Goal: Task Accomplishment & Management: Manage account settings

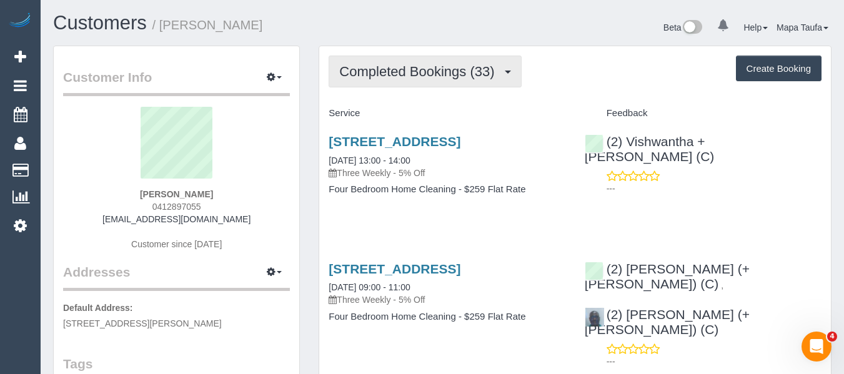
click at [411, 67] on span "Completed Bookings (33)" at bounding box center [419, 72] width 161 height 16
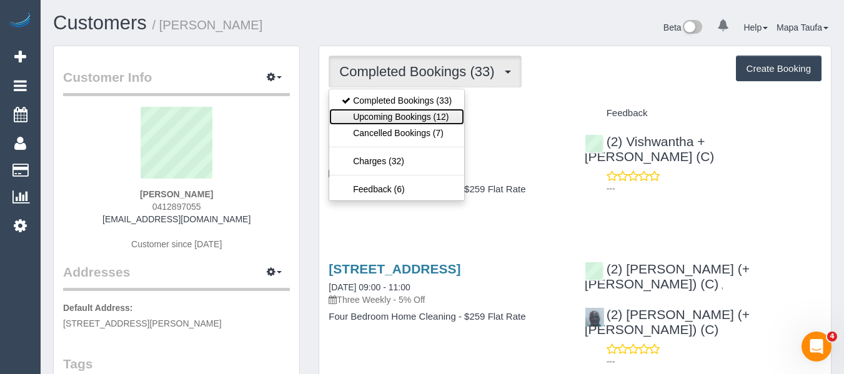
click at [398, 118] on link "Upcoming Bookings (12)" at bounding box center [396, 117] width 135 height 16
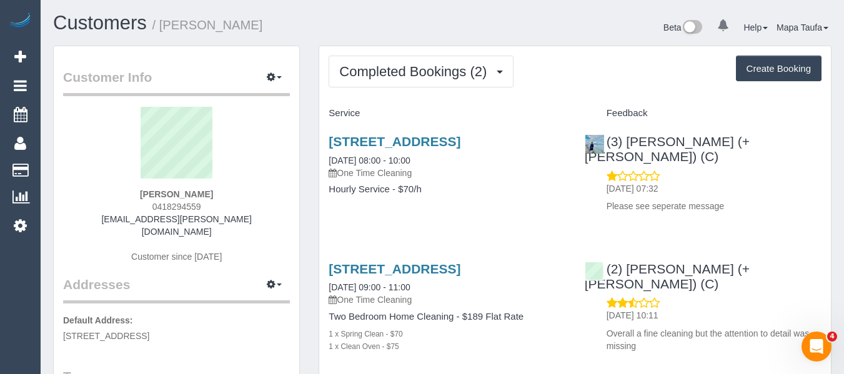
drag, startPoint x: 214, startPoint y: 198, endPoint x: 31, endPoint y: 197, distance: 183.0
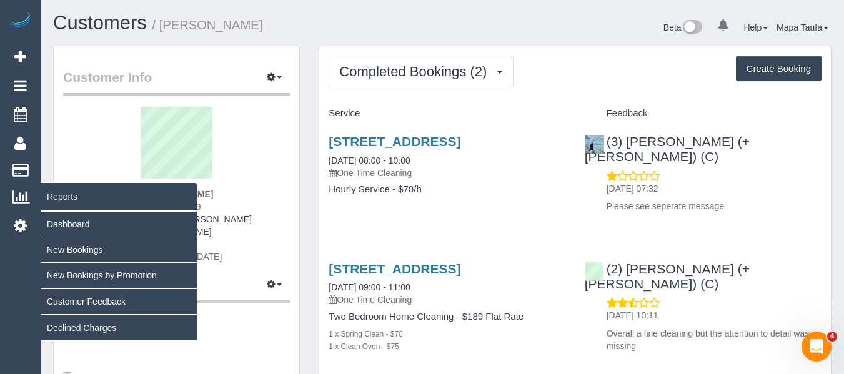
click at [148, 196] on div "Emma Zeitz 0418294559 emma.zeitz@gmail.com Customer since 2025" at bounding box center [176, 191] width 227 height 169
copy strong "Emma Zeitz"
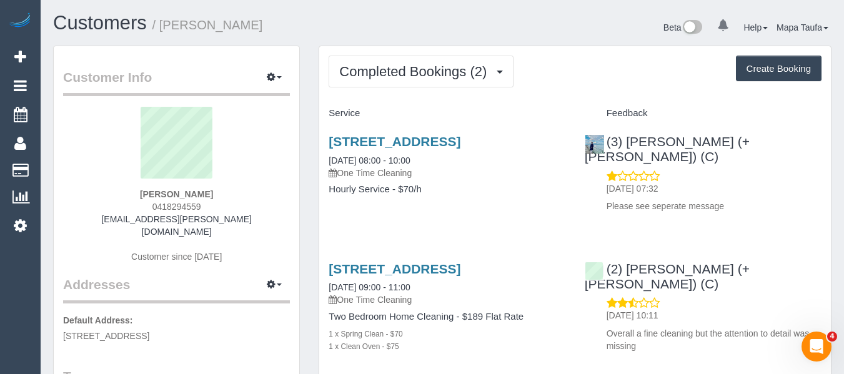
click at [218, 205] on div "Emma Zeitz 0418294559 emma.zeitz@gmail.com Customer since 2025" at bounding box center [176, 191] width 227 height 169
drag, startPoint x: 217, startPoint y: 206, endPoint x: 147, endPoint y: 213, distance: 71.0
click at [148, 208] on div "Emma Zeitz 0418294559 emma.zeitz@gmail.com Customer since 2025" at bounding box center [176, 191] width 227 height 169
copy div "0418294559"
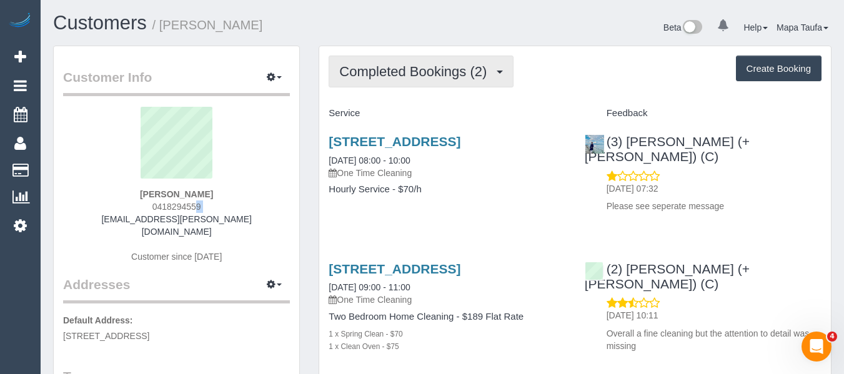
drag, startPoint x: 413, startPoint y: 77, endPoint x: 410, endPoint y: 83, distance: 7.0
click at [413, 78] on span "Completed Bookings (2)" at bounding box center [416, 72] width 154 height 16
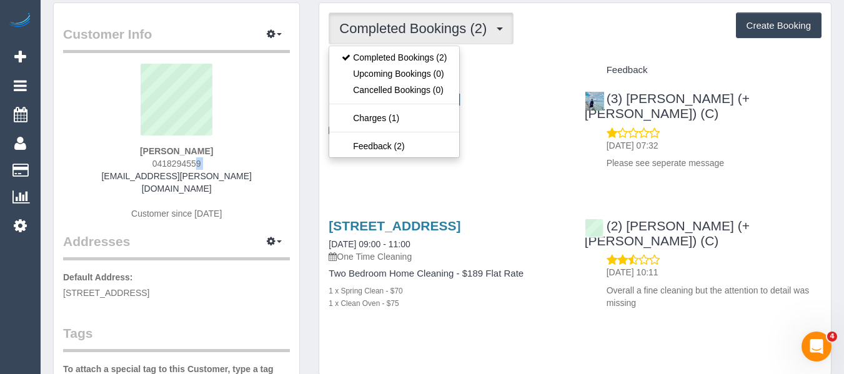
scroll to position [62, 0]
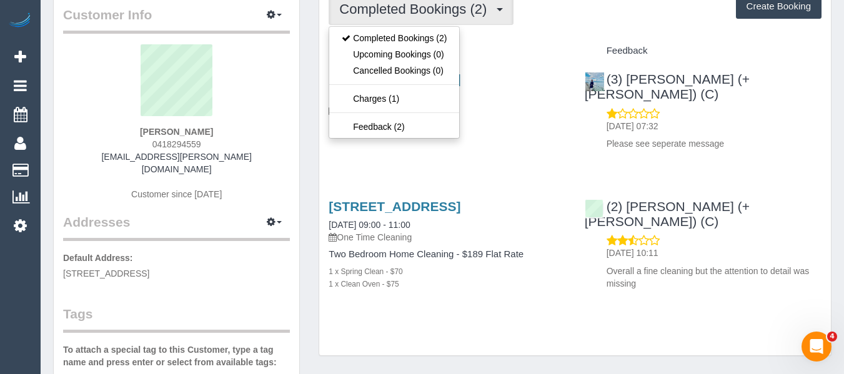
click at [530, 54] on h4 "Service" at bounding box center [447, 51] width 237 height 11
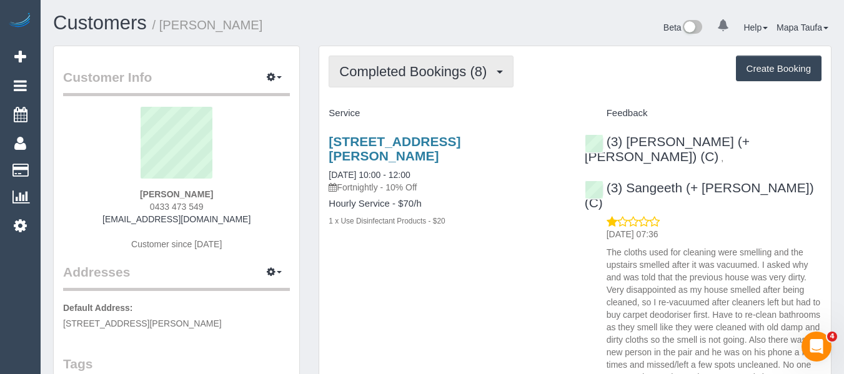
drag, startPoint x: 417, startPoint y: 66, endPoint x: 416, endPoint y: 74, distance: 8.2
click at [416, 67] on span "Completed Bookings (8)" at bounding box center [416, 72] width 154 height 16
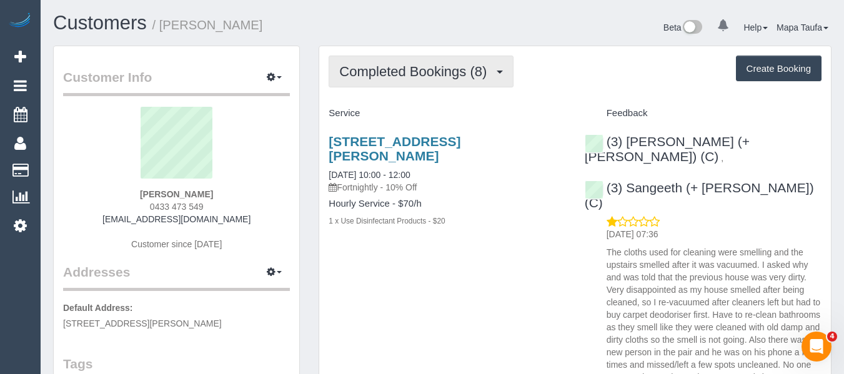
click at [454, 86] on button "Completed Bookings (8)" at bounding box center [421, 72] width 185 height 32
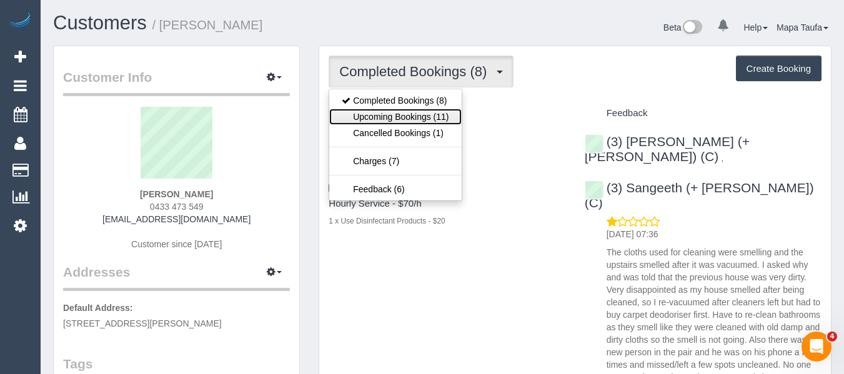
click at [442, 115] on link "Upcoming Bookings (11)" at bounding box center [395, 117] width 132 height 16
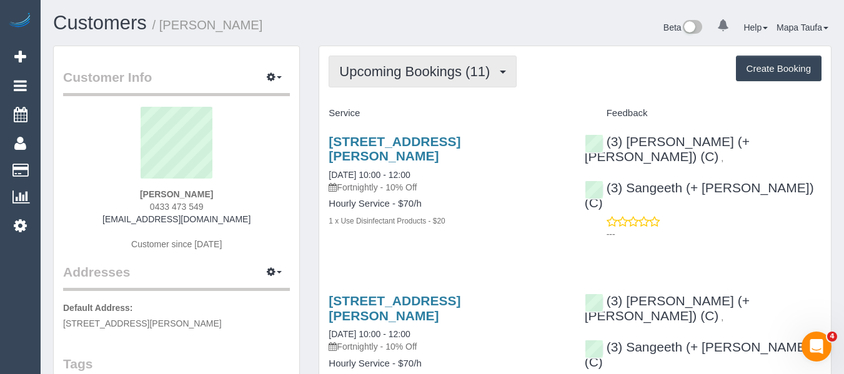
click at [352, 81] on button "Upcoming Bookings (11)" at bounding box center [423, 72] width 188 height 32
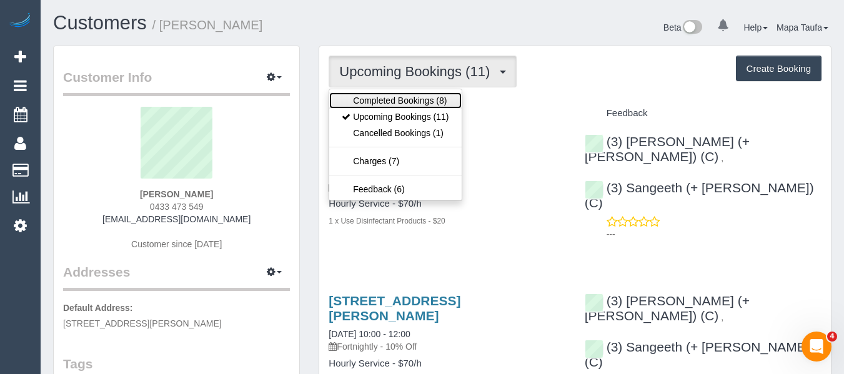
click at [354, 98] on link "Completed Bookings (8)" at bounding box center [395, 100] width 132 height 16
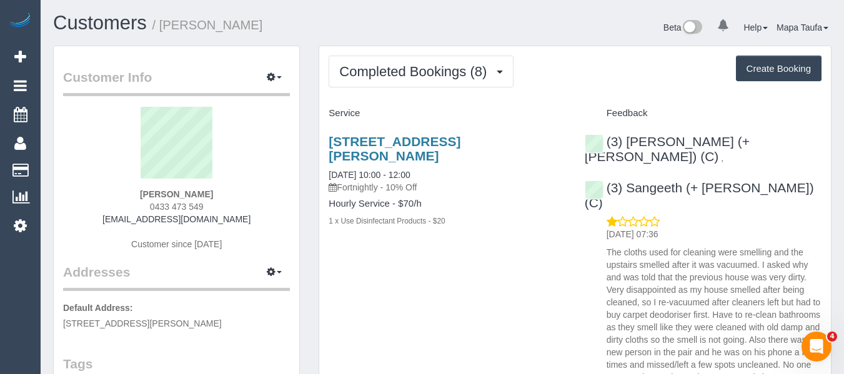
drag, startPoint x: 169, startPoint y: 205, endPoint x: 136, endPoint y: 205, distance: 33.1
click at [136, 205] on div "Sheeba Luthera 0433 473 549 sheebaluthera@gmail.com Customer since 2024" at bounding box center [176, 185] width 227 height 156
copy span "0433 473 549"
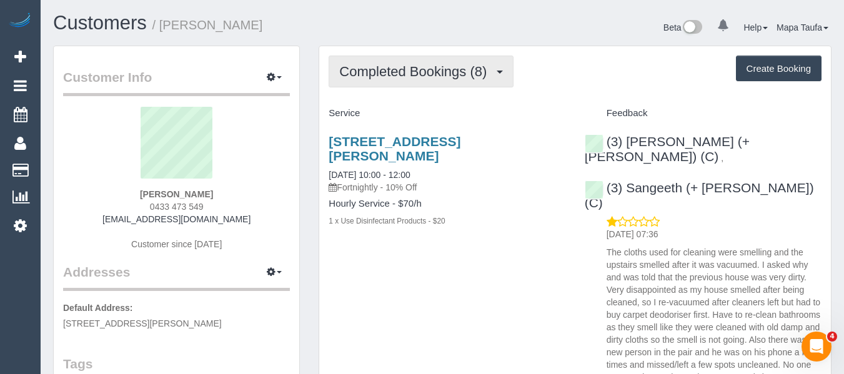
click at [375, 65] on span "Completed Bookings (8)" at bounding box center [416, 72] width 154 height 16
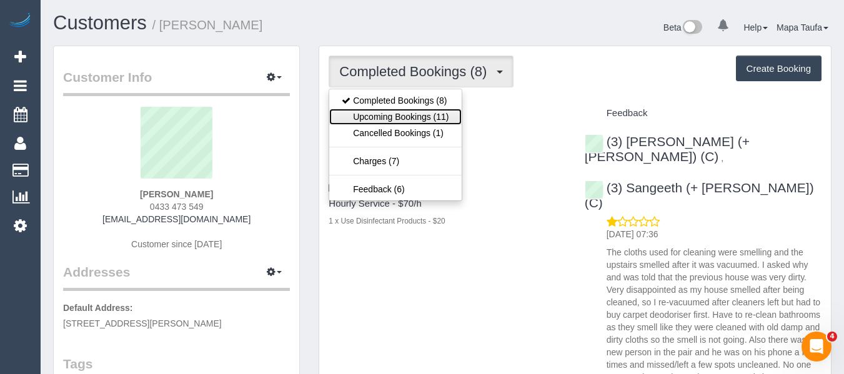
click at [379, 113] on link "Upcoming Bookings (11)" at bounding box center [395, 117] width 132 height 16
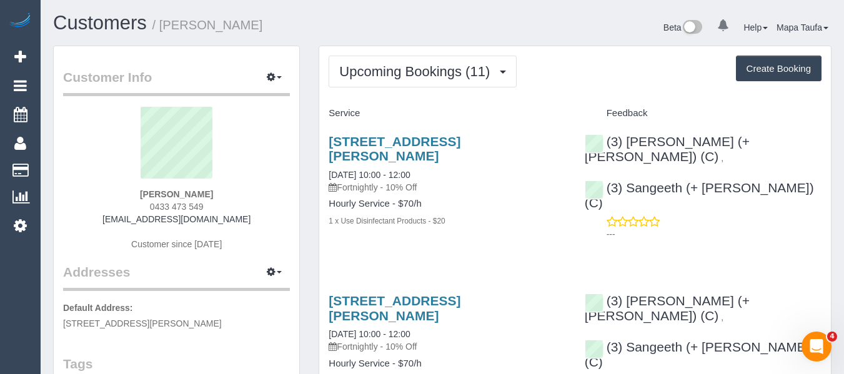
click at [368, 30] on h1 "Customers / Sheeba Luthera" at bounding box center [243, 22] width 380 height 21
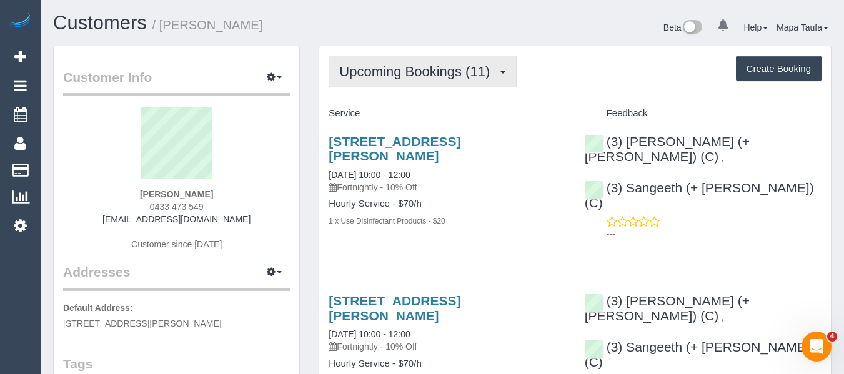
click at [387, 67] on span "Upcoming Bookings (11)" at bounding box center [417, 72] width 157 height 16
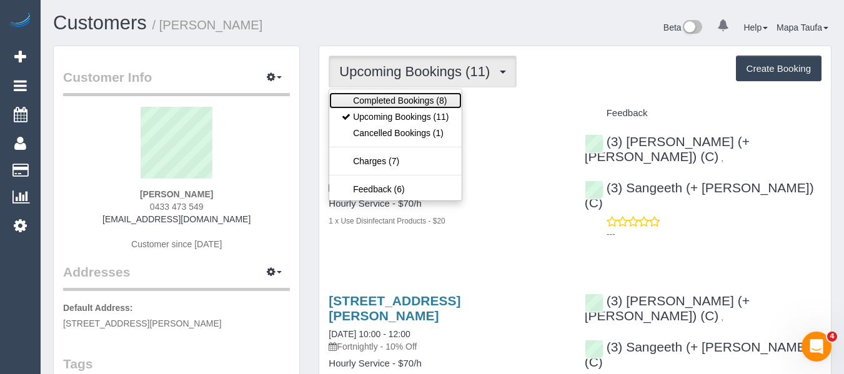
click at [385, 94] on link "Completed Bookings (8)" at bounding box center [395, 100] width 132 height 16
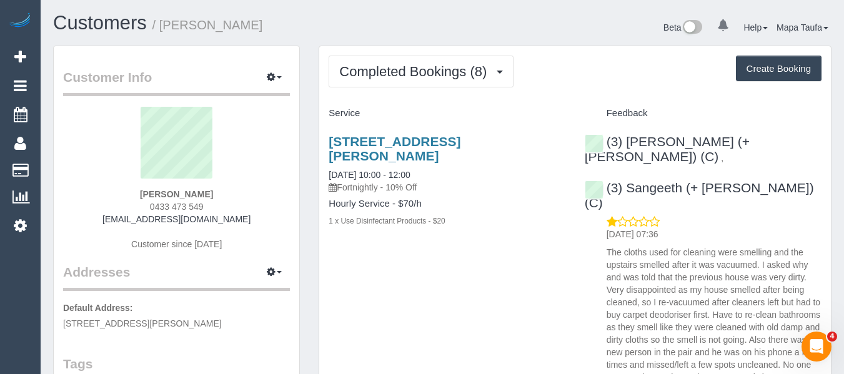
click at [396, 25] on h1 "Customers / Sheeba Luthera" at bounding box center [243, 22] width 380 height 21
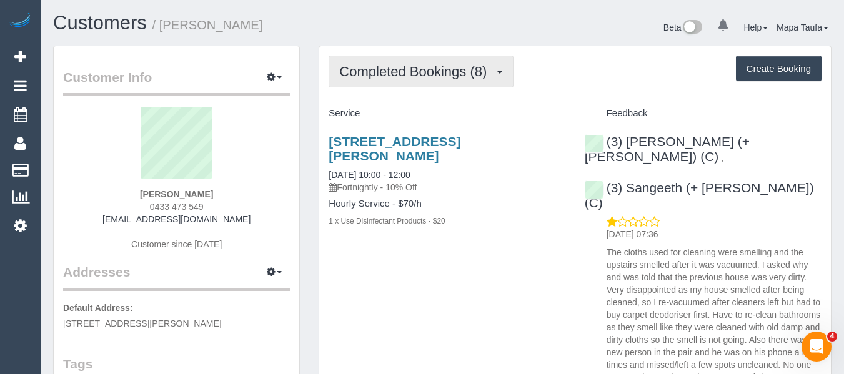
click at [390, 66] on span "Completed Bookings (8)" at bounding box center [416, 72] width 154 height 16
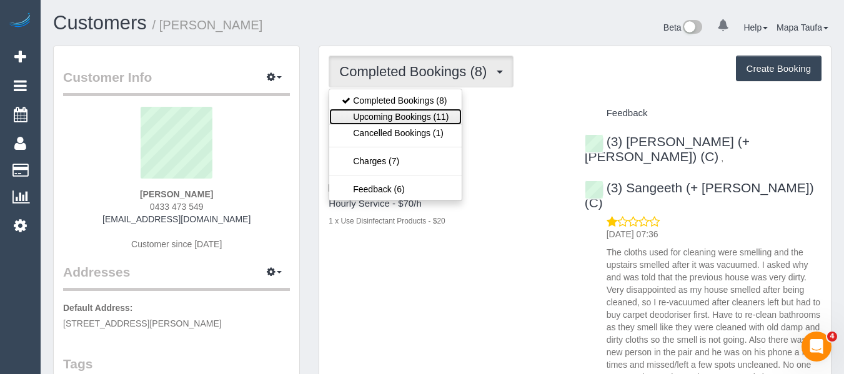
click at [390, 117] on link "Upcoming Bookings (11)" at bounding box center [395, 117] width 132 height 16
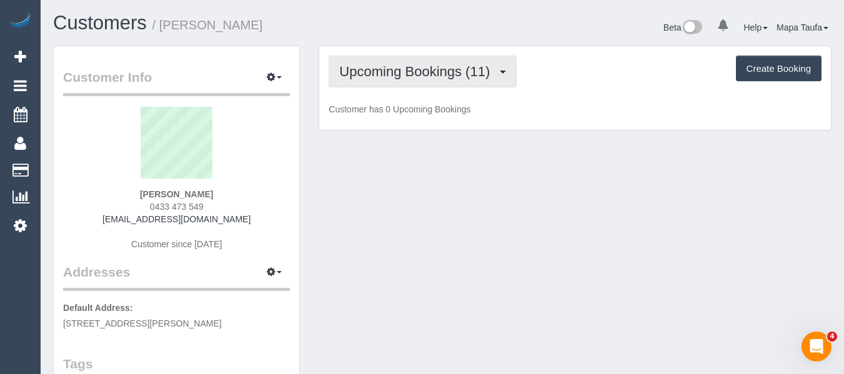
click at [388, 76] on span "Upcoming Bookings (11)" at bounding box center [417, 72] width 157 height 16
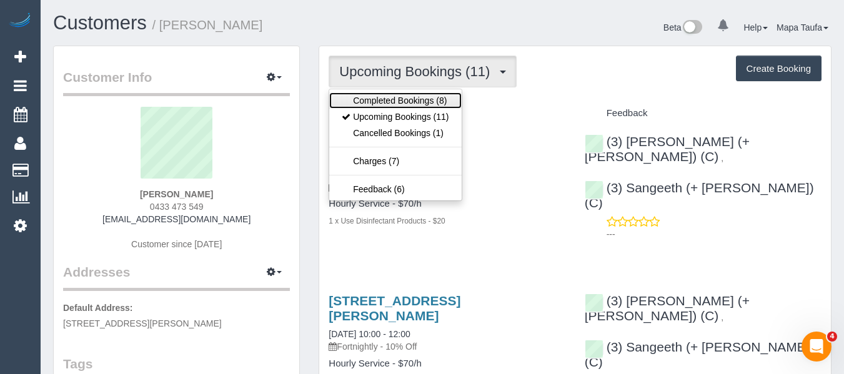
click at [385, 96] on link "Completed Bookings (8)" at bounding box center [395, 100] width 132 height 16
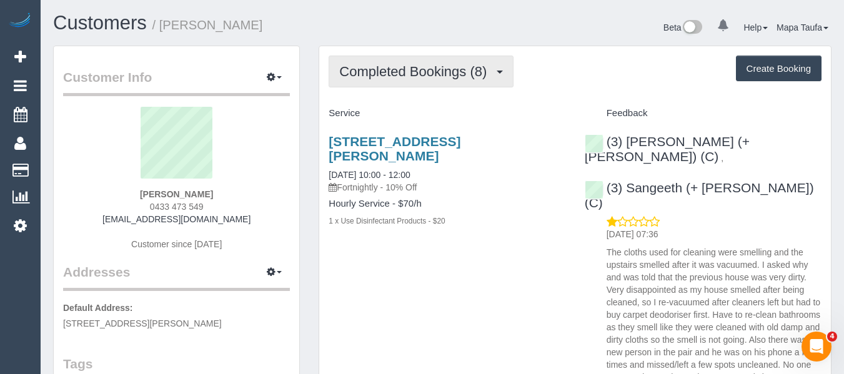
click at [380, 60] on button "Completed Bookings (8)" at bounding box center [421, 72] width 185 height 32
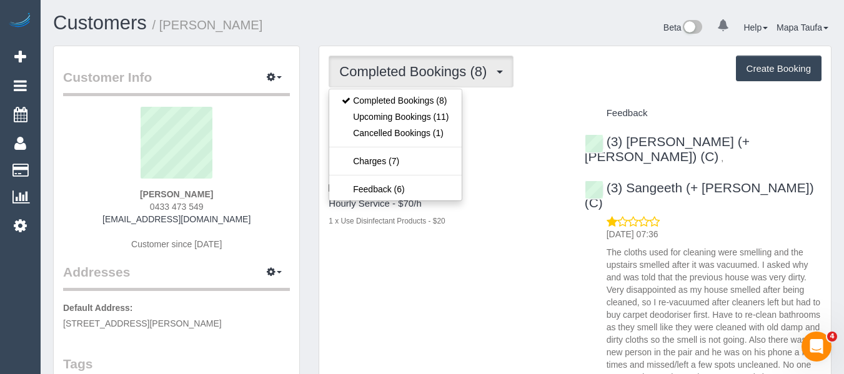
drag, startPoint x: 551, startPoint y: 192, endPoint x: 510, endPoint y: 140, distance: 66.2
click at [547, 199] on div "Hourly Service - $70/h 1 x Use Disinfectant Products - $20" at bounding box center [447, 213] width 237 height 28
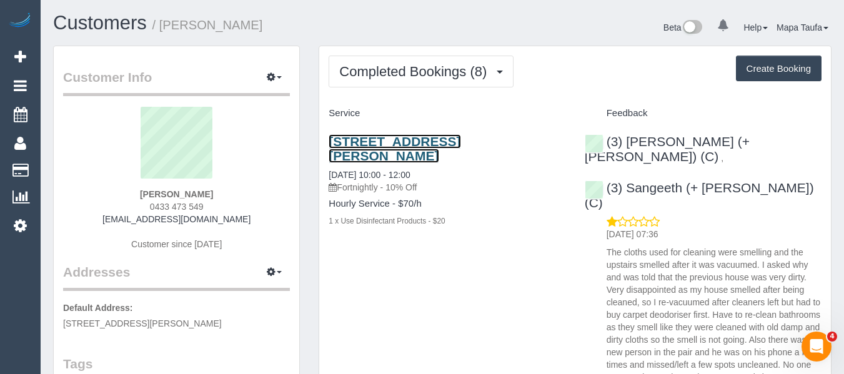
click at [460, 137] on link "17 The Common, Macleod, VIC 3085" at bounding box center [395, 148] width 132 height 29
click at [481, 223] on div "17 The Common, Macleod, VIC 3085 22/08/2025 10:00 - 12:00 Fortnightly - 10% Off…" at bounding box center [447, 188] width 256 height 128
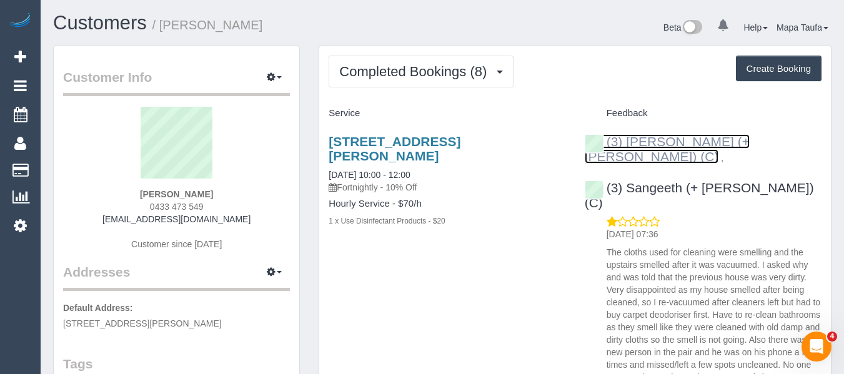
click at [670, 142] on link "(3) Kaveen (+ Sangeeth) (C)" at bounding box center [667, 148] width 165 height 29
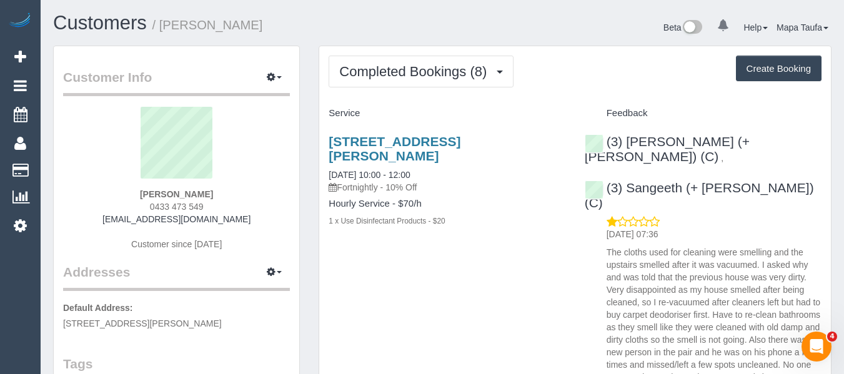
click at [568, 81] on div "Completed Bookings (8) Completed Bookings (8) Upcoming Bookings (11) Cancelled …" at bounding box center [575, 72] width 493 height 32
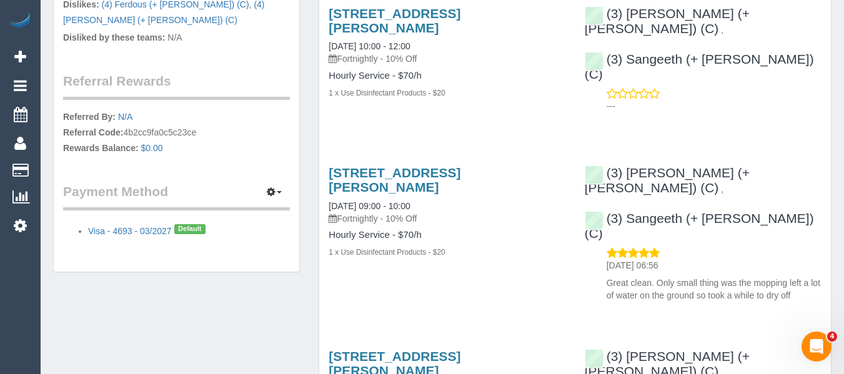
scroll to position [875, 0]
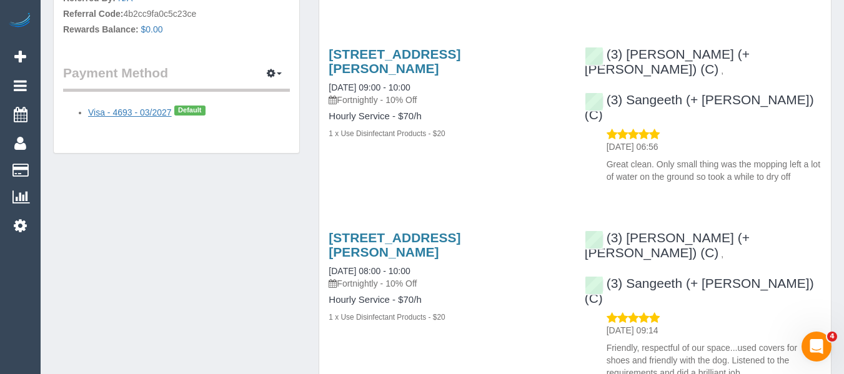
drag, startPoint x: 217, startPoint y: 102, endPoint x: 253, endPoint y: 152, distance: 61.7
click at [96, 102] on li "Visa - 4693 - 03/2027 Default" at bounding box center [189, 110] width 202 height 16
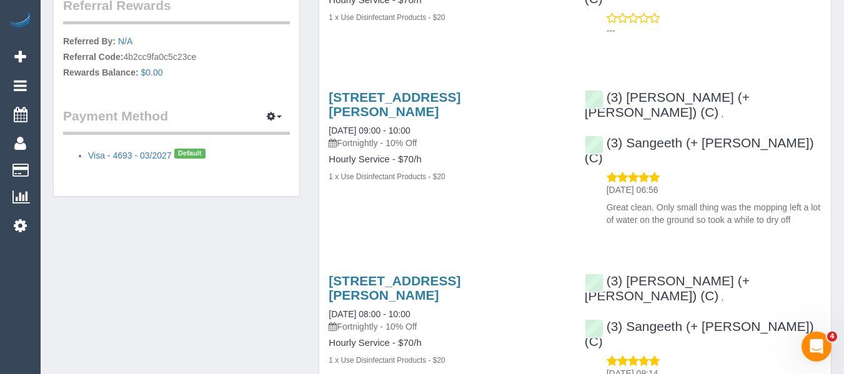
scroll to position [812, 0]
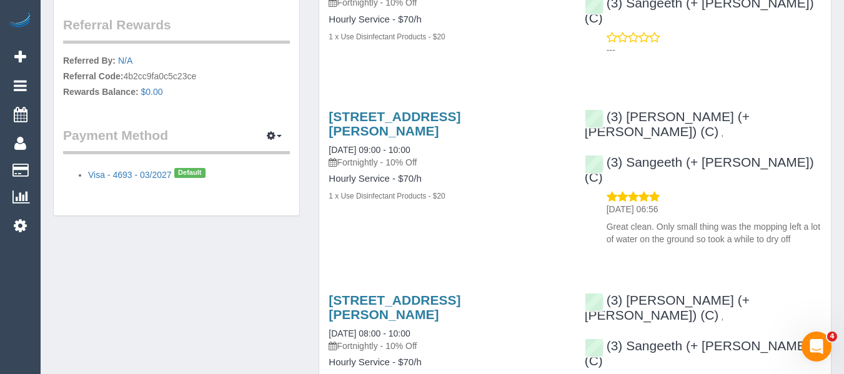
click at [239, 165] on li "Visa - 4693 - 03/2027 Default" at bounding box center [189, 173] width 202 height 16
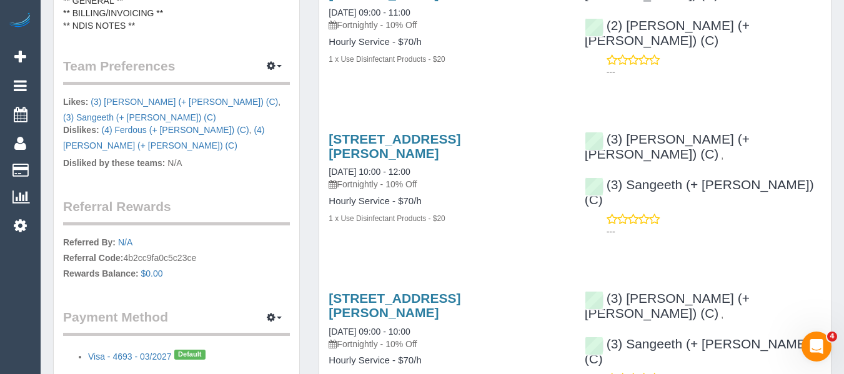
scroll to position [687, 0]
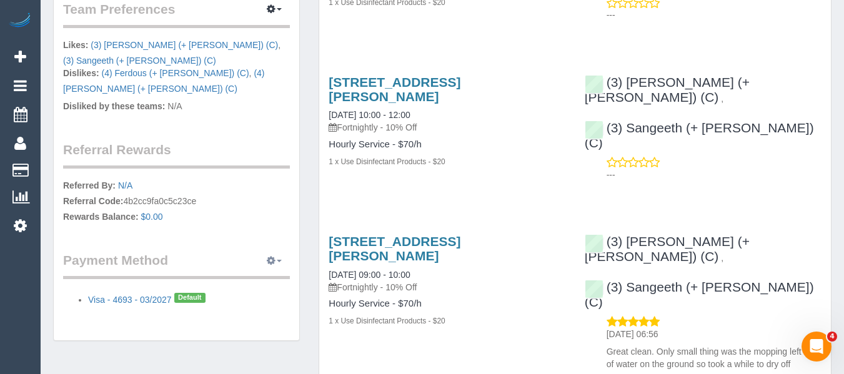
click at [276, 251] on button "button" at bounding box center [274, 260] width 31 height 19
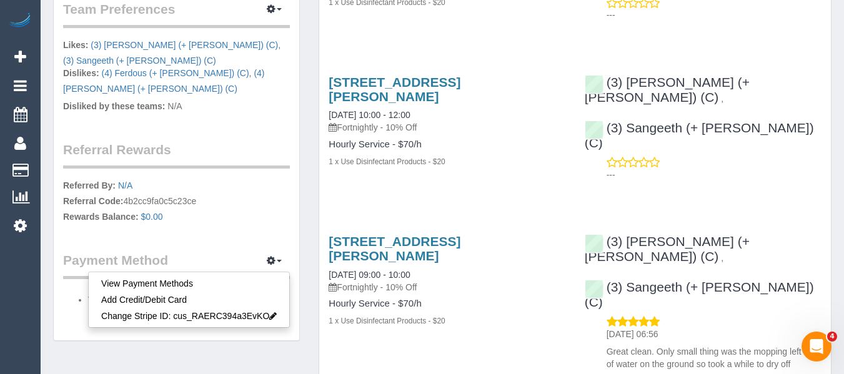
click at [252, 212] on p "Referred By: N/A Referral Code: 4b2cc9fa0c5c23ce Rewards Balance: $0.00" at bounding box center [176, 202] width 227 height 47
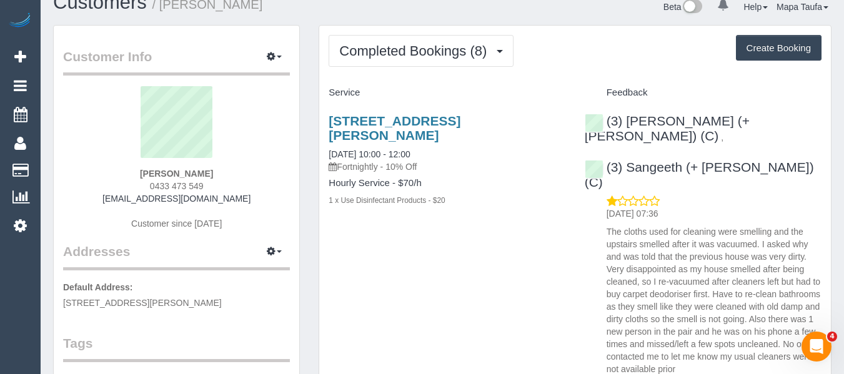
scroll to position [0, 0]
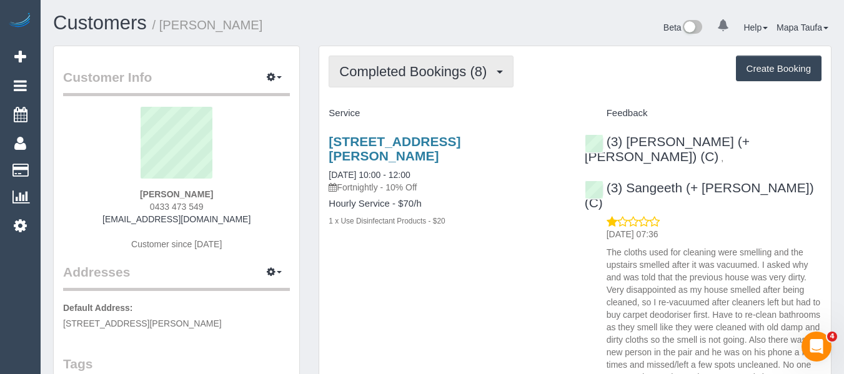
click at [354, 70] on span "Completed Bookings (8)" at bounding box center [416, 72] width 154 height 16
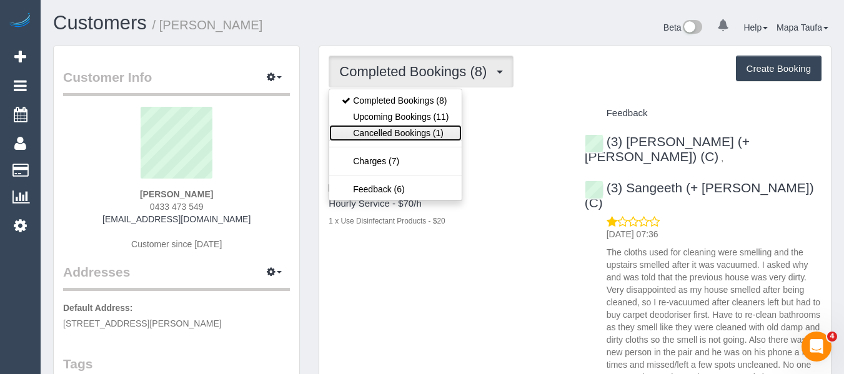
click at [395, 126] on link "Cancelled Bookings (1)" at bounding box center [395, 133] width 132 height 16
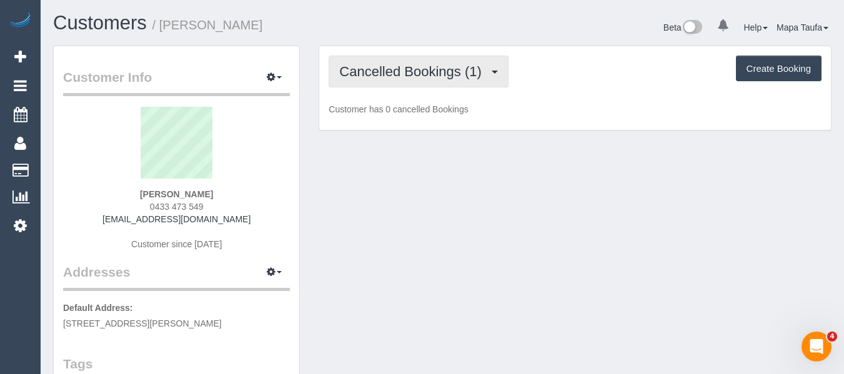
drag, startPoint x: 391, startPoint y: 66, endPoint x: 383, endPoint y: 103, distance: 38.4
click at [391, 67] on span "Cancelled Bookings (1)" at bounding box center [413, 72] width 148 height 16
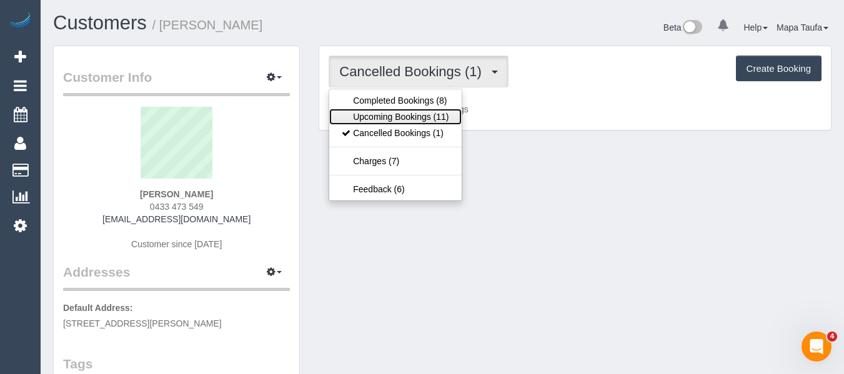
click at [383, 119] on link "Upcoming Bookings (11)" at bounding box center [395, 117] width 132 height 16
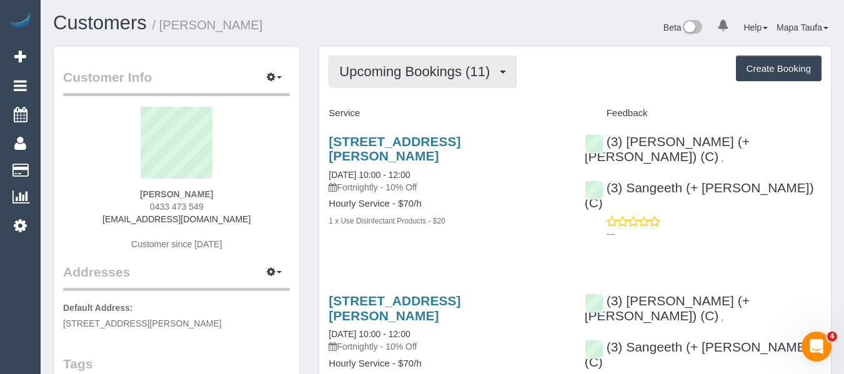
click at [396, 75] on span "Upcoming Bookings (11)" at bounding box center [417, 72] width 157 height 16
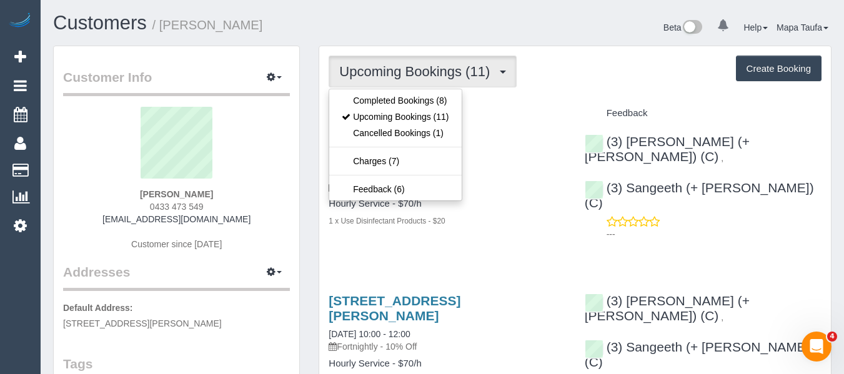
click at [396, 75] on span "Upcoming Bookings (11)" at bounding box center [417, 72] width 157 height 16
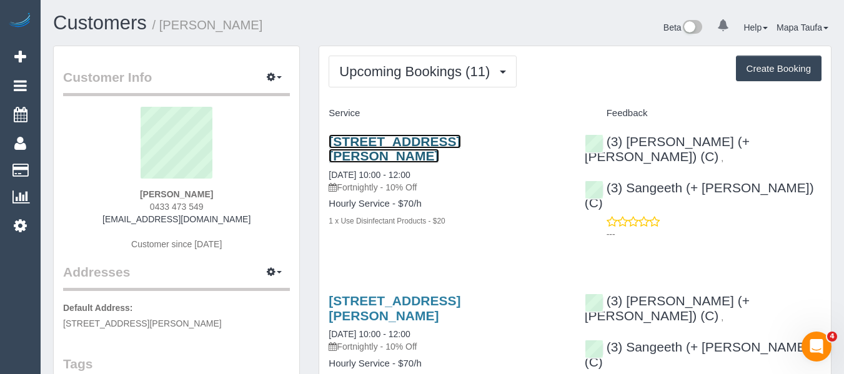
click at [420, 140] on link "17 The Common, Macleod, VIC 3085" at bounding box center [395, 148] width 132 height 29
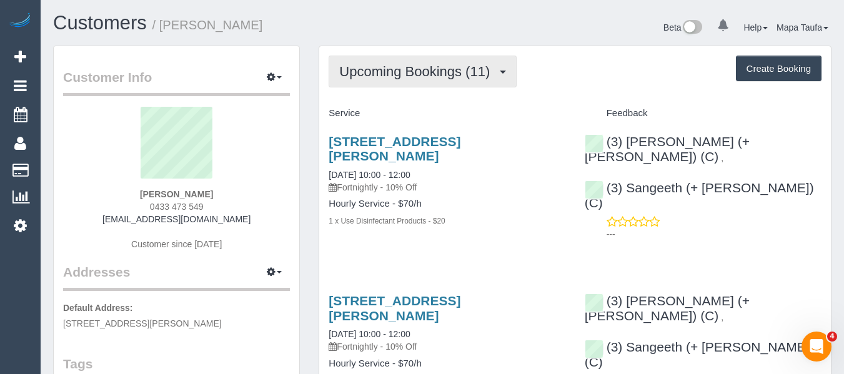
click at [379, 72] on span "Upcoming Bookings (11)" at bounding box center [417, 72] width 157 height 16
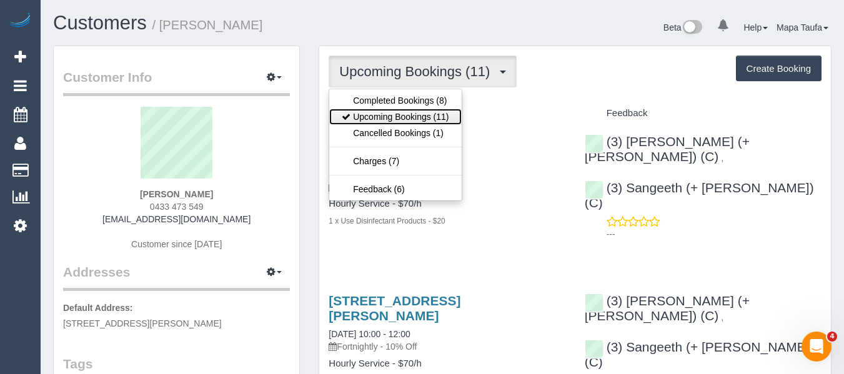
click at [379, 111] on link "Upcoming Bookings (11)" at bounding box center [395, 117] width 132 height 16
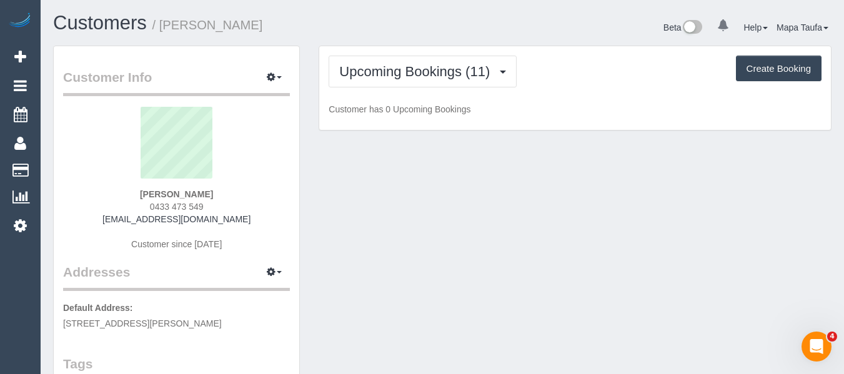
click at [397, 88] on div "Upcoming Bookings (11) Completed Bookings (8) Upcoming Bookings (11) Cancelled …" at bounding box center [575, 88] width 512 height 84
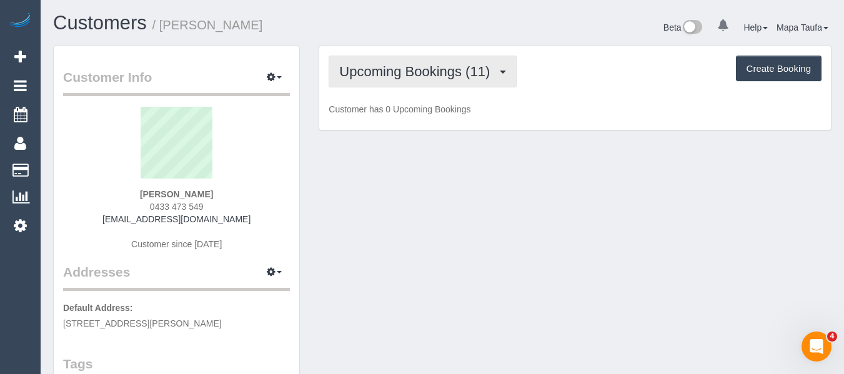
click at [402, 77] on span "Upcoming Bookings (11)" at bounding box center [417, 72] width 157 height 16
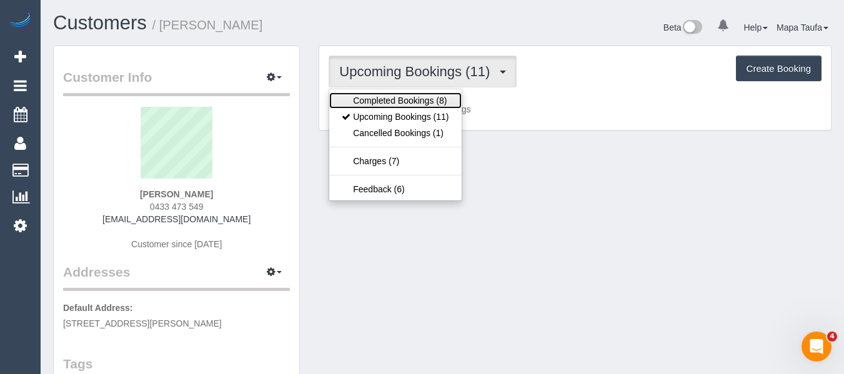
click at [395, 98] on link "Completed Bookings (8)" at bounding box center [395, 100] width 132 height 16
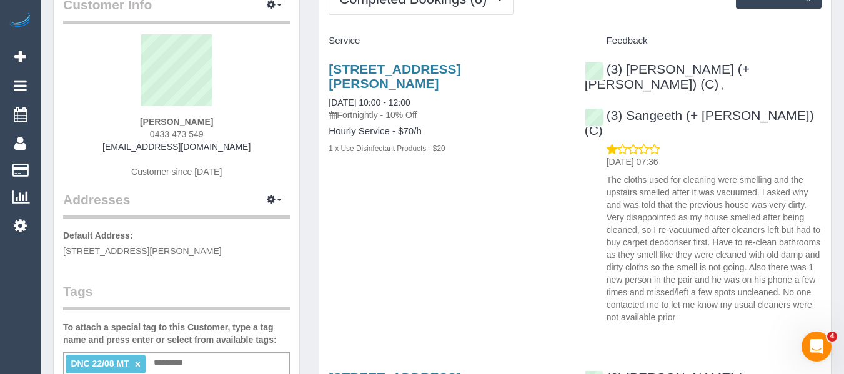
scroll to position [250, 0]
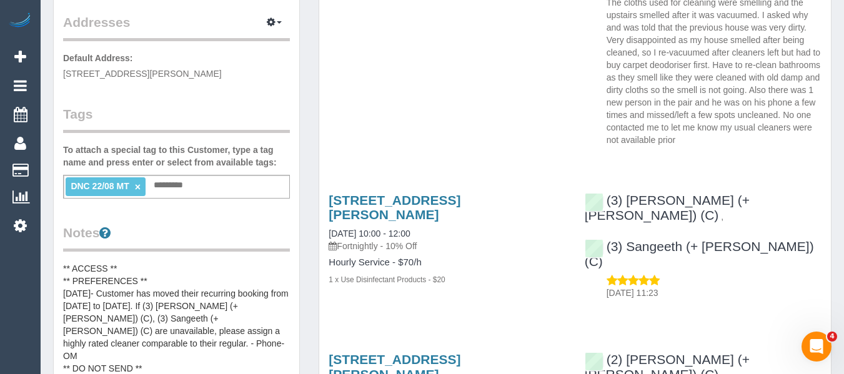
drag, startPoint x: 136, startPoint y: 188, endPoint x: 149, endPoint y: 177, distance: 17.8
click at [136, 189] on link "×" at bounding box center [138, 187] width 6 height 11
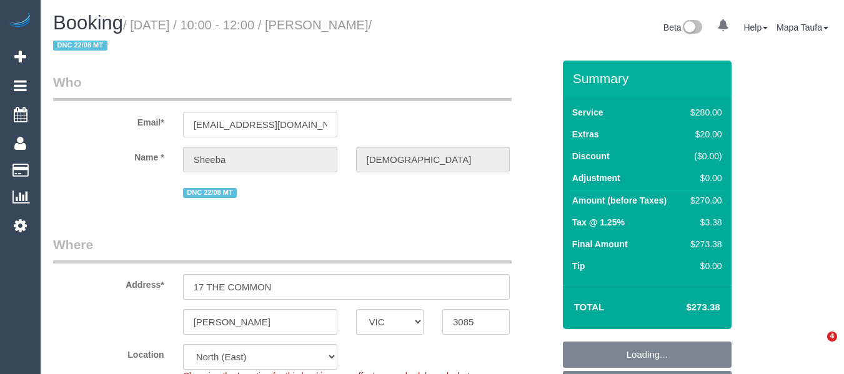
select select "VIC"
select select "2"
select select "string:stripe"
select select "spot1"
select select "number:27"
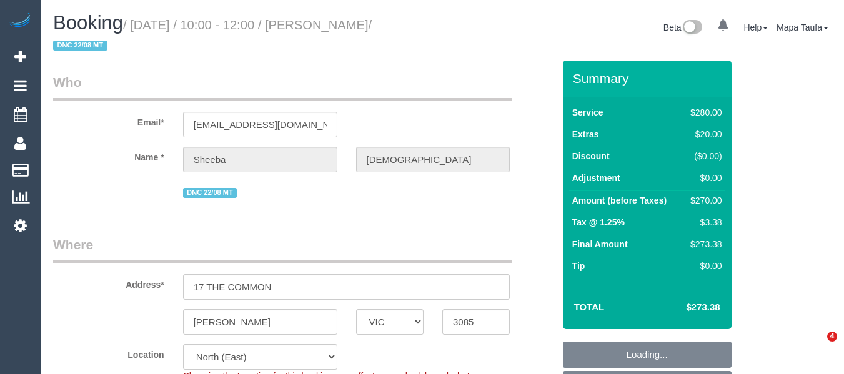
select select "number:14"
select select "number:19"
select select "number:24"
select select "number:35"
select select "number:11"
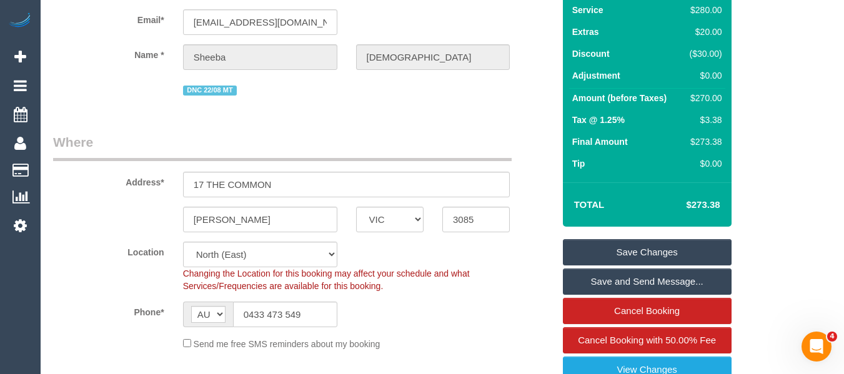
scroll to position [125, 0]
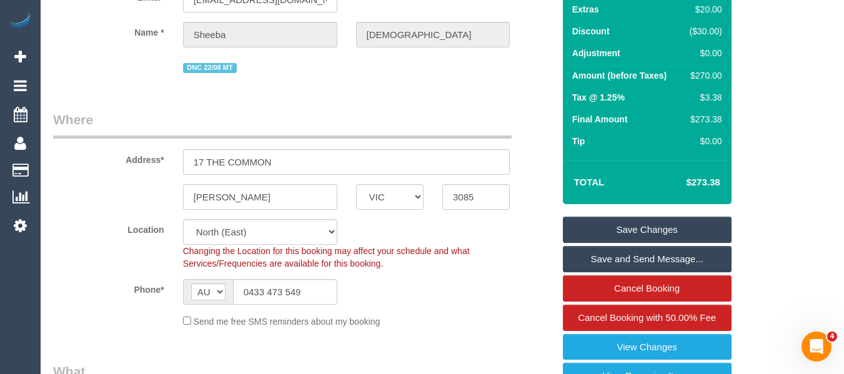
drag, startPoint x: 722, startPoint y: 183, endPoint x: 692, endPoint y: 183, distance: 29.4
click at [692, 183] on td "$273.38" at bounding box center [683, 182] width 81 height 31
copy h4 "273.38"
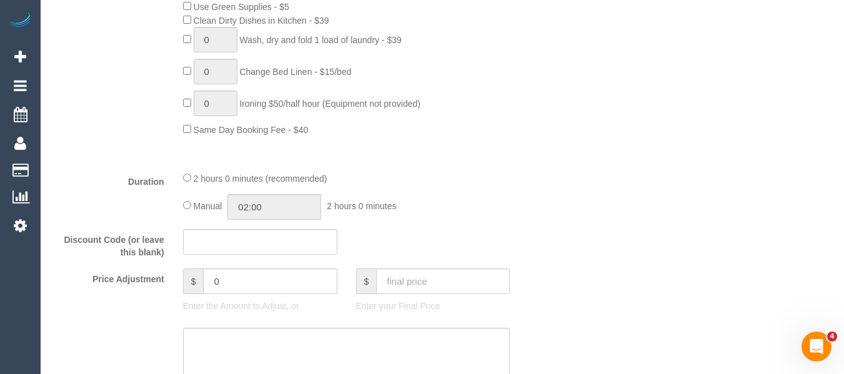
scroll to position [937, 0]
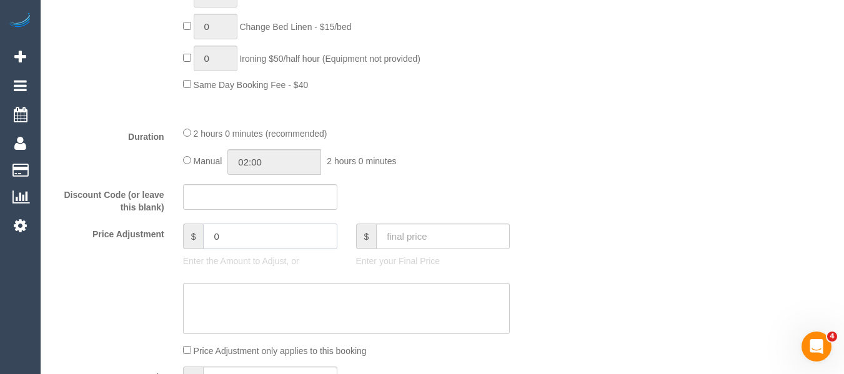
drag, startPoint x: 226, startPoint y: 231, endPoint x: 176, endPoint y: 231, distance: 50.0
click at [176, 231] on div "$ 0 Enter the Amount to Adjust, or" at bounding box center [260, 249] width 173 height 50
type input "-82"
click at [224, 292] on textarea at bounding box center [346, 308] width 327 height 51
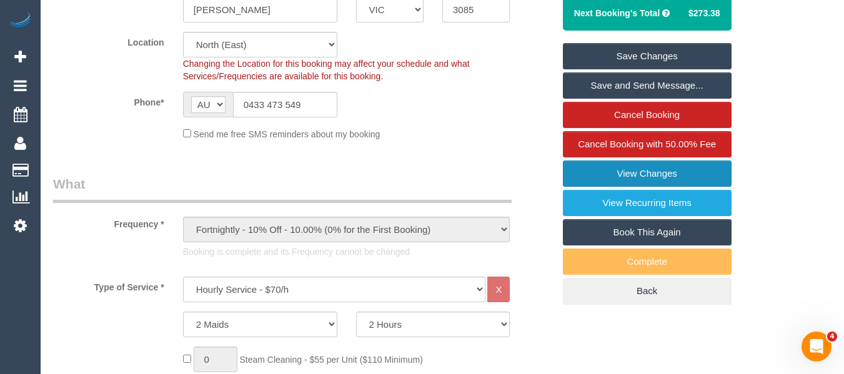
scroll to position [125, 0]
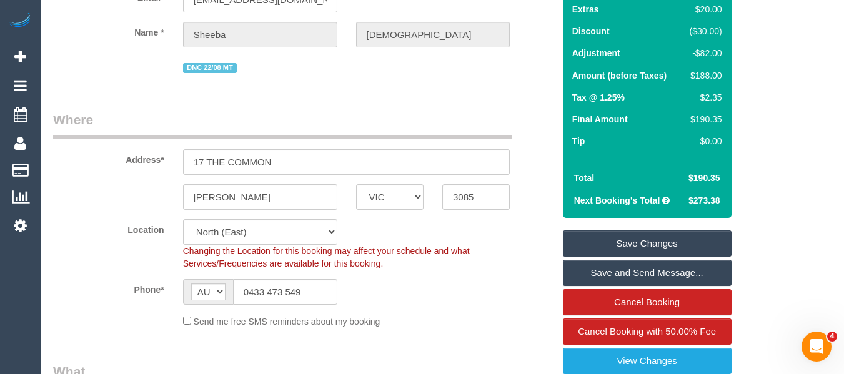
type textarea "discount for complaint -MT"
click at [682, 237] on link "Save Changes" at bounding box center [647, 244] width 169 height 26
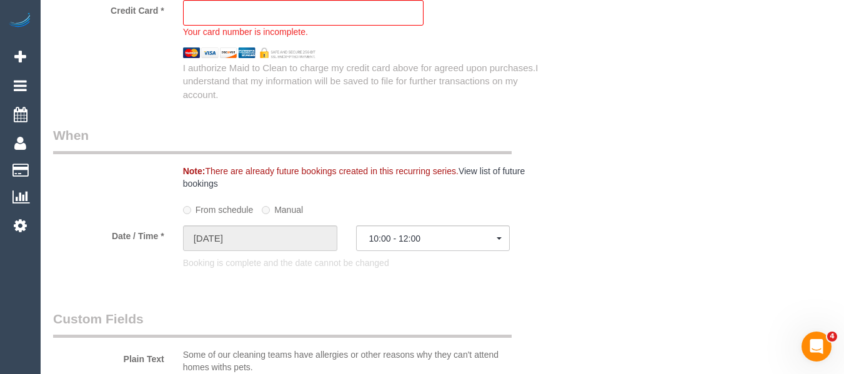
scroll to position [1296, 0]
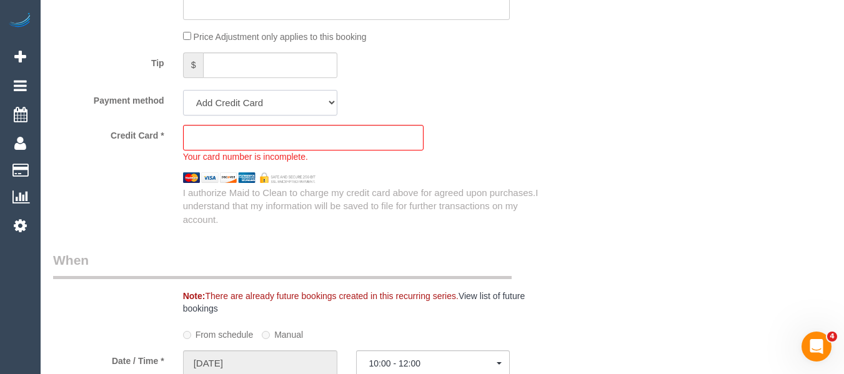
drag, startPoint x: 258, startPoint y: 98, endPoint x: 258, endPoint y: 106, distance: 8.1
click at [258, 101] on select "Visa - 4693 - 03/2027 (Default) Add Credit Card ─────────────── Cash Check Payp…" at bounding box center [260, 103] width 154 height 26
click at [254, 111] on select "Visa - 4693 - 03/2027 (Default) Add Credit Card ─────────────── Cash Check Payp…" at bounding box center [260, 103] width 154 height 26
click at [183, 90] on select "Visa - 4693 - 03/2027 (Default) Add Credit Card ─────────────── Cash Check Payp…" at bounding box center [260, 103] width 154 height 26
click at [251, 101] on select "Visa - 4693 - 03/2027 (Default) Add Credit Card ─────────────── Cash Check Payp…" at bounding box center [260, 103] width 154 height 26
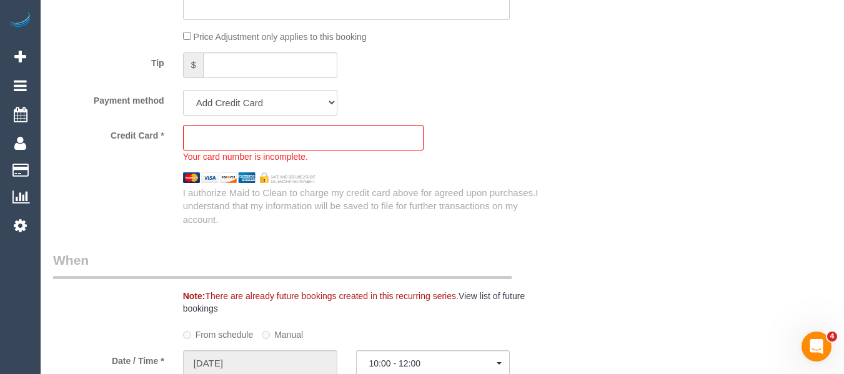
select select "string:stripe-pm_1RF98G2GScqysDRV8AJmCJlU"
click at [183, 90] on select "Visa - 4693 - 03/2027 (Default) Add Credit Card ─────────────── Cash Check Payp…" at bounding box center [260, 103] width 154 height 26
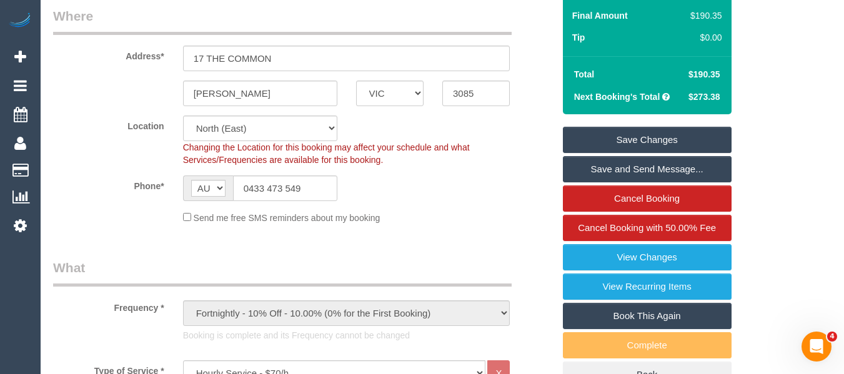
scroll to position [172, 0]
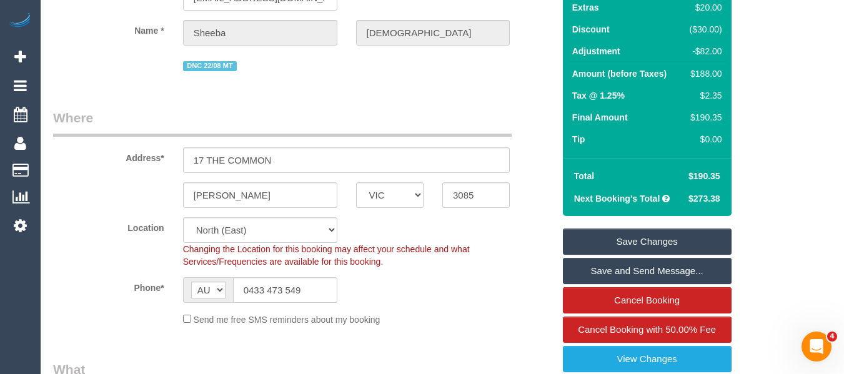
drag, startPoint x: 600, startPoint y: 226, endPoint x: 601, endPoint y: 234, distance: 8.8
click at [601, 232] on div "Summary Service $280.00 Extras $20.00 Discount ($30.00) Adjustment -$82.00 Amou…" at bounding box center [647, 212] width 169 height 556
click at [601, 234] on link "Save Changes" at bounding box center [647, 242] width 169 height 26
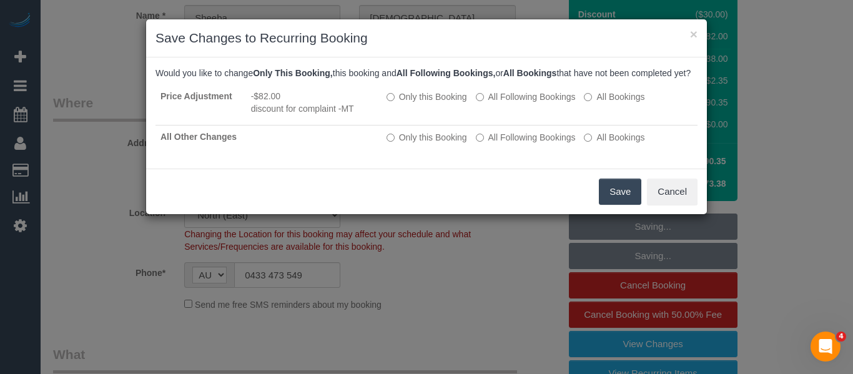
click at [623, 201] on button "Save" at bounding box center [620, 192] width 42 height 26
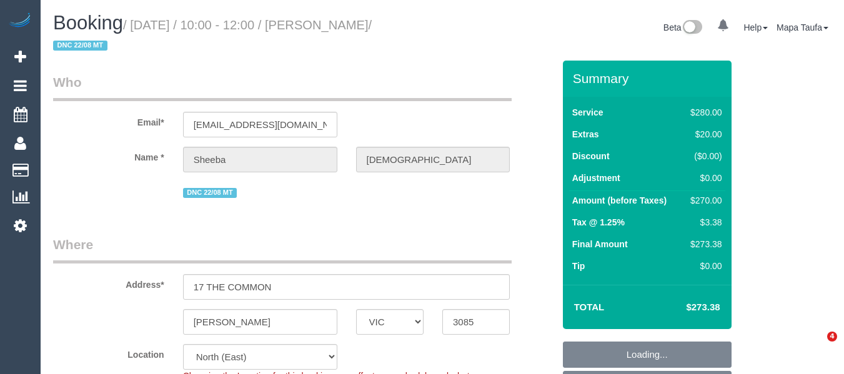
select select "VIC"
select select "object:695"
select select "string:AU"
select select "number:27"
select select "number:14"
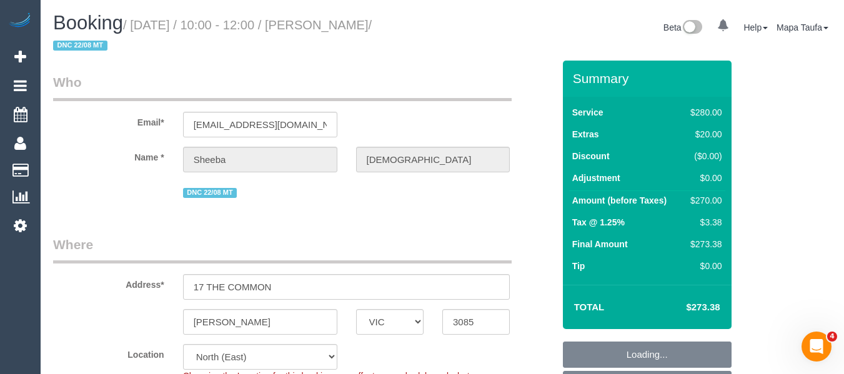
select select "number:19"
select select "number:24"
select select "number:35"
select select "number:11"
select select "2"
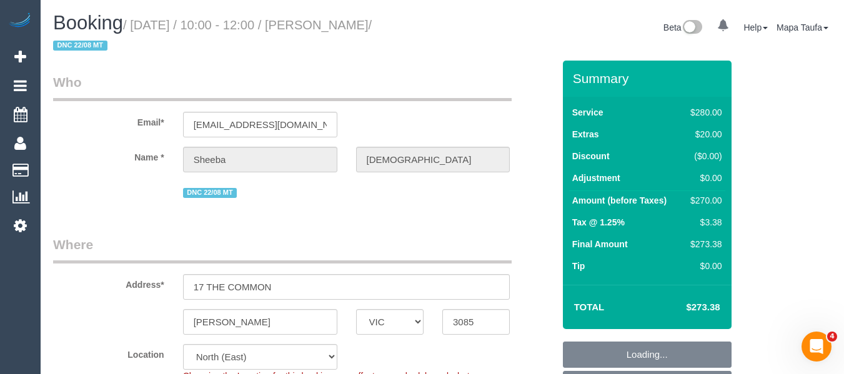
select select "spot3"
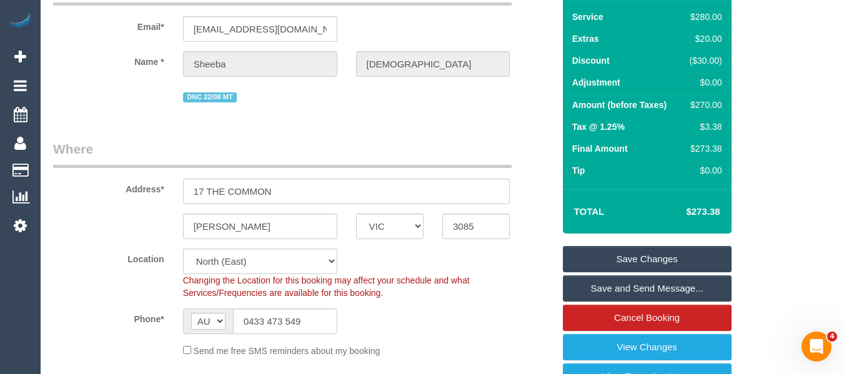
scroll to position [187, 0]
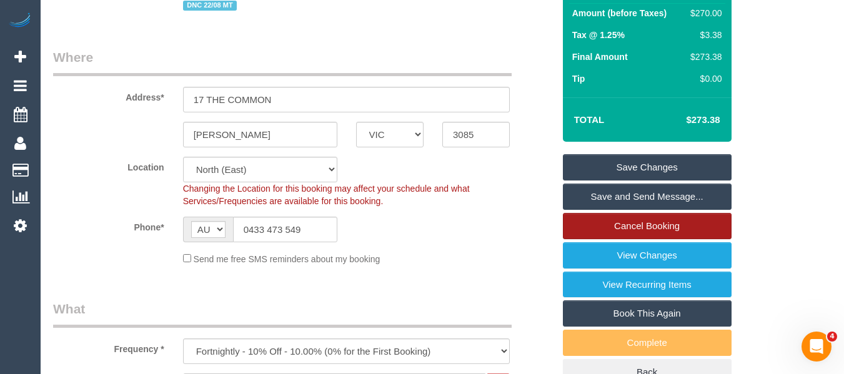
click at [607, 221] on link "Cancel Booking" at bounding box center [647, 226] width 169 height 26
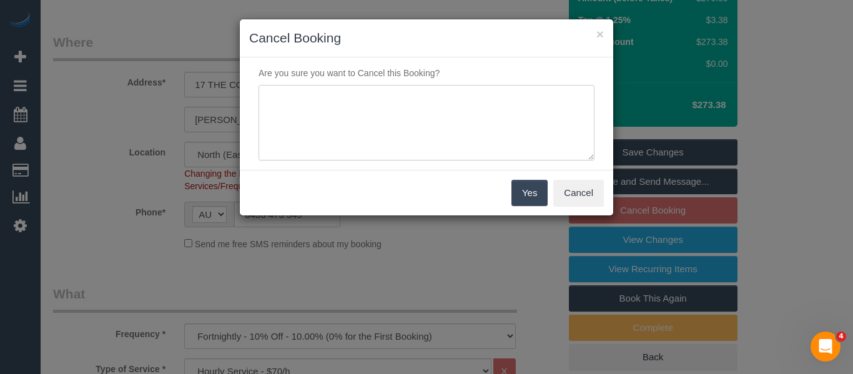
click at [384, 132] on textarea at bounding box center [427, 123] width 336 height 76
type textarea "services not needed via phone -MT"
click at [520, 186] on button "Yes" at bounding box center [530, 193] width 36 height 26
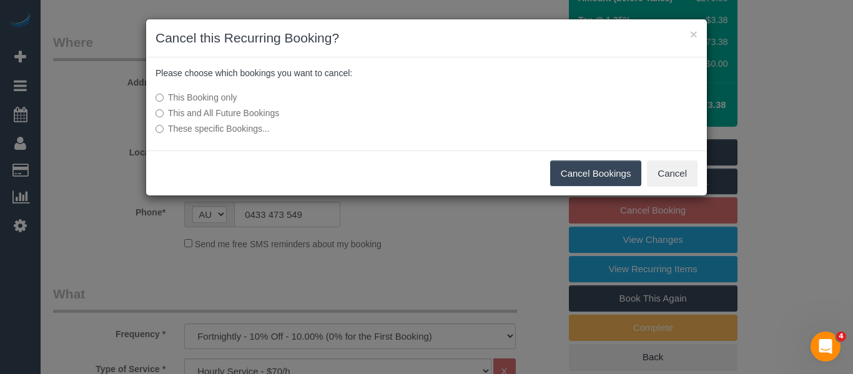
click at [240, 111] on label "This and All Future Bookings" at bounding box center [333, 113] width 355 height 12
click at [574, 181] on button "Cancel Bookings" at bounding box center [596, 174] width 92 height 26
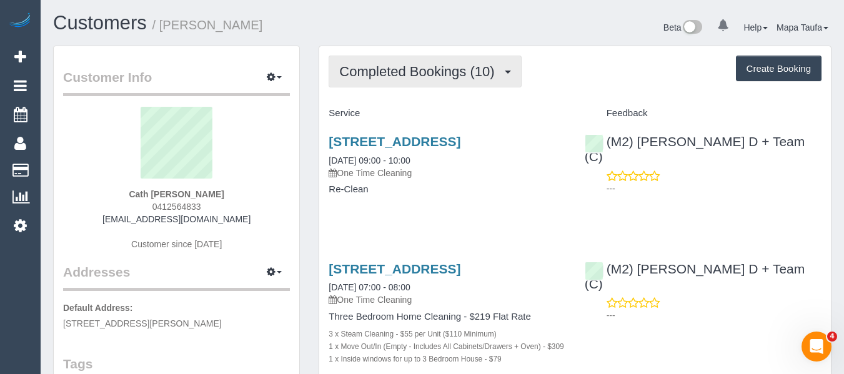
drag, startPoint x: 390, startPoint y: 79, endPoint x: 395, endPoint y: 96, distance: 17.6
click at [390, 79] on button "Completed Bookings (10)" at bounding box center [425, 72] width 192 height 32
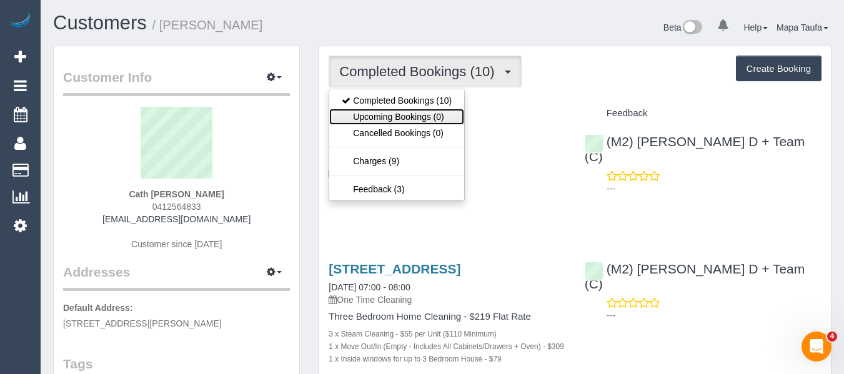
click at [397, 112] on link "Upcoming Bookings (0)" at bounding box center [396, 117] width 135 height 16
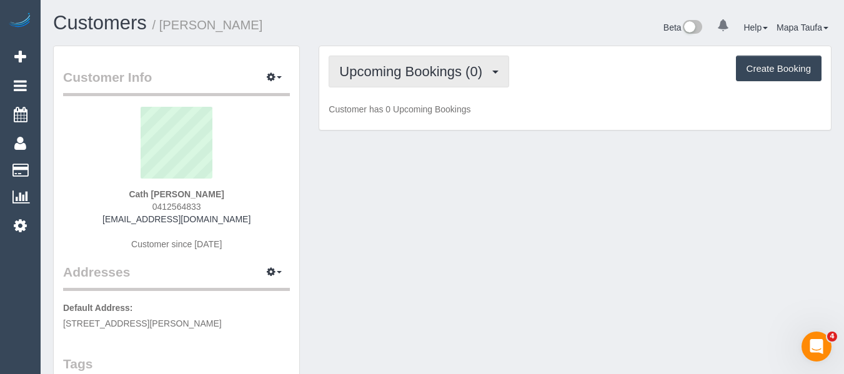
click at [397, 81] on button "Upcoming Bookings (0)" at bounding box center [419, 72] width 181 height 32
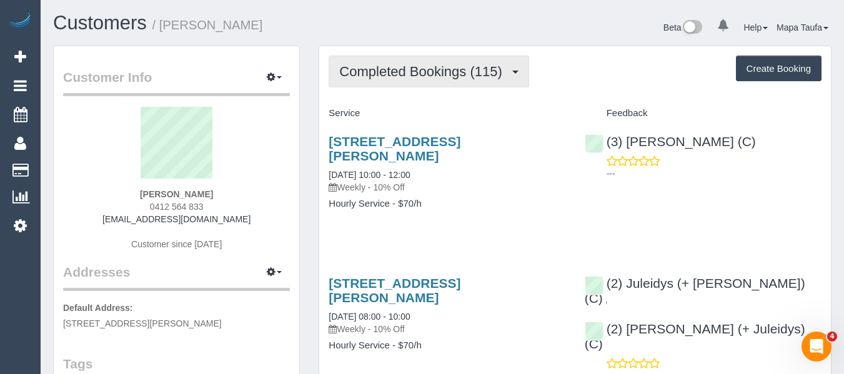
click at [455, 75] on span "Completed Bookings (115)" at bounding box center [423, 72] width 169 height 16
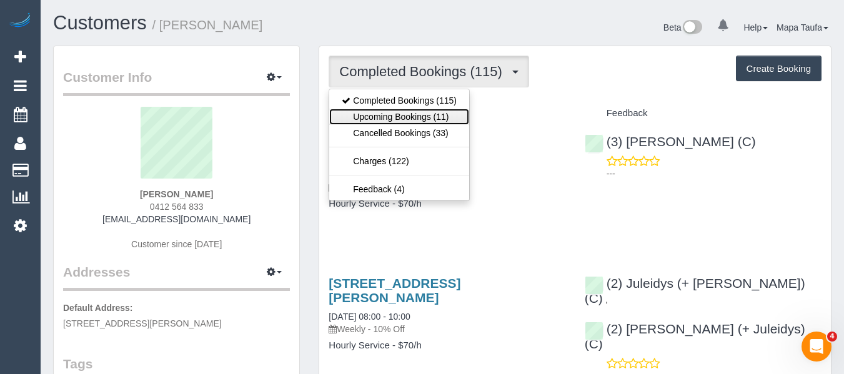
click at [407, 117] on link "Upcoming Bookings (11)" at bounding box center [399, 117] width 140 height 16
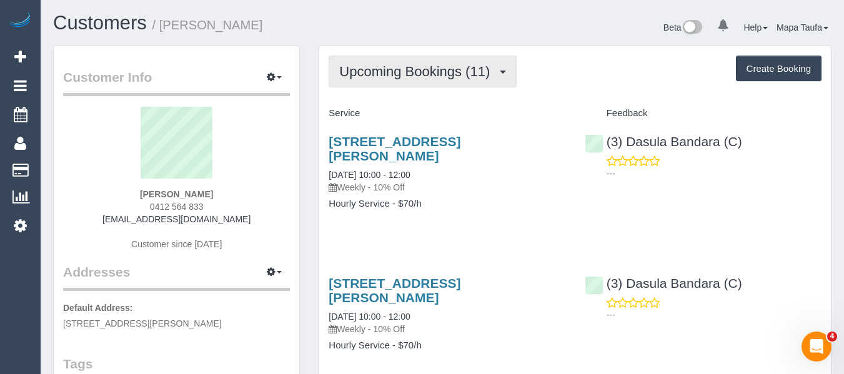
click at [454, 71] on span "Upcoming Bookings (11)" at bounding box center [417, 72] width 157 height 16
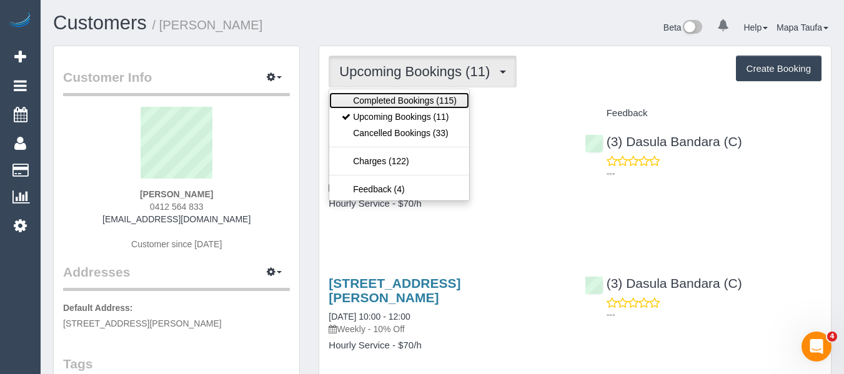
click at [432, 97] on link "Completed Bookings (115)" at bounding box center [399, 100] width 140 height 16
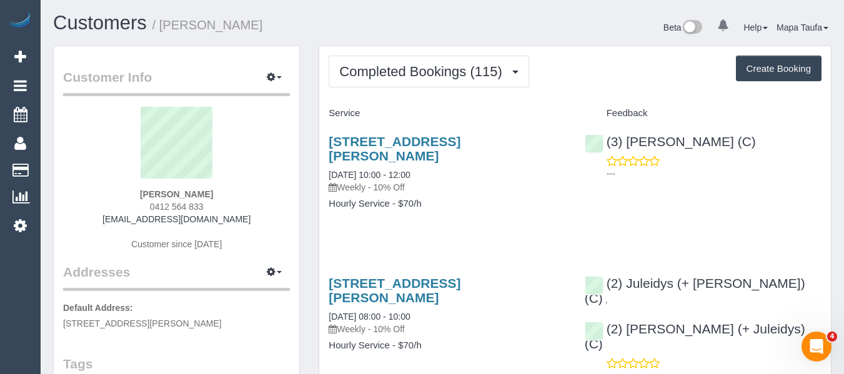
drag, startPoint x: 505, startPoint y: 192, endPoint x: 491, endPoint y: 169, distance: 26.9
click at [506, 199] on h4 "Hourly Service - $70/h" at bounding box center [447, 204] width 237 height 11
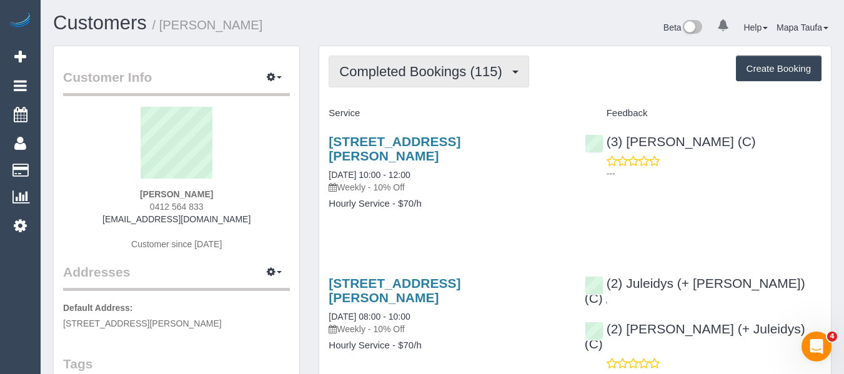
click at [454, 56] on button "Completed Bookings (115)" at bounding box center [429, 72] width 201 height 32
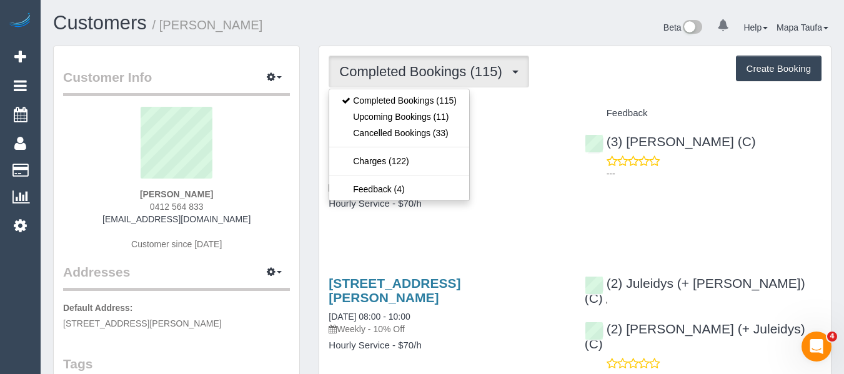
click at [619, 76] on div "Completed Bookings (115) Completed Bookings (115) Upcoming Bookings (11) Cancel…" at bounding box center [575, 72] width 493 height 32
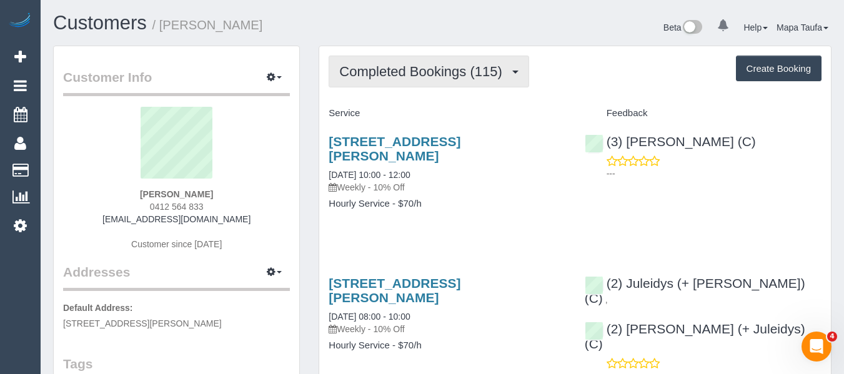
click at [412, 72] on span "Completed Bookings (115)" at bounding box center [423, 72] width 169 height 16
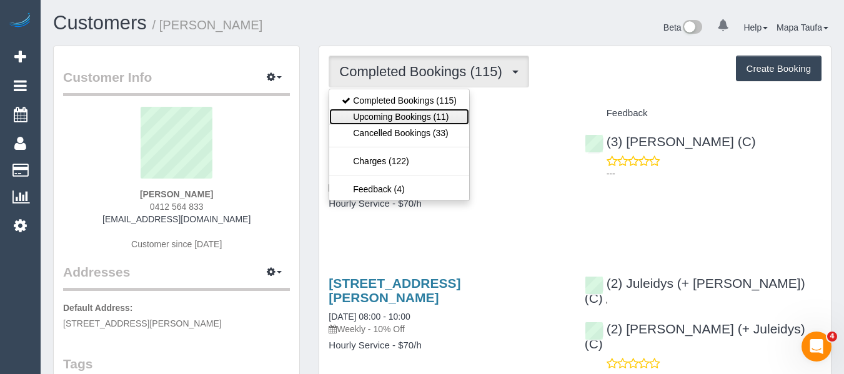
click at [410, 111] on link "Upcoming Bookings (11)" at bounding box center [399, 117] width 140 height 16
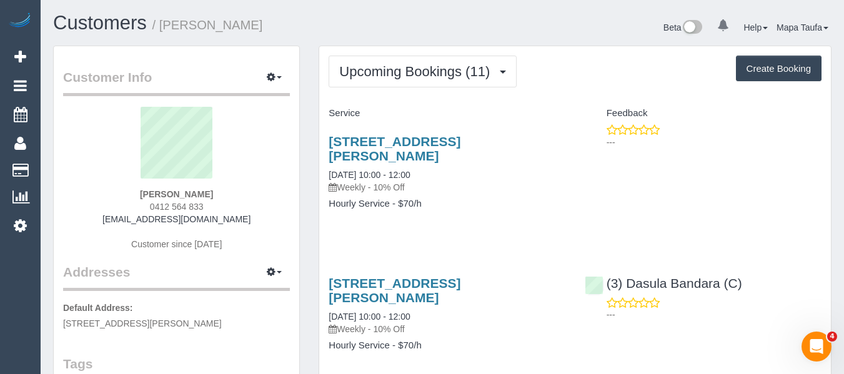
click at [427, 151] on div "6/41 Parkhill Road, Kew, VIC 3101 25/08/2025 10:00 - 12:00 Weekly - 10% Off" at bounding box center [447, 163] width 237 height 59
click at [427, 145] on link "6/41 Parkhill Road, Kew, VIC 3101" at bounding box center [395, 148] width 132 height 29
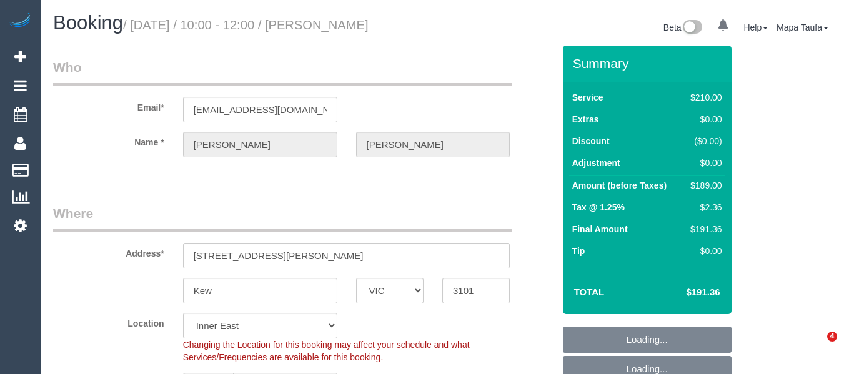
select select "VIC"
select select "number:28"
select select "number:16"
select select "number:19"
select select "number:25"
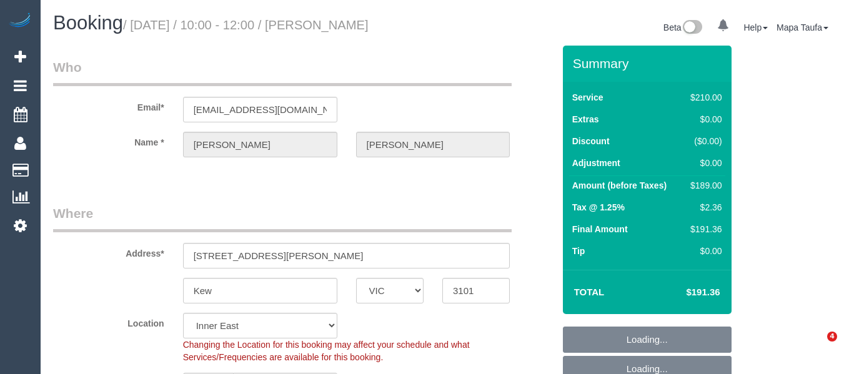
select select "number:34"
select select "number:11"
select select "180"
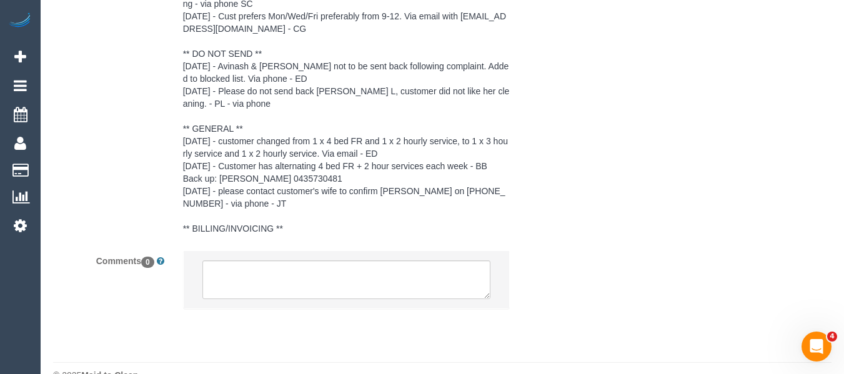
scroll to position [2398, 0]
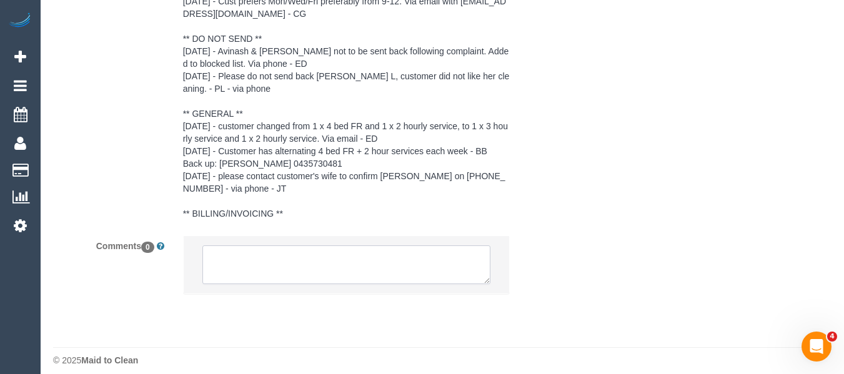
click at [335, 259] on textarea at bounding box center [346, 265] width 289 height 39
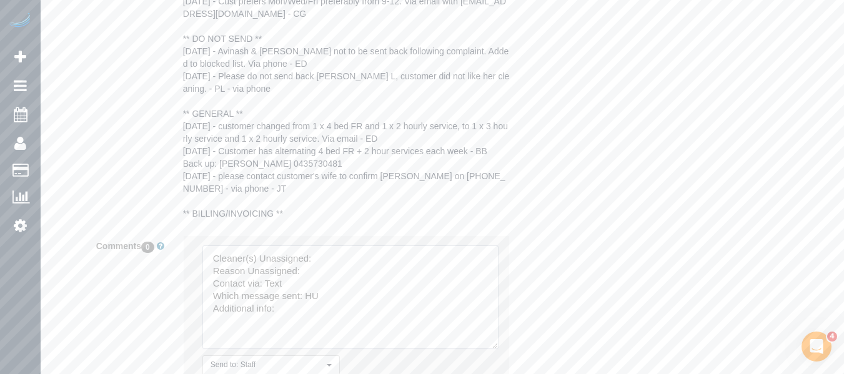
drag, startPoint x: 487, startPoint y: 279, endPoint x: 475, endPoint y: 265, distance: 17.8
click at [497, 343] on textarea at bounding box center [350, 298] width 296 height 104
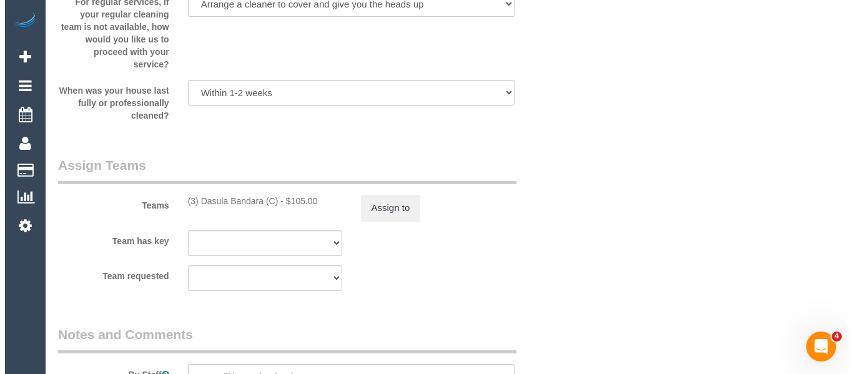
scroll to position [1835, 0]
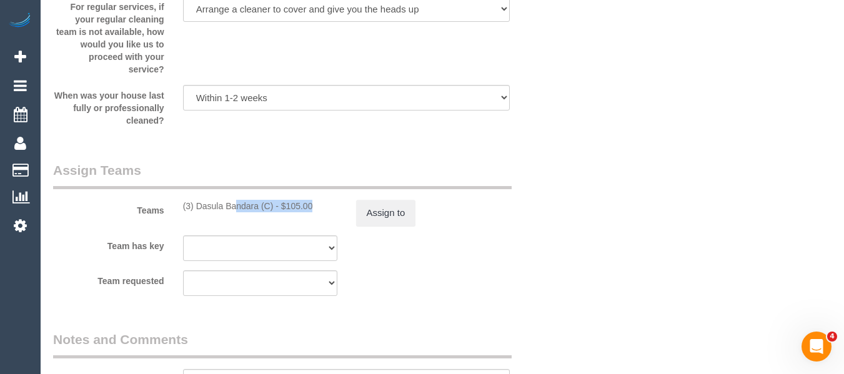
drag, startPoint x: 276, startPoint y: 207, endPoint x: 199, endPoint y: 207, distance: 76.8
click at [199, 207] on div "(3) Dasula Bandara (C) - $105.00" at bounding box center [260, 206] width 154 height 12
copy div "Dasula Bandara (C)"
click at [402, 212] on button "Assign to" at bounding box center [386, 213] width 60 height 26
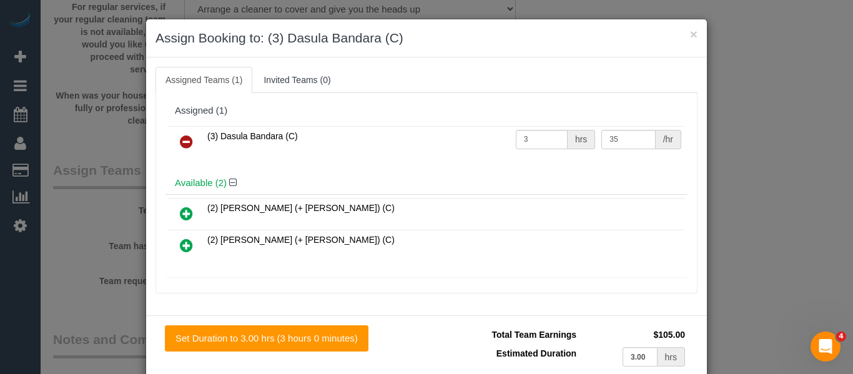
click at [172, 144] on link at bounding box center [186, 142] width 29 height 25
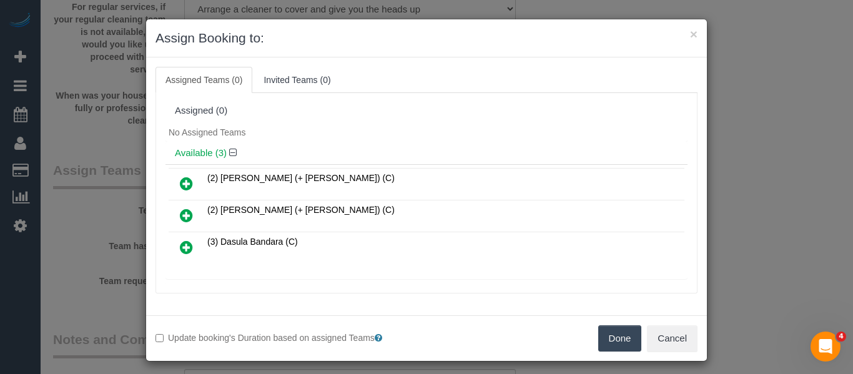
click at [622, 343] on button "Done" at bounding box center [620, 338] width 44 height 26
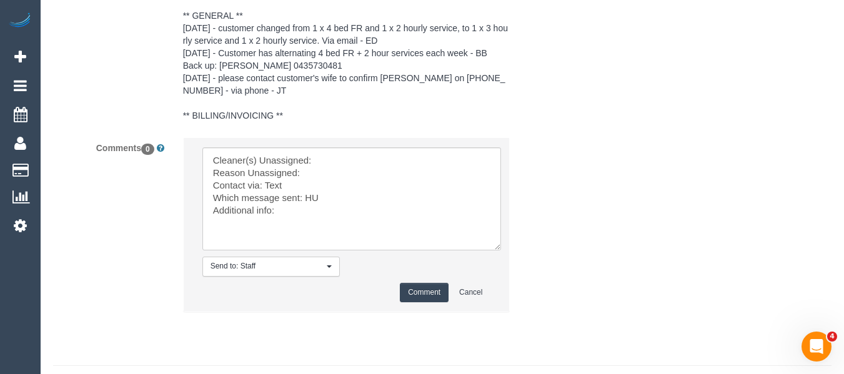
scroll to position [2525, 0]
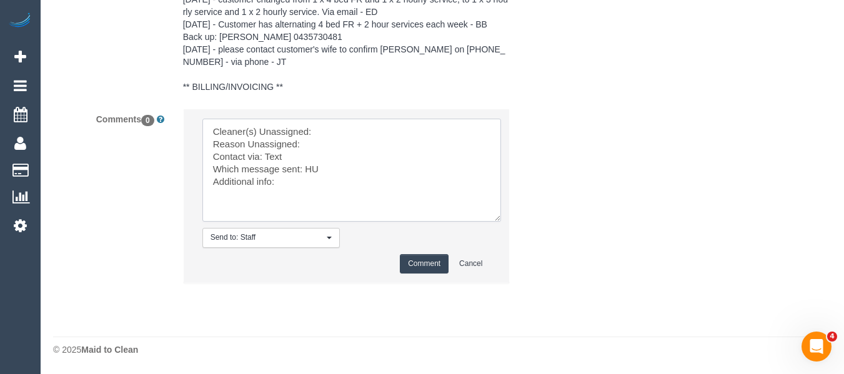
click at [338, 130] on textarea at bounding box center [351, 170] width 299 height 103
paste textarea "Dasula Bandara (C)"
click at [334, 146] on textarea at bounding box center [351, 170] width 299 height 103
click at [320, 179] on textarea at bounding box center [351, 170] width 299 height 103
type textarea "Cleaner(s) Unassigned: Dasula Bandara (C) Reason Unassigned: cleaner late canno…"
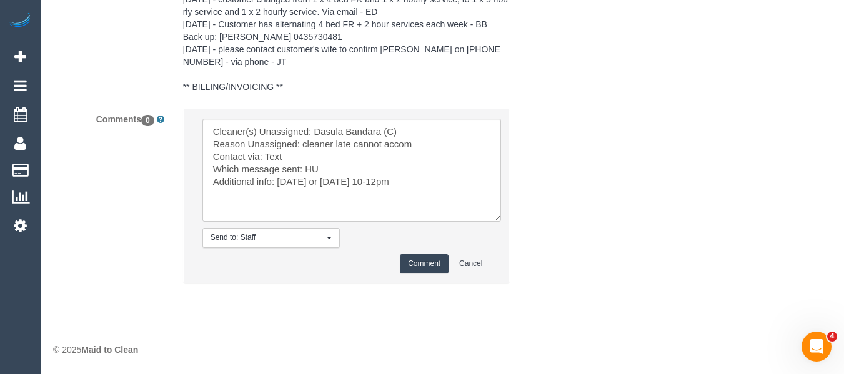
click at [426, 253] on li "Send to: Staff Nothing selected Send to: Staff Send to: Customer Send to: Team …" at bounding box center [347, 195] width 326 height 173
drag, startPoint x: 444, startPoint y: 262, endPoint x: 455, endPoint y: 268, distance: 12.6
click at [445, 262] on button "Comment" at bounding box center [424, 263] width 49 height 19
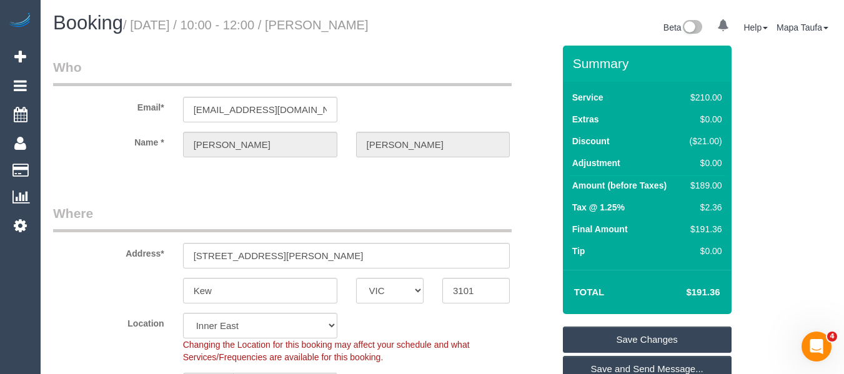
scroll to position [2617, 0]
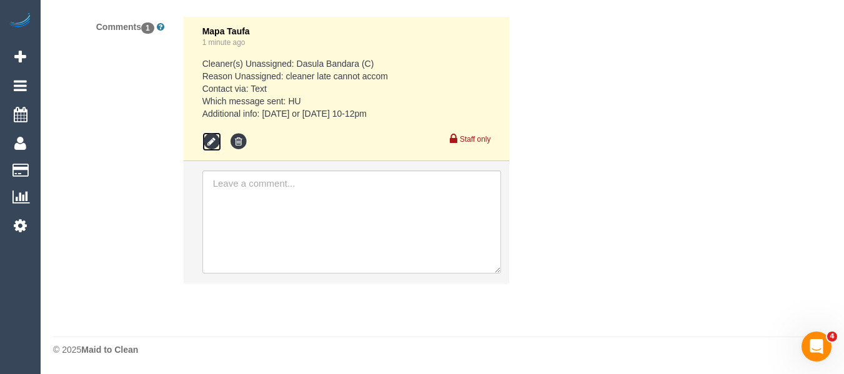
click at [212, 142] on icon at bounding box center [211, 141] width 19 height 19
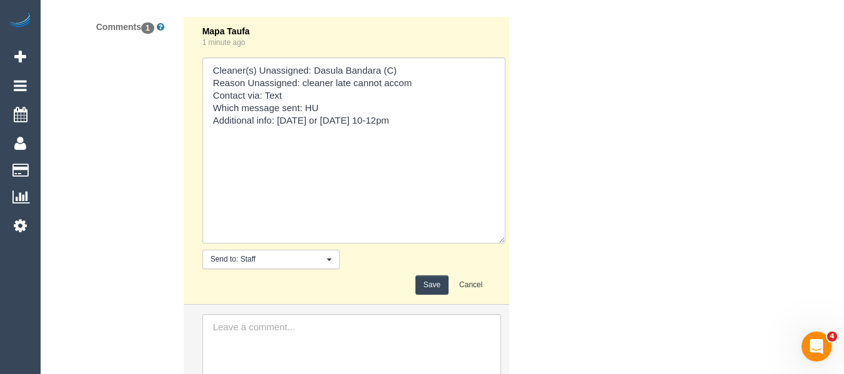
drag, startPoint x: 483, startPoint y: 92, endPoint x: 387, endPoint y: 154, distance: 113.5
click at [496, 244] on textarea at bounding box center [353, 150] width 303 height 186
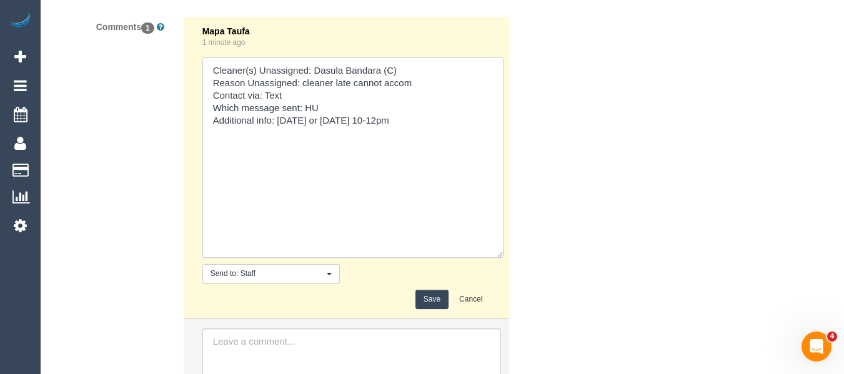
click at [403, 116] on textarea at bounding box center [352, 157] width 301 height 201
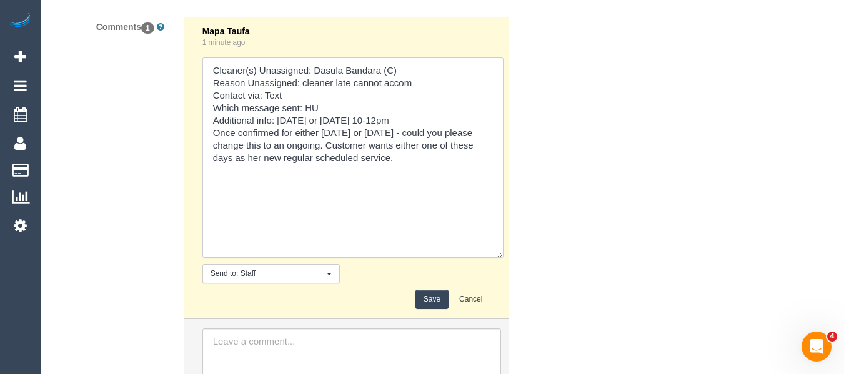
type textarea "Cleaner(s) Unassigned: Dasula Bandara (C) Reason Unassigned: cleaner late canno…"
click at [425, 296] on button "Save" at bounding box center [431, 299] width 33 height 19
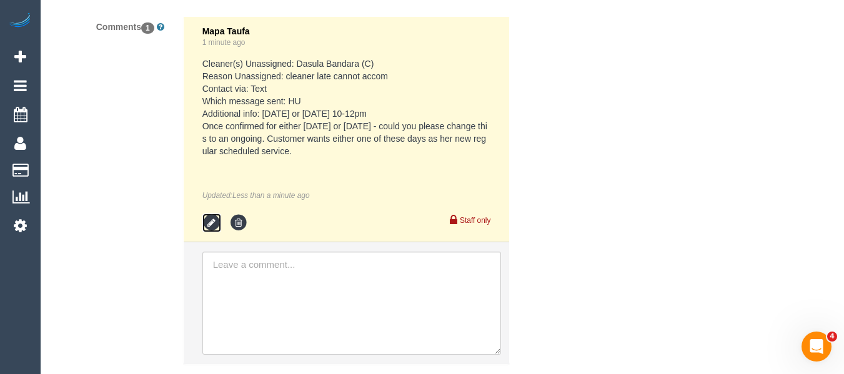
click at [212, 219] on icon at bounding box center [211, 223] width 19 height 19
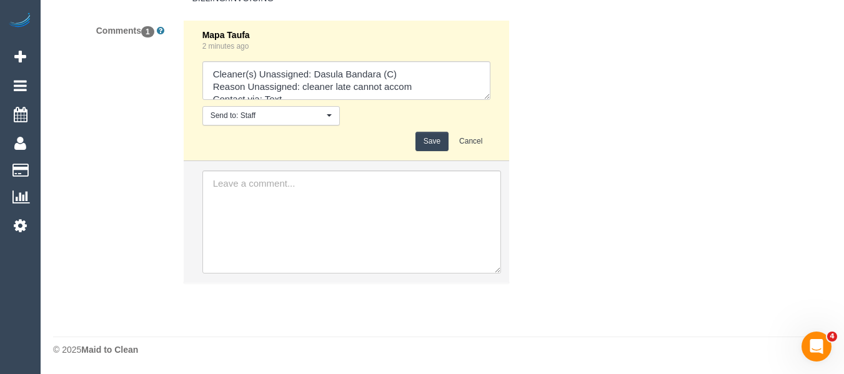
drag, startPoint x: 499, startPoint y: 174, endPoint x: 484, endPoint y: 167, distance: 16.5
click at [491, 100] on textarea at bounding box center [346, 80] width 289 height 39
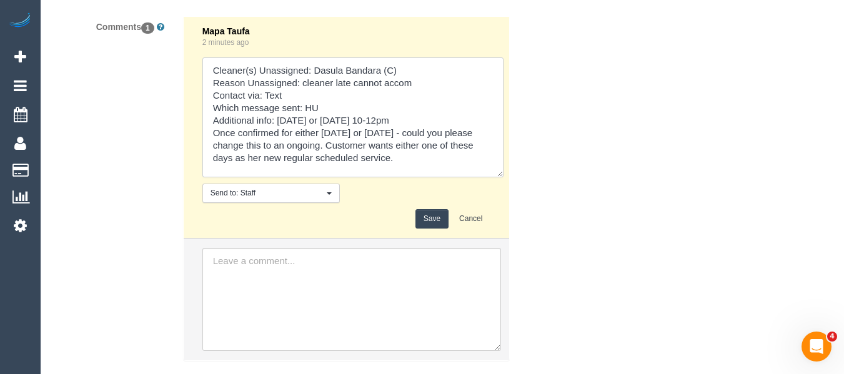
click at [277, 99] on textarea at bounding box center [352, 117] width 301 height 120
click at [304, 103] on textarea at bounding box center [352, 117] width 301 height 120
click at [309, 104] on textarea at bounding box center [352, 117] width 301 height 120
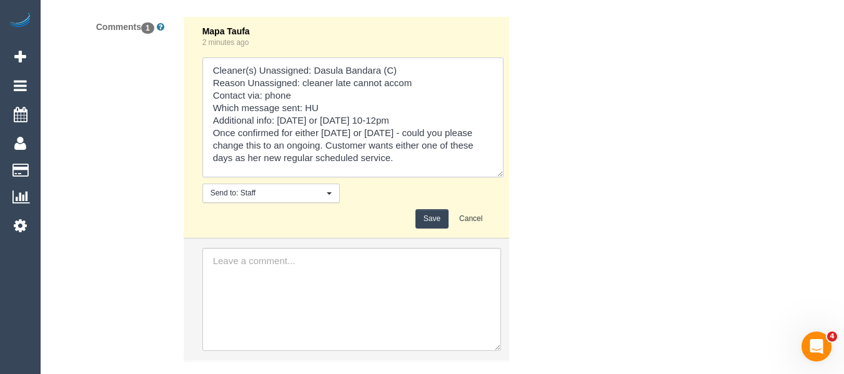
click at [309, 104] on textarea at bounding box center [352, 117] width 301 height 120
type textarea "Cleaner(s) Unassigned: Dasula Bandara (C) Reason Unassigned: cleaner late canno…"
click at [431, 213] on button "Save" at bounding box center [431, 218] width 33 height 19
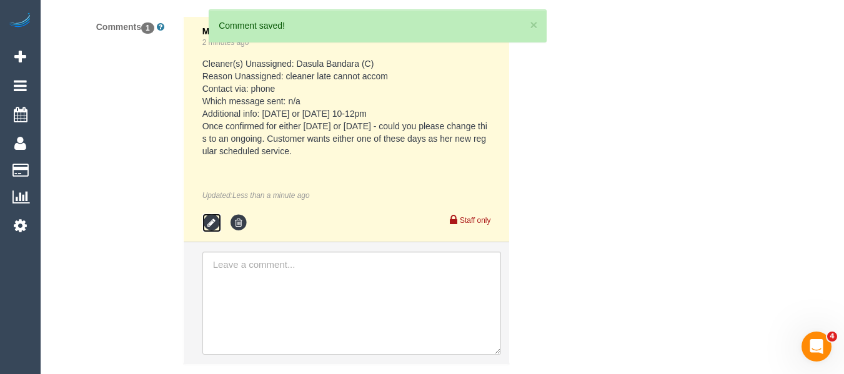
click at [213, 225] on icon at bounding box center [211, 223] width 19 height 19
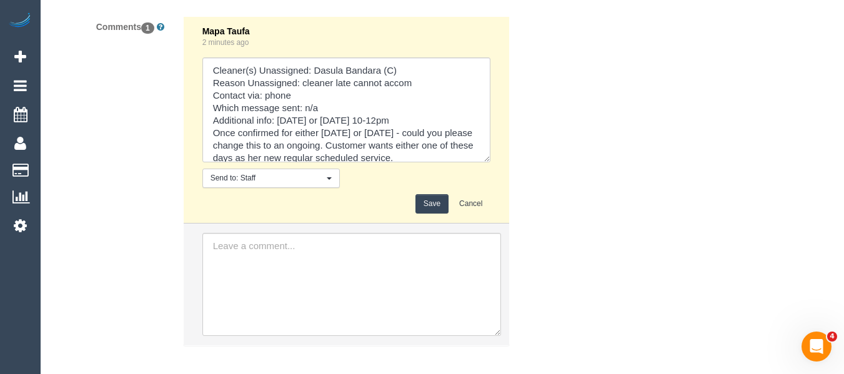
drag, startPoint x: 488, startPoint y: 97, endPoint x: 490, endPoint y: 167, distance: 70.6
click at [490, 162] on textarea at bounding box center [346, 109] width 288 height 105
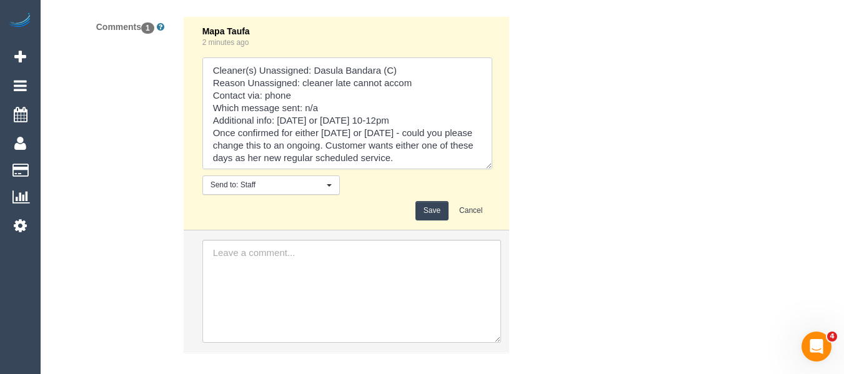
drag, startPoint x: 278, startPoint y: 117, endPoint x: 329, endPoint y: 111, distance: 51.6
click at [281, 121] on textarea at bounding box center [347, 113] width 290 height 112
click at [435, 117] on textarea at bounding box center [347, 113] width 290 height 112
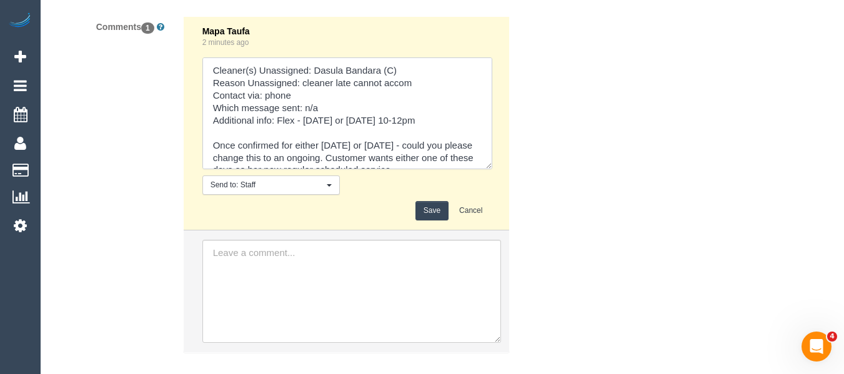
type textarea "Cleaner(s) Unassigned: Dasula Bandara (C) Reason Unassigned: cleaner late canno…"
click at [429, 209] on button "Save" at bounding box center [431, 210] width 33 height 19
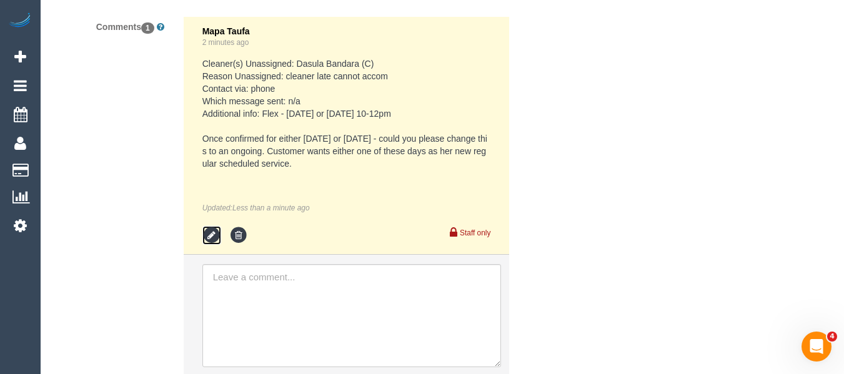
click at [207, 227] on icon at bounding box center [211, 235] width 19 height 19
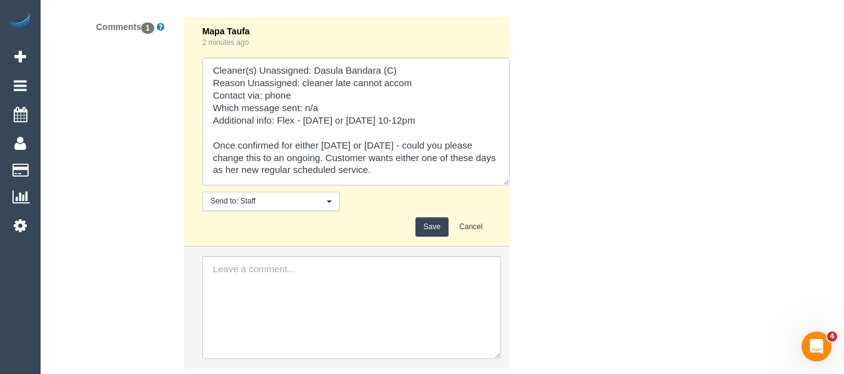
drag, startPoint x: 495, startPoint y: 159, endPoint x: 505, endPoint y: 186, distance: 28.5
click at [505, 186] on li "Mapa Taufa 2 minutes ago Send to: Staff Nothing selected Send to: Staff Send to…" at bounding box center [347, 132] width 326 height 230
drag, startPoint x: 285, startPoint y: 157, endPoint x: 262, endPoint y: 157, distance: 23.1
click at [262, 157] on textarea at bounding box center [355, 121] width 307 height 128
type textarea "Cleaner(s) Unassigned: Dasula Bandara (C) Reason Unassigned: cleaner late canno…"
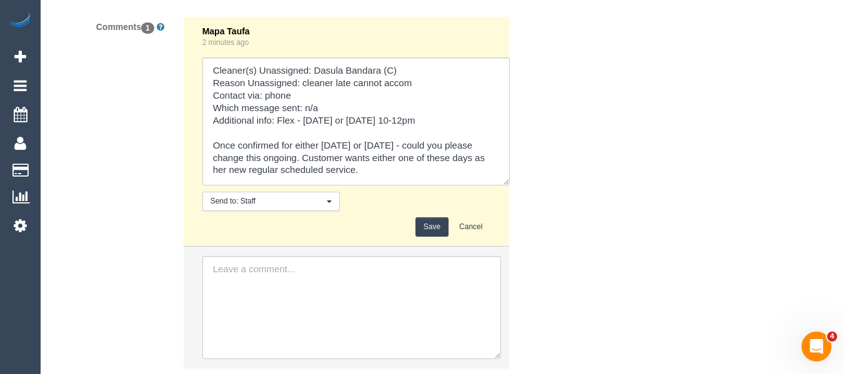
click at [426, 227] on button "Save" at bounding box center [431, 226] width 33 height 19
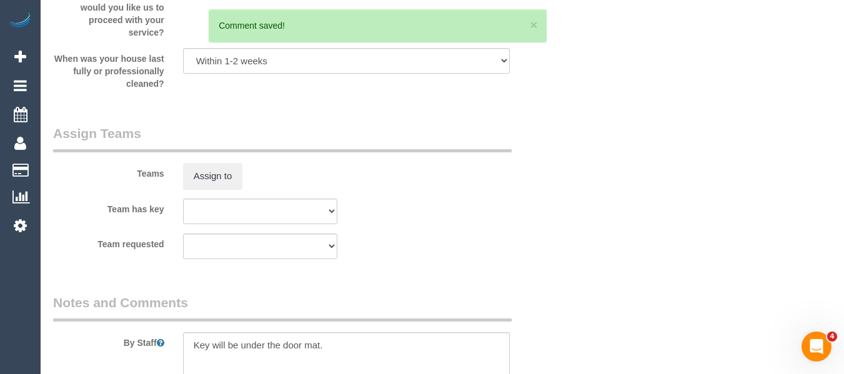
scroll to position [306, 0]
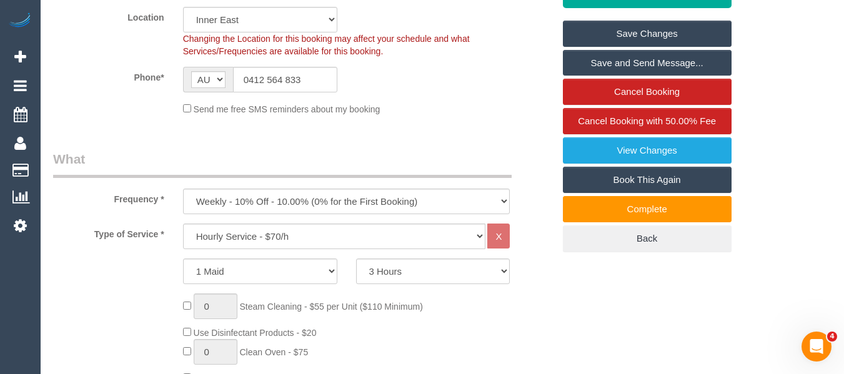
click at [646, 34] on link "Save Changes" at bounding box center [647, 34] width 169 height 26
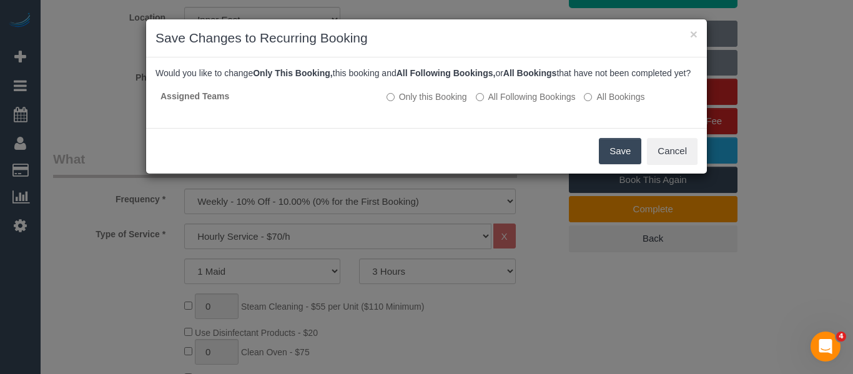
click at [622, 164] on button "Save" at bounding box center [620, 151] width 42 height 26
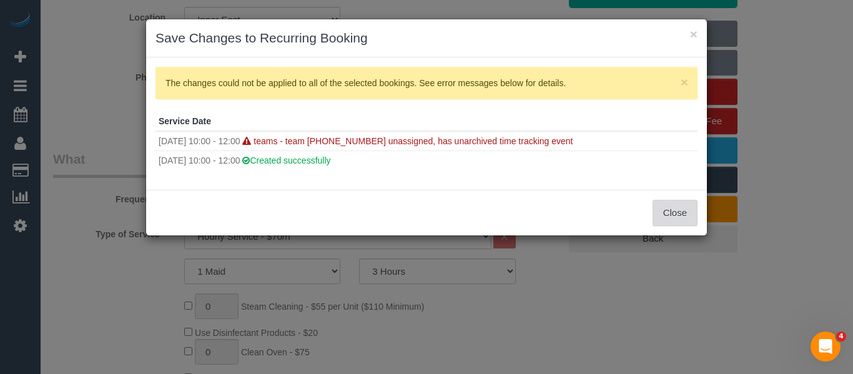
click at [681, 207] on button "Close" at bounding box center [675, 213] width 45 height 26
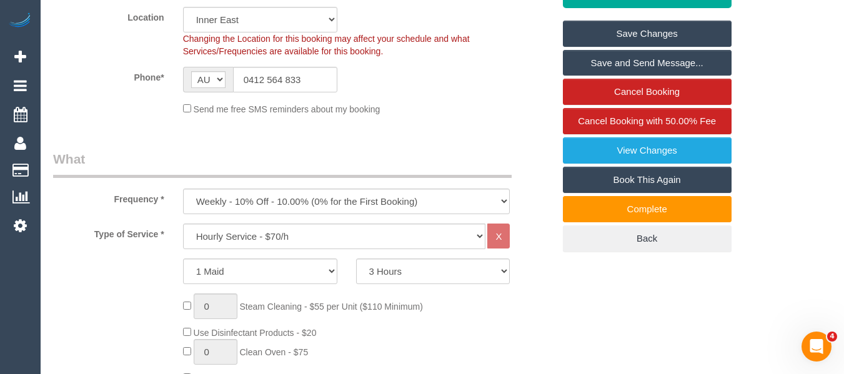
click at [645, 24] on link "Save Changes" at bounding box center [647, 34] width 169 height 26
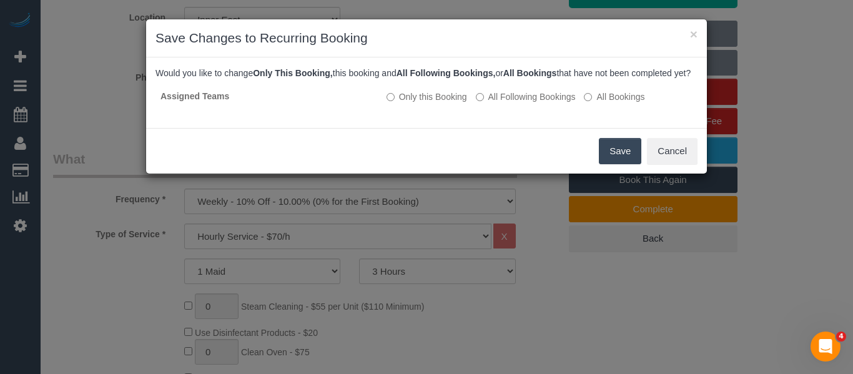
click at [625, 163] on button "Save" at bounding box center [620, 151] width 42 height 26
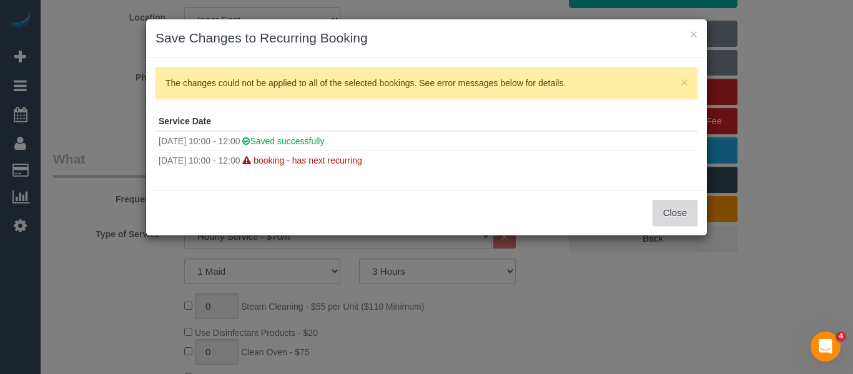
click at [675, 209] on button "Close" at bounding box center [675, 213] width 45 height 26
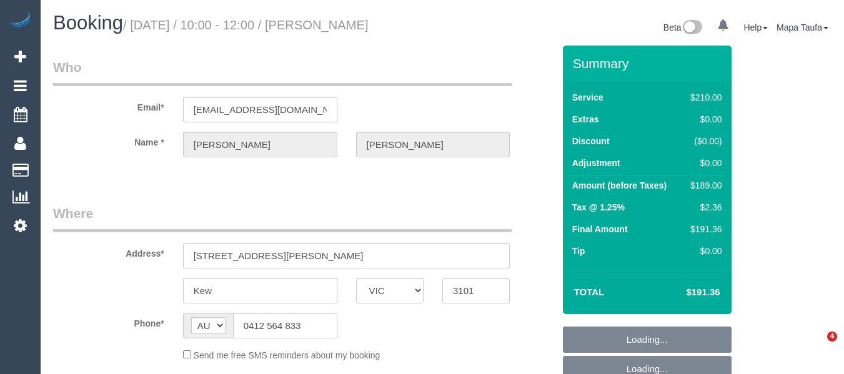
select select "VIC"
select select "object:550"
select select "string:stripe-pm_1MNlLo2GScqysDRVnifRBgGS"
select select "180"
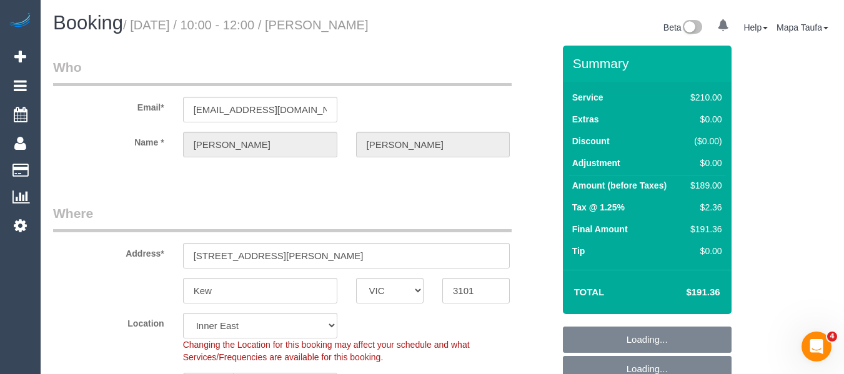
select select "object:867"
select select "number:28"
select select "number:16"
select select "number:19"
select select "number:25"
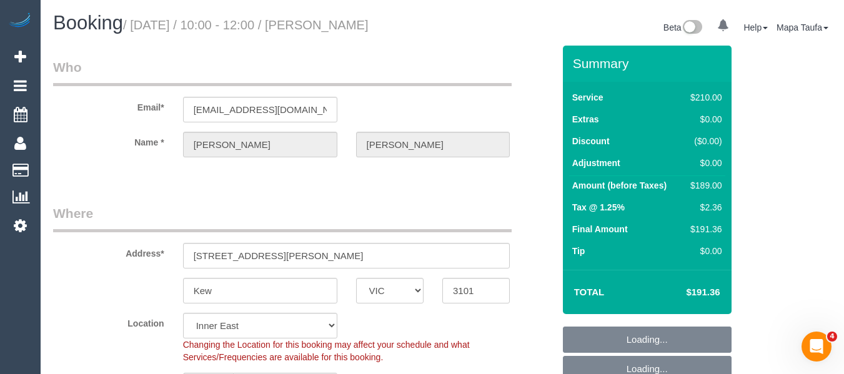
select select "number:34"
select select "number:11"
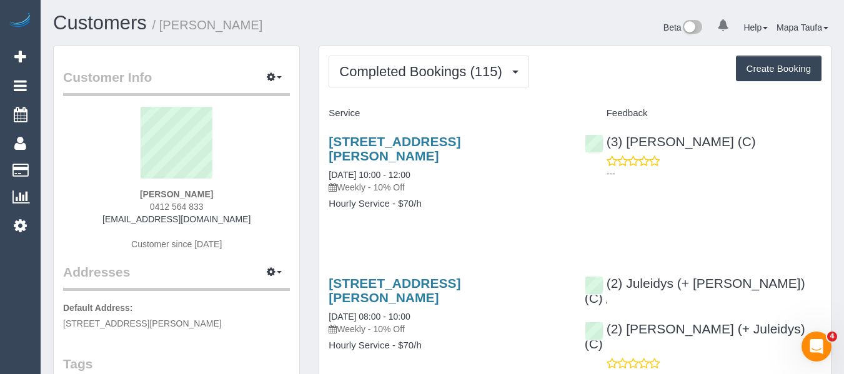
drag, startPoint x: 216, startPoint y: 207, endPoint x: 149, endPoint y: 207, distance: 67.5
click at [149, 207] on div "Cathy Glassford 0412 564 833 drneilglassford@gmail.com Customer since 2020" at bounding box center [176, 185] width 227 height 156
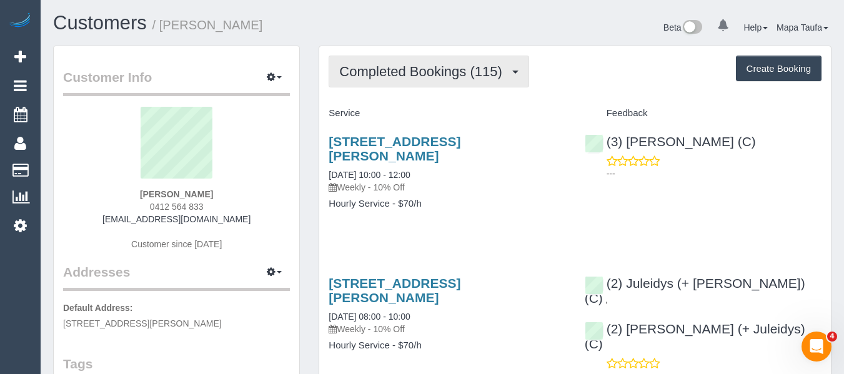
drag, startPoint x: 392, startPoint y: 73, endPoint x: 395, endPoint y: 87, distance: 14.0
click at [392, 74] on span "Completed Bookings (115)" at bounding box center [423, 72] width 169 height 16
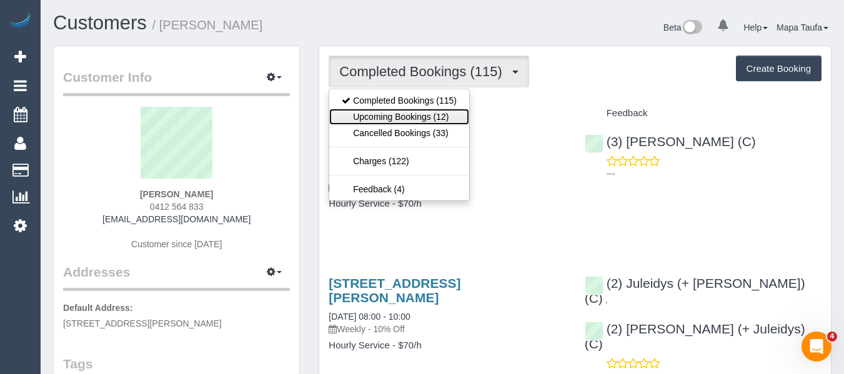
click at [403, 112] on link "Upcoming Bookings (12)" at bounding box center [399, 117] width 140 height 16
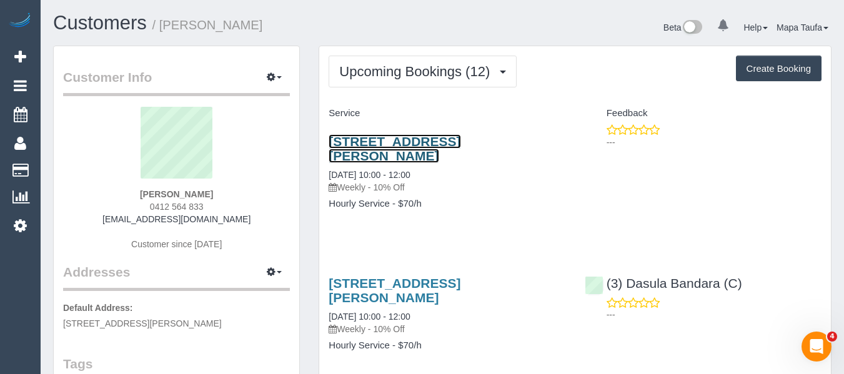
click at [391, 143] on link "[STREET_ADDRESS][PERSON_NAME]" at bounding box center [395, 148] width 132 height 29
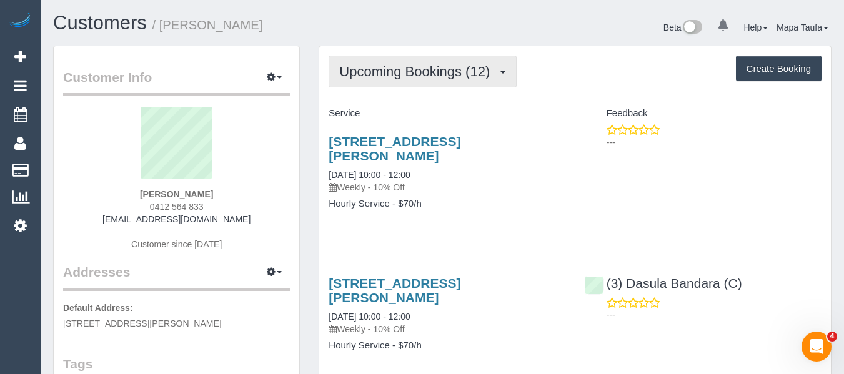
click at [461, 66] on span "Upcoming Bookings (12)" at bounding box center [417, 72] width 157 height 16
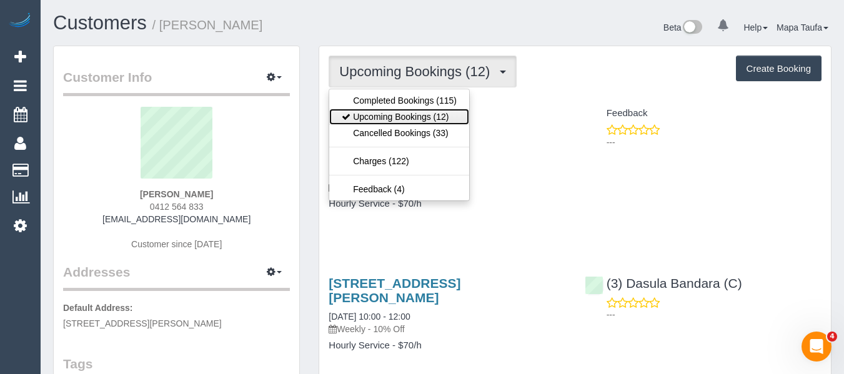
click at [424, 114] on link "Upcoming Bookings (12)" at bounding box center [399, 117] width 140 height 16
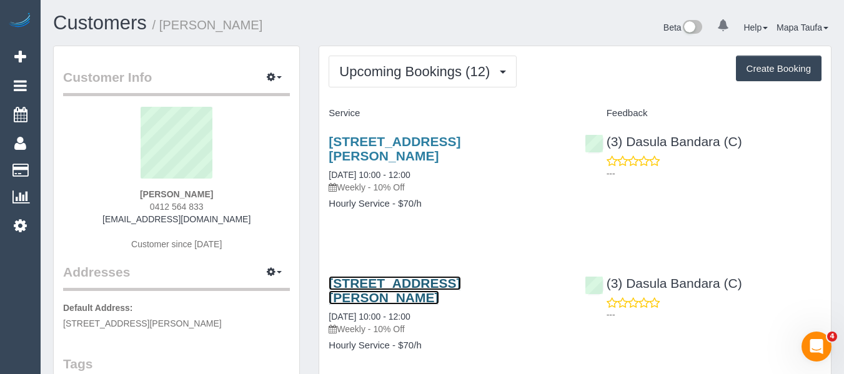
click at [442, 276] on link "[STREET_ADDRESS][PERSON_NAME]" at bounding box center [395, 290] width 132 height 29
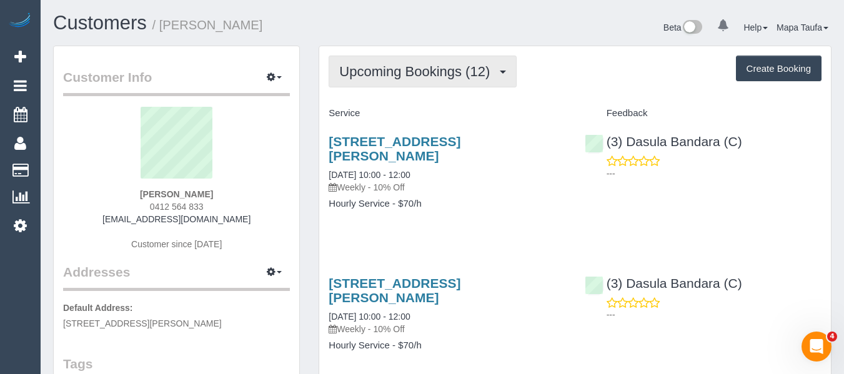
drag, startPoint x: 432, startPoint y: 64, endPoint x: 426, endPoint y: 76, distance: 13.1
click at [432, 66] on span "Upcoming Bookings (12)" at bounding box center [417, 72] width 157 height 16
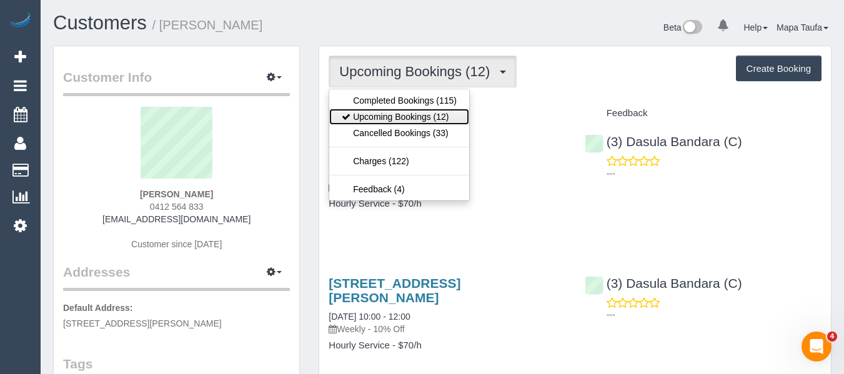
click at [422, 110] on link "Upcoming Bookings (12)" at bounding box center [399, 117] width 140 height 16
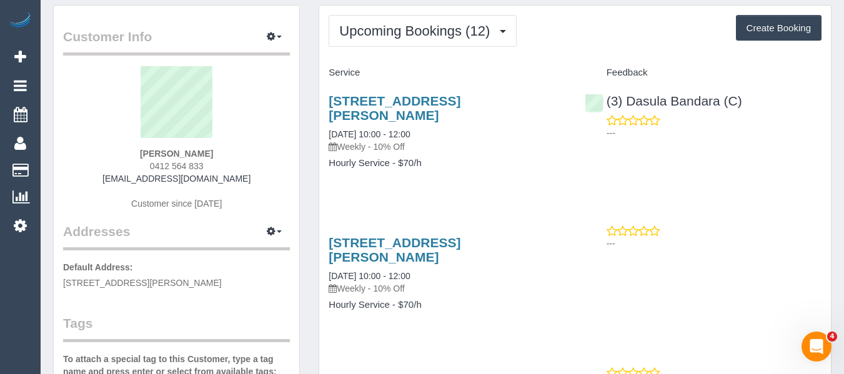
scroll to position [62, 0]
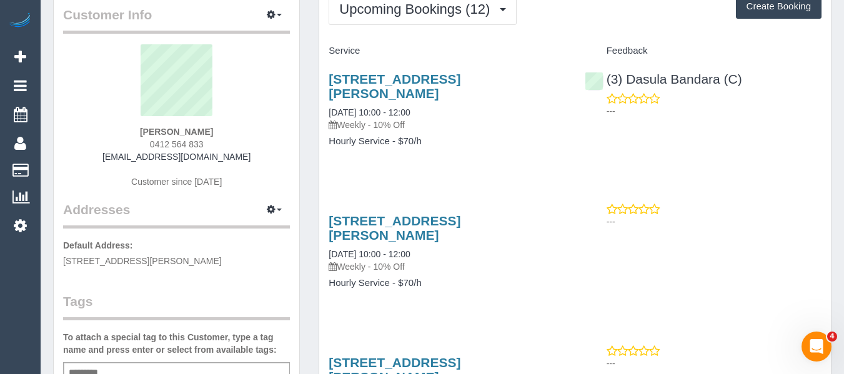
click at [460, 139] on div "6/41 Parkhill Road, Kew, VIC 3101 25/08/2025 10:00 - 12:00 Weekly - 10% Off Hou…" at bounding box center [447, 116] width 256 height 111
click at [445, 84] on link "[STREET_ADDRESS][PERSON_NAME]" at bounding box center [395, 86] width 132 height 29
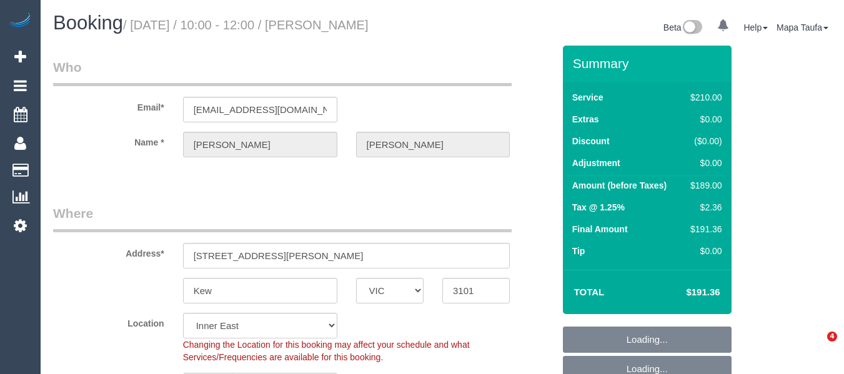
select select "VIC"
select select "string:stripe-pm_1MNlLo2GScqysDRVnifRBgGS"
select select "180"
select select "object:730"
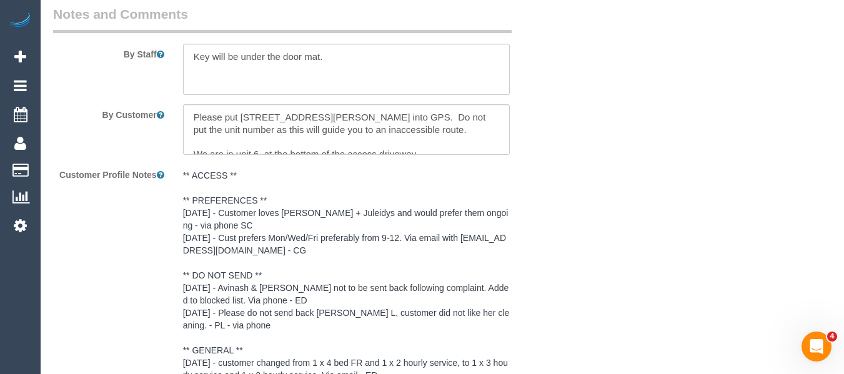
select select "number:28"
select select "number:16"
select select "number:19"
select select "number:25"
select select "number:34"
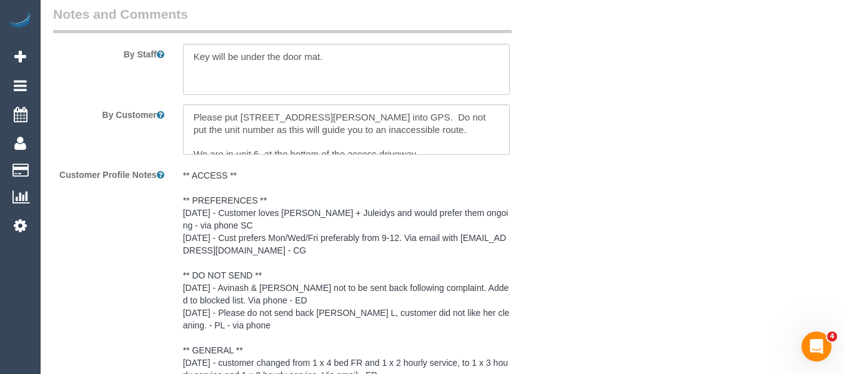
select select "number:11"
select select "object:1326"
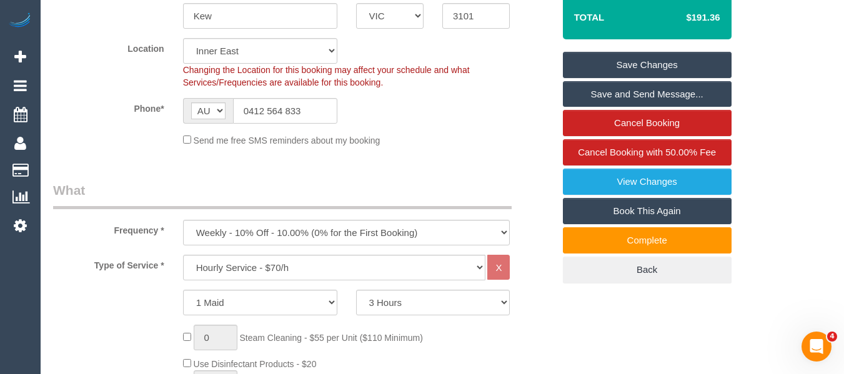
scroll to position [336, 0]
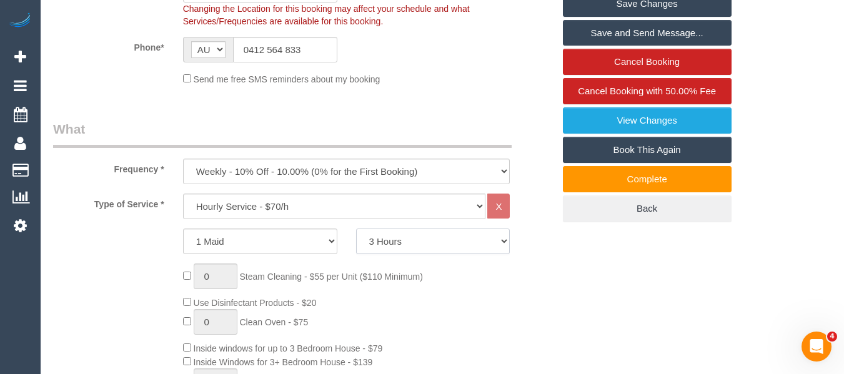
click at [398, 234] on select "2 Hours 2.5 Hours 3 Hours 3.5 Hours 4 Hours 4.5 Hours 5 Hours 5.5 Hours 6 Hours…" at bounding box center [433, 242] width 154 height 26
select select "120"
click at [356, 229] on select "2 Hours 2.5 Hours 3 Hours 3.5 Hours 4 Hours 4.5 Hours 5 Hours 5.5 Hours 6 Hours…" at bounding box center [433, 242] width 154 height 26
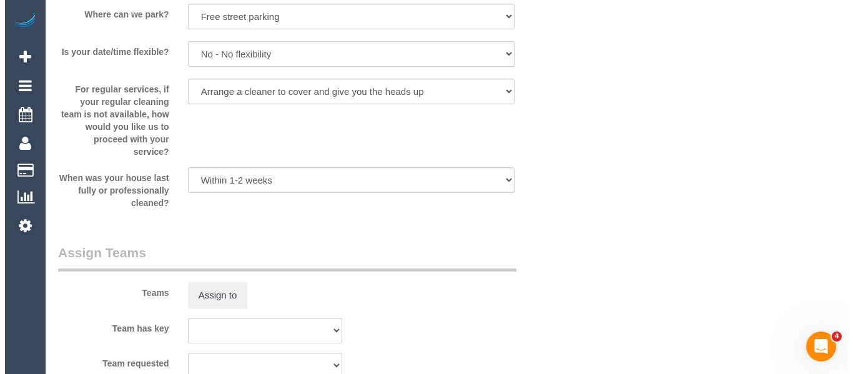
scroll to position [1898, 0]
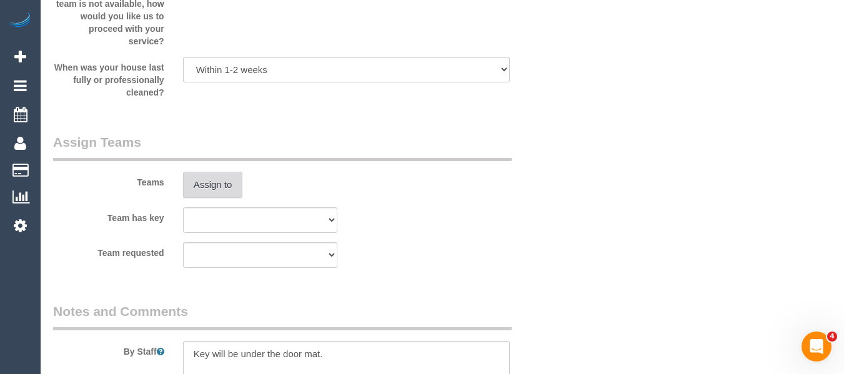
click at [232, 191] on button "Assign to" at bounding box center [213, 185] width 60 height 26
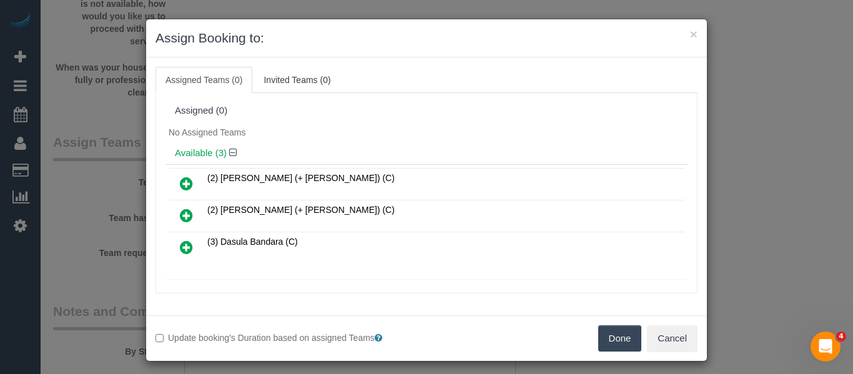
click at [180, 247] on icon at bounding box center [186, 247] width 13 height 15
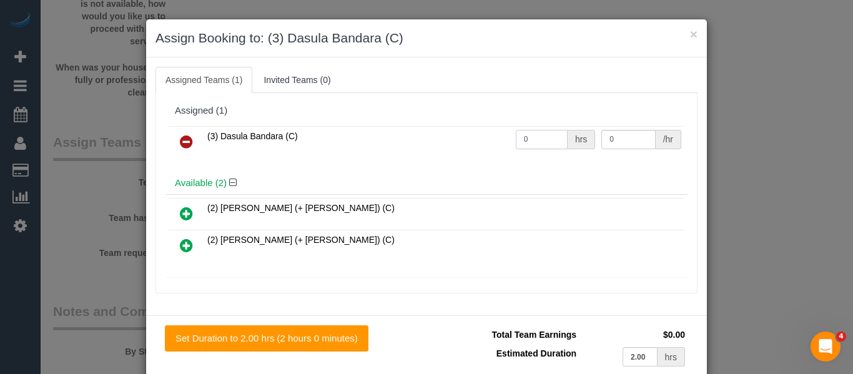
drag, startPoint x: 527, startPoint y: 141, endPoint x: 462, endPoint y: 141, distance: 65.6
click at [462, 141] on tr "(3) Dasula Bandara (C) 0 hrs 0 /hr" at bounding box center [427, 142] width 516 height 32
type input "2"
click at [607, 139] on input "0" at bounding box center [629, 139] width 54 height 19
drag, startPoint x: 608, startPoint y: 139, endPoint x: 602, endPoint y: 139, distance: 6.3
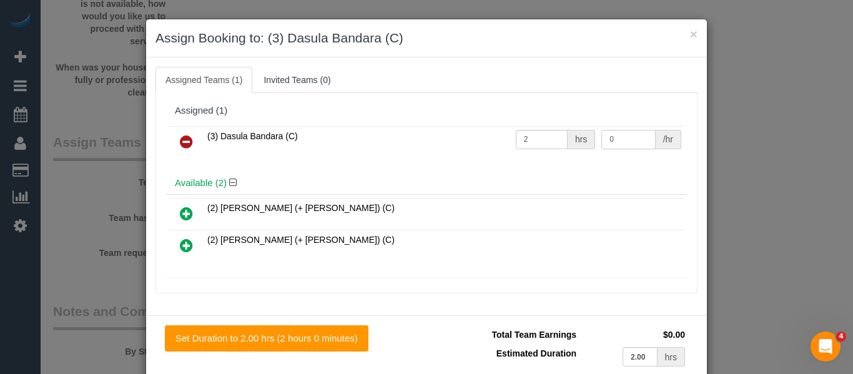
click at [602, 139] on input "0" at bounding box center [629, 139] width 54 height 19
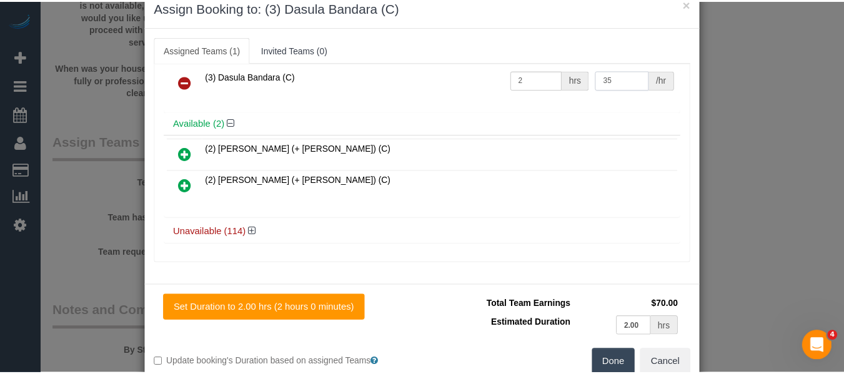
scroll to position [61, 0]
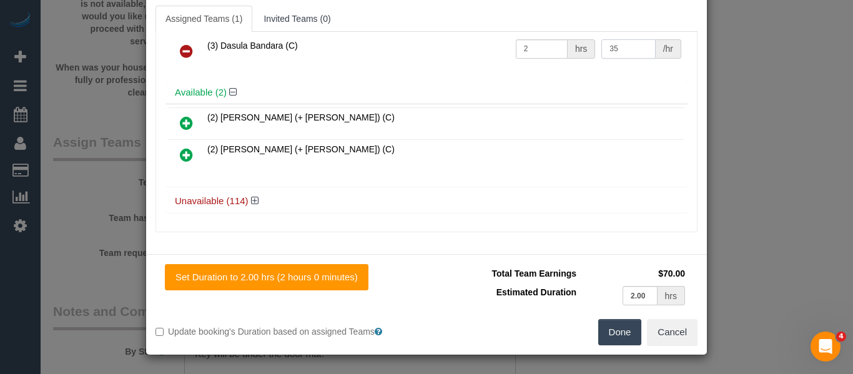
type input "35"
click at [609, 336] on button "Done" at bounding box center [620, 332] width 44 height 26
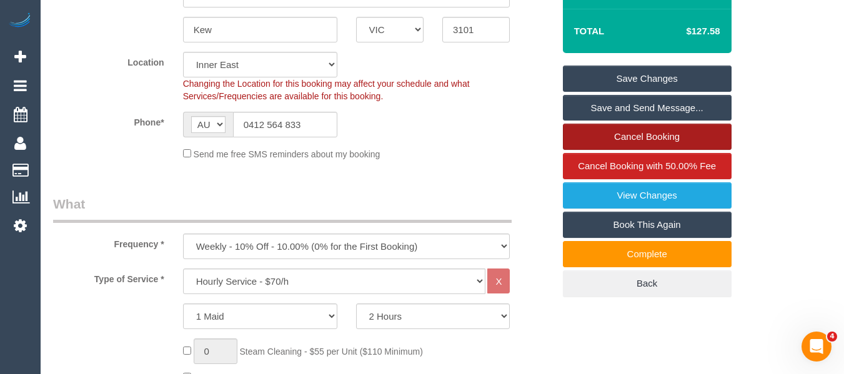
scroll to position [211, 0]
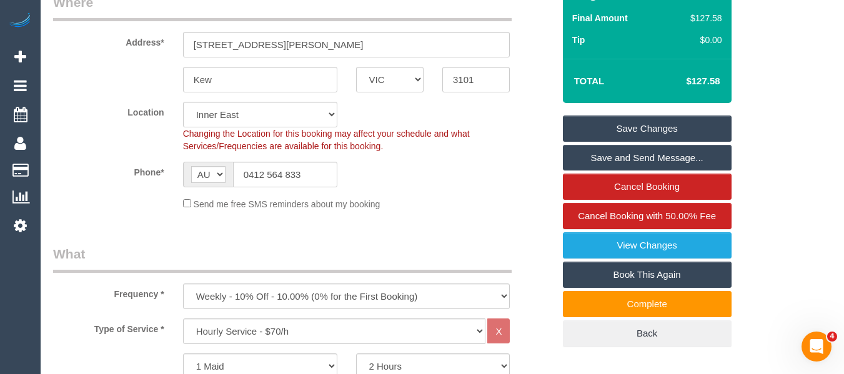
click at [653, 129] on link "Save Changes" at bounding box center [647, 129] width 169 height 26
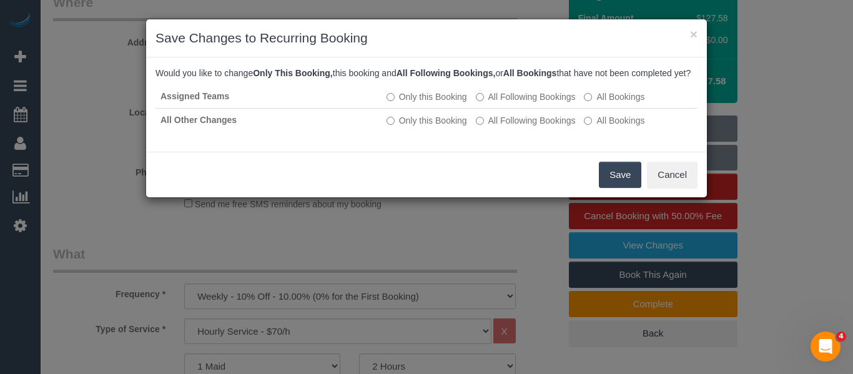
drag, startPoint x: 620, startPoint y: 192, endPoint x: 613, endPoint y: 196, distance: 7.8
click at [620, 188] on button "Save" at bounding box center [620, 175] width 42 height 26
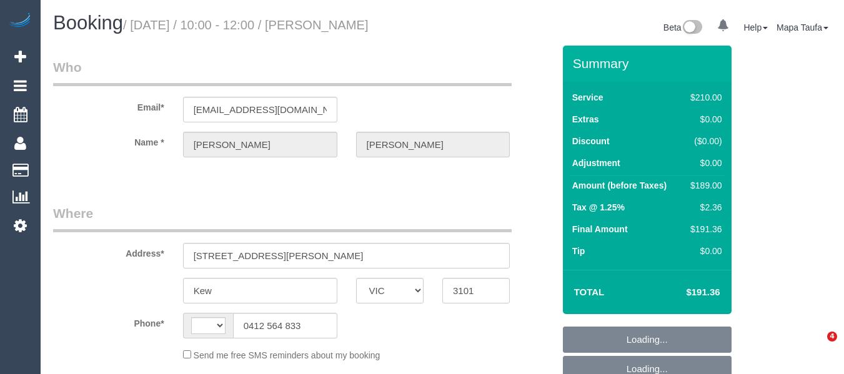
select select "VIC"
select select "string:stripe-pm_1MNlLo2GScqysDRVnifRBgGS"
select select "180"
select select "string:AU"
select select "object:692"
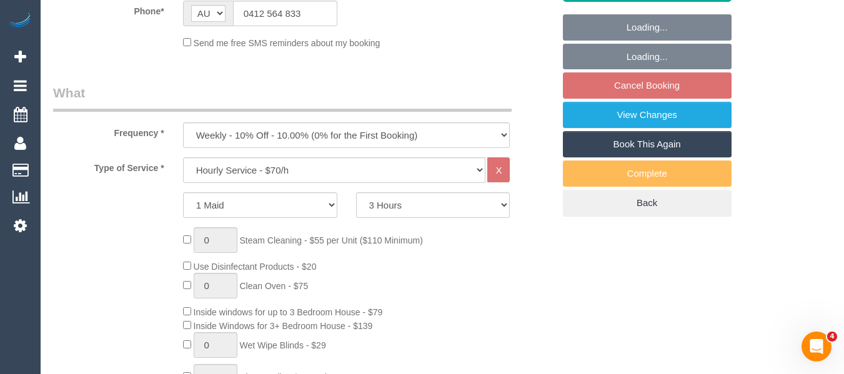
select select "number:28"
select select "number:16"
select select "number:19"
select select "number:25"
select select "number:34"
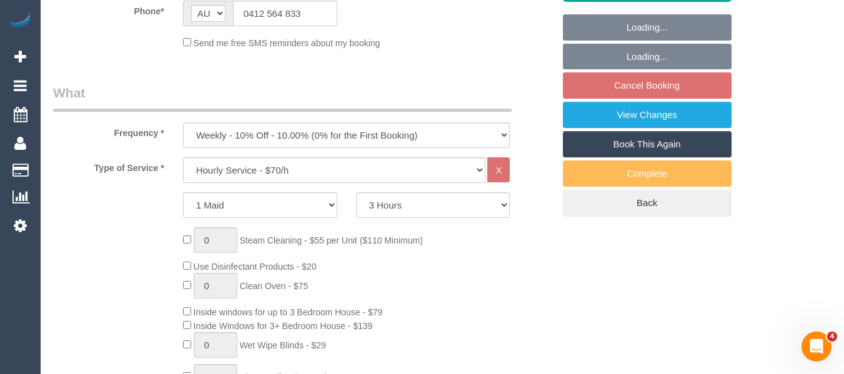
select select "number:11"
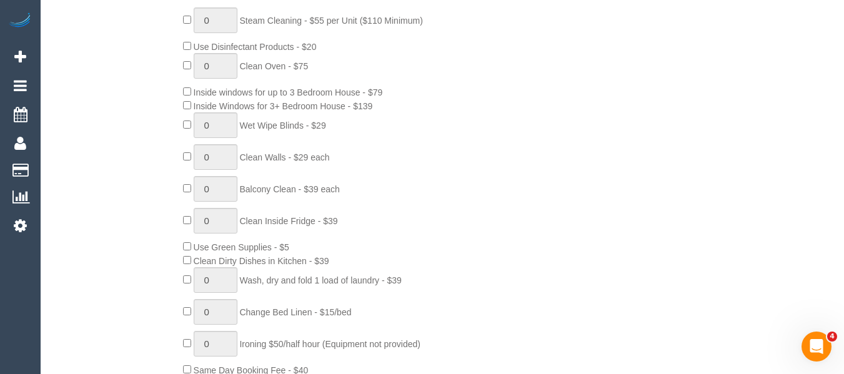
select select "object:845"
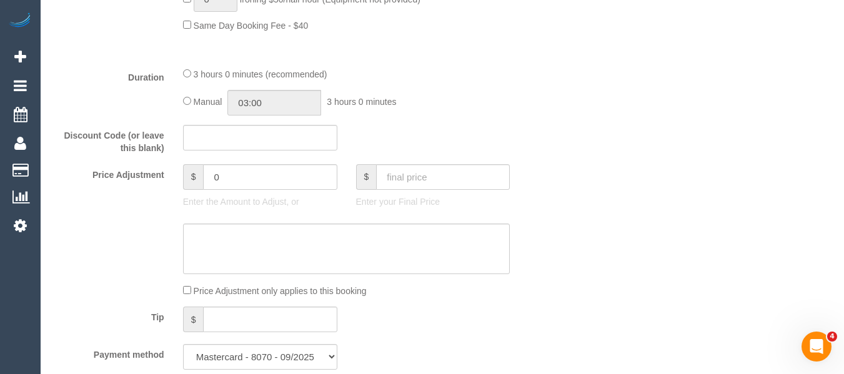
select select "spot3"
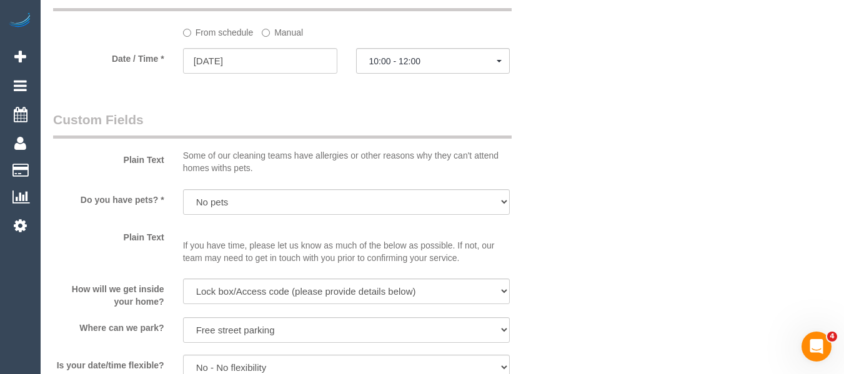
scroll to position [1312, 0]
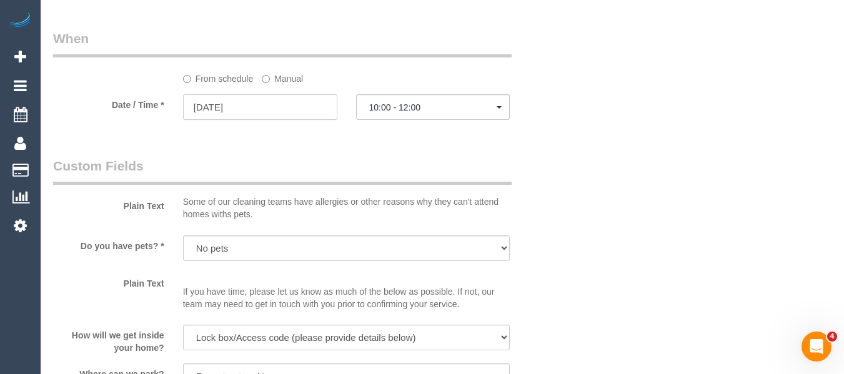
click at [264, 120] on input "01/09/2025" at bounding box center [260, 107] width 154 height 26
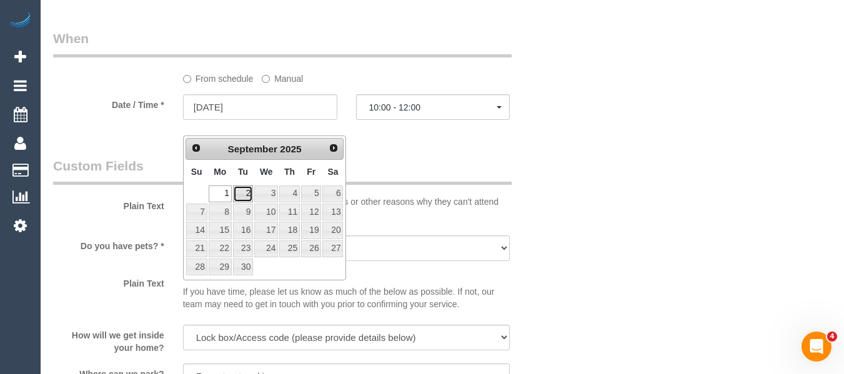
click at [239, 194] on link "2" at bounding box center [243, 194] width 20 height 17
type input "02/09/2025"
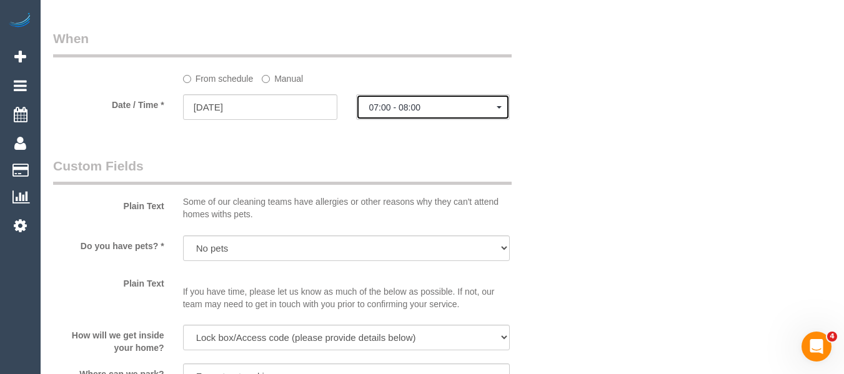
click at [380, 112] on span "07:00 - 08:00" at bounding box center [433, 107] width 128 height 10
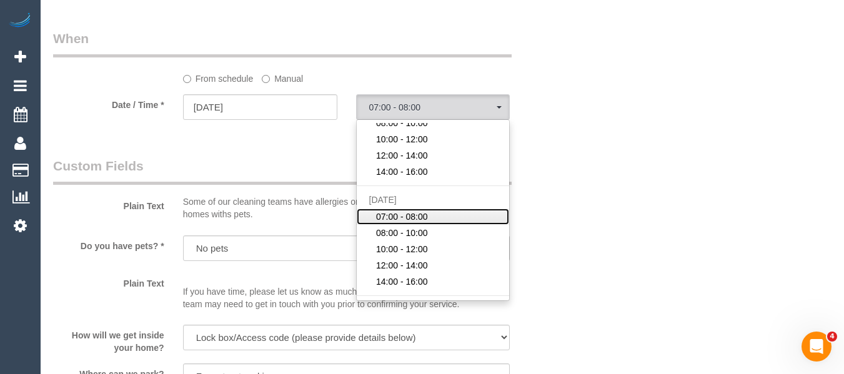
scroll to position [62, 0]
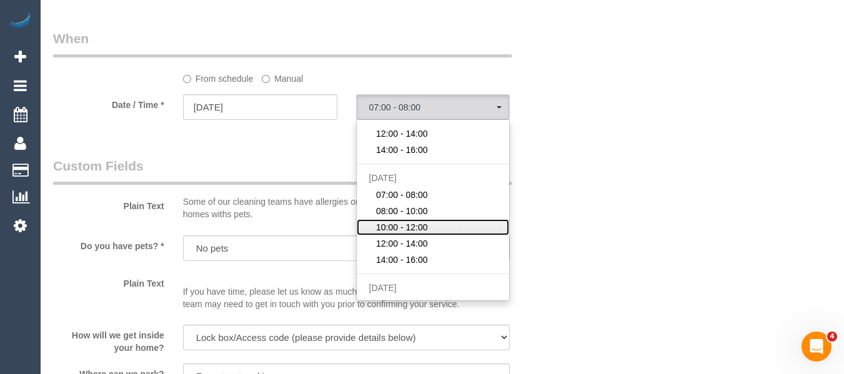
drag, startPoint x: 415, startPoint y: 243, endPoint x: 484, endPoint y: 214, distance: 73.9
click at [416, 234] on span "10:00 - 12:00" at bounding box center [402, 227] width 52 height 12
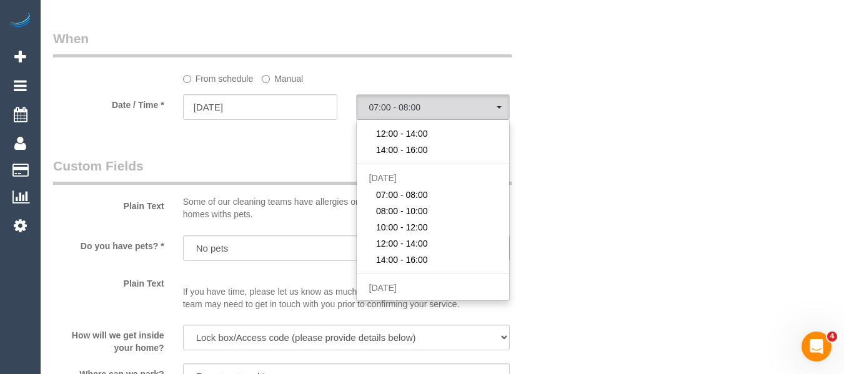
select select "spot8"
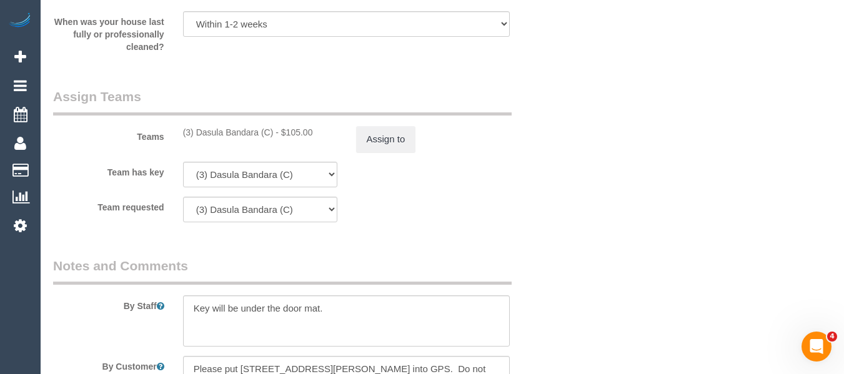
scroll to position [1937, 0]
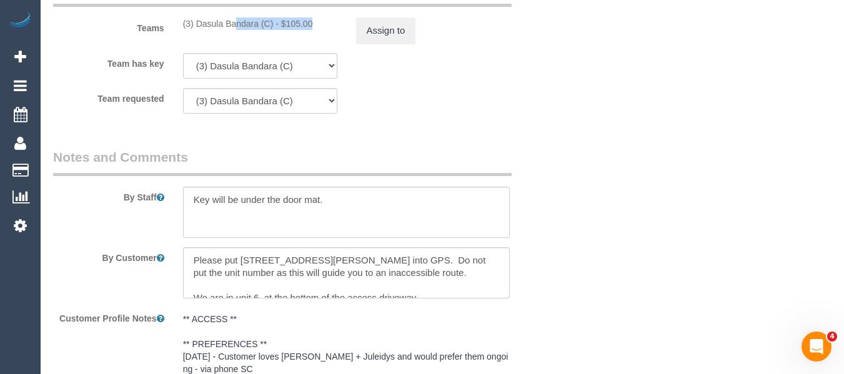
drag, startPoint x: 222, startPoint y: 41, endPoint x: 197, endPoint y: 37, distance: 24.6
click at [197, 30] on div "(3) Dasula Bandara (C) - $105.00" at bounding box center [260, 23] width 154 height 12
copy div "Dasula Bandara (C)"
click at [385, 44] on button "Assign to" at bounding box center [386, 30] width 60 height 26
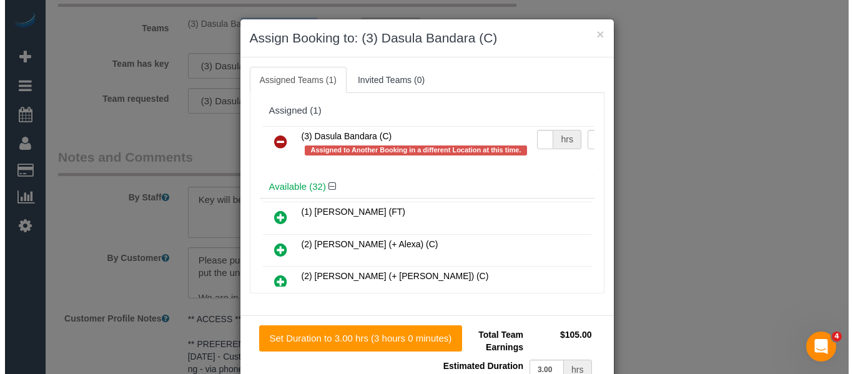
scroll to position [1921, 0]
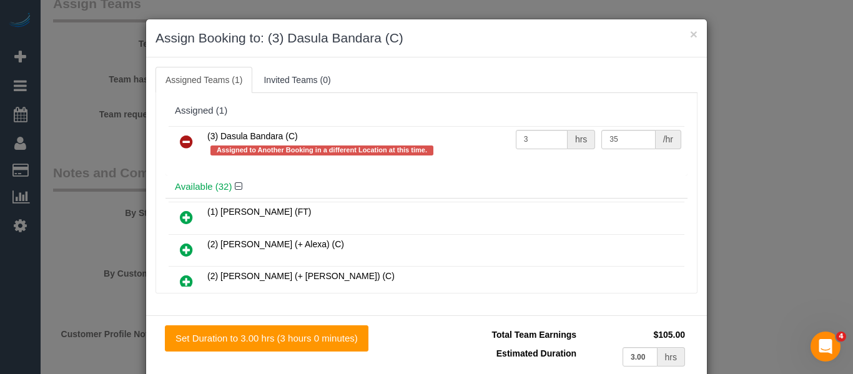
click at [191, 136] on link at bounding box center [186, 142] width 29 height 25
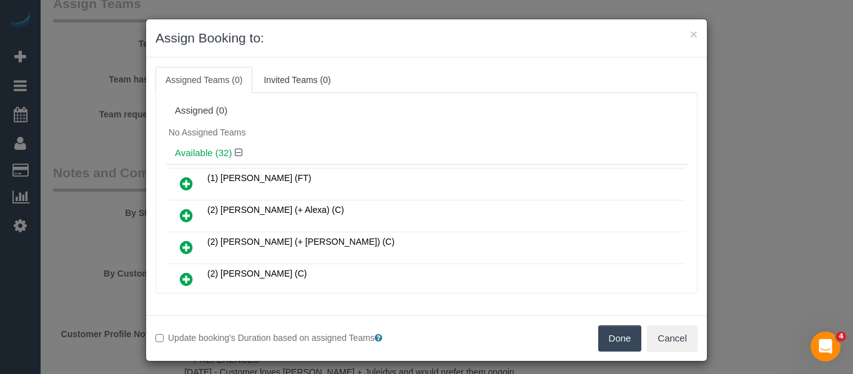
click at [626, 339] on button "Done" at bounding box center [620, 338] width 44 height 26
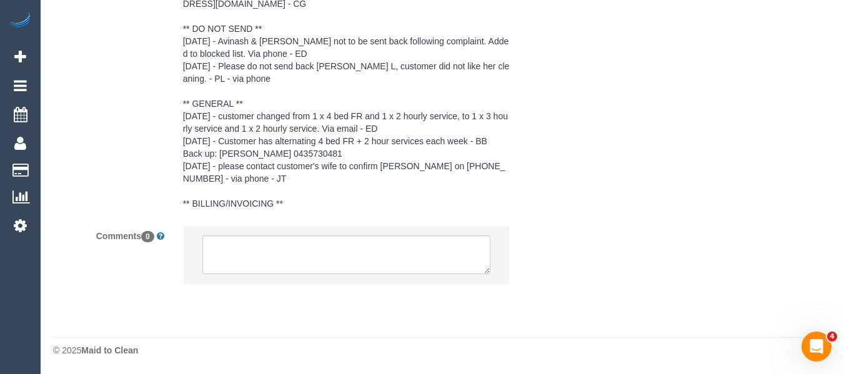
scroll to position [2343, 0]
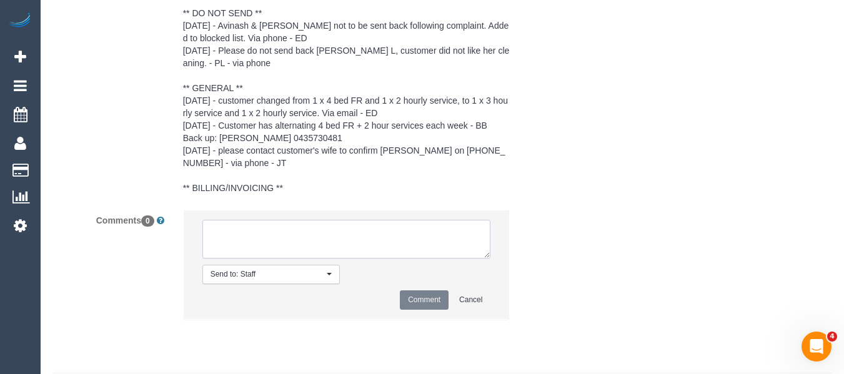
click at [317, 247] on textarea at bounding box center [346, 239] width 289 height 39
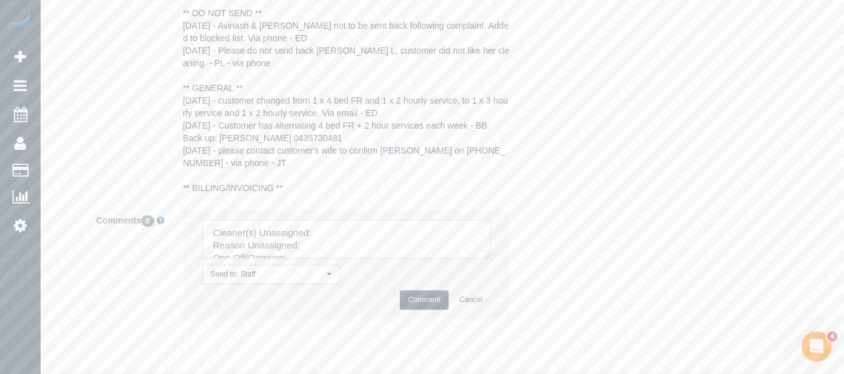
drag, startPoint x: 493, startPoint y: 289, endPoint x: 516, endPoint y: 340, distance: 56.2
click at [491, 259] on textarea at bounding box center [346, 239] width 289 height 39
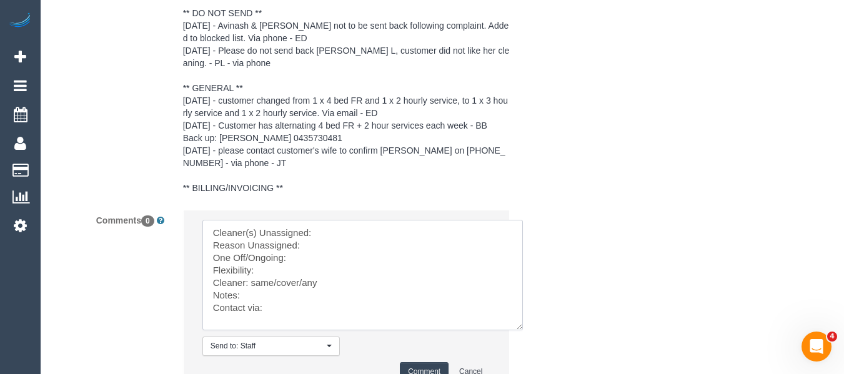
click at [355, 247] on textarea at bounding box center [362, 275] width 320 height 111
paste textarea "Dasula Bandara (C)"
click at [344, 266] on textarea at bounding box center [362, 275] width 320 height 111
click at [330, 274] on textarea at bounding box center [362, 275] width 320 height 111
drag, startPoint x: 329, startPoint y: 252, endPoint x: 324, endPoint y: 257, distance: 7.5
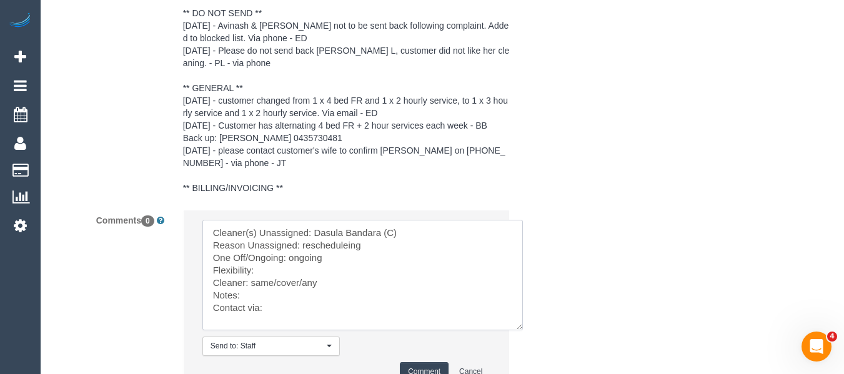
drag, startPoint x: 324, startPoint y: 257, endPoint x: 388, endPoint y: 272, distance: 66.2
click at [388, 272] on textarea at bounding box center [362, 275] width 320 height 111
click at [350, 264] on textarea at bounding box center [362, 275] width 320 height 111
drag, startPoint x: 348, startPoint y: 262, endPoint x: 361, endPoint y: 256, distance: 14.5
click at [349, 261] on textarea at bounding box center [362, 275] width 320 height 111
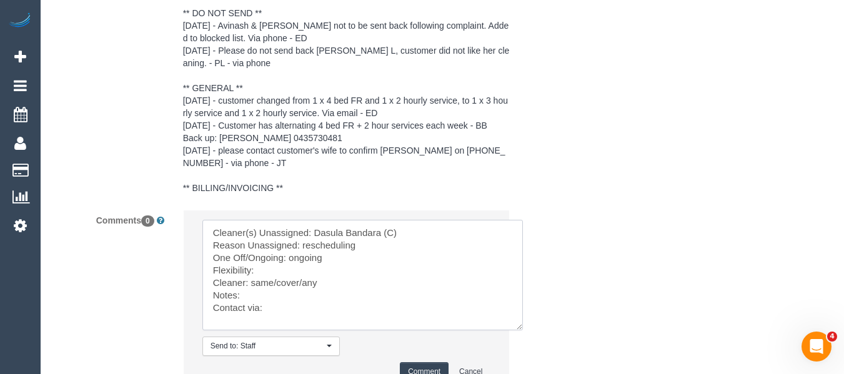
click at [305, 290] on textarea at bounding box center [362, 275] width 320 height 111
drag, startPoint x: 281, startPoint y: 297, endPoint x: 251, endPoint y: 297, distance: 30.0
click at [251, 297] on textarea at bounding box center [362, 275] width 320 height 111
drag, startPoint x: 288, startPoint y: 294, endPoint x: 267, endPoint y: 319, distance: 32.4
click at [288, 297] on textarea at bounding box center [362, 275] width 320 height 111
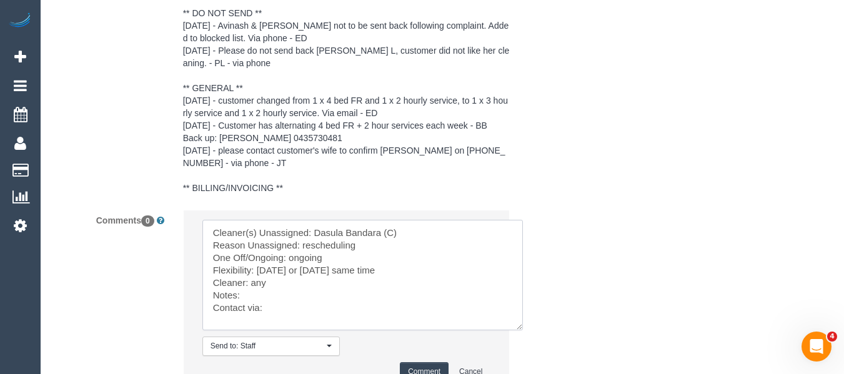
click at [274, 325] on textarea at bounding box center [362, 275] width 320 height 111
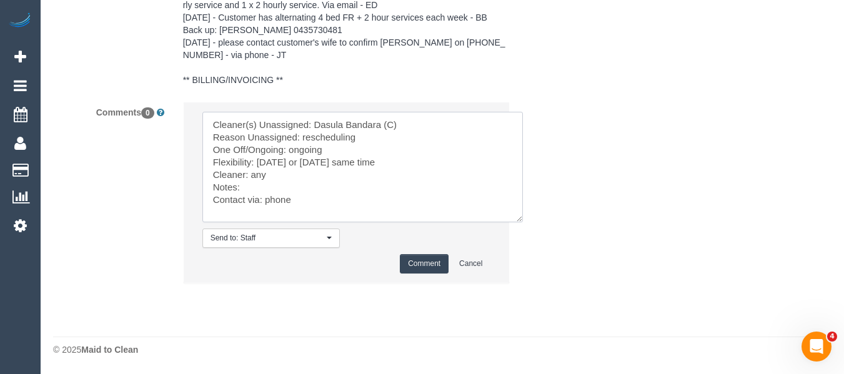
scroll to position [2466, 0]
type textarea "Cleaner(s) Unassigned: Dasula Bandara (C) Reason Unassigned: rescheduling One O…"
click at [409, 265] on button "Comment" at bounding box center [424, 263] width 49 height 19
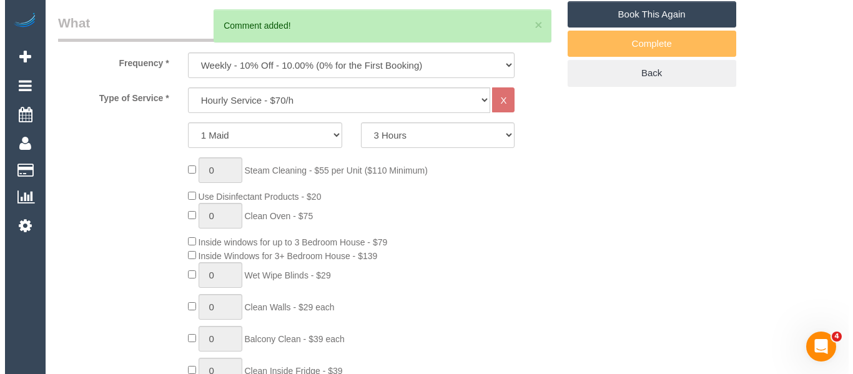
scroll to position [1, 0]
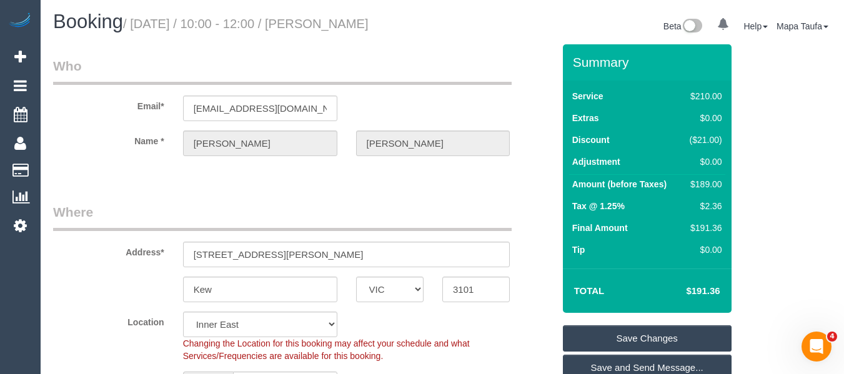
click at [626, 347] on link "Save Changes" at bounding box center [647, 338] width 169 height 26
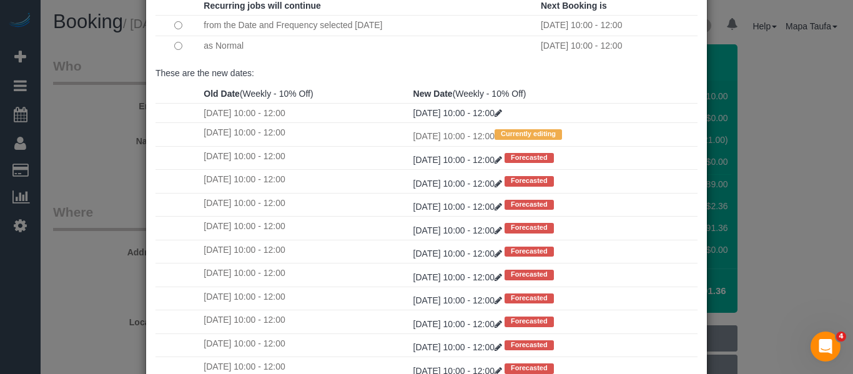
scroll to position [186, 0]
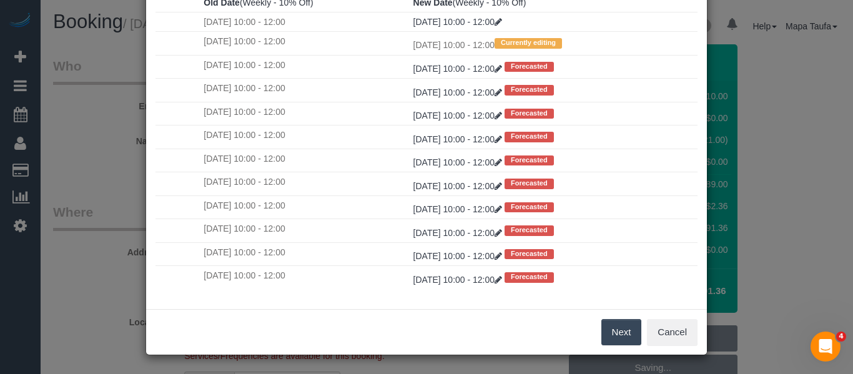
click at [613, 326] on button "Next" at bounding box center [622, 332] width 41 height 26
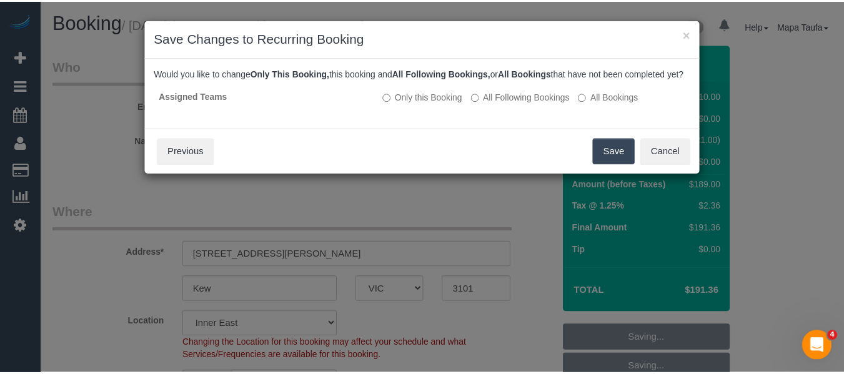
scroll to position [0, 0]
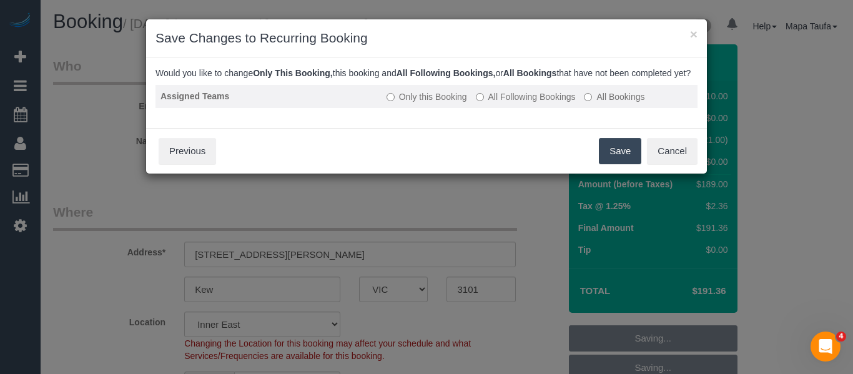
click at [512, 103] on label "All Following Bookings" at bounding box center [526, 97] width 100 height 12
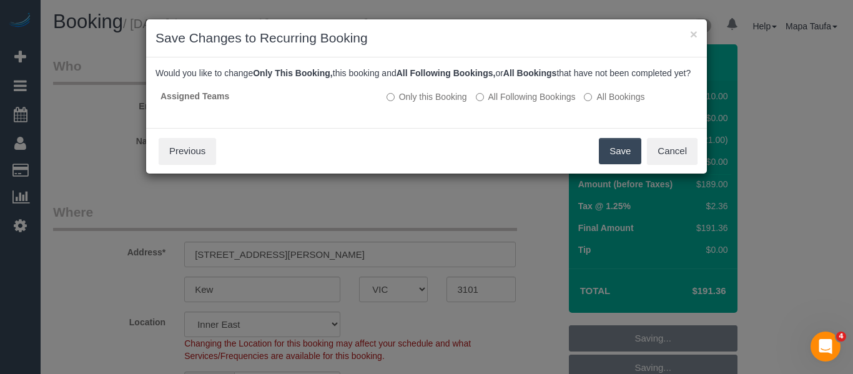
click at [629, 164] on button "Save" at bounding box center [620, 151] width 42 height 26
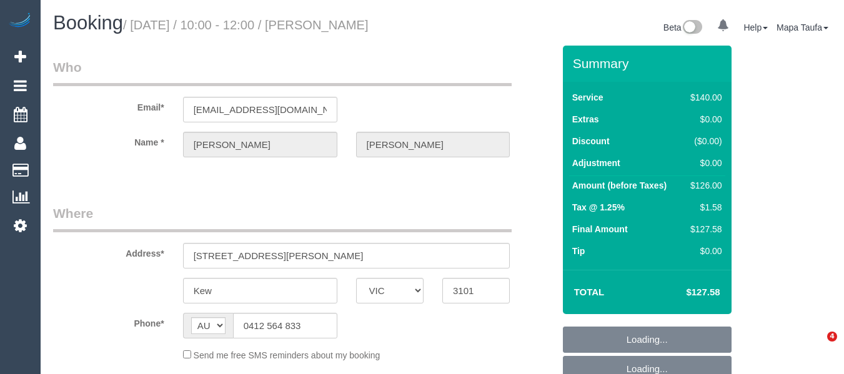
select select "VIC"
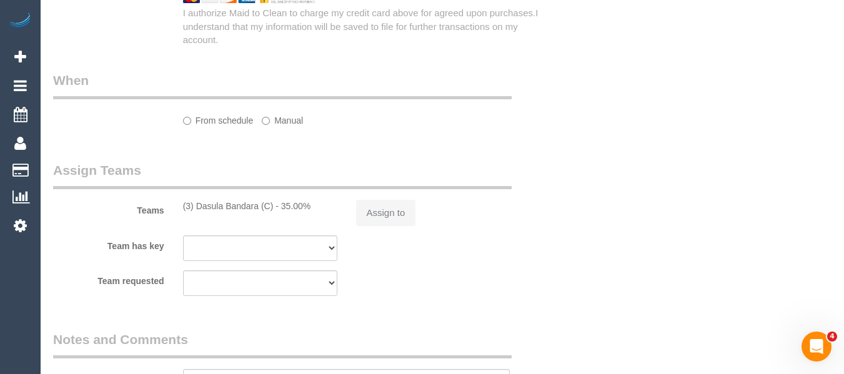
select select "object:558"
select select "string:stripe-pm_1MNlLo2GScqysDRVnifRBgGS"
select select "number:28"
select select "number:16"
select select "number:19"
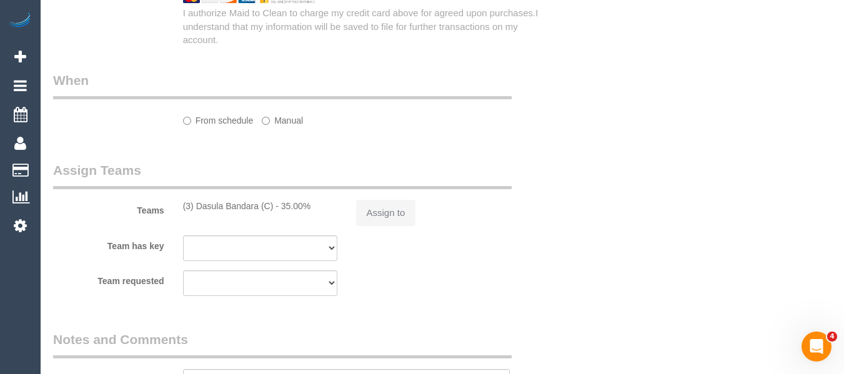
select select "number:25"
select select "number:34"
select select "number:11"
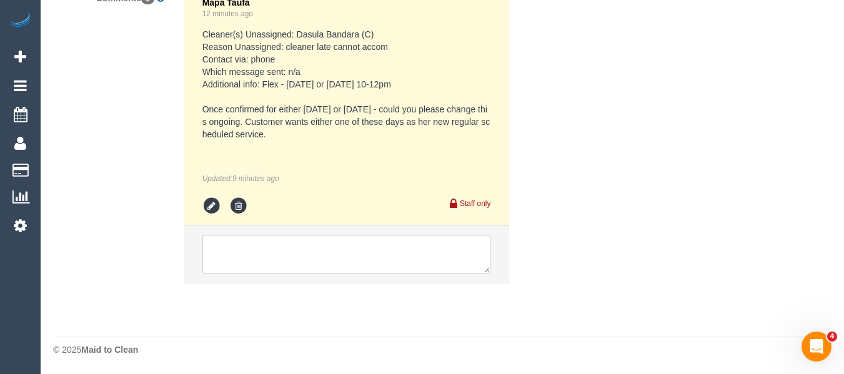
select select "object:709"
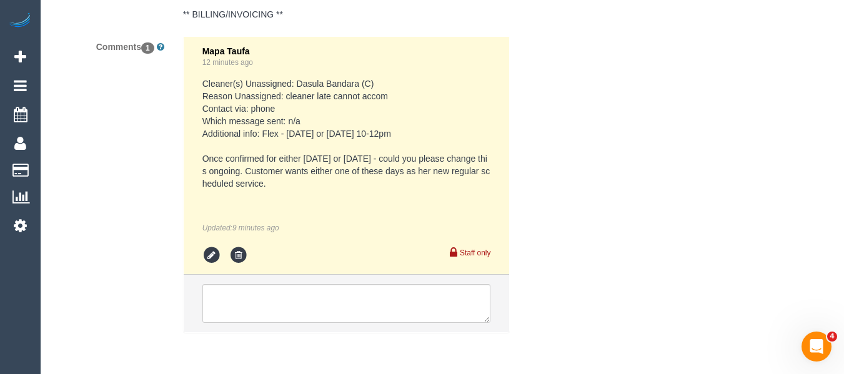
scroll to position [2626, 0]
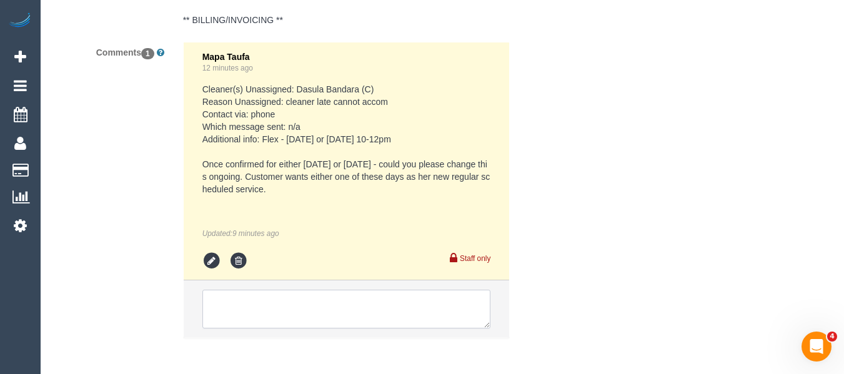
click at [315, 325] on textarea at bounding box center [346, 309] width 289 height 39
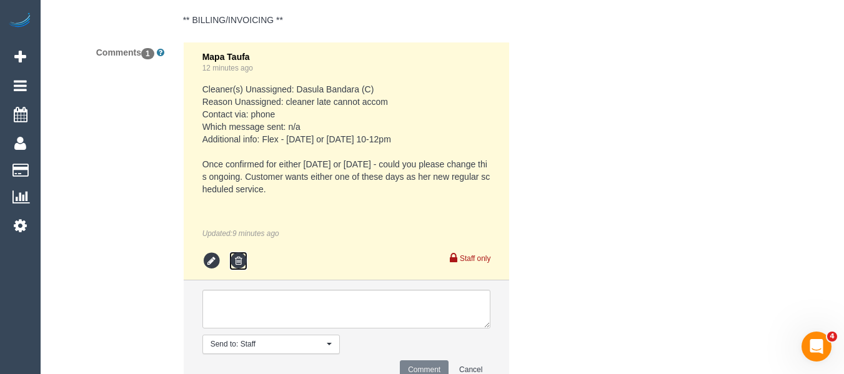
click at [243, 260] on icon at bounding box center [238, 261] width 19 height 19
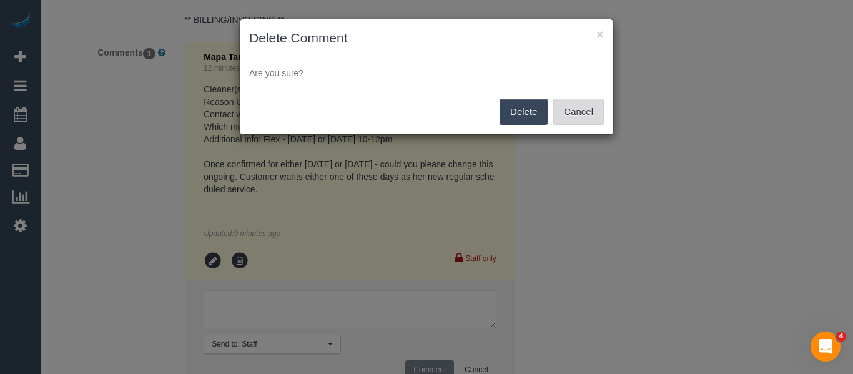
drag, startPoint x: 578, startPoint y: 108, endPoint x: 489, endPoint y: 182, distance: 115.3
click at [575, 112] on button "Cancel" at bounding box center [579, 112] width 51 height 26
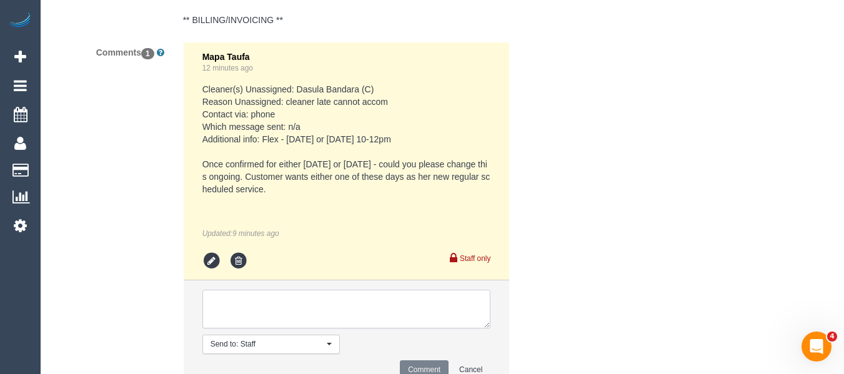
click at [330, 305] on textarea at bounding box center [346, 309] width 289 height 39
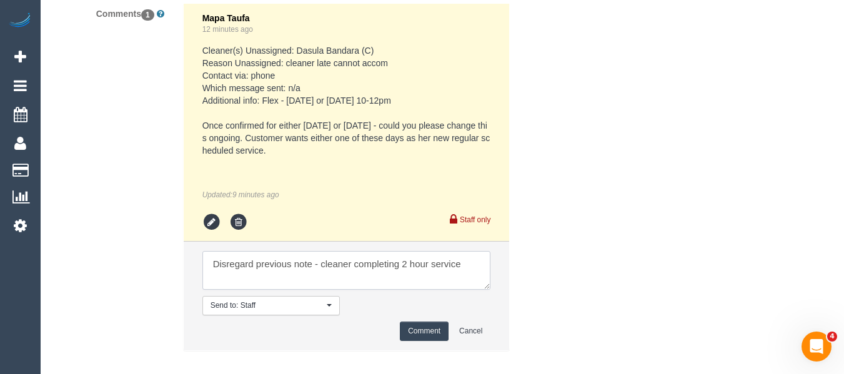
scroll to position [2732, 0]
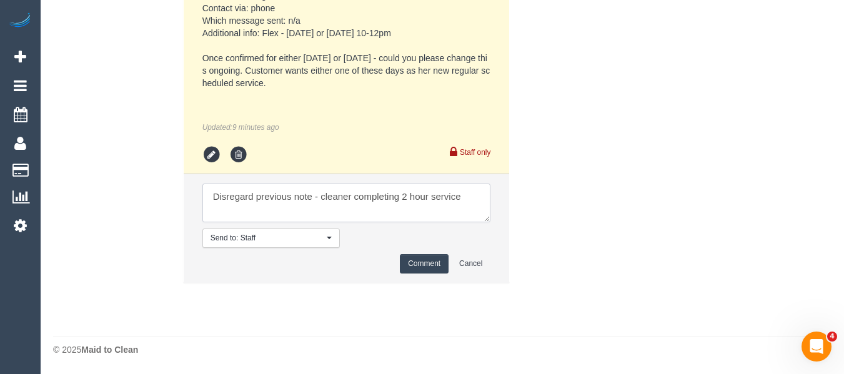
type textarea "Disregard previous note - cleaner completing 2 hour service"
click at [427, 277] on li "Send to: Staff Nothing selected Send to: Staff Send to: Customer Send to: Team …" at bounding box center [347, 228] width 326 height 109
click at [437, 264] on button "Comment" at bounding box center [424, 263] width 49 height 19
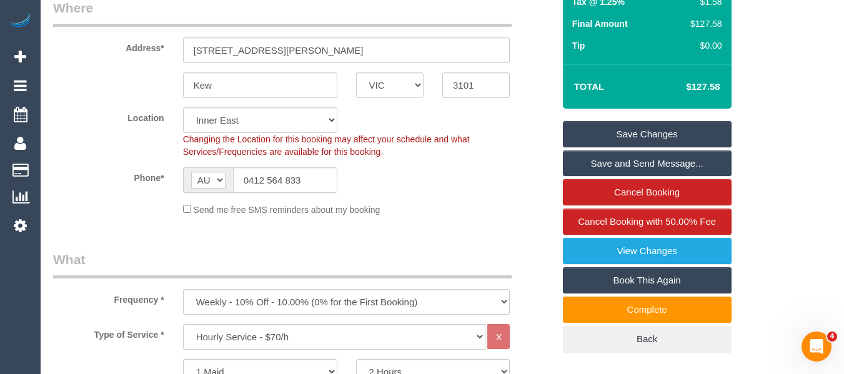
scroll to position [198, 0]
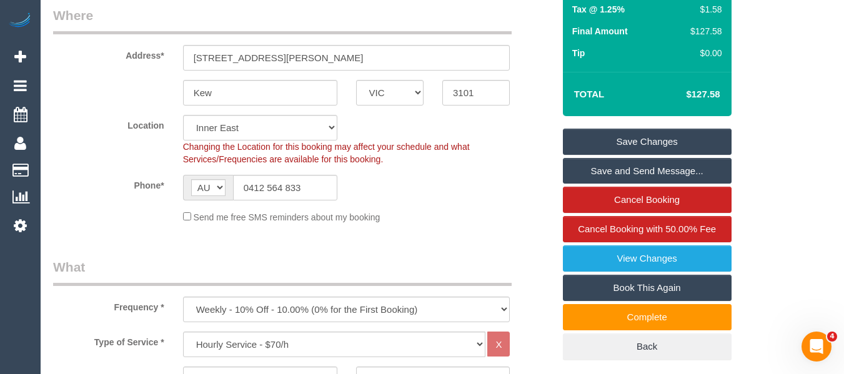
click at [692, 143] on link "Save Changes" at bounding box center [647, 142] width 169 height 26
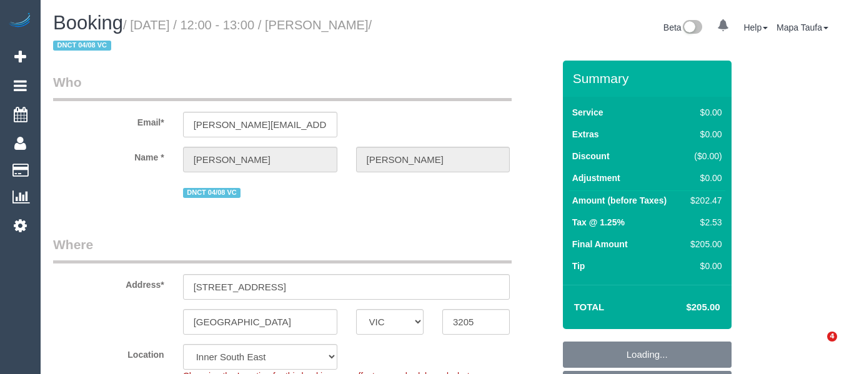
select select "VIC"
select select "object:1369"
select select "number:28"
select select "number:14"
select select "number:19"
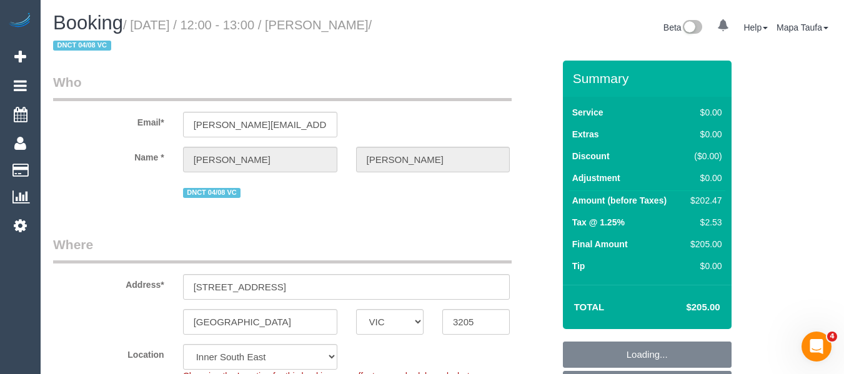
select select "number:25"
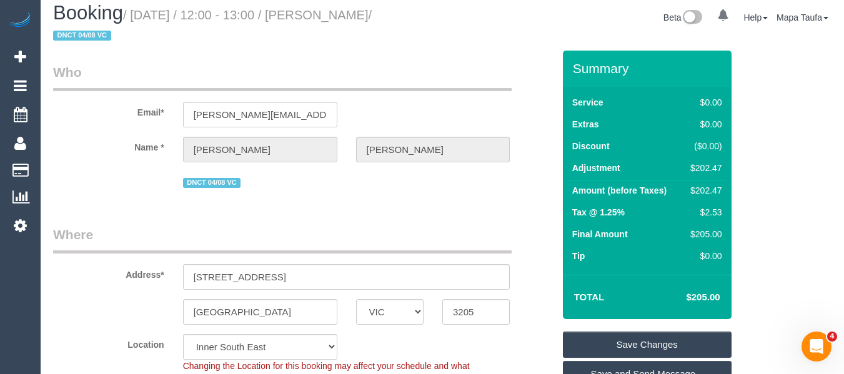
scroll to position [5, 0]
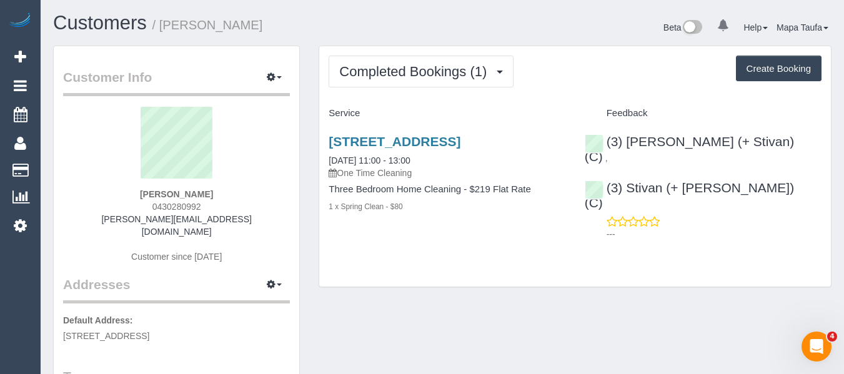
drag, startPoint x: 236, startPoint y: 194, endPoint x: 102, endPoint y: 194, distance: 134.3
click at [102, 194] on div "[PERSON_NAME] 0430280992 [PERSON_NAME][EMAIL_ADDRESS][DOMAIN_NAME] Customer sin…" at bounding box center [176, 191] width 227 height 169
click at [380, 131] on div "[STREET_ADDRESS] [DATE] 11:00 - 13:00 One Time Cleaning Three Bedroom Home Clea…" at bounding box center [447, 181] width 256 height 114
click at [380, 140] on link "[STREET_ADDRESS]" at bounding box center [395, 141] width 132 height 14
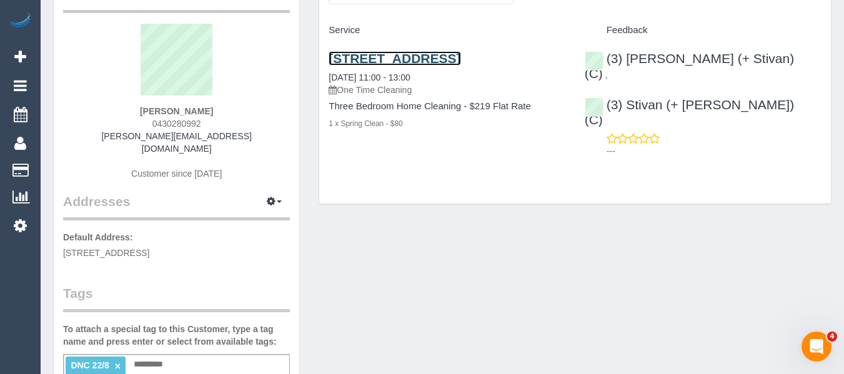
scroll to position [62, 0]
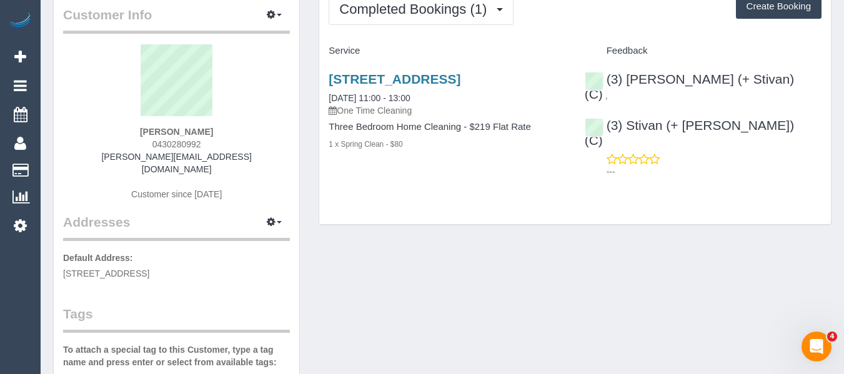
drag, startPoint x: 205, startPoint y: 144, endPoint x: 204, endPoint y: 166, distance: 22.5
click at [122, 147] on div "[PERSON_NAME] 0430280992 [PERSON_NAME][EMAIL_ADDRESS][DOMAIN_NAME] Customer sin…" at bounding box center [176, 128] width 227 height 169
copy span "0430280992"
click at [250, 129] on div "[PERSON_NAME] 0430280992 [PERSON_NAME][EMAIL_ADDRESS][DOMAIN_NAME] Customer sin…" at bounding box center [176, 128] width 227 height 169
drag, startPoint x: 236, startPoint y: 131, endPoint x: 107, endPoint y: 136, distance: 129.4
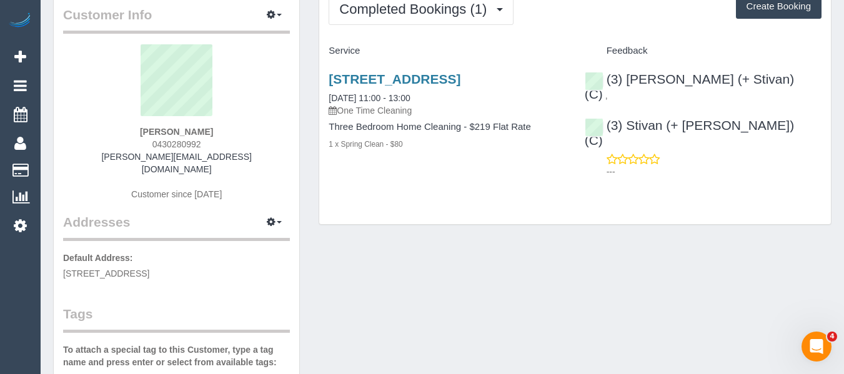
click at [117, 131] on div "[PERSON_NAME] 0430280992 [PERSON_NAME][EMAIL_ADDRESS][DOMAIN_NAME] Customer sin…" at bounding box center [176, 128] width 227 height 169
copy strong "[PERSON_NAME]"
click at [372, 86] on link "[STREET_ADDRESS]" at bounding box center [395, 79] width 132 height 14
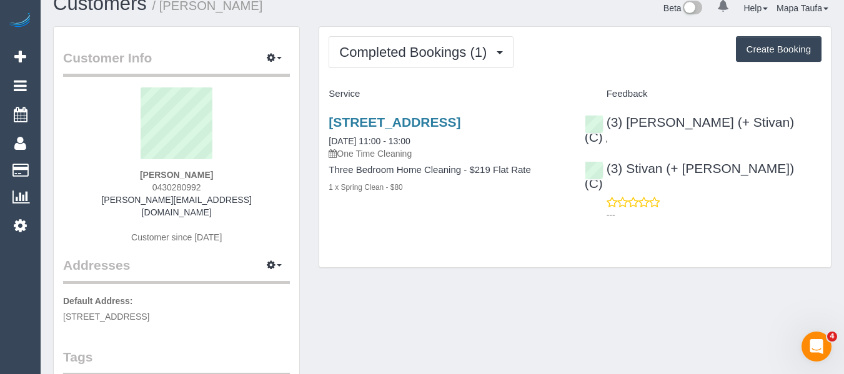
scroll to position [0, 0]
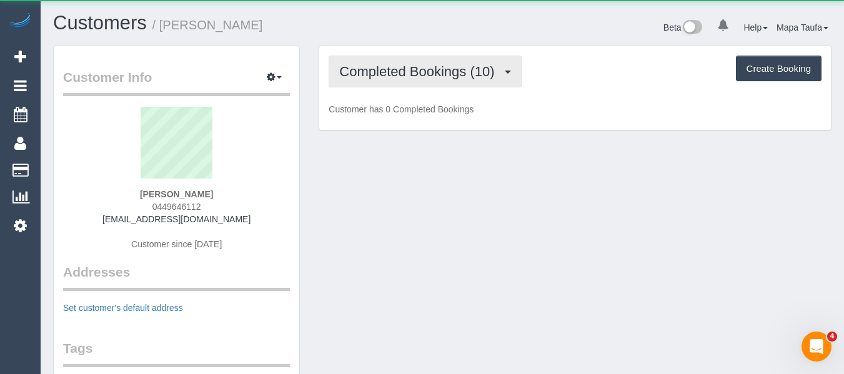
click at [414, 74] on span "Completed Bookings (10)" at bounding box center [419, 72] width 161 height 16
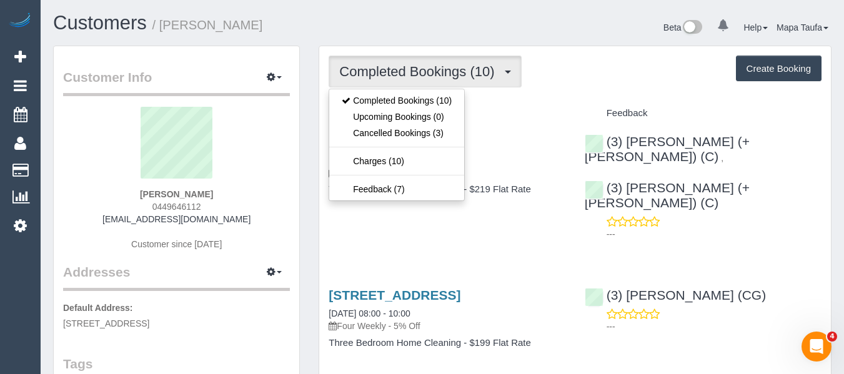
click at [651, 106] on div "Feedback" at bounding box center [703, 113] width 256 height 21
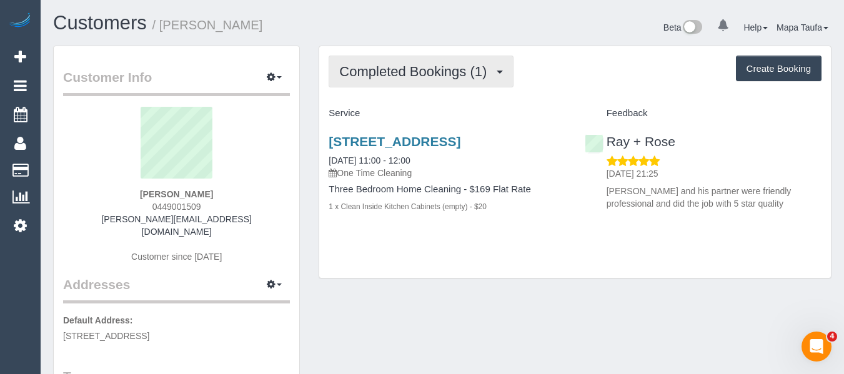
click at [462, 72] on span "Completed Bookings (1)" at bounding box center [416, 72] width 154 height 16
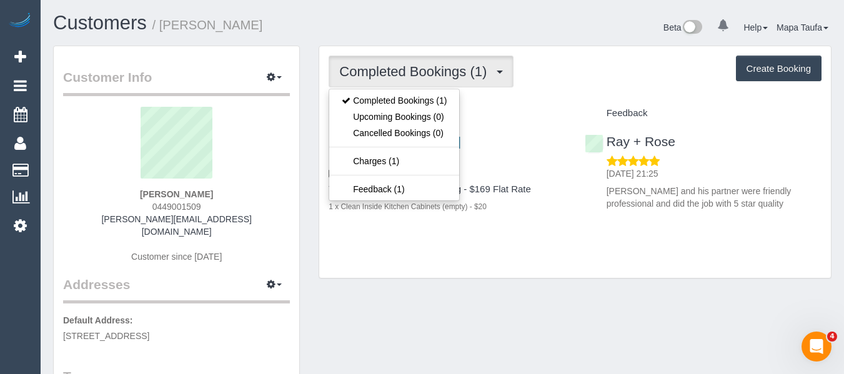
drag, startPoint x: 586, startPoint y: 90, endPoint x: 608, endPoint y: 69, distance: 30.5
click at [598, 79] on div "Completed Bookings (1) Completed Bookings (1) Upcoming Bookings (0) Cancelled B…" at bounding box center [575, 162] width 512 height 232
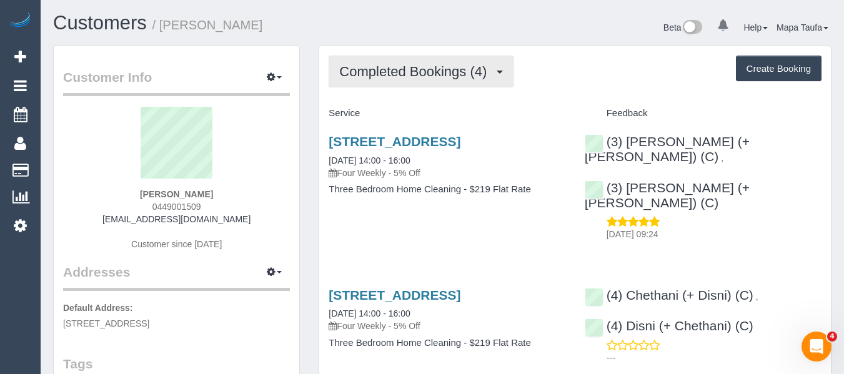
click at [462, 66] on span "Completed Bookings (4)" at bounding box center [416, 72] width 154 height 16
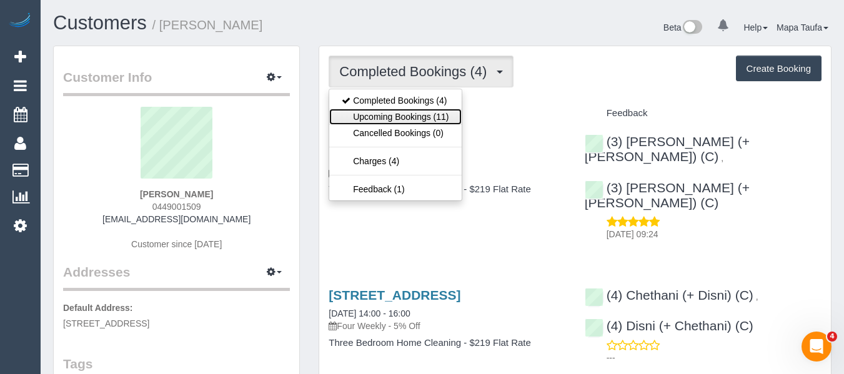
click at [438, 109] on link "Upcoming Bookings (11)" at bounding box center [395, 117] width 132 height 16
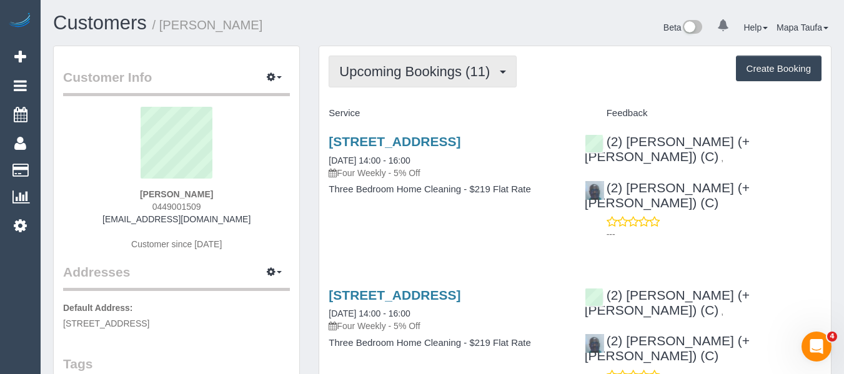
click at [454, 65] on span "Upcoming Bookings (11)" at bounding box center [417, 72] width 157 height 16
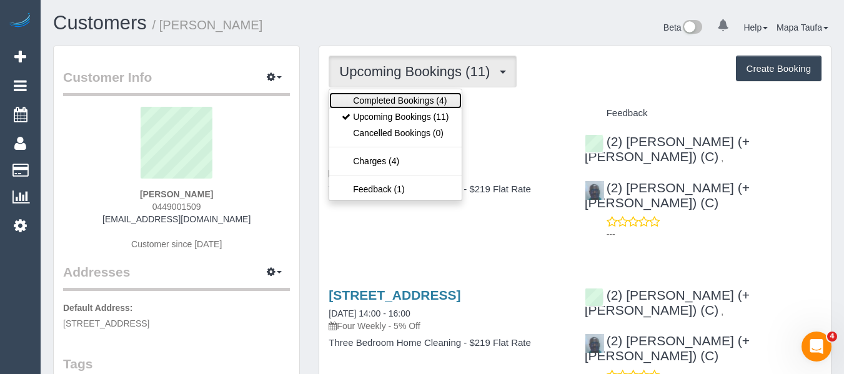
click at [422, 96] on link "Completed Bookings (4)" at bounding box center [395, 100] width 132 height 16
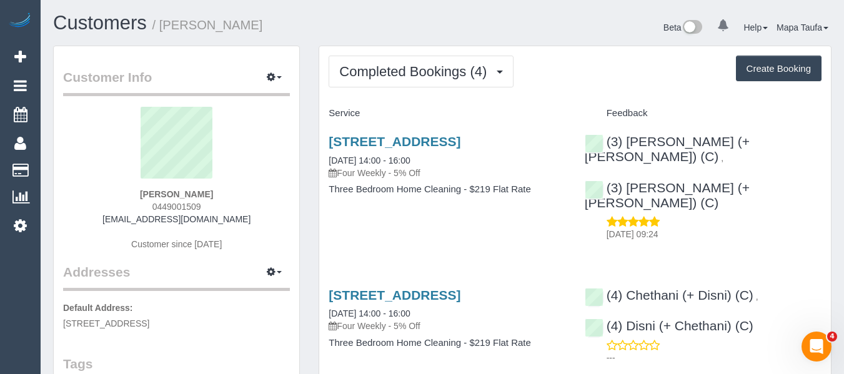
click at [530, 253] on div "Service Feedback 17 Oakwood Avenue, Vic, Australia, 1, Brighton, VIC 3186 22/08…" at bounding box center [575, 378] width 493 height 551
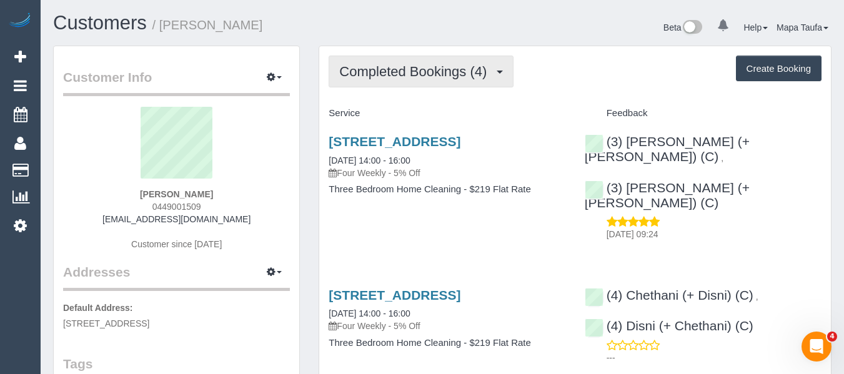
click at [437, 64] on span "Completed Bookings (4)" at bounding box center [416, 72] width 154 height 16
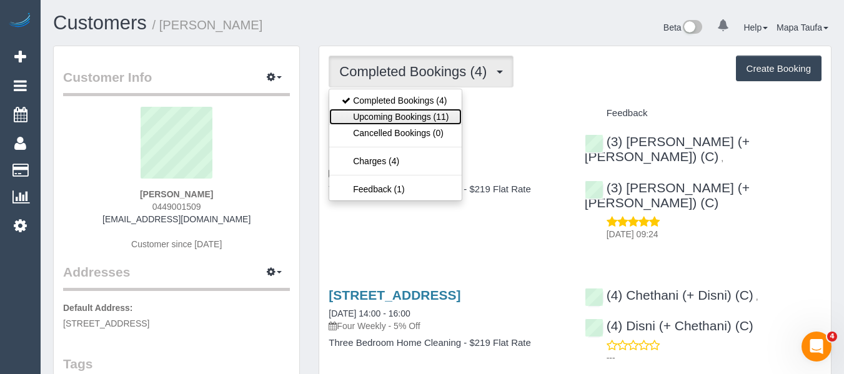
click at [443, 113] on link "Upcoming Bookings (11)" at bounding box center [395, 117] width 132 height 16
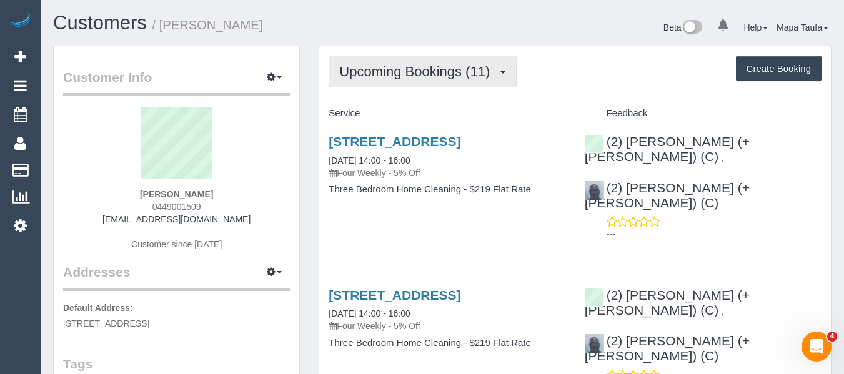
click at [433, 74] on span "Upcoming Bookings (11)" at bounding box center [417, 72] width 157 height 16
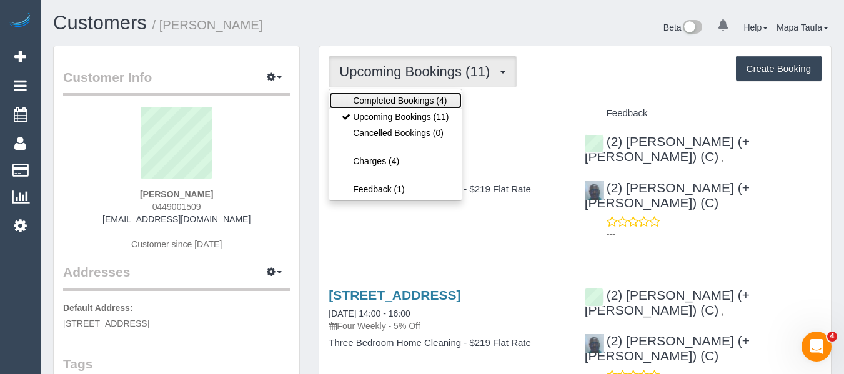
click at [417, 102] on link "Completed Bookings (4)" at bounding box center [395, 100] width 132 height 16
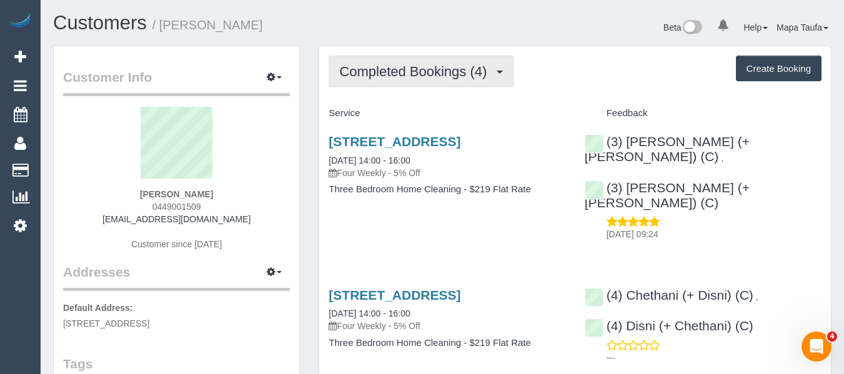
click at [436, 72] on span "Completed Bookings (4)" at bounding box center [416, 72] width 154 height 16
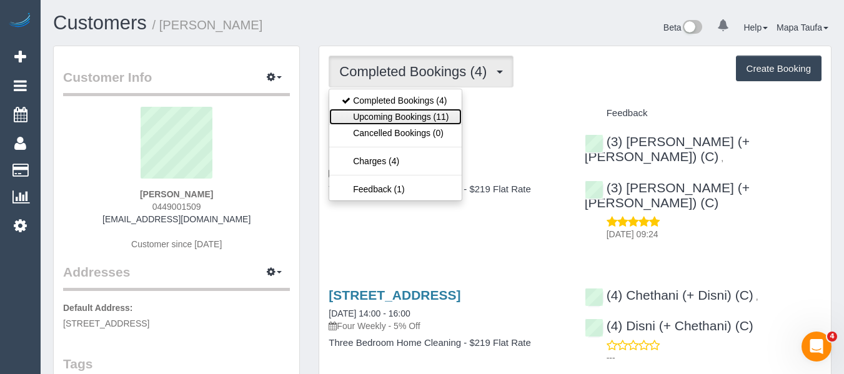
click at [417, 114] on link "Upcoming Bookings (11)" at bounding box center [395, 117] width 132 height 16
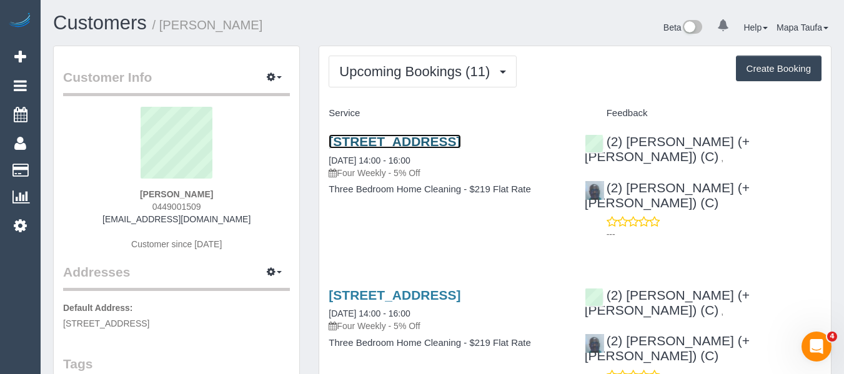
click at [417, 149] on link "17 Oakwood Avenue, Vic, Australia, 1, Brighton, VIC 3186" at bounding box center [395, 141] width 132 height 14
drag, startPoint x: 222, startPoint y: 196, endPoint x: 159, endPoint y: 182, distance: 64.7
click at [146, 190] on div "Kunal Singh 0449001509 smartvruk@gmail.com Customer since 2025" at bounding box center [176, 185] width 227 height 156
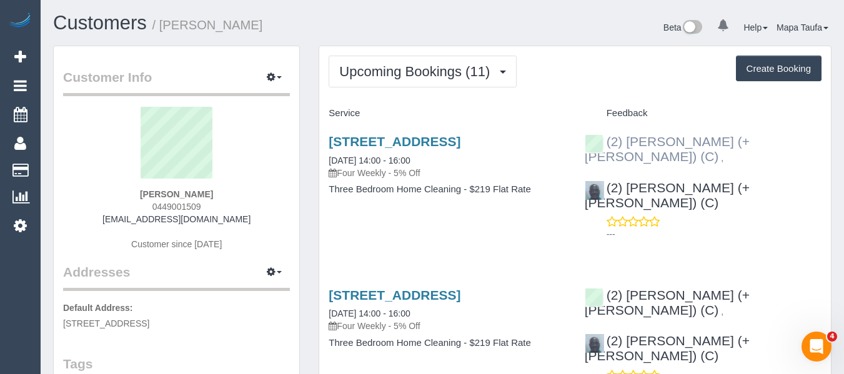
drag, startPoint x: 756, startPoint y: 145, endPoint x: 627, endPoint y: 137, distance: 128.9
click at [627, 137] on div "(2) Barbara (+ Paul) (C) , (2) Paul (+ Barbara) (C) ---" at bounding box center [703, 185] width 256 height 122
copy div "Barbara (+ Paul) (C) ,"
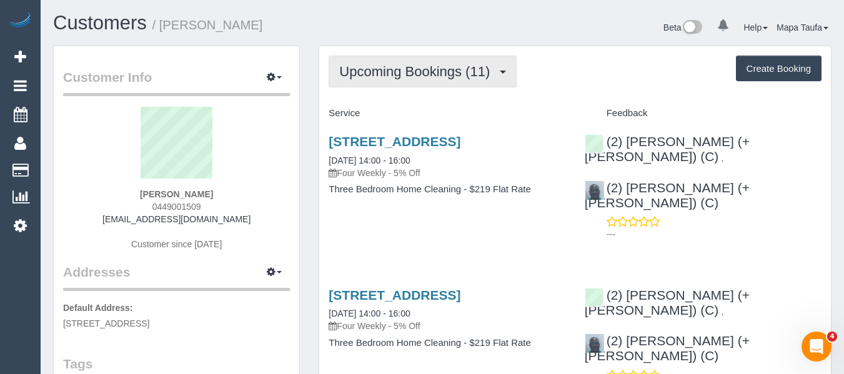
click at [395, 72] on span "Upcoming Bookings (11)" at bounding box center [417, 72] width 157 height 16
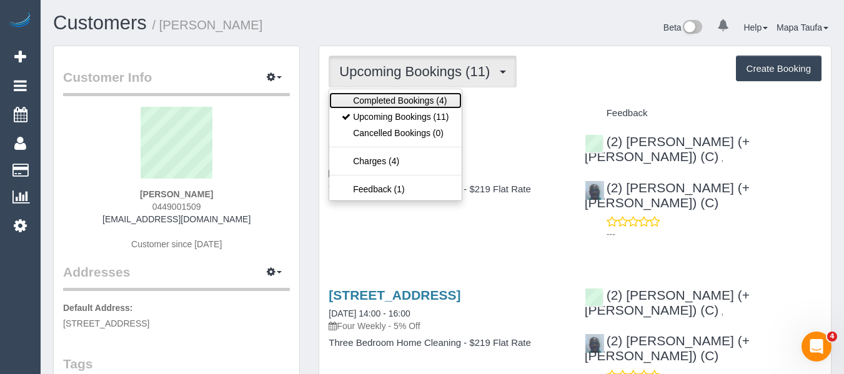
click at [394, 95] on link "Completed Bookings (4)" at bounding box center [395, 100] width 132 height 16
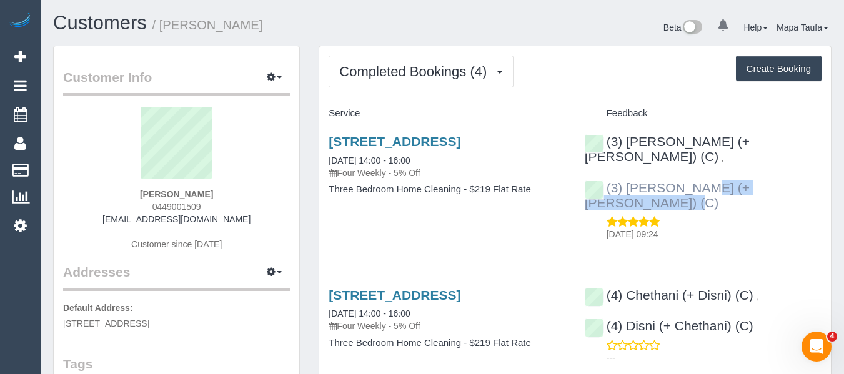
drag, startPoint x: 738, startPoint y: 177, endPoint x: 629, endPoint y: 174, distance: 109.4
click at [629, 174] on div "(3) Tatiana (+ Felipe) (C) , (3) Felipe (+ Tatiana) (C) 23/08/2025 09:24" at bounding box center [703, 185] width 256 height 122
copy link "Felipe (+ Tatiana) (C)"
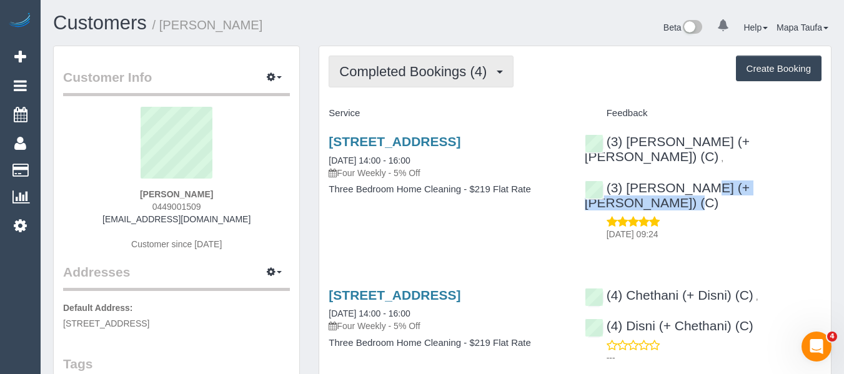
click at [415, 66] on span "Completed Bookings (4)" at bounding box center [416, 72] width 154 height 16
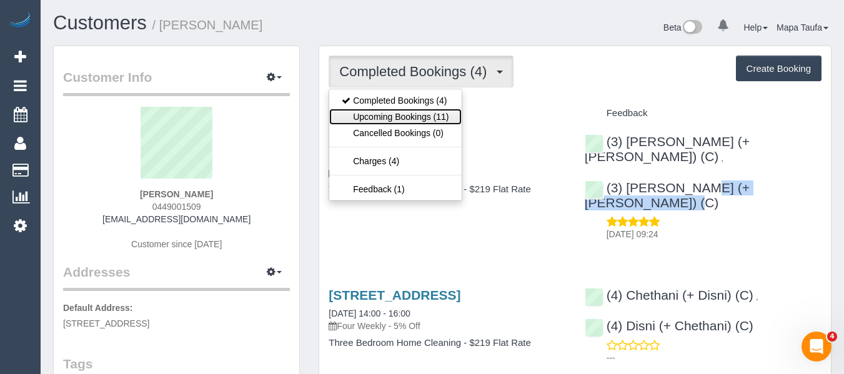
click at [410, 112] on link "Upcoming Bookings (11)" at bounding box center [395, 117] width 132 height 16
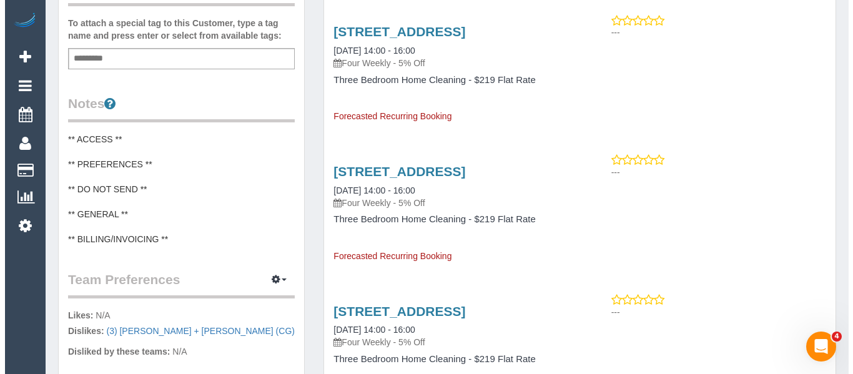
scroll to position [500, 0]
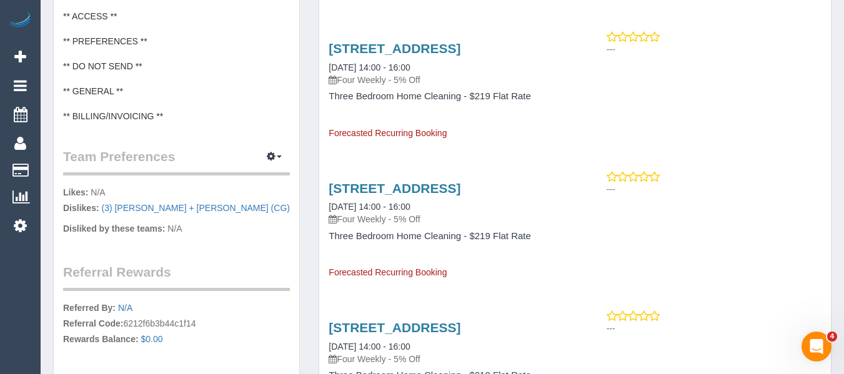
click at [115, 50] on pre "** ACCESS ** ** PREFERENCES ** ** DO NOT SEND ** ** GENERAL ** ** BILLING/INVOI…" at bounding box center [176, 66] width 227 height 112
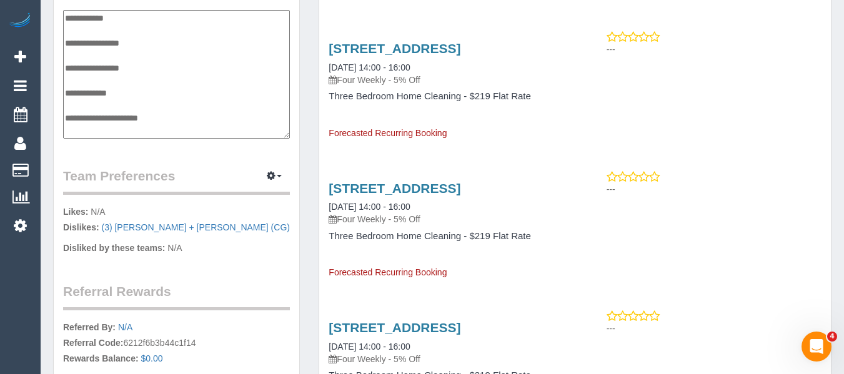
click at [110, 57] on textarea "**********" at bounding box center [176, 74] width 227 height 129
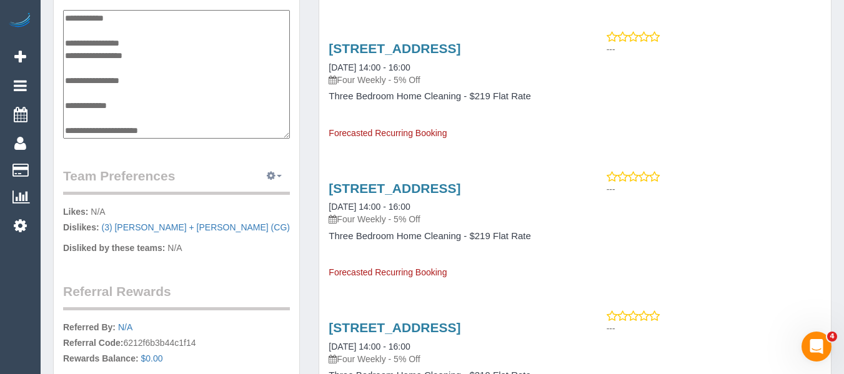
type textarea "**********"
click at [279, 171] on button "button" at bounding box center [274, 176] width 31 height 19
click at [261, 194] on link "Manage Preferences" at bounding box center [236, 199] width 106 height 16
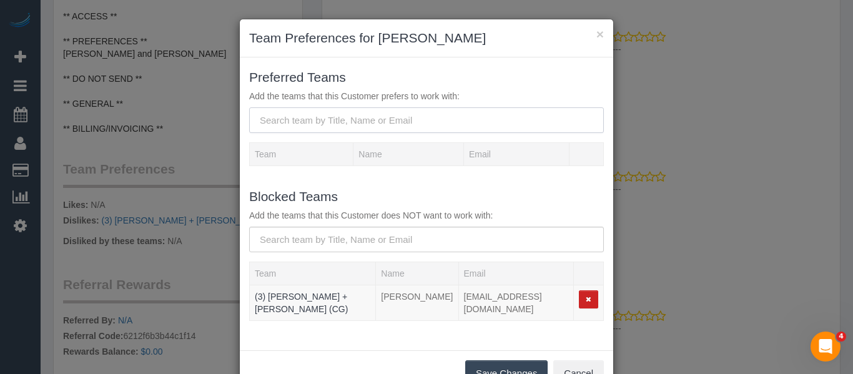
click at [347, 116] on input "text" at bounding box center [426, 120] width 355 height 26
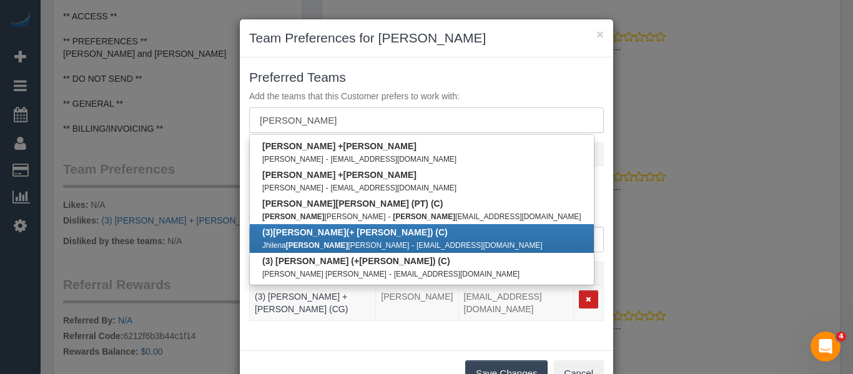
type input "tatiana"
click at [332, 233] on b "(3) Tatiana (+ Felipe) (C)" at bounding box center [355, 232] width 186 height 10
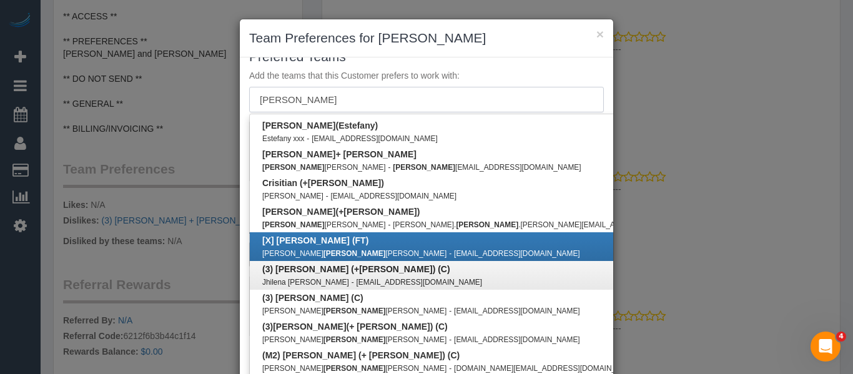
scroll to position [50, 0]
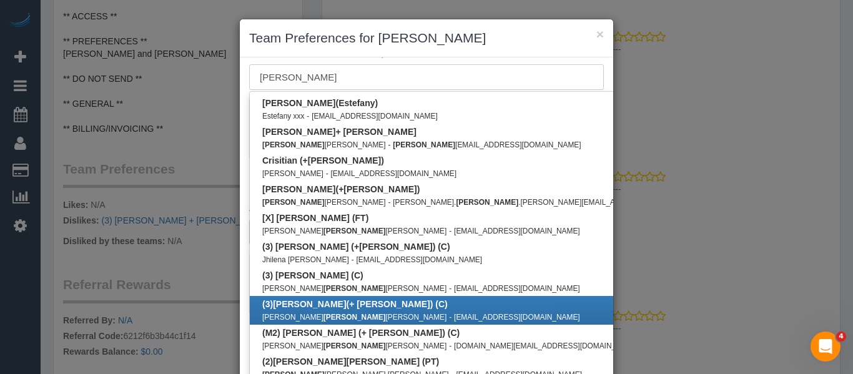
type input "felipe"
click at [358, 297] on link "(3) Felipe (+ Tatiana) (C) Jorge Felipe Tovar Báez - pipetovar51@gmail.com" at bounding box center [485, 310] width 470 height 29
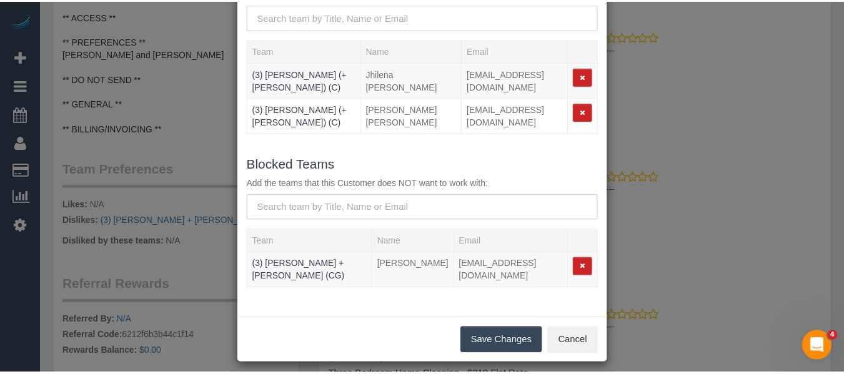
scroll to position [106, 0]
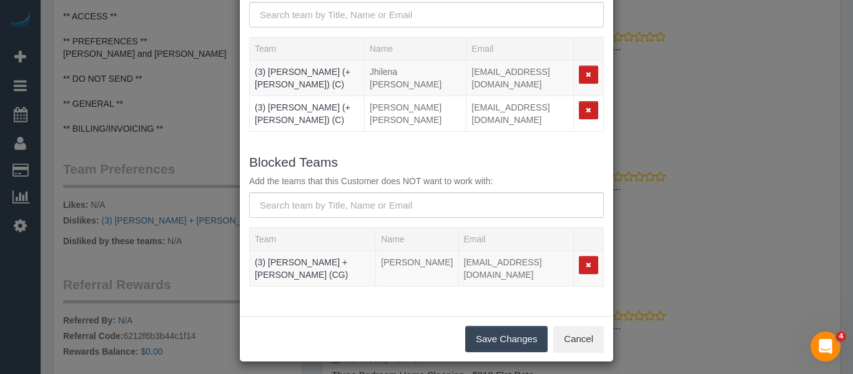
click at [509, 332] on button "Save Changes" at bounding box center [506, 339] width 82 height 26
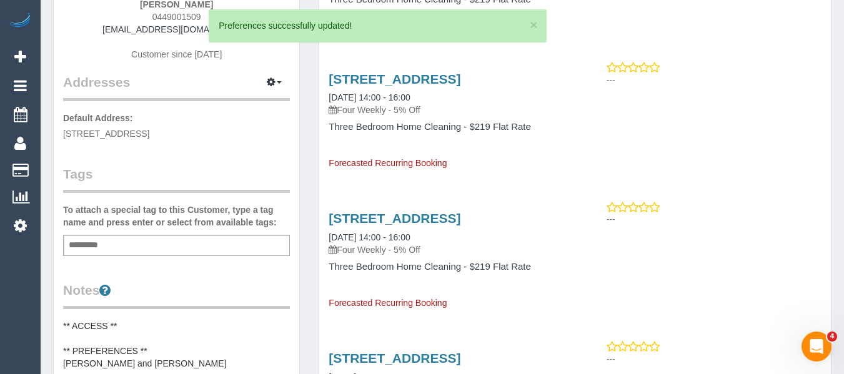
scroll to position [187, 0]
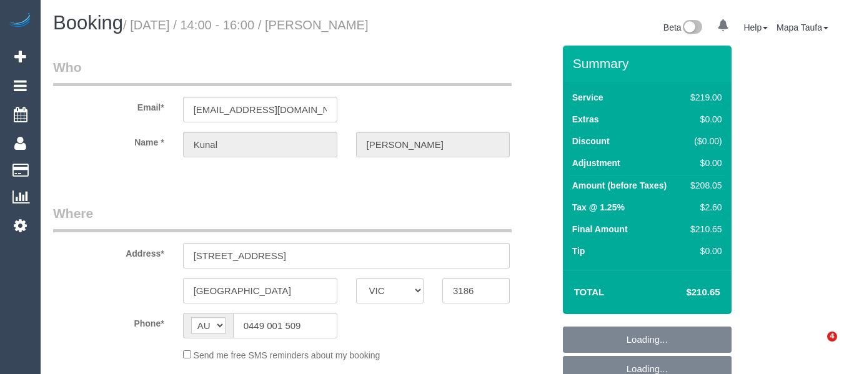
select select "VIC"
select select "object:532"
select select "string:stripe-pm_1ROrAB2GScqysDRVvDkp2DAJ"
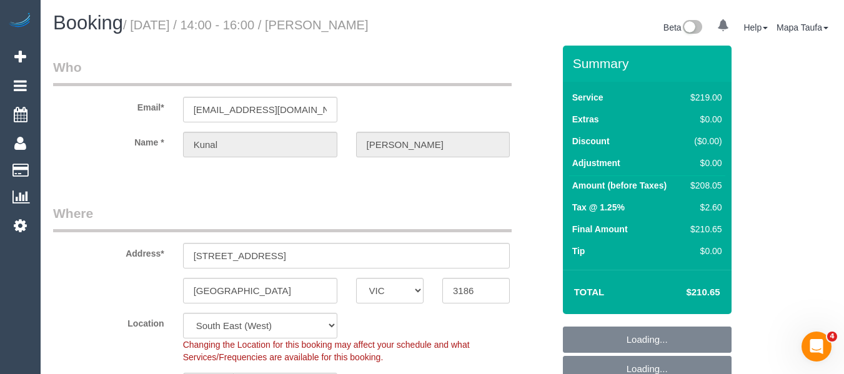
drag, startPoint x: 524, startPoint y: 40, endPoint x: 610, endPoint y: 39, distance: 86.8
click at [530, 39] on div "Beta 0 Your Notifications You have 0 alerts Help Help Docs Take a Tour Contact …" at bounding box center [641, 28] width 399 height 33
select select "object:635"
select select "number:27"
select select "number:14"
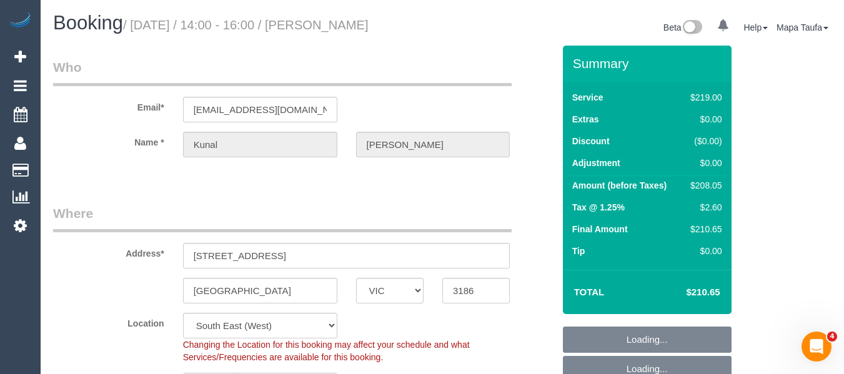
select select "number:19"
select select "number:24"
select select "number:34"
select select "number:12"
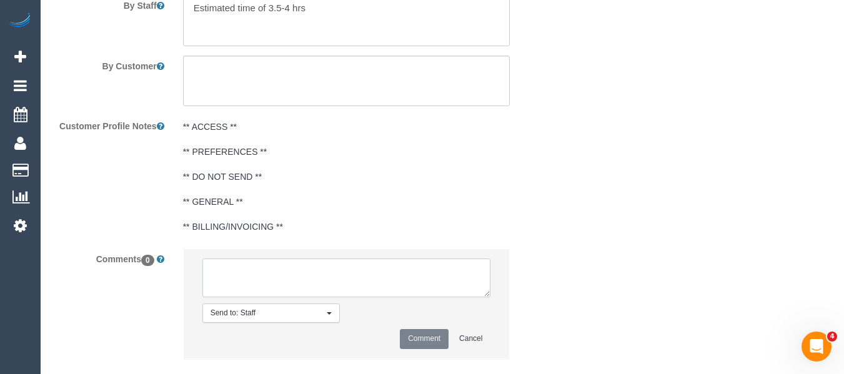
click at [320, 259] on textarea at bounding box center [346, 278] width 289 height 39
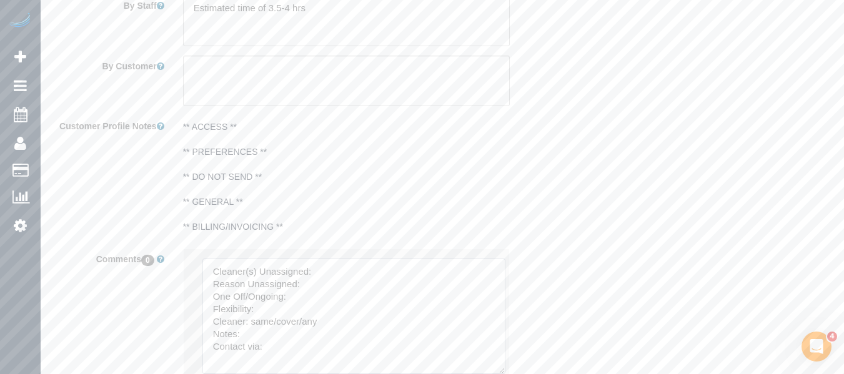
drag, startPoint x: 487, startPoint y: 266, endPoint x: 501, endPoint y: 342, distance: 78.2
click at [501, 342] on textarea at bounding box center [353, 317] width 303 height 116
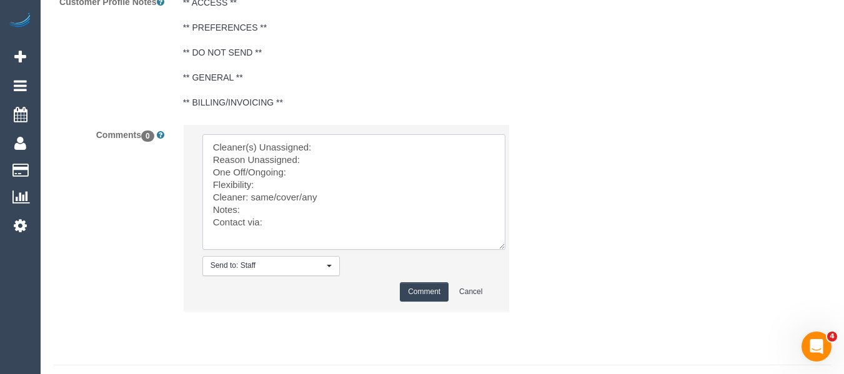
scroll to position [2405, 0]
click at [272, 157] on textarea at bounding box center [353, 192] width 303 height 116
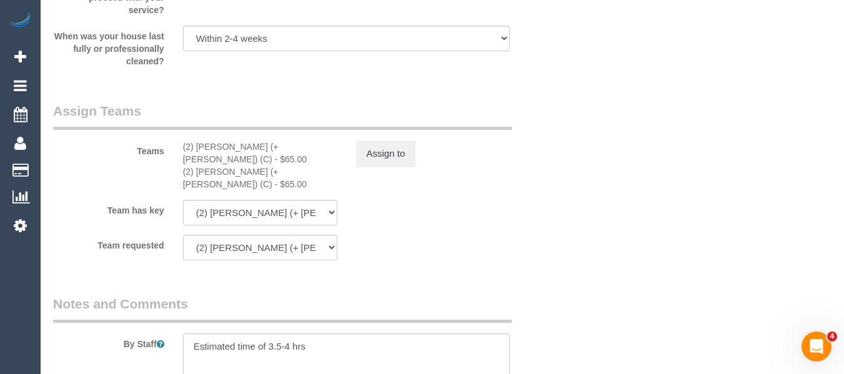
scroll to position [1842, 0]
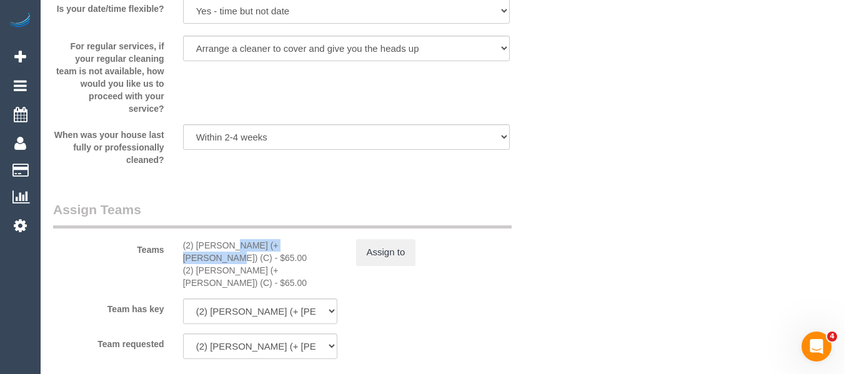
drag, startPoint x: 272, startPoint y: 246, endPoint x: 194, endPoint y: 245, distance: 77.5
click at [194, 245] on div "(2) Barbara (+ Paul) (C) - $65.00" at bounding box center [260, 251] width 154 height 25
copy div "Barbara (+ Paul) (C"
click at [384, 251] on button "Assign to" at bounding box center [386, 252] width 60 height 26
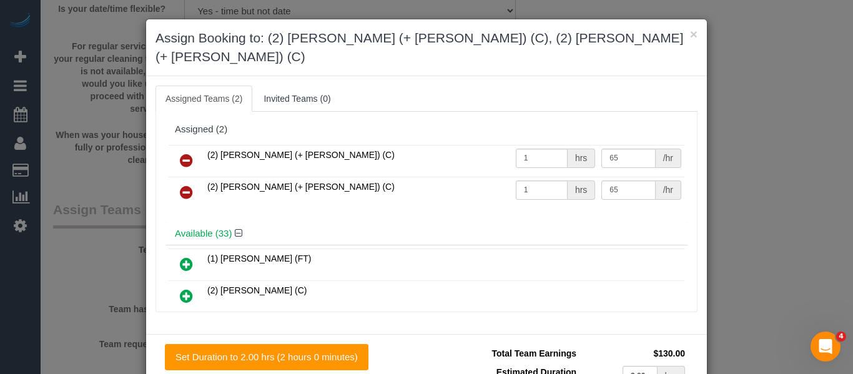
click at [193, 149] on link at bounding box center [186, 161] width 29 height 25
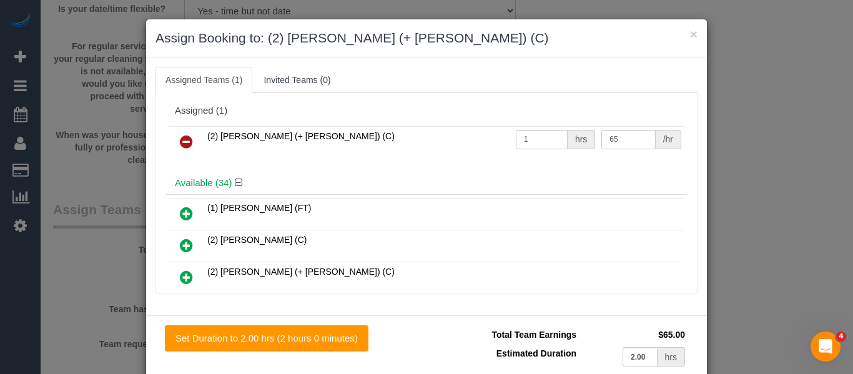
click at [193, 139] on link at bounding box center [186, 142] width 29 height 25
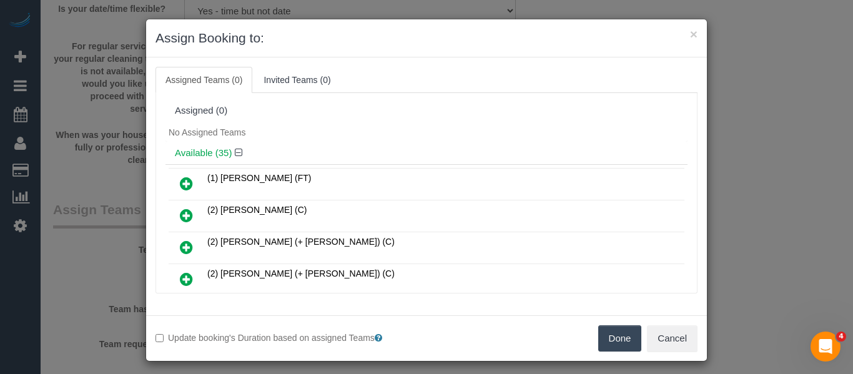
click at [603, 329] on button "Done" at bounding box center [620, 338] width 44 height 26
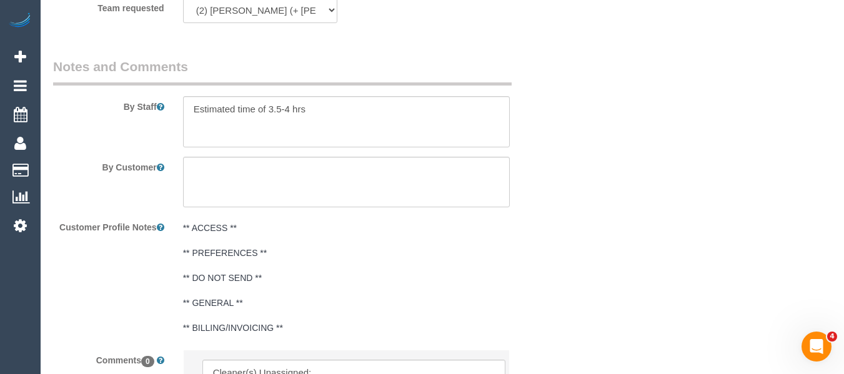
scroll to position [2405, 0]
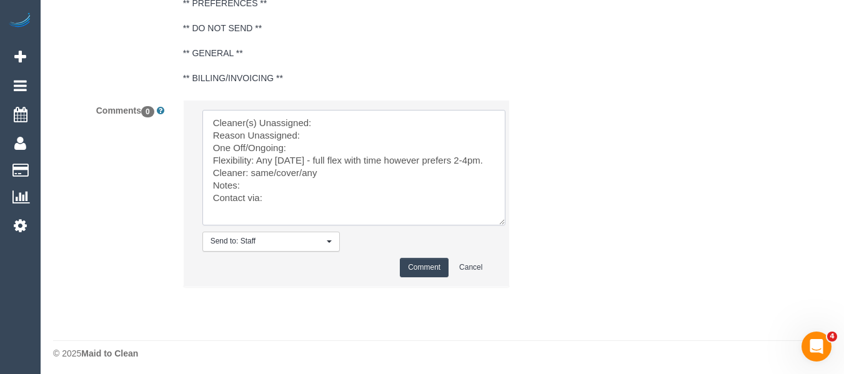
click at [334, 119] on textarea at bounding box center [353, 168] width 303 height 116
paste textarea "Barbara (+ Paul) (C"
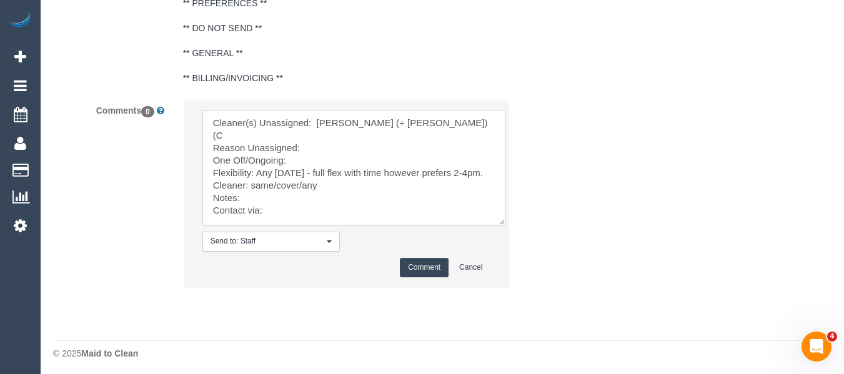
click at [329, 136] on textarea at bounding box center [353, 168] width 303 height 116
click at [318, 139] on textarea at bounding box center [353, 168] width 303 height 116
click at [316, 146] on textarea at bounding box center [353, 168] width 303 height 116
drag, startPoint x: 319, startPoint y: 175, endPoint x: 251, endPoint y: 174, distance: 68.1
click at [251, 174] on textarea at bounding box center [353, 168] width 303 height 116
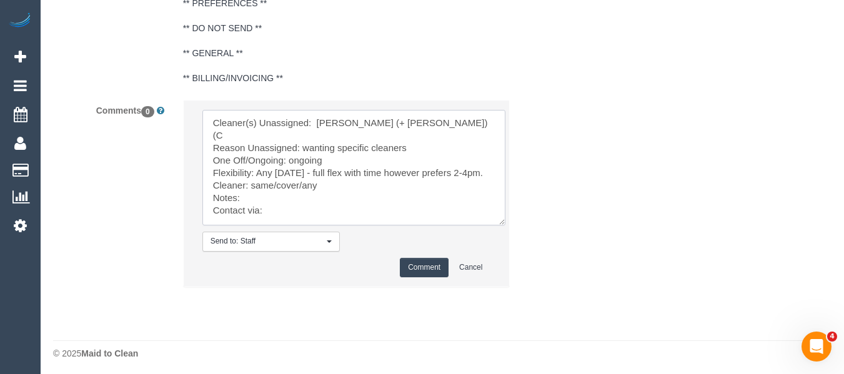
paste textarea "Felipe (+ Tatiana) (C)"
click at [262, 191] on textarea at bounding box center [353, 168] width 303 height 116
click at [272, 205] on textarea at bounding box center [353, 168] width 303 height 116
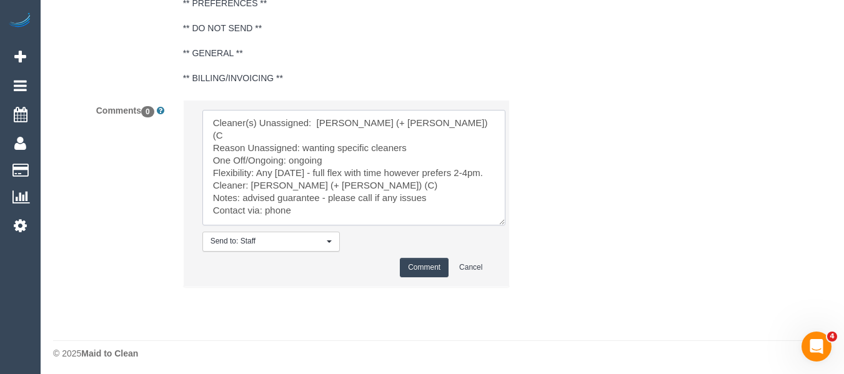
type textarea "Cleaner(s) Unassigned: Barbara (+ Paul) (C Reason Unassigned: wanting specific …"
click at [430, 267] on button "Comment" at bounding box center [424, 267] width 49 height 19
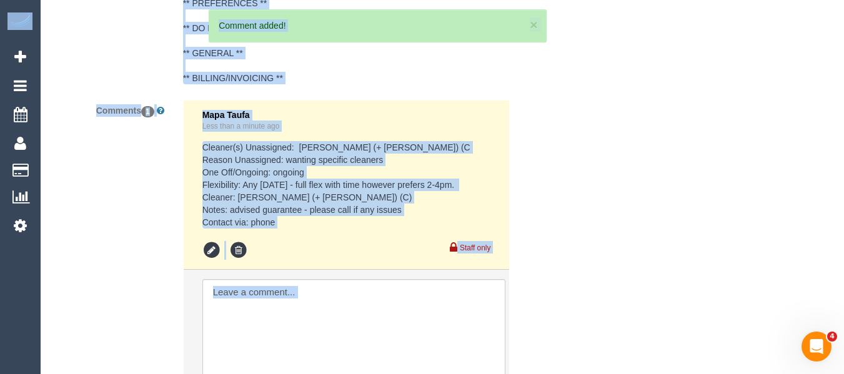
drag, startPoint x: 850, startPoint y: 303, endPoint x: 833, endPoint y: 280, distance: 28.6
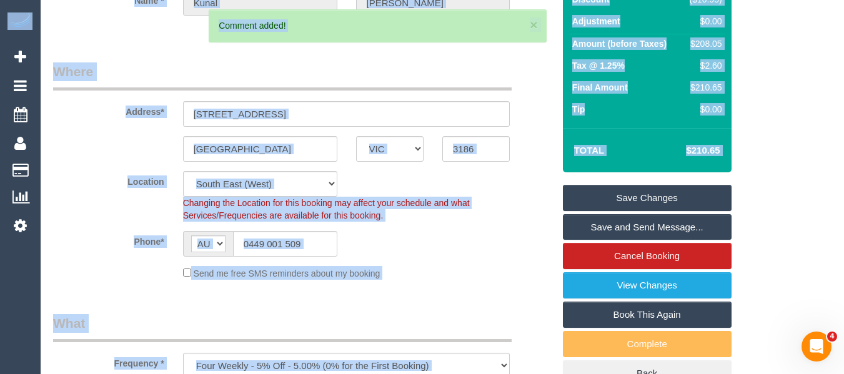
scroll to position [13, 0]
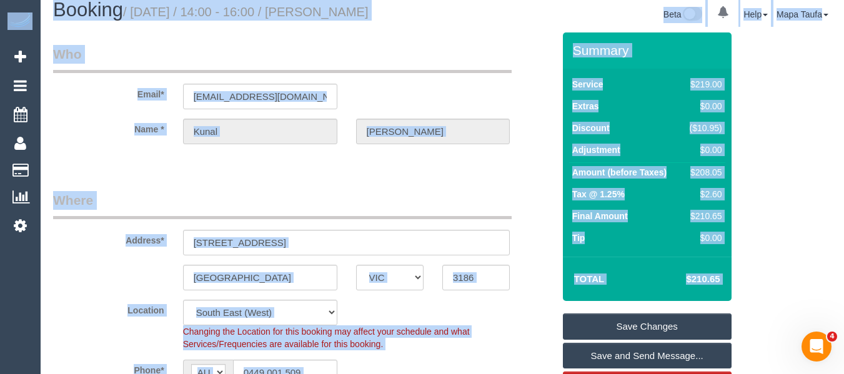
click at [628, 321] on link "Save Changes" at bounding box center [647, 327] width 169 height 26
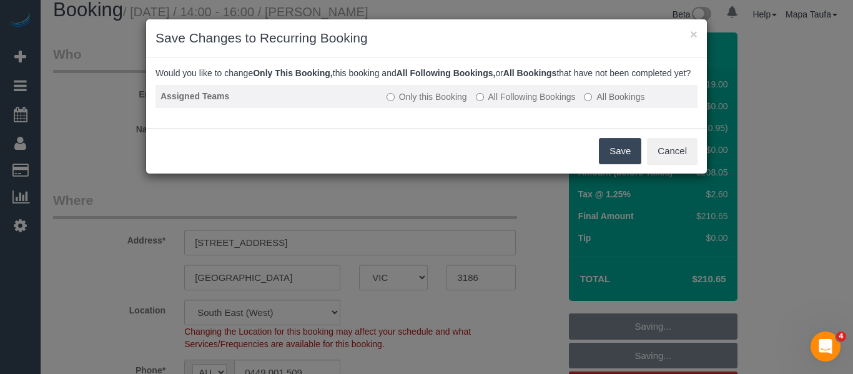
click at [507, 103] on label "All Following Bookings" at bounding box center [526, 97] width 100 height 12
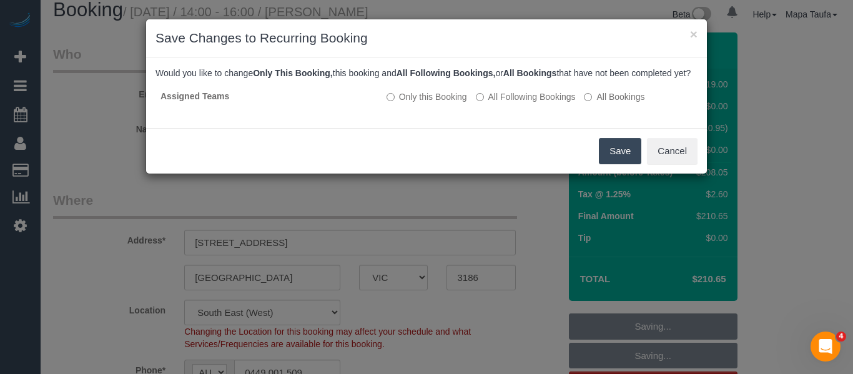
click at [610, 160] on button "Save" at bounding box center [620, 151] width 42 height 26
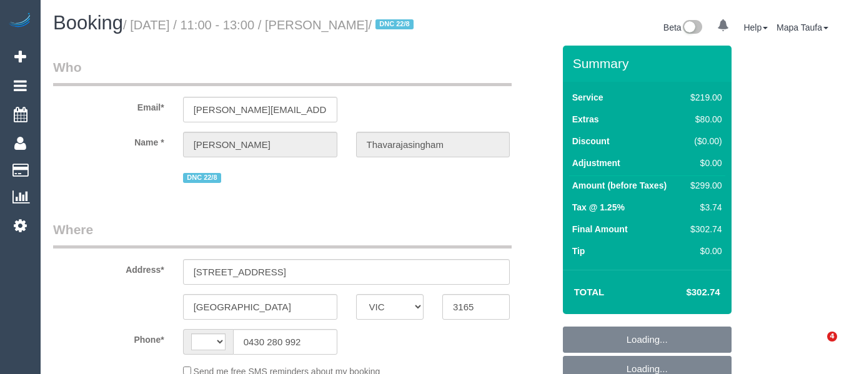
select select "VIC"
select select "string:stripe-pm_1Rv5fm2GScqysDRVJWxgShhy"
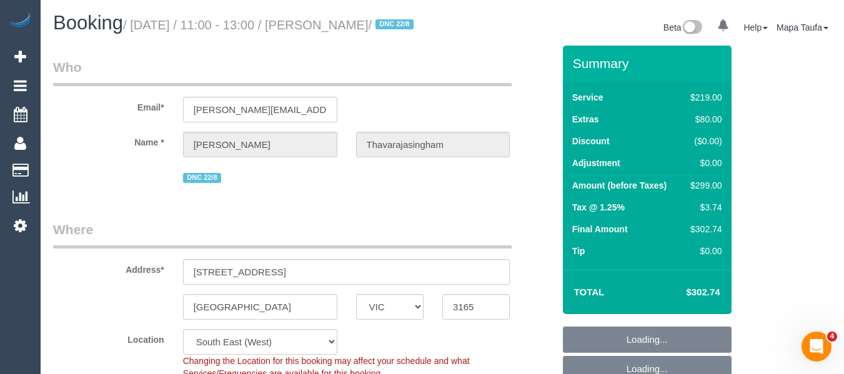
select select "string:AU"
select select "object:1383"
select select "number:28"
select select "number:14"
select select "number:21"
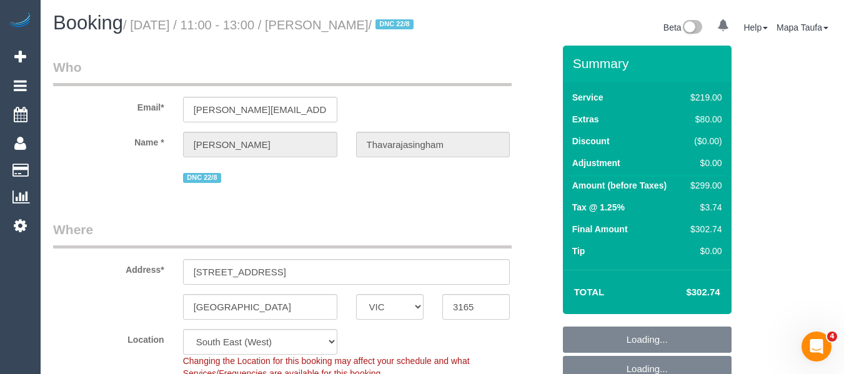
select select "number:22"
select select "number:34"
select select "number:26"
drag, startPoint x: 738, startPoint y: 301, endPoint x: 692, endPoint y: 304, distance: 45.7
click at [692, 304] on div "Summary Service $219.00 Extras $80.00 Discount ($0.00) Adjustment $0.00 Amount …" at bounding box center [651, 315] width 195 height 538
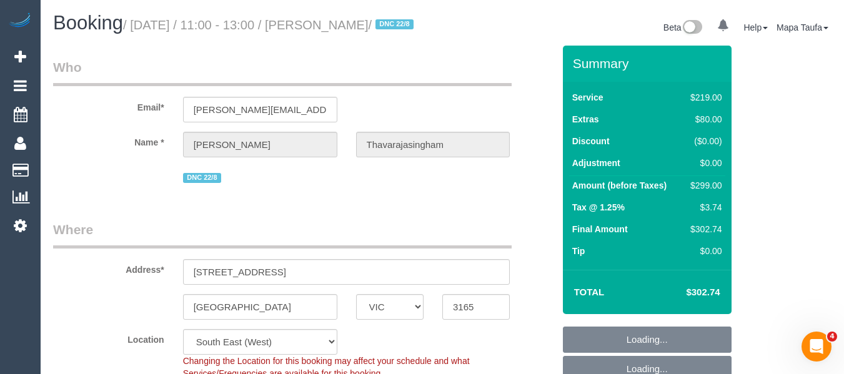
copy table "Total $"
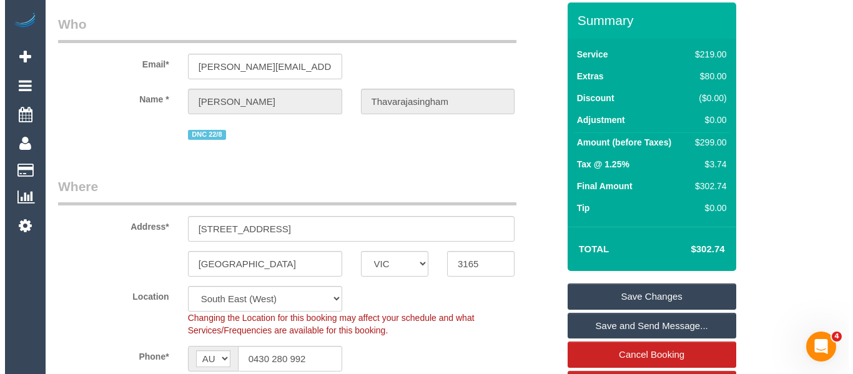
scroll to position [187, 0]
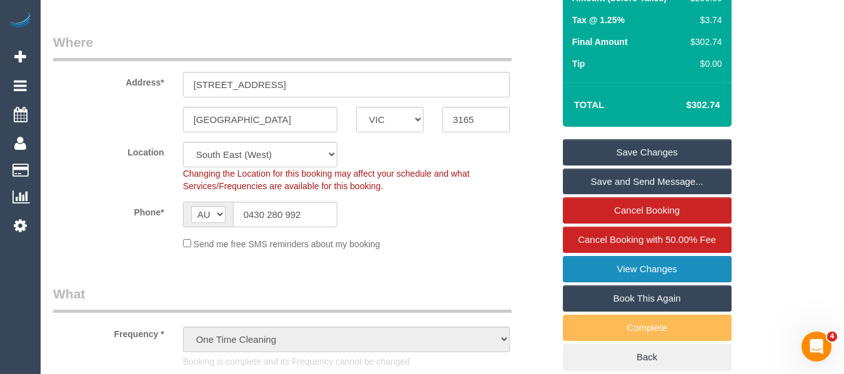
click at [642, 282] on link "View Changes" at bounding box center [647, 269] width 169 height 26
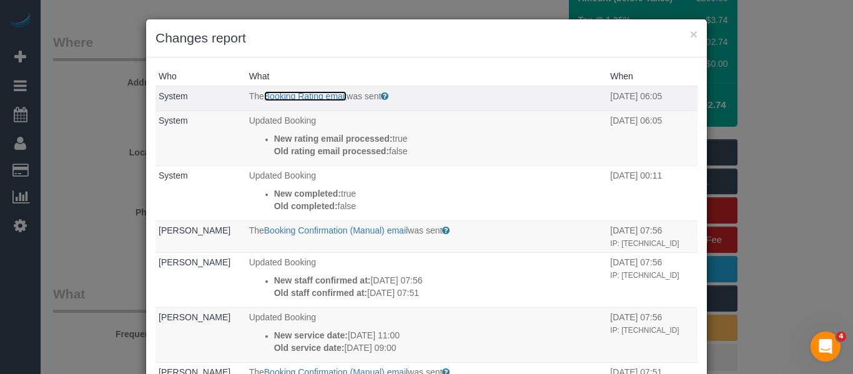
click at [316, 99] on link "Booking Rating email" at bounding box center [305, 96] width 82 height 10
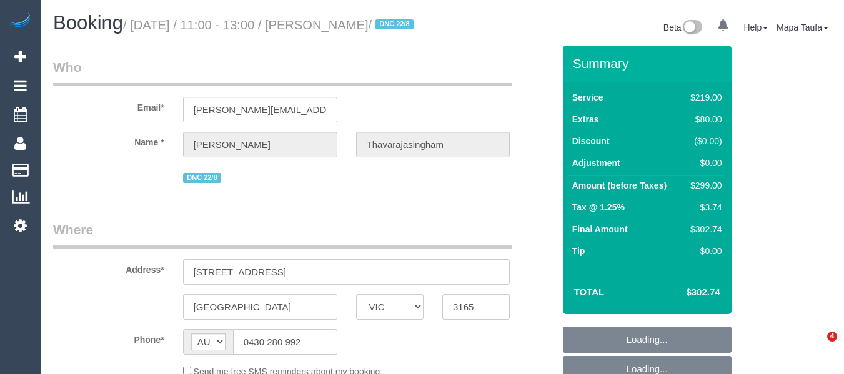
select select "VIC"
select select "string:stripe-pm_1Rv5fm2GScqysDRVJWxgShhy"
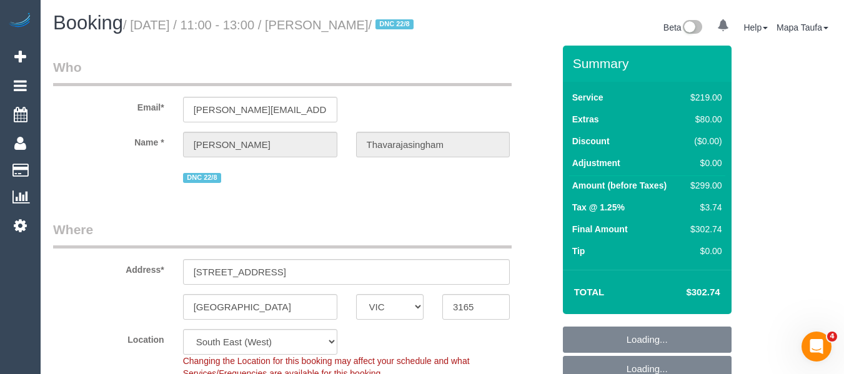
select select "object:1383"
select select "number:28"
select select "number:14"
select select "number:21"
select select "number:22"
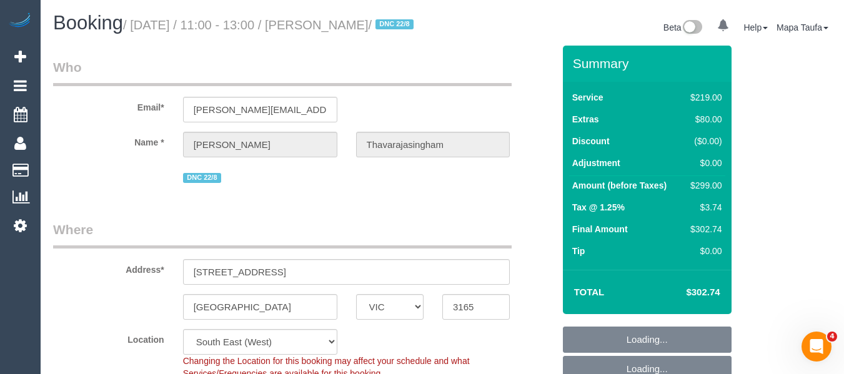
select select "number:34"
select select "number:26"
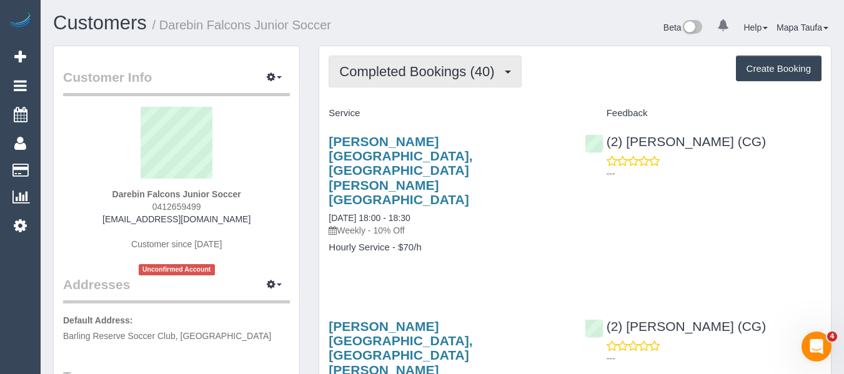
click at [420, 72] on span "Completed Bookings (40)" at bounding box center [419, 72] width 161 height 16
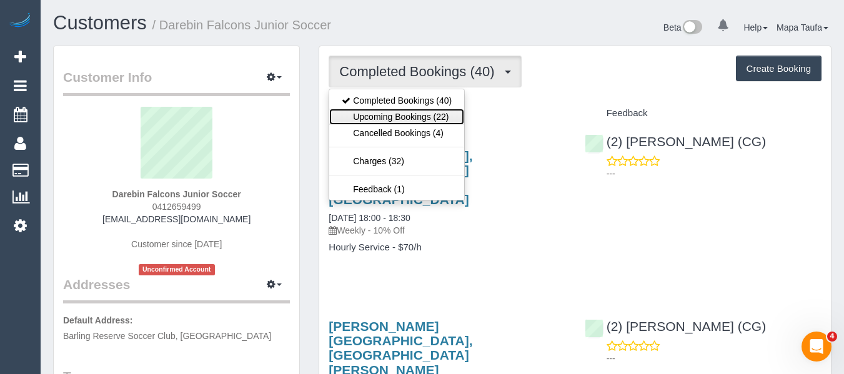
click at [425, 121] on link "Upcoming Bookings (22)" at bounding box center [396, 117] width 135 height 16
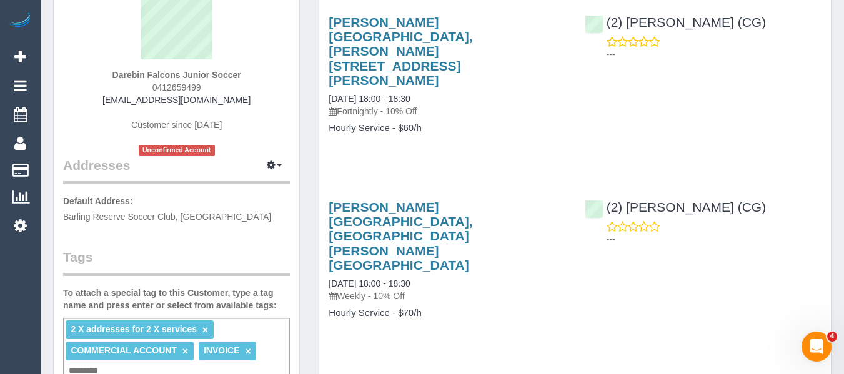
scroll to position [125, 0]
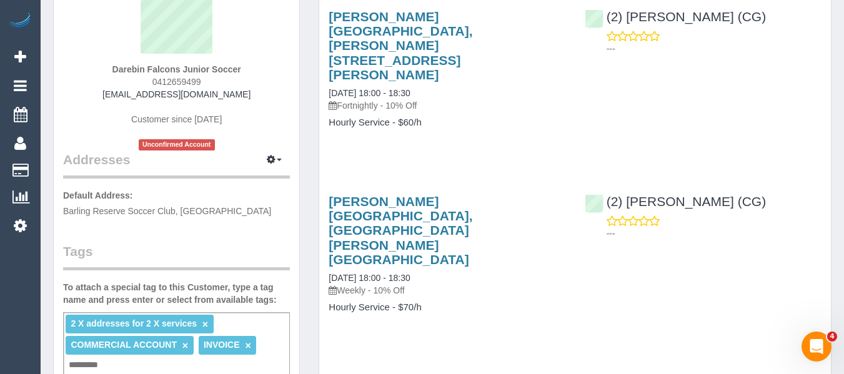
drag, startPoint x: 216, startPoint y: 82, endPoint x: 189, endPoint y: 122, distance: 48.5
click at [151, 81] on div "Darebin Falcons Junior Soccer 0412659499 [EMAIL_ADDRESS][DOMAIN_NAME] Customer …" at bounding box center [176, 66] width 227 height 169
copy span "0412659499"
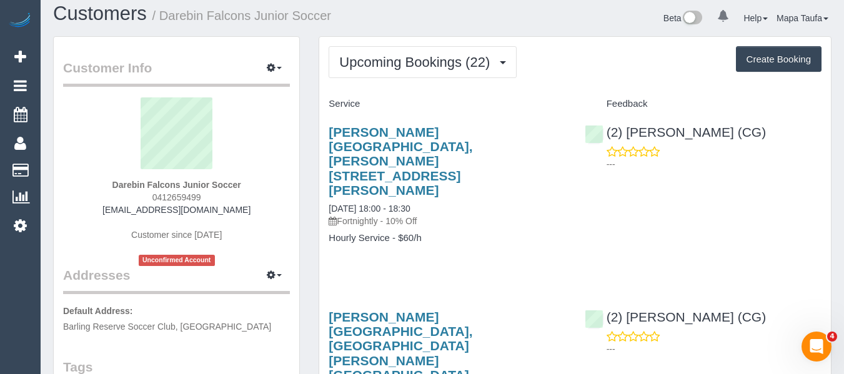
scroll to position [0, 0]
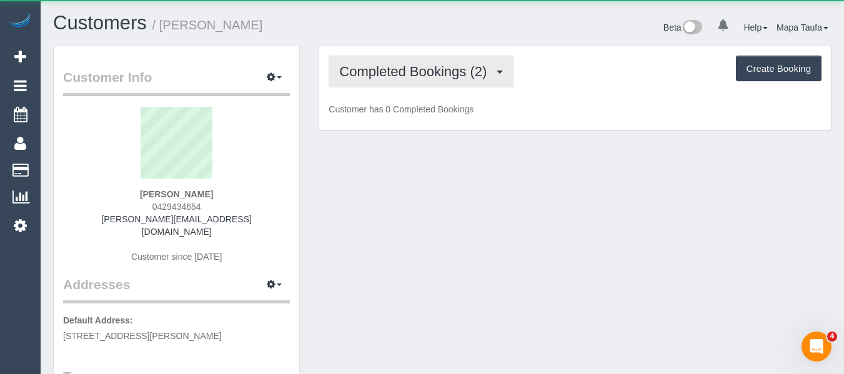
click at [396, 68] on span "Completed Bookings (2)" at bounding box center [416, 72] width 154 height 16
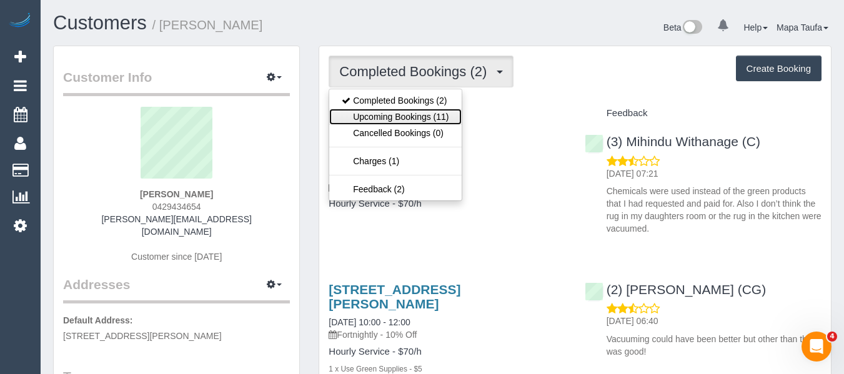
click at [395, 114] on link "Upcoming Bookings (11)" at bounding box center [395, 117] width 132 height 16
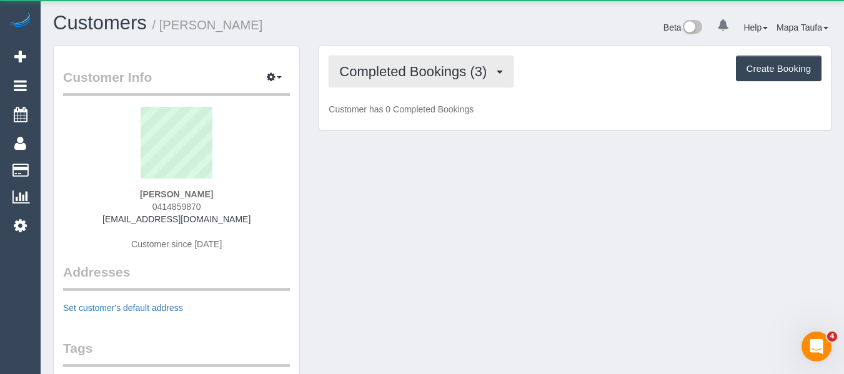
click at [390, 84] on button "Completed Bookings (3)" at bounding box center [421, 72] width 185 height 32
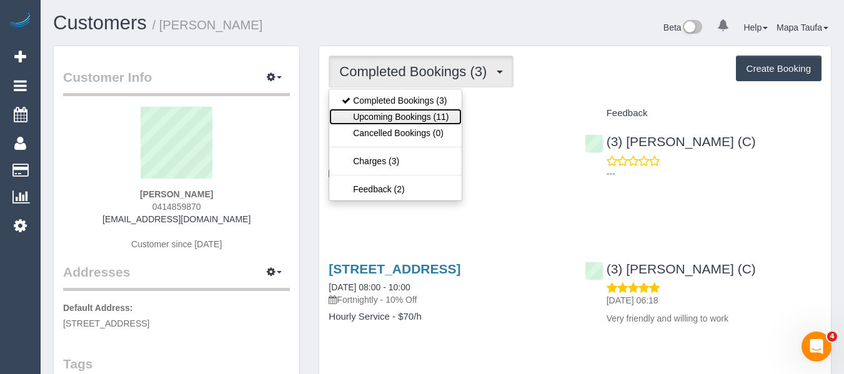
click at [392, 109] on link "Upcoming Bookings (11)" at bounding box center [395, 117] width 132 height 16
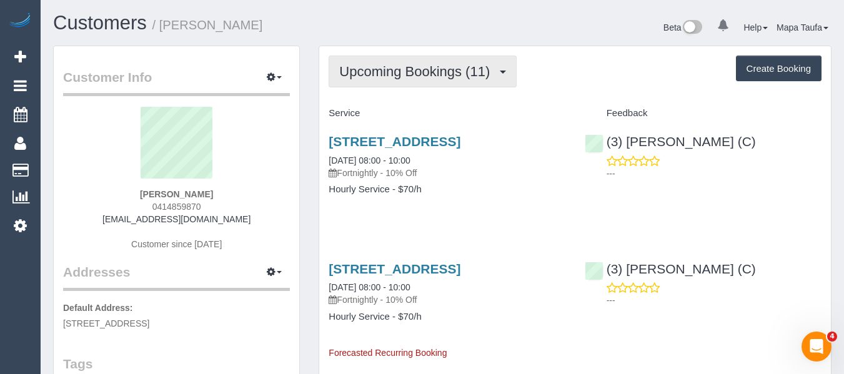
click at [394, 71] on span "Upcoming Bookings (11)" at bounding box center [417, 72] width 157 height 16
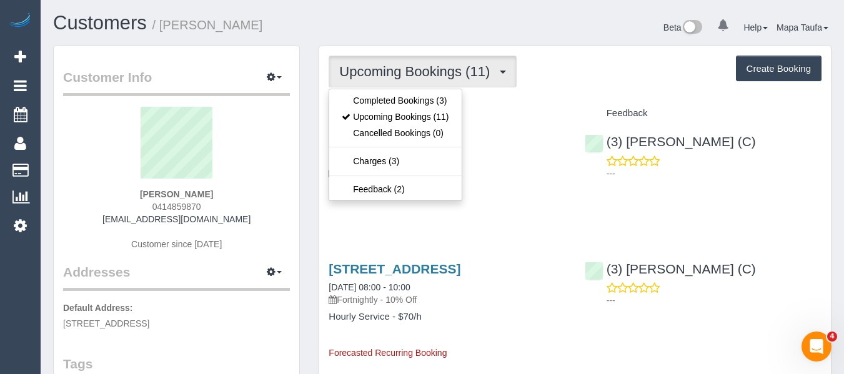
click at [393, 86] on button "Upcoming Bookings (11)" at bounding box center [423, 72] width 188 height 32
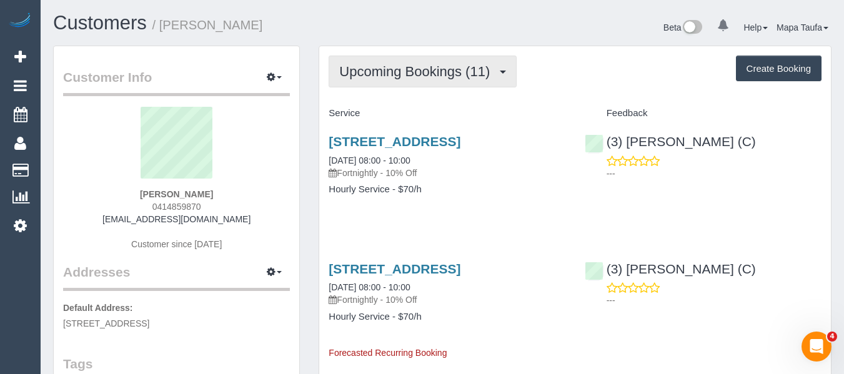
click at [390, 64] on span "Upcoming Bookings (11)" at bounding box center [417, 72] width 157 height 16
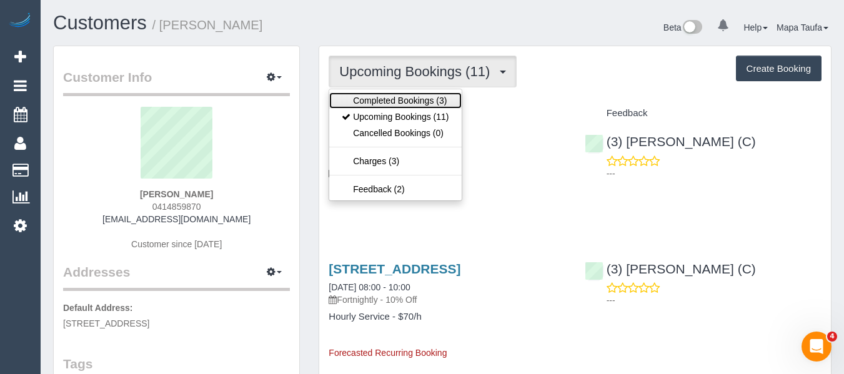
click at [385, 98] on link "Completed Bookings (3)" at bounding box center [395, 100] width 132 height 16
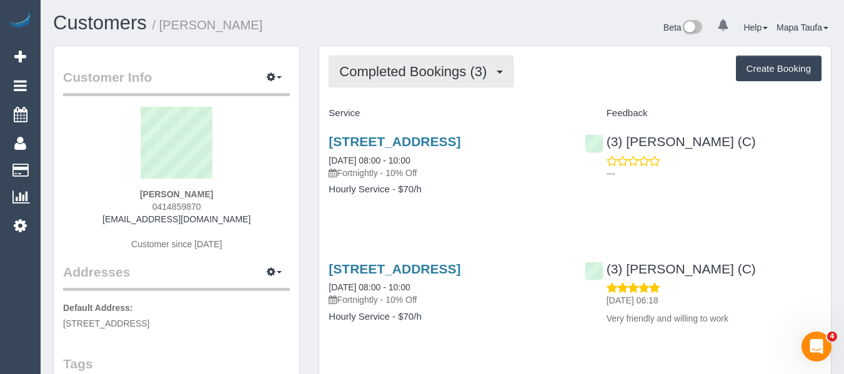
click at [437, 77] on span "Completed Bookings (3)" at bounding box center [416, 72] width 154 height 16
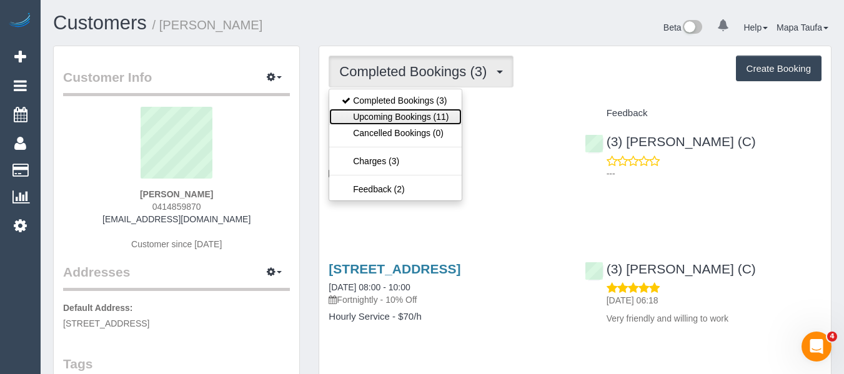
click at [425, 117] on link "Upcoming Bookings (11)" at bounding box center [395, 117] width 132 height 16
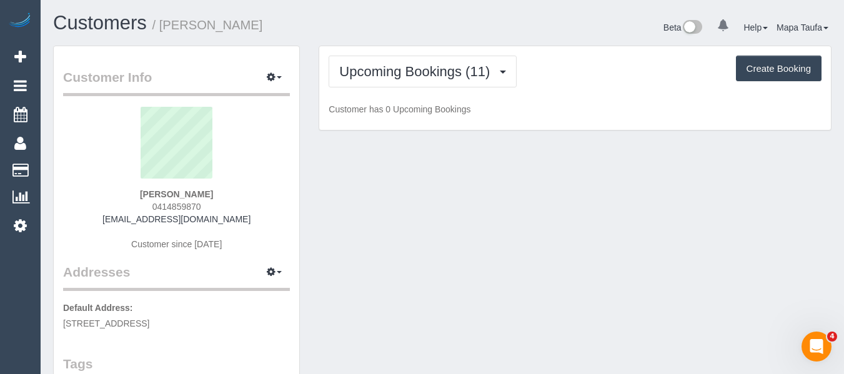
click at [558, 80] on div "Upcoming Bookings (11) Completed Bookings (3) Upcoming Bookings (11) Cancelled …" at bounding box center [575, 72] width 493 height 32
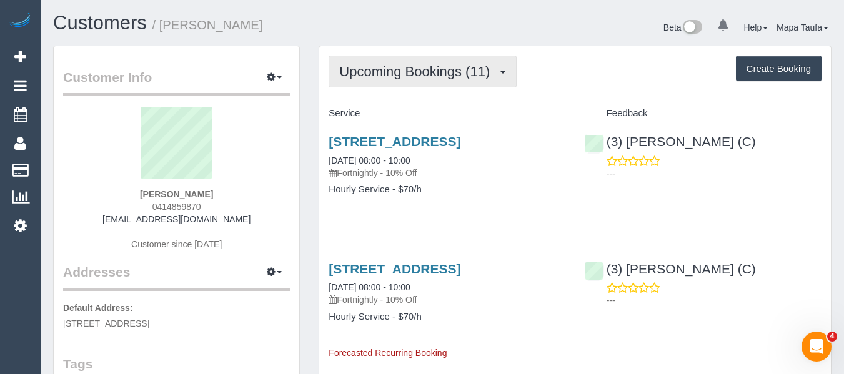
drag, startPoint x: 451, startPoint y: 59, endPoint x: 437, endPoint y: 75, distance: 21.7
click at [450, 63] on button "Upcoming Bookings (11)" at bounding box center [423, 72] width 188 height 32
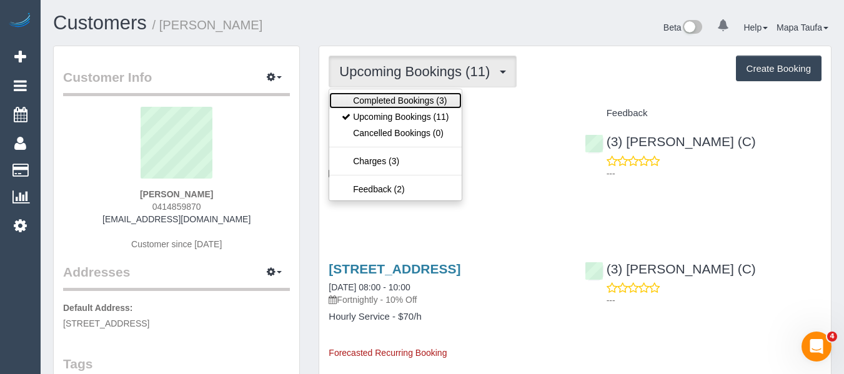
drag, startPoint x: 409, startPoint y: 95, endPoint x: 412, endPoint y: 86, distance: 9.7
click at [409, 94] on link "Completed Bookings (3)" at bounding box center [395, 100] width 132 height 16
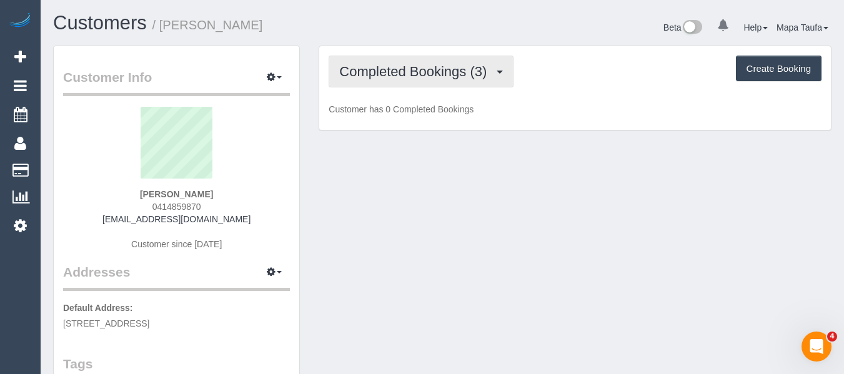
drag, startPoint x: 494, startPoint y: 76, endPoint x: 486, endPoint y: 81, distance: 9.0
click at [493, 77] on span "Completed Bookings (3)" at bounding box center [416, 72] width 154 height 16
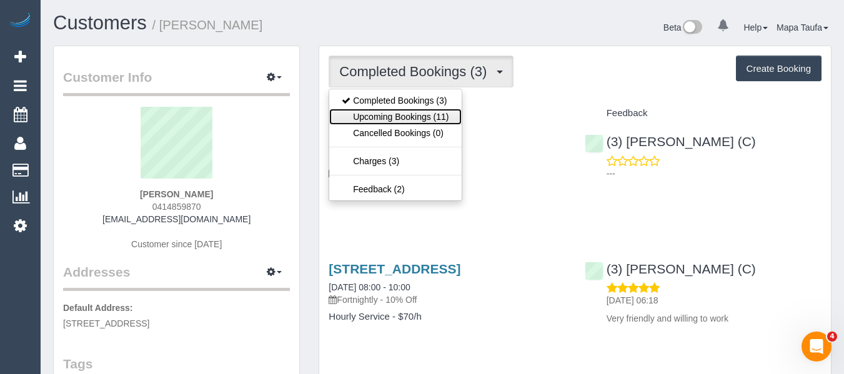
click at [387, 112] on link "Upcoming Bookings (11)" at bounding box center [395, 117] width 132 height 16
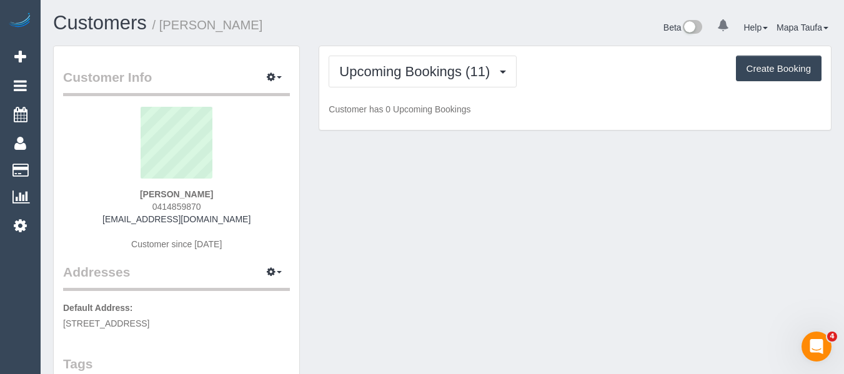
drag, startPoint x: 560, startPoint y: 79, endPoint x: 552, endPoint y: 84, distance: 10.4
click at [560, 82] on div "Upcoming Bookings (11) Completed Bookings (3) Upcoming Bookings (11) Cancelled …" at bounding box center [575, 72] width 493 height 32
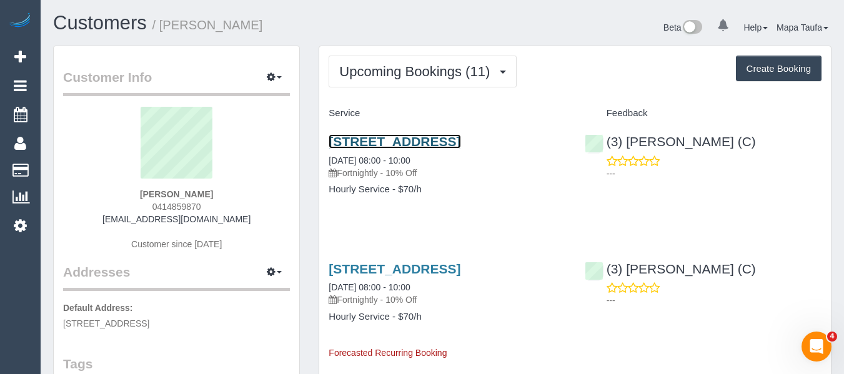
click at [417, 139] on link "7 Ellin Street, Doncaster East, VIC 3109" at bounding box center [395, 141] width 132 height 14
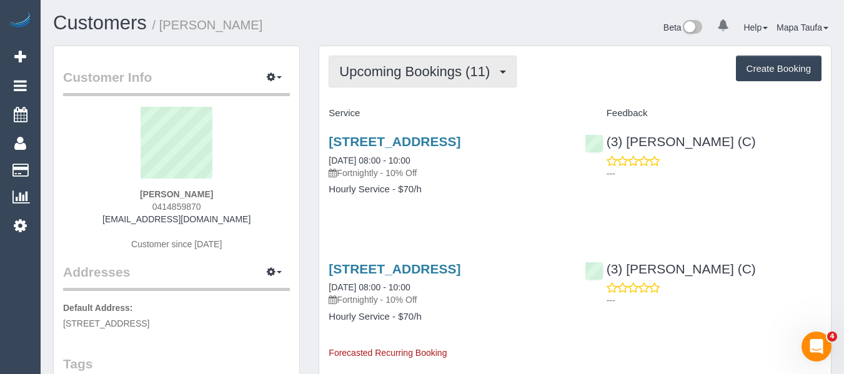
drag, startPoint x: 429, startPoint y: 72, endPoint x: 415, endPoint y: 99, distance: 29.6
click at [429, 74] on span "Upcoming Bookings (11)" at bounding box center [417, 72] width 157 height 16
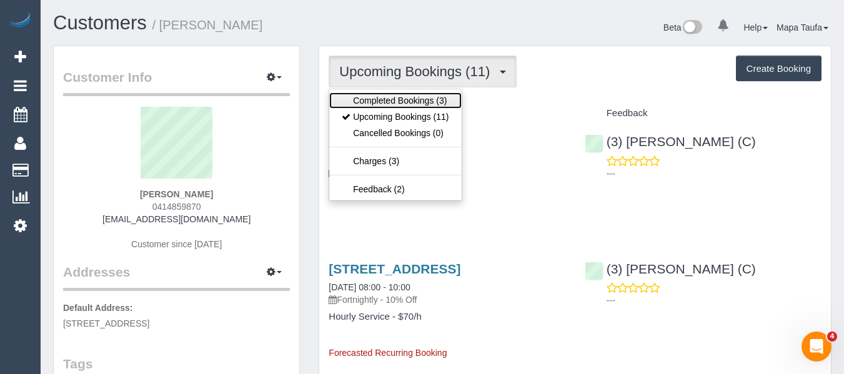
click at [414, 100] on link "Completed Bookings (3)" at bounding box center [395, 100] width 132 height 16
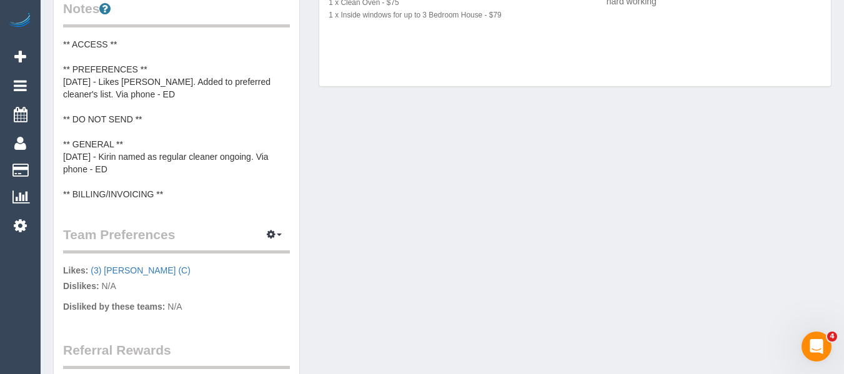
scroll to position [500, 0]
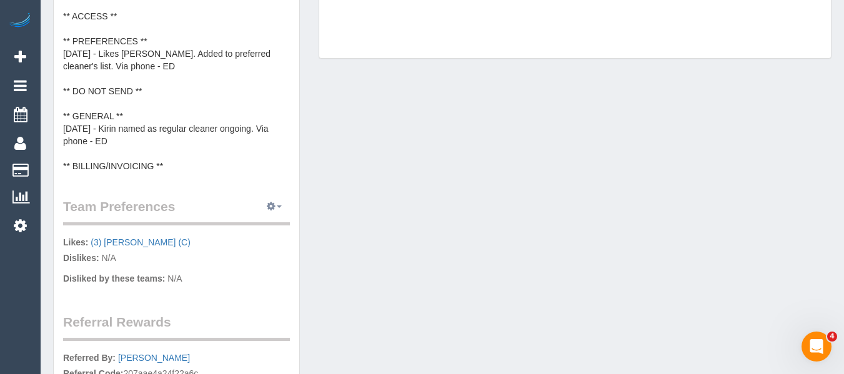
click at [269, 212] on button "button" at bounding box center [274, 206] width 31 height 19
click at [255, 228] on link "Manage Preferences" at bounding box center [236, 230] width 106 height 16
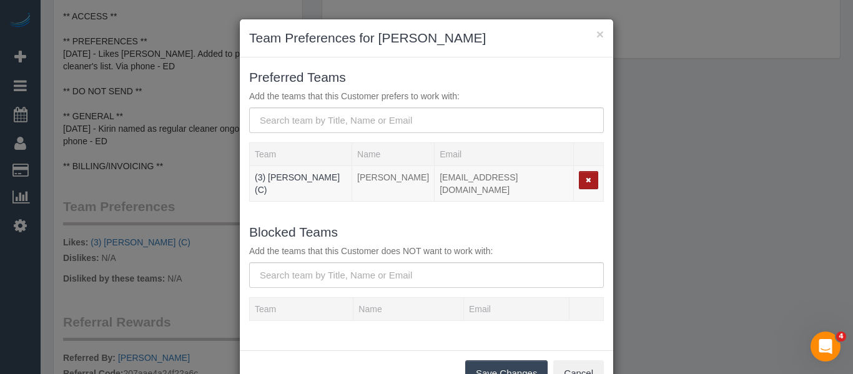
drag, startPoint x: 585, startPoint y: 181, endPoint x: 578, endPoint y: 184, distance: 7.0
click at [584, 182] on button "button" at bounding box center [588, 180] width 19 height 18
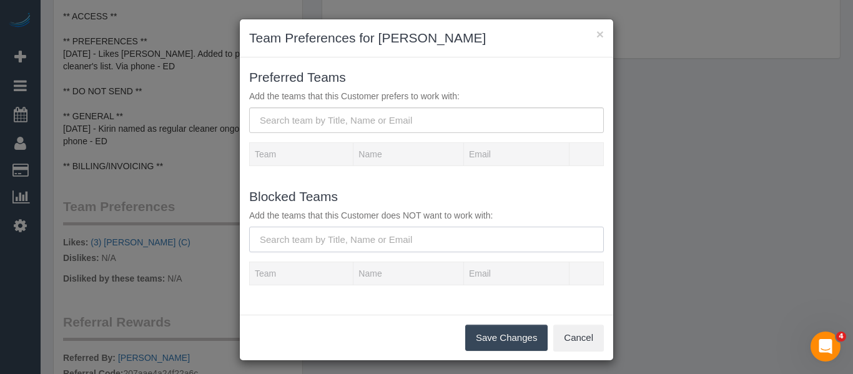
click at [437, 244] on input "text" at bounding box center [426, 240] width 355 height 26
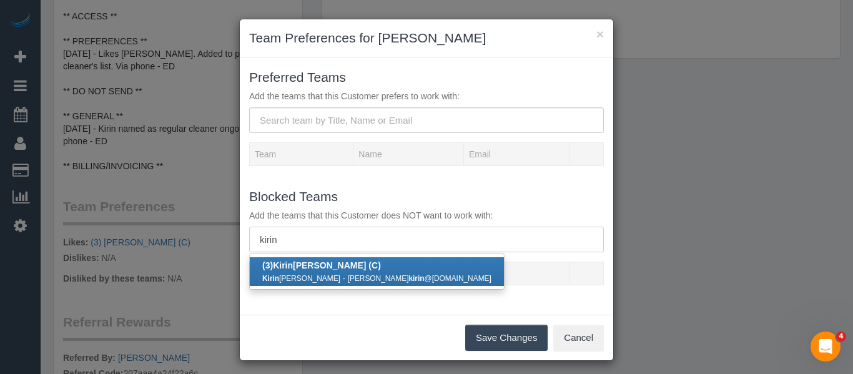
type input "kirin"
click at [348, 274] on small "miller kirin @gmail.com" at bounding box center [420, 278] width 144 height 9
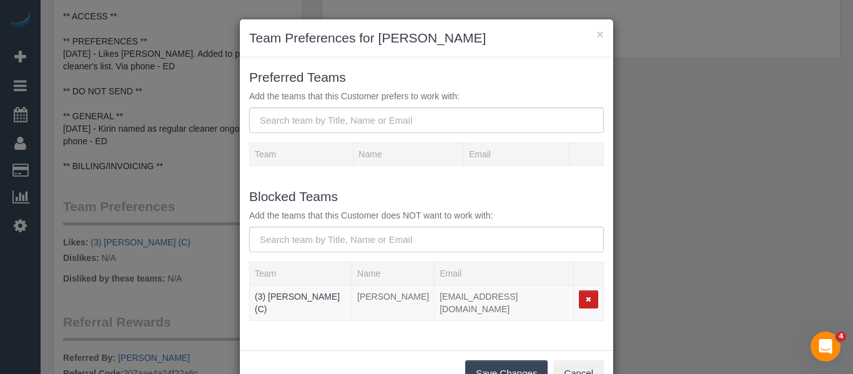
click at [482, 365] on button "Save Changes" at bounding box center [506, 373] width 82 height 26
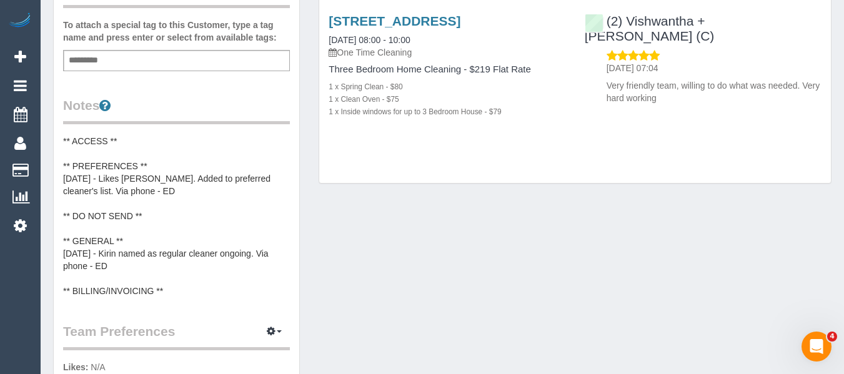
scroll to position [437, 0]
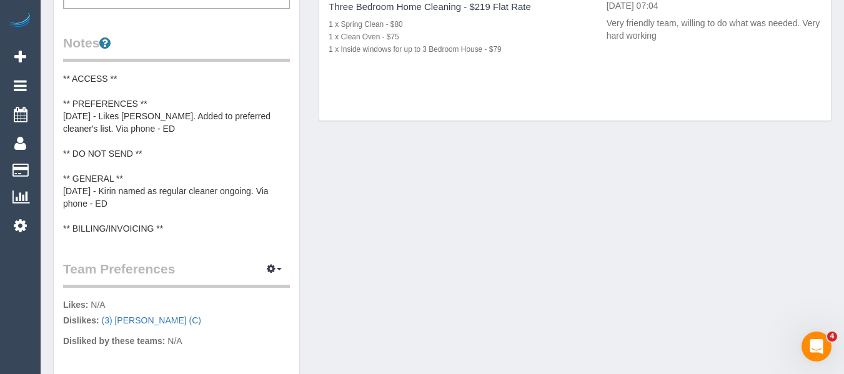
click at [186, 131] on pre "** ACCESS ** ** PREFERENCES ** 11/8/25 - Likes Kirin Miller. Added to preferred…" at bounding box center [176, 153] width 227 height 162
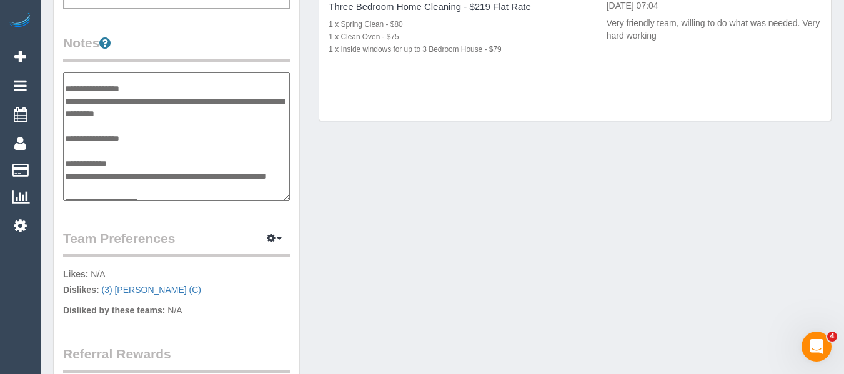
scroll to position [0, 0]
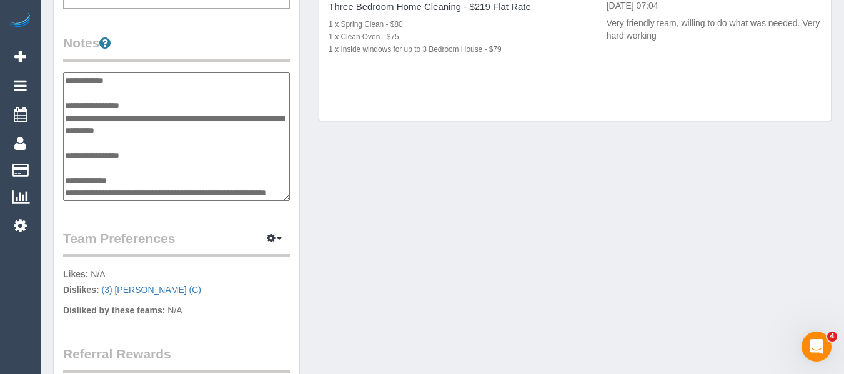
drag, startPoint x: 184, startPoint y: 135, endPoint x: 66, endPoint y: 121, distance: 118.9
click at [66, 121] on textarea "**********" at bounding box center [176, 136] width 227 height 129
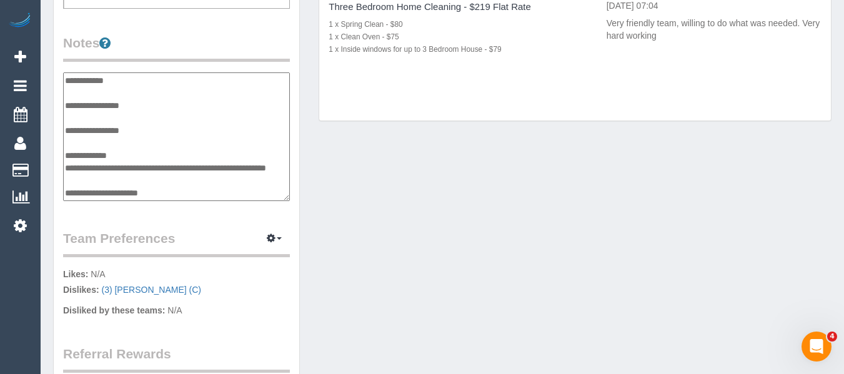
type textarea "**********"
click at [529, 79] on div "7 Ellin Street, Doncaster East, VIC 3109 15/07/2025 08:00 - 10:00 One Time Clea…" at bounding box center [447, 10] width 256 height 139
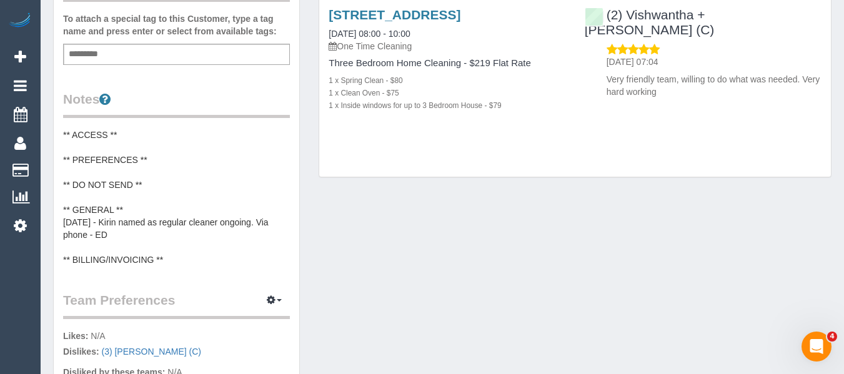
scroll to position [375, 0]
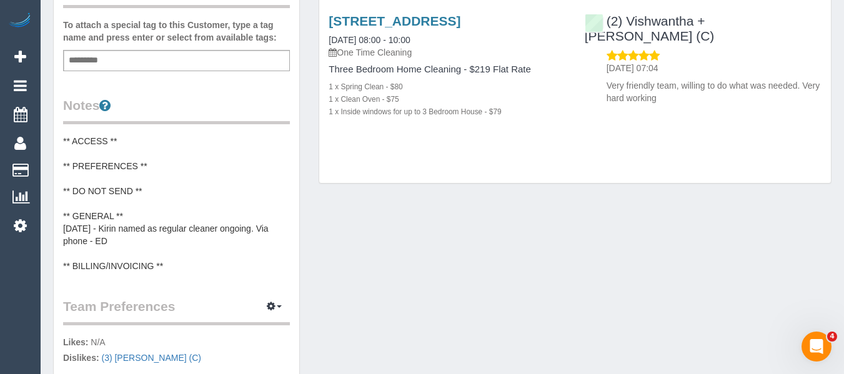
click at [208, 186] on pre "** ACCESS ** ** PREFERENCES ** ** DO NOT SEND ** ** GENERAL ** 11/8/25 - Kirin …" at bounding box center [176, 203] width 227 height 137
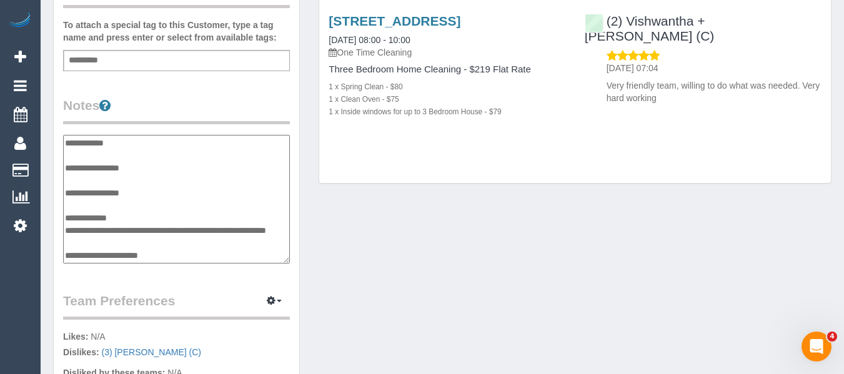
scroll to position [11, 0]
click at [168, 185] on textarea "**********" at bounding box center [176, 199] width 227 height 129
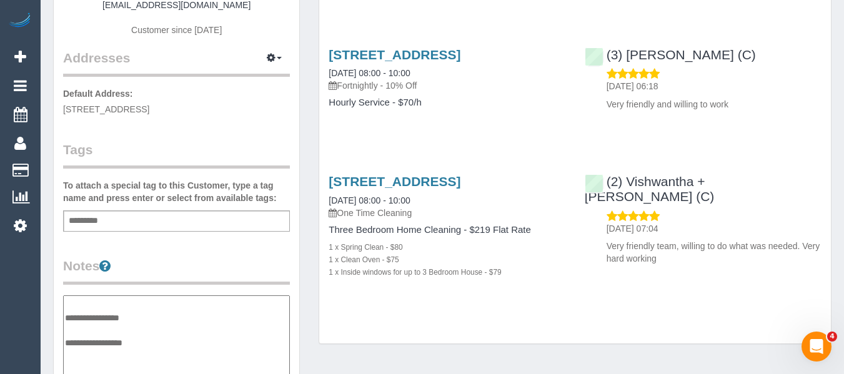
scroll to position [125, 0]
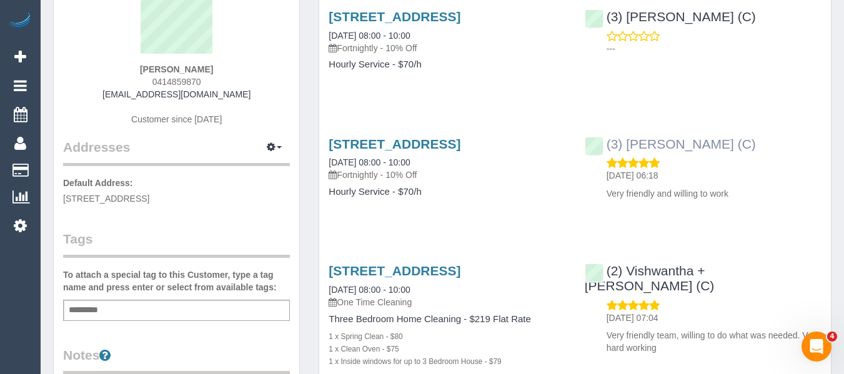
type textarea "**********"
drag, startPoint x: 648, startPoint y: 160, endPoint x: 623, endPoint y: 160, distance: 25.0
click at [623, 160] on div "(3) Kirin Miller (C) 09/08/2025 06:18 Very friendly and willing to work" at bounding box center [703, 165] width 256 height 79
copy link "Kirin Miller (C)"
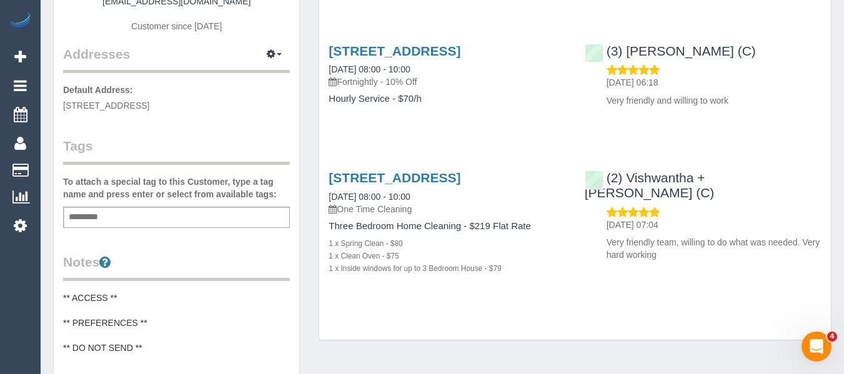
scroll to position [312, 0]
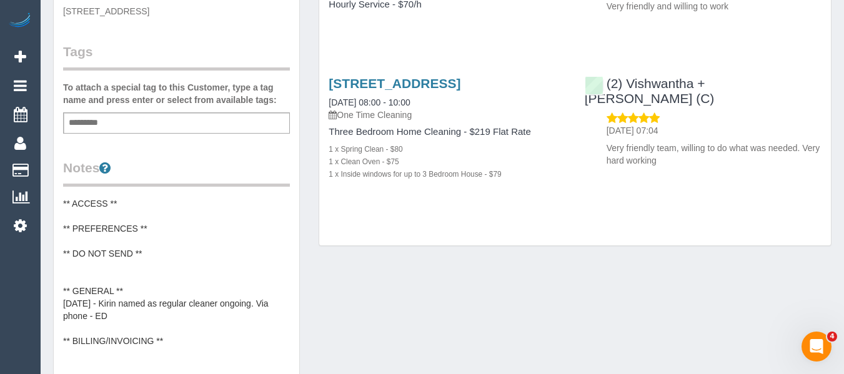
click at [86, 264] on pre "** ACCESS ** ** PREFERENCES ** ** DO NOT SEND ** ** GENERAL ** 11/8/25 - Kirin …" at bounding box center [176, 272] width 227 height 150
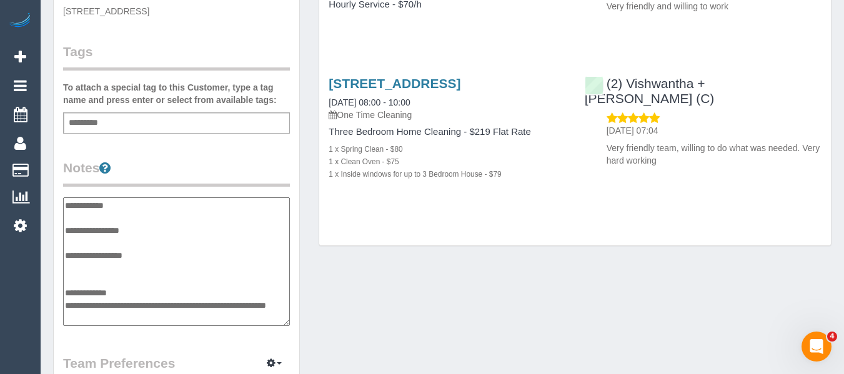
scroll to position [25, 0]
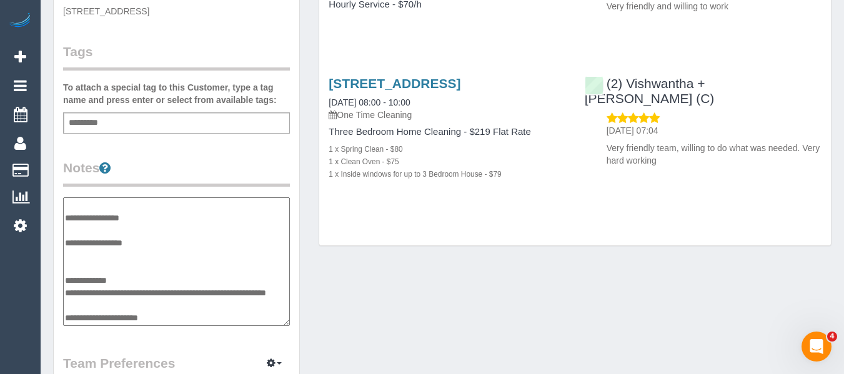
click at [82, 247] on textarea "**********" at bounding box center [176, 261] width 227 height 129
type textarea "**********"
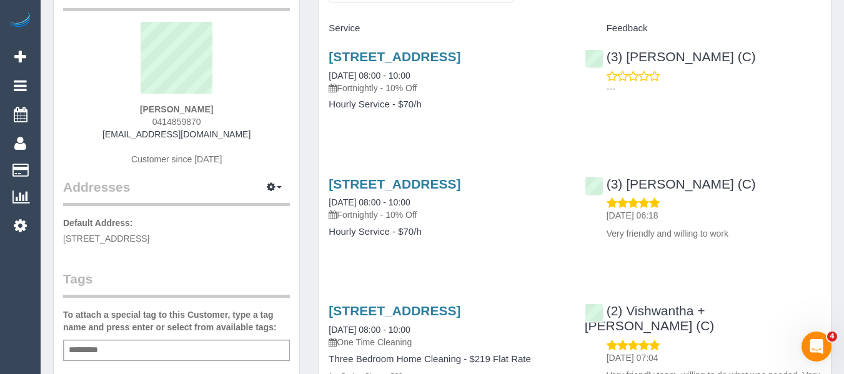
scroll to position [62, 0]
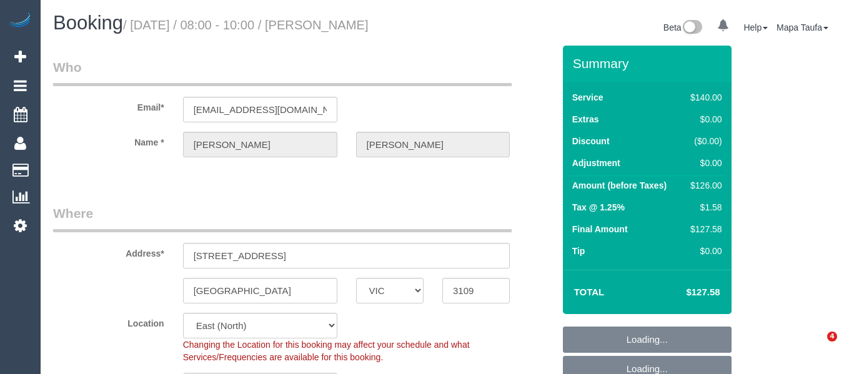
select select "VIC"
select select "object:681"
select select "number:29"
select select "number:14"
select select "number:19"
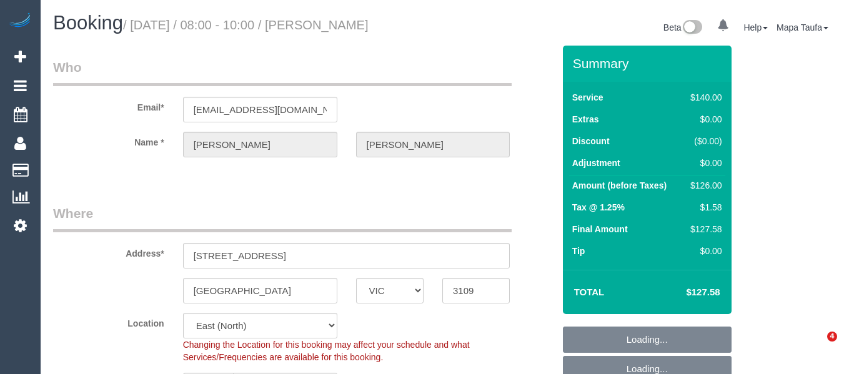
select select "number:22"
select select "number:26"
select select "spot2"
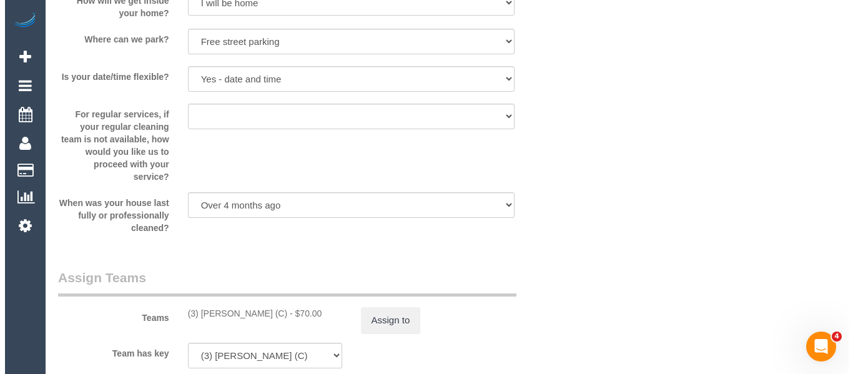
scroll to position [1733, 0]
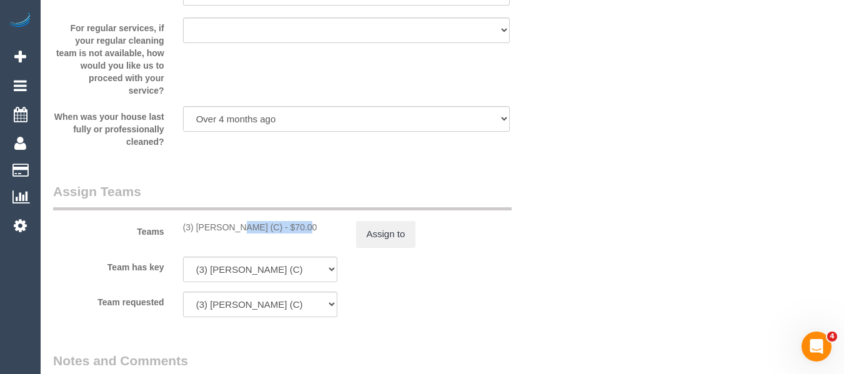
drag, startPoint x: 251, startPoint y: 229, endPoint x: 197, endPoint y: 228, distance: 53.7
click at [197, 228] on div "(3) [PERSON_NAME] (C) - $70.00" at bounding box center [260, 227] width 154 height 12
copy div "[PERSON_NAME] (C)"
click at [384, 234] on button "Assign to" at bounding box center [386, 234] width 60 height 26
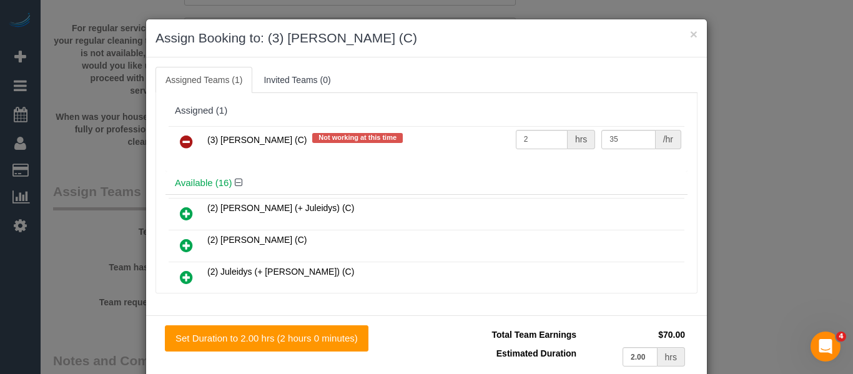
click at [181, 143] on icon at bounding box center [186, 141] width 13 height 15
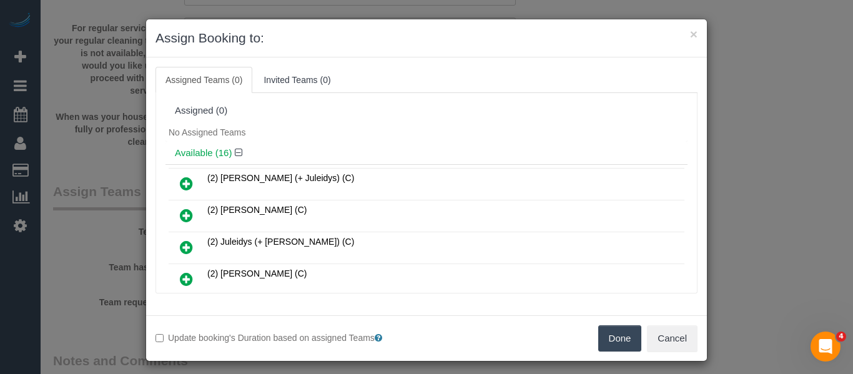
drag, startPoint x: 621, startPoint y: 337, endPoint x: 619, endPoint y: 322, distance: 15.1
click at [620, 335] on button "Done" at bounding box center [620, 338] width 44 height 26
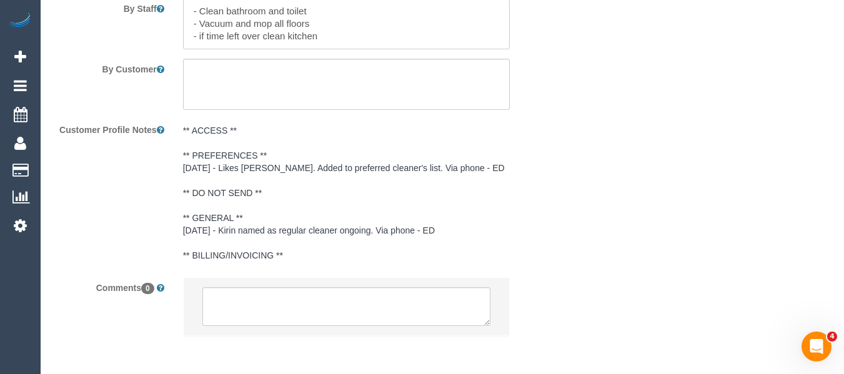
scroll to position [2178, 0]
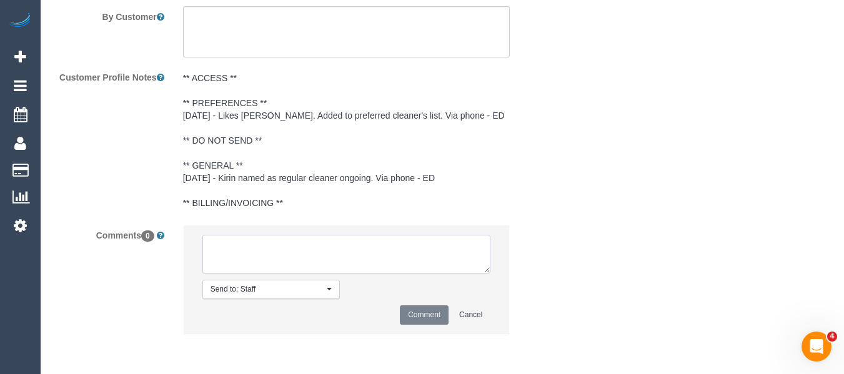
click at [284, 246] on textarea at bounding box center [346, 254] width 289 height 39
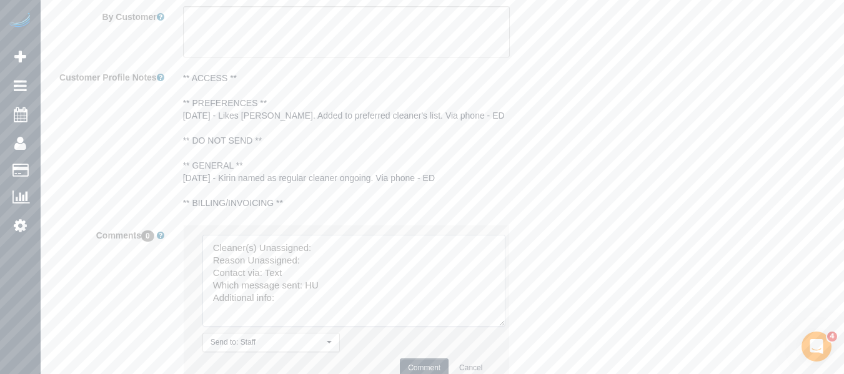
drag, startPoint x: 486, startPoint y: 278, endPoint x: 391, endPoint y: 339, distance: 113.0
click at [505, 327] on textarea at bounding box center [353, 281] width 303 height 92
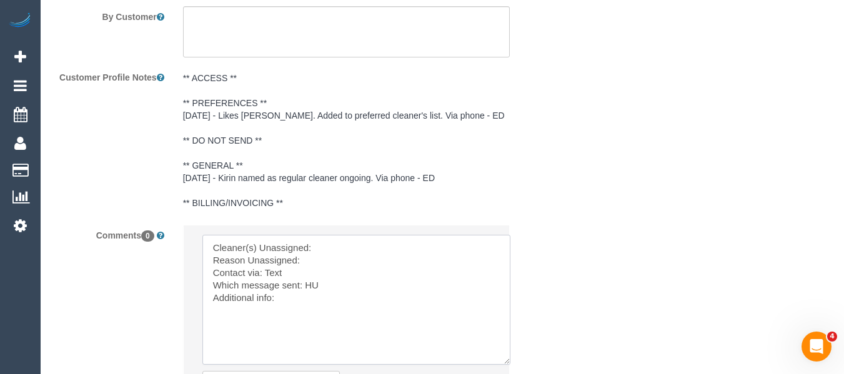
drag, startPoint x: 339, startPoint y: 328, endPoint x: 167, endPoint y: 197, distance: 216.2
click at [169, 201] on sui-booking-comments "By Staff By Customer Customer Profile Notes ** ACCESS ** ** PREFERENCES ** 11/8…" at bounding box center [303, 173] width 500 height 532
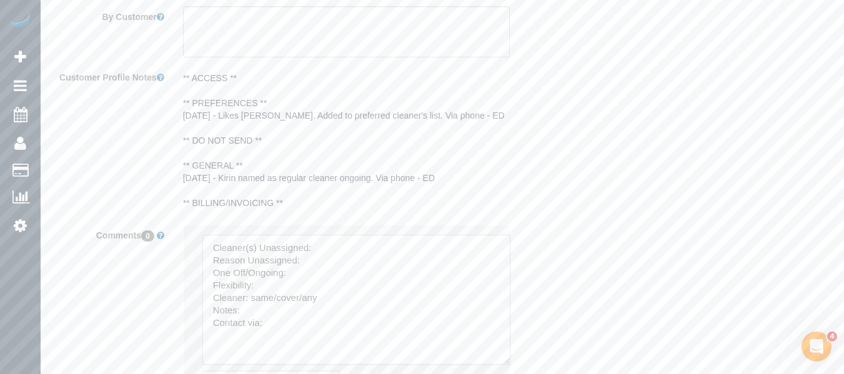
click at [327, 247] on textarea at bounding box center [356, 300] width 308 height 130
paste textarea "Kirin Miller (C)"
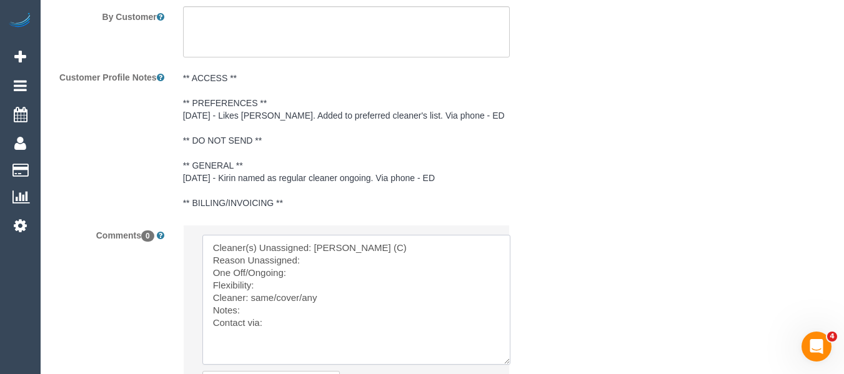
click at [339, 259] on textarea at bounding box center [356, 300] width 308 height 130
click at [324, 271] on textarea at bounding box center [356, 300] width 308 height 130
click at [300, 279] on textarea at bounding box center [356, 300] width 308 height 130
click at [291, 292] on textarea at bounding box center [356, 300] width 308 height 130
click at [288, 288] on textarea at bounding box center [356, 300] width 308 height 130
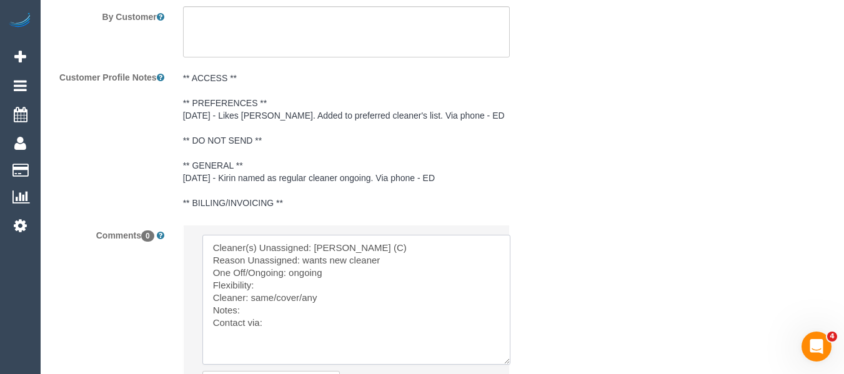
drag, startPoint x: 301, startPoint y: 294, endPoint x: 253, endPoint y: 295, distance: 48.1
click at [253, 295] on textarea at bounding box center [356, 300] width 308 height 130
click at [275, 281] on textarea at bounding box center [356, 300] width 308 height 130
click at [277, 319] on textarea at bounding box center [356, 300] width 308 height 130
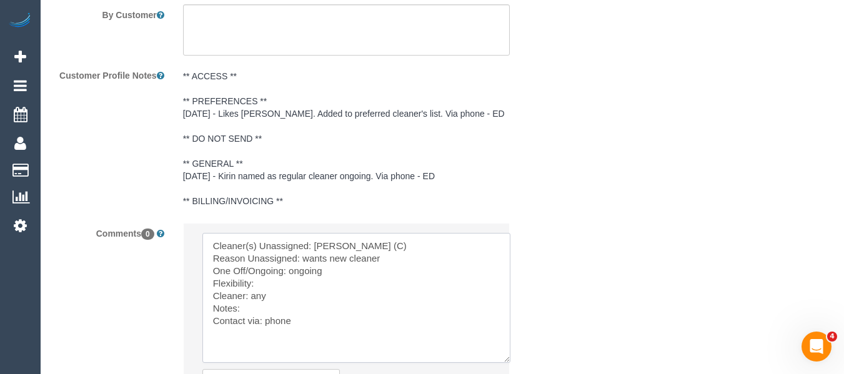
scroll to position [2240, 0]
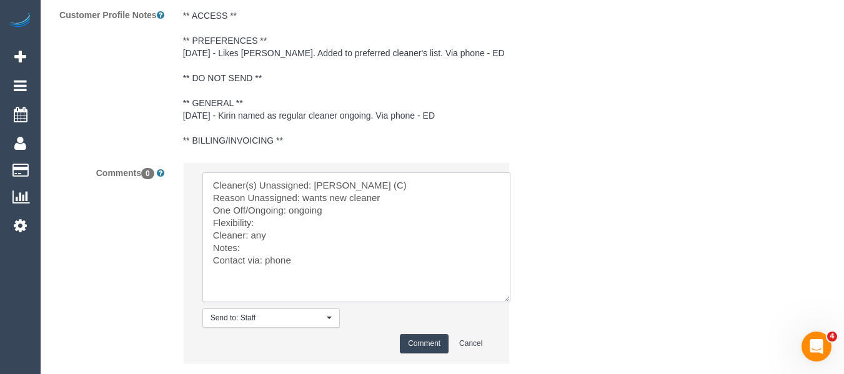
click at [272, 217] on textarea at bounding box center [356, 237] width 308 height 130
type textarea "Cleaner(s) Unassigned: Kirin Miller (C) Reason Unassigned: wants new cleaner On…"
click at [422, 343] on button "Comment" at bounding box center [424, 343] width 49 height 19
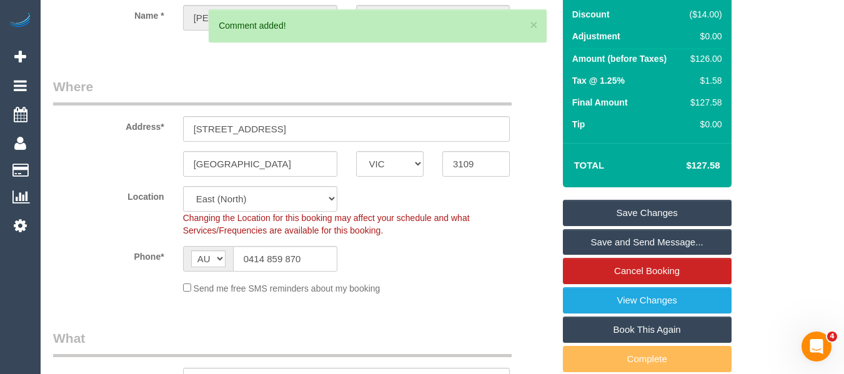
scroll to position [152, 0]
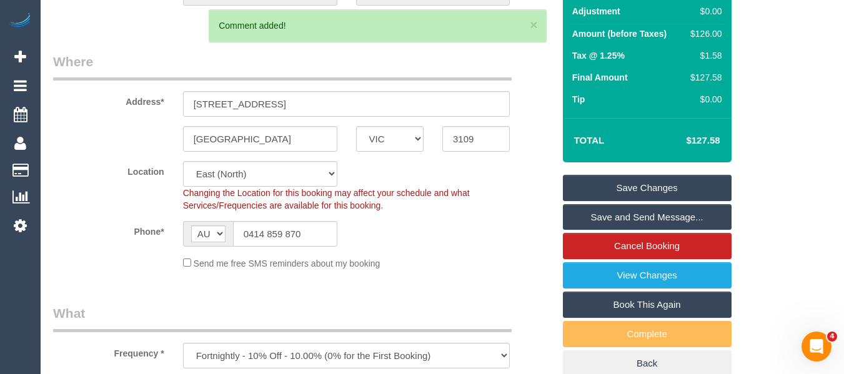
click at [642, 186] on link "Save Changes" at bounding box center [647, 188] width 169 height 26
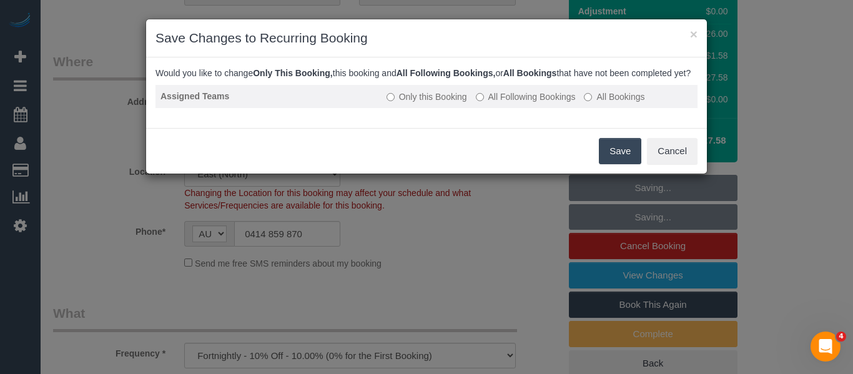
click at [542, 103] on label "All Following Bookings" at bounding box center [526, 97] width 100 height 12
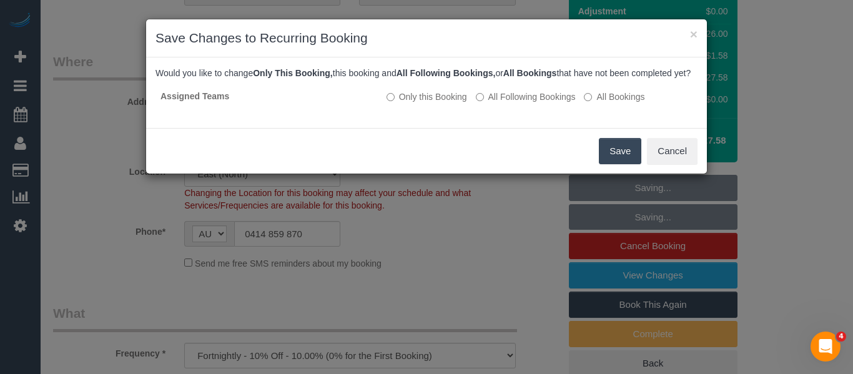
click at [626, 156] on button "Save" at bounding box center [620, 151] width 42 height 26
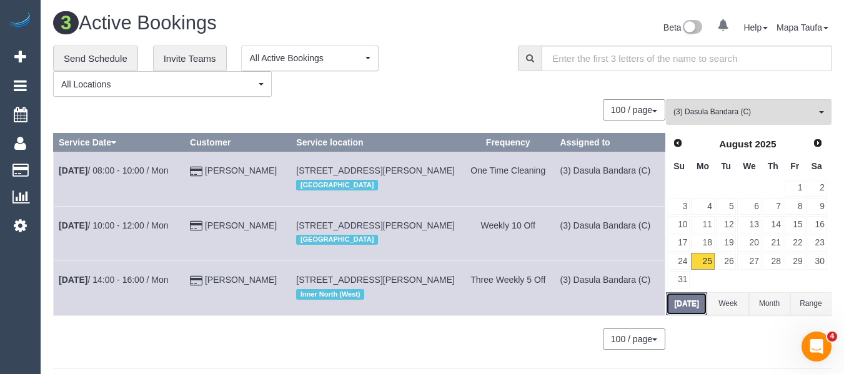
click at [693, 309] on button "Today" at bounding box center [686, 303] width 41 height 23
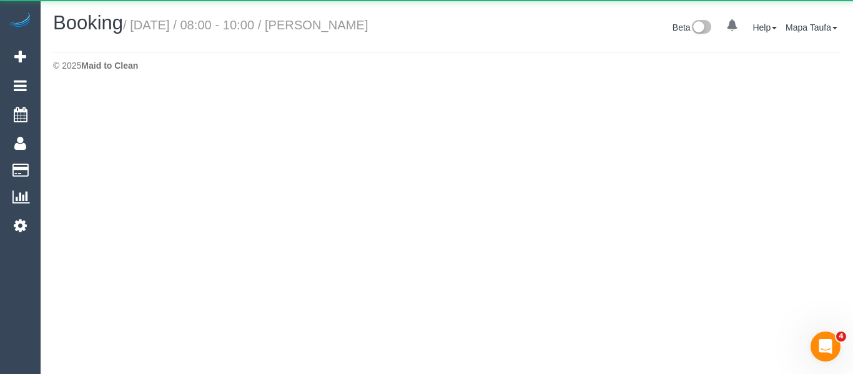
select select "VIC"
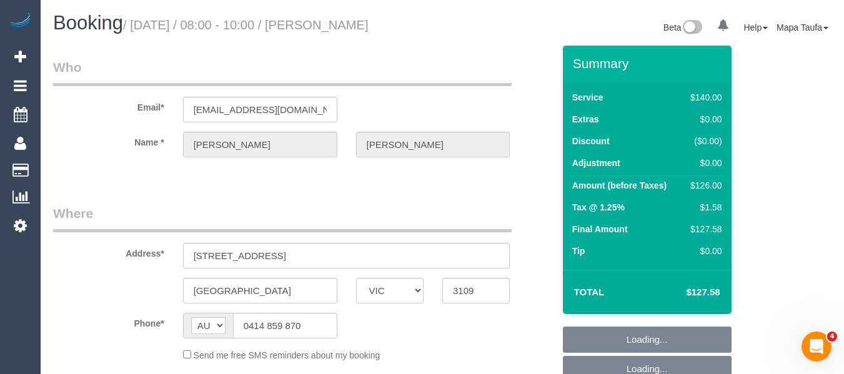
select select "object:3653"
select select "string:stripe-pm_1Ri2sY2GScqysDRVIMU1cl5l"
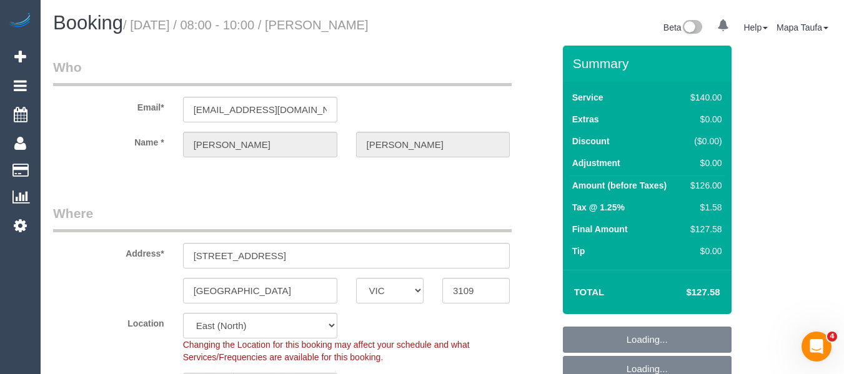
select select "object:3660"
select select "number:29"
select select "number:14"
select select "number:19"
select select "number:22"
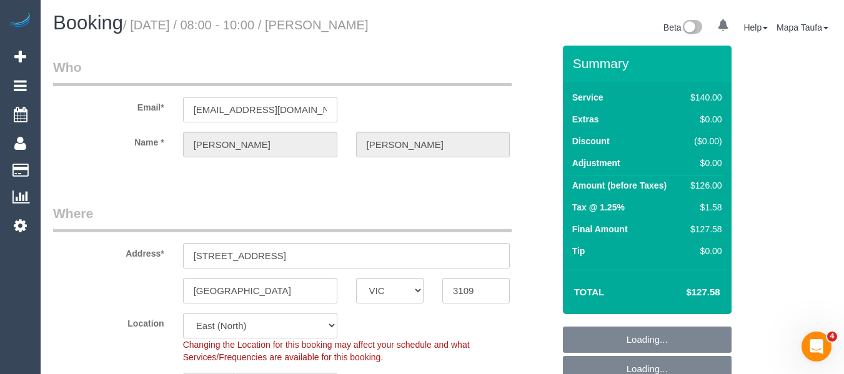
select select "number:26"
drag, startPoint x: 377, startPoint y: 24, endPoint x: 299, endPoint y: 16, distance: 78.5
click at [346, 22] on h1 "Booking / September 05, 2025 / 08:00 - 10:00 / Kate Walton" at bounding box center [243, 22] width 380 height 21
select select "spot23"
copy small "Kate Walton"
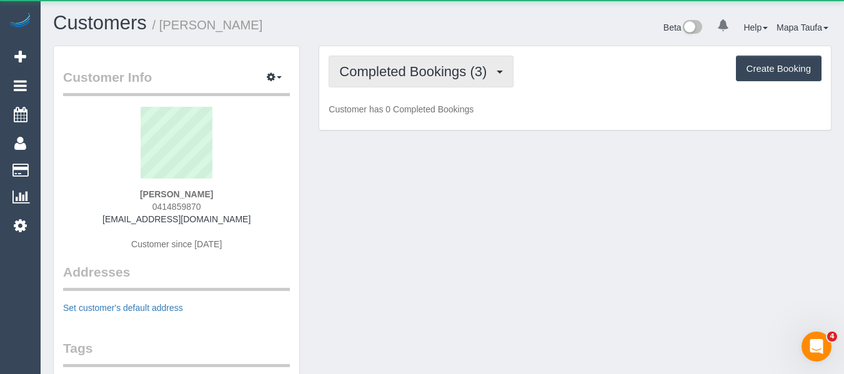
click at [431, 76] on span "Completed Bookings (3)" at bounding box center [416, 72] width 154 height 16
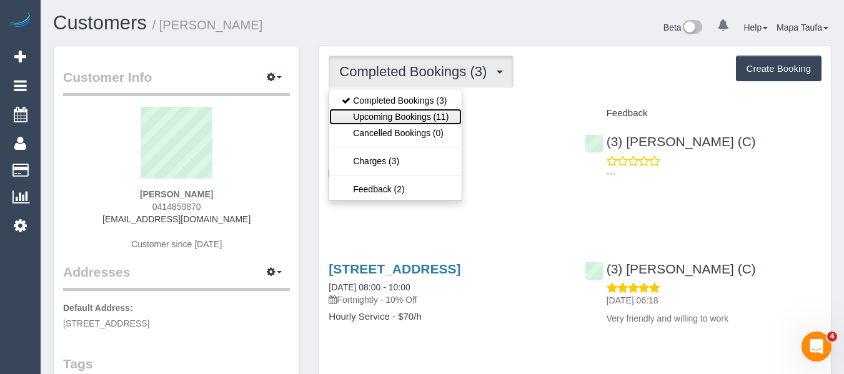
click at [427, 116] on link "Upcoming Bookings (11)" at bounding box center [395, 117] width 132 height 16
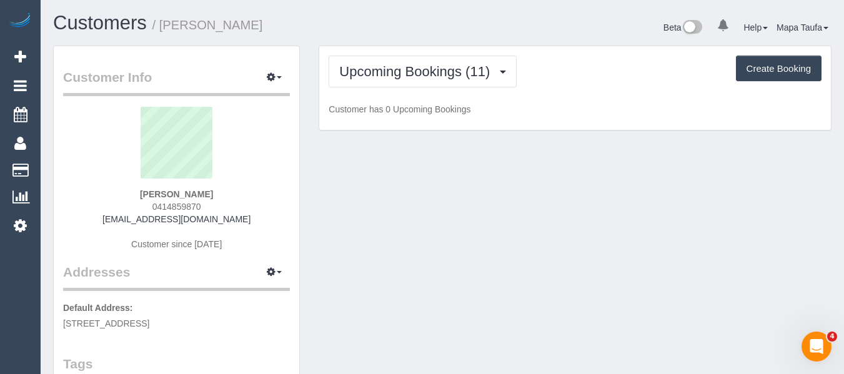
click at [575, 67] on div "Upcoming Bookings (11) Completed Bookings (3) Upcoming Bookings (11) Cancelled …" at bounding box center [575, 72] width 493 height 32
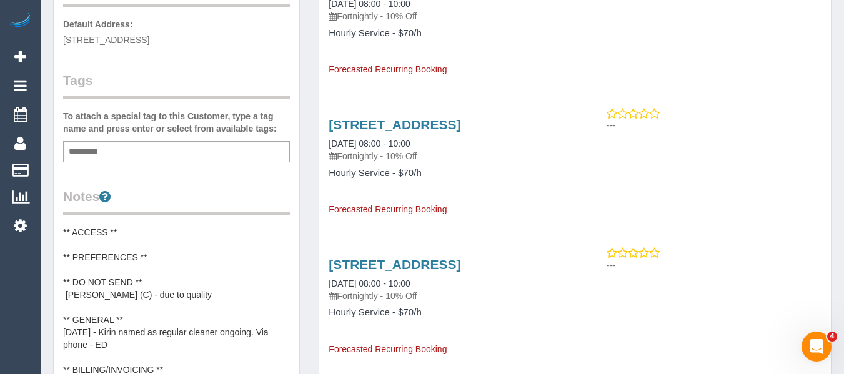
scroll to position [312, 0]
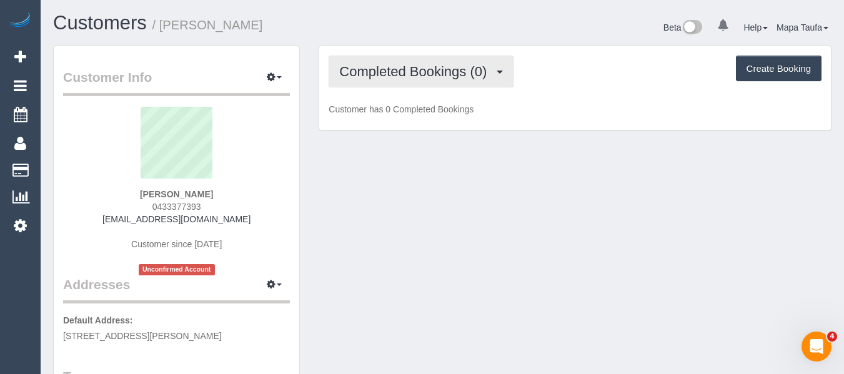
drag, startPoint x: 405, startPoint y: 65, endPoint x: 414, endPoint y: 94, distance: 30.6
click at [405, 66] on span "Completed Bookings (0)" at bounding box center [416, 72] width 154 height 16
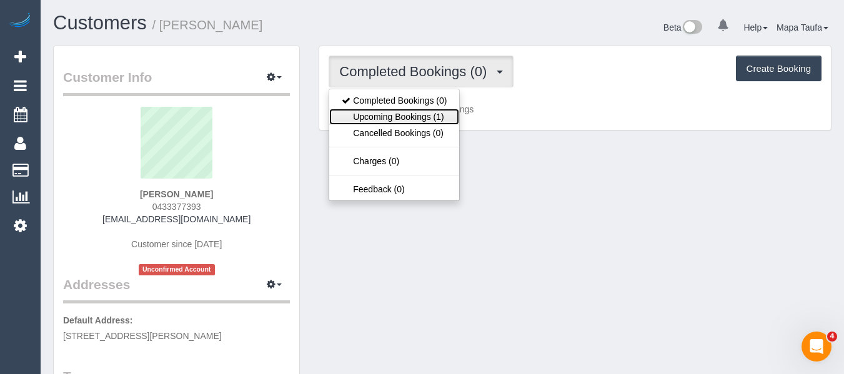
click at [413, 110] on link "Upcoming Bookings (1)" at bounding box center [394, 117] width 130 height 16
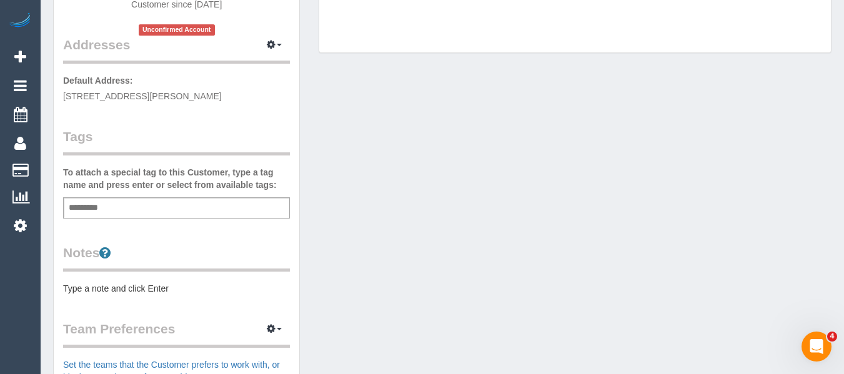
scroll to position [312, 0]
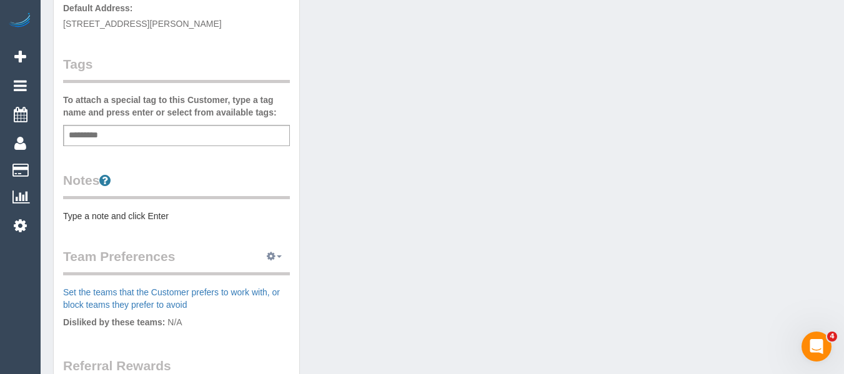
click at [271, 256] on icon "button" at bounding box center [271, 255] width 9 height 7
click at [264, 277] on link "Manage Preferences" at bounding box center [236, 280] width 106 height 16
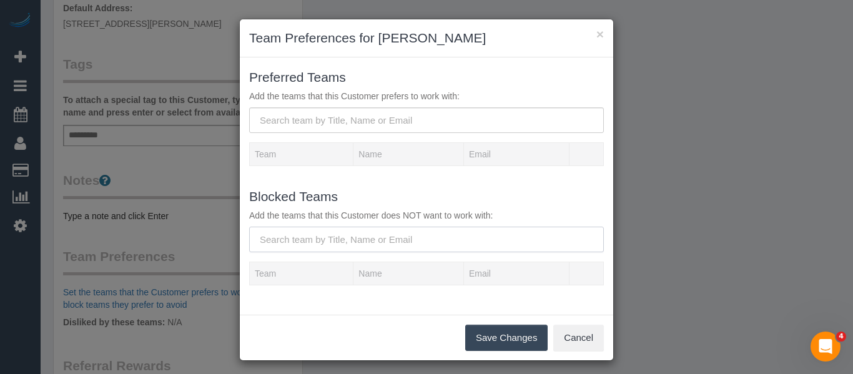
click at [332, 236] on input "text" at bounding box center [426, 240] width 355 height 26
type input "d"
drag, startPoint x: 340, startPoint y: 129, endPoint x: 339, endPoint y: 120, distance: 8.8
click at [339, 120] on input "text" at bounding box center [426, 120] width 355 height 26
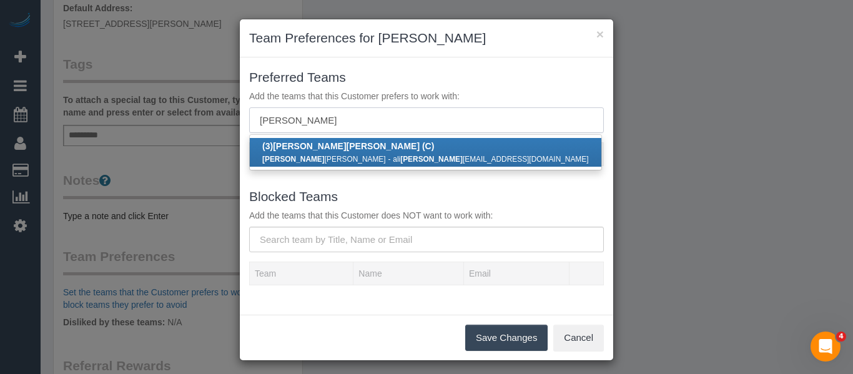
type input "danyal"
click at [400, 162] on strong "danyal" at bounding box center [431, 159] width 62 height 9
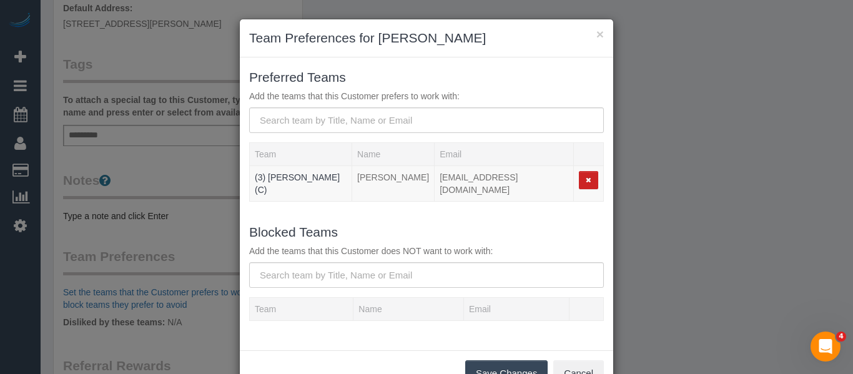
click at [497, 368] on button "Save Changes" at bounding box center [506, 373] width 82 height 26
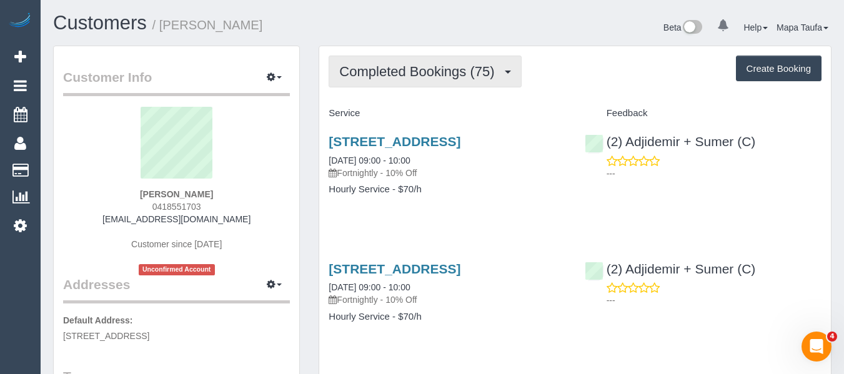
click at [432, 84] on button "Completed Bookings (75)" at bounding box center [425, 72] width 192 height 32
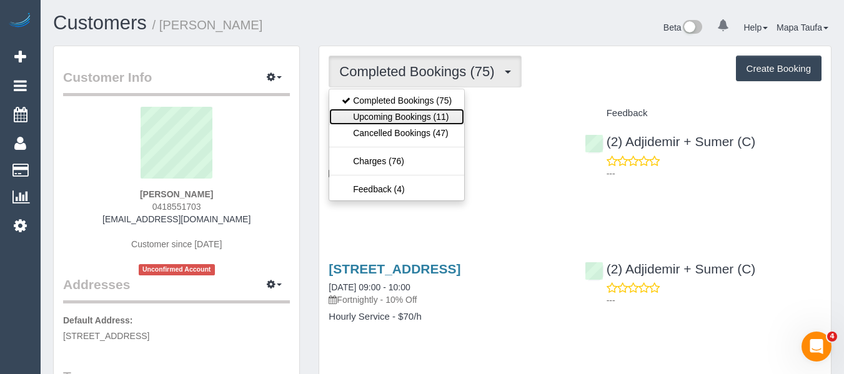
click at [429, 112] on link "Upcoming Bookings (11)" at bounding box center [396, 117] width 135 height 16
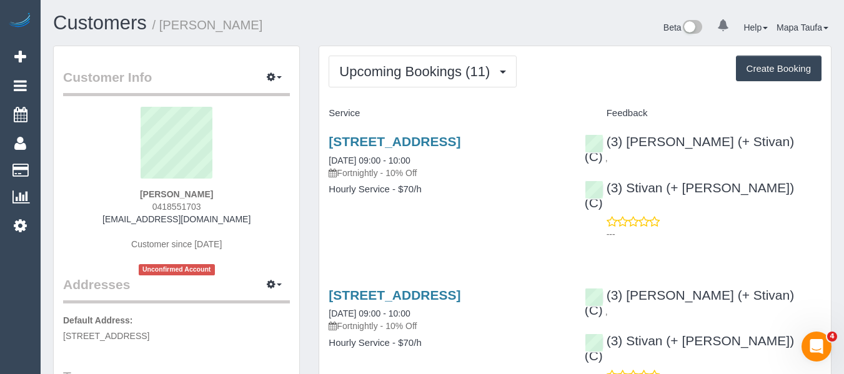
drag, startPoint x: 219, startPoint y: 209, endPoint x: 149, endPoint y: 209, distance: 70.6
click at [149, 209] on div "Alicia Gorander 0418551703 aliciagorander@gmail.com Customer since 2020 Unconfi…" at bounding box center [176, 191] width 227 height 169
copy span "0418551703"
click at [272, 86] on button "button" at bounding box center [274, 77] width 31 height 19
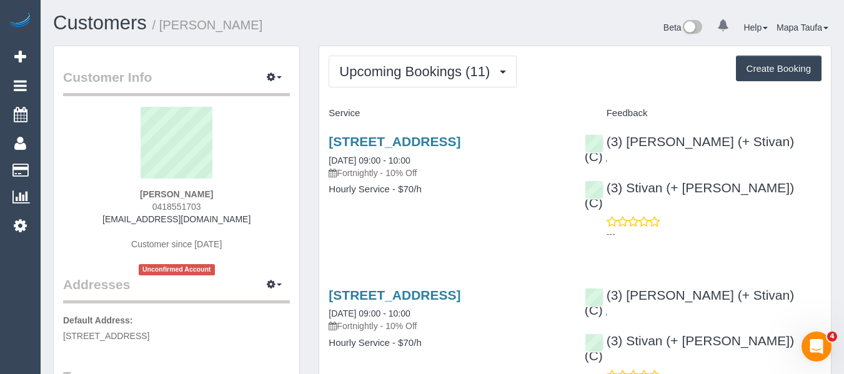
drag, startPoint x: 211, startPoint y: 72, endPoint x: 271, endPoint y: 88, distance: 61.4
click at [225, 77] on legend "Customer Info Edit Contact Info Send Message Email Preferences Special Sales Ta…" at bounding box center [176, 82] width 227 height 28
click at [271, 88] on legend "Customer Info Edit Contact Info Send Message Email Preferences Special Sales Ta…" at bounding box center [176, 82] width 227 height 28
click at [271, 81] on icon "button" at bounding box center [271, 76] width 9 height 7
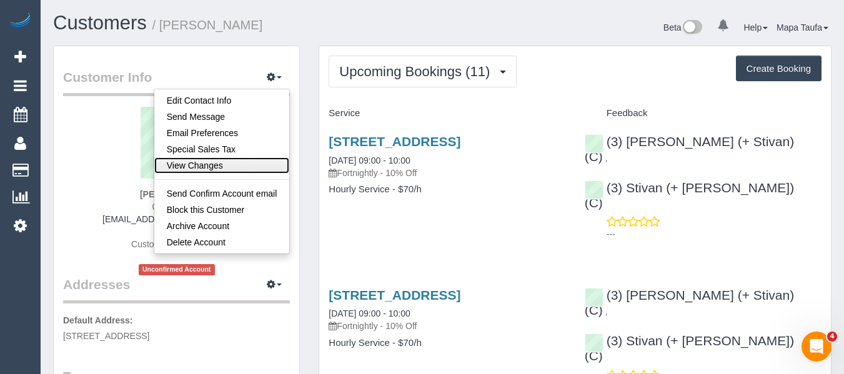
click at [224, 164] on link "View Changes" at bounding box center [222, 165] width 136 height 16
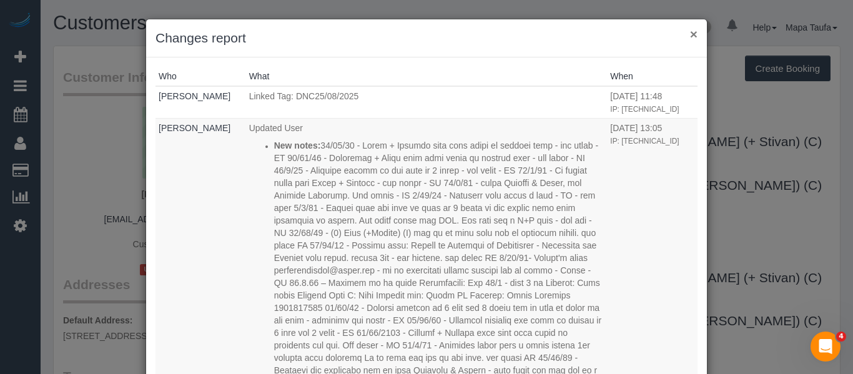
click at [690, 36] on button "×" at bounding box center [693, 33] width 7 height 13
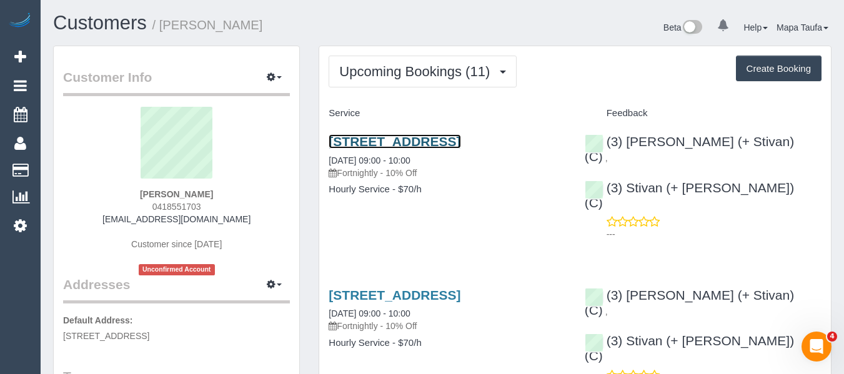
click at [362, 147] on link "84-86 Bamfield Street, Sandringham, VIC 3191" at bounding box center [395, 141] width 132 height 14
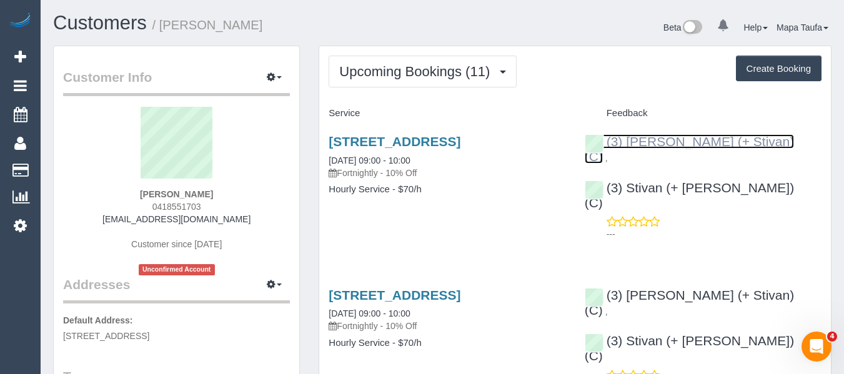
click at [678, 140] on link "(3) Krunal (+ Stivan) (C)" at bounding box center [690, 148] width 210 height 29
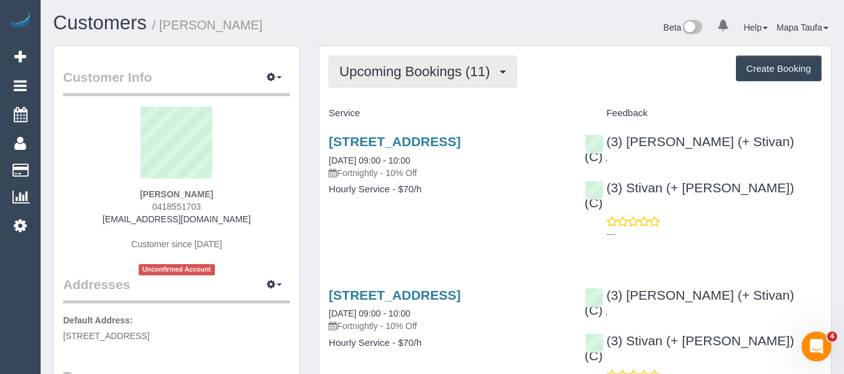
click at [394, 72] on span "Upcoming Bookings (11)" at bounding box center [417, 72] width 157 height 16
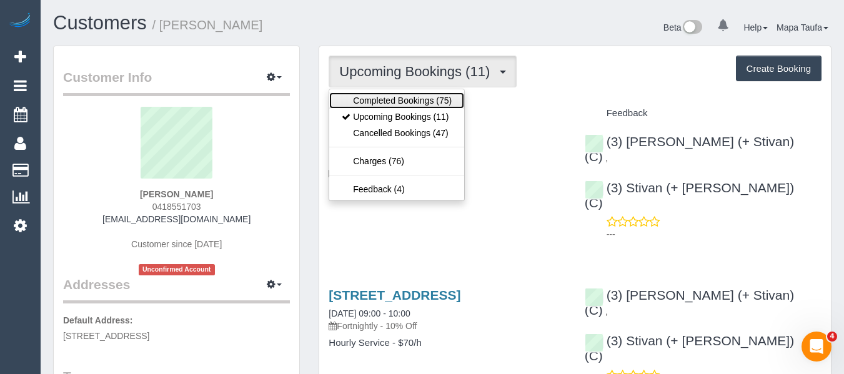
click at [394, 94] on link "Completed Bookings (75)" at bounding box center [396, 100] width 135 height 16
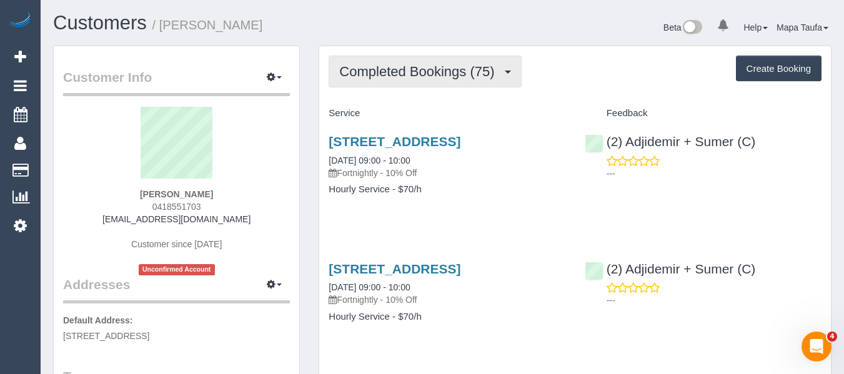
click at [402, 59] on button "Completed Bookings (75)" at bounding box center [425, 72] width 192 height 32
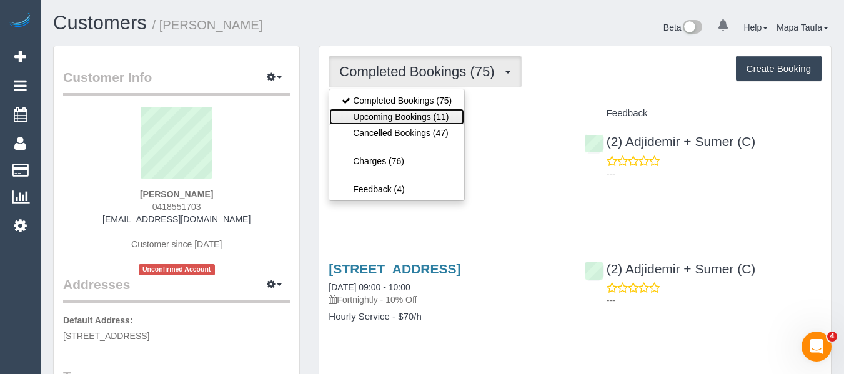
click at [401, 115] on link "Upcoming Bookings (11)" at bounding box center [396, 117] width 135 height 16
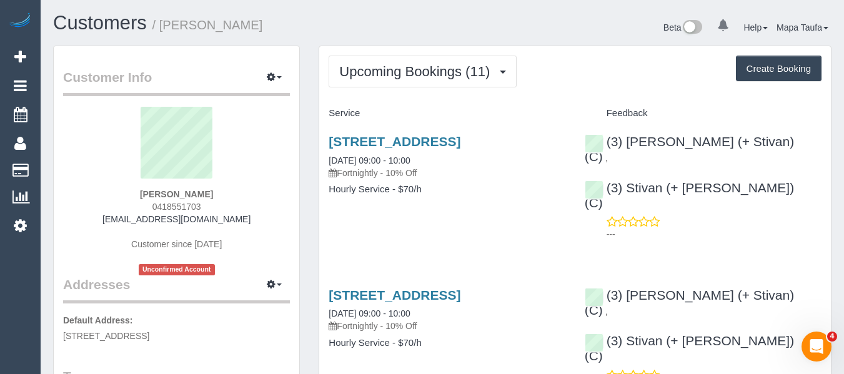
drag, startPoint x: 208, startPoint y: 207, endPoint x: 142, endPoint y: 209, distance: 66.2
click at [145, 205] on div "Alicia Gorander 0418551703 aliciagorander@gmail.com Customer since 2020 Unconfi…" at bounding box center [176, 191] width 227 height 169
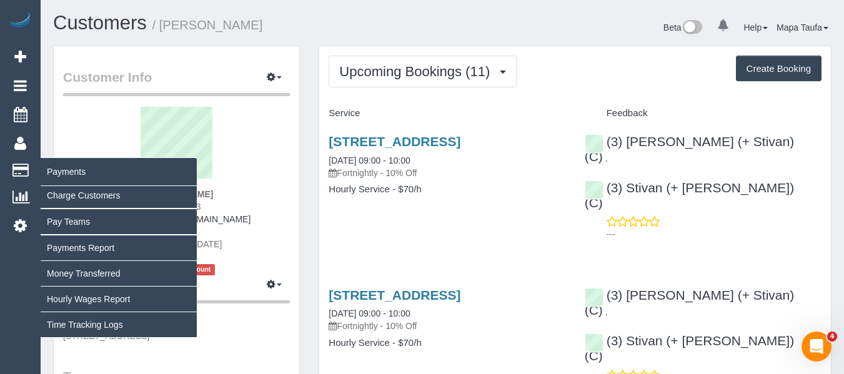
copy span "0418551703"
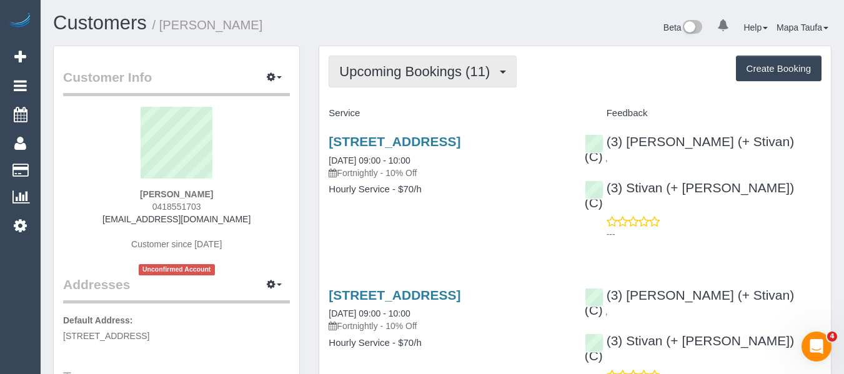
click at [368, 69] on span "Upcoming Bookings (11)" at bounding box center [417, 72] width 157 height 16
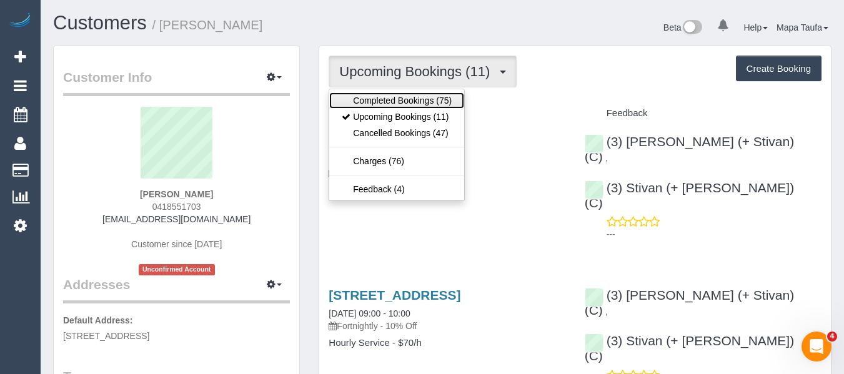
click at [366, 94] on link "Completed Bookings (75)" at bounding box center [396, 100] width 135 height 16
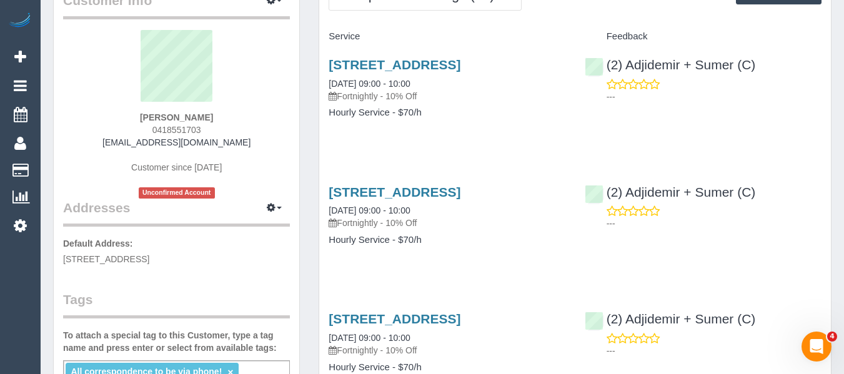
scroll to position [44, 0]
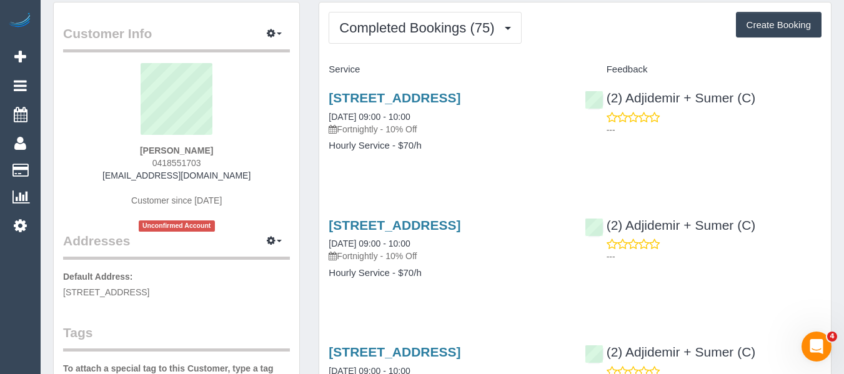
click at [220, 141] on sui-profile-pic at bounding box center [176, 103] width 208 height 81
drag, startPoint x: 224, startPoint y: 148, endPoint x: 114, endPoint y: 160, distance: 110.6
click at [119, 152] on div "Alicia Gorander 0418551703 aliciagorander@gmail.com Customer since 2020 Unconfi…" at bounding box center [176, 147] width 227 height 169
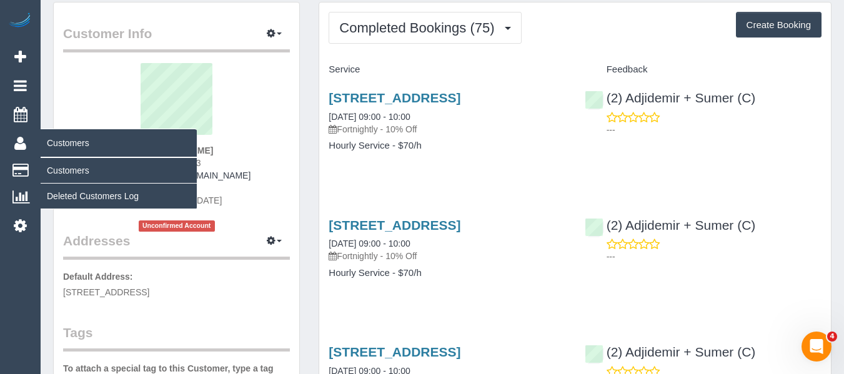
copy strong "Alicia Gorander"
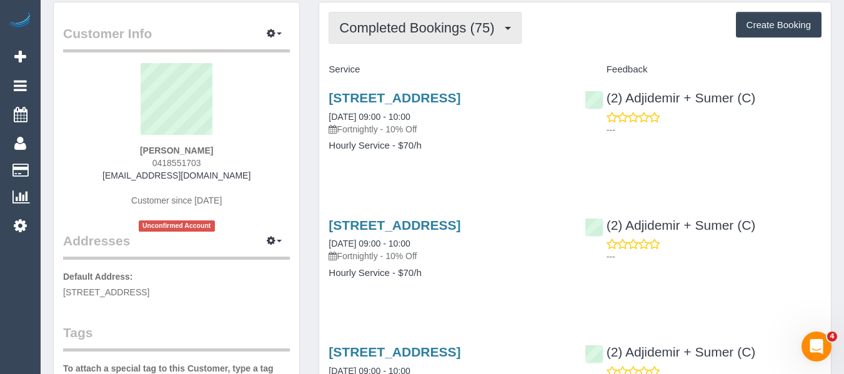
click at [460, 37] on button "Completed Bookings (75)" at bounding box center [425, 28] width 192 height 32
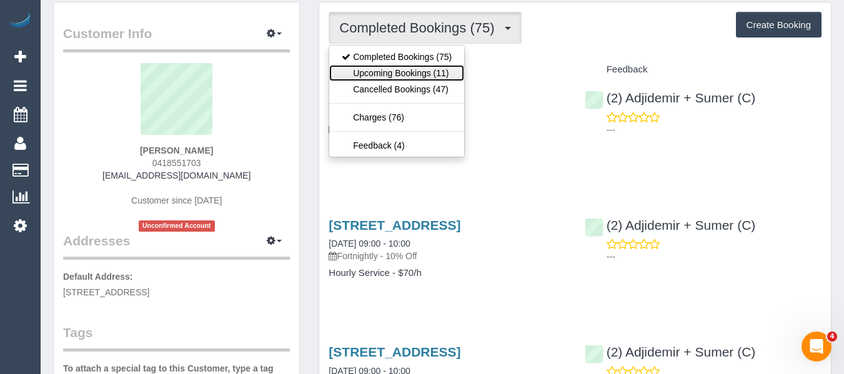
click at [440, 69] on link "Upcoming Bookings (11)" at bounding box center [396, 73] width 135 height 16
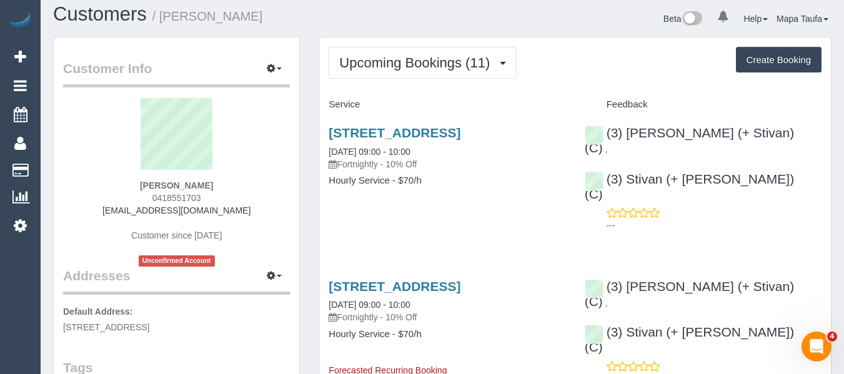
scroll to position [0, 0]
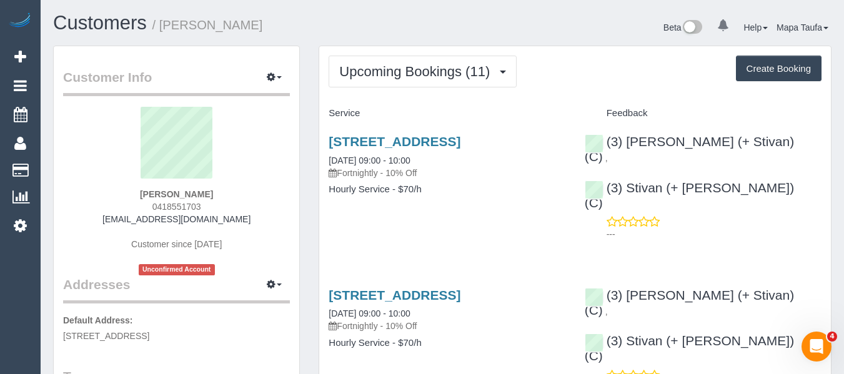
click at [300, 23] on h1 "Customers / Alicia Gorander" at bounding box center [243, 22] width 380 height 21
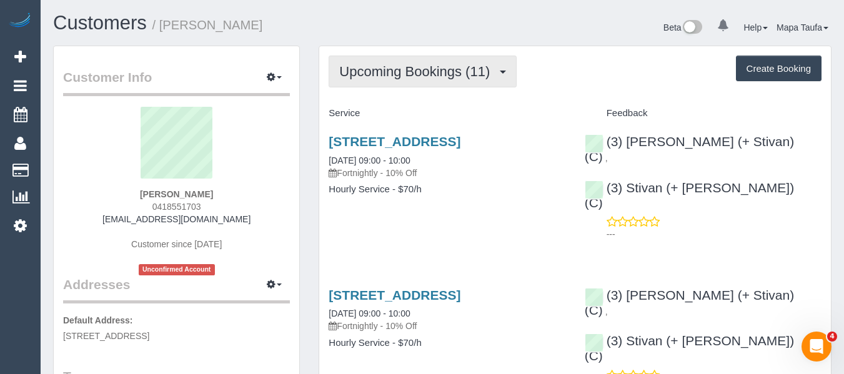
drag, startPoint x: 410, startPoint y: 75, endPoint x: 403, endPoint y: 77, distance: 7.3
click at [409, 75] on span "Upcoming Bookings (11)" at bounding box center [417, 72] width 157 height 16
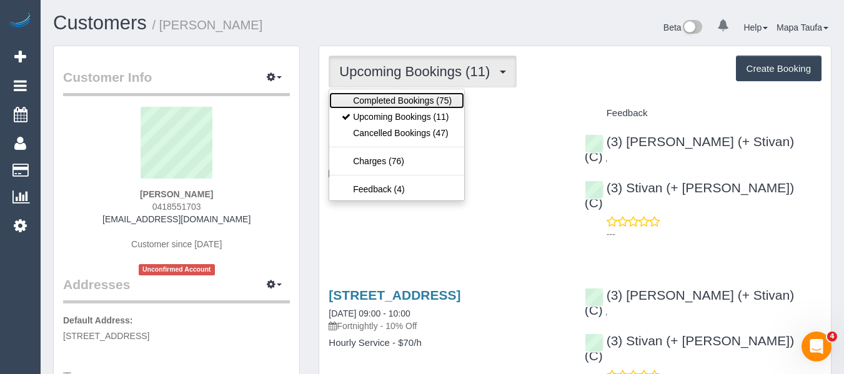
click at [391, 97] on link "Completed Bookings (75)" at bounding box center [396, 100] width 135 height 16
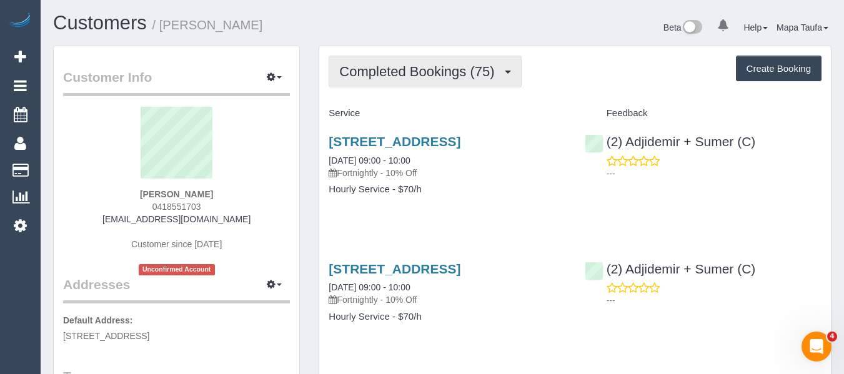
click at [352, 74] on span "Completed Bookings (75)" at bounding box center [419, 72] width 161 height 16
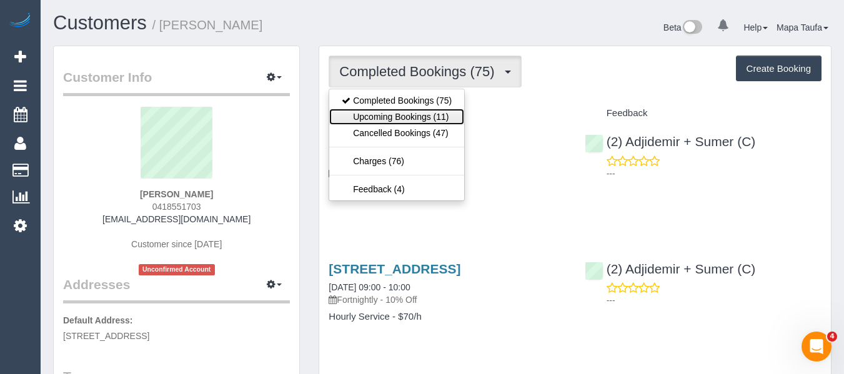
click at [365, 113] on link "Upcoming Bookings (11)" at bounding box center [396, 117] width 135 height 16
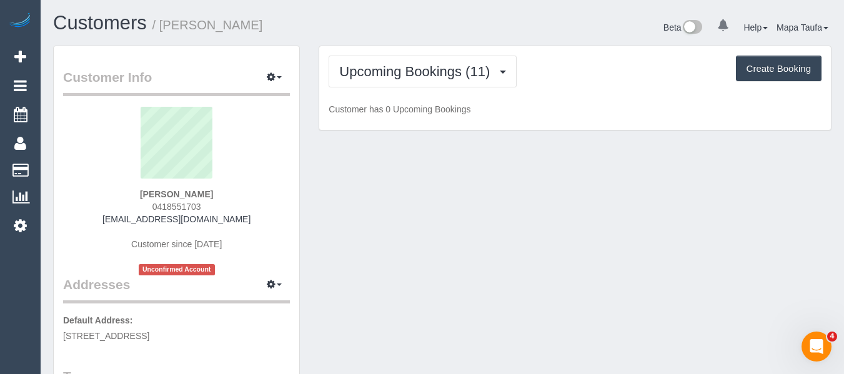
click at [452, 29] on div "Beta 0 Your Notifications You have 0 alerts Help Help Docs Take a Tour Contact …" at bounding box center [641, 28] width 399 height 33
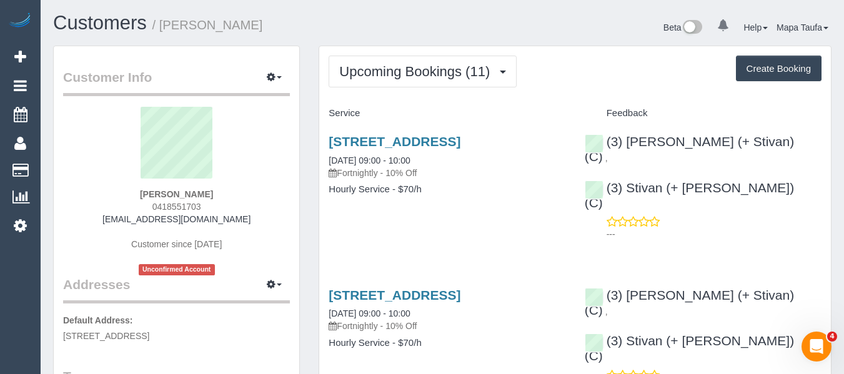
drag, startPoint x: 224, startPoint y: 210, endPoint x: 149, endPoint y: 207, distance: 74.4
click at [149, 207] on div "Alicia Gorander 0418551703 aliciagorander@gmail.com Customer since 2020 Unconfi…" at bounding box center [176, 191] width 227 height 169
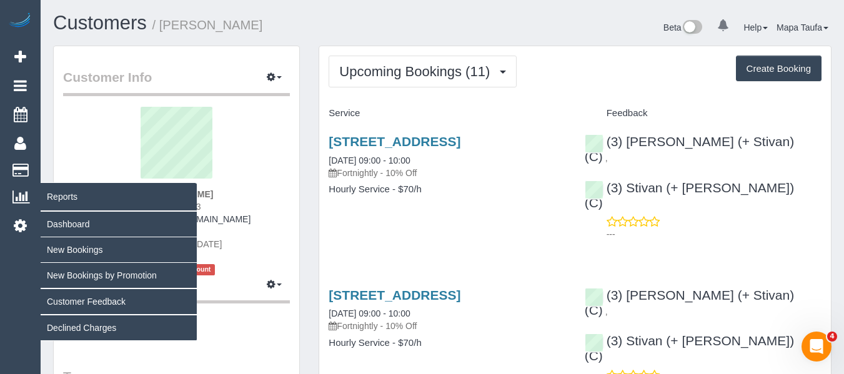
copy span "0418551703"
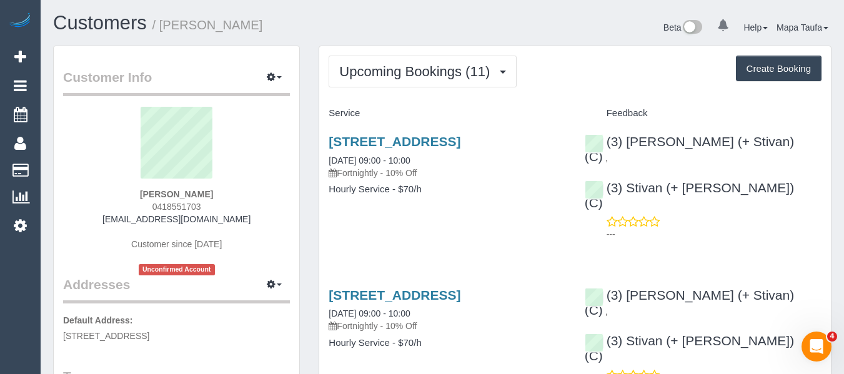
drag, startPoint x: 281, startPoint y: 139, endPoint x: 244, endPoint y: 57, distance: 89.8
click at [281, 139] on sui-profile-pic at bounding box center [176, 147] width 208 height 81
drag, startPoint x: 164, startPoint y: 191, endPoint x: 137, endPoint y: 194, distance: 27.0
click at [136, 192] on div "Alicia Gorander 0418551703 aliciagorander@gmail.com Customer since 2020 Unconfi…" at bounding box center [176, 191] width 227 height 169
copy strong "Alicia Gorander"
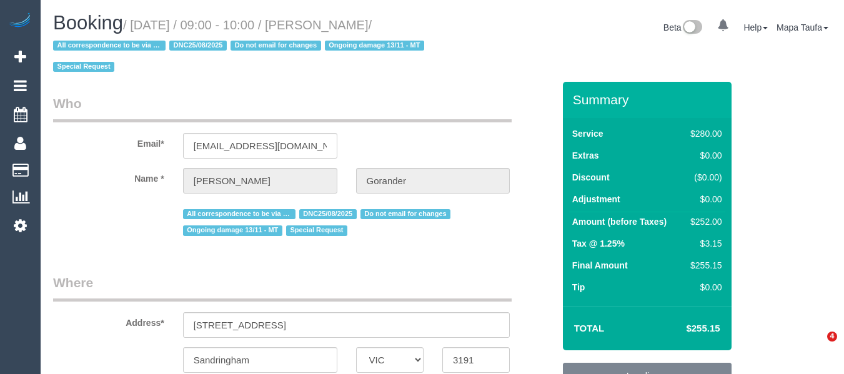
select select "VIC"
select select "2"
select select "number:32"
select select "number:14"
select select "number:19"
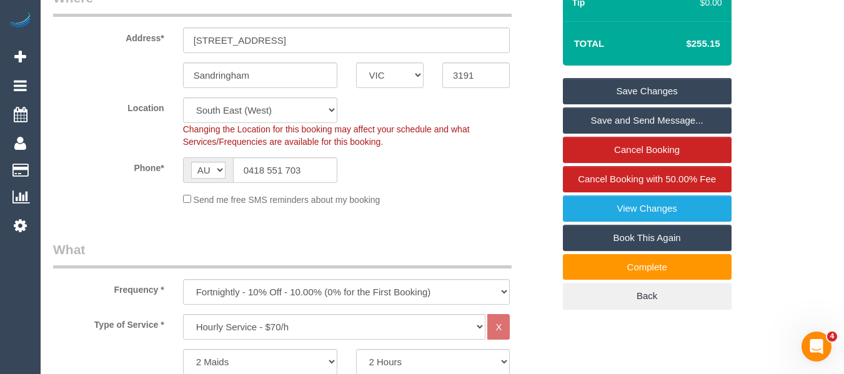
scroll to position [377, 0]
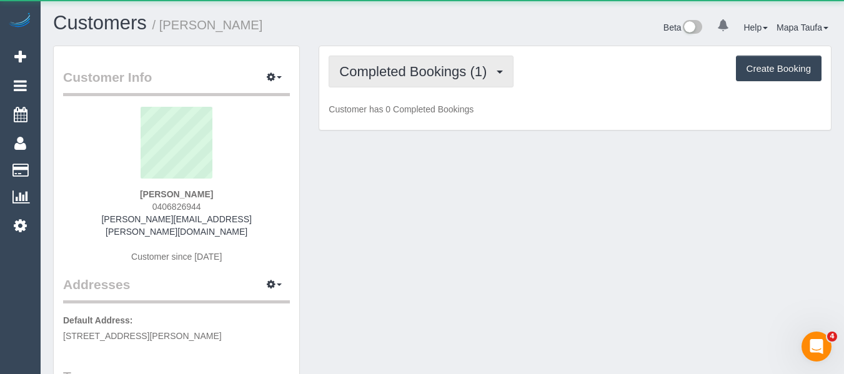
click at [392, 72] on span "Completed Bookings (1)" at bounding box center [416, 72] width 154 height 16
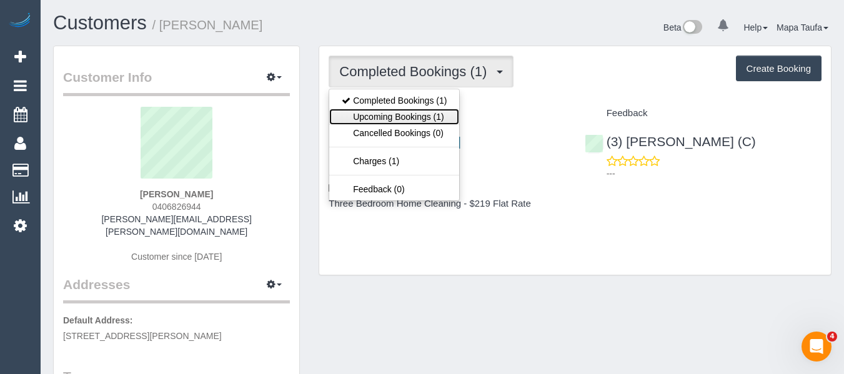
click at [389, 112] on link "Upcoming Bookings (1)" at bounding box center [394, 117] width 130 height 16
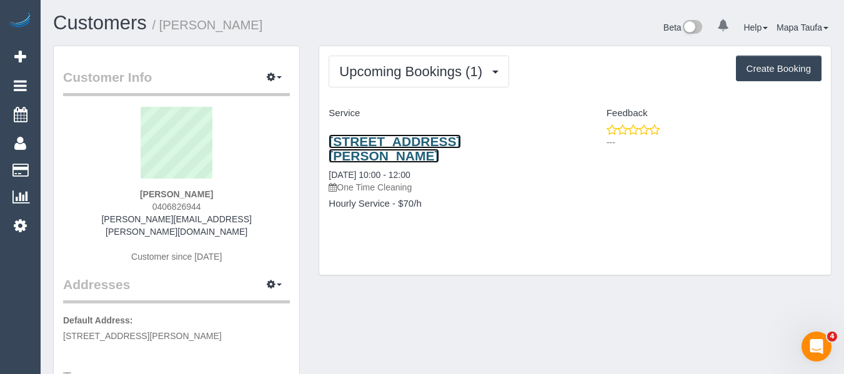
click at [390, 143] on link "[STREET_ADDRESS][PERSON_NAME]" at bounding box center [395, 148] width 132 height 29
drag, startPoint x: 157, startPoint y: 191, endPoint x: 126, endPoint y: 194, distance: 31.3
click at [126, 194] on div "Laura Thomason 0406826944 laura.thomason@me.com Customer since 2025" at bounding box center [176, 191] width 227 height 169
copy strong "Laura Thomason"
drag, startPoint x: 175, startPoint y: 207, endPoint x: 154, endPoint y: 204, distance: 21.5
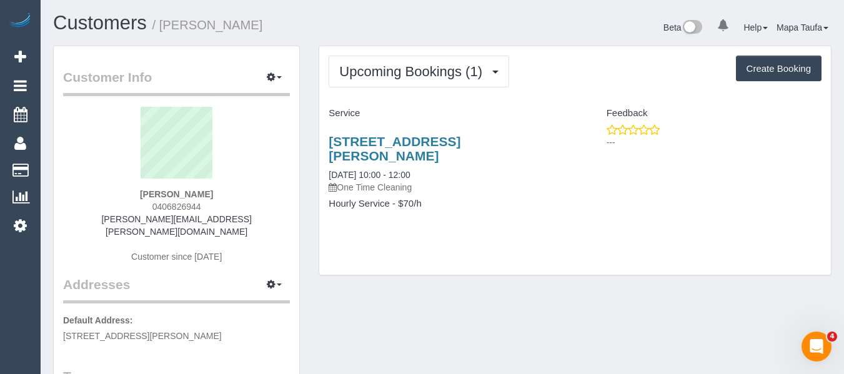
click at [154, 204] on div "Laura Thomason 0406826944 laura.thomason@me.com Customer since 2025" at bounding box center [176, 191] width 227 height 169
copy span "0406826944"
drag, startPoint x: 550, startPoint y: 145, endPoint x: 512, endPoint y: 26, distance: 124.7
click at [408, 139] on h3 "38 Willis St, Kensington, VIC 3031" at bounding box center [447, 148] width 237 height 29
copy link "Kensington, VIC 3031"
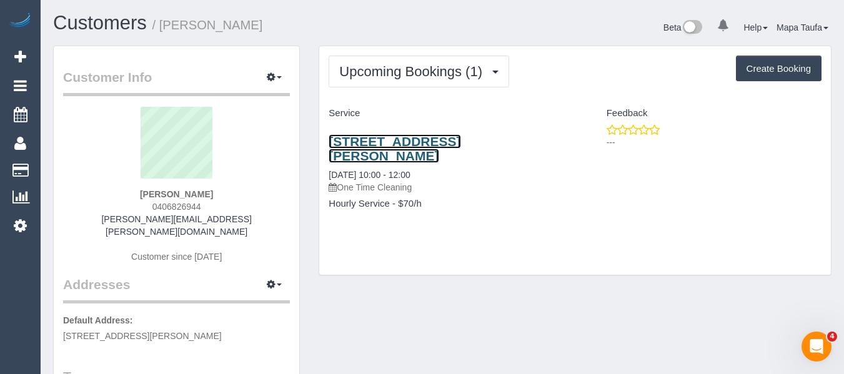
click at [354, 141] on link "38 Willis St, Kensington, VIC 3031" at bounding box center [395, 148] width 132 height 29
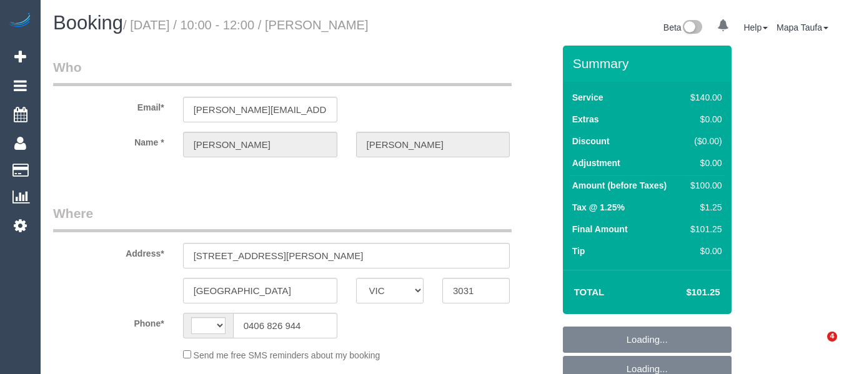
select select "VIC"
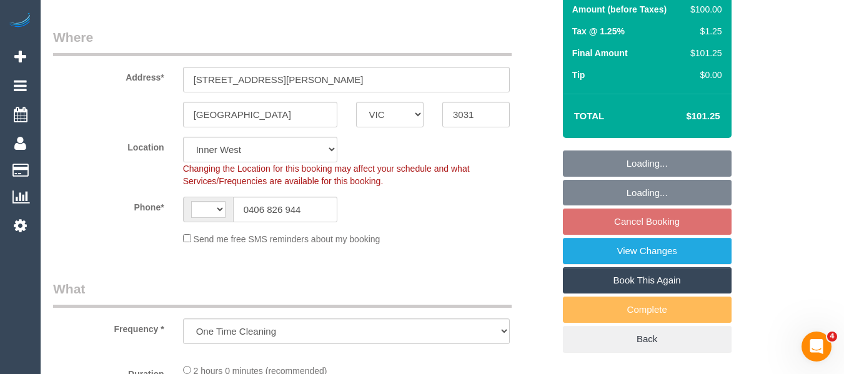
select select "object:428"
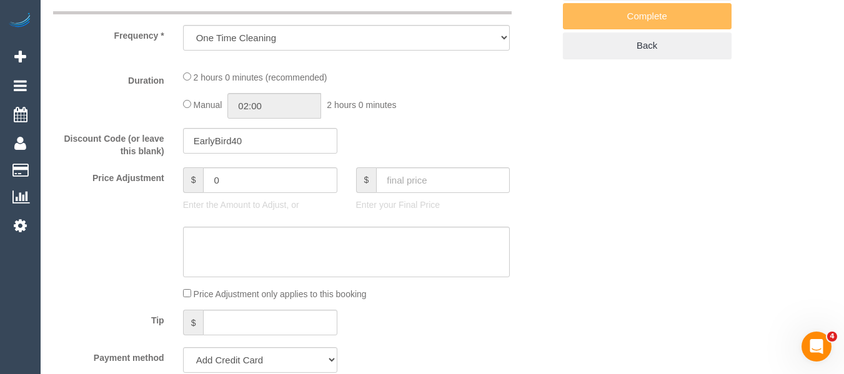
select select "string:AU"
select select "string:stripe-pm_1RtfPi2GScqysDRVB6oj9LuH"
select select "number:27"
select select "number:14"
select select "number:19"
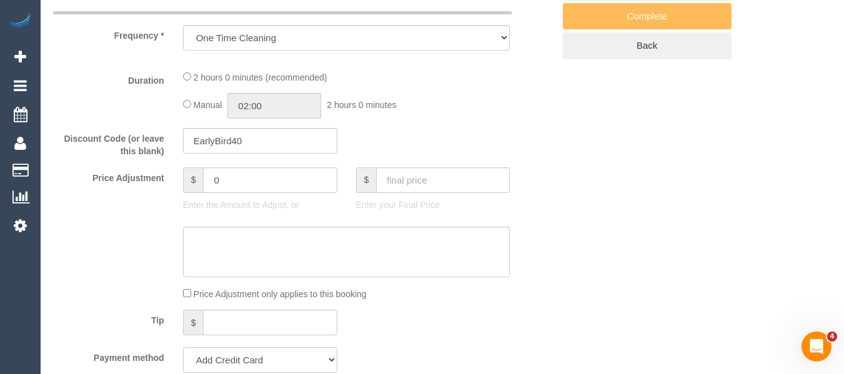
select select "number:36"
select select "number:35"
select select "number:12"
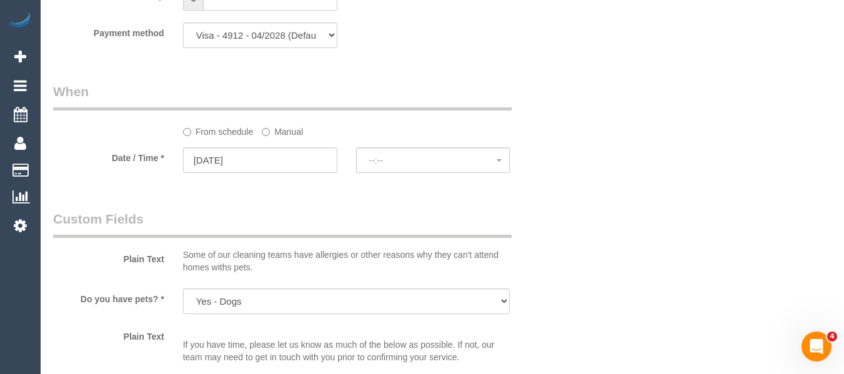
select select "spot3"
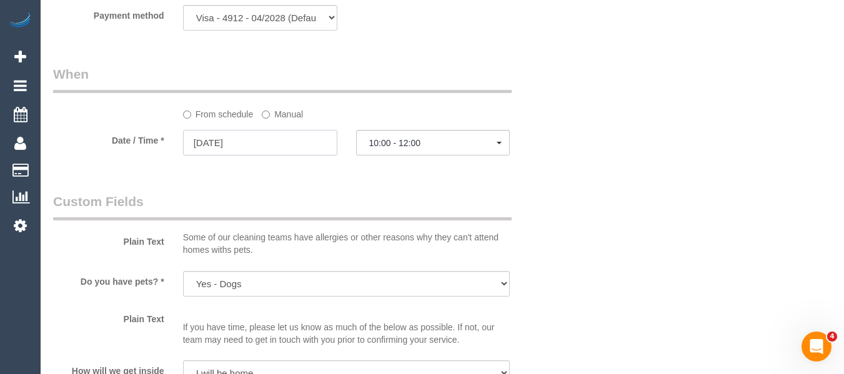
click at [290, 154] on input "[DATE]" at bounding box center [260, 143] width 154 height 26
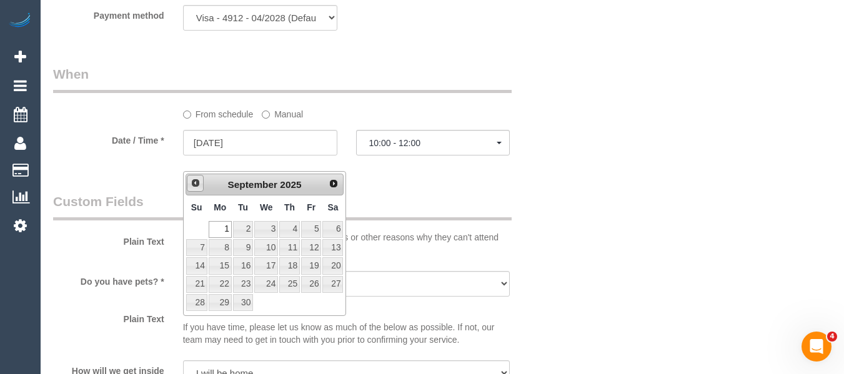
click at [194, 183] on span "Prev" at bounding box center [196, 183] width 10 height 10
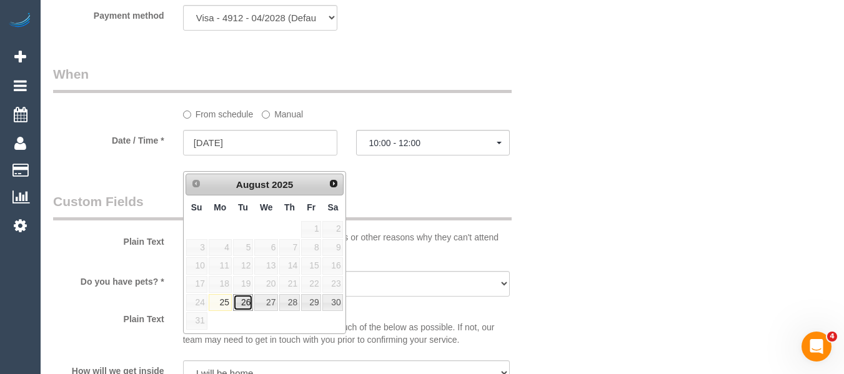
click at [248, 307] on link "26" at bounding box center [243, 302] width 20 height 17
type input "26/08/2025"
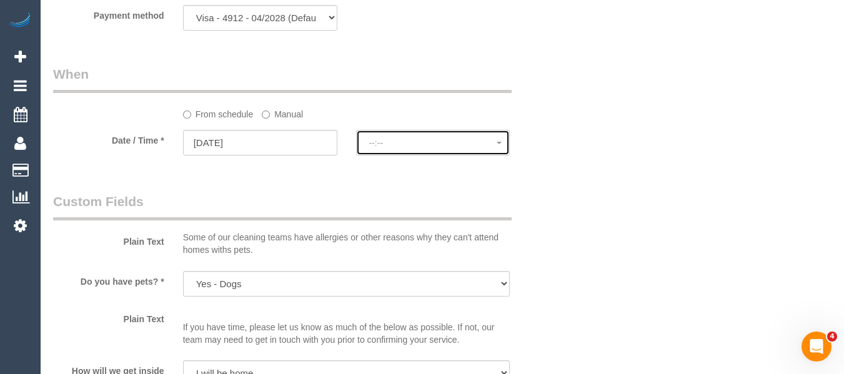
click at [409, 148] on span "--:--" at bounding box center [433, 143] width 128 height 10
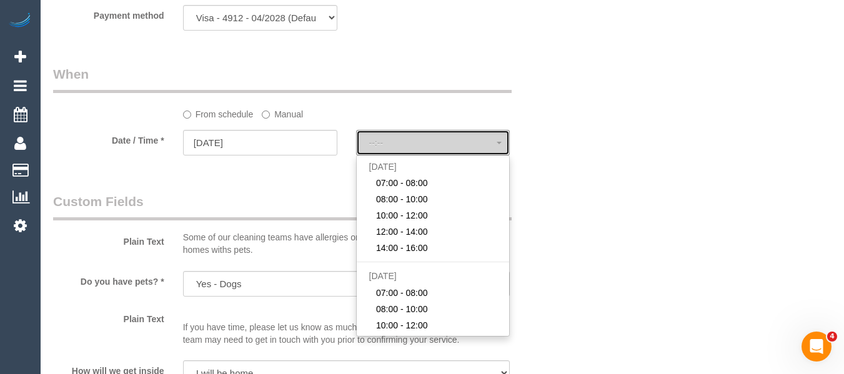
select select "spot26"
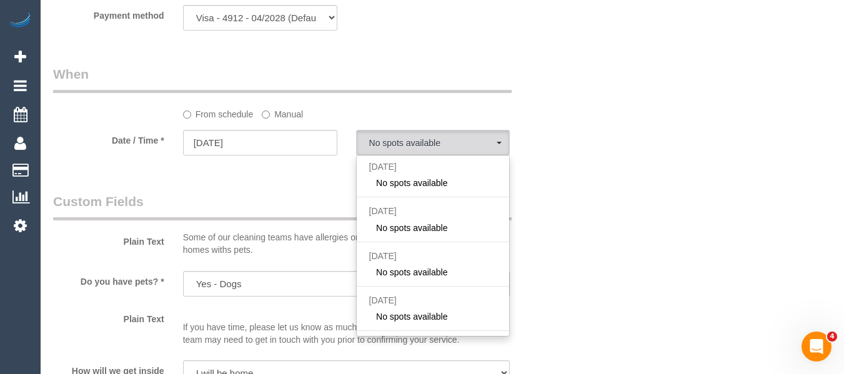
click at [284, 221] on legend "Custom Fields" at bounding box center [282, 206] width 459 height 28
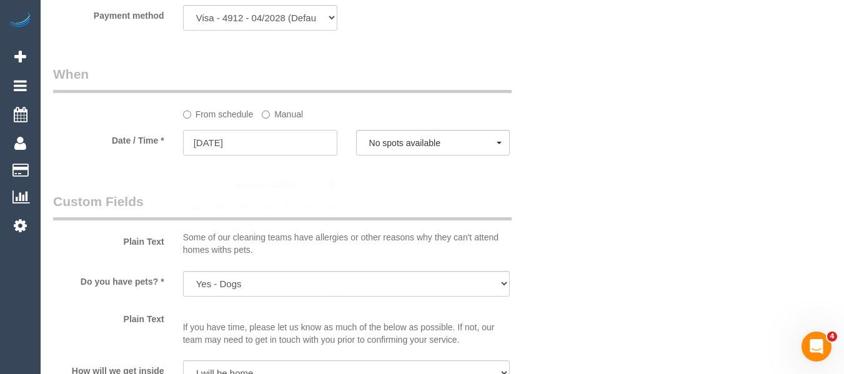
click at [257, 156] on input "26/08/2025" at bounding box center [260, 143] width 154 height 26
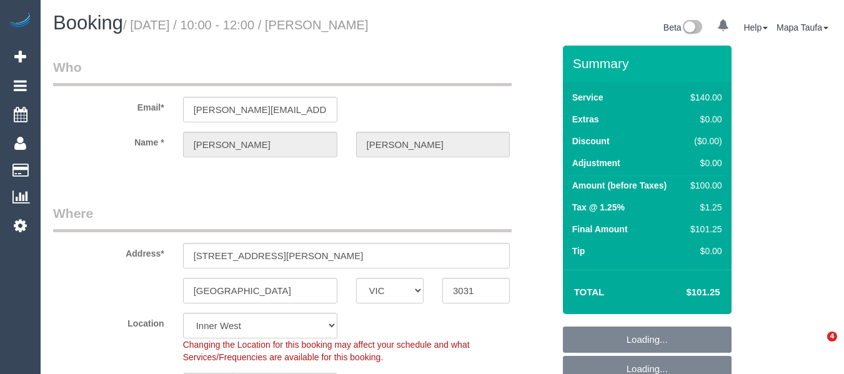
select select "VIC"
select select "object:592"
select select "string:AU"
select select "string:stripe-pm_1RtfPi2GScqysDRVB6oj9LuH"
select select "number:27"
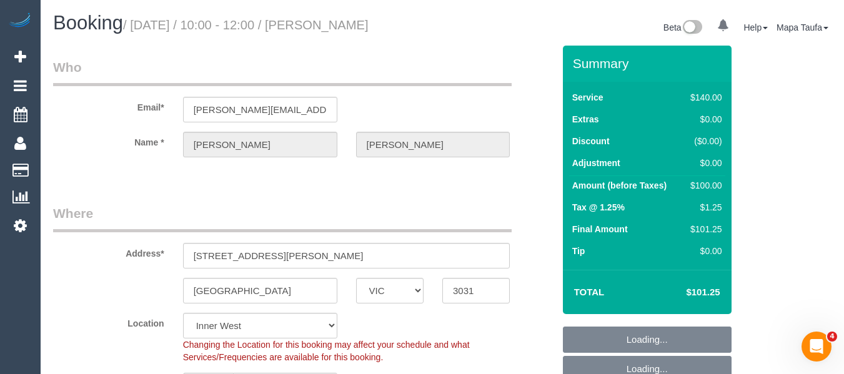
select select "number:14"
select select "number:19"
select select "number:36"
select select "number:35"
select select "number:12"
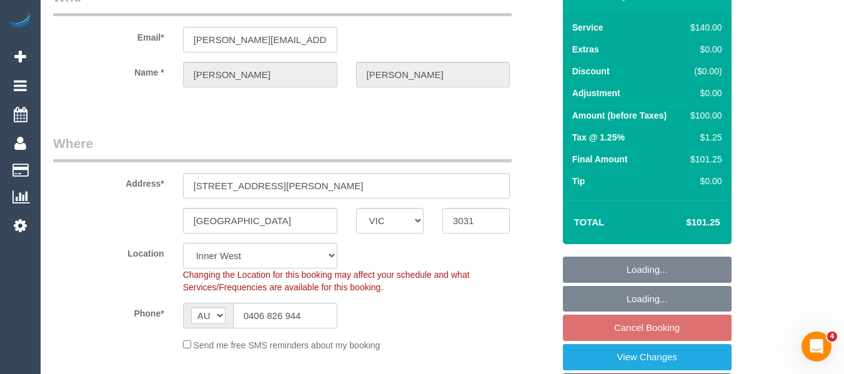
scroll to position [186, 0]
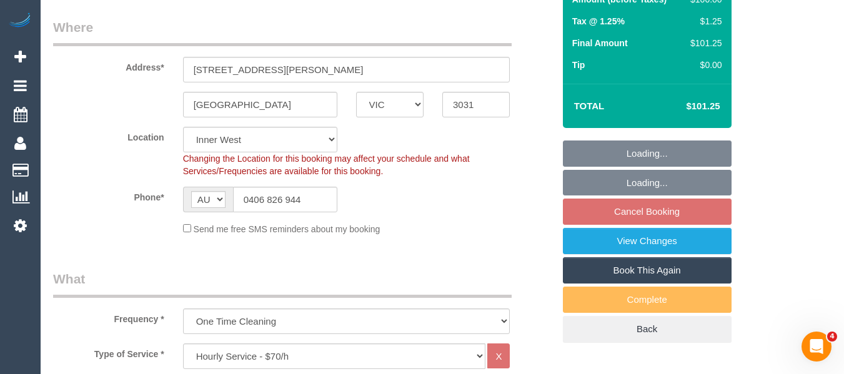
select select "spot3"
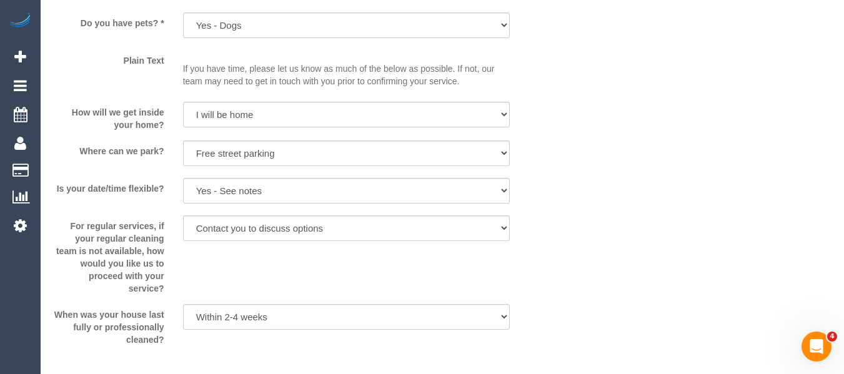
scroll to position [1562, 0]
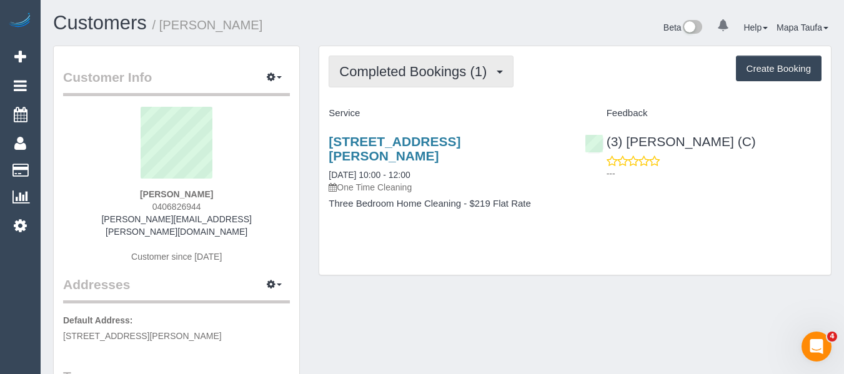
drag, startPoint x: 392, startPoint y: 59, endPoint x: 393, endPoint y: 77, distance: 18.2
click at [391, 60] on button "Completed Bookings (1)" at bounding box center [421, 72] width 185 height 32
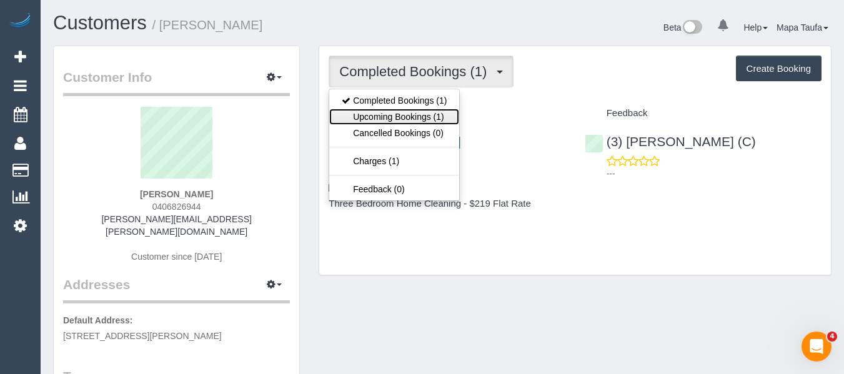
drag, startPoint x: 399, startPoint y: 112, endPoint x: 402, endPoint y: 102, distance: 10.5
click at [399, 112] on link "Upcoming Bookings (1)" at bounding box center [394, 117] width 130 height 16
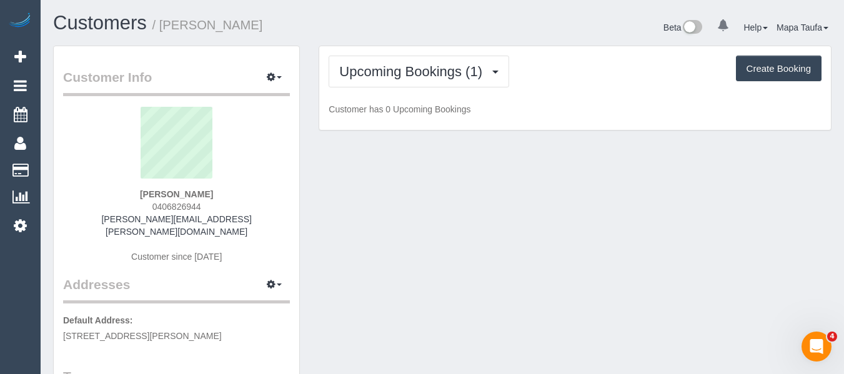
drag, startPoint x: 409, startPoint y: 37, endPoint x: 318, endPoint y: 51, distance: 91.6
click at [409, 37] on div "Customers / [PERSON_NAME]" at bounding box center [243, 25] width 399 height 27
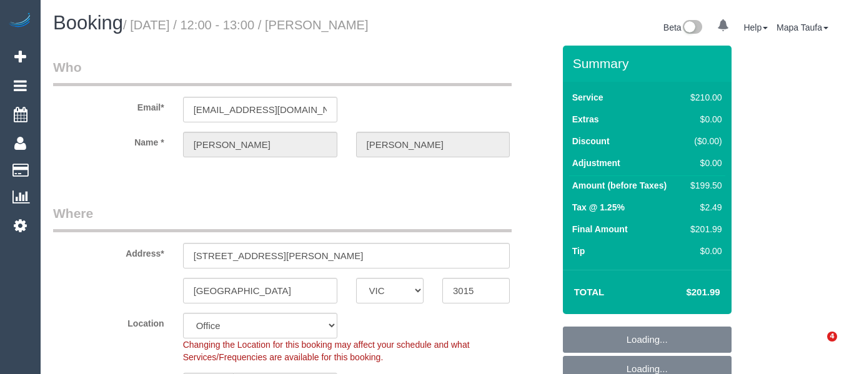
select select "VIC"
select select "object:924"
select select "string:AU"
select select "180"
select select "number:28"
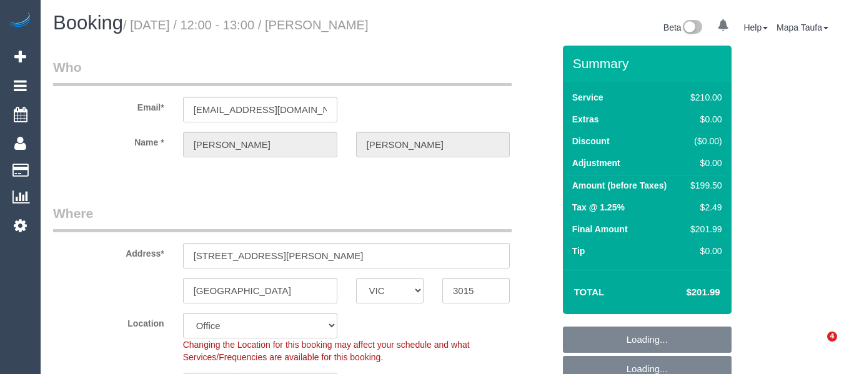
select select "number:14"
select select "number:19"
select select "number:22"
select select "number:35"
select select "number:13"
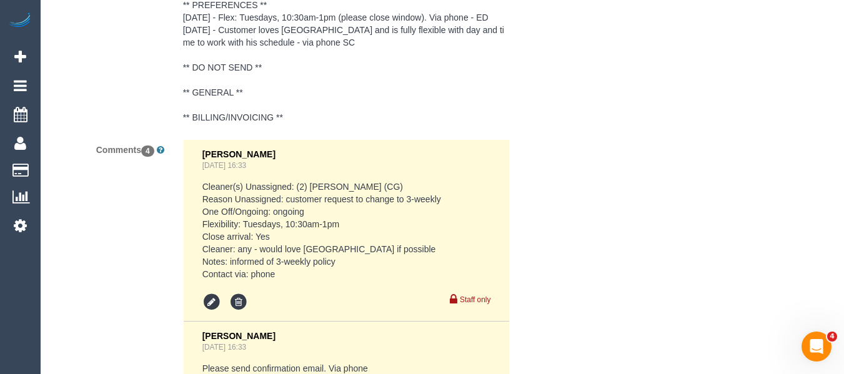
scroll to position [2824, 0]
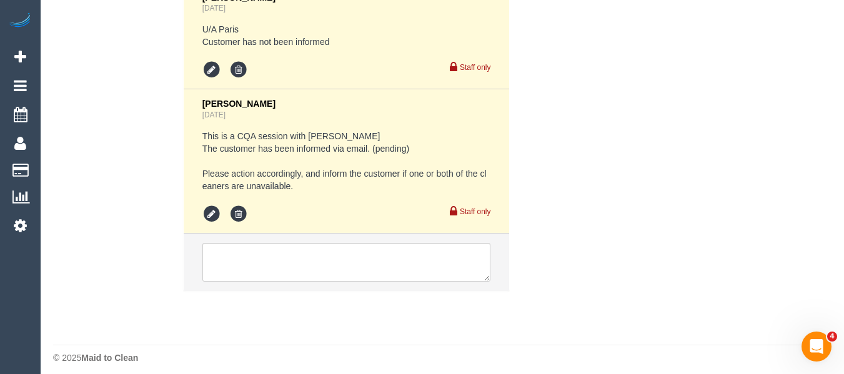
drag, startPoint x: 852, startPoint y: 24, endPoint x: 3, endPoint y: 15, distance: 848.4
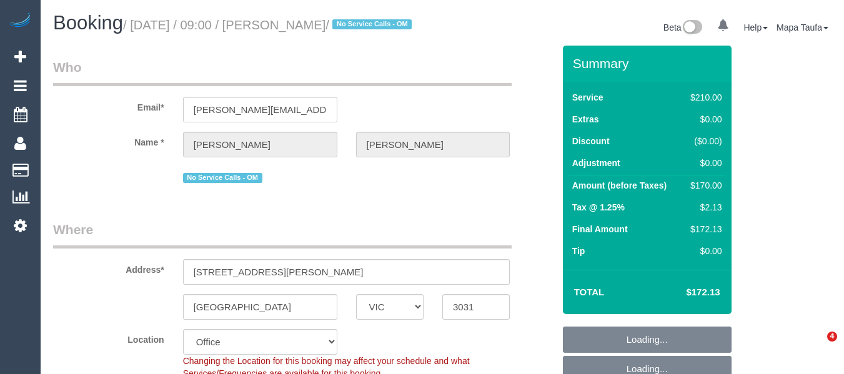
select select "VIC"
select select "180"
select select "string:stripe-pm_1RxL412GScqysDRV4Kq9ZQTu"
select select "number:27"
select select "number:16"
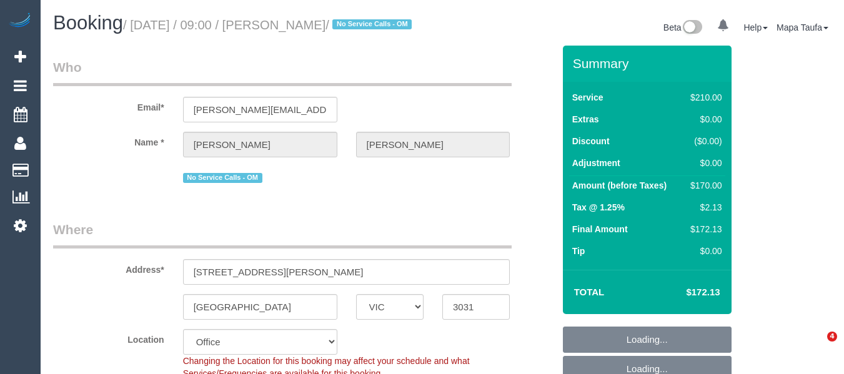
select select "number:19"
select select "number:25"
select select "number:12"
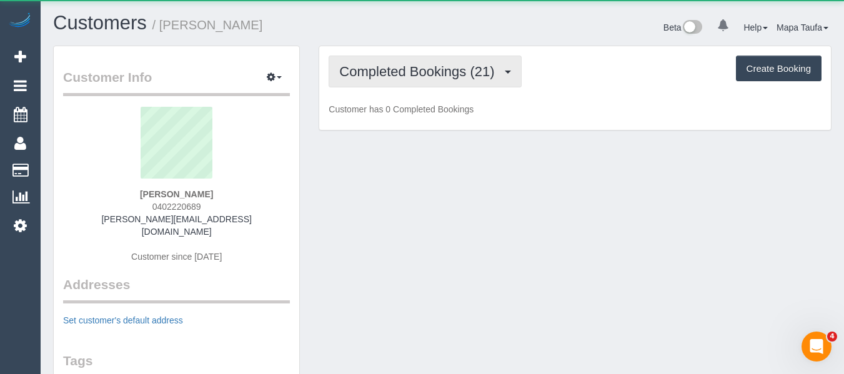
click at [396, 72] on span "Completed Bookings (21)" at bounding box center [419, 72] width 161 height 16
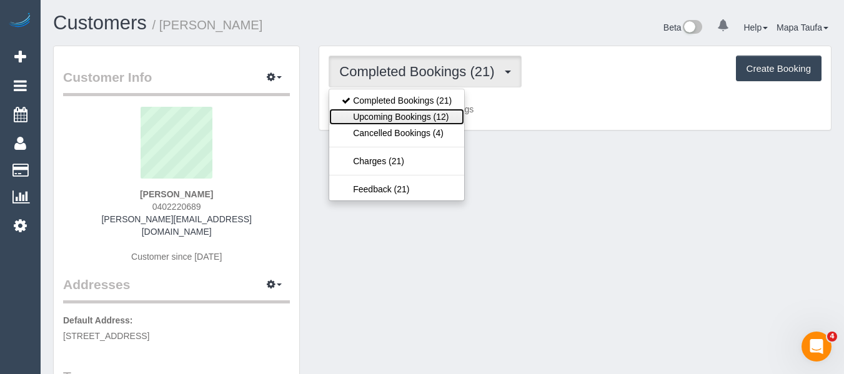
click at [397, 114] on link "Upcoming Bookings (12)" at bounding box center [396, 117] width 135 height 16
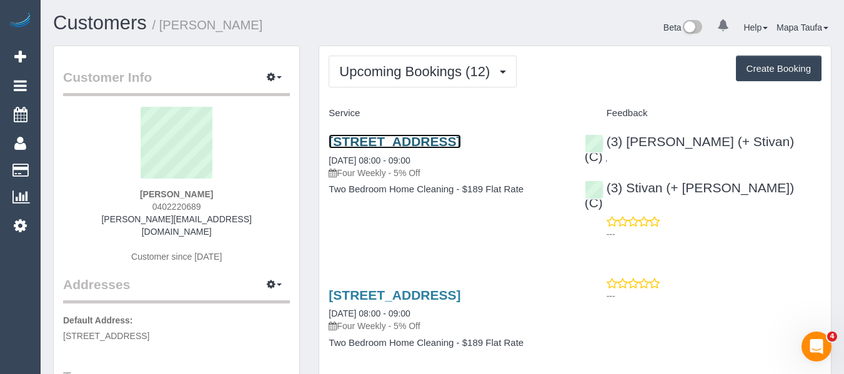
click at [362, 141] on link "Unit 3/4-6, Aster Crescent, Highett, VIC 3190" at bounding box center [395, 141] width 132 height 14
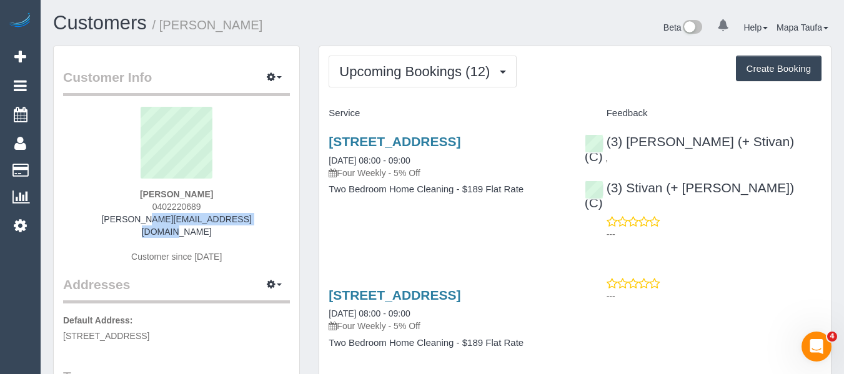
drag, startPoint x: 240, startPoint y: 219, endPoint x: 115, endPoint y: 218, distance: 124.9
click at [115, 218] on div "Trish Shibaoka 0402220689 p.shibaoka@optusnet.com.au Customer since 2020" at bounding box center [176, 191] width 227 height 169
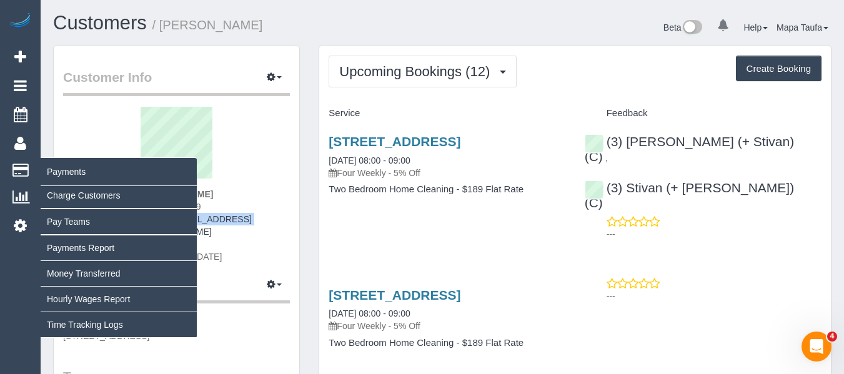
copy link "p.shibaoka@optusnet.com.au"
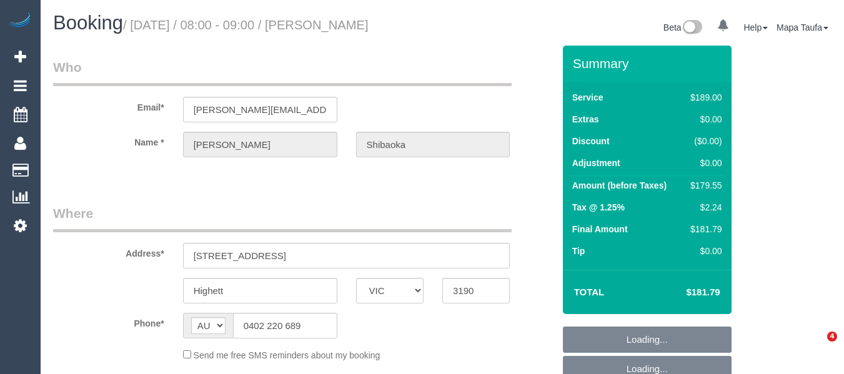
select select "VIC"
select select "object:556"
select select "string:stripe-pm_1PLIIy2GScqysDRV6CVti9Dx"
select select "number:28"
select select "number:14"
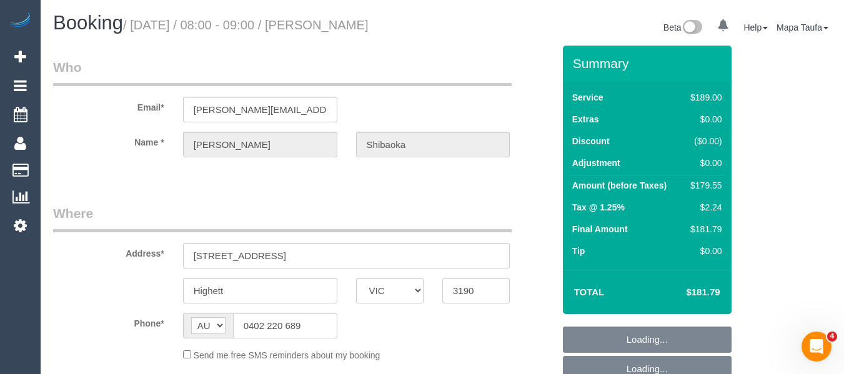
select select "number:19"
select select "number:22"
select select "number:35"
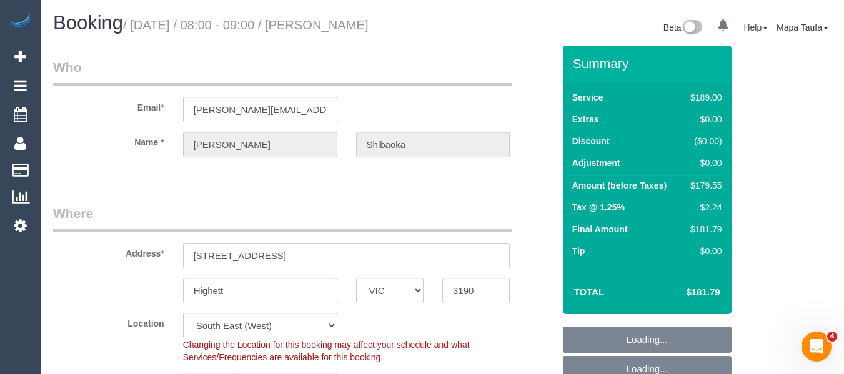
select select "object:1310"
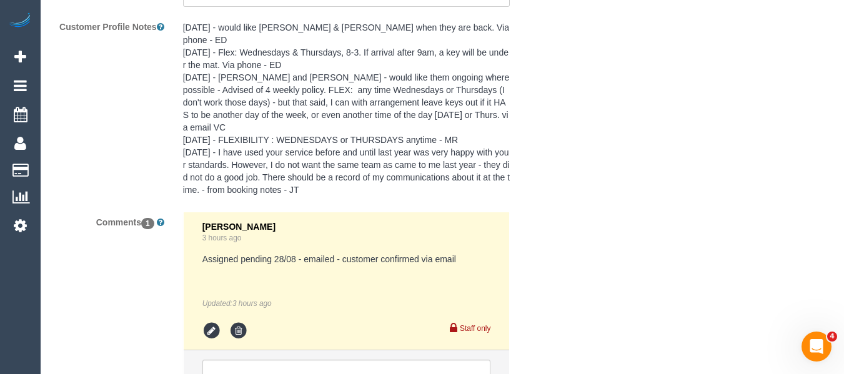
scroll to position [2459, 0]
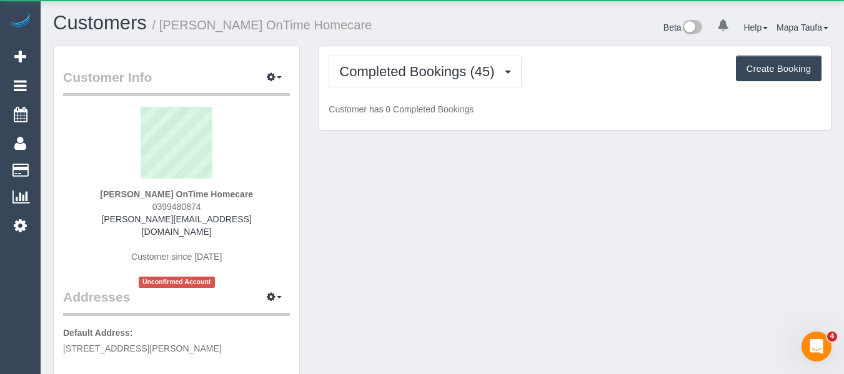
click at [392, 77] on div "Completed Bookings (45) Completed Bookings (45) Upcoming Bookings (11) Cancelle…" at bounding box center [575, 72] width 493 height 32
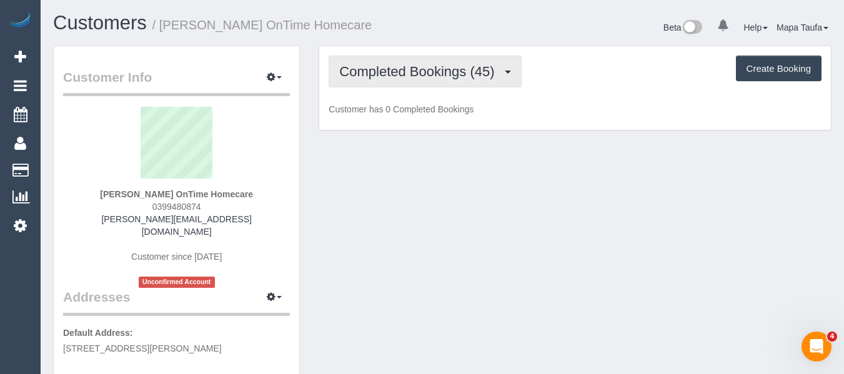
click at [390, 79] on button "Completed Bookings (45)" at bounding box center [425, 72] width 192 height 32
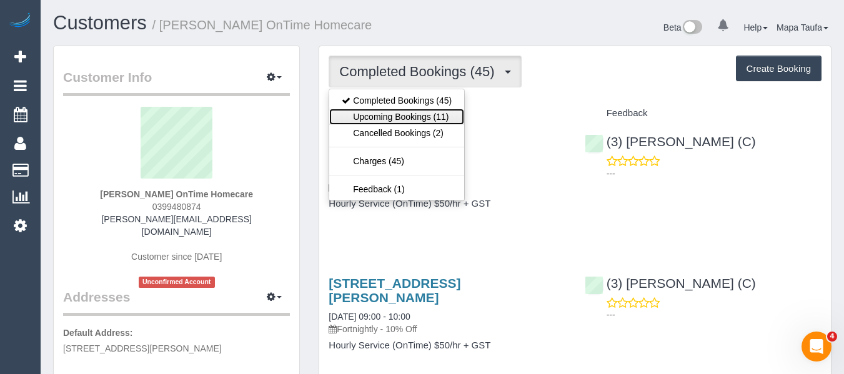
click at [390, 110] on link "Upcoming Bookings (11)" at bounding box center [396, 117] width 135 height 16
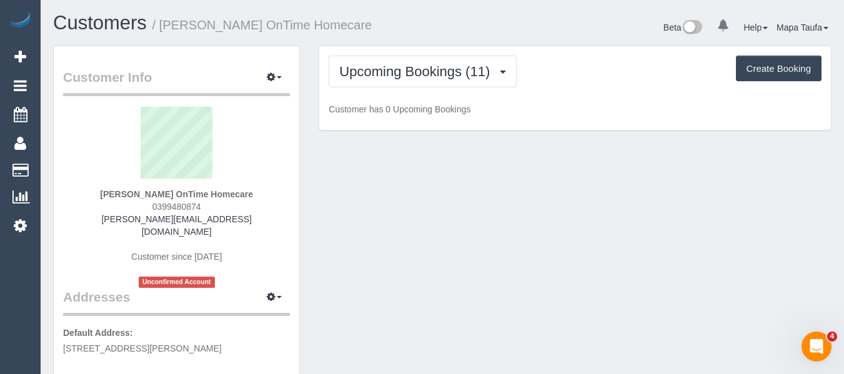
click at [424, 33] on h1 "Customers / Zora Bogdanoski OnTime Homecare" at bounding box center [243, 22] width 380 height 21
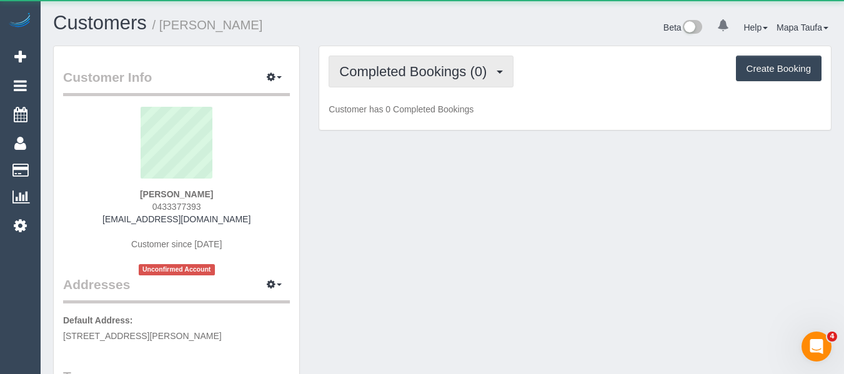
click at [420, 57] on button "Completed Bookings (0)" at bounding box center [421, 72] width 185 height 32
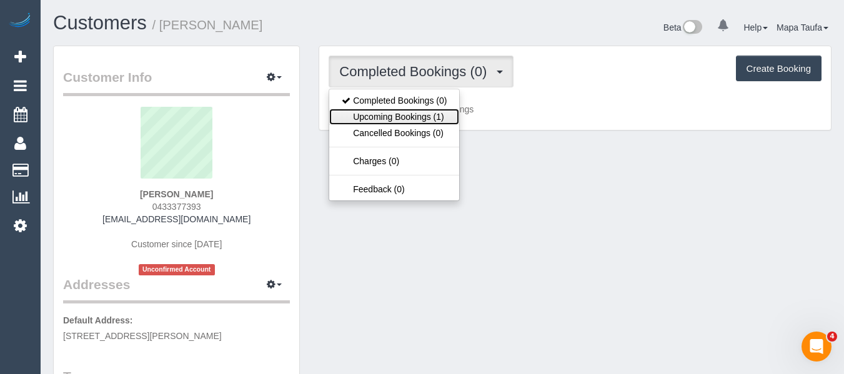
click at [414, 112] on link "Upcoming Bookings (1)" at bounding box center [394, 117] width 130 height 16
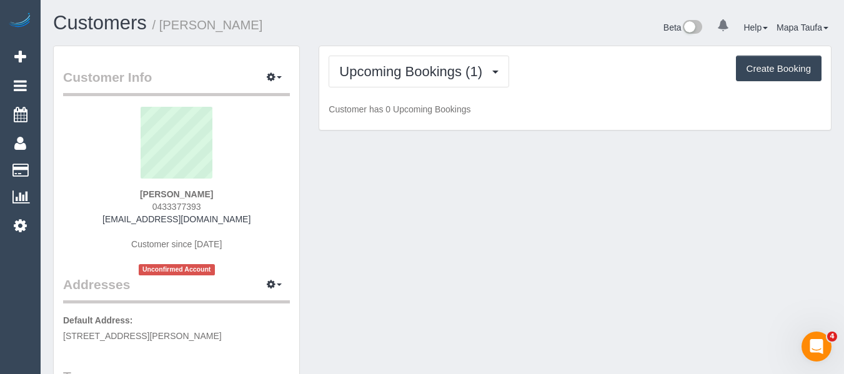
click at [429, 43] on div "Customers / Tamara Hamilton-Noy Beta 0 Your Notifications You have 0 alerts Hel…" at bounding box center [442, 28] width 797 height 33
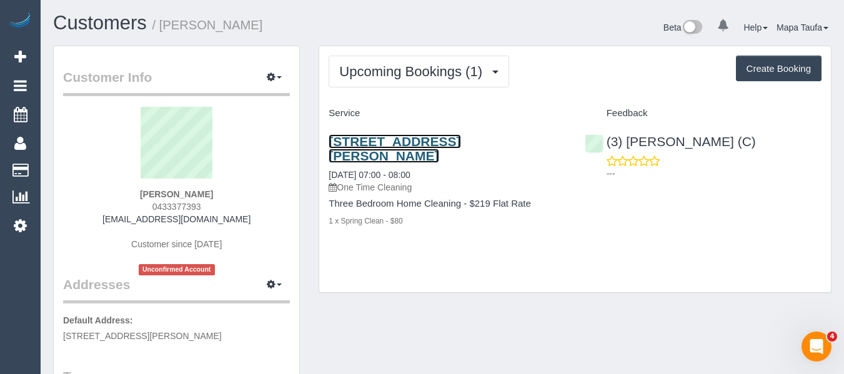
click at [387, 139] on link "406a Mont Albert Road, Mont Albert, VIC 3127" at bounding box center [395, 148] width 132 height 29
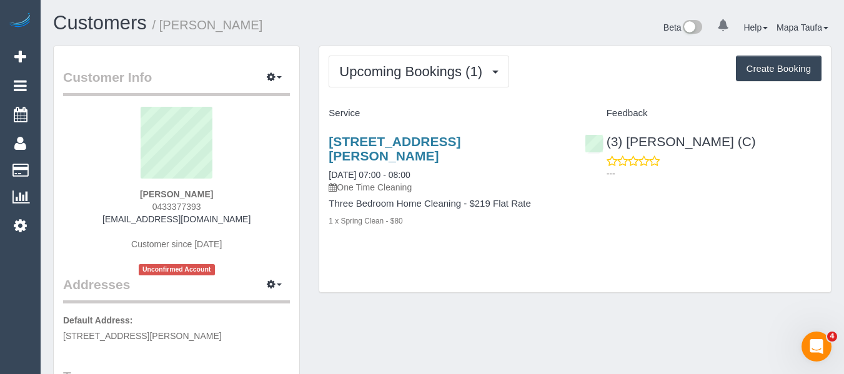
click at [450, 229] on div "406a Mont Albert Road, Mont Albert, VIC 3127 25/08/2025 07:00 - 08:00 One Time …" at bounding box center [447, 188] width 256 height 128
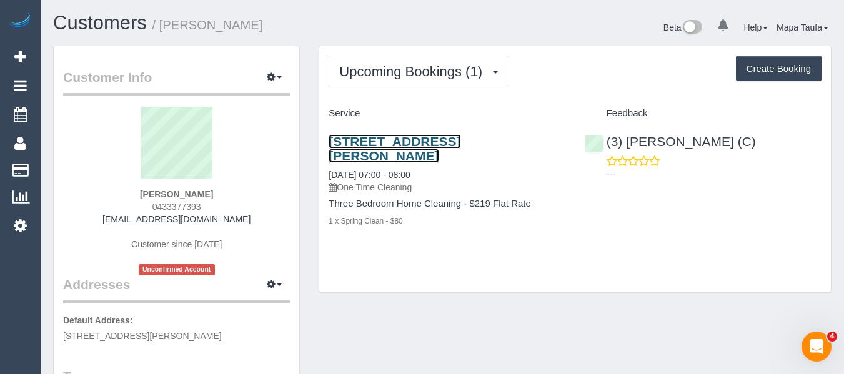
click at [384, 146] on link "406a Mont Albert Road, Mont Albert, VIC 3127" at bounding box center [395, 148] width 132 height 29
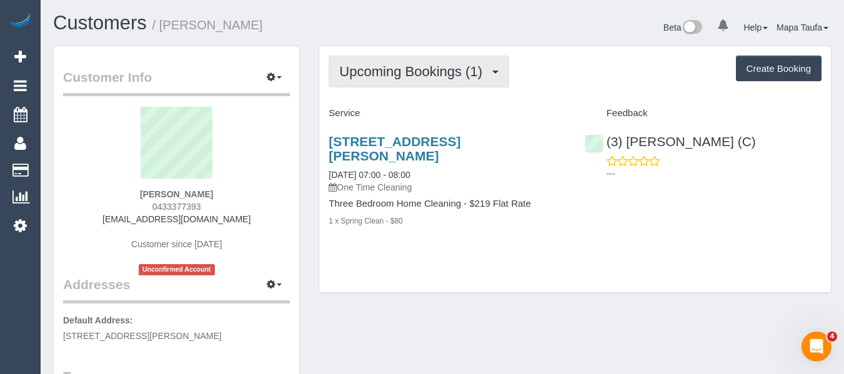
click at [433, 64] on span "Upcoming Bookings (1)" at bounding box center [413, 72] width 149 height 16
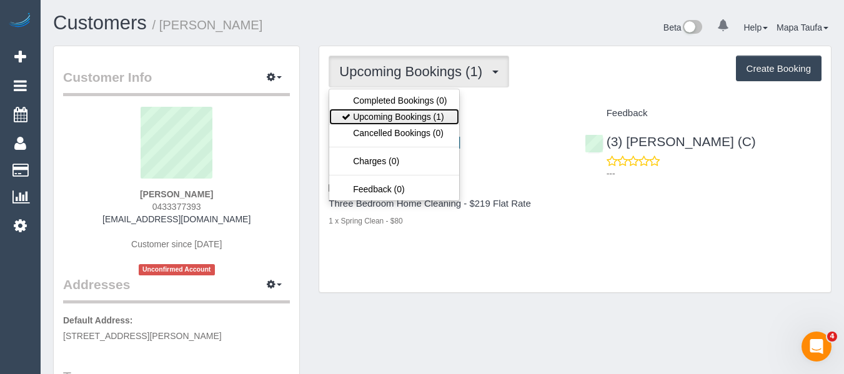
click at [425, 114] on link "Upcoming Bookings (1)" at bounding box center [394, 117] width 130 height 16
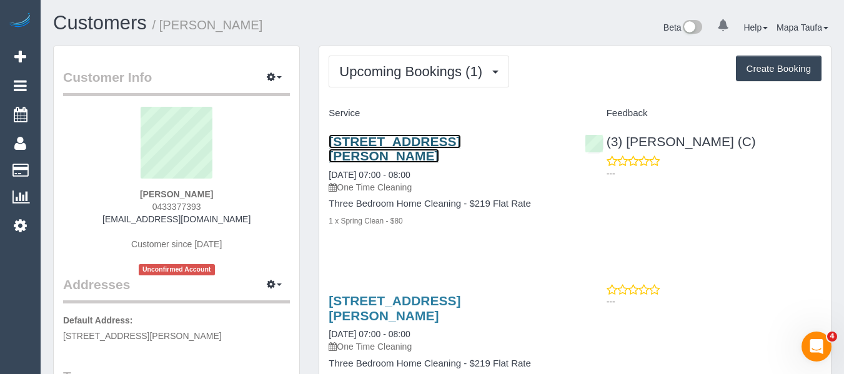
click at [398, 142] on link "406a Mont Albert Road, Mont Albert, VIC 3127" at bounding box center [395, 148] width 132 height 29
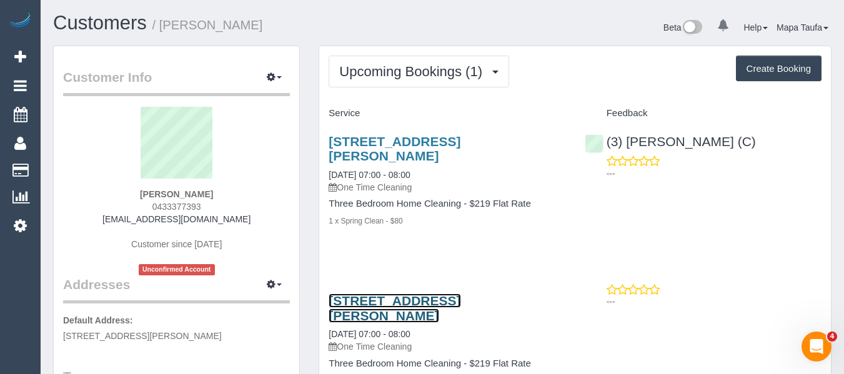
click at [387, 296] on link "406a Mont Albert Road, Mont Albert, VIC 3127" at bounding box center [395, 308] width 132 height 29
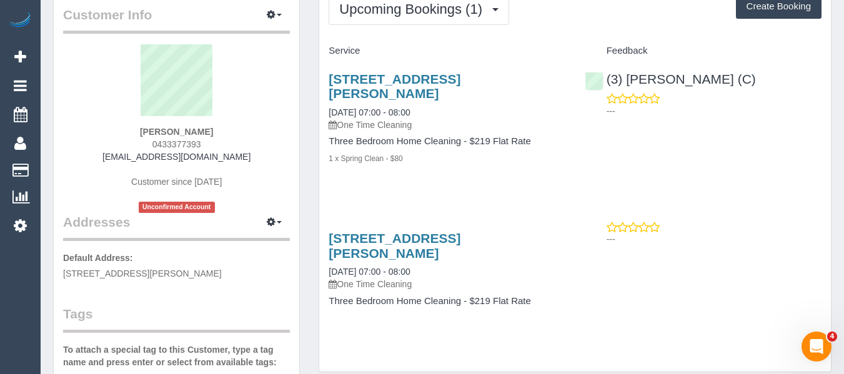
drag, startPoint x: 736, startPoint y: 82, endPoint x: 570, endPoint y: 49, distance: 169.3
click at [626, 84] on div "(3) Danyal Ali (C) ---" at bounding box center [703, 91] width 256 height 61
copy link "Danyal Ali (C)"
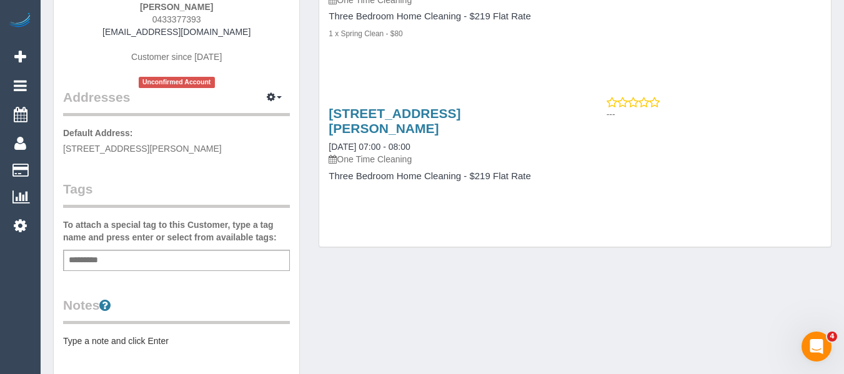
scroll to position [312, 0]
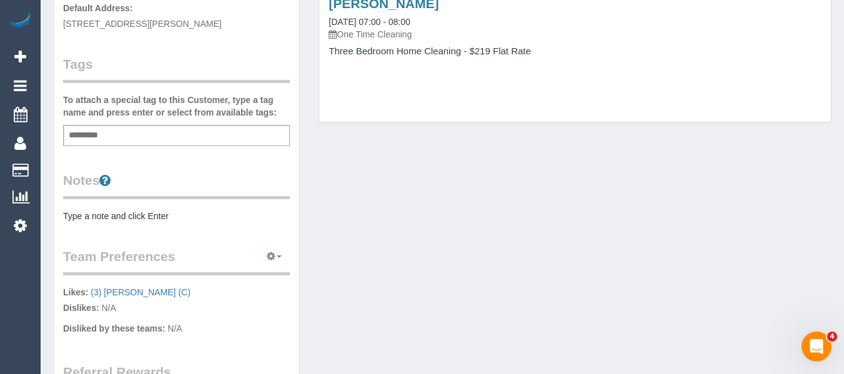
click at [269, 254] on icon "button" at bounding box center [271, 255] width 9 height 7
click at [252, 273] on link "Manage Preferences" at bounding box center [236, 280] width 106 height 16
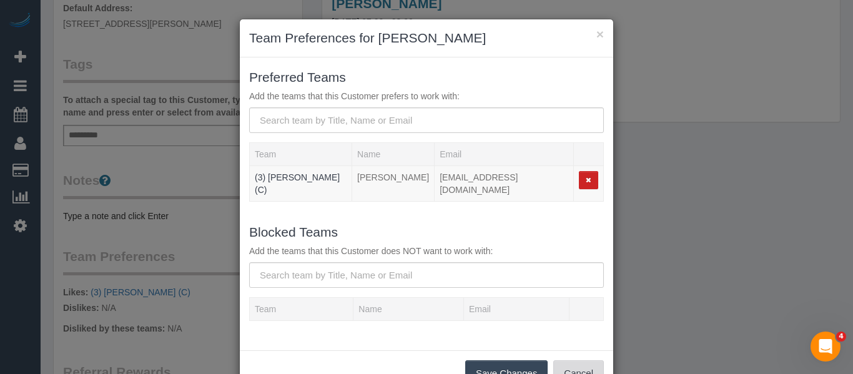
click at [583, 360] on button "Cancel" at bounding box center [579, 373] width 51 height 26
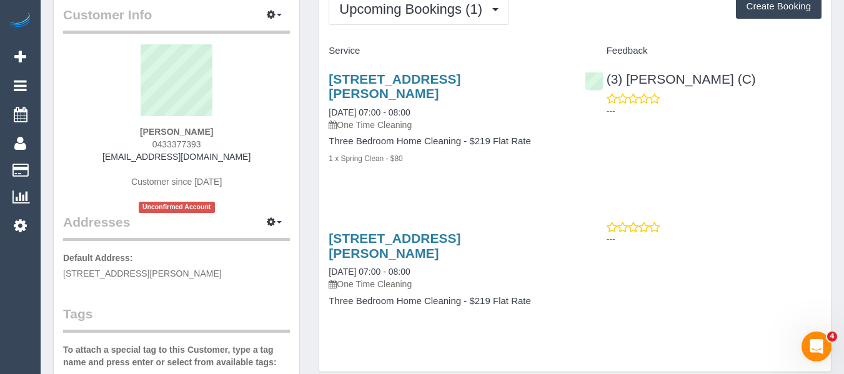
scroll to position [0, 0]
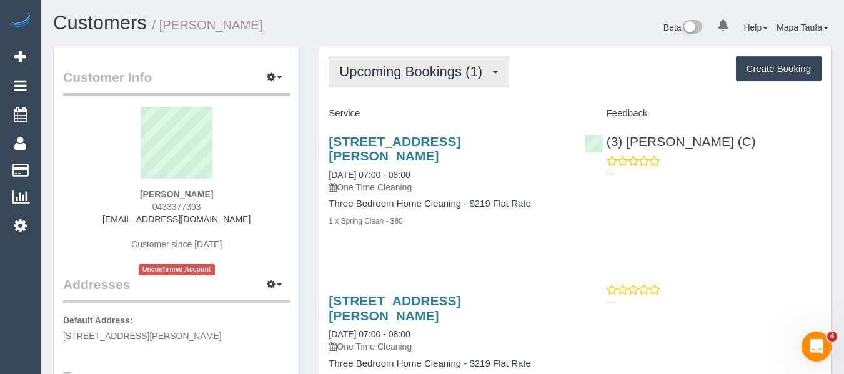
click at [422, 79] on span "Upcoming Bookings (1)" at bounding box center [413, 72] width 149 height 16
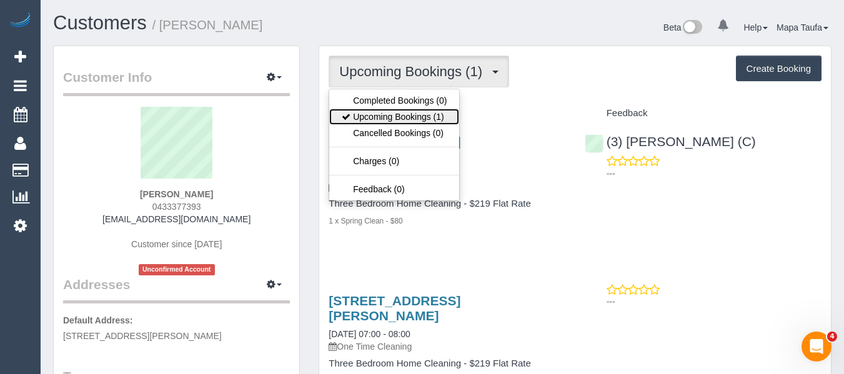
click at [422, 120] on link "Upcoming Bookings (1)" at bounding box center [394, 117] width 130 height 16
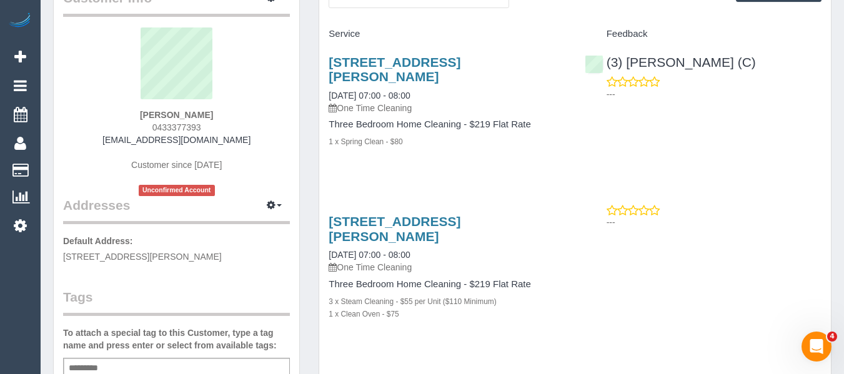
scroll to position [187, 0]
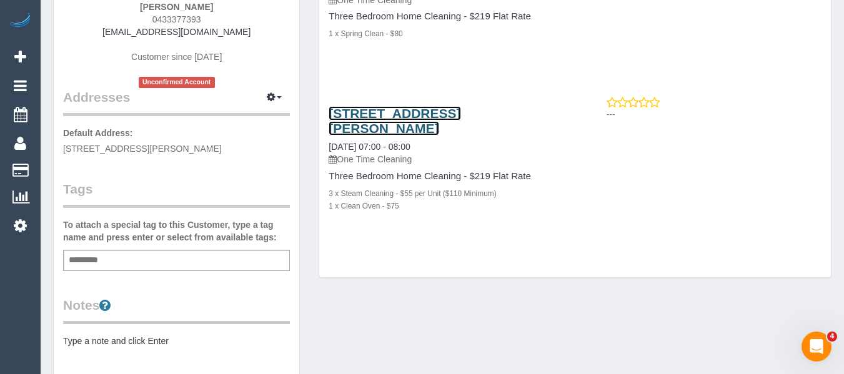
click at [407, 112] on link "406a Mont Albert Road, Mont Albert, VIC 3127" at bounding box center [395, 120] width 132 height 29
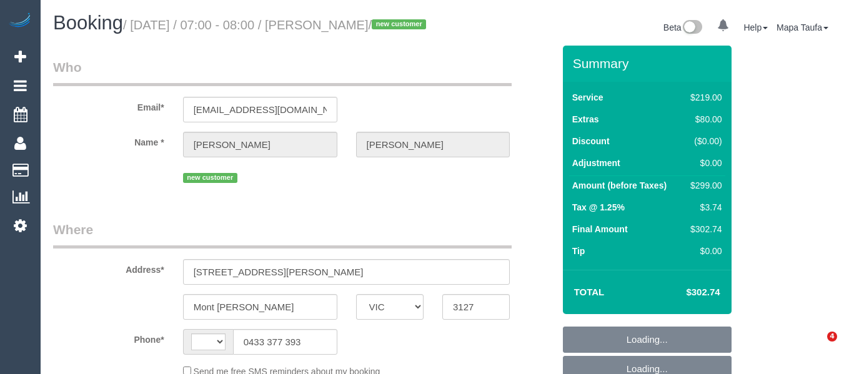
select select "VIC"
select select "object:447"
select select "string:stripe-pm_1RyoWY2GScqysDRVgxJMWzY5"
select select "number:30"
select select "number:14"
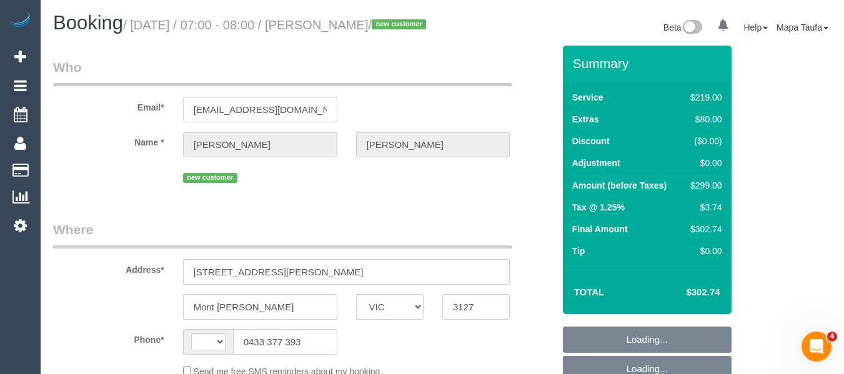
select select "number:18"
select select "number:24"
select select "number:26"
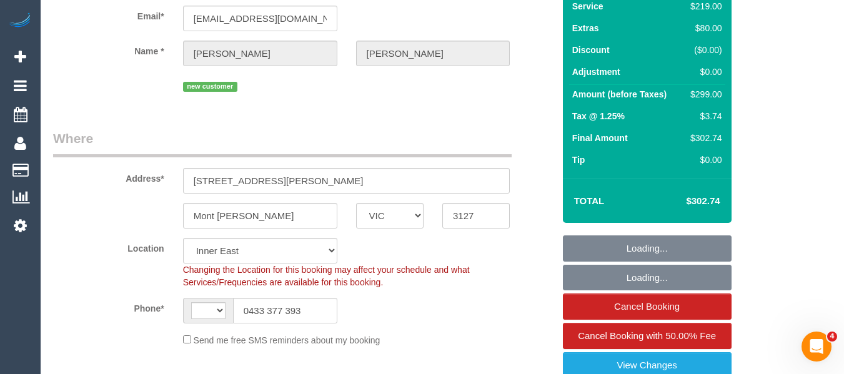
select select "string:AU"
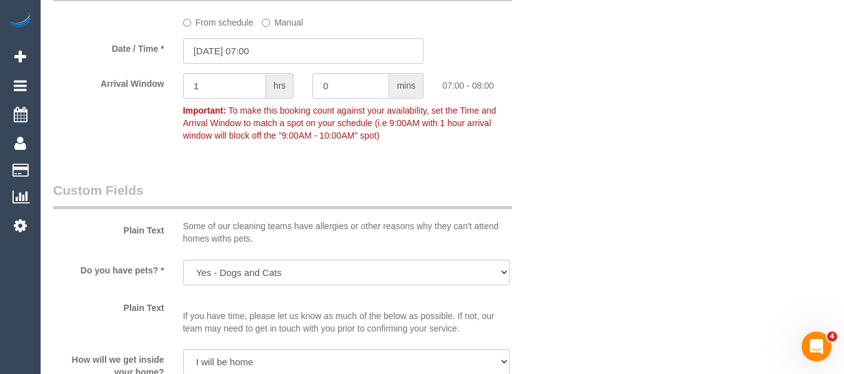
scroll to position [1437, 0]
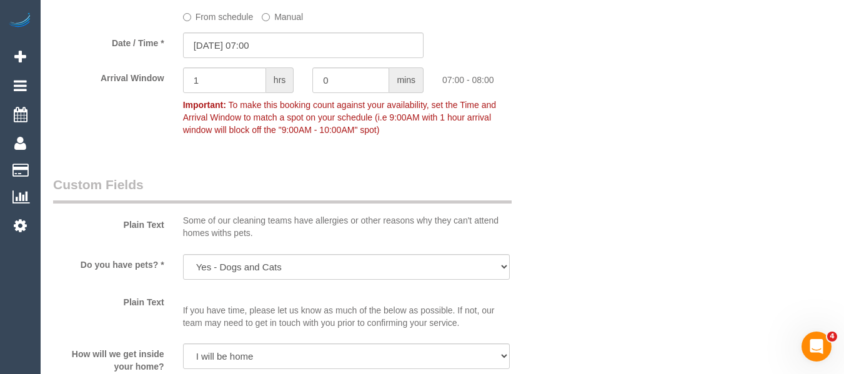
click at [223, 23] on label "From schedule" at bounding box center [218, 14] width 71 height 17
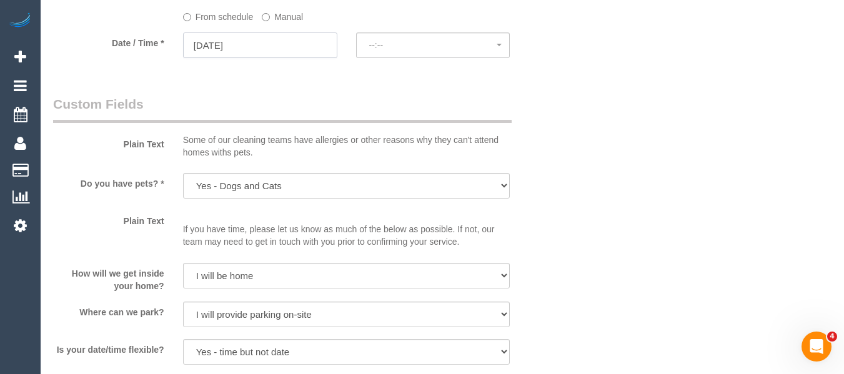
click at [274, 58] on input "25/08/2025" at bounding box center [260, 45] width 154 height 26
select select "spot6"
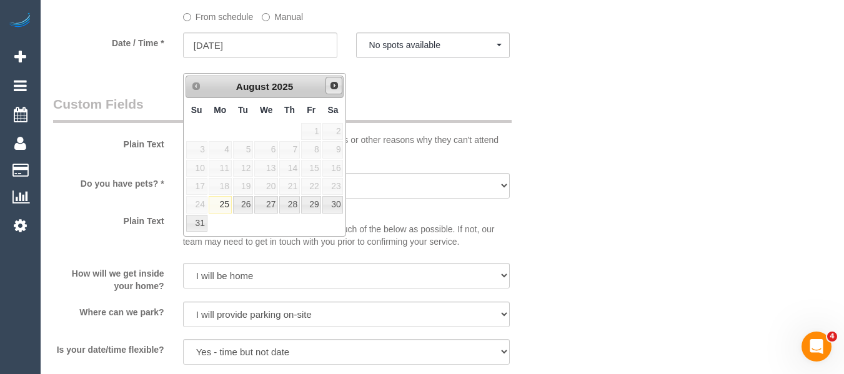
click at [339, 90] on link "Next" at bounding box center [333, 85] width 17 height 17
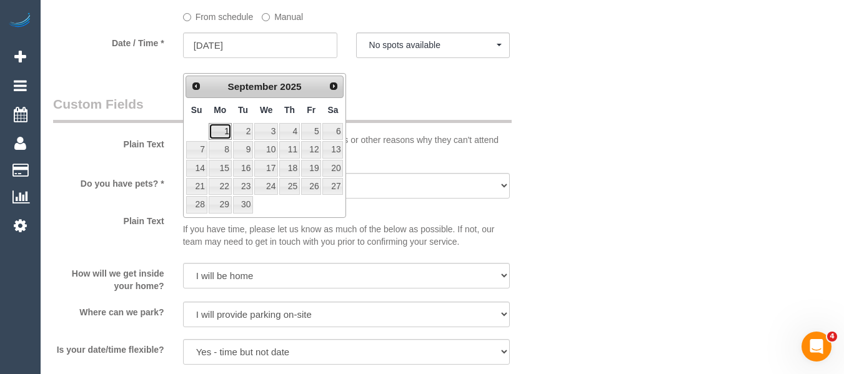
click at [224, 134] on link "1" at bounding box center [220, 131] width 23 height 17
type input "[DATE]"
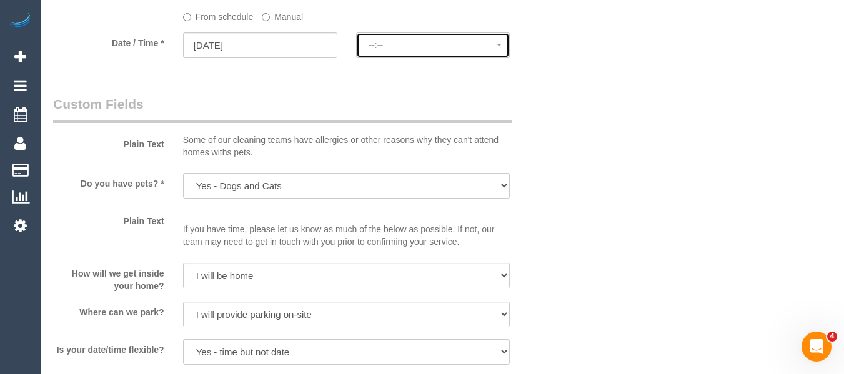
click at [399, 50] on span "--:--" at bounding box center [433, 45] width 128 height 10
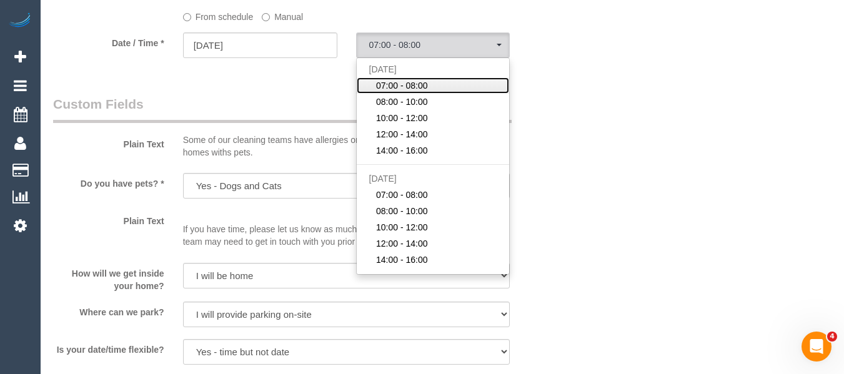
click at [424, 92] on span "07:00 - 08:00" at bounding box center [402, 85] width 52 height 12
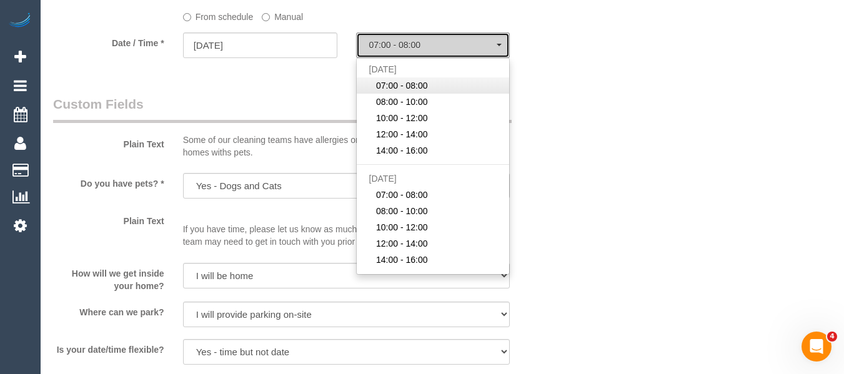
select select "spot11"
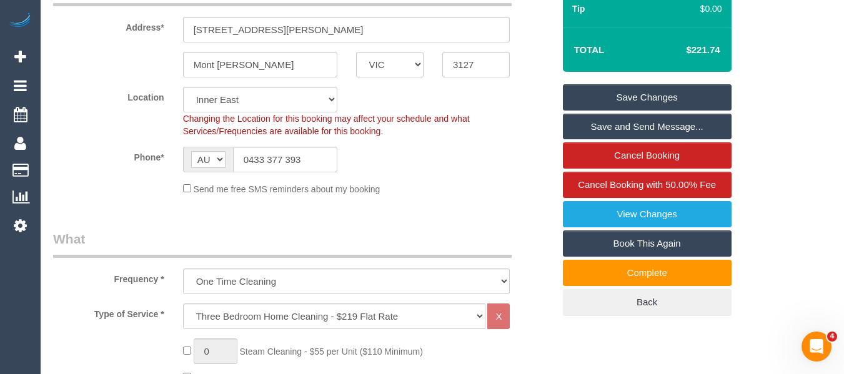
scroll to position [122, 0]
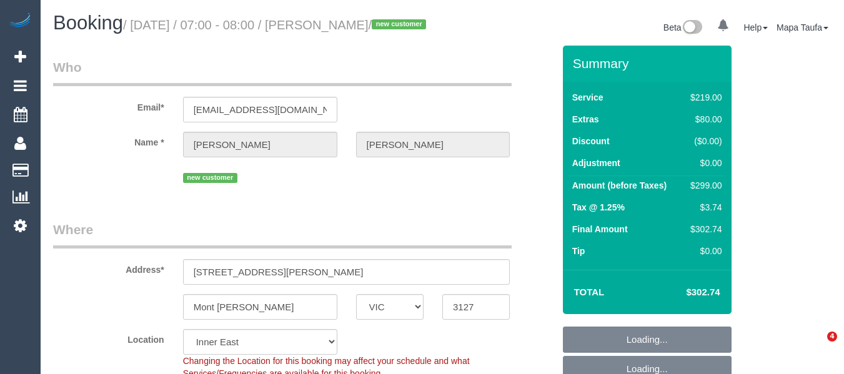
select select "VIC"
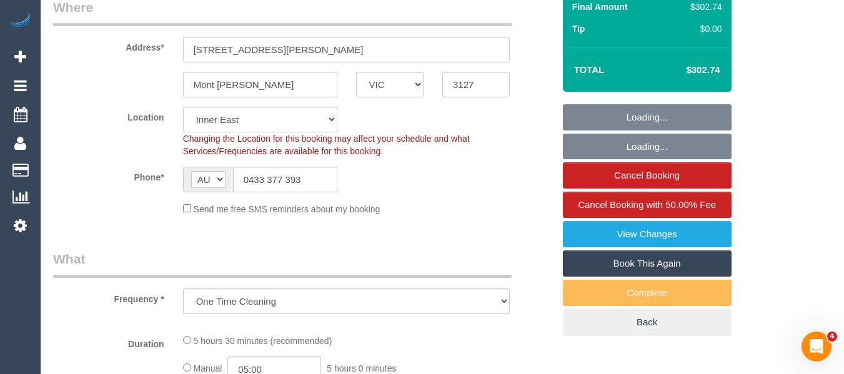
select select "object:548"
select select "string:stripe-pm_1RyoWY2GScqysDRVgxJMWzY5"
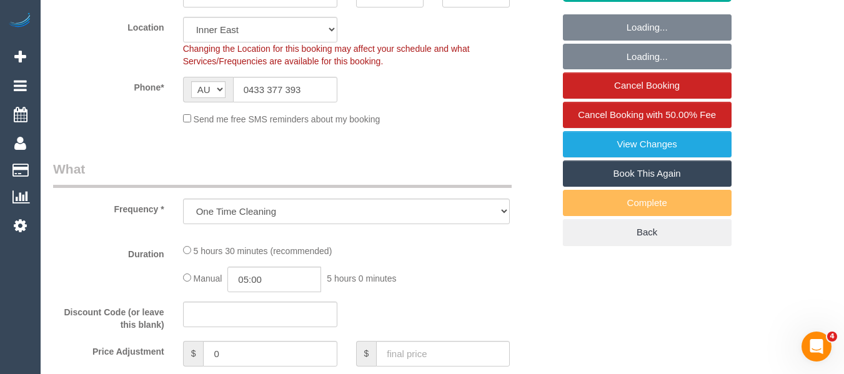
select select "number:30"
select select "number:14"
select select "number:18"
select select "number:24"
select select "number:26"
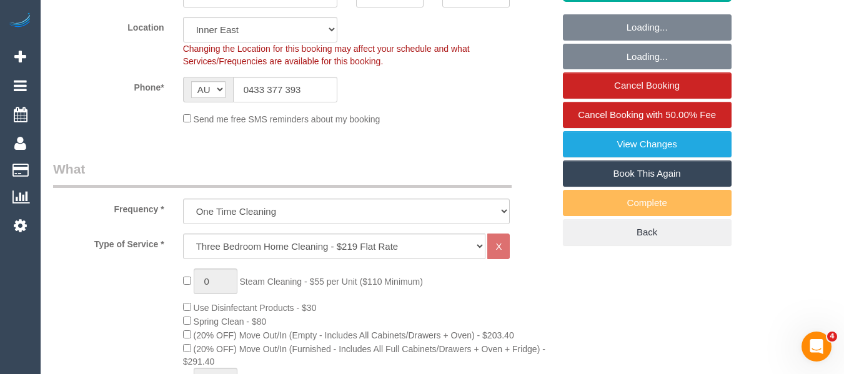
click at [650, 187] on link "Book This Again" at bounding box center [647, 174] width 169 height 26
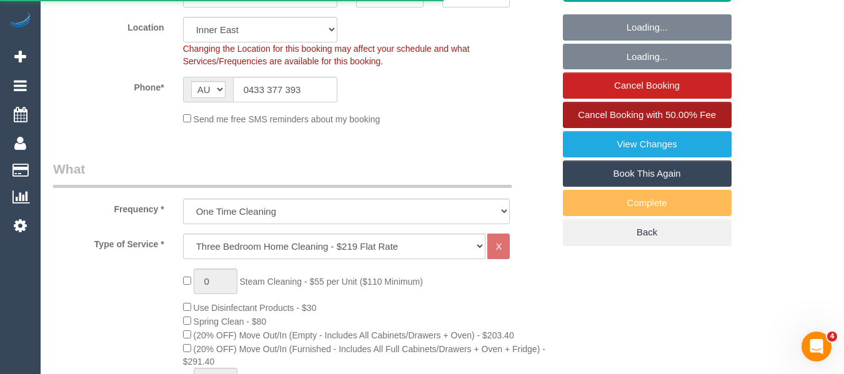
select select "VIC"
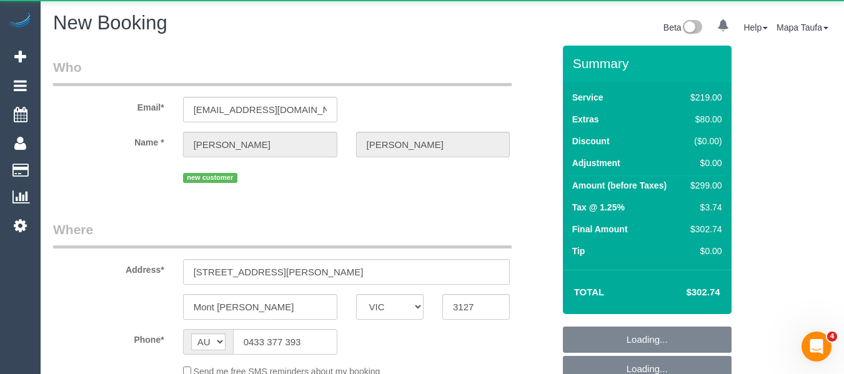
select select "string:stripe-pm_1RyoWY2GScqysDRVgxJMWzY5"
select select "number:30"
select select "number:14"
select select "number:18"
select select "number:24"
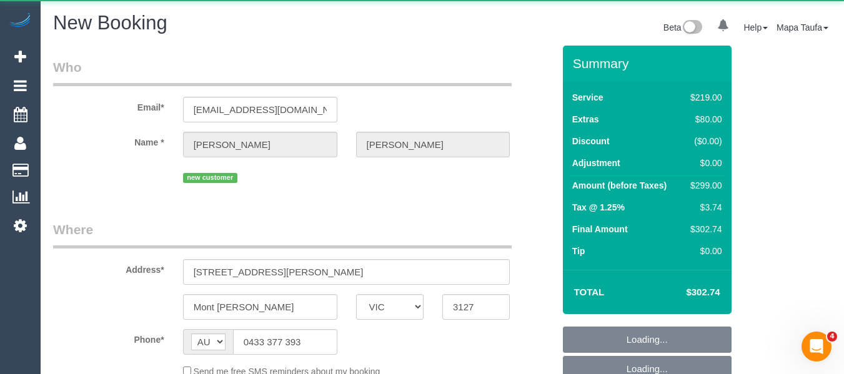
select select "number:26"
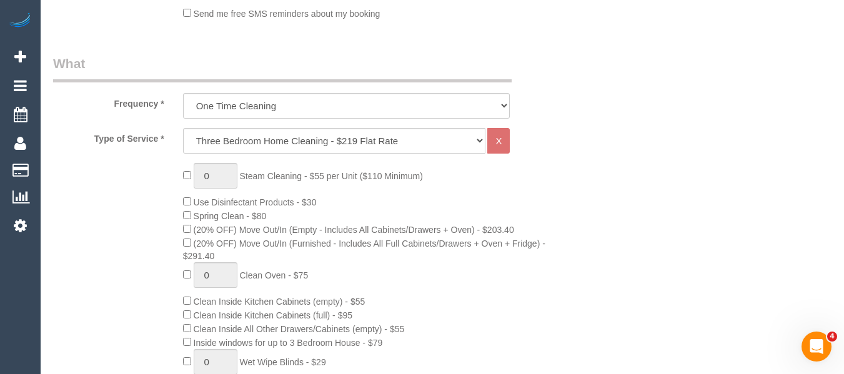
scroll to position [500, 0]
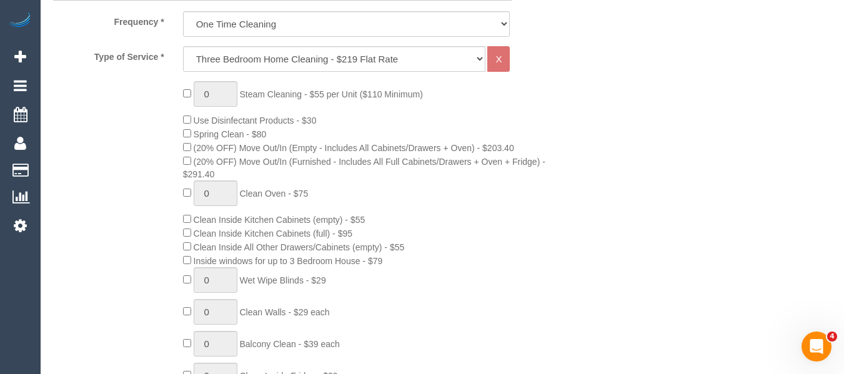
select select "object:2440"
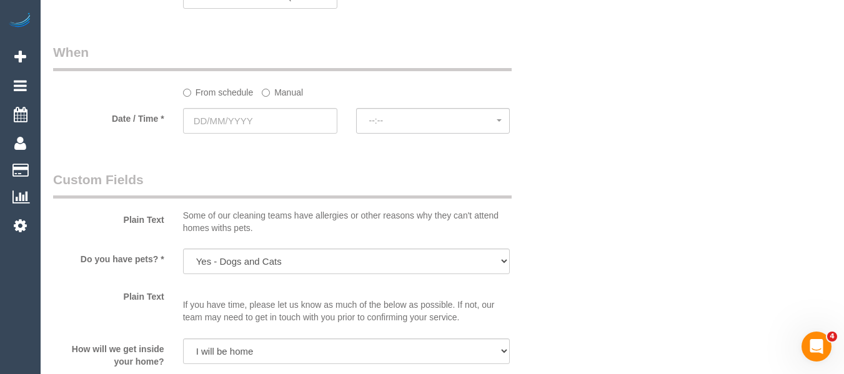
scroll to position [1374, 0]
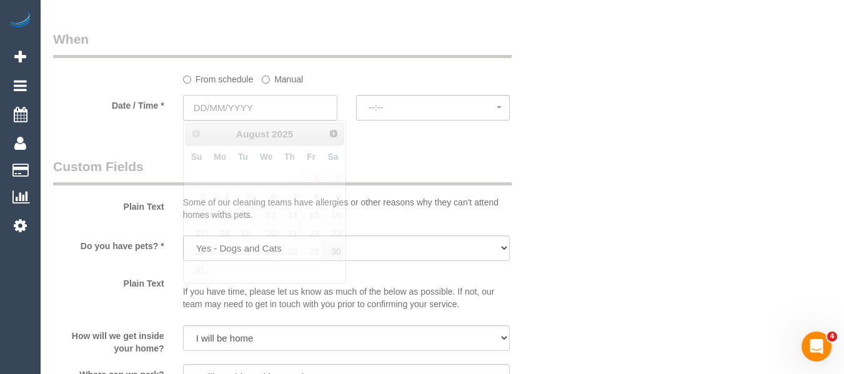
click at [262, 103] on input "text" at bounding box center [260, 108] width 154 height 26
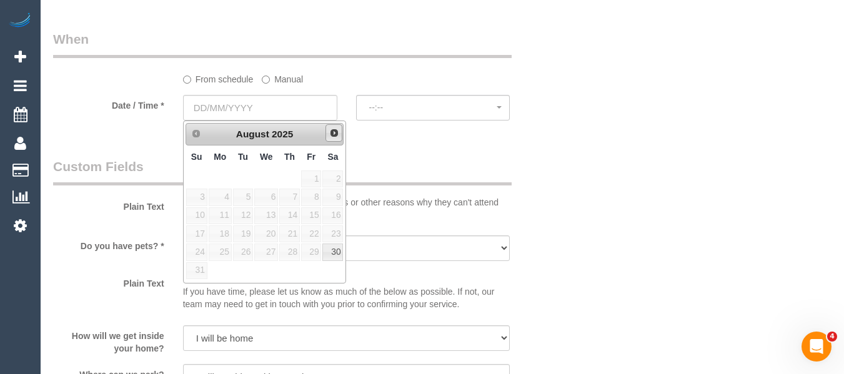
click at [328, 134] on link "Next" at bounding box center [333, 132] width 17 height 17
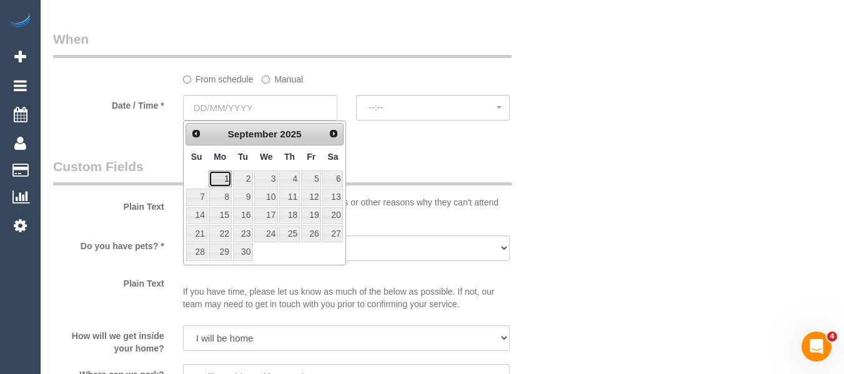
click at [221, 177] on link "1" at bounding box center [220, 179] width 23 height 17
type input "01/09/2025"
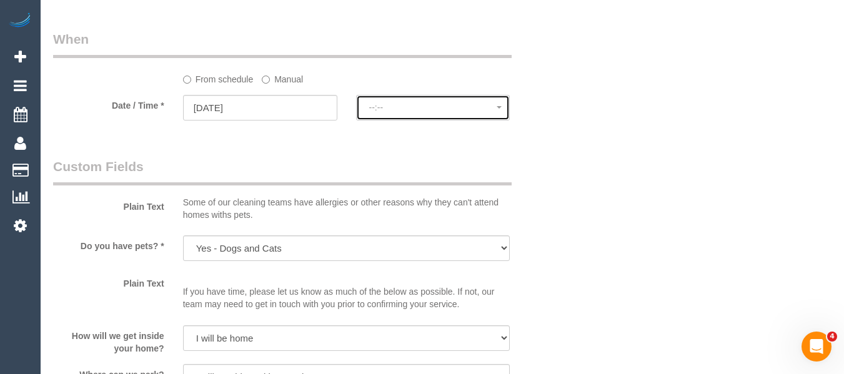
click at [413, 107] on span "--:--" at bounding box center [433, 107] width 128 height 10
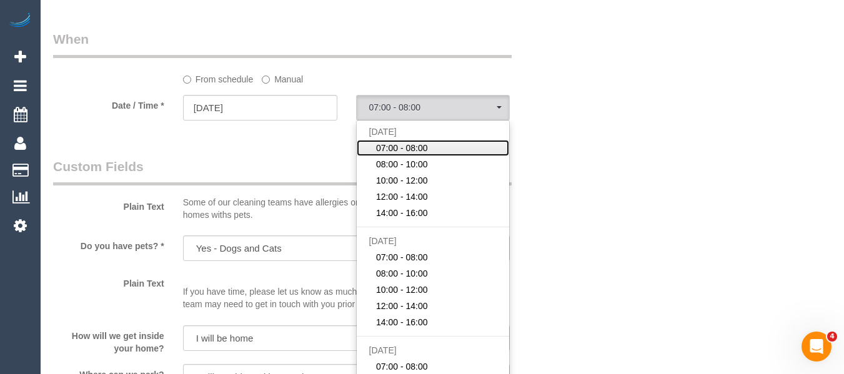
drag, startPoint x: 411, startPoint y: 151, endPoint x: 512, endPoint y: 151, distance: 100.6
click at [411, 152] on span "07:00 - 08:00" at bounding box center [402, 148] width 52 height 12
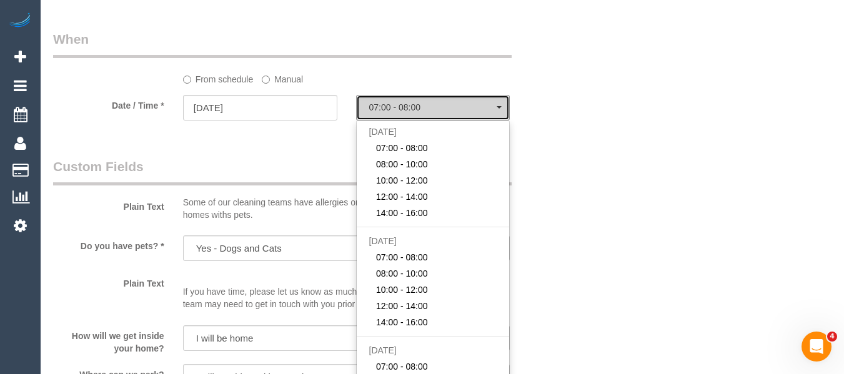
select select "spot6"
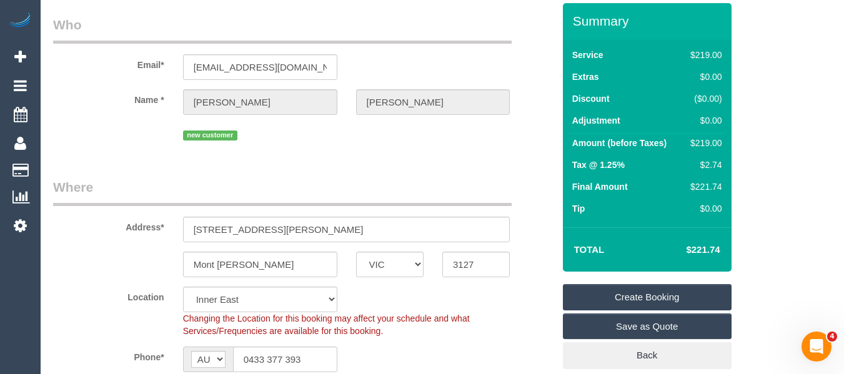
scroll to position [34, 0]
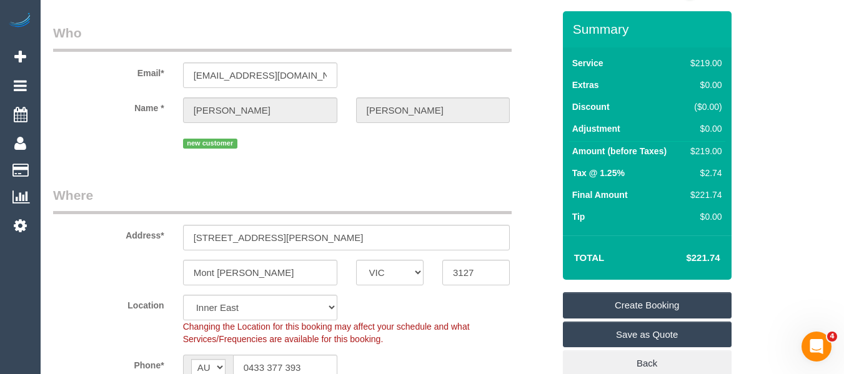
click at [631, 307] on link "Create Booking" at bounding box center [647, 305] width 169 height 26
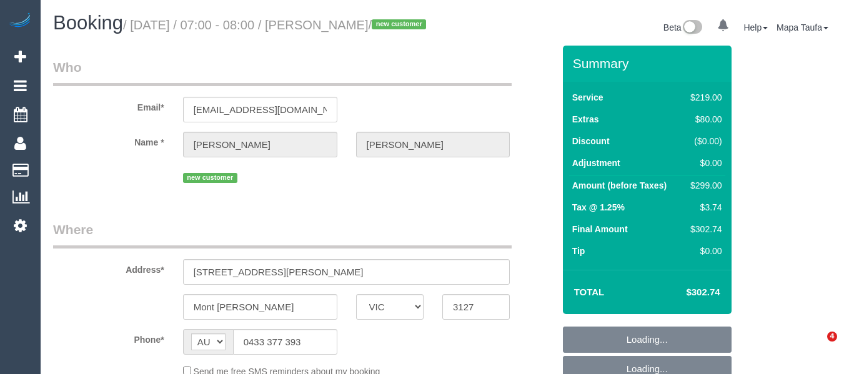
select select "VIC"
select select "object:785"
select select "string:stripe-pm_1RyoWY2GScqysDRVgxJMWzY5"
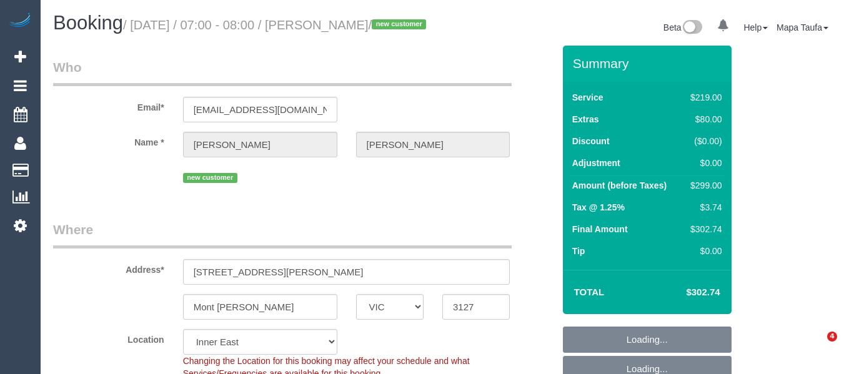
select select "object:1383"
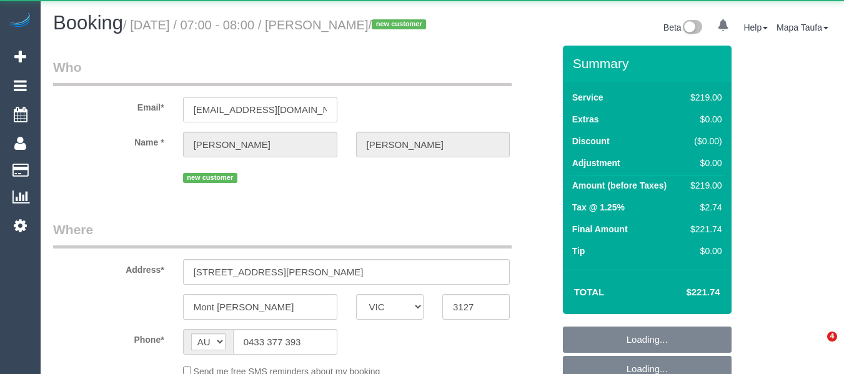
select select "VIC"
select select "string:stripe-pm_1RyoWY2GScqysDRVgxJMWzY5"
select select "number:30"
select select "number:14"
select select "number:18"
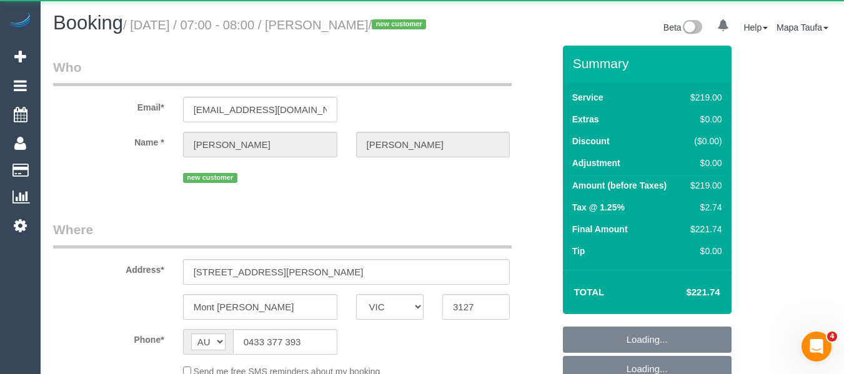
select select "number:24"
select select "number:26"
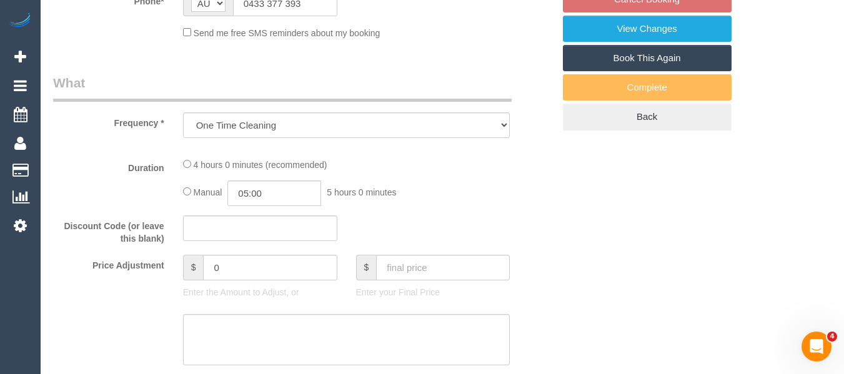
select select "object:1376"
select select "spot1"
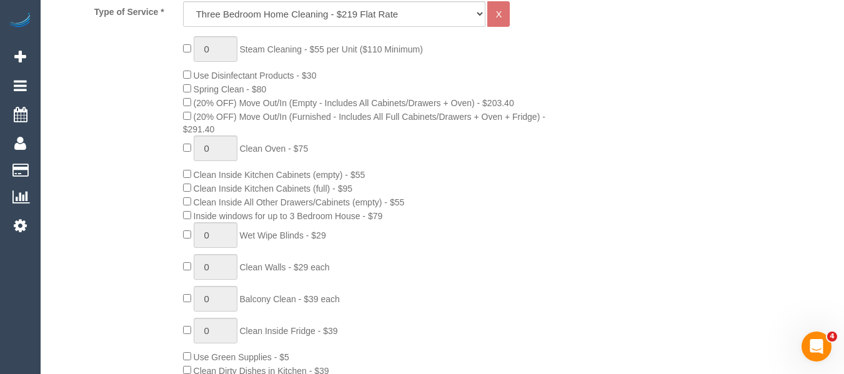
scroll to position [496, 0]
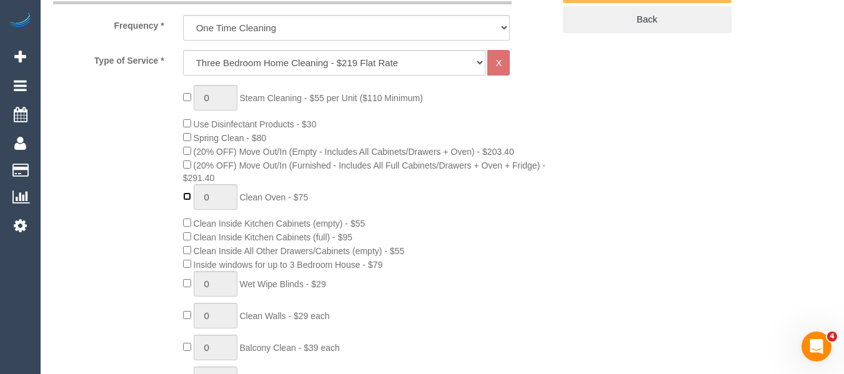
type input "1"
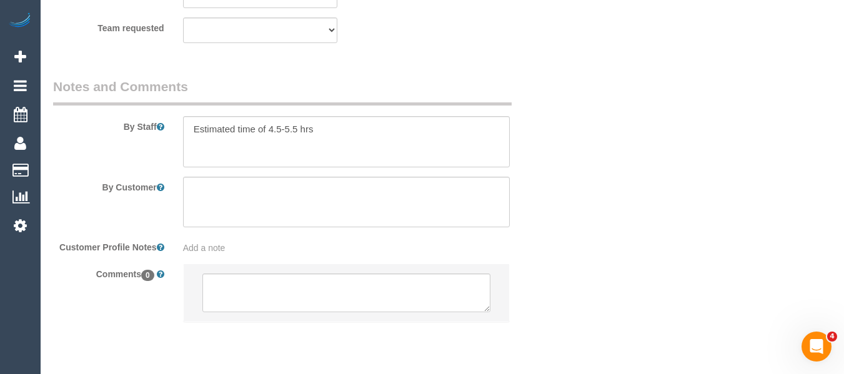
scroll to position [2079, 0]
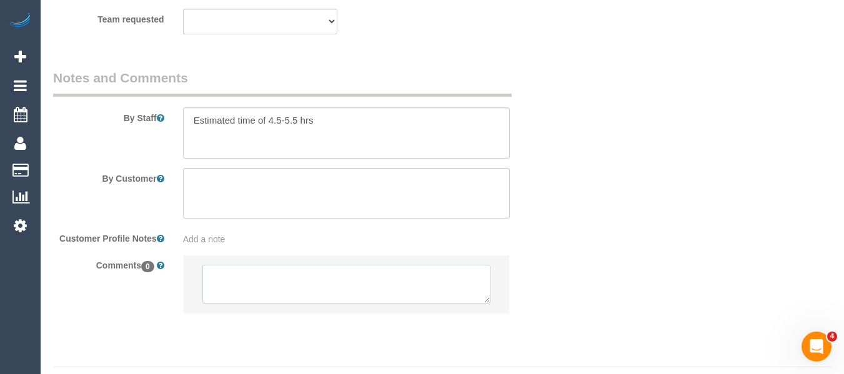
click at [360, 300] on textarea at bounding box center [346, 284] width 289 height 39
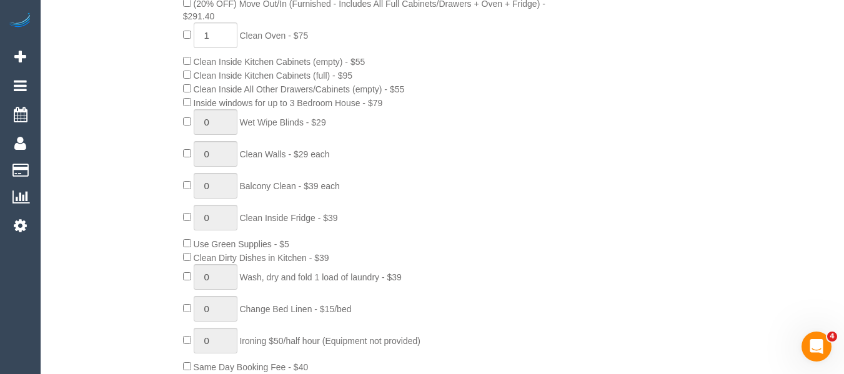
scroll to position [580, 0]
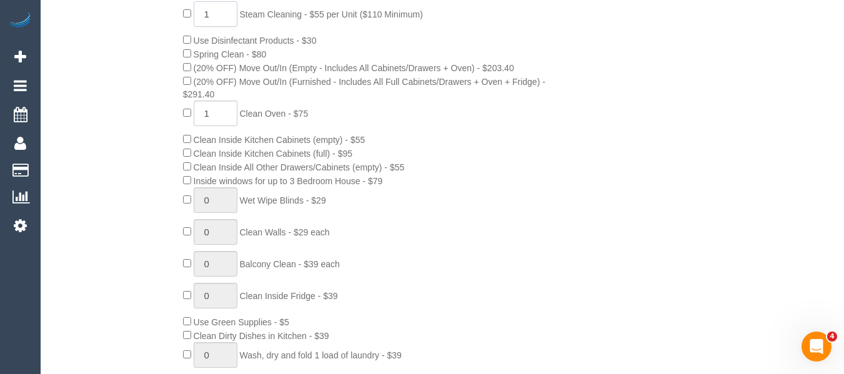
drag, startPoint x: 224, startPoint y: 30, endPoint x: 176, endPoint y: 26, distance: 48.2
click at [176, 26] on div "1 Steam Cleaning - $55 per Unit ($110 Minimum) Use Disinfectant Products - $30 …" at bounding box center [368, 226] width 389 height 450
type input "3"
drag, startPoint x: 707, startPoint y: 178, endPoint x: 853, endPoint y: 137, distance: 151.7
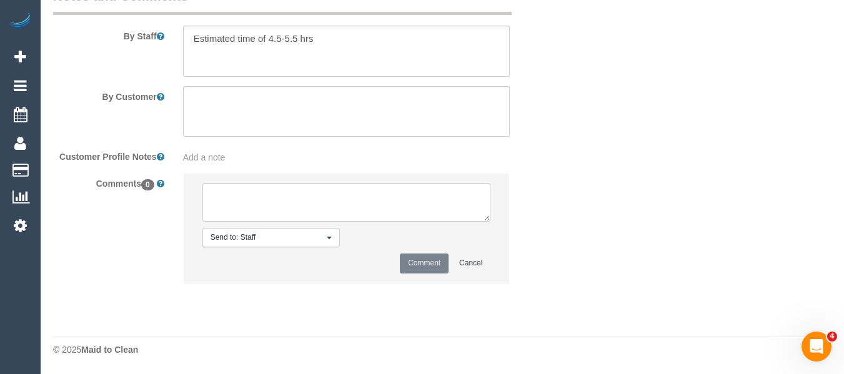
scroll to position [2176, 0]
click at [287, 197] on textarea at bounding box center [346, 202] width 289 height 39
paste textarea "Danyal Ali (C)"
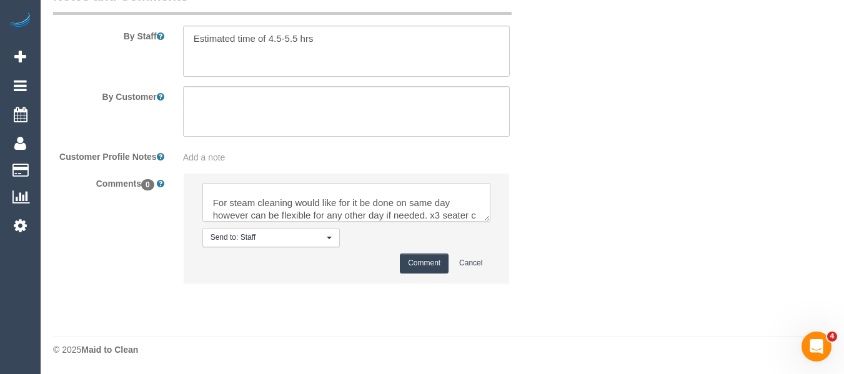
scroll to position [43, 0]
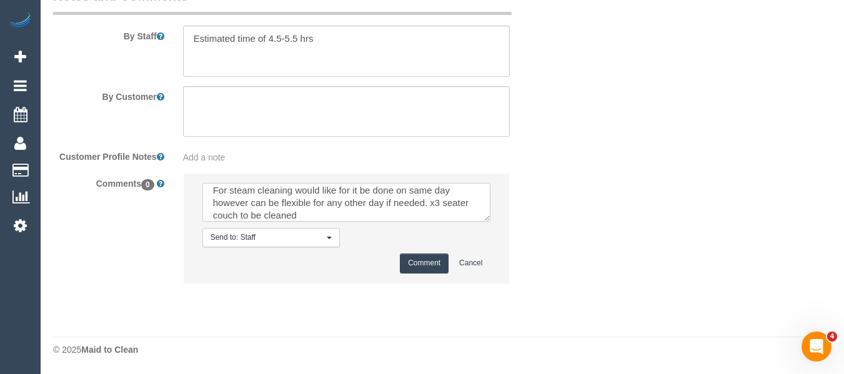
type textarea "Would like Danyal Ali (C) to attend to complete clean. No flex as has open home…"
click at [413, 269] on button "Comment" at bounding box center [424, 263] width 49 height 19
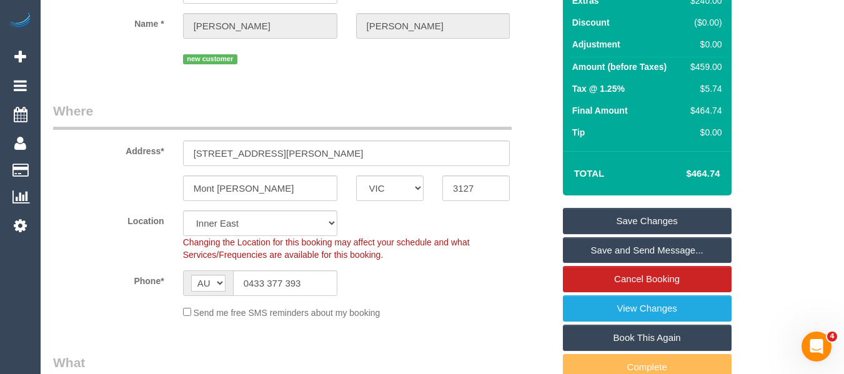
scroll to position [114, 0]
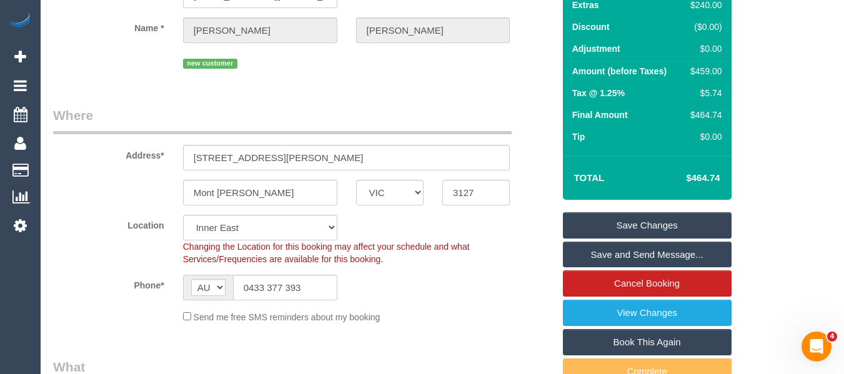
click at [625, 231] on link "Save Changes" at bounding box center [647, 225] width 169 height 26
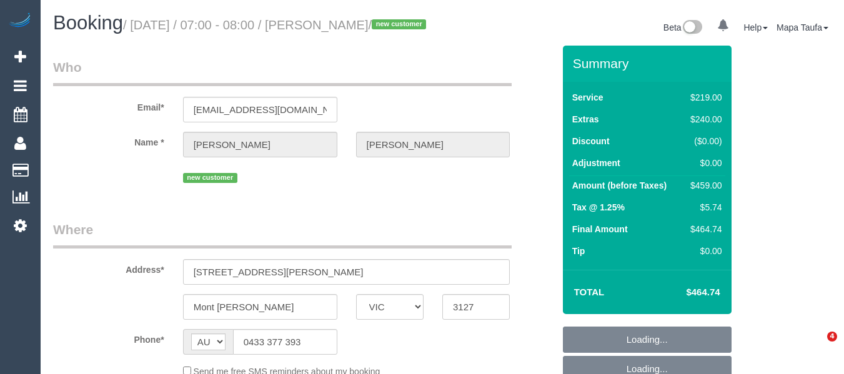
select select "VIC"
select select "object:801"
select select "string:stripe-pm_1RyoWY2GScqysDRVgxJMWzY5"
select select "number:30"
select select "number:14"
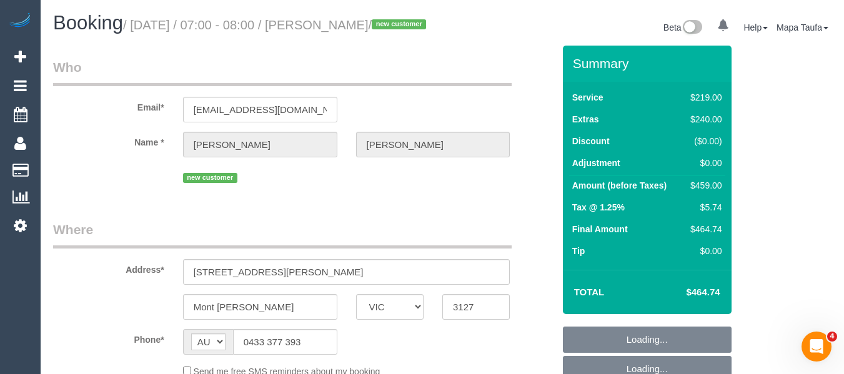
select select "number:18"
select select "number:24"
select select "number:26"
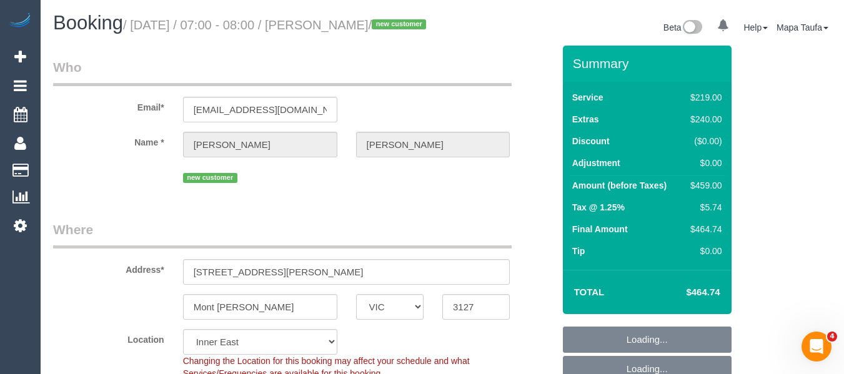
select select "spot1"
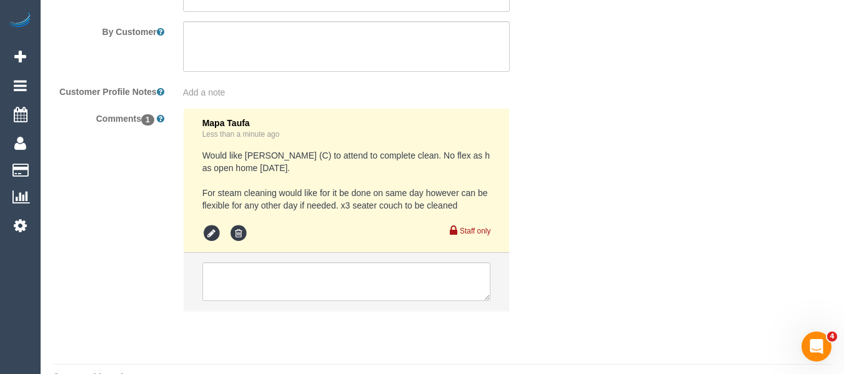
scroll to position [2231, 0]
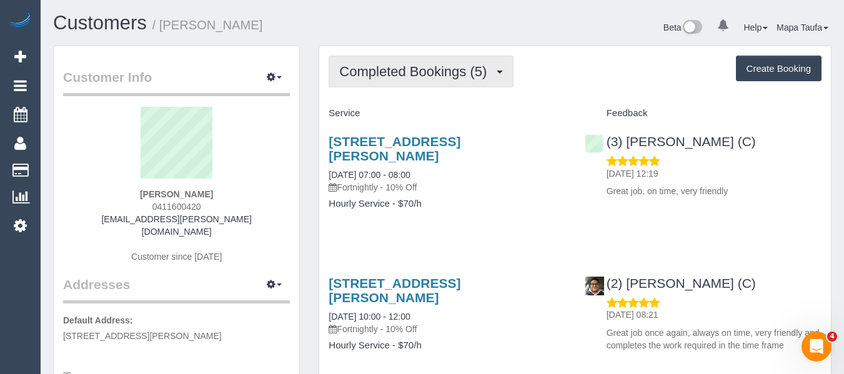
click at [365, 79] on span "Completed Bookings (5)" at bounding box center [416, 72] width 154 height 16
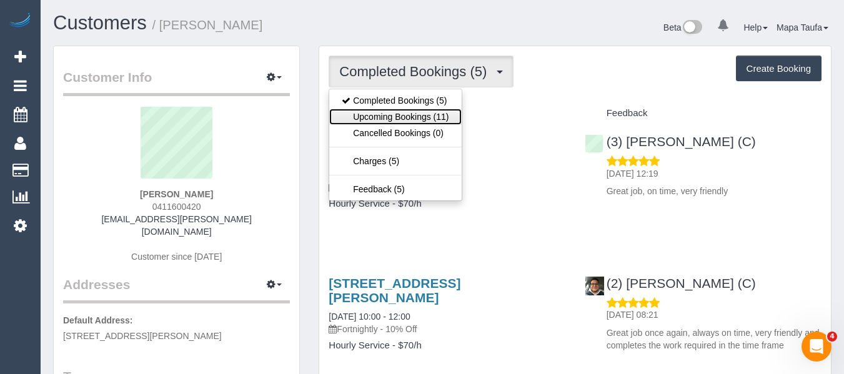
click at [367, 114] on link "Upcoming Bookings (11)" at bounding box center [395, 117] width 132 height 16
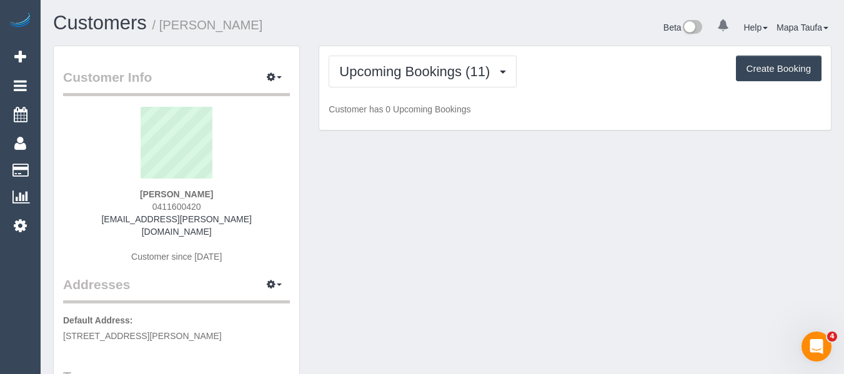
click at [317, 39] on div "Customers / [PERSON_NAME]" at bounding box center [243, 25] width 399 height 27
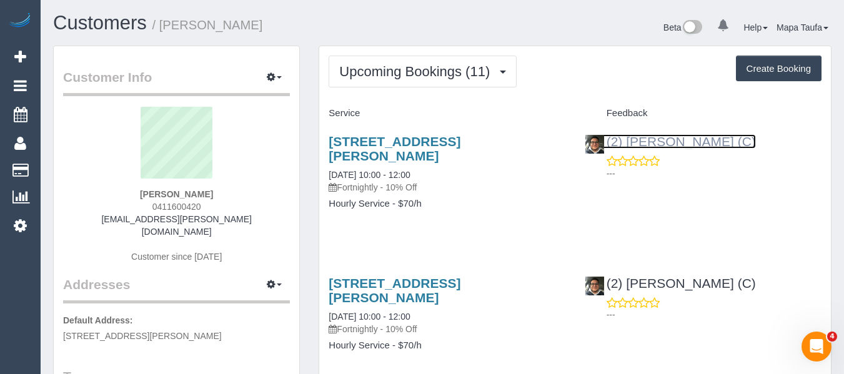
click at [688, 146] on link "(2) Roumany Gergis (C)" at bounding box center [670, 141] width 171 height 14
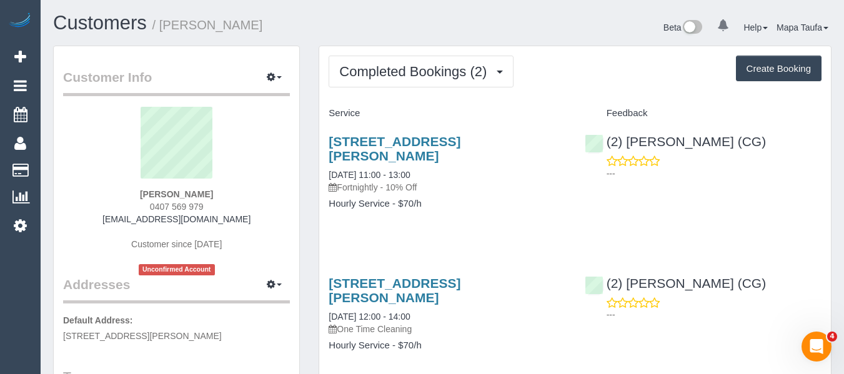
drag, startPoint x: 236, startPoint y: 221, endPoint x: 130, endPoint y: 219, distance: 106.2
click at [129, 219] on div "[PERSON_NAME] 0407 569 979 [EMAIL_ADDRESS][DOMAIN_NAME] Customer since [DATE] U…" at bounding box center [176, 191] width 227 height 169
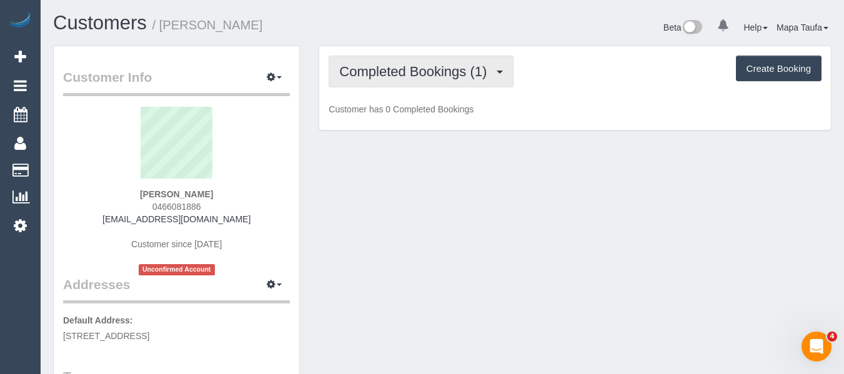
click at [390, 74] on span "Completed Bookings (1)" at bounding box center [416, 72] width 154 height 16
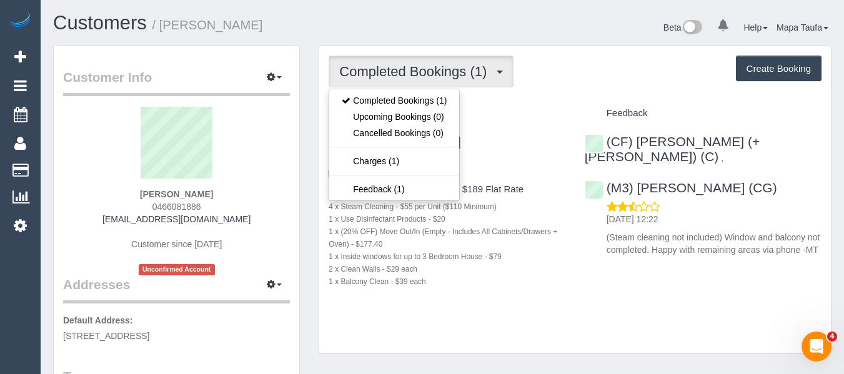
drag, startPoint x: 247, startPoint y: 185, endPoint x: 224, endPoint y: 205, distance: 30.6
click at [247, 186] on sui-profile-pic at bounding box center [176, 147] width 208 height 81
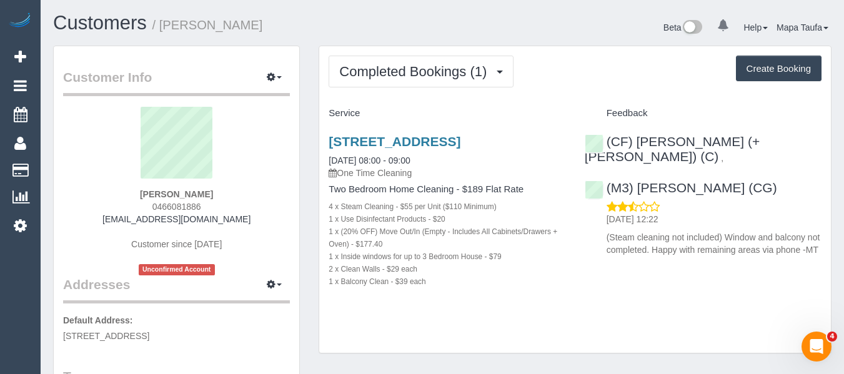
drag, startPoint x: 224, startPoint y: 206, endPoint x: 150, endPoint y: 204, distance: 73.7
click at [150, 204] on div "Giang Nguyen 0466081886 giangyzuk@gmail.com Customer since 2025 Unconfirmed Acc…" at bounding box center [176, 191] width 227 height 169
copy span "0466081886"
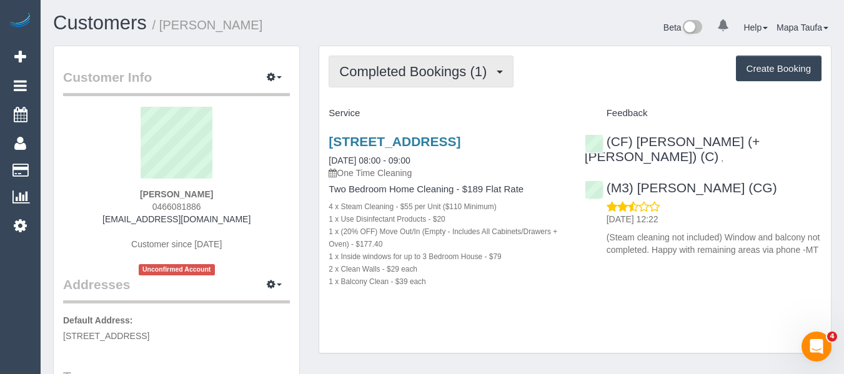
click at [415, 67] on span "Completed Bookings (1)" at bounding box center [416, 72] width 154 height 16
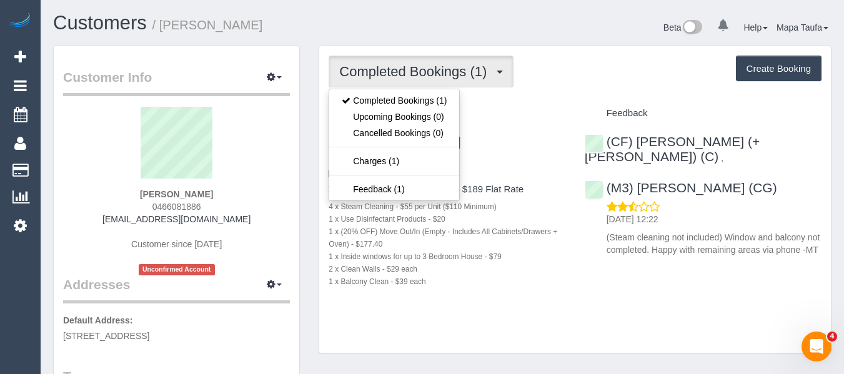
click at [559, 89] on div "Completed Bookings (1) Completed Bookings (1) Upcoming Bookings (0) Cancelled B…" at bounding box center [575, 199] width 512 height 307
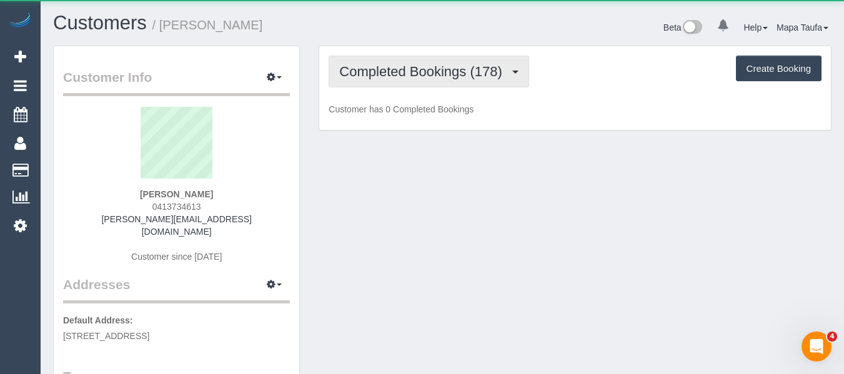
drag, startPoint x: 382, startPoint y: 79, endPoint x: 395, endPoint y: 116, distance: 39.3
click at [382, 79] on button "Completed Bookings (178)" at bounding box center [429, 72] width 201 height 32
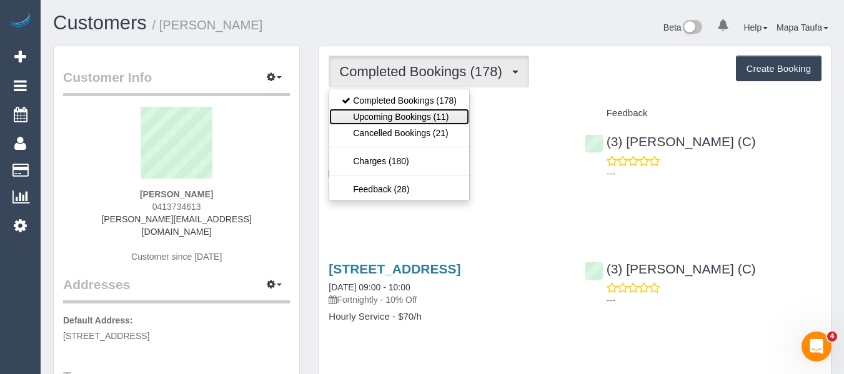
click at [395, 116] on link "Upcoming Bookings (11)" at bounding box center [399, 117] width 140 height 16
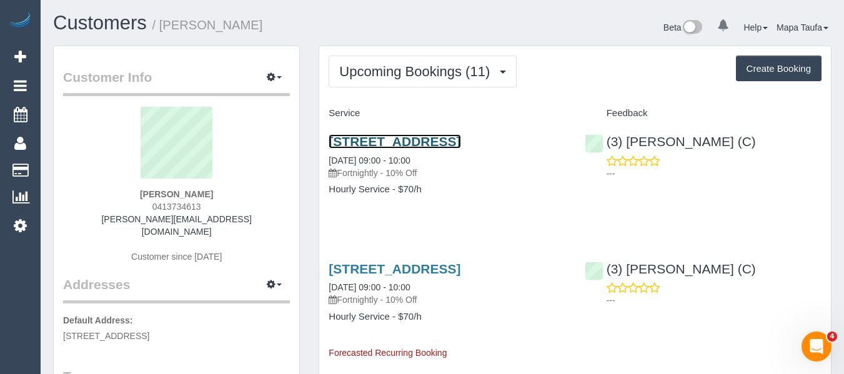
click at [380, 148] on link "1013 Rathdowne Street, Carlton North, VIC 3054" at bounding box center [395, 141] width 132 height 14
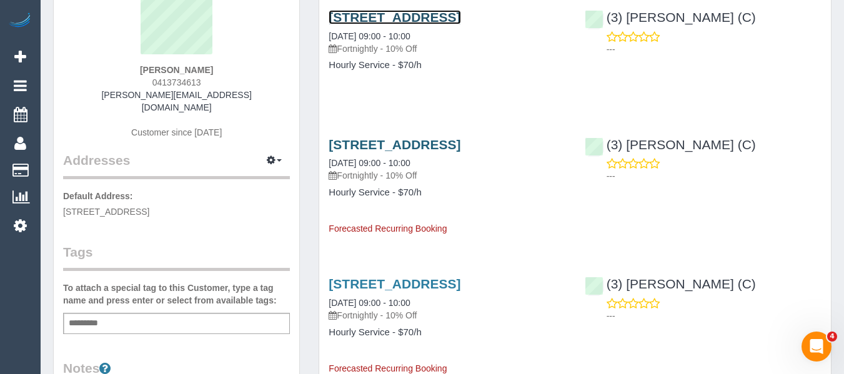
scroll to position [125, 0]
drag, startPoint x: 559, startPoint y: 246, endPoint x: 542, endPoint y: 257, distance: 19.4
click at [550, 235] on div "1013 Rathdowne Street, Carlton North, VIC 3054 10/09/2025 09:00 - 10:00 Fortnig…" at bounding box center [447, 180] width 256 height 109
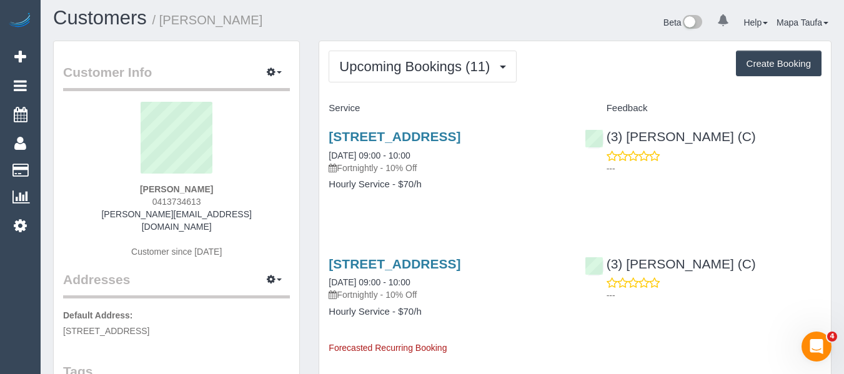
scroll to position [0, 0]
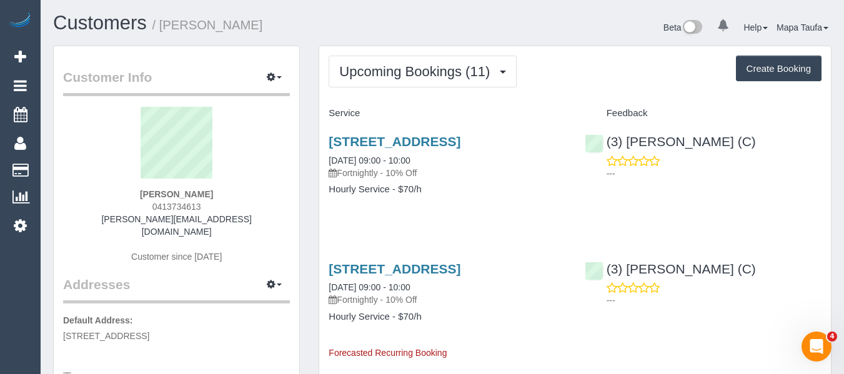
click at [374, 166] on div "1013 Rathdowne Street, Carlton North, VIC 3054 27/08/2025 09:00 - 10:00 Fortnig…" at bounding box center [447, 156] width 237 height 45
click at [384, 149] on link "1013 Rathdowne Street, Carlton North, VIC 3054" at bounding box center [395, 141] width 132 height 14
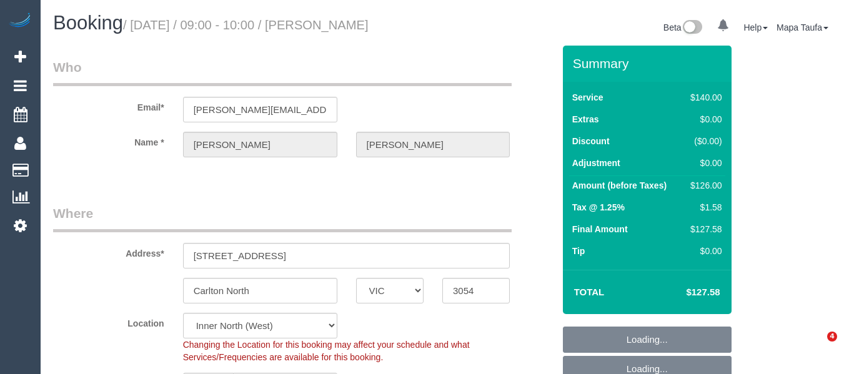
select select "VIC"
select select "number:28"
select select "number:35"
select select "23974"
select select "VIC"
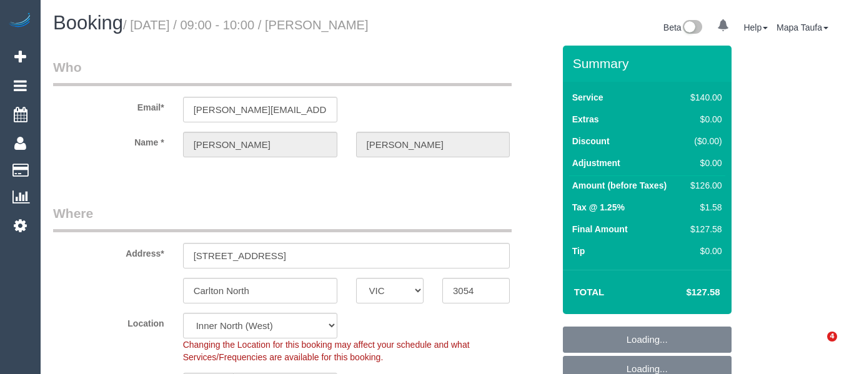
select select "number:28"
select select "number:35"
select select "23974"
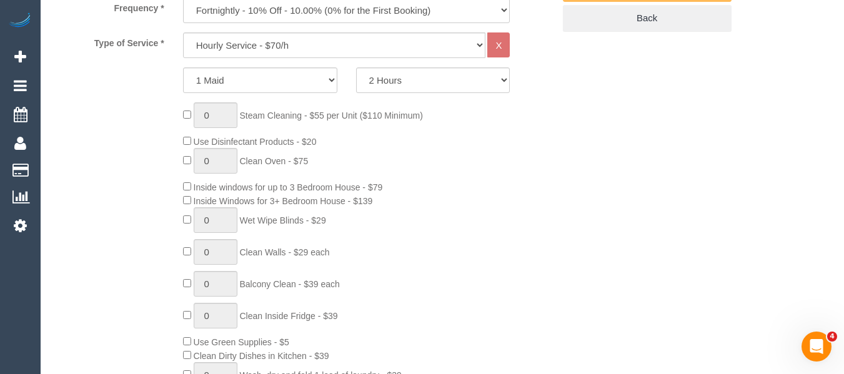
scroll to position [500, 0]
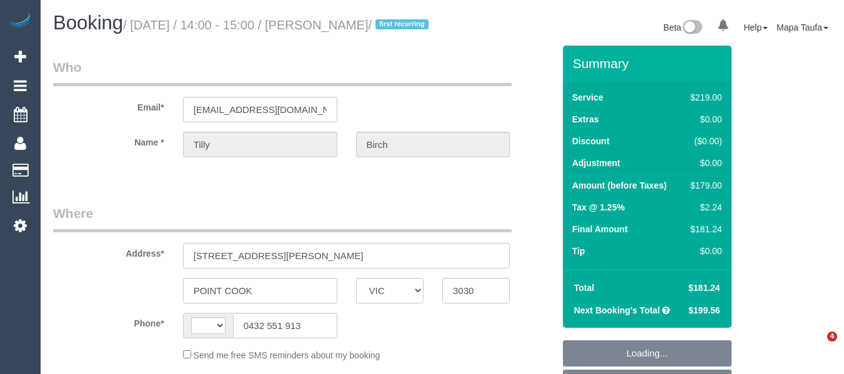
select select "VIC"
select select "string:AU"
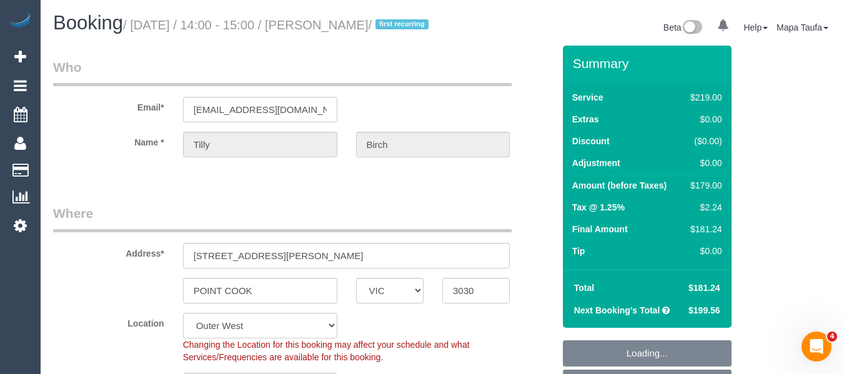
select select "object:3059"
select select "string:stripe-pm_1RWWiY2GScqysDRV09I6m5nk"
select select "object:3309"
select select "number:27"
select select "number:14"
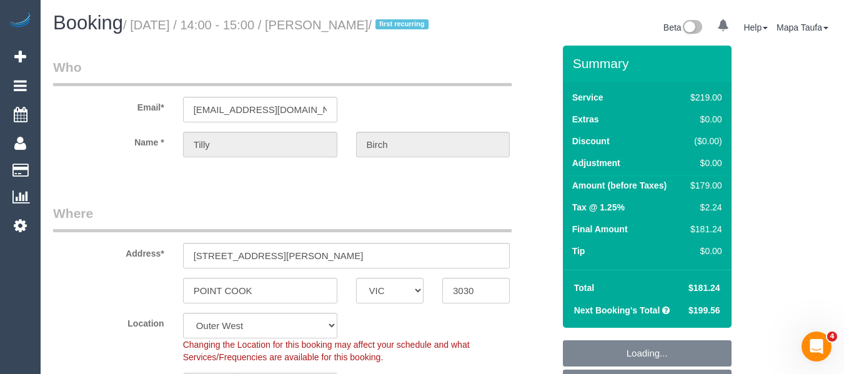
select select "number:19"
select select "number:23"
select select "number:35"
select select "number:12"
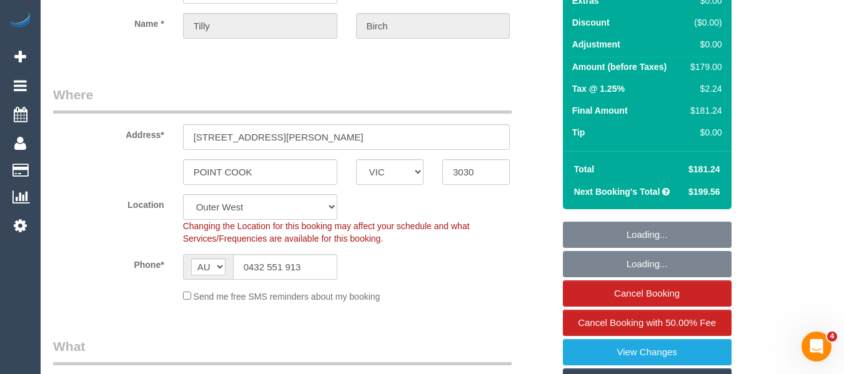
scroll to position [250, 0]
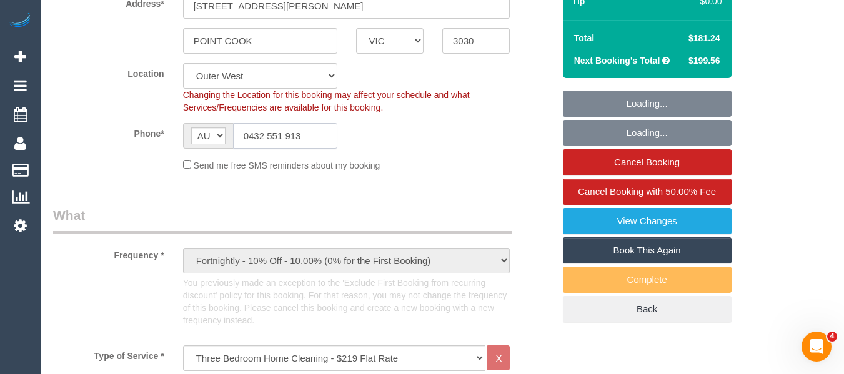
click at [304, 148] on input "0432 551 913" at bounding box center [285, 136] width 104 height 26
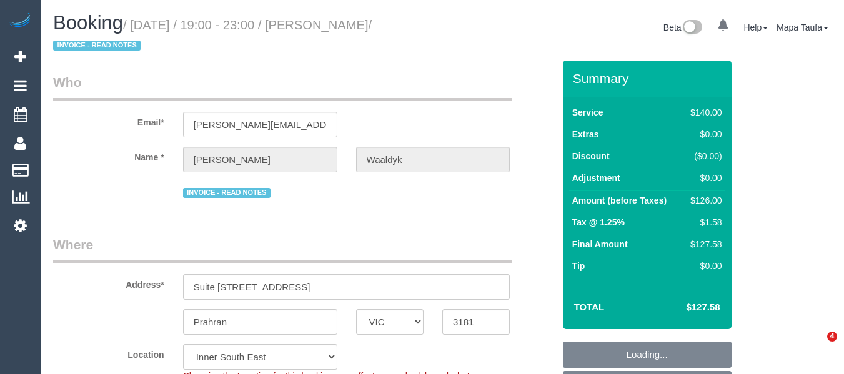
select select "VIC"
select select "number:28"
select select "number:14"
select select "number:19"
select select "number:25"
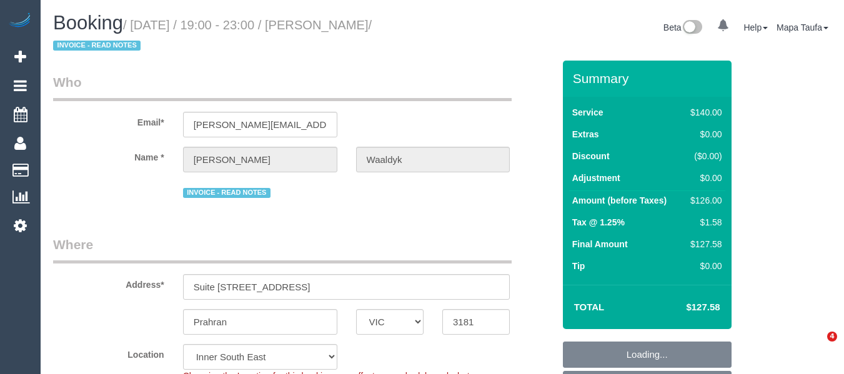
select select "number:35"
select select "31181"
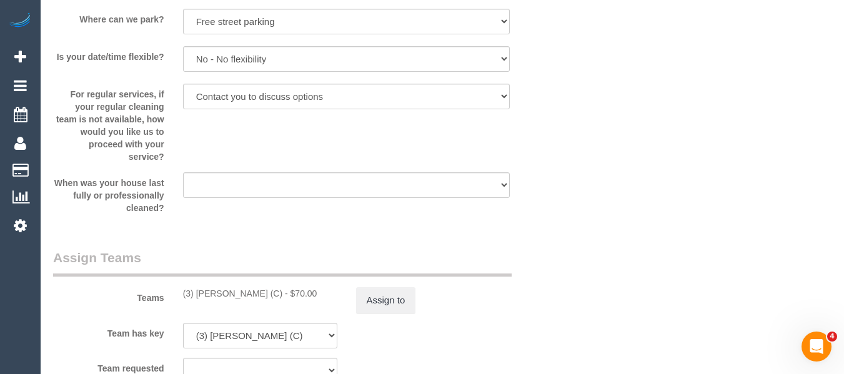
scroll to position [1960, 0]
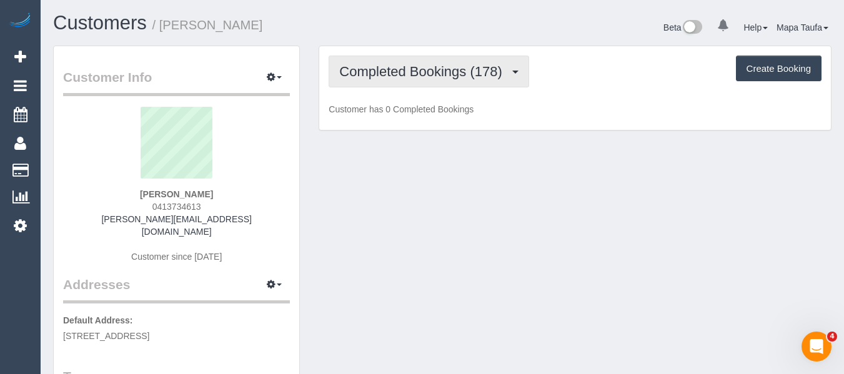
click at [414, 73] on span "Completed Bookings (178)" at bounding box center [423, 72] width 169 height 16
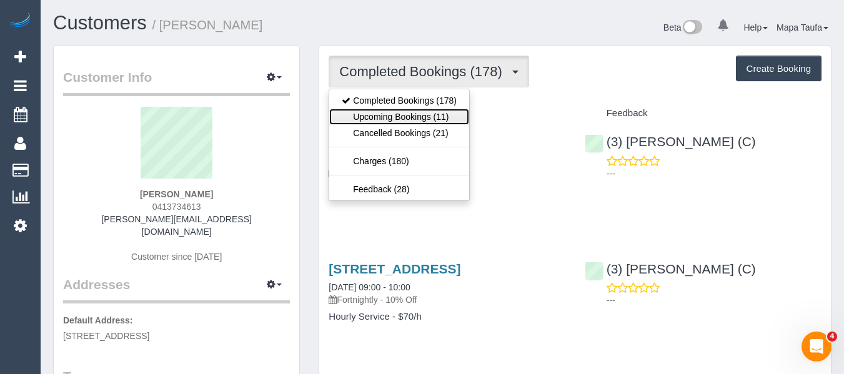
click at [409, 115] on link "Upcoming Bookings (11)" at bounding box center [399, 117] width 140 height 16
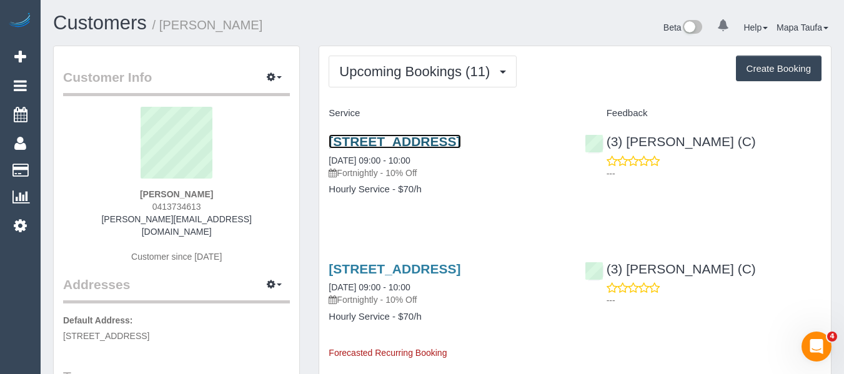
click at [370, 143] on link "1013 Rathdowne Street, Carlton North, VIC 3054" at bounding box center [395, 141] width 132 height 14
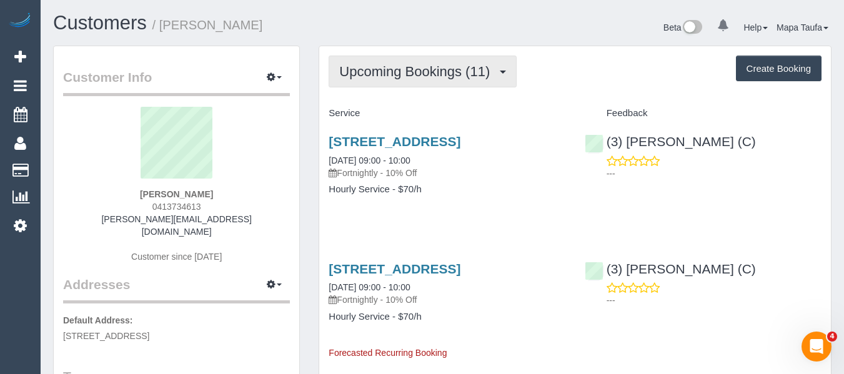
drag, startPoint x: 370, startPoint y: 72, endPoint x: 375, endPoint y: 112, distance: 40.4
click at [370, 74] on span "Upcoming Bookings (11)" at bounding box center [417, 72] width 157 height 16
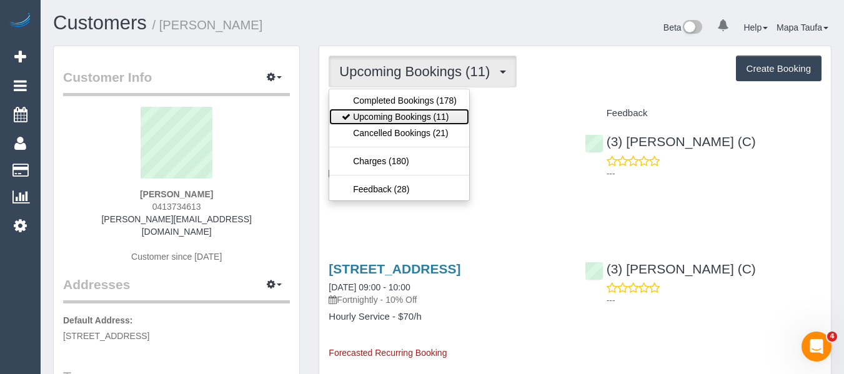
click at [374, 120] on link "Upcoming Bookings (11)" at bounding box center [399, 117] width 140 height 16
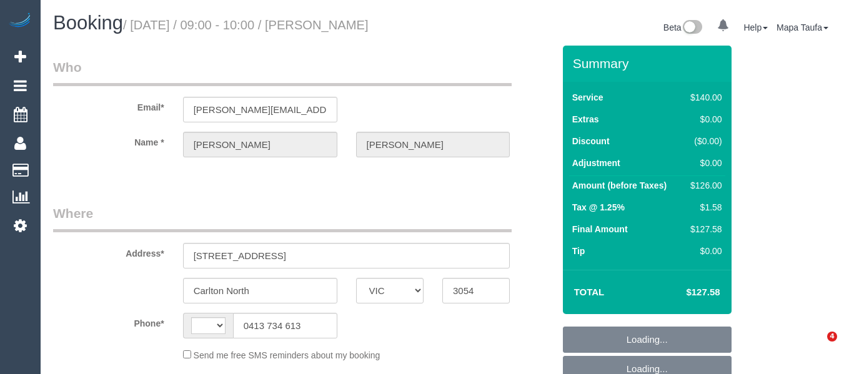
select select "VIC"
select select "string:stripe-pm_1NSvMk2GScqysDRVgijbh9HX"
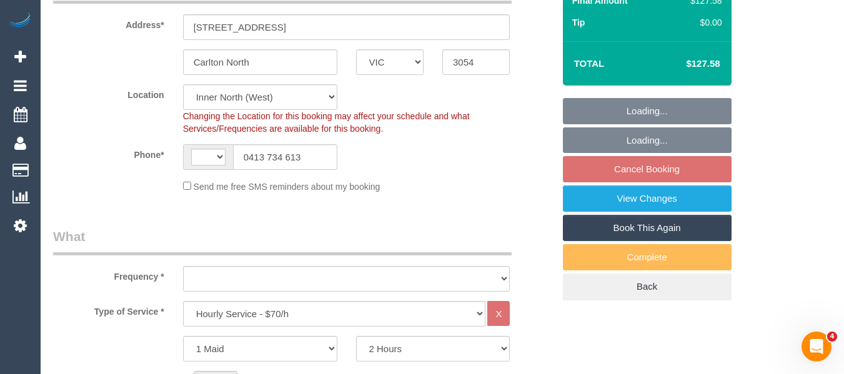
select select "string:AU"
select select "object:699"
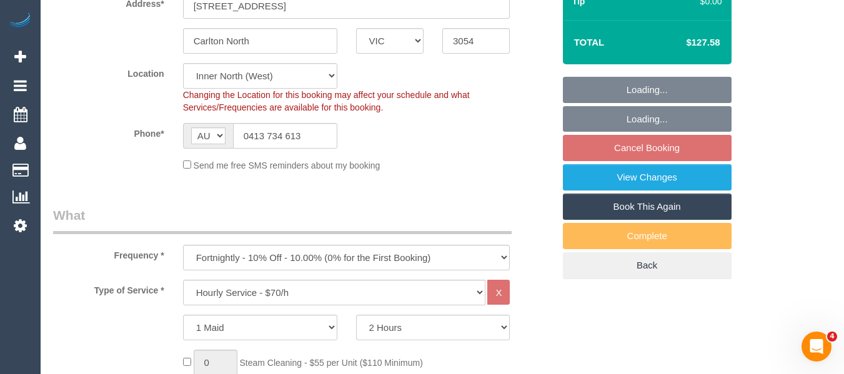
select select "23974"
select select "number:28"
select select "number:35"
select select "object:1561"
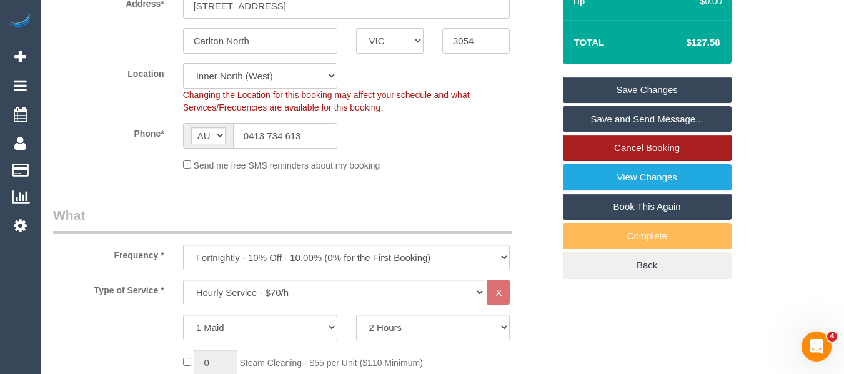
click at [662, 148] on link "Cancel Booking" at bounding box center [647, 148] width 169 height 26
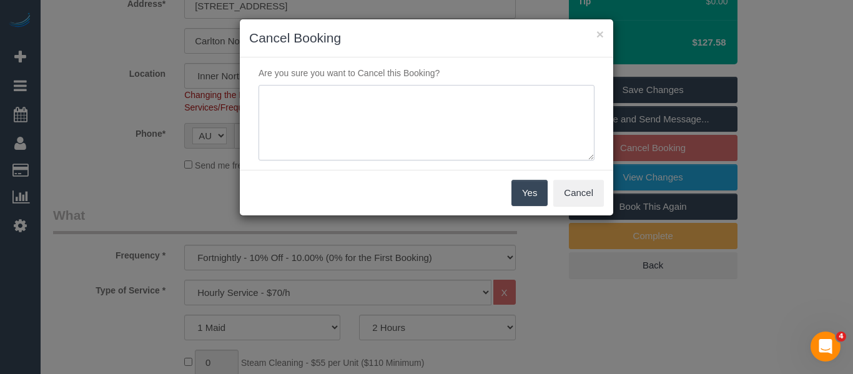
click at [389, 108] on textarea at bounding box center [427, 123] width 336 height 76
type textarea "service not needed via email -MT"
drag, startPoint x: 540, startPoint y: 197, endPoint x: 534, endPoint y: 197, distance: 6.9
click at [540, 198] on button "Yes" at bounding box center [530, 193] width 36 height 26
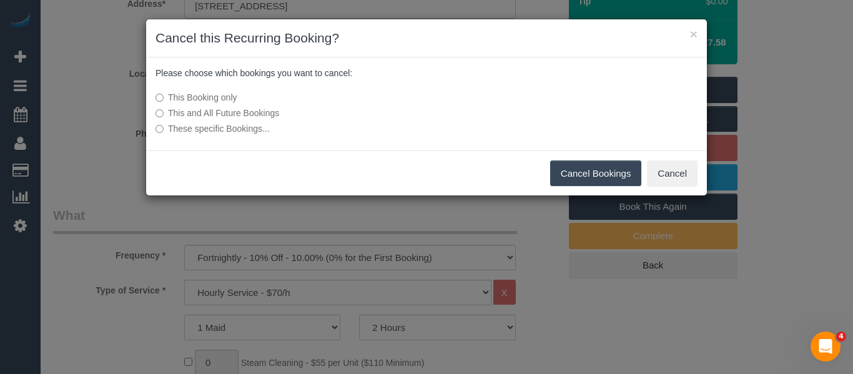
click at [593, 174] on button "Cancel Bookings" at bounding box center [596, 174] width 92 height 26
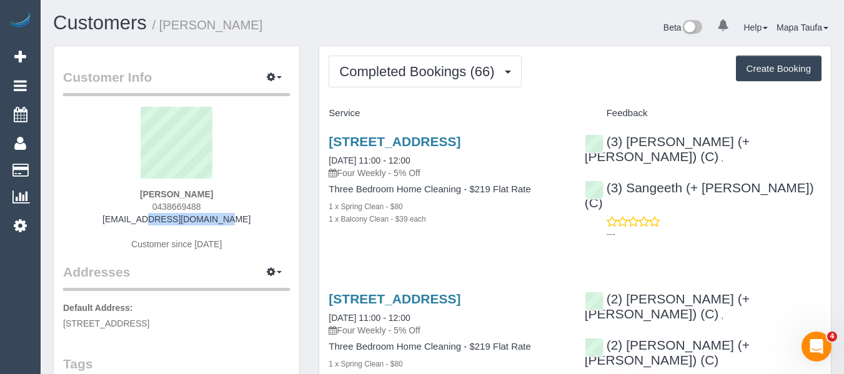
drag, startPoint x: 230, startPoint y: 219, endPoint x: 95, endPoint y: 224, distance: 135.0
click at [103, 222] on div "Susie Wong 0438669488 swon22@gmail.com Customer since 2019" at bounding box center [176, 185] width 227 height 156
copy link "swon22@gmail.com"
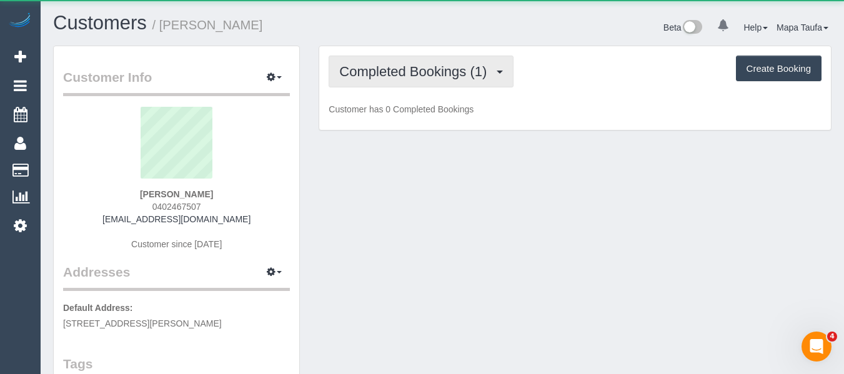
click at [370, 65] on span "Completed Bookings (1)" at bounding box center [416, 72] width 154 height 16
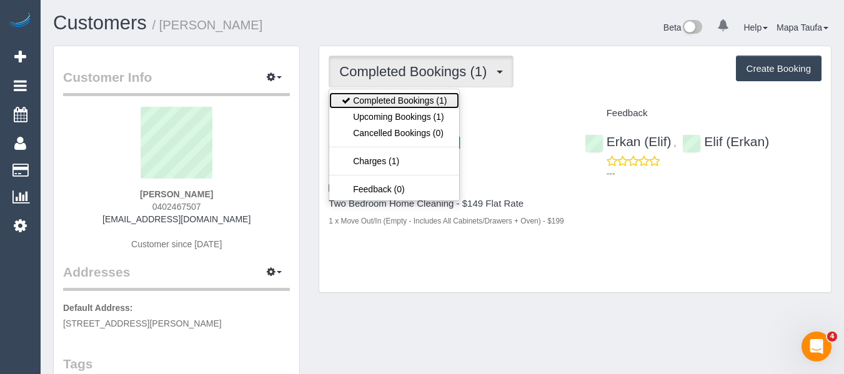
click at [380, 107] on link "Completed Bookings (1)" at bounding box center [394, 100] width 130 height 16
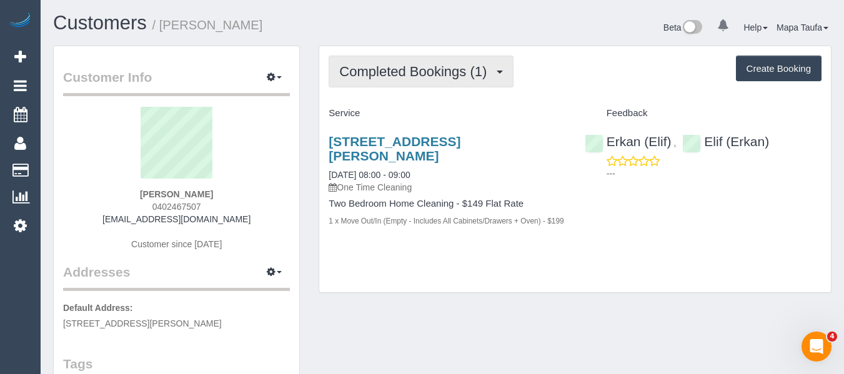
drag, startPoint x: 396, startPoint y: 76, endPoint x: 398, endPoint y: 102, distance: 26.3
click at [396, 82] on button "Completed Bookings (1)" at bounding box center [421, 72] width 185 height 32
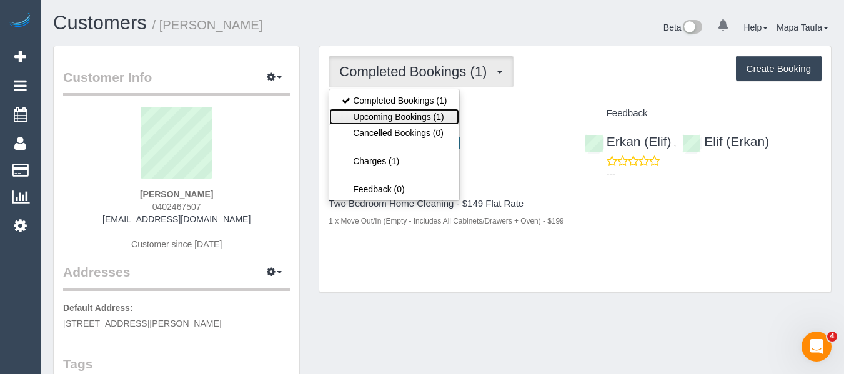
click at [398, 111] on link "Upcoming Bookings (1)" at bounding box center [394, 117] width 130 height 16
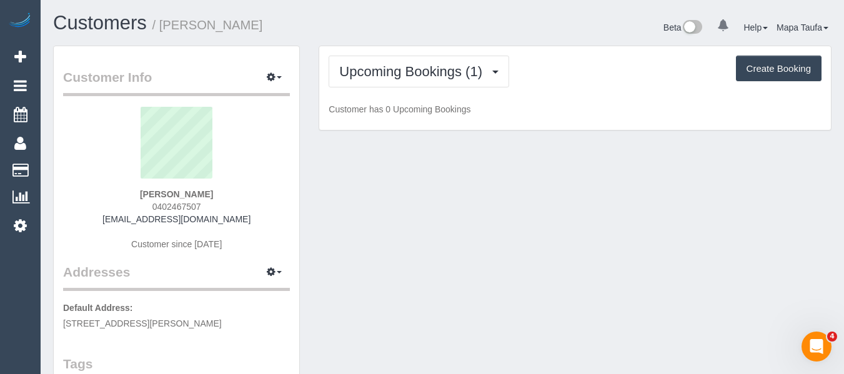
click at [419, 34] on div "Customers / Matilda Mornane" at bounding box center [243, 25] width 399 height 27
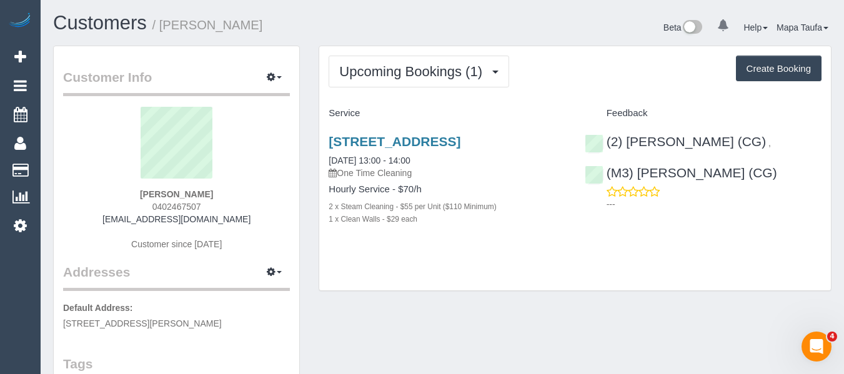
drag, startPoint x: 212, startPoint y: 207, endPoint x: 149, endPoint y: 209, distance: 63.1
click at [149, 208] on div "Matilda Mornane 0402467507 matilda.mornane@gmail.com Customer since 2020" at bounding box center [176, 185] width 227 height 156
copy span "0402467507"
click at [437, 138] on link "57 Dover St, Flemington, Unit 17, Flemington, VIC 3031" at bounding box center [395, 141] width 132 height 14
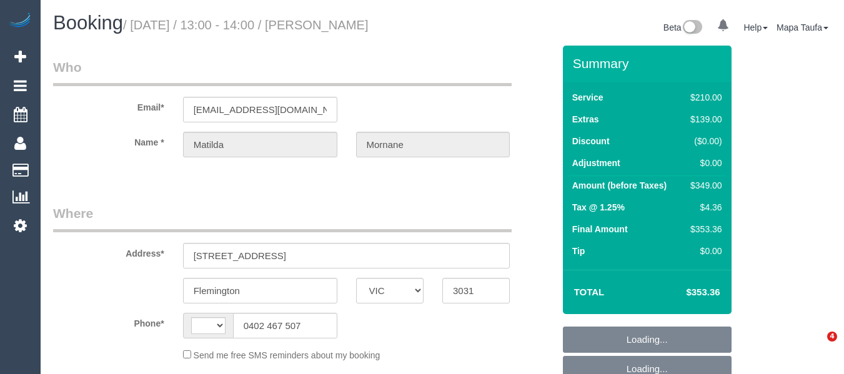
select select "VIC"
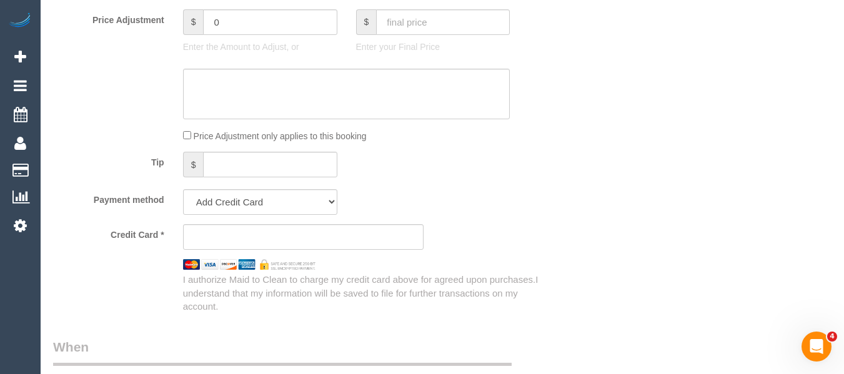
select select "string:AU"
select select "object:581"
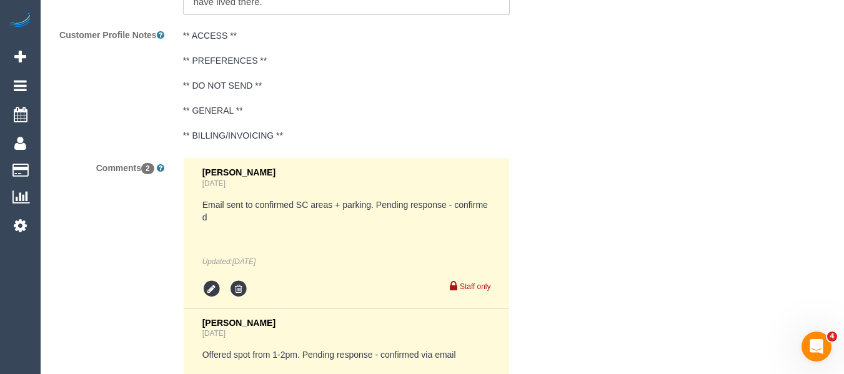
select select "string:stripe-pm_1RsFsd2GScqysDRVgSeO7wtR"
select select "180"
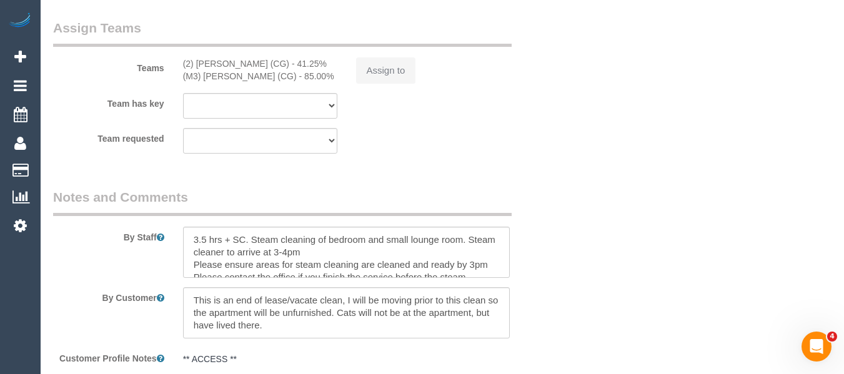
select select "number:29"
select select "number:14"
select select "number:18"
select select "number:24"
select select "number:13"
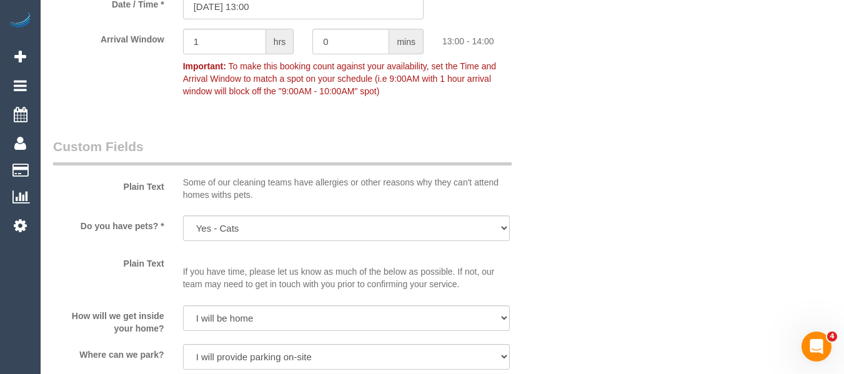
scroll to position [1988, 0]
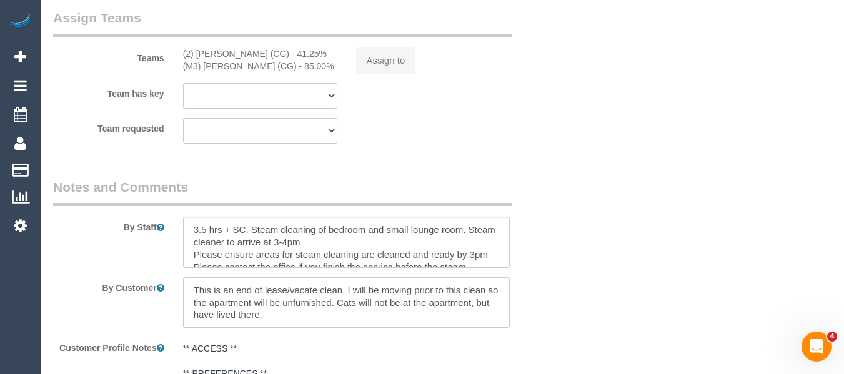
select select "object:912"
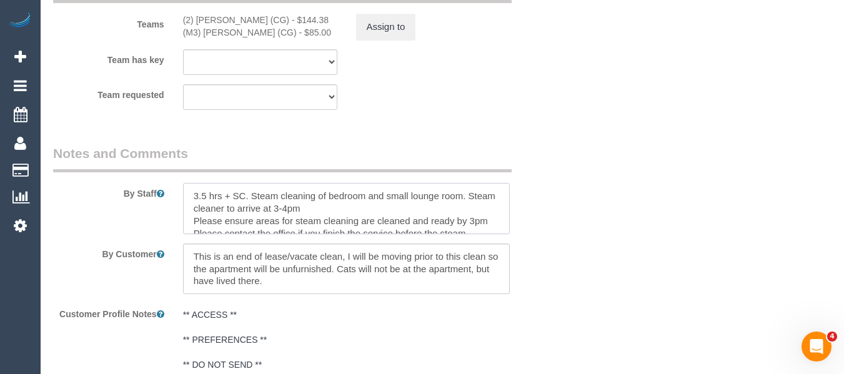
scroll to position [25, 0]
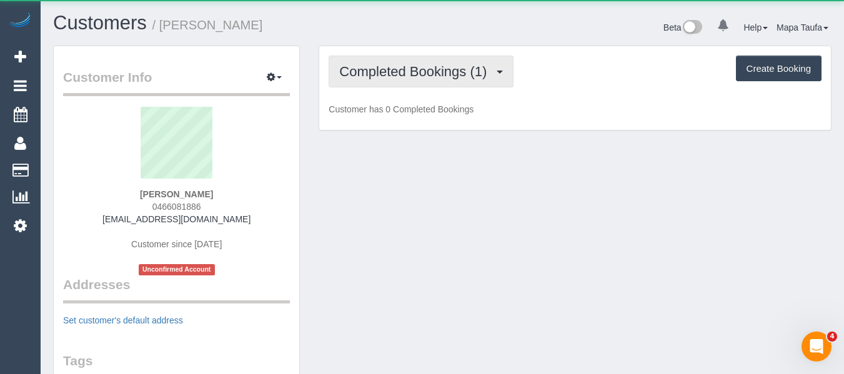
click at [412, 70] on span "Completed Bookings (1)" at bounding box center [416, 72] width 154 height 16
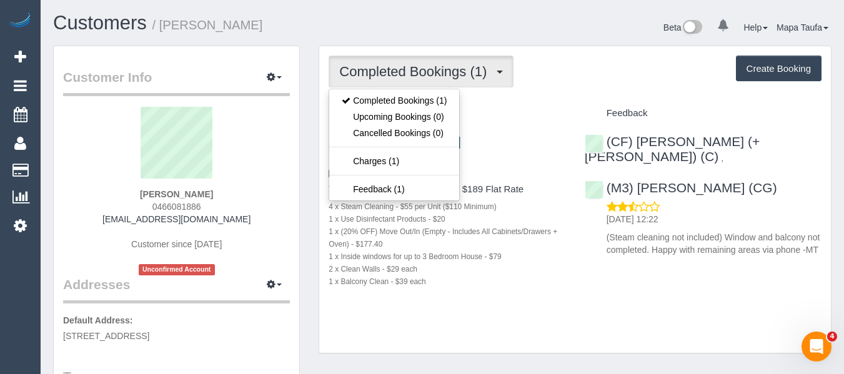
drag, startPoint x: 568, startPoint y: 94, endPoint x: 479, endPoint y: 140, distance: 100.6
click at [568, 97] on div "Completed Bookings (1) Completed Bookings (1) Upcoming Bookings (0) Cancelled B…" at bounding box center [575, 199] width 512 height 307
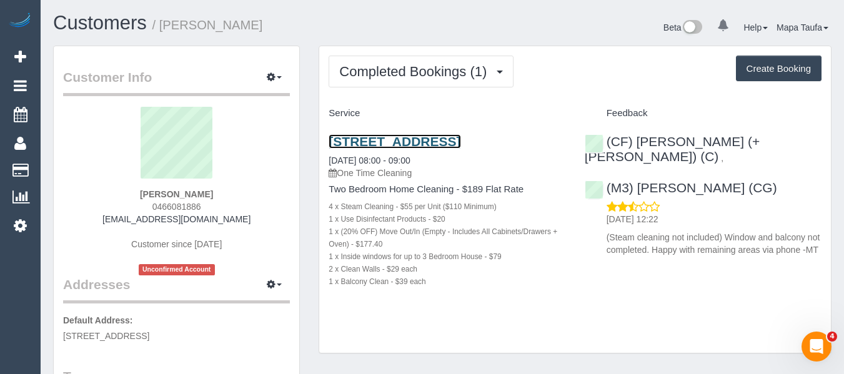
click at [432, 140] on link "[STREET_ADDRESS]" at bounding box center [395, 141] width 132 height 14
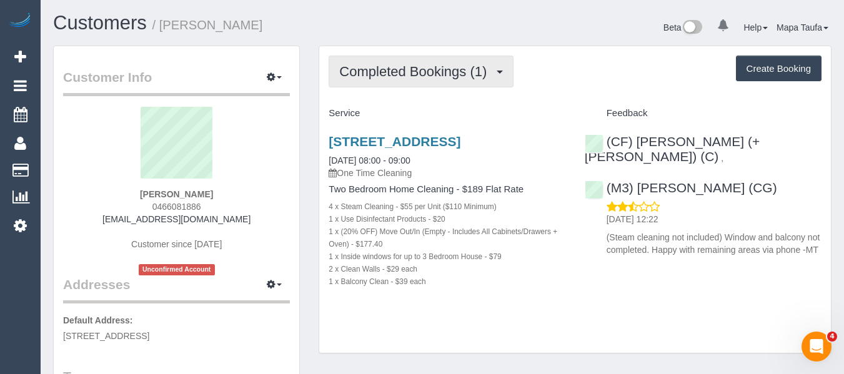
drag, startPoint x: 360, startPoint y: 78, endPoint x: 367, endPoint y: 83, distance: 8.5
click at [363, 80] on button "Completed Bookings (1)" at bounding box center [421, 72] width 185 height 32
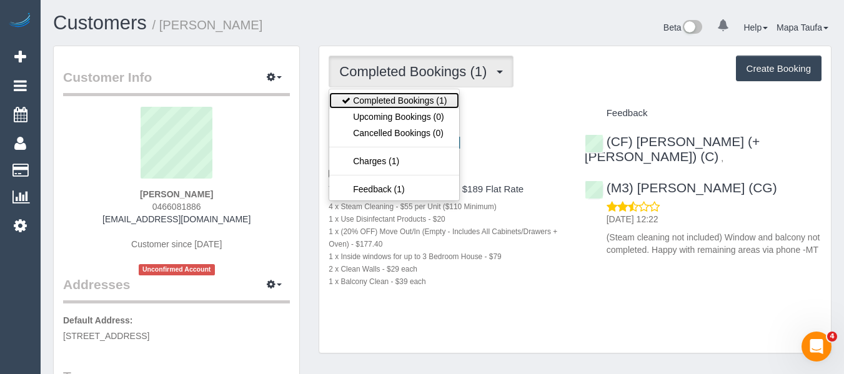
click at [368, 96] on link "Completed Bookings (1)" at bounding box center [394, 100] width 130 height 16
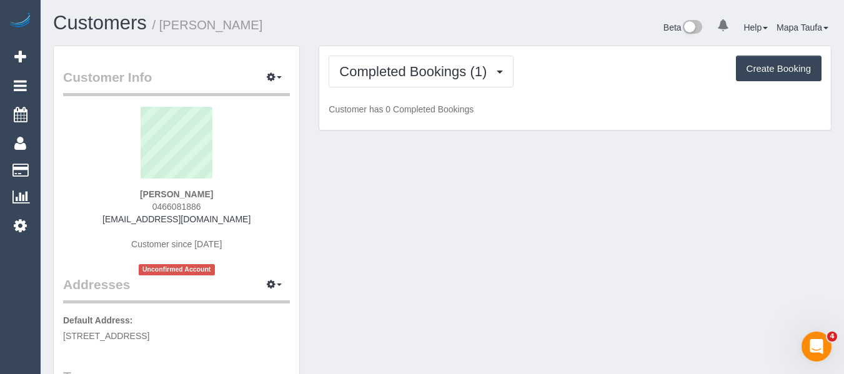
click at [437, 22] on div "Customers / [PERSON_NAME]" at bounding box center [243, 25] width 399 height 27
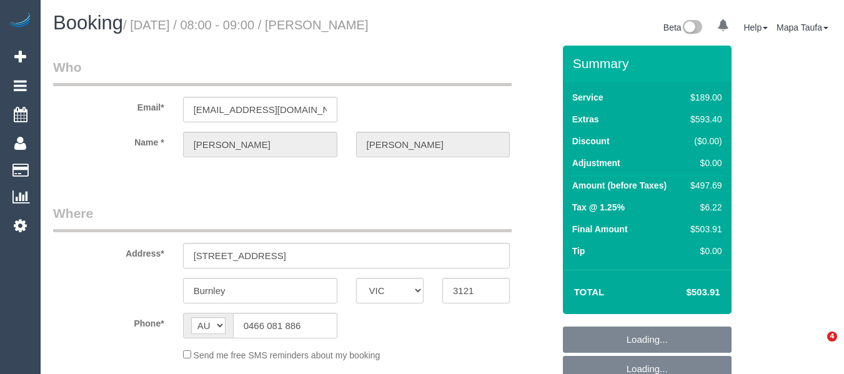
select select "VIC"
select select "string:stripe-pm_1RtH9P2GScqysDRVX1y8Srtx"
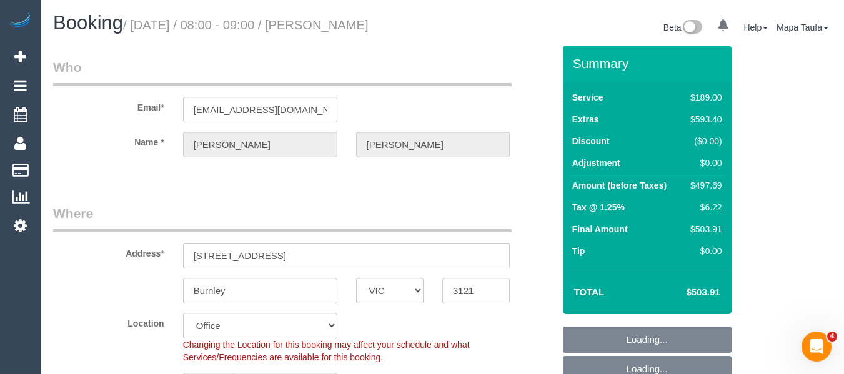
select select "object:621"
select select "number:27"
select select "number:14"
select select "number:18"
select select "number:24"
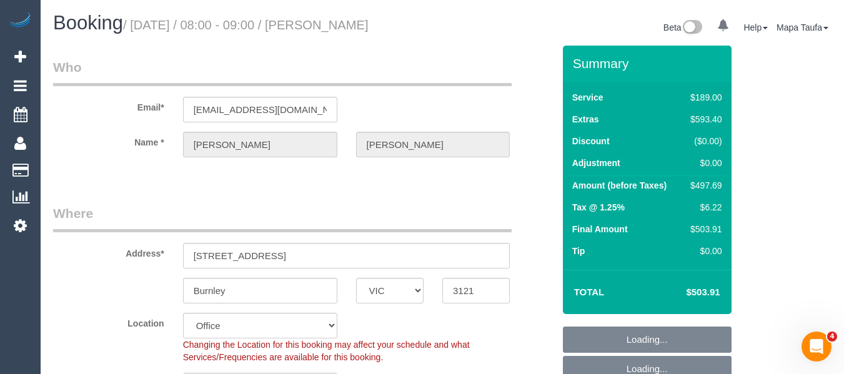
select select "number:26"
select select "object:772"
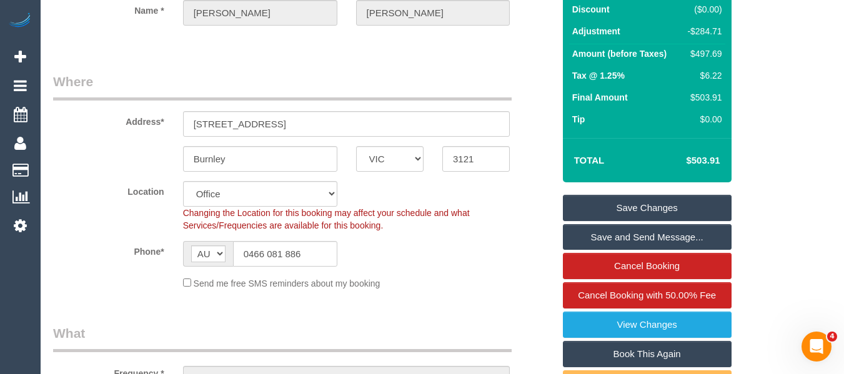
scroll to position [125, 0]
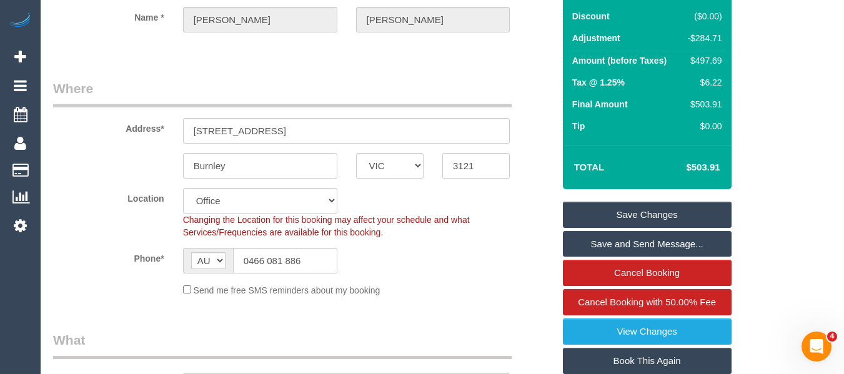
drag, startPoint x: 843, startPoint y: 44, endPoint x: 842, endPoint y: 57, distance: 13.1
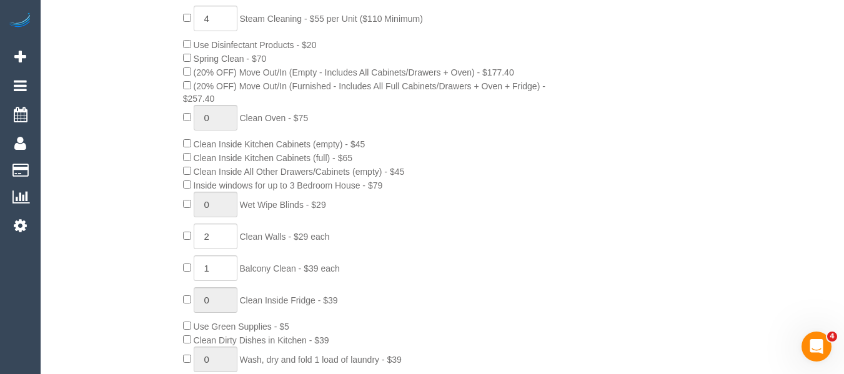
scroll to position [582, 0]
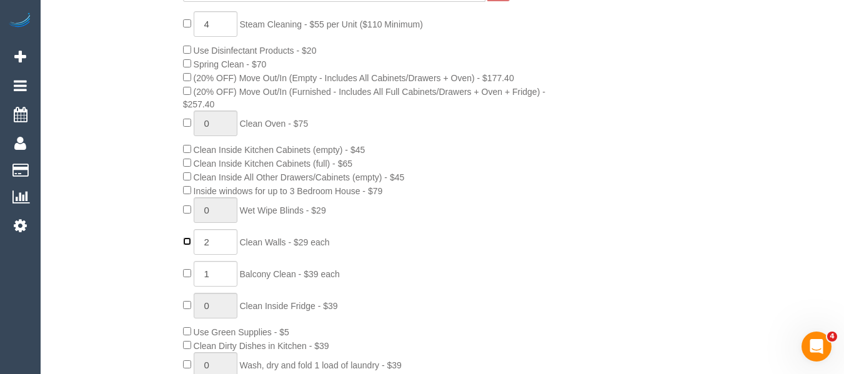
type input "0"
click at [187, 267] on div "4 Steam Cleaning - $55 per Unit ($110 Minimum) Use Disinfectant Products - $20 …" at bounding box center [368, 236] width 389 height 450
type input "0"
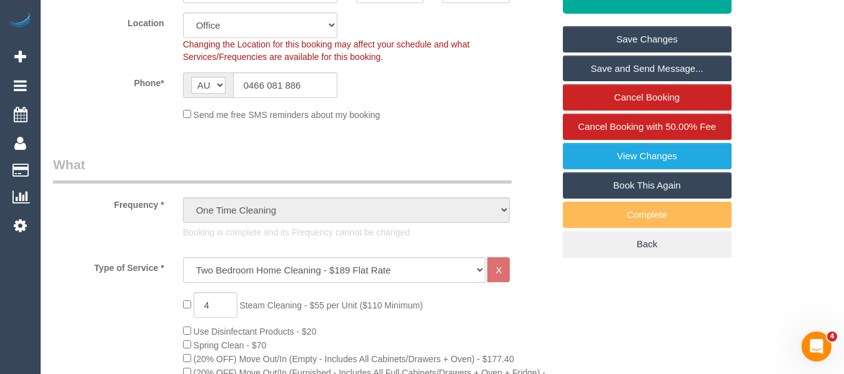
scroll to position [207, 0]
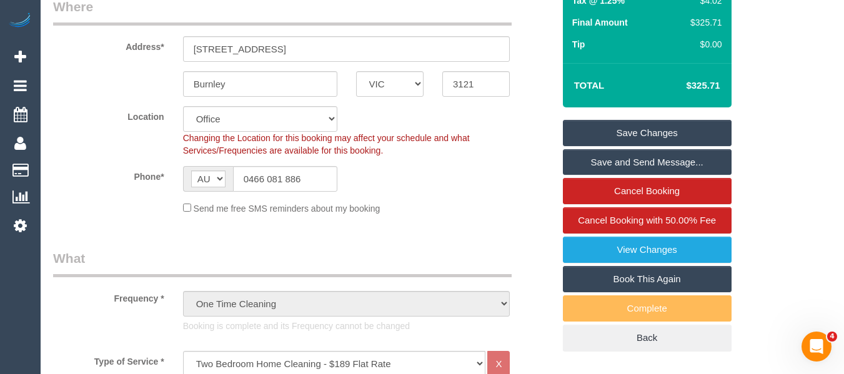
click at [627, 130] on link "Save Changes" at bounding box center [647, 133] width 169 height 26
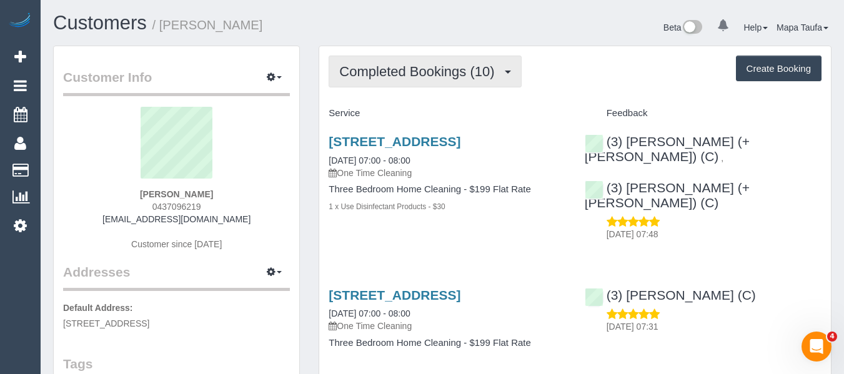
drag, startPoint x: 401, startPoint y: 83, endPoint x: 411, endPoint y: 107, distance: 26.3
click at [402, 83] on button "Completed Bookings (10)" at bounding box center [425, 72] width 192 height 32
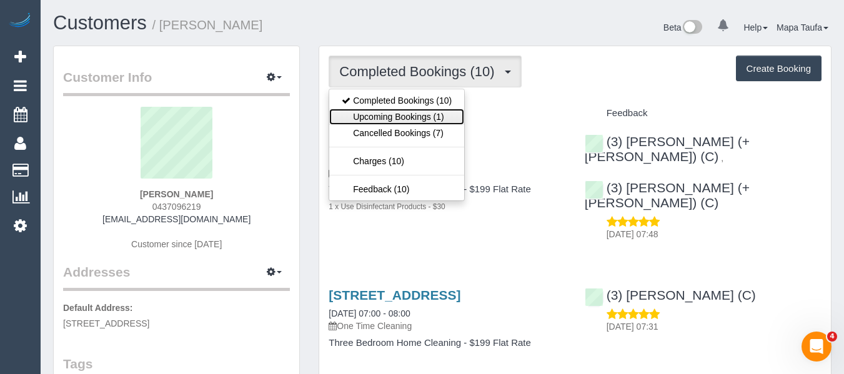
click at [417, 121] on link "Upcoming Bookings (1)" at bounding box center [396, 117] width 135 height 16
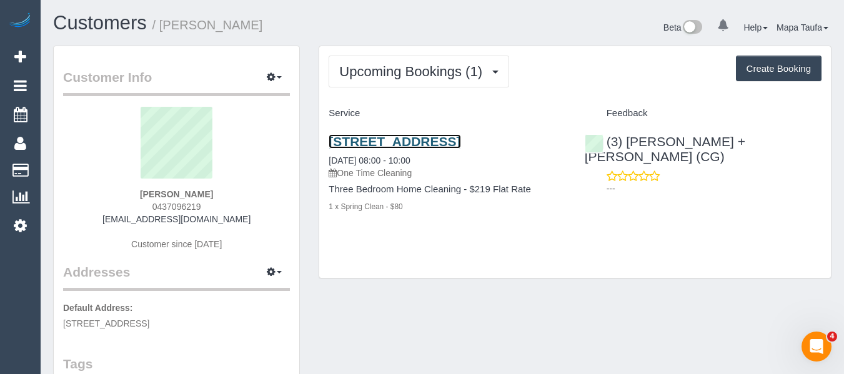
click at [394, 143] on link "16 Balwyn Road, Bulleen, VIC 3105" at bounding box center [395, 141] width 132 height 14
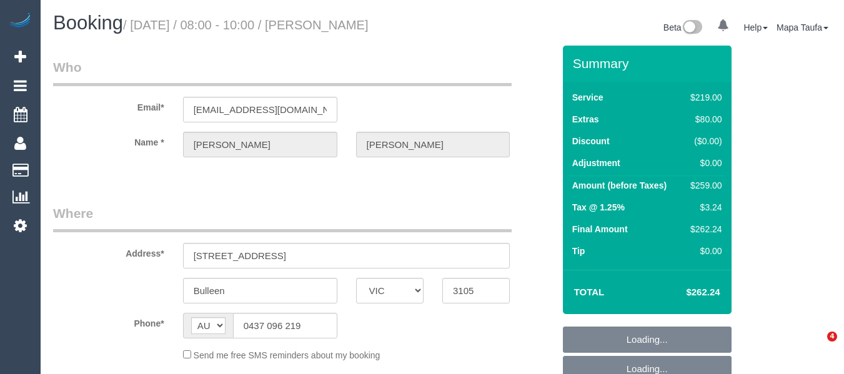
select select "VIC"
select select "object:553"
select select "string:stripe-pm_1OqRzb2GScqysDRVmsgX1wpR"
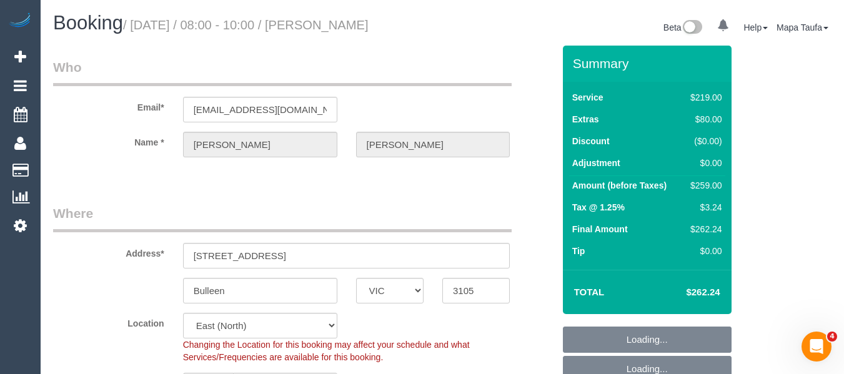
select select "object:800"
select select "number:28"
select select "number:15"
select select "number:21"
select select "number:25"
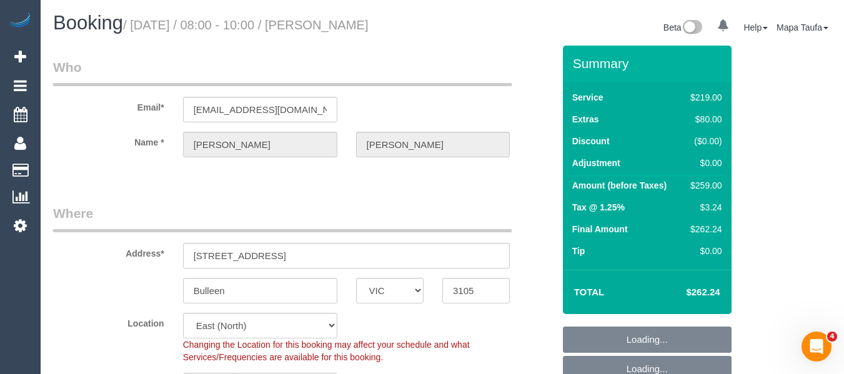
select select "number:26"
select select "spot1"
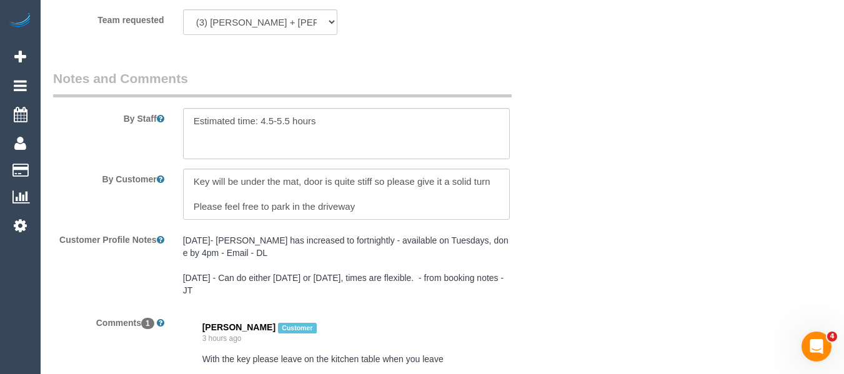
scroll to position [2124, 0]
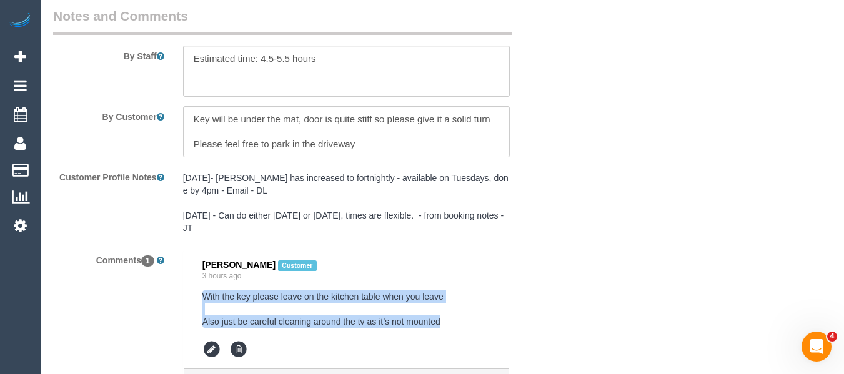
drag, startPoint x: 287, startPoint y: 320, endPoint x: 202, endPoint y: 292, distance: 90.1
click at [202, 292] on pre "With the key please leave on the kitchen table when you leave Also just be care…" at bounding box center [346, 308] width 289 height 37
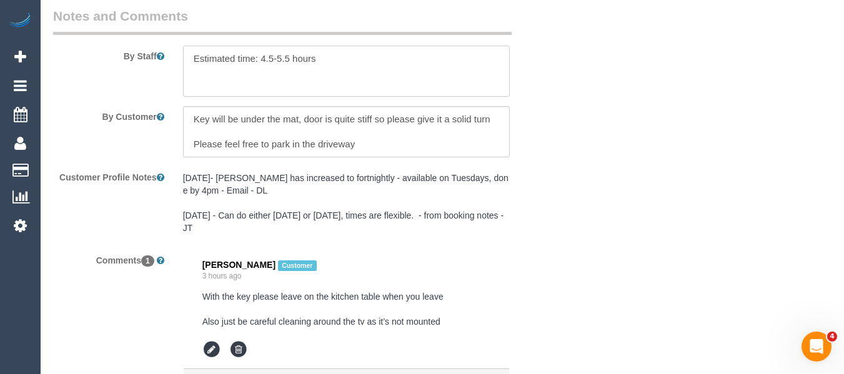
click at [365, 60] on textarea at bounding box center [346, 71] width 327 height 51
paste textarea "With the key please leave on the kitchen table when you leave Also just be care…"
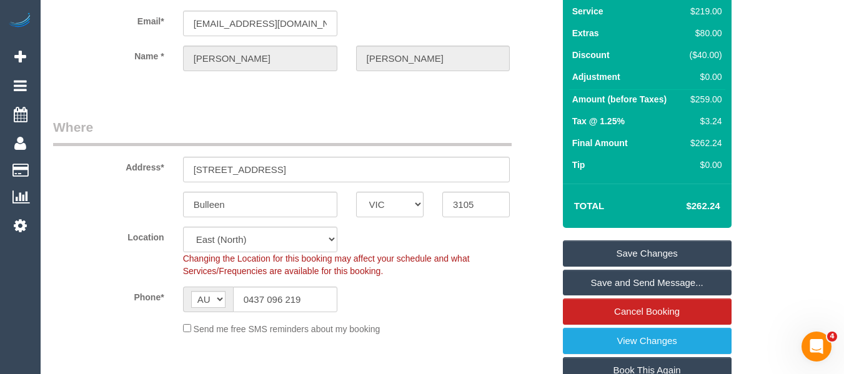
scroll to position [72, 0]
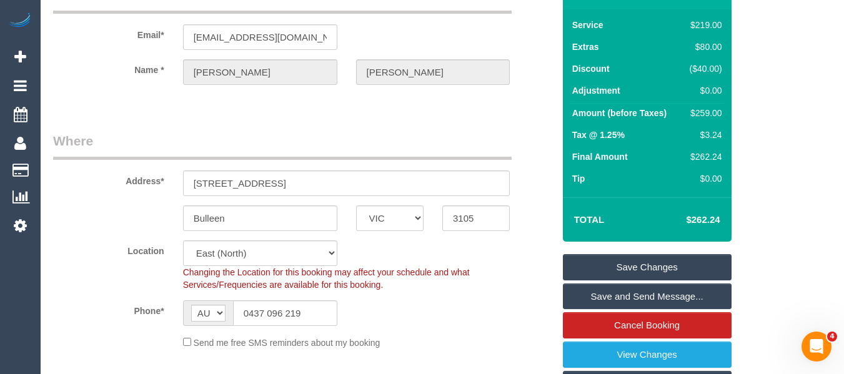
type textarea "Estimated time: 4.5-5.5 hours With the key please leave on the kitchen table wh…"
click at [653, 260] on link "Save Changes" at bounding box center [647, 267] width 169 height 26
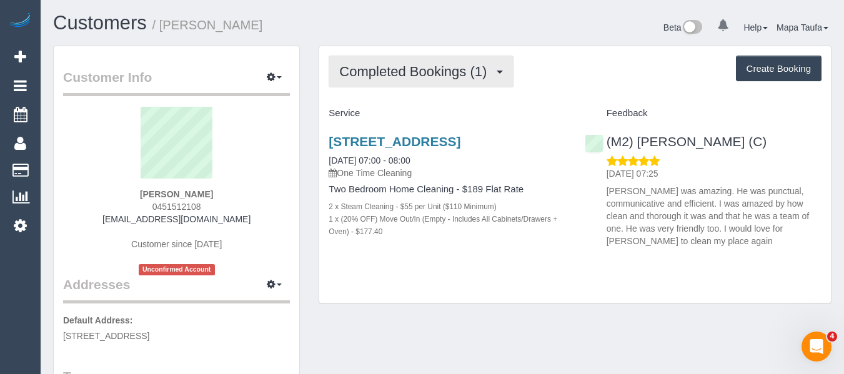
drag, startPoint x: 355, startPoint y: 73, endPoint x: 369, endPoint y: 100, distance: 30.5
click at [355, 73] on span "Completed Bookings (1)" at bounding box center [416, 72] width 154 height 16
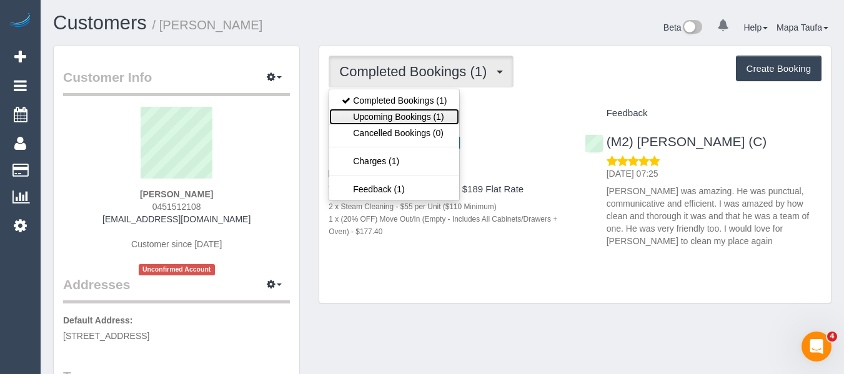
click at [370, 111] on link "Upcoming Bookings (1)" at bounding box center [394, 117] width 130 height 16
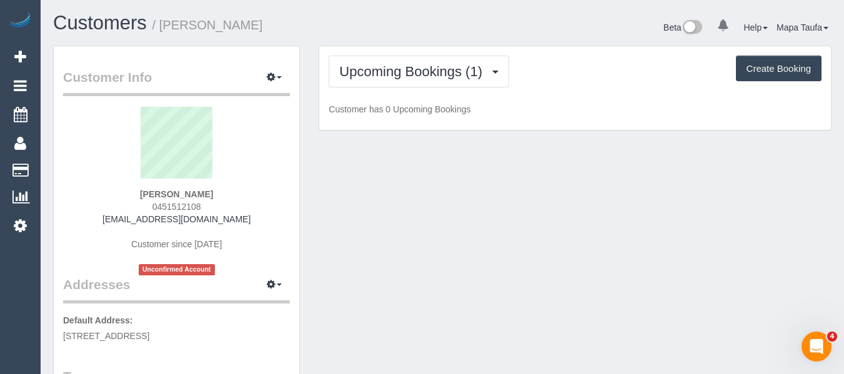
click at [375, 38] on div "Customers / Sian Mahony" at bounding box center [243, 25] width 399 height 27
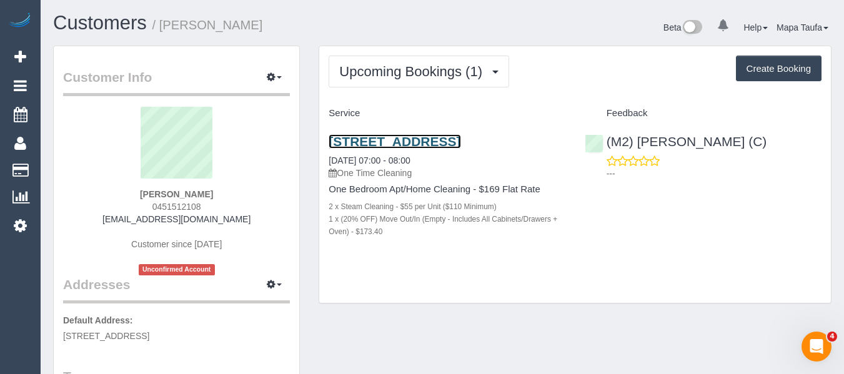
click at [405, 148] on link "93 Flemington Rd, 712, North Melbourne, VIC 3051" at bounding box center [395, 141] width 132 height 14
drag, startPoint x: 697, startPoint y: 287, endPoint x: 681, endPoint y: 284, distance: 16.4
click at [696, 287] on div "Upcoming Bookings (1) Completed Bookings (1) Upcoming Bookings (1) Cancelled Bo…" at bounding box center [575, 174] width 512 height 257
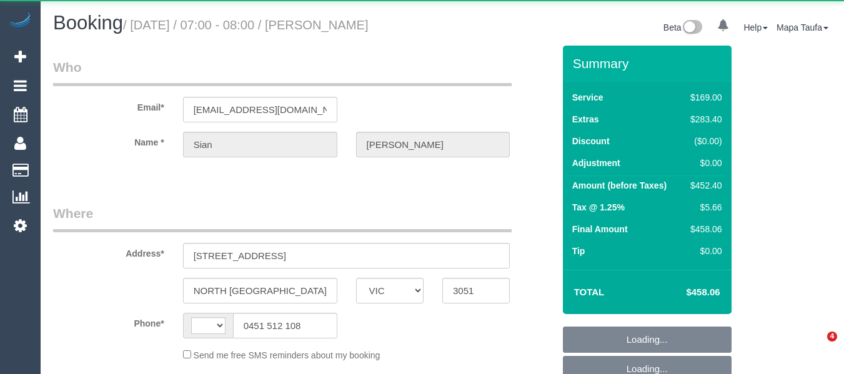
select select "VIC"
select select "string:AU"
select select "string:stripe-pm_1Rq3P02GScqysDRVxugWByjk"
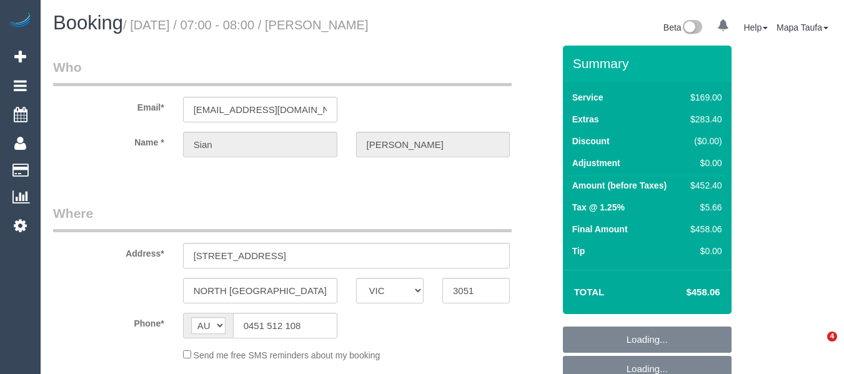
select select "object:1508"
select select "spot1"
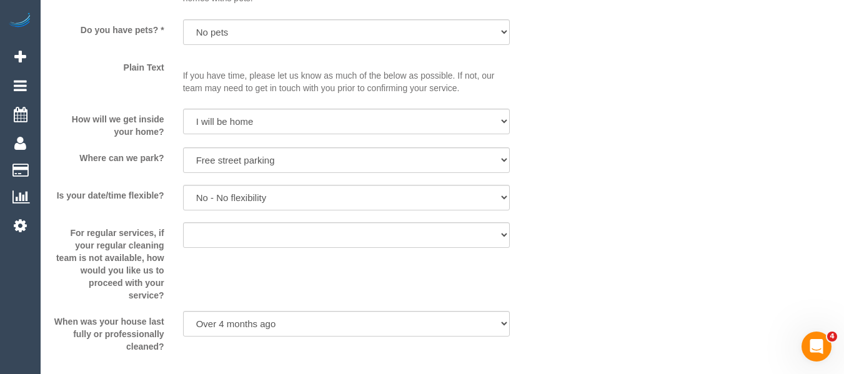
scroll to position [1479, 0]
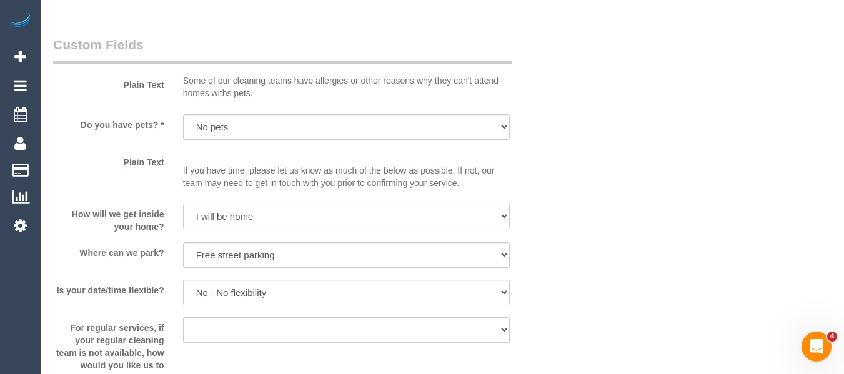
click at [271, 210] on select "I will be home Key will be left (please provide details below) Lock box/Access …" at bounding box center [346, 217] width 327 height 26
click at [183, 204] on select "I will be home Key will be left (please provide details below) Lock box/Access …" at bounding box center [346, 217] width 327 height 26
click at [245, 222] on select "I will be home Key will be left (please provide details below) Lock box/Access …" at bounding box center [346, 217] width 327 height 26
select select "number:16"
click at [183, 204] on select "I will be home Key will be left (please provide details below) Lock box/Access …" at bounding box center [346, 217] width 327 height 26
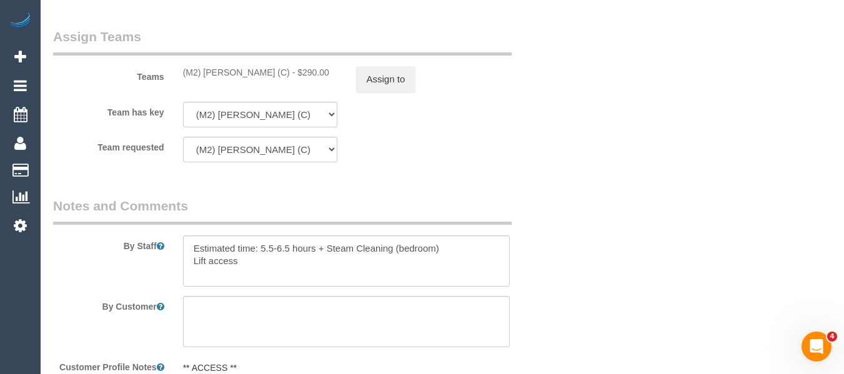
scroll to position [1957, 0]
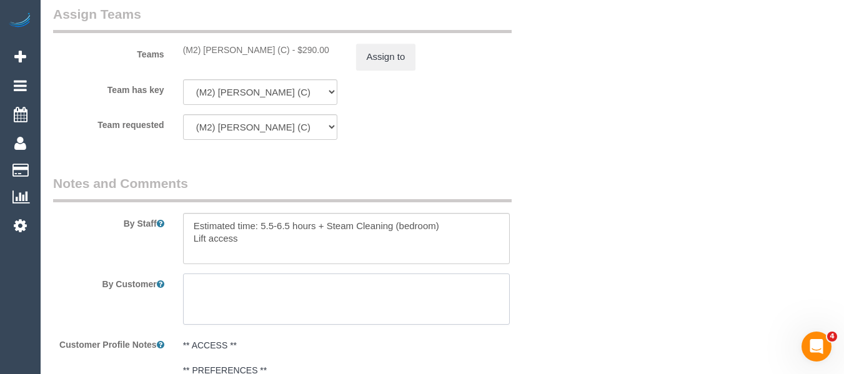
click at [229, 285] on textarea at bounding box center [346, 299] width 327 height 51
paste textarea "The lock box will be located on a bike rack, near the corner of Flemington road…"
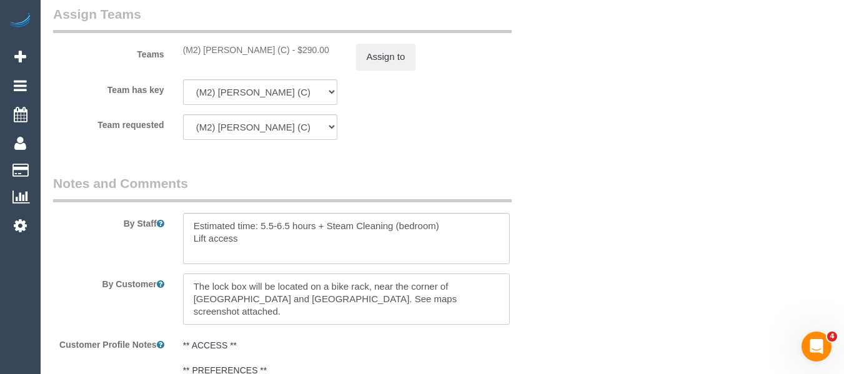
click at [456, 300] on textarea at bounding box center [346, 299] width 327 height 51
paste textarea "In the lock box will be the below - - FOB for entry to carpark and elevator - r…"
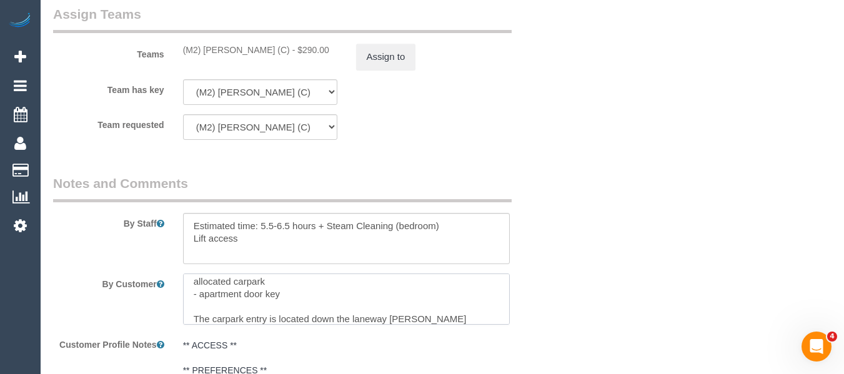
click at [317, 295] on textarea at bounding box center [346, 299] width 327 height 51
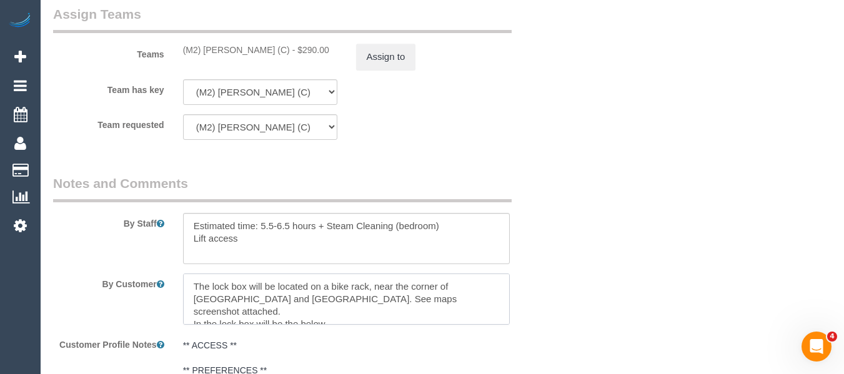
type textarea "The lock box will be located on a bike rack, near the corner of Flemington road…"
click at [222, 257] on textarea at bounding box center [346, 238] width 327 height 51
click at [247, 247] on textarea at bounding box center [346, 238] width 327 height 51
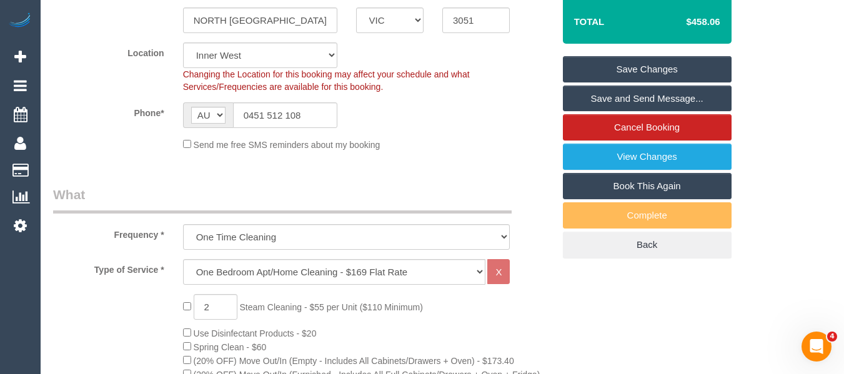
scroll to position [270, 0]
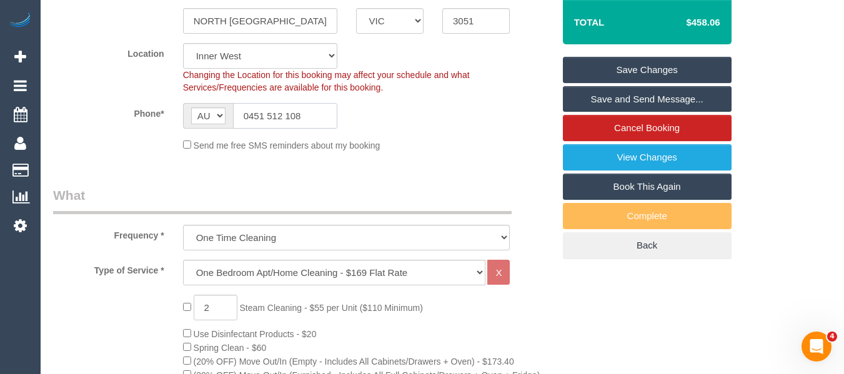
click at [293, 119] on input "0451 512 108" at bounding box center [285, 116] width 104 height 26
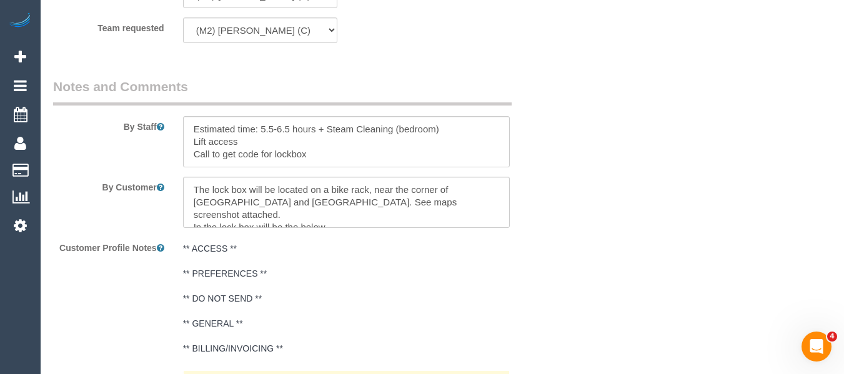
scroll to position [2059, 0]
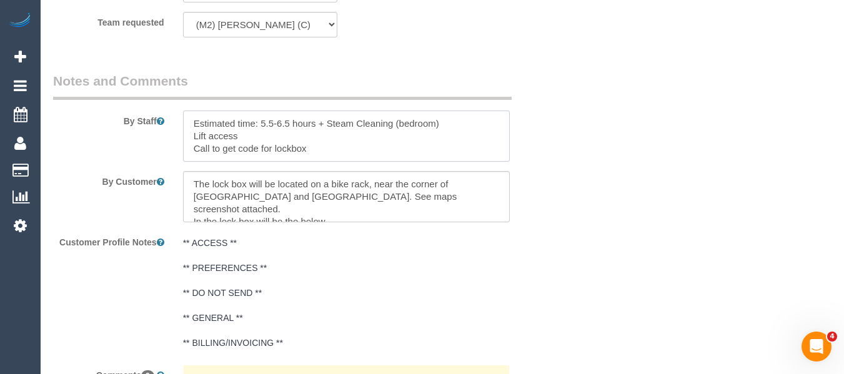
click at [339, 149] on textarea at bounding box center [346, 136] width 327 height 51
paste textarea "0451 512 108"
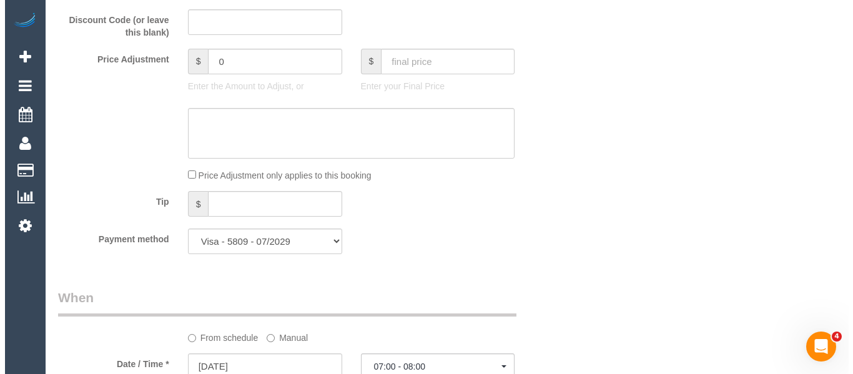
scroll to position [0, 0]
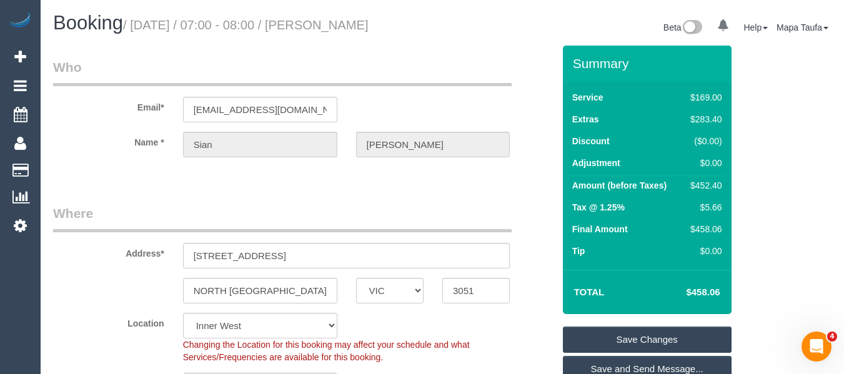
type textarea "Estimated time: 5.5-6.5 hours + Steam Cleaning (bedroom) Lift access Call to ge…"
click at [625, 324] on div "Summary Service $169.00 Extras $283.40 Discount ($0.00) Adjustment $0.00 Amount…" at bounding box center [647, 288] width 169 height 484
click at [625, 332] on link "Save Changes" at bounding box center [647, 340] width 169 height 26
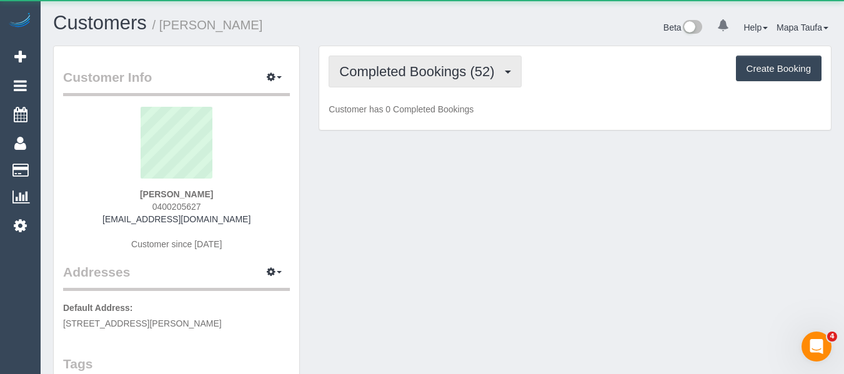
click at [372, 73] on span "Completed Bookings (52)" at bounding box center [419, 72] width 161 height 16
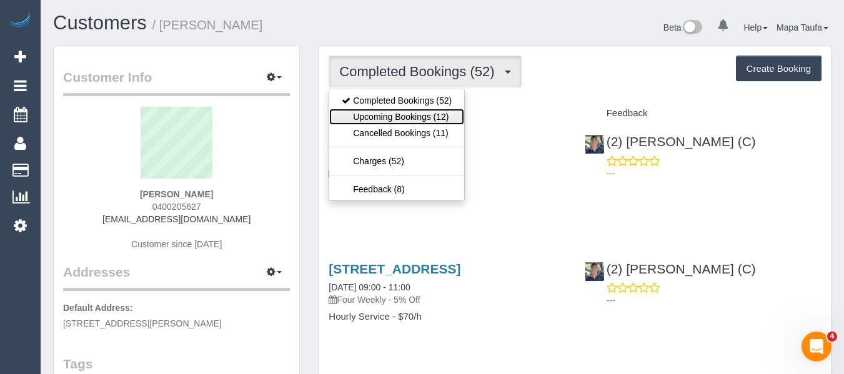
click at [375, 114] on link "Upcoming Bookings (12)" at bounding box center [396, 117] width 135 height 16
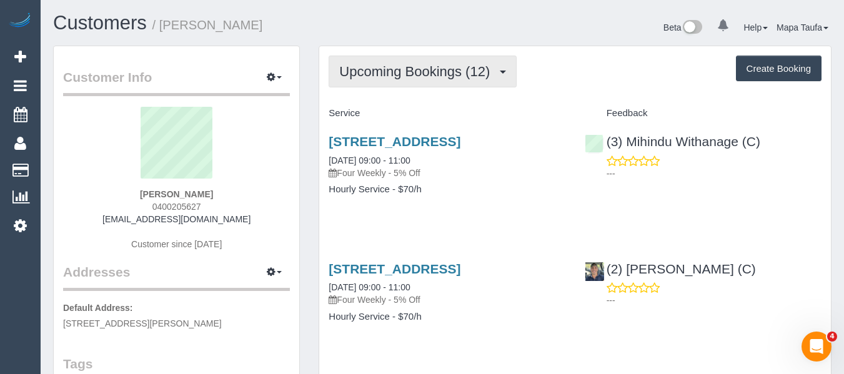
click at [452, 79] on button "Upcoming Bookings (12)" at bounding box center [423, 72] width 188 height 32
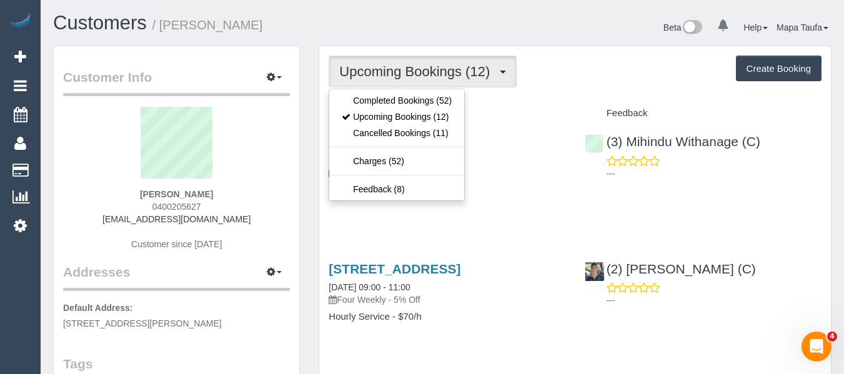
drag, startPoint x: 559, startPoint y: 104, endPoint x: 499, endPoint y: 121, distance: 62.9
click at [559, 105] on div "Service" at bounding box center [447, 113] width 256 height 21
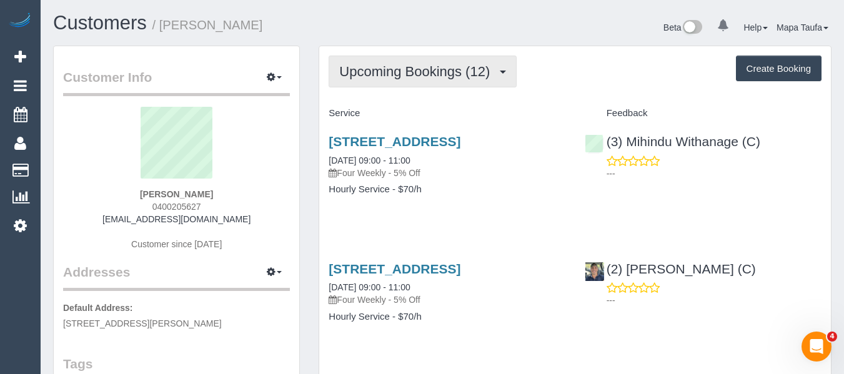
drag, startPoint x: 474, startPoint y: 66, endPoint x: 454, endPoint y: 88, distance: 30.1
click at [471, 67] on span "Upcoming Bookings (12)" at bounding box center [417, 72] width 157 height 16
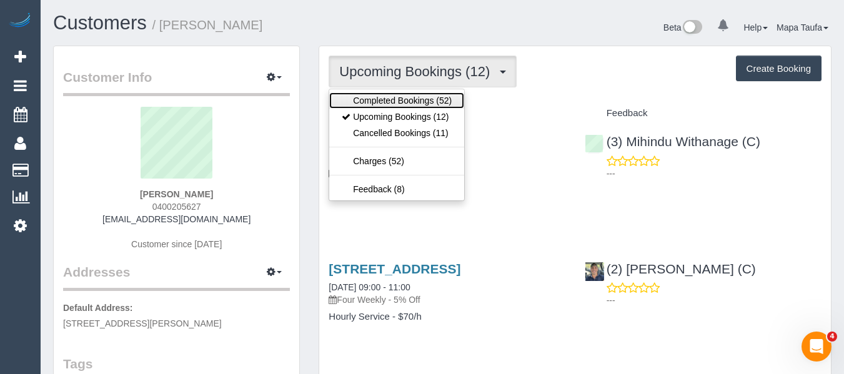
click at [450, 92] on link "Completed Bookings (52)" at bounding box center [396, 100] width 135 height 16
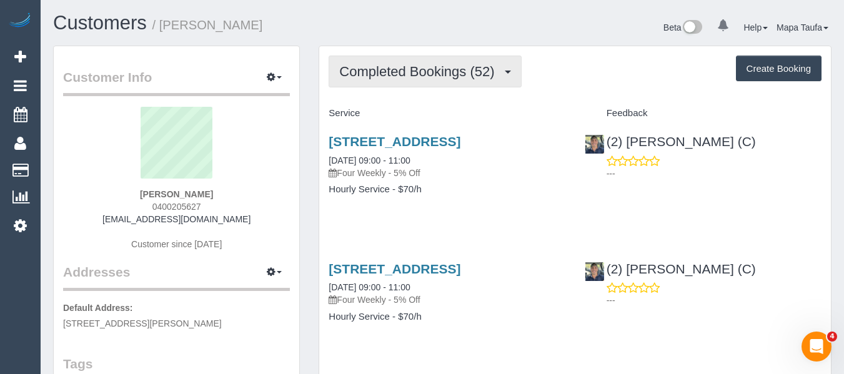
click at [469, 78] on span "Completed Bookings (52)" at bounding box center [419, 72] width 161 height 16
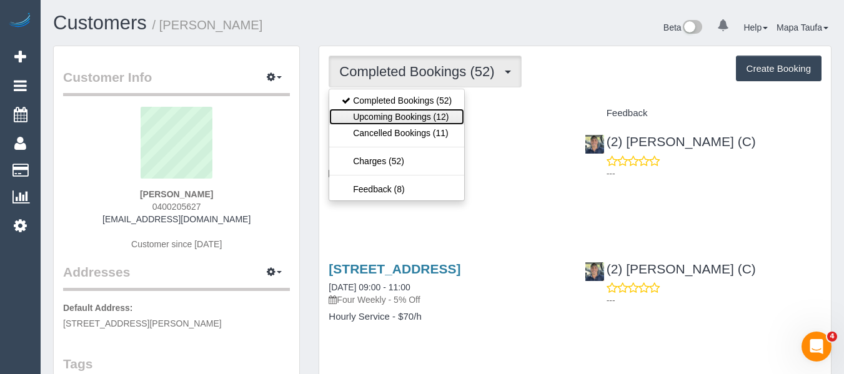
click at [442, 114] on link "Upcoming Bookings (12)" at bounding box center [396, 117] width 135 height 16
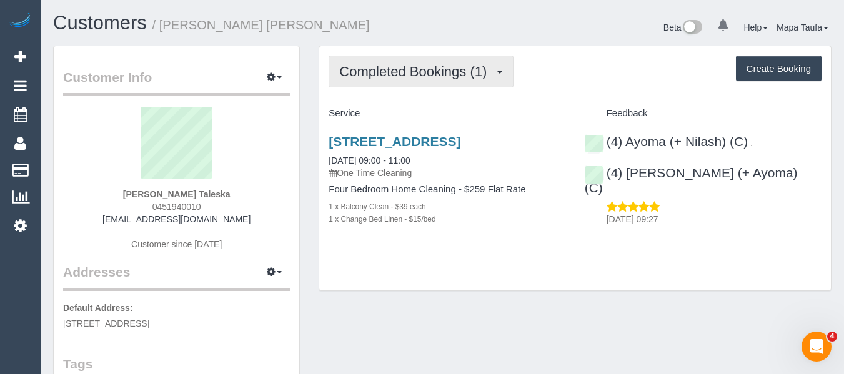
click at [402, 69] on span "Completed Bookings (1)" at bounding box center [416, 72] width 154 height 16
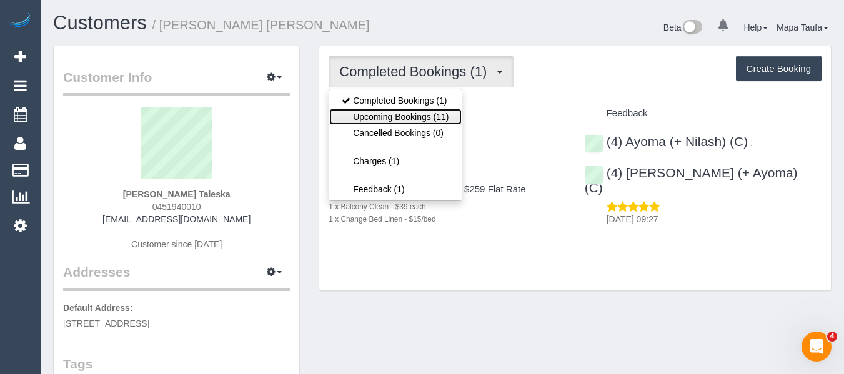
click at [417, 116] on link "Upcoming Bookings (11)" at bounding box center [395, 117] width 132 height 16
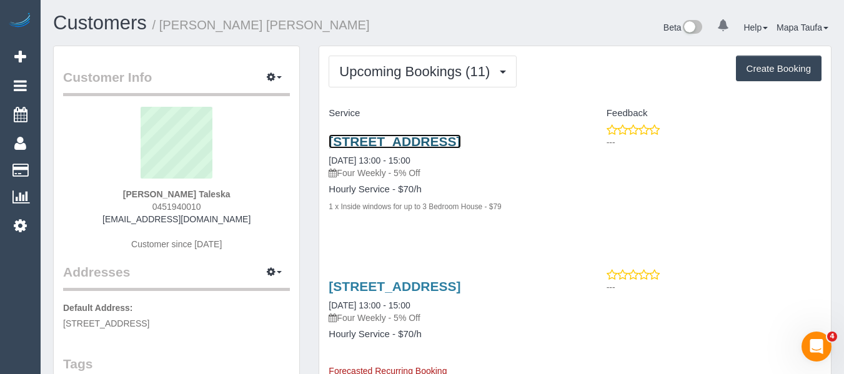
click at [345, 149] on link "[STREET_ADDRESS]" at bounding box center [395, 141] width 132 height 14
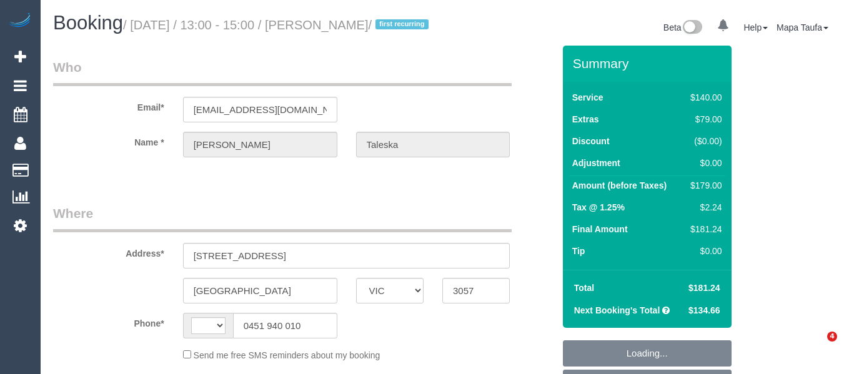
select select "VIC"
select select "string:AU"
select select "object:554"
select select "string:stripe-pm_1RlkCC2GScqysDRVkYkT2eG6"
select select "number:28"
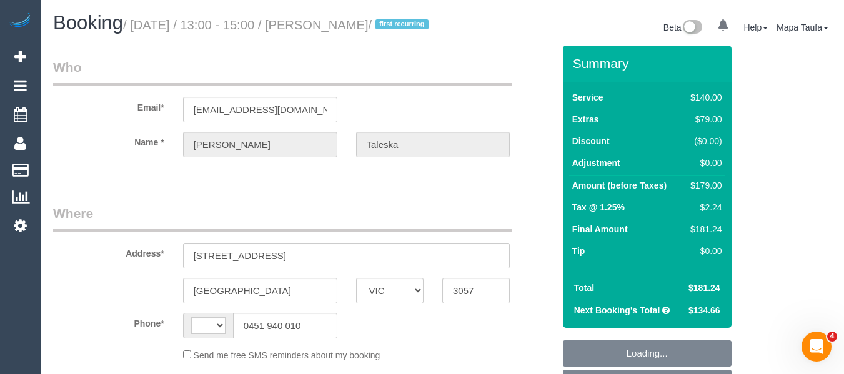
select select "number:14"
select select "number:19"
select select "number:22"
select select "number:34"
select select "number:11"
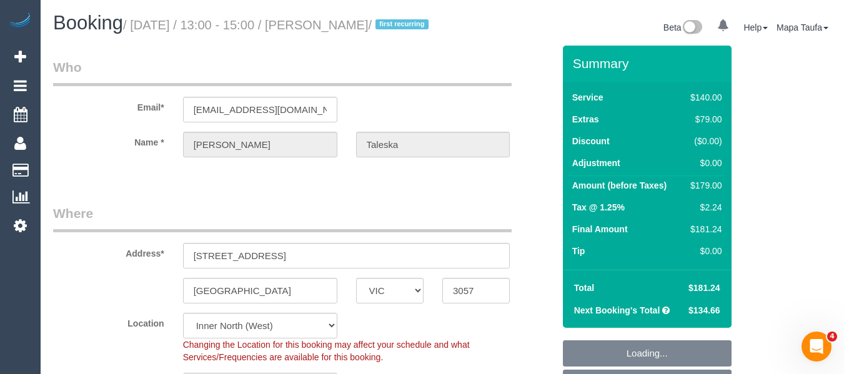
select select "object:871"
select select "spot7"
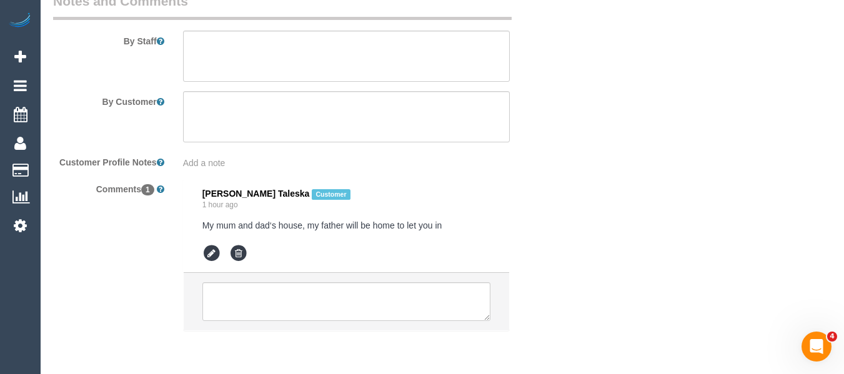
scroll to position [2102, 0]
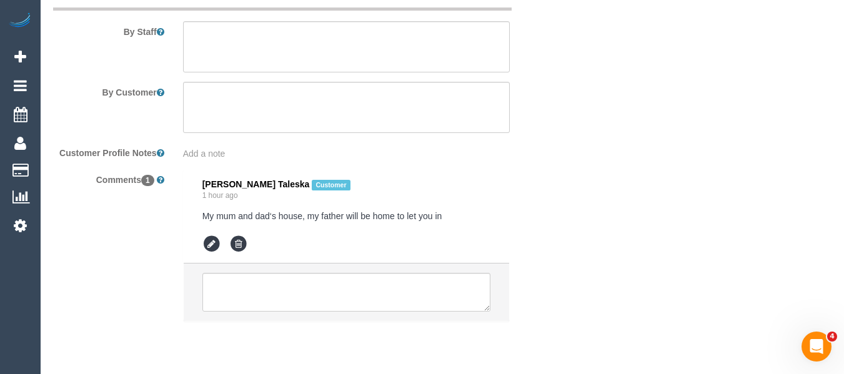
click at [355, 222] on pre "My mum and dad‘s house, my father will be home to let you in" at bounding box center [346, 216] width 289 height 12
copy div "My mum and dad‘s house, my father will be home to let you in"
click at [352, 41] on textarea at bounding box center [346, 46] width 327 height 51
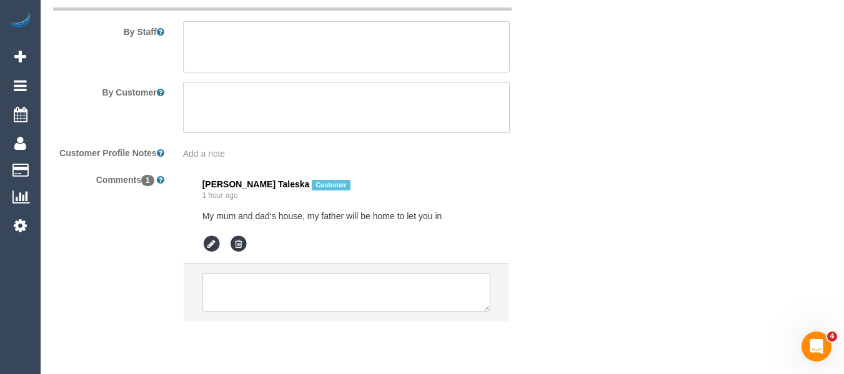
paste textarea "My mum and dad‘s house, my father will be home to let you in"
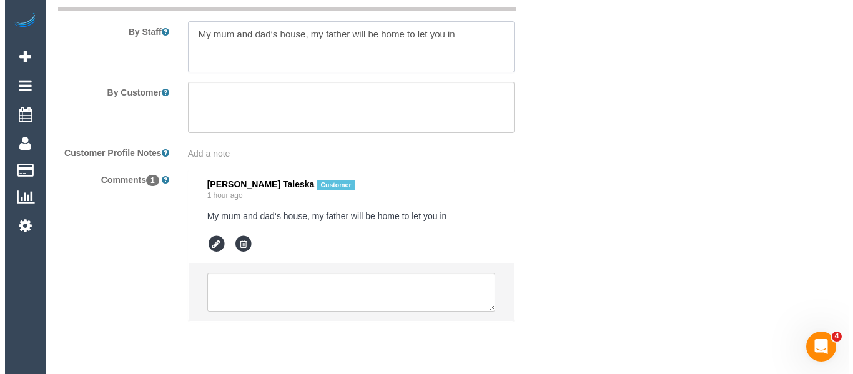
scroll to position [0, 0]
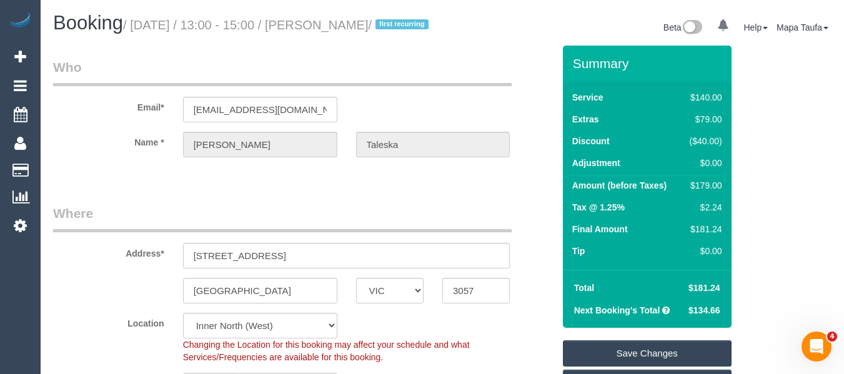
type textarea "My mum and dad‘s house, my father will be home to let you in"
click at [653, 365] on link "Save Changes" at bounding box center [647, 353] width 169 height 26
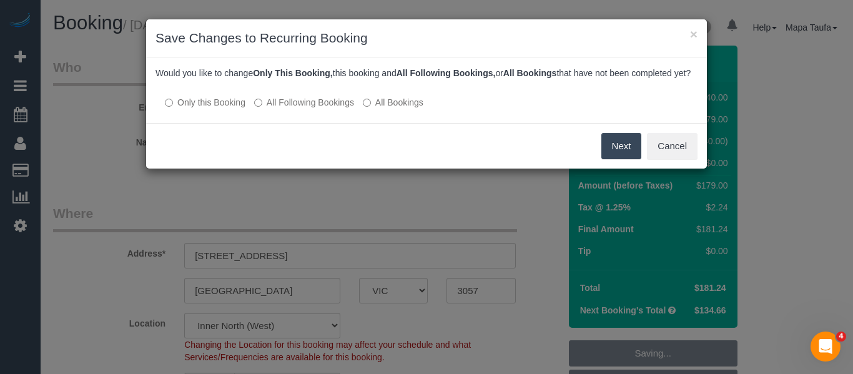
click at [610, 156] on button "Next" at bounding box center [622, 146] width 41 height 26
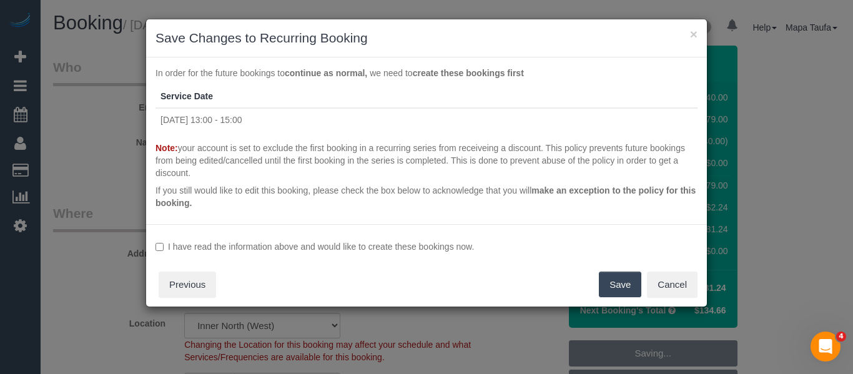
click at [441, 243] on label "I have read the information above and would like to create these bookings now." at bounding box center [427, 247] width 542 height 12
click at [609, 278] on button "Save" at bounding box center [620, 285] width 42 height 26
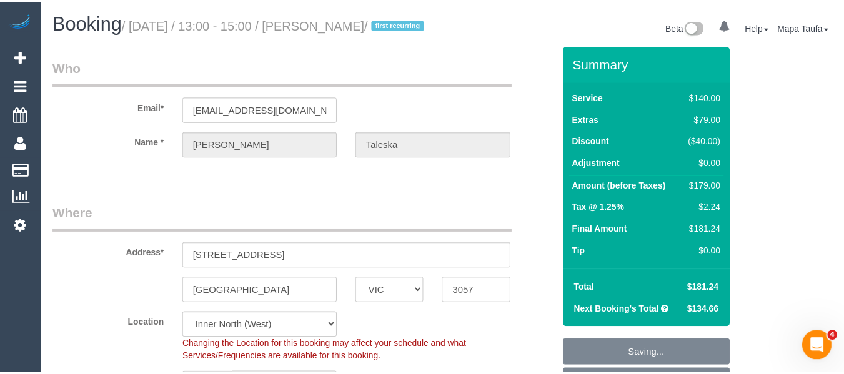
scroll to position [7, 0]
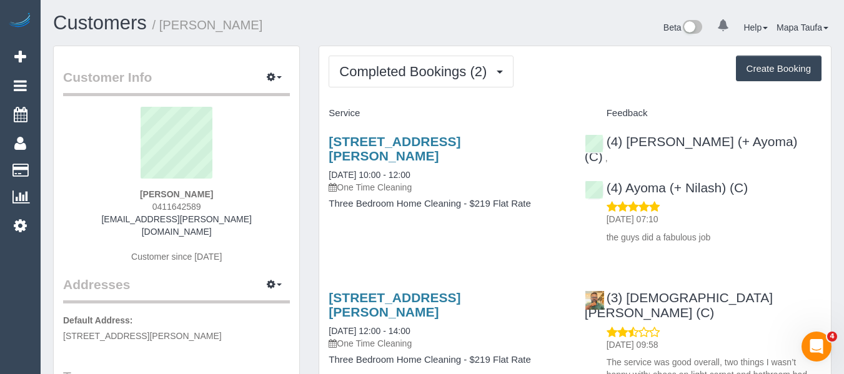
click at [360, 91] on div "Completed Bookings (2) Completed Bookings (2) Upcoming Bookings (1) Cancelled B…" at bounding box center [575, 243] width 512 height 394
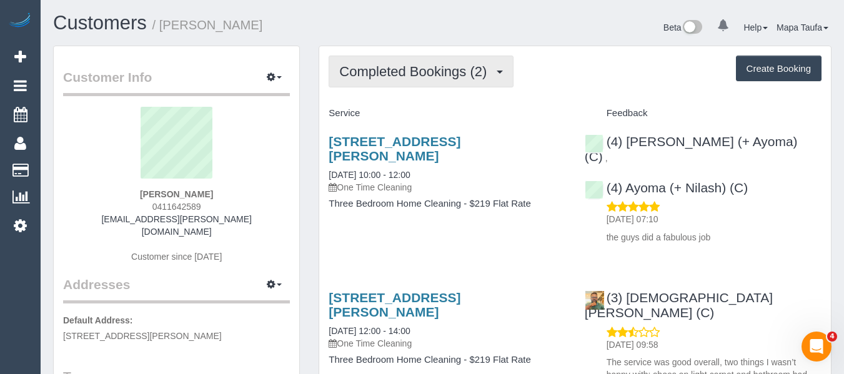
click at [363, 84] on button "Completed Bookings (2)" at bounding box center [421, 72] width 185 height 32
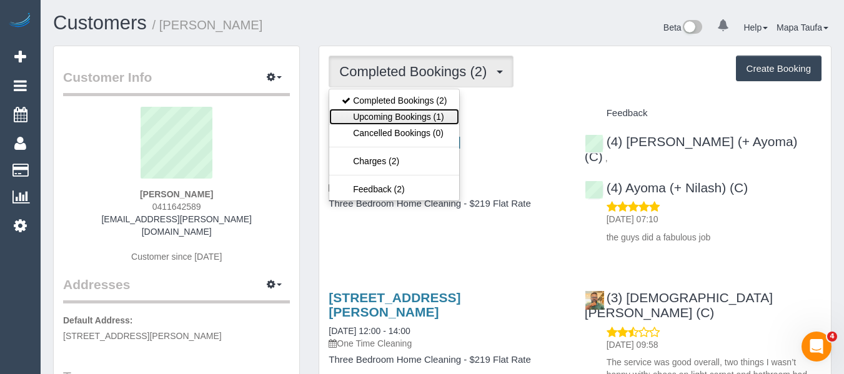
click at [360, 111] on link "Upcoming Bookings (1)" at bounding box center [394, 117] width 130 height 16
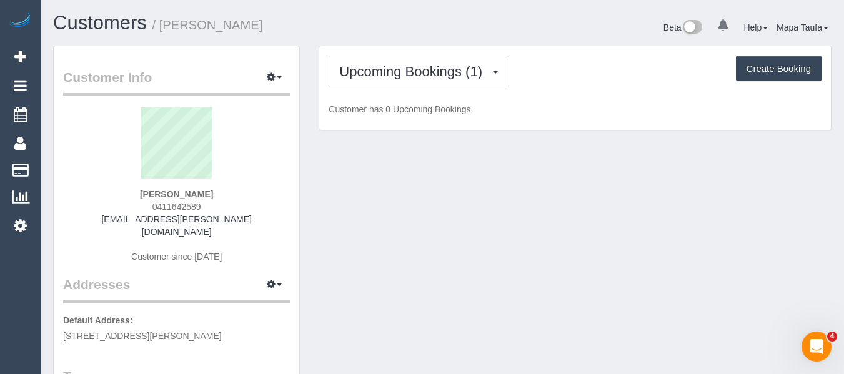
click at [279, 40] on div "Customers / [PERSON_NAME] Beta 0 Your Notifications You have 0 alerts Help Help…" at bounding box center [442, 28] width 797 height 33
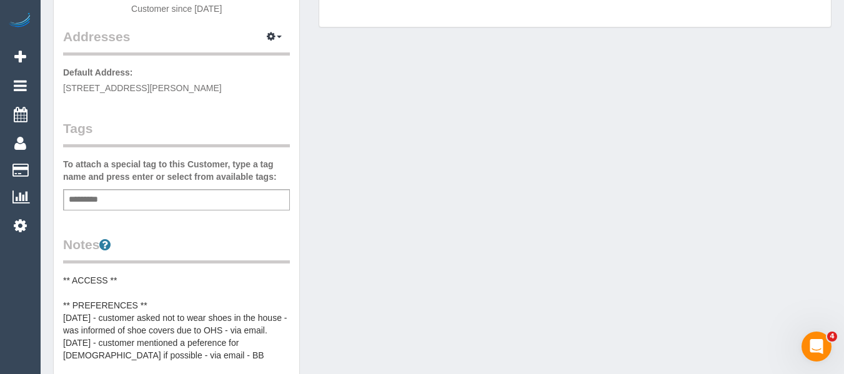
scroll to position [250, 0]
click at [122, 189] on div "Add a tag" at bounding box center [176, 197] width 227 height 21
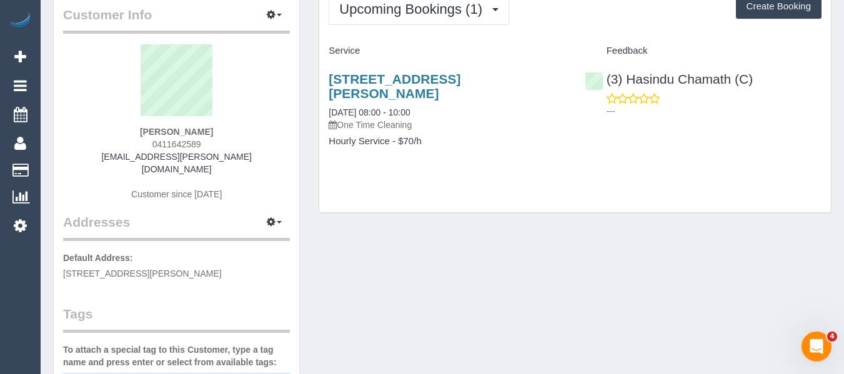
scroll to position [66, 0]
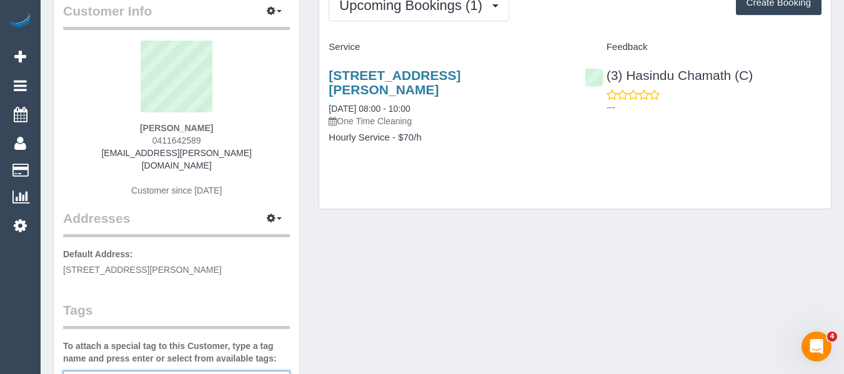
type input "*********"
type input "*"
type input "**********"
drag, startPoint x: 478, startPoint y: 204, endPoint x: 464, endPoint y: 206, distance: 13.8
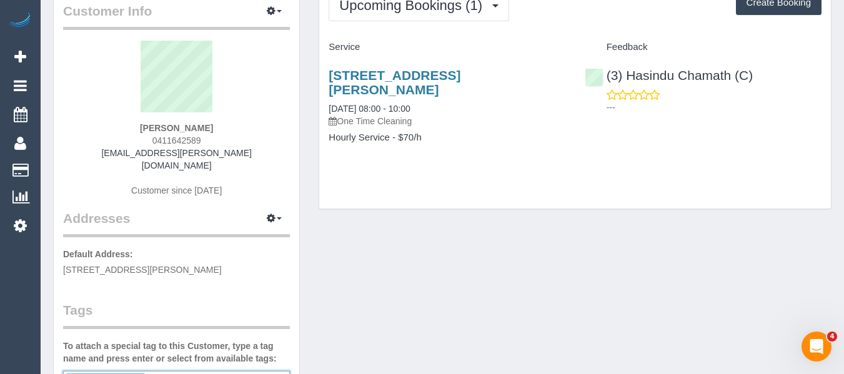
click at [478, 205] on div "Upcoming Bookings (1) Completed Bookings (2) Upcoming Bookings (1) Cancelled Bo…" at bounding box center [575, 100] width 532 height 242
drag, startPoint x: 177, startPoint y: 129, endPoint x: 122, endPoint y: 125, distance: 54.5
click at [122, 125] on div "Natascha Hass 0411642589 natascha@jutta-hass.de Customer since 2025" at bounding box center [176, 125] width 227 height 169
copy strong "Natascha Hass"
drag, startPoint x: 694, startPoint y: 84, endPoint x: 465, endPoint y: 17, distance: 238.4
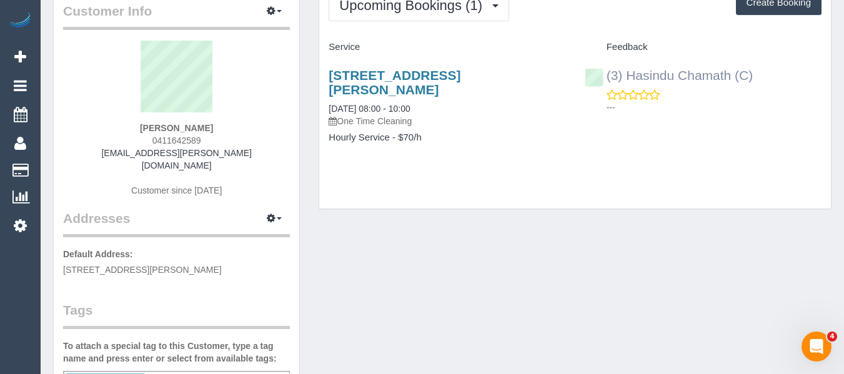
click at [627, 78] on div "(3) Hasindu Chamath (C) ---" at bounding box center [703, 87] width 256 height 61
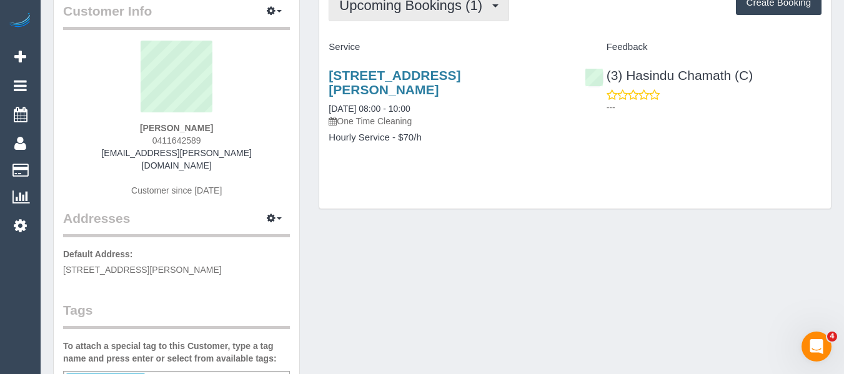
copy link "Hasindu Chamath (C)"
drag, startPoint x: 212, startPoint y: 123, endPoint x: 143, endPoint y: 124, distance: 68.7
click at [141, 124] on div "Natascha Hass 0411642589 natascha@jutta-hass.de Customer since 2025" at bounding box center [176, 125] width 227 height 169
drag, startPoint x: 239, startPoint y: 126, endPoint x: 122, endPoint y: 133, distance: 117.1
click at [121, 129] on div "Natascha Hass 0411642589 natascha@jutta-hass.de Customer since 2025" at bounding box center [176, 125] width 227 height 169
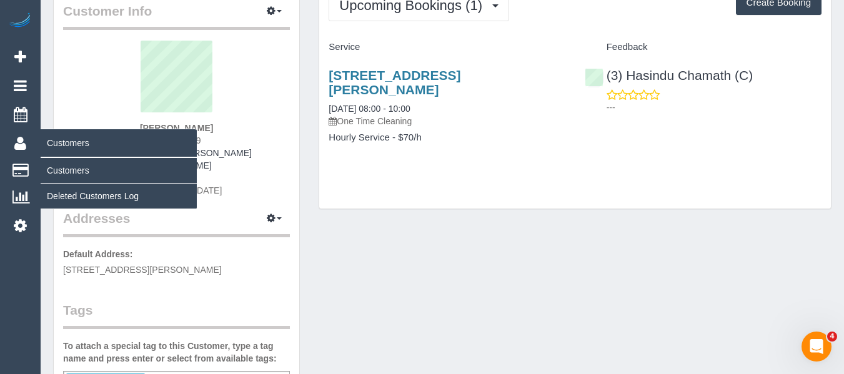
copy strong "Natascha Hass"
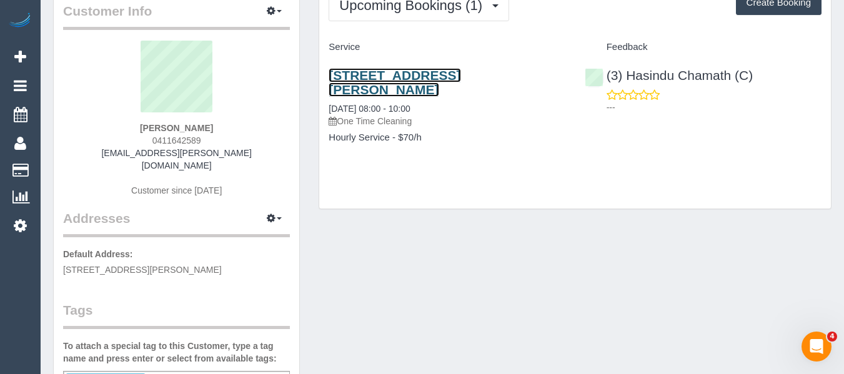
click at [386, 72] on link "8 Haworth Court, Greenvale, VIC 3059" at bounding box center [395, 82] width 132 height 29
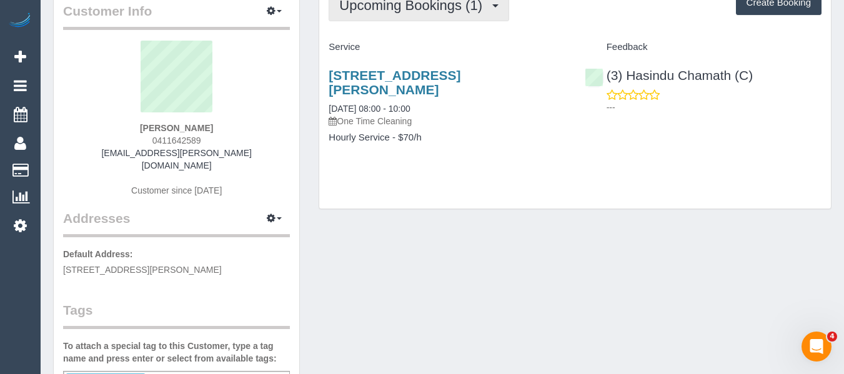
click at [374, 15] on button "Upcoming Bookings (1)" at bounding box center [419, 5] width 181 height 32
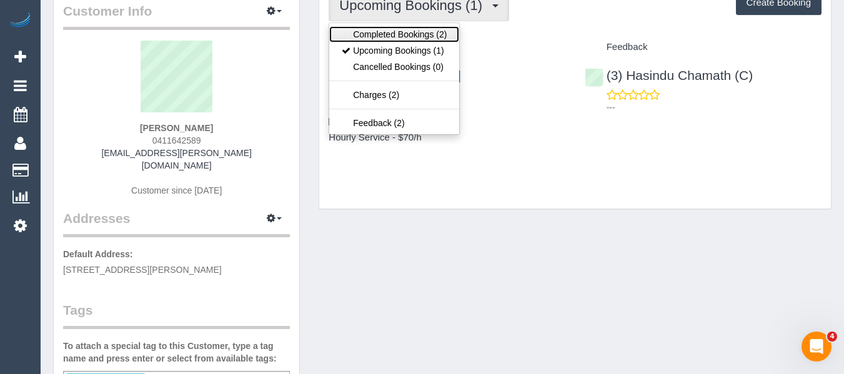
click at [381, 31] on link "Completed Bookings (2)" at bounding box center [394, 34] width 130 height 16
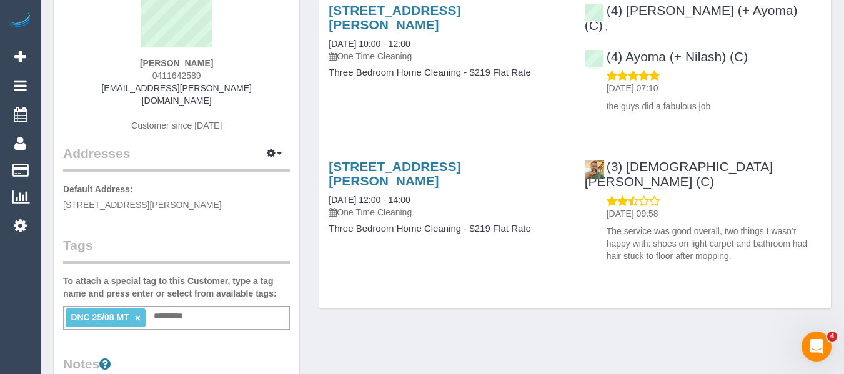
scroll to position [254, 0]
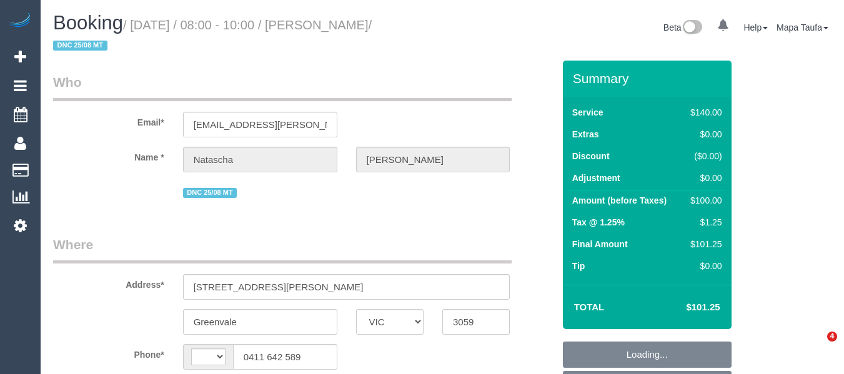
select select "VIC"
select select "object:318"
select select "number:28"
select select "number:14"
select select "number:19"
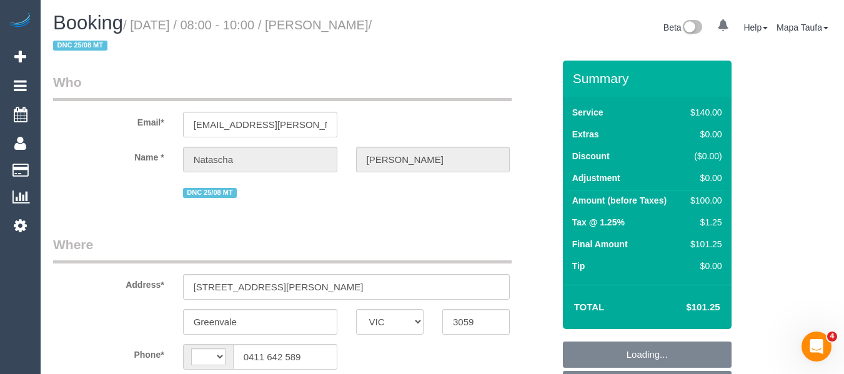
select select "number:24"
select select "number:11"
select select "object:471"
select select "string:AU"
select select "string:stripe-pm_1RpGI52GScqysDRVxrIePXBC"
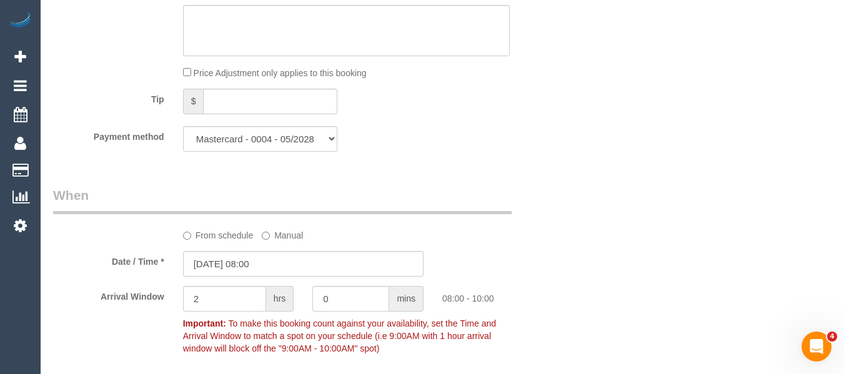
scroll to position [1000, 0]
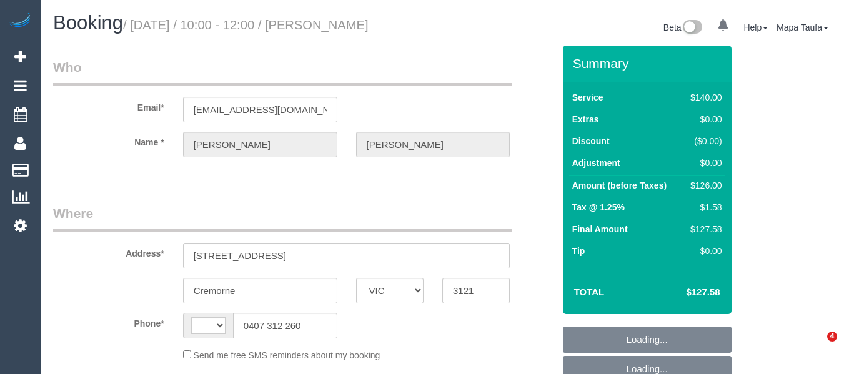
select select "VIC"
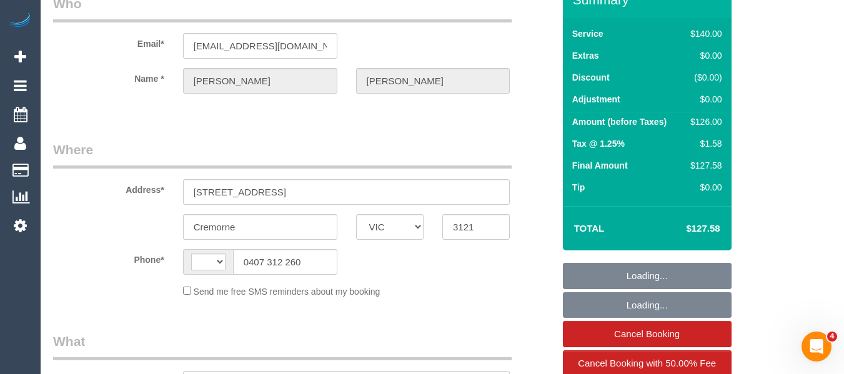
select select "string:AU"
select select "object:532"
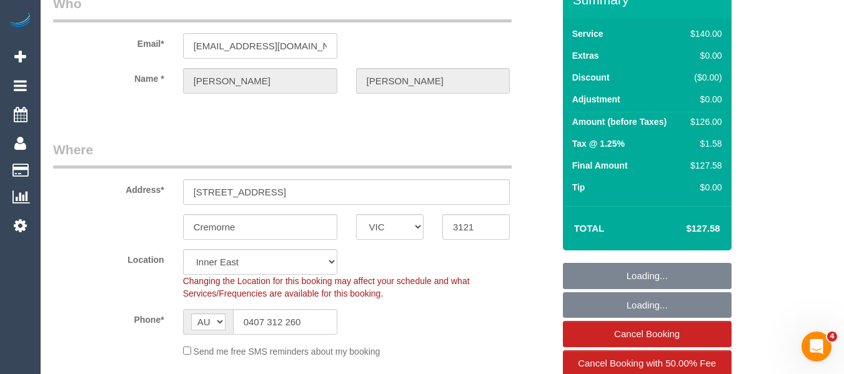
scroll to position [125, 0]
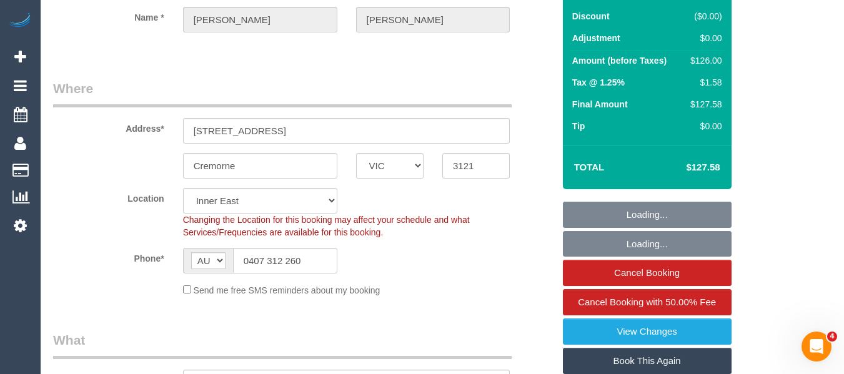
select select "string:stripe-pm_1RViCU2GScqysDRVX3RMvtf6"
select select "number:27"
select select "number:14"
select select "number:19"
select select "number:22"
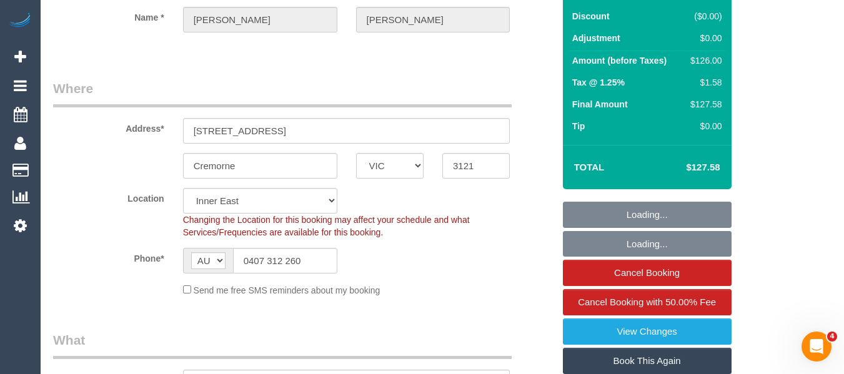
select select "number:34"
click at [286, 257] on input "0407 312 260" at bounding box center [285, 261] width 104 height 26
select select "object:849"
click at [286, 257] on input "0407 312 260" at bounding box center [285, 261] width 104 height 26
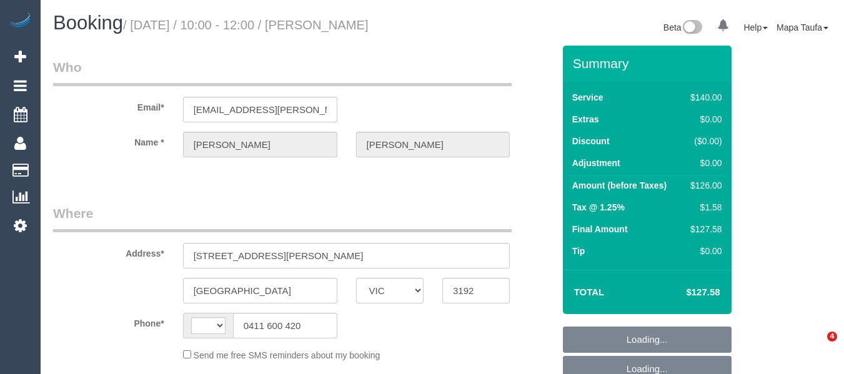
select select "VIC"
select select "string:AU"
select select "object:528"
select select "string:stripe-pm_1RVhlD2GScqysDRVAxsPMaAo"
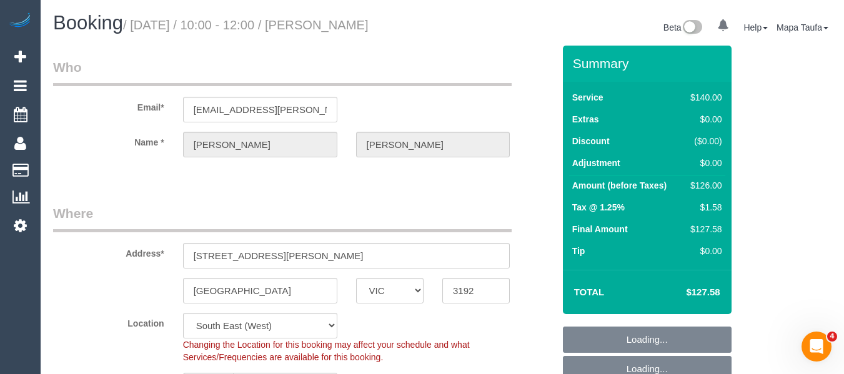
select select "number:32"
select select "number:17"
select select "number:18"
select select "number:22"
select select "number:34"
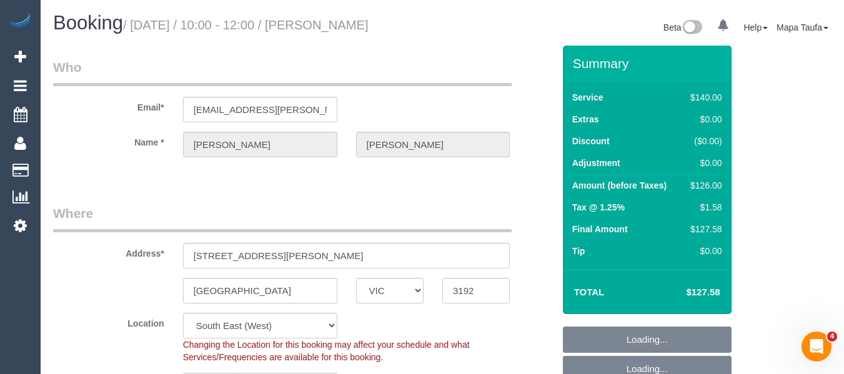
select select "number:26"
select select "object:1348"
select select "spot1"
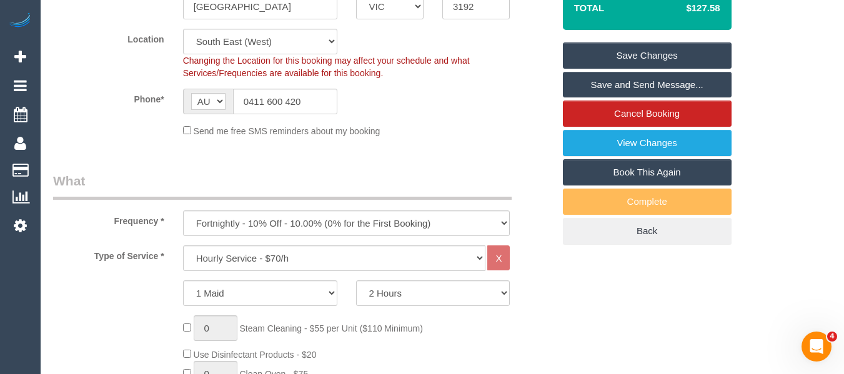
scroll to position [276, 0]
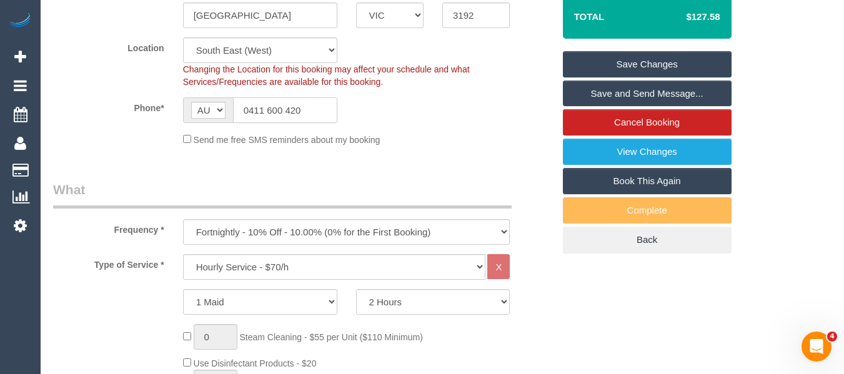
click at [309, 111] on input "0411 600 420" at bounding box center [285, 110] width 104 height 26
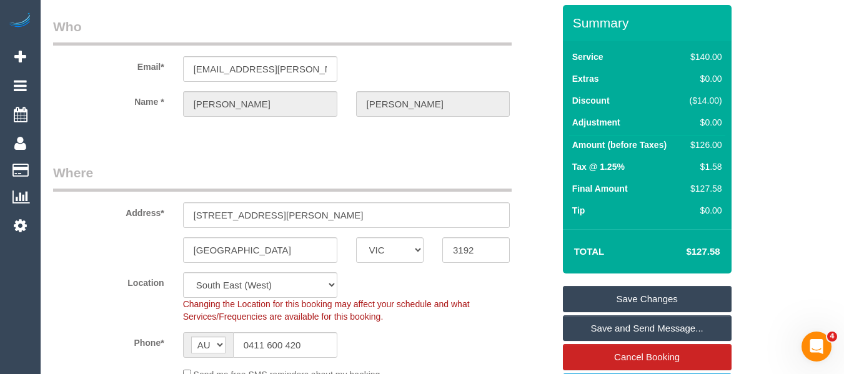
scroll to position [62, 0]
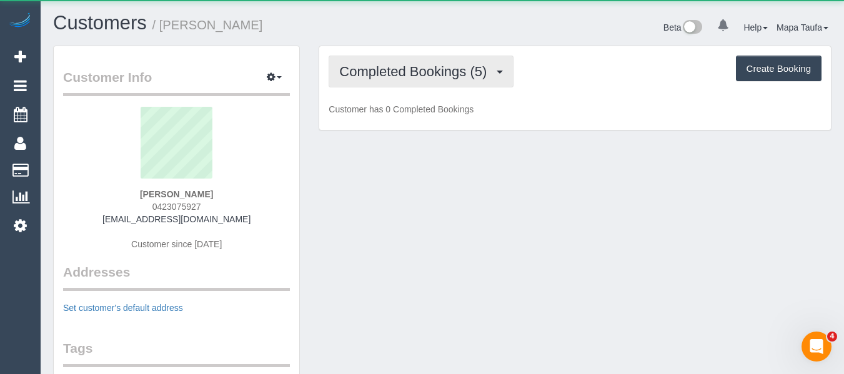
click at [401, 70] on span "Completed Bookings (5)" at bounding box center [416, 72] width 154 height 16
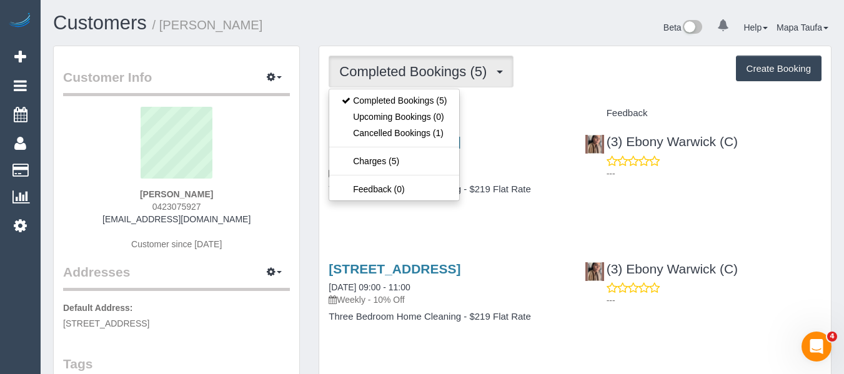
click at [420, 27] on h1 "Customers / [PERSON_NAME]" at bounding box center [243, 22] width 380 height 21
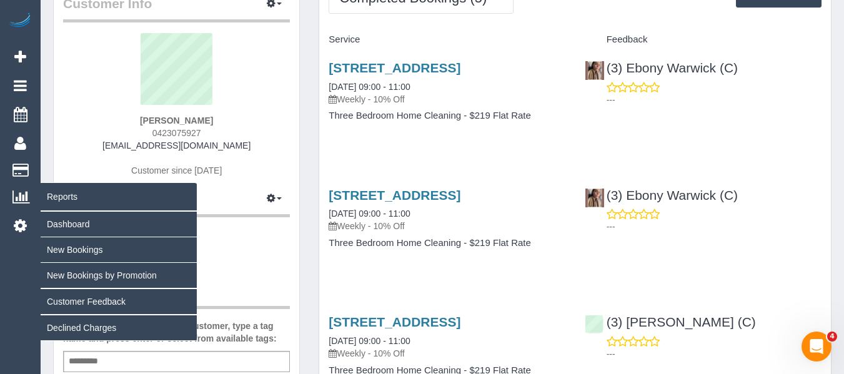
scroll to position [62, 0]
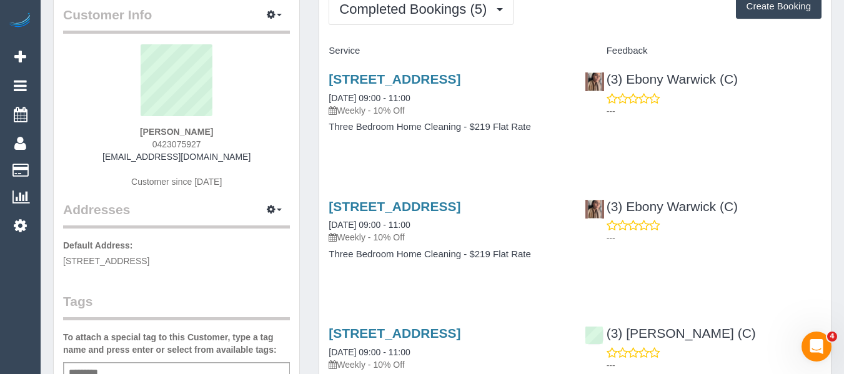
drag, startPoint x: 241, startPoint y: 161, endPoint x: 123, endPoint y: 155, distance: 117.6
click at [123, 155] on div "[PERSON_NAME] 0423075927 [EMAIL_ADDRESS][DOMAIN_NAME] Customer since [DATE]" at bounding box center [176, 122] width 227 height 156
copy link "[EMAIL_ADDRESS][DOMAIN_NAME]"
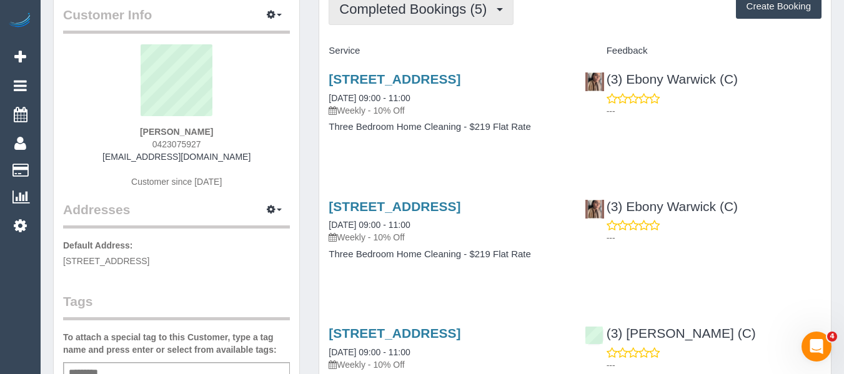
click at [440, 18] on button "Completed Bookings (5)" at bounding box center [421, 9] width 185 height 32
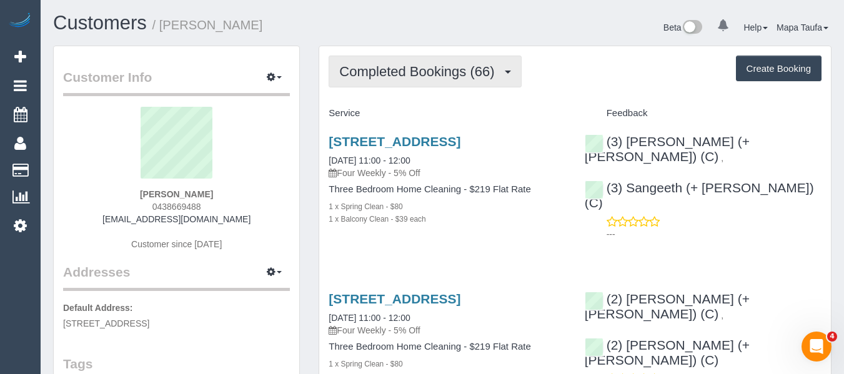
click at [384, 70] on span "Completed Bookings (66)" at bounding box center [419, 72] width 161 height 16
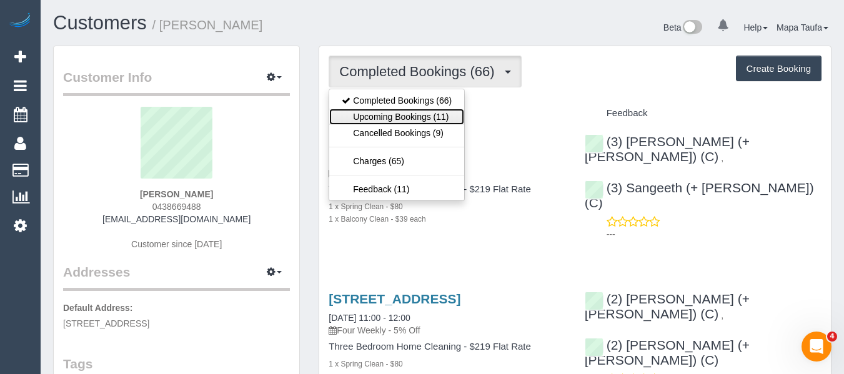
click at [403, 112] on link "Upcoming Bookings (11)" at bounding box center [396, 117] width 135 height 16
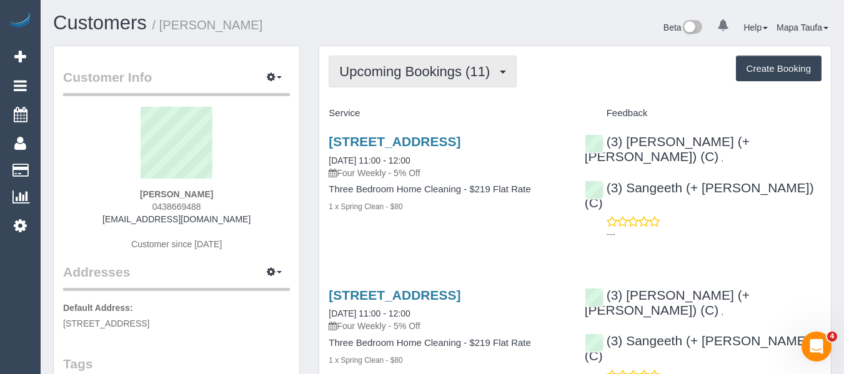
click at [376, 74] on span "Upcoming Bookings (11)" at bounding box center [417, 72] width 157 height 16
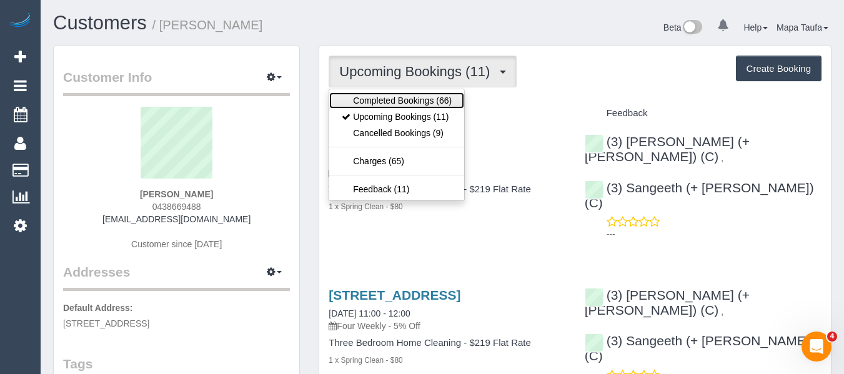
click at [380, 93] on link "Completed Bookings (66)" at bounding box center [396, 100] width 135 height 16
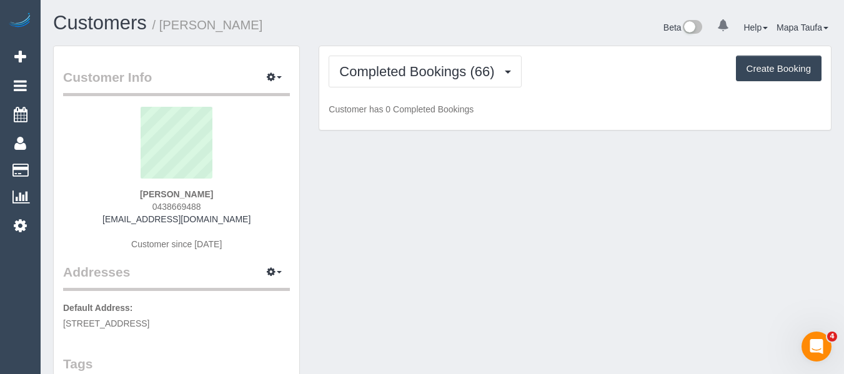
click at [380, 39] on div "Customers / Susie Wong Beta 0 Your Notifications You have 0 alerts Help Help Do…" at bounding box center [442, 28] width 797 height 33
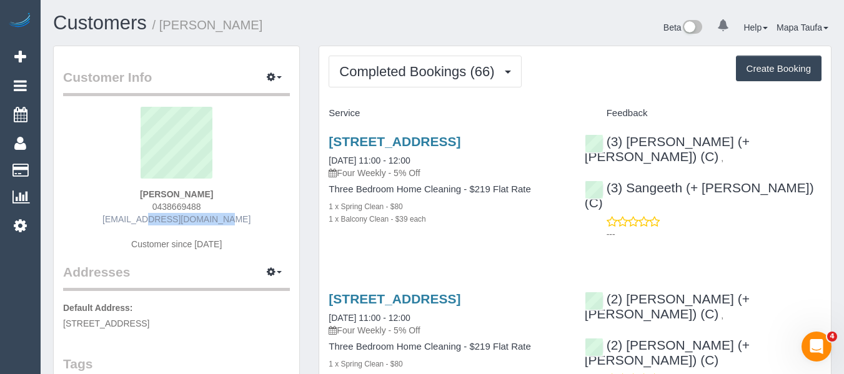
drag, startPoint x: 169, startPoint y: 216, endPoint x: 159, endPoint y: 221, distance: 10.3
click at [122, 216] on div "Susie Wong 0438669488 swon22@gmail.com Customer since 2019" at bounding box center [176, 185] width 227 height 156
copy link "swon22@gmail.com"
drag, startPoint x: 214, startPoint y: 188, endPoint x: 132, endPoint y: 190, distance: 81.9
click at [136, 190] on div "Susie Wong 0438669488 swon22@gmail.com Customer since 2019" at bounding box center [176, 185] width 227 height 156
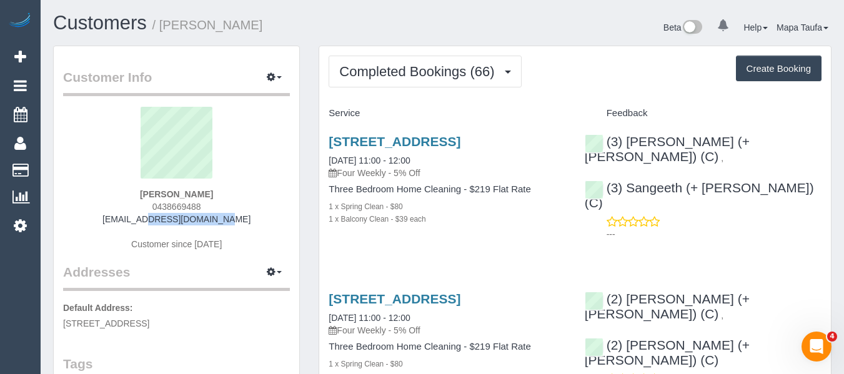
copy strong "Susie Wong"
drag, startPoint x: 775, startPoint y: 173, endPoint x: 615, endPoint y: 160, distance: 160.5
click at [628, 168] on div "(3) Kaveen (+ Sangeeth) (C) , (3) Sangeeth (+ Kaveen) (C) ---" at bounding box center [703, 185] width 256 height 122
copy link "Sangeeth (+ Kaveen) (C)"
click at [350, 143] on link "8 Grosvenor St, 801b, Abbotsford, VIC 3067" at bounding box center [395, 141] width 132 height 14
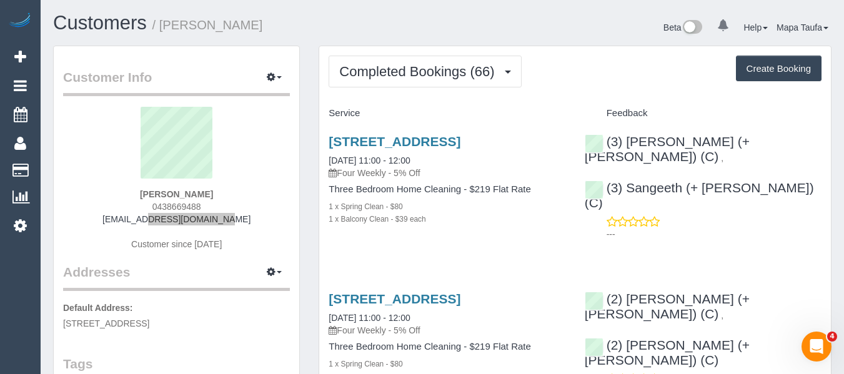
drag, startPoint x: 194, startPoint y: 196, endPoint x: 142, endPoint y: 196, distance: 52.5
click at [142, 196] on div "Susie Wong 0438669488 swon22@gmail.com Customer since 2019" at bounding box center [176, 185] width 227 height 156
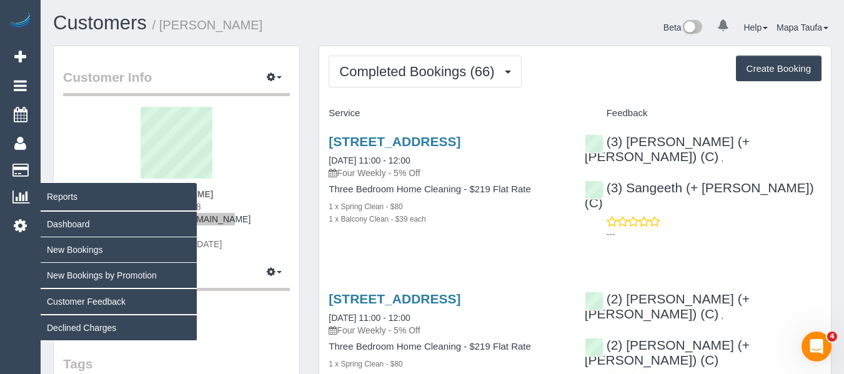
copy strong "Susie Wong"
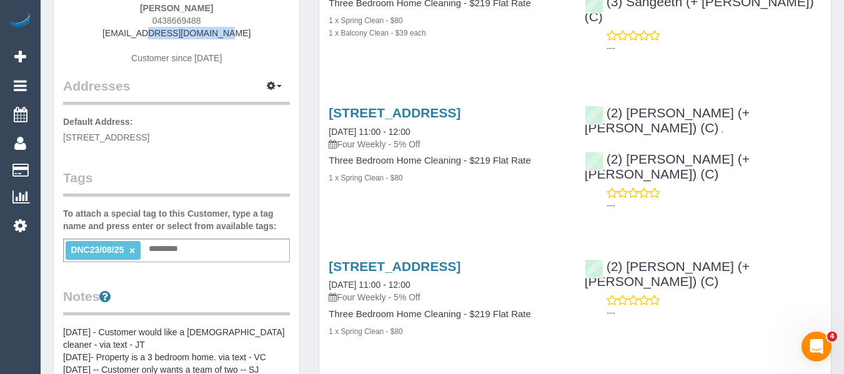
scroll to position [187, 0]
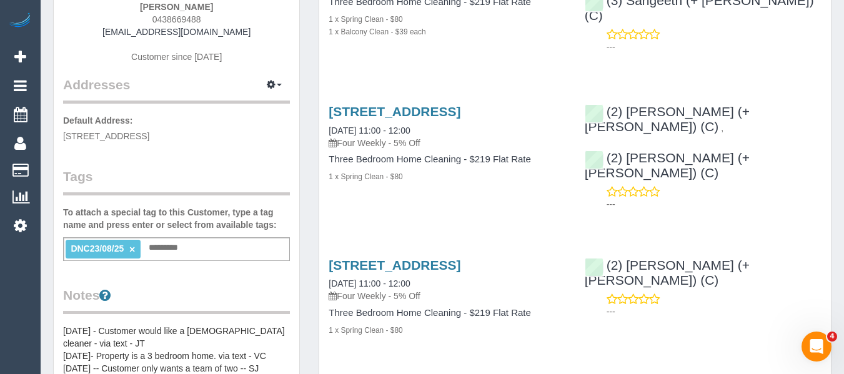
click at [130, 244] on li "DNC23/08/25 ×" at bounding box center [103, 249] width 75 height 19
click at [131, 248] on link "×" at bounding box center [132, 249] width 6 height 11
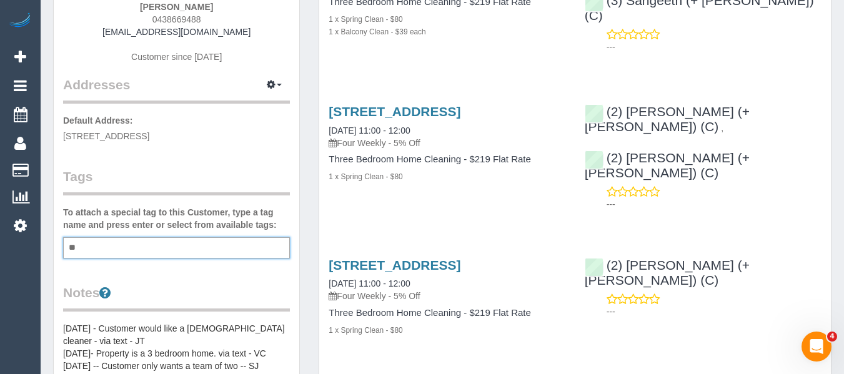
type input "*"
type input "**********"
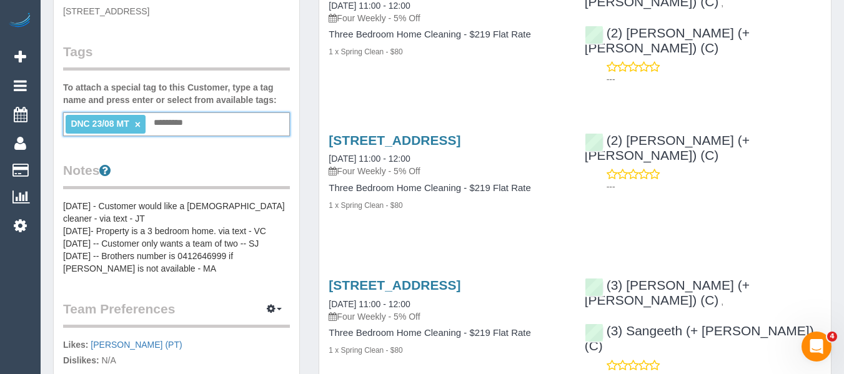
scroll to position [125, 0]
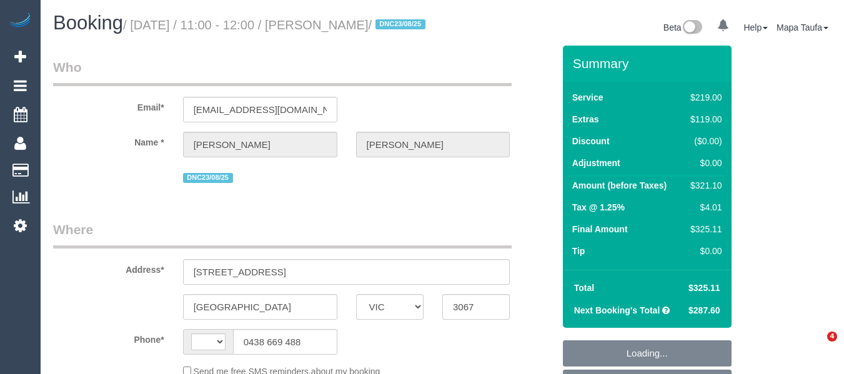
select select "VIC"
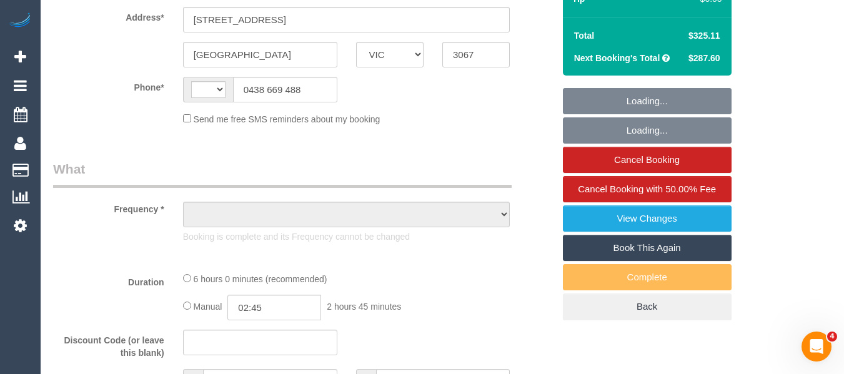
select select "string:AU"
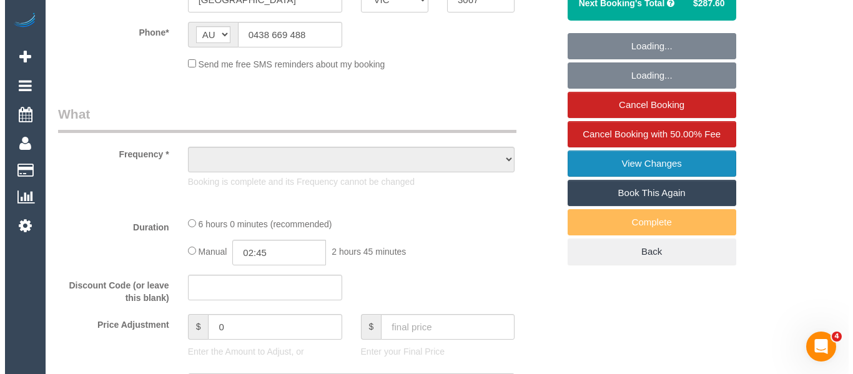
scroll to position [312, 0]
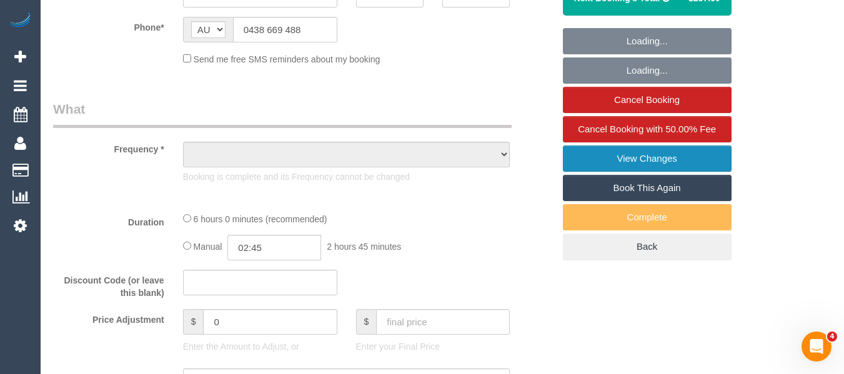
select select "object:574"
select select "string:stripe-pm_1Netz52GScqysDRVB5pZlWi2"
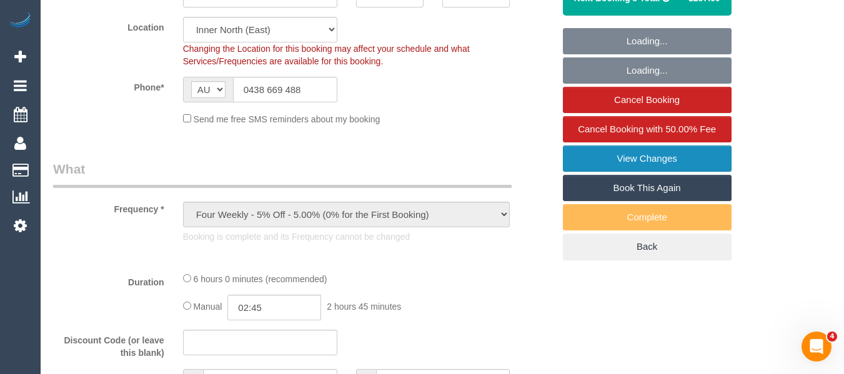
click at [652, 172] on link "View Changes" at bounding box center [647, 159] width 169 height 26
select select "number:28"
select select "number:14"
select select "number:19"
select select "number:23"
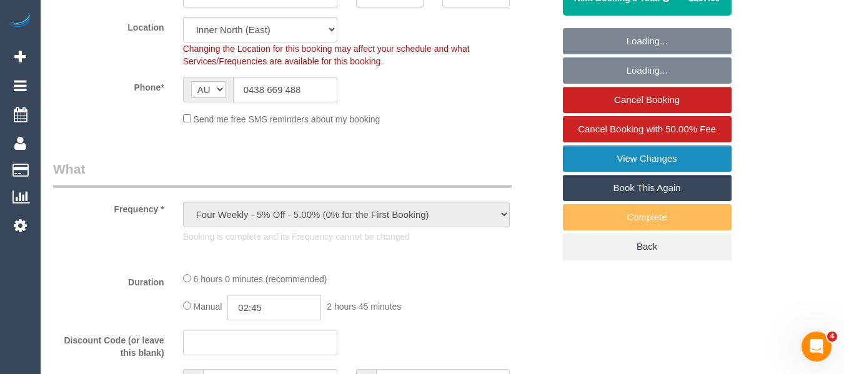
select select "number:35"
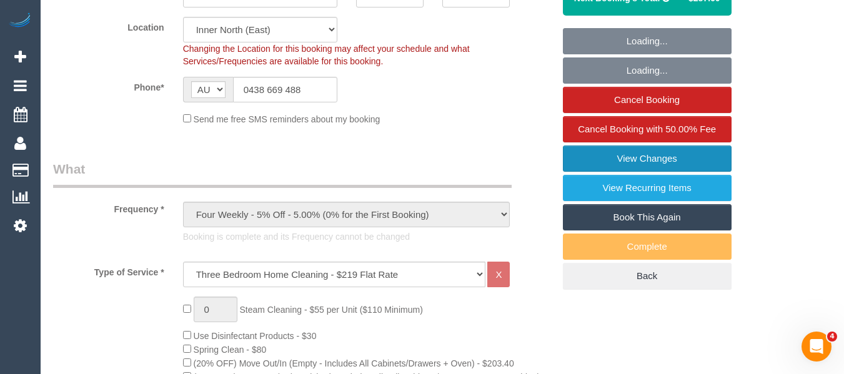
select select "object:1630"
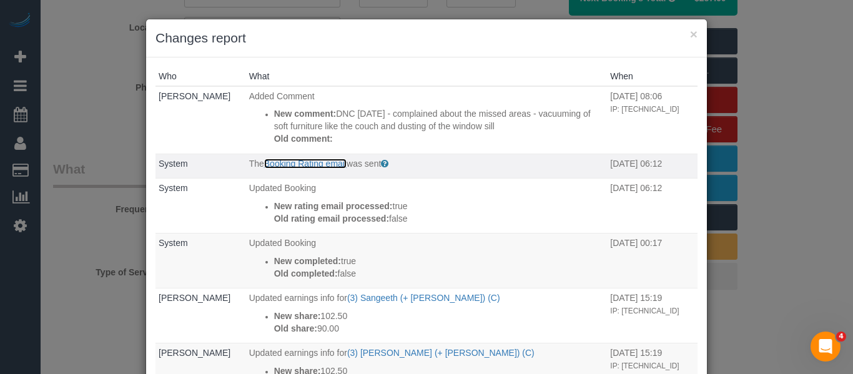
click at [299, 164] on link "Booking Rating email" at bounding box center [305, 164] width 82 height 10
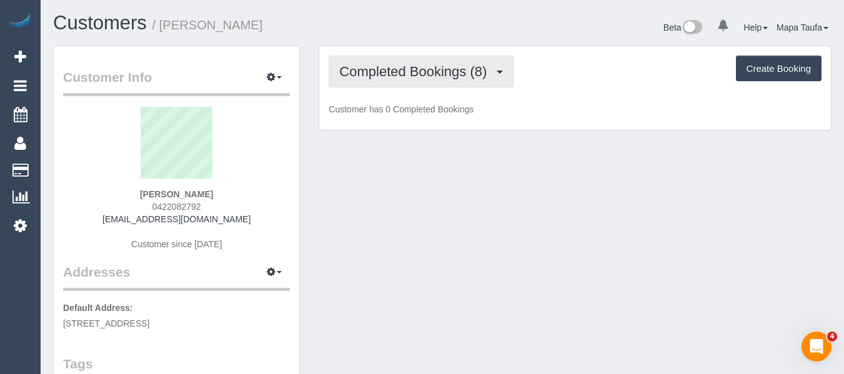
click at [405, 75] on span "Completed Bookings (8)" at bounding box center [416, 72] width 154 height 16
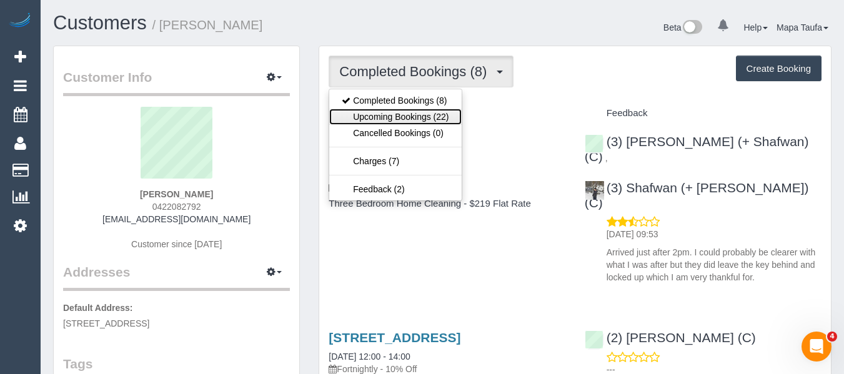
click at [419, 112] on link "Upcoming Bookings (22)" at bounding box center [395, 117] width 132 height 16
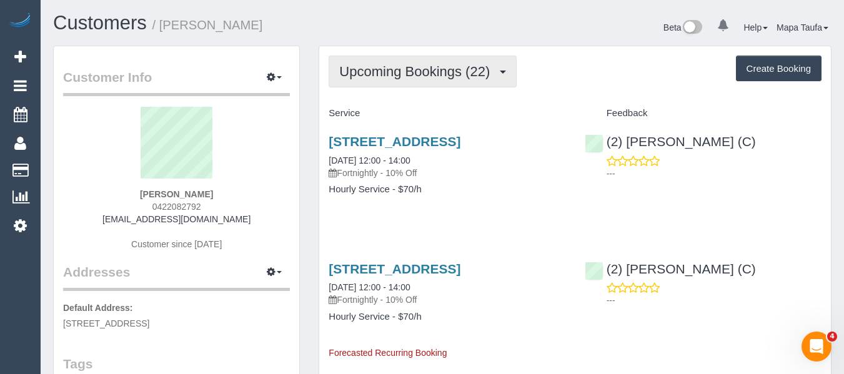
click at [408, 82] on button "Upcoming Bookings (22)" at bounding box center [423, 72] width 188 height 32
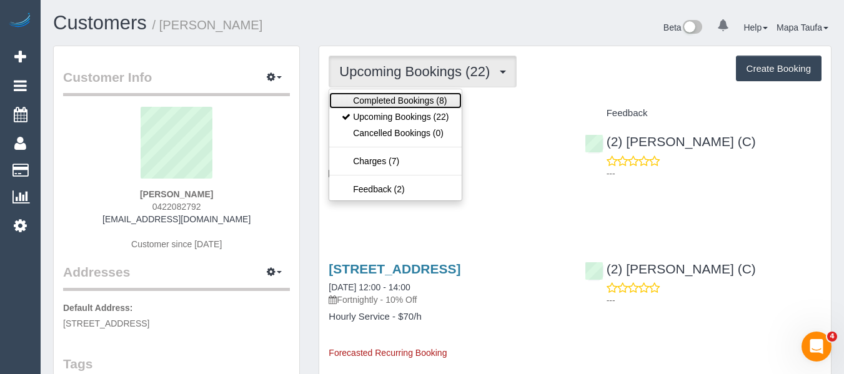
click at [428, 102] on link "Completed Bookings (8)" at bounding box center [395, 100] width 132 height 16
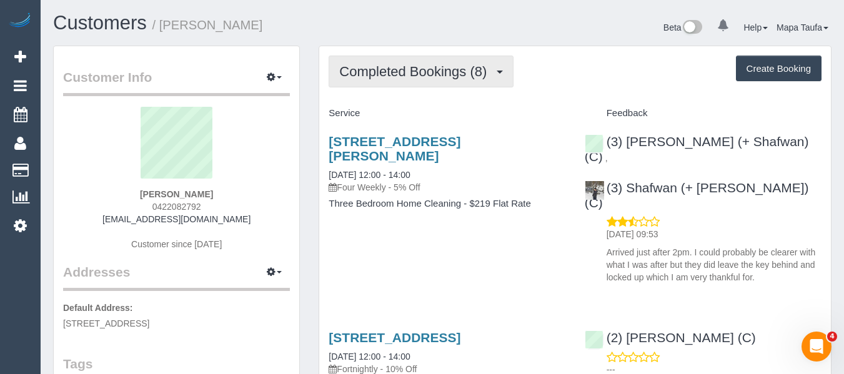
click at [390, 69] on span "Completed Bookings (8)" at bounding box center [416, 72] width 154 height 16
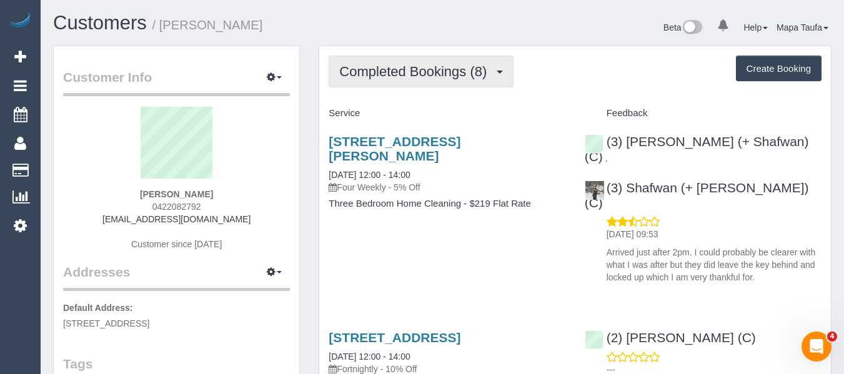
click at [390, 68] on span "Completed Bookings (8)" at bounding box center [416, 72] width 154 height 16
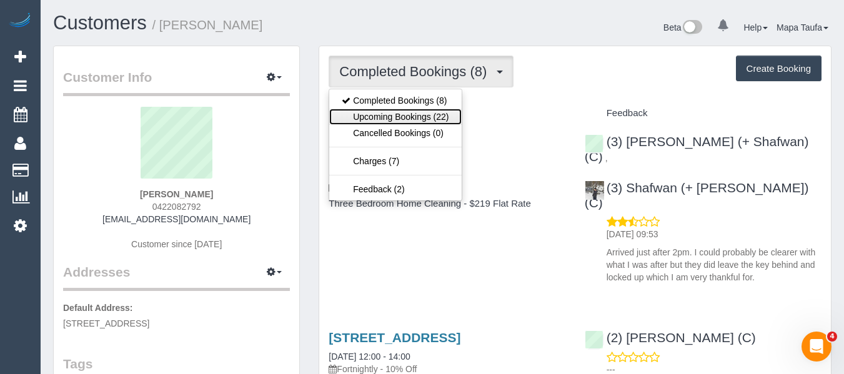
click at [390, 111] on link "Upcoming Bookings (22)" at bounding box center [395, 117] width 132 height 16
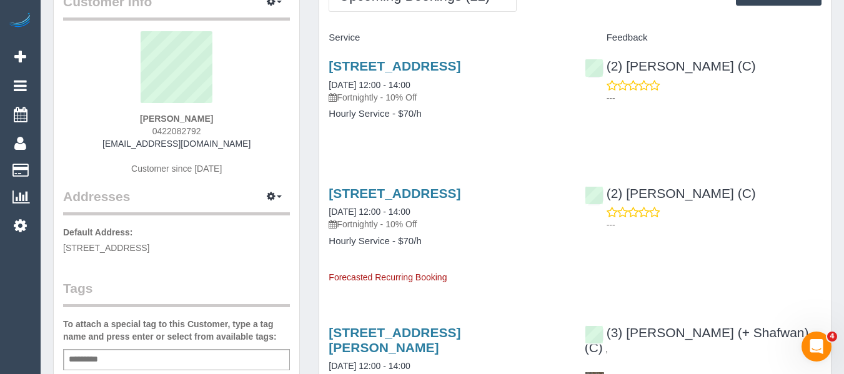
scroll to position [187, 0]
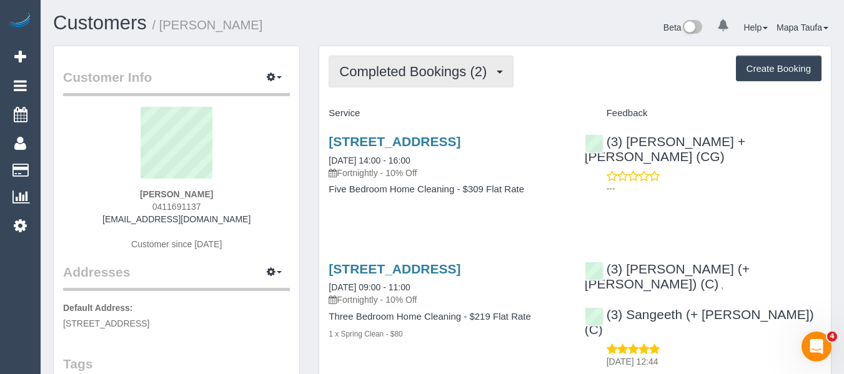
click at [420, 82] on button "Completed Bookings (2)" at bounding box center [421, 72] width 185 height 32
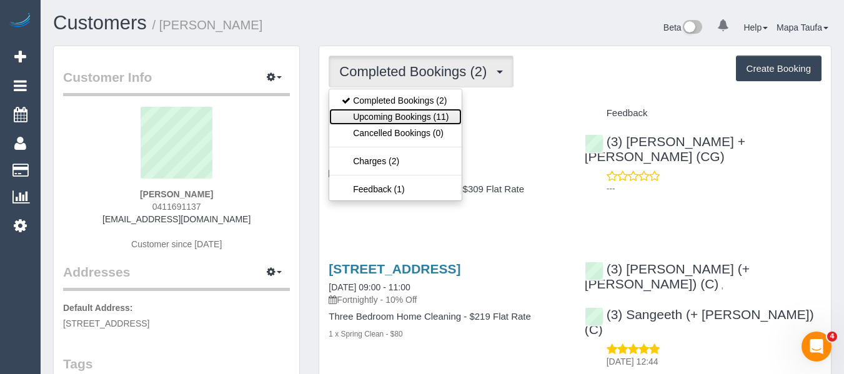
click at [407, 113] on link "Upcoming Bookings (11)" at bounding box center [395, 117] width 132 height 16
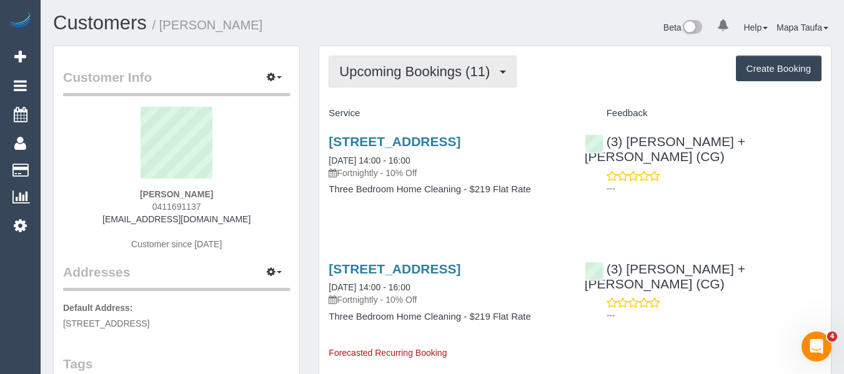
click at [385, 77] on span "Upcoming Bookings (11)" at bounding box center [417, 72] width 157 height 16
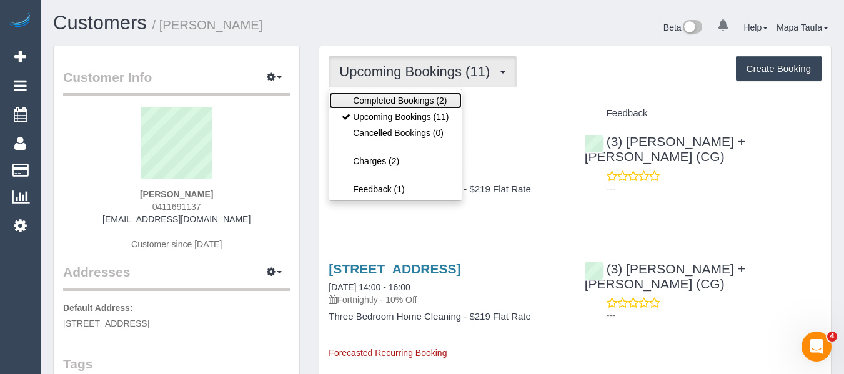
click at [392, 98] on link "Completed Bookings (2)" at bounding box center [395, 100] width 132 height 16
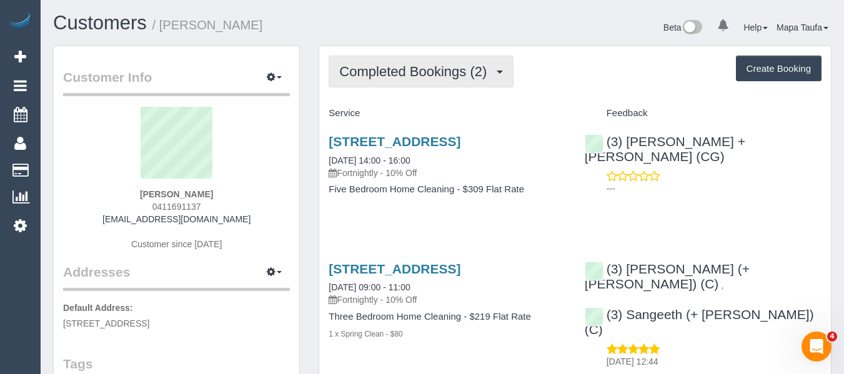
click at [389, 72] on span "Completed Bookings (2)" at bounding box center [416, 72] width 154 height 16
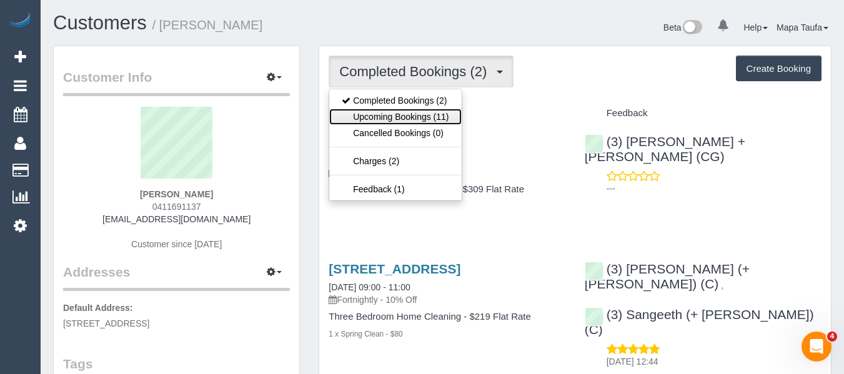
click at [387, 114] on link "Upcoming Bookings (11)" at bounding box center [395, 117] width 132 height 16
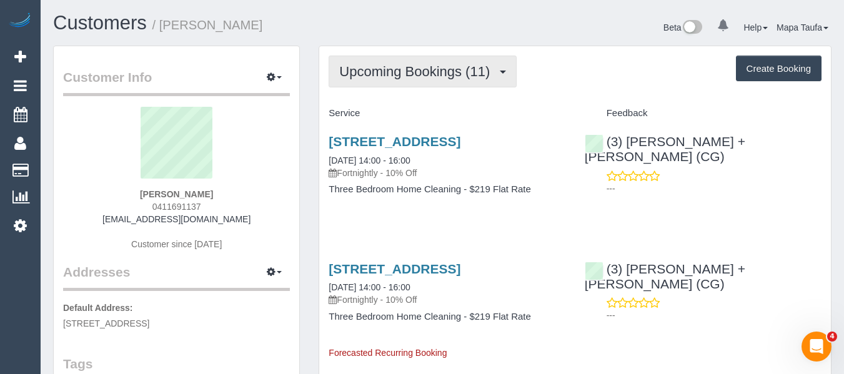
click at [345, 62] on button "Upcoming Bookings (11)" at bounding box center [423, 72] width 188 height 32
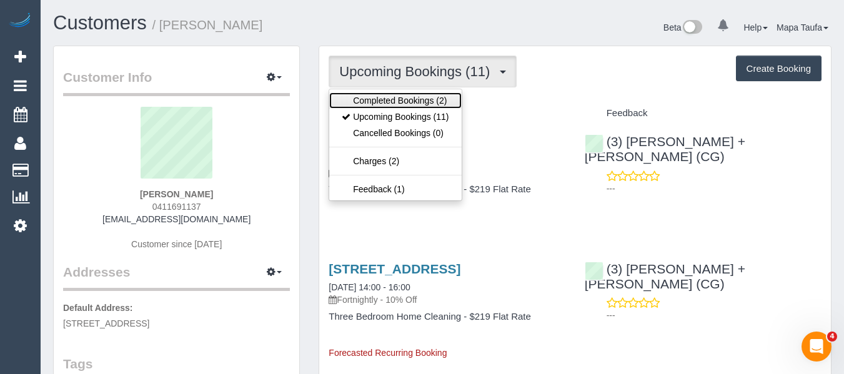
click at [363, 94] on link "Completed Bookings (2)" at bounding box center [395, 100] width 132 height 16
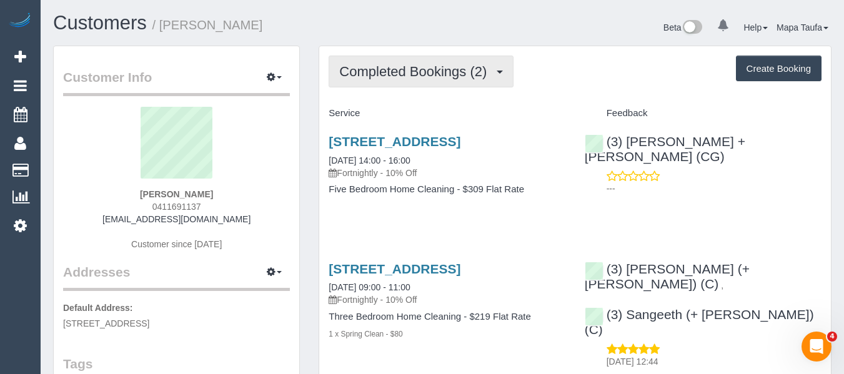
click at [397, 82] on button "Completed Bookings (2)" at bounding box center [421, 72] width 185 height 32
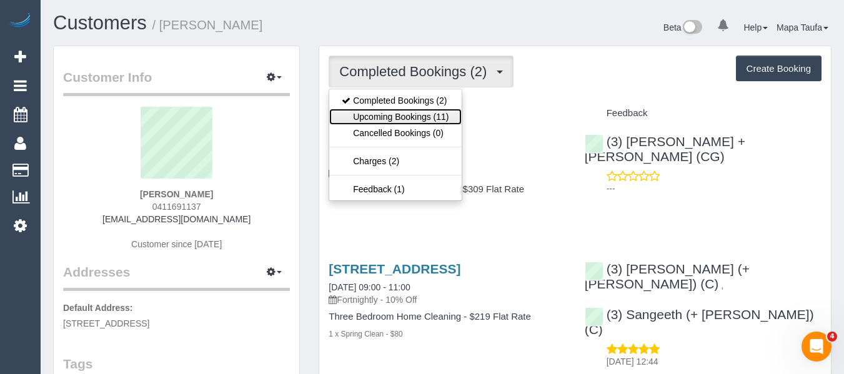
click at [397, 109] on link "Upcoming Bookings (11)" at bounding box center [395, 117] width 132 height 16
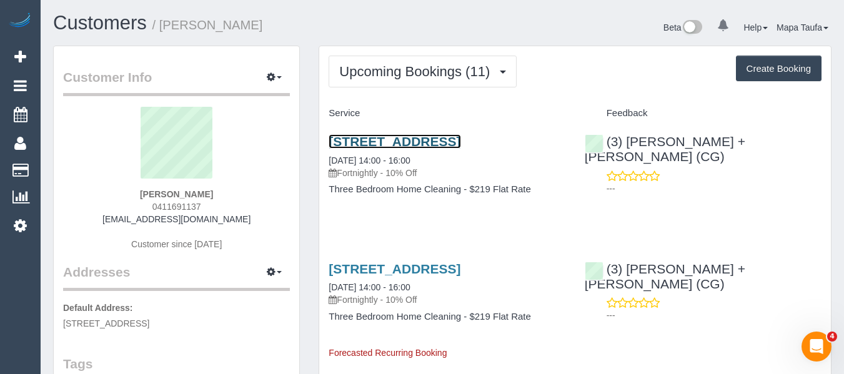
click at [384, 146] on link "20 Octavius Avenue, Caulfield North, VIC 3161" at bounding box center [395, 141] width 132 height 14
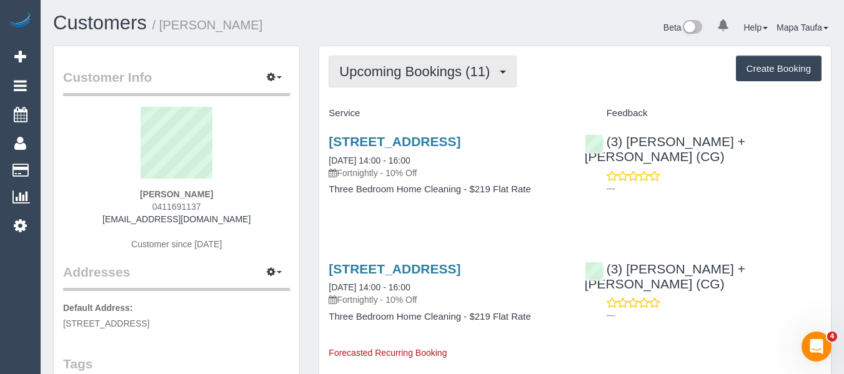
click at [437, 66] on span "Upcoming Bookings (11)" at bounding box center [417, 72] width 157 height 16
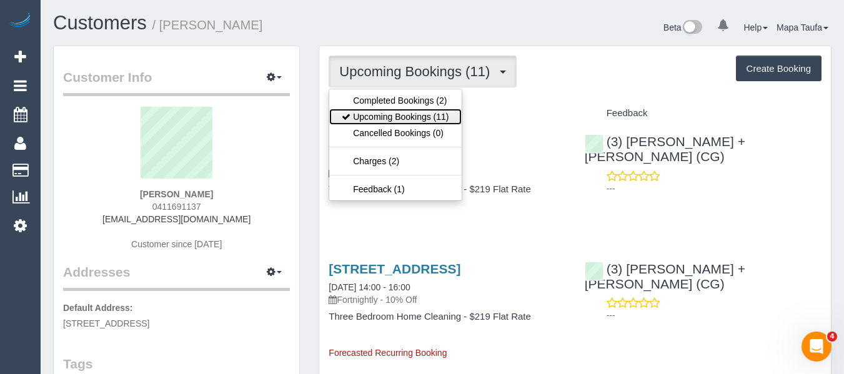
click at [404, 109] on link "Upcoming Bookings (11)" at bounding box center [395, 117] width 132 height 16
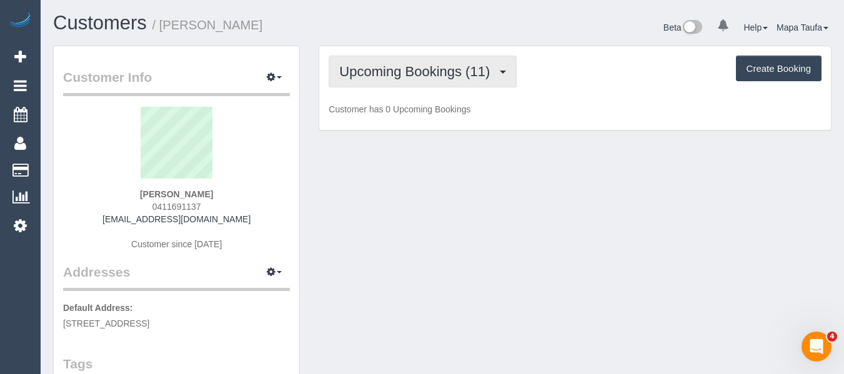
drag, startPoint x: 322, startPoint y: 68, endPoint x: 345, endPoint y: 72, distance: 23.4
click at [332, 72] on div "Upcoming Bookings (11) Completed Bookings (2) Upcoming Bookings (11) Cancelled …" at bounding box center [575, 88] width 512 height 84
click at [360, 72] on span "Upcoming Bookings (11)" at bounding box center [417, 72] width 157 height 16
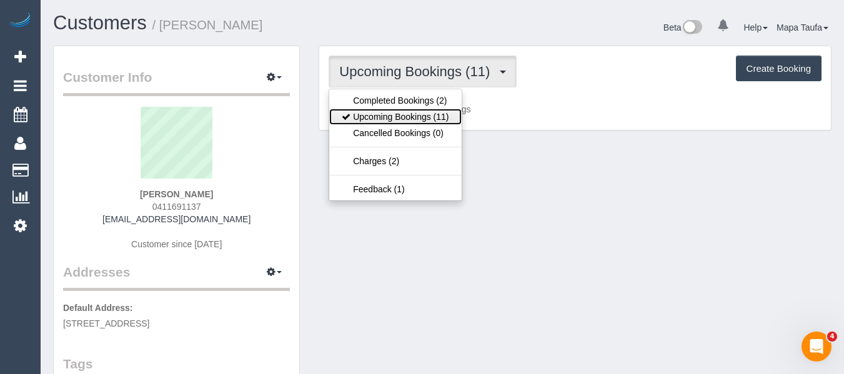
drag, startPoint x: 379, startPoint y: 118, endPoint x: 343, endPoint y: 120, distance: 36.3
click at [380, 120] on link "Upcoming Bookings (11)" at bounding box center [395, 117] width 132 height 16
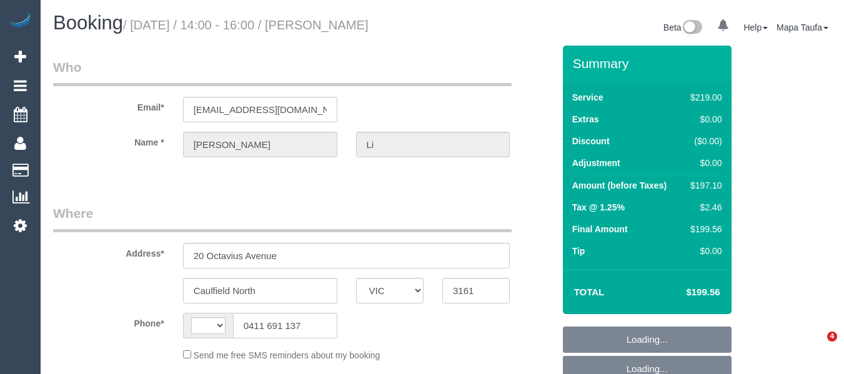
select select "VIC"
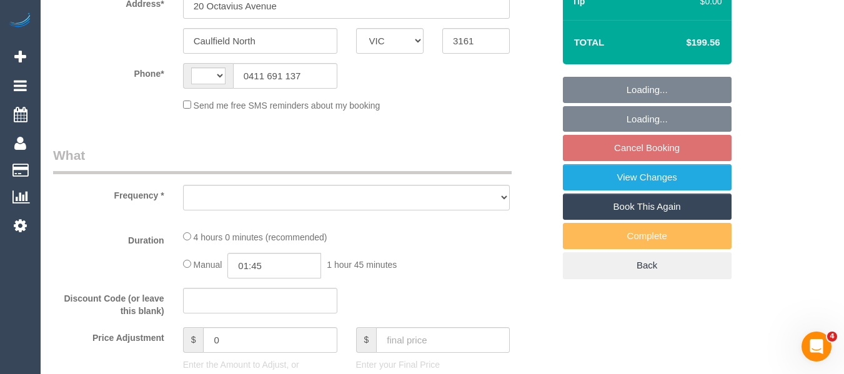
select select "string:AU"
select select "object:528"
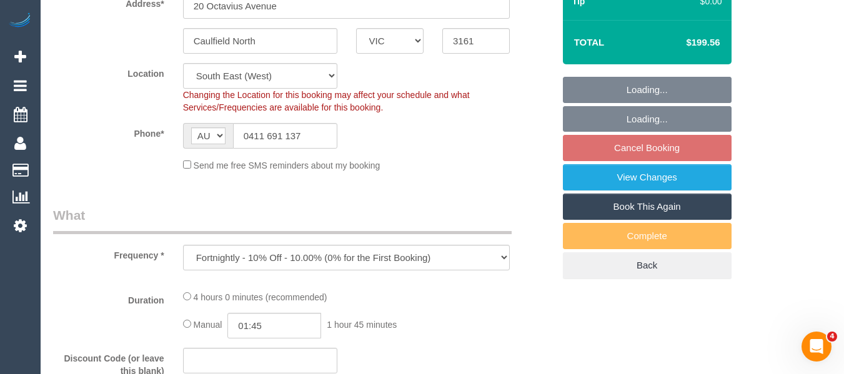
select select "string:stripe-pm_1RpsdJ2GScqysDRVFTHkMy6Y"
select select "number:28"
select select "number:14"
select select "number:19"
select select "number:24"
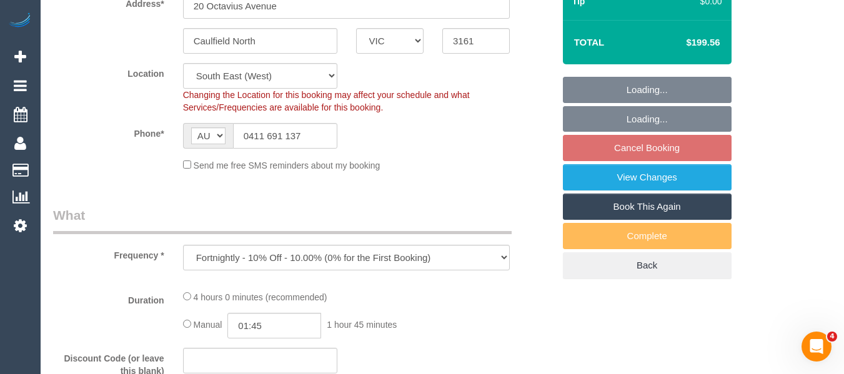
select select "number:34"
select select "number:26"
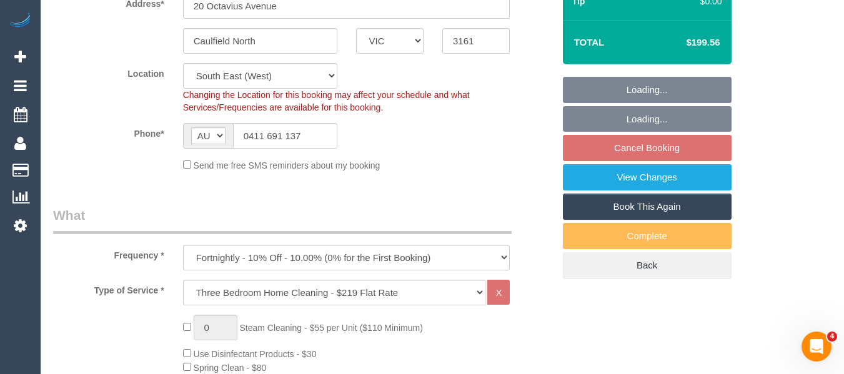
select select "object:777"
select select "spot1"
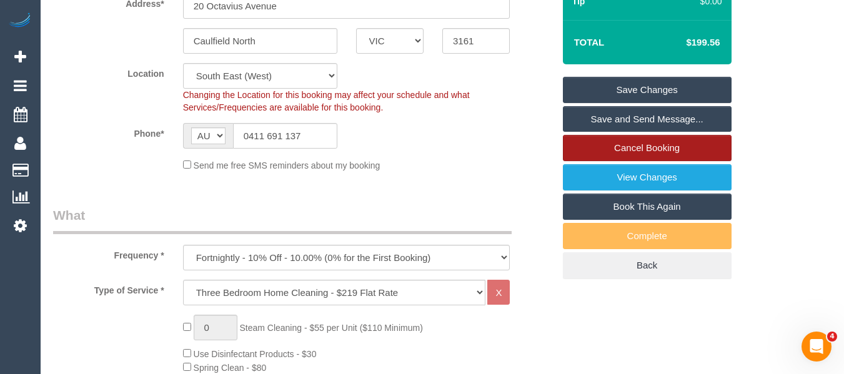
click at [666, 148] on link "Cancel Booking" at bounding box center [647, 148] width 169 height 26
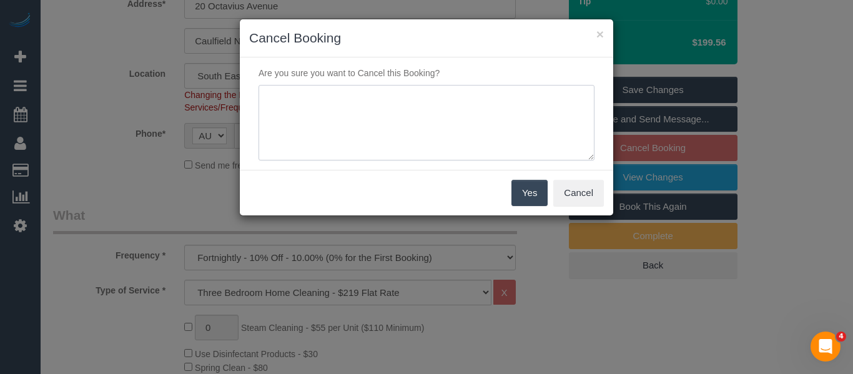
click at [462, 111] on textarea at bounding box center [427, 123] width 336 height 76
type textarea "service not needed via email -MT"
click at [520, 201] on button "Yes" at bounding box center [530, 193] width 36 height 26
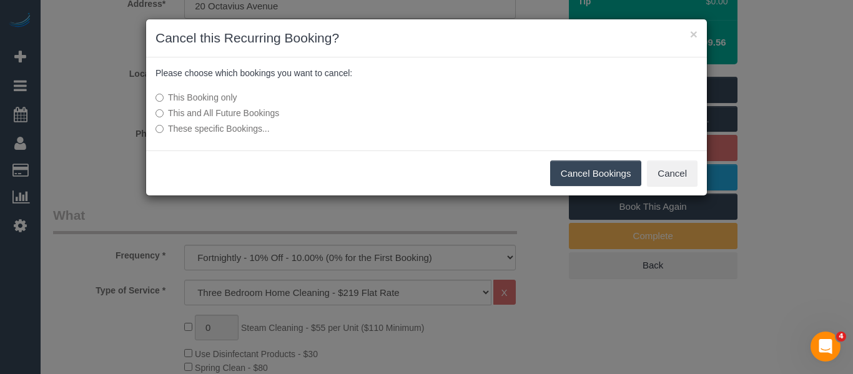
click at [256, 106] on div "This Booking only This and All Future Bookings These specific Bookings..." at bounding box center [333, 113] width 374 height 56
drag, startPoint x: 253, startPoint y: 111, endPoint x: 285, endPoint y: 112, distance: 31.9
click at [252, 111] on label "This and All Future Bookings" at bounding box center [333, 113] width 355 height 12
click at [564, 161] on div "Cancel Bookings Cancel" at bounding box center [426, 174] width 561 height 46
click at [573, 177] on button "Cancel Bookings" at bounding box center [596, 174] width 92 height 26
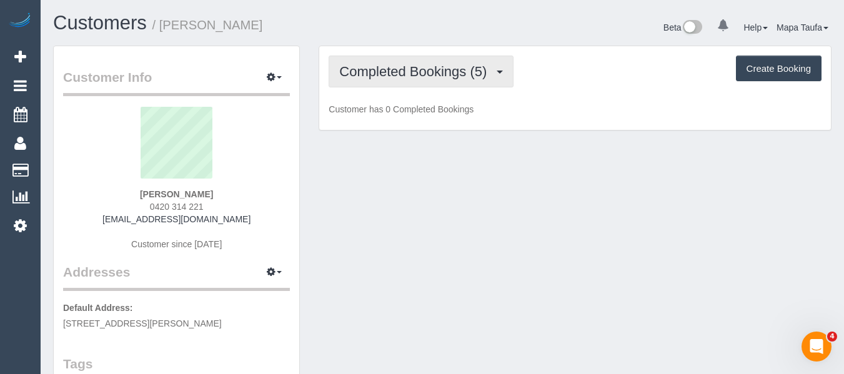
click at [387, 73] on span "Completed Bookings (5)" at bounding box center [416, 72] width 154 height 16
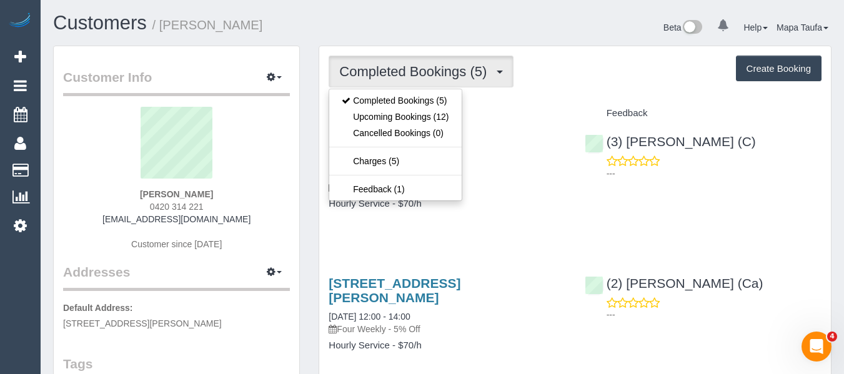
click at [577, 74] on div "Completed Bookings (5) Completed Bookings (5) Upcoming Bookings (12) Cancelled …" at bounding box center [575, 72] width 493 height 32
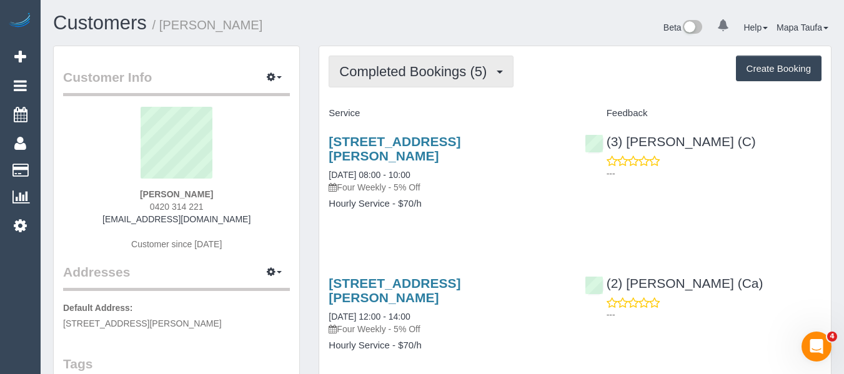
click at [444, 72] on span "Completed Bookings (5)" at bounding box center [416, 72] width 154 height 16
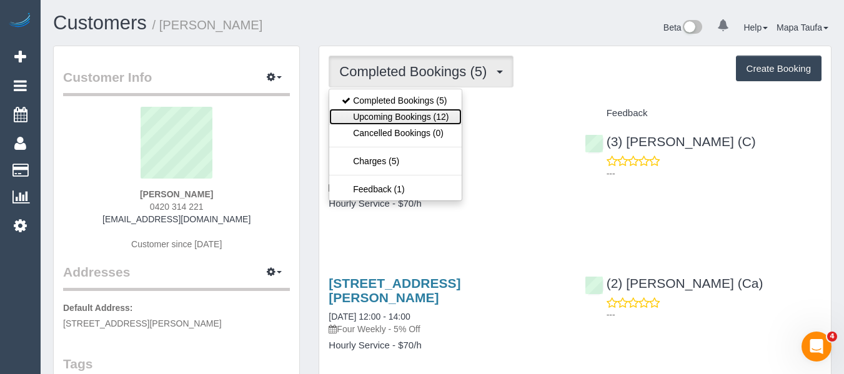
click at [424, 114] on link "Upcoming Bookings (12)" at bounding box center [395, 117] width 132 height 16
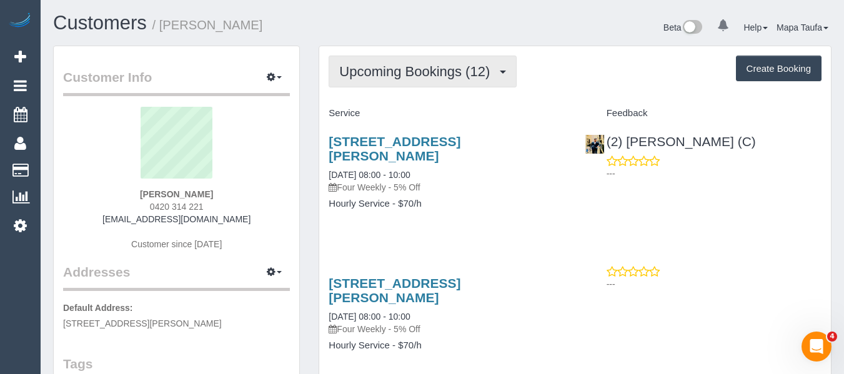
click at [418, 71] on span "Upcoming Bookings (12)" at bounding box center [417, 72] width 157 height 16
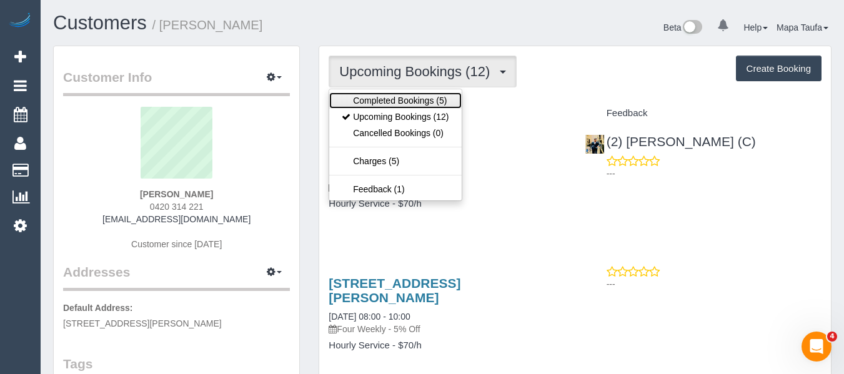
click at [402, 96] on link "Completed Bookings (5)" at bounding box center [395, 100] width 132 height 16
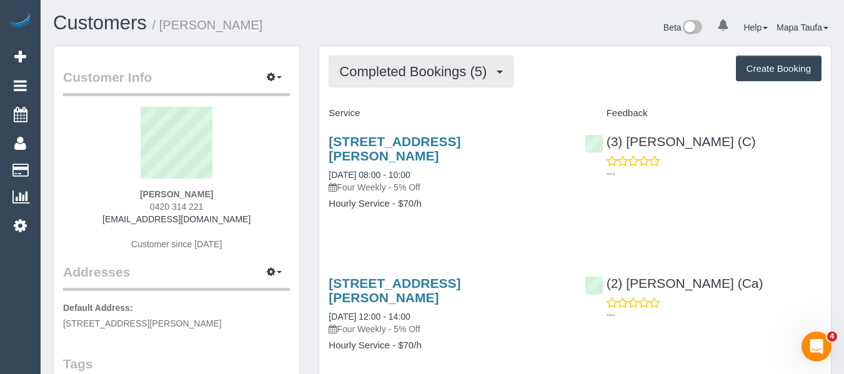
click at [354, 74] on span "Completed Bookings (5)" at bounding box center [416, 72] width 154 height 16
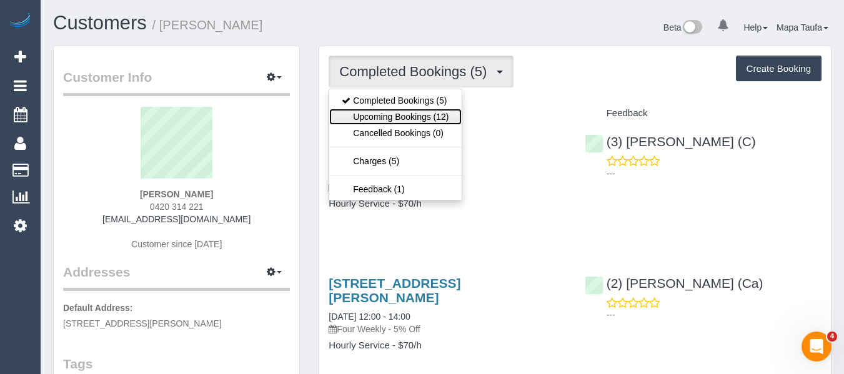
click at [377, 117] on link "Upcoming Bookings (12)" at bounding box center [395, 117] width 132 height 16
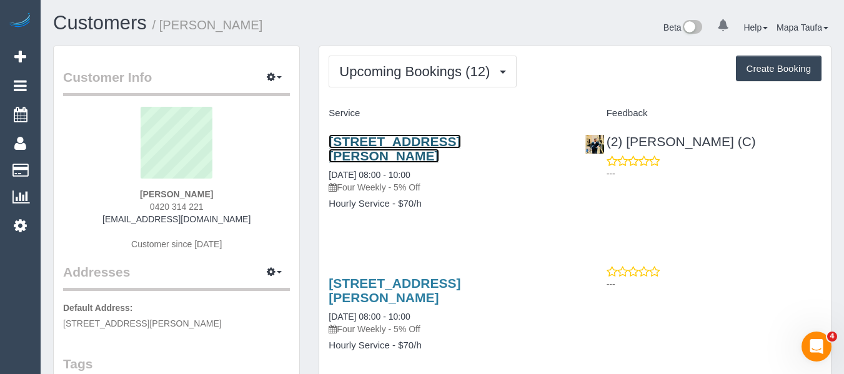
click at [370, 139] on link "1 Moreland St, 103, Footscray, VIC 3011" at bounding box center [395, 148] width 132 height 29
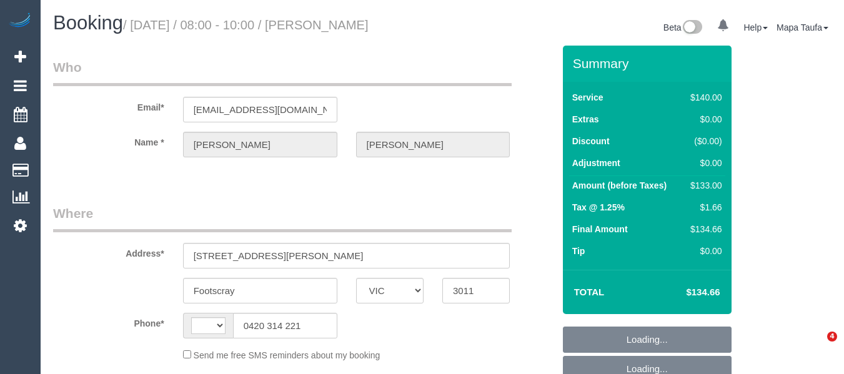
select select "VIC"
select select "string:AU"
select select "object:528"
select select "string:stripe-pm_1RAkVN2GScqysDRVpdh0WCCs"
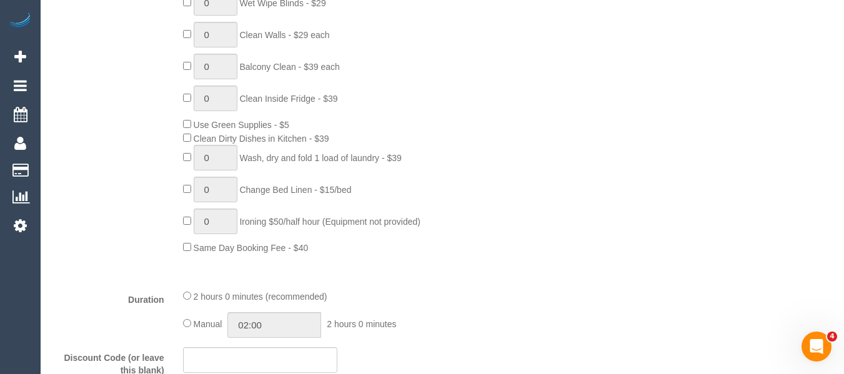
select select "number:28"
select select "number:14"
select select "number:19"
select select "number:22"
select select "number:34"
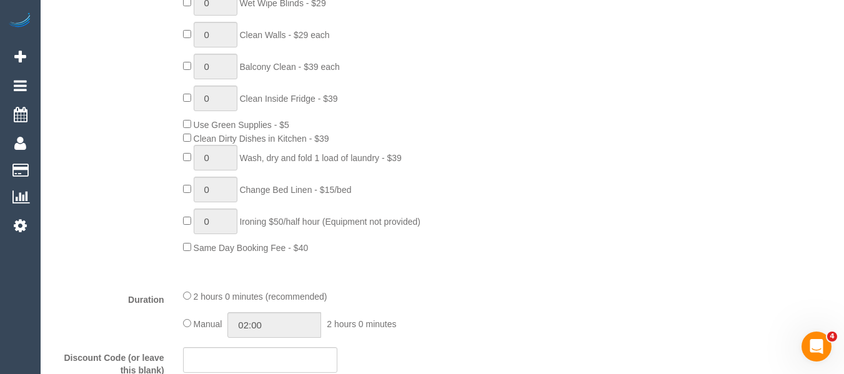
select select "number:12"
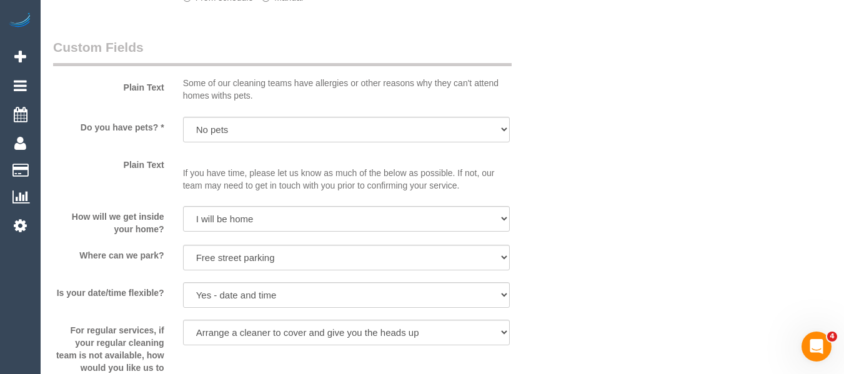
select select "object:849"
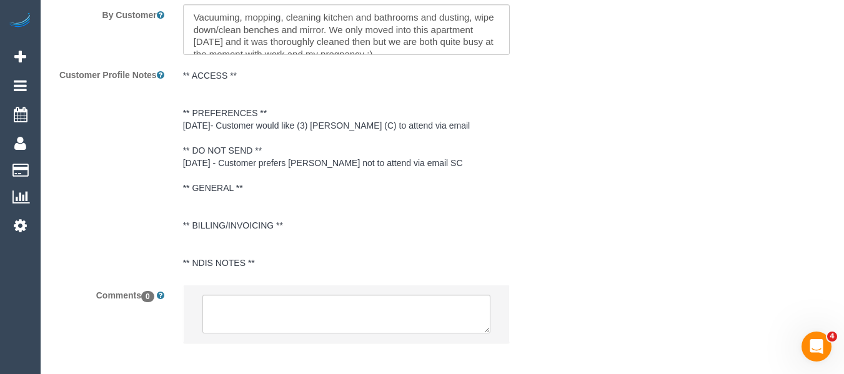
scroll to position [2230, 0]
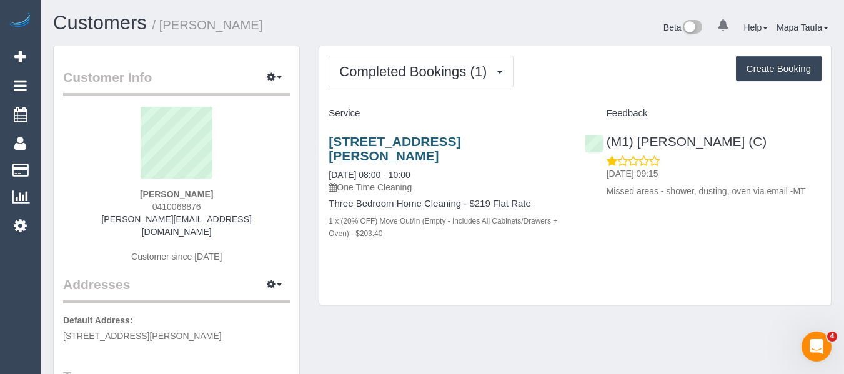
drag, startPoint x: 397, startPoint y: 149, endPoint x: 397, endPoint y: 142, distance: 6.9
click at [397, 149] on div "[STREET_ADDRESS][PERSON_NAME] [DATE] 08:00 - 10:00 One Time Cleaning" at bounding box center [447, 163] width 237 height 59
click at [397, 142] on link "98 Gooch Street, Thornbury, VIC 3071" at bounding box center [395, 148] width 132 height 29
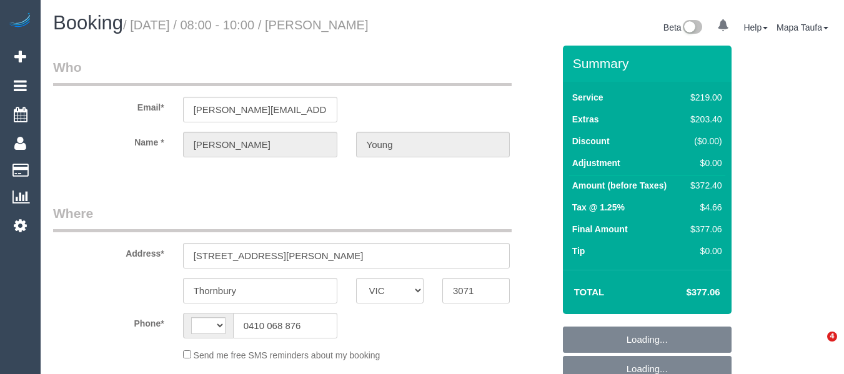
select select "VIC"
select select "string:AU"
select select "object:558"
select select "string:stripe-pm_1RTZo02GScqysDRVefpujUr5"
select select "number:28"
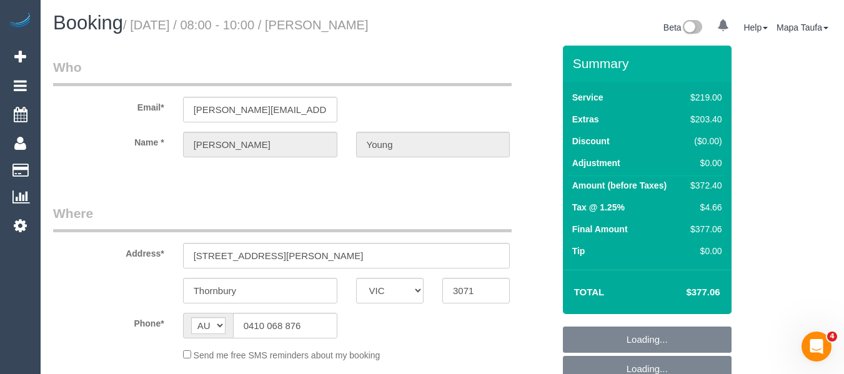
select select "number:17"
select select "number:19"
select select "number:24"
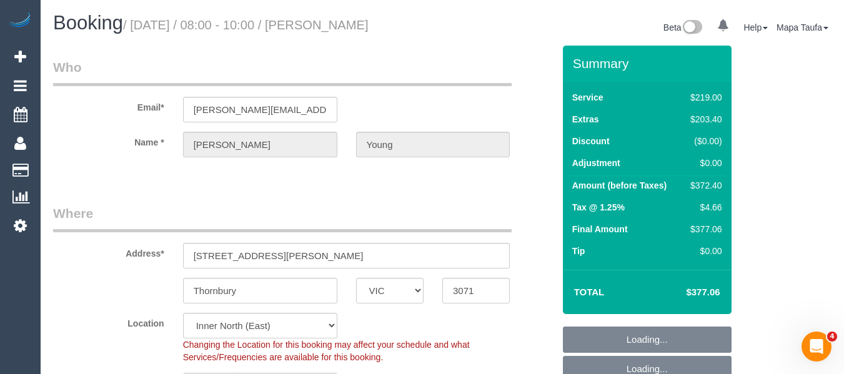
select select "object:1621"
drag, startPoint x: 711, startPoint y: 292, endPoint x: 701, endPoint y: 292, distance: 10.0
click at [701, 292] on h4 "$377.06" at bounding box center [683, 292] width 71 height 11
click at [722, 296] on td "$377.06" at bounding box center [683, 292] width 81 height 31
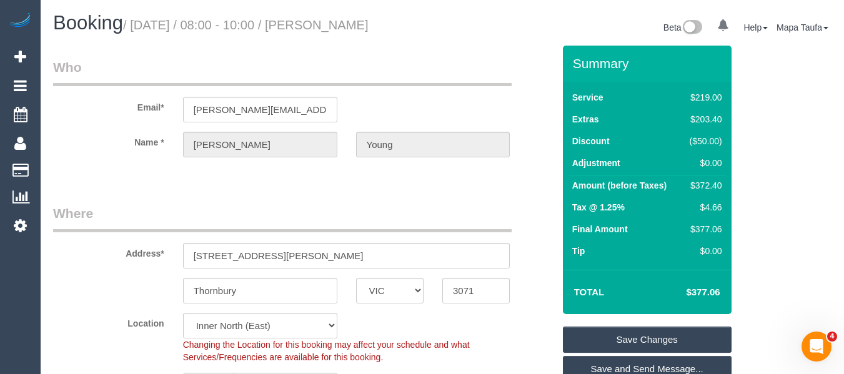
drag, startPoint x: 720, startPoint y: 291, endPoint x: 692, endPoint y: 290, distance: 28.1
click at [692, 290] on td "$377.06" at bounding box center [683, 292] width 81 height 31
copy h4 "377.06"
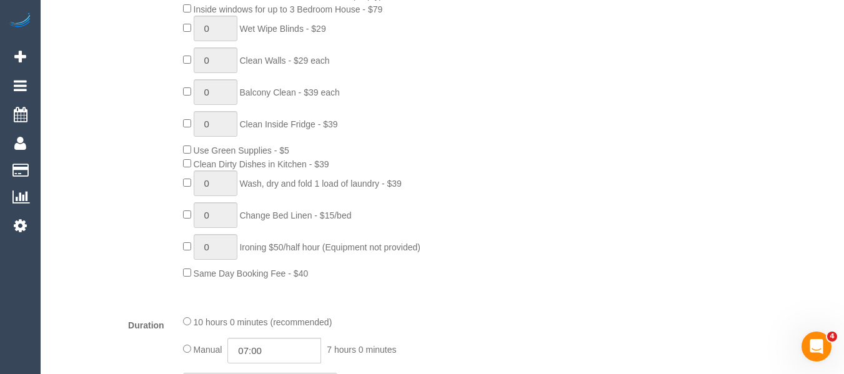
scroll to position [875, 0]
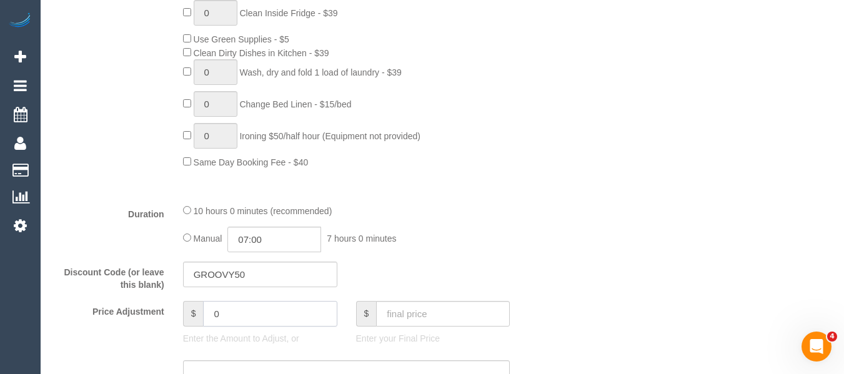
drag, startPoint x: 258, startPoint y: 312, endPoint x: 186, endPoint y: 312, distance: 72.5
click at [186, 312] on div "$ 0" at bounding box center [260, 314] width 154 height 26
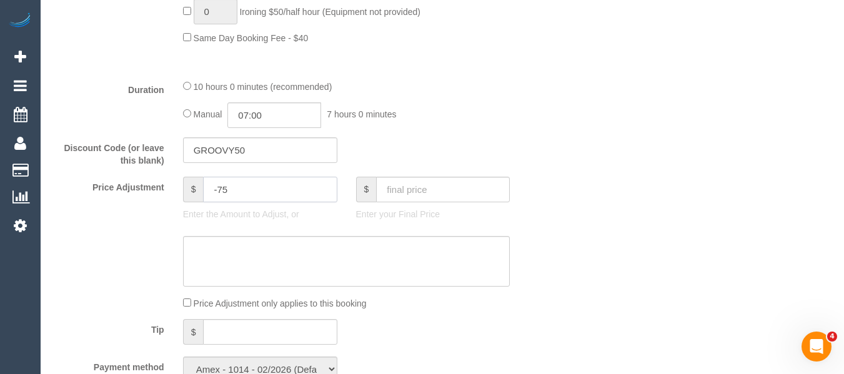
scroll to position [1000, 0]
type input "-75"
click at [261, 255] on textarea at bounding box center [346, 261] width 327 height 51
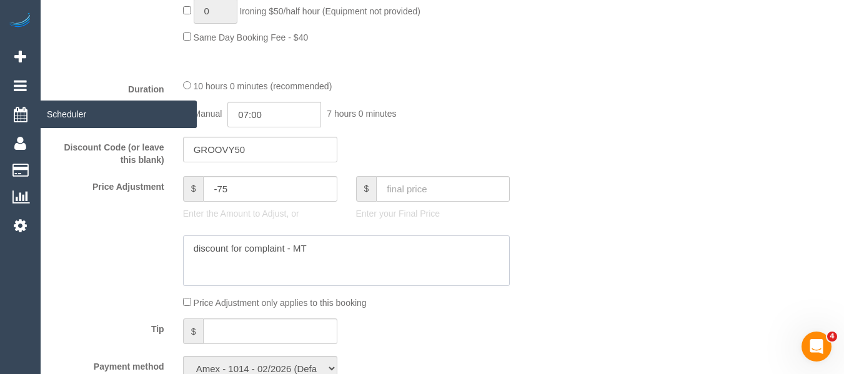
type textarea "discount for complaint - MT"
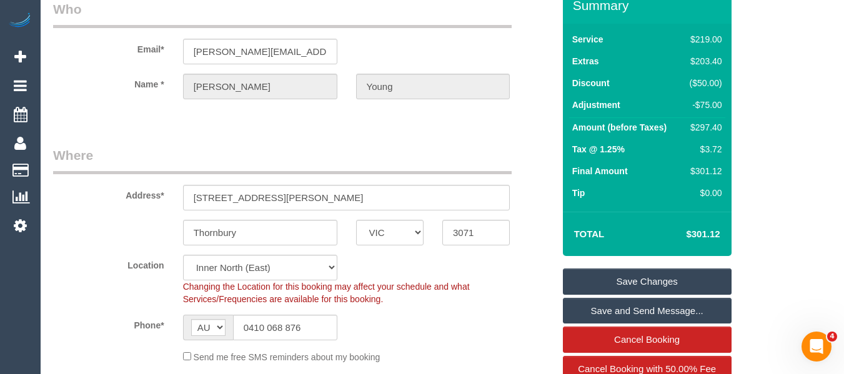
scroll to position [67, 0]
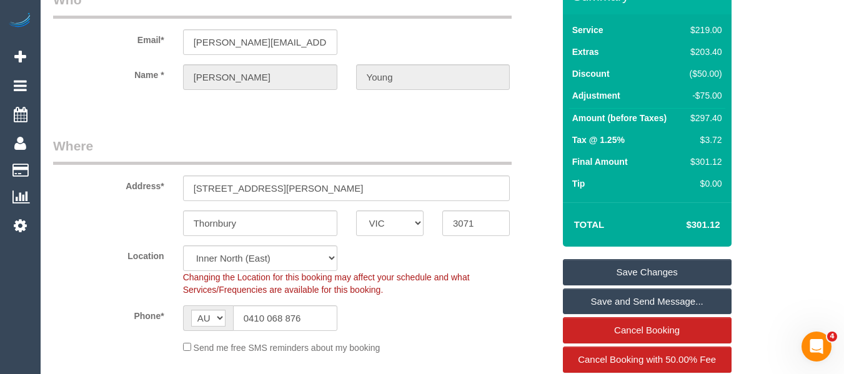
click at [677, 264] on link "Save Changes" at bounding box center [647, 272] width 169 height 26
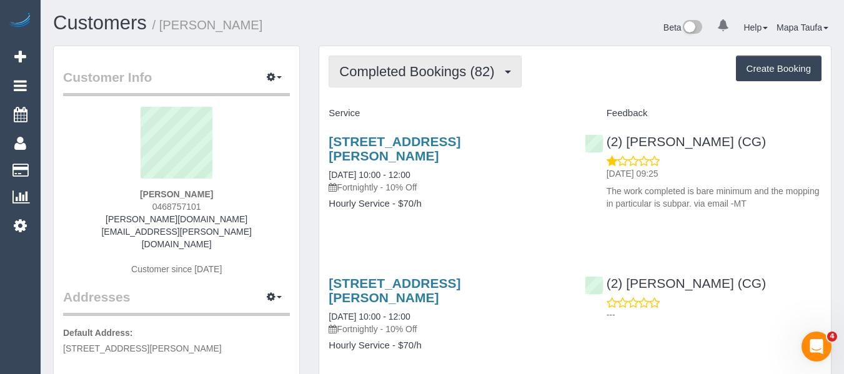
click at [445, 80] on button "Completed Bookings (82)" at bounding box center [425, 72] width 192 height 32
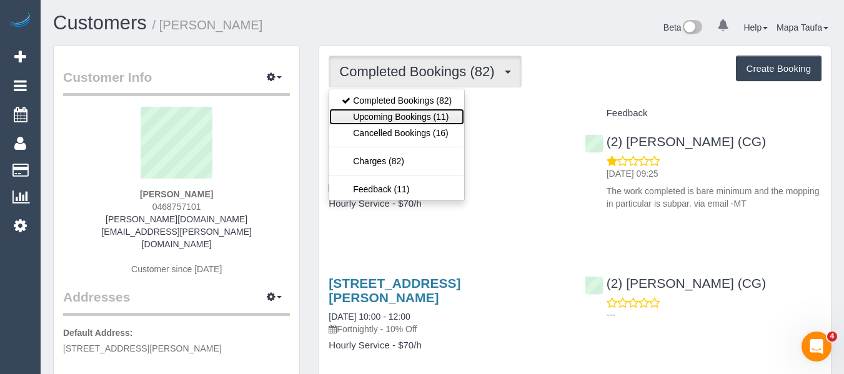
click at [430, 121] on link "Upcoming Bookings (11)" at bounding box center [396, 117] width 135 height 16
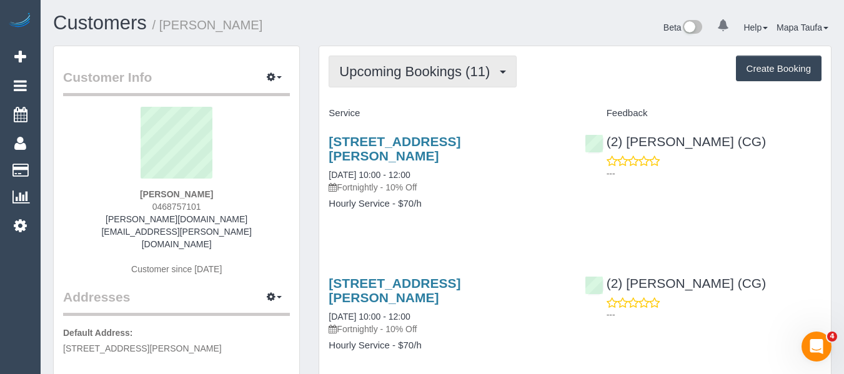
click at [359, 71] on span "Upcoming Bookings (11)" at bounding box center [417, 72] width 157 height 16
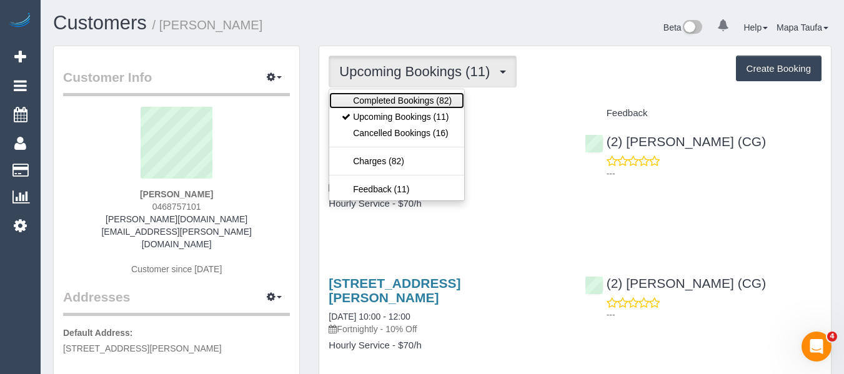
click at [350, 101] on link "Completed Bookings (82)" at bounding box center [396, 100] width 135 height 16
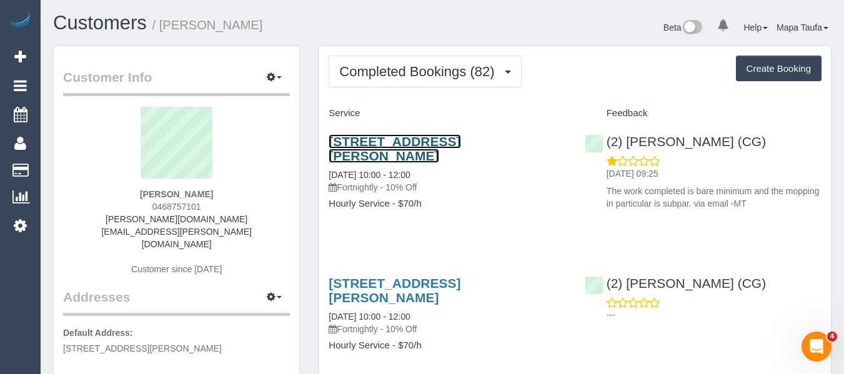
click at [378, 141] on link "22 Ryan St, Northcote, VIC 3070" at bounding box center [395, 148] width 132 height 29
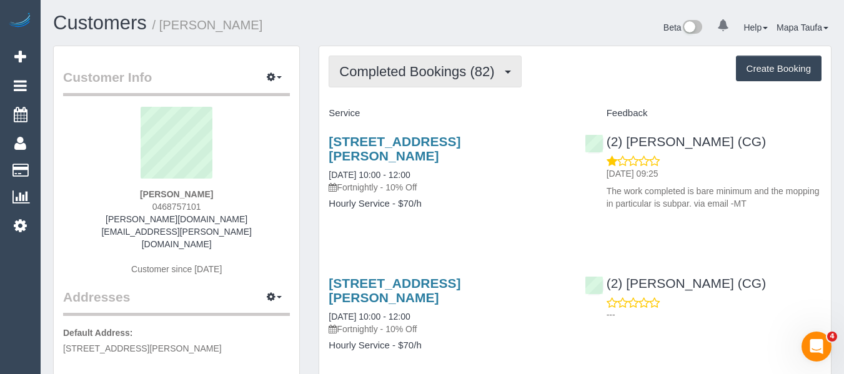
drag, startPoint x: 448, startPoint y: 74, endPoint x: 440, endPoint y: 87, distance: 14.9
click at [447, 77] on span "Completed Bookings (82)" at bounding box center [419, 72] width 161 height 16
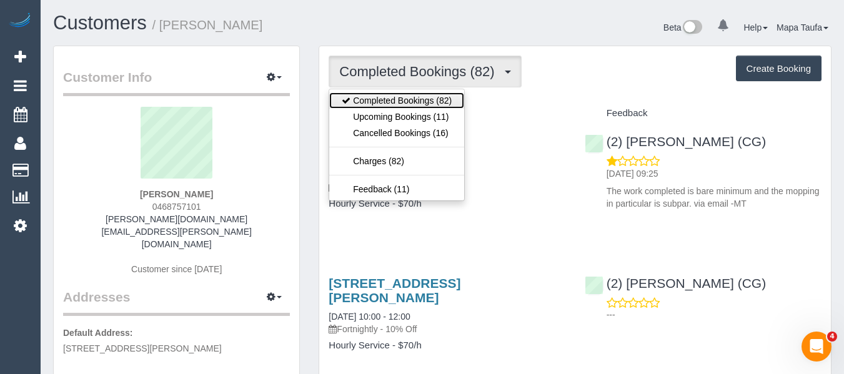
click at [435, 95] on link "Completed Bookings (82)" at bounding box center [396, 100] width 135 height 16
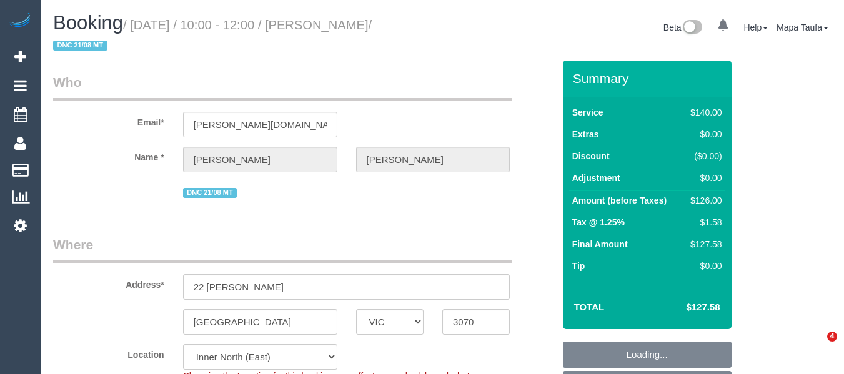
select select "VIC"
select select "string:stripe-pm_1PDxAn2GScqysDRVHZTENddp"
select select "number:28"
select select "number:14"
select select "number:19"
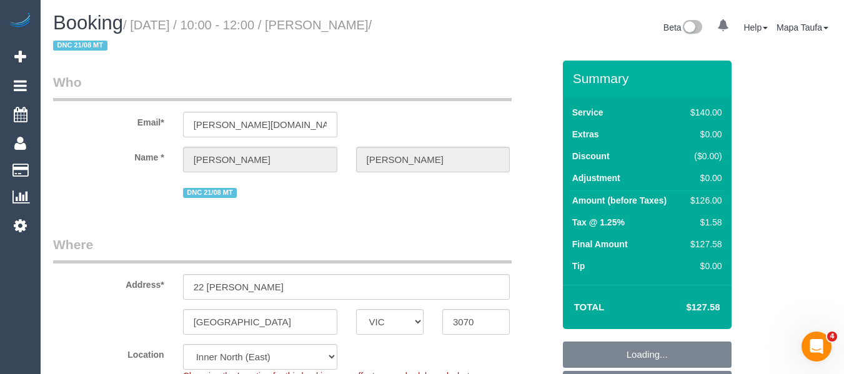
select select "number:25"
select select "number:34"
select select "number:11"
select select "object:1680"
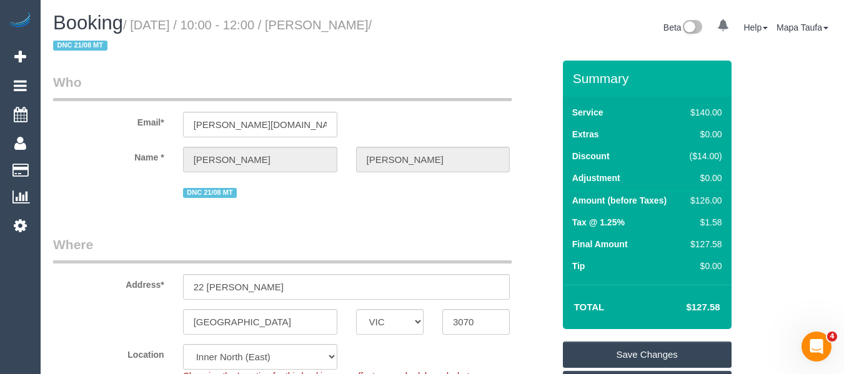
drag, startPoint x: 726, startPoint y: 307, endPoint x: 691, endPoint y: 307, distance: 35.0
click at [691, 307] on div "Total $127.58" at bounding box center [647, 307] width 169 height 44
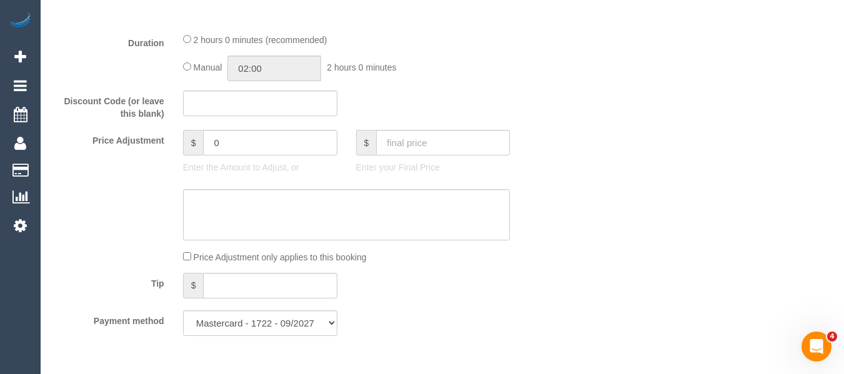
scroll to position [1062, 0]
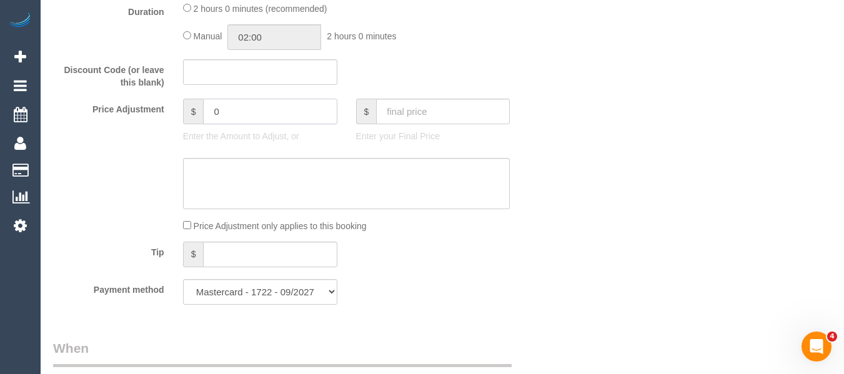
drag, startPoint x: 239, startPoint y: 111, endPoint x: 117, endPoint y: 110, distance: 121.2
click at [120, 110] on div "Price Adjustment $ 0 Enter the Amount to Adjust, or $ Enter your Final Price" at bounding box center [303, 124] width 519 height 50
type input "-38"
click at [258, 176] on textarea at bounding box center [346, 183] width 327 height 51
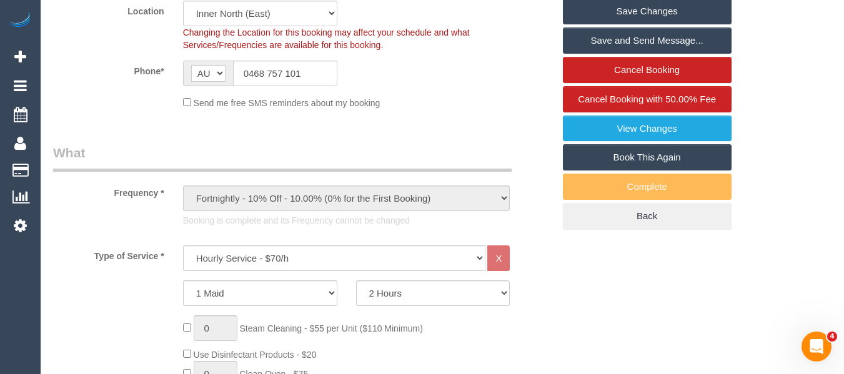
scroll to position [250, 0]
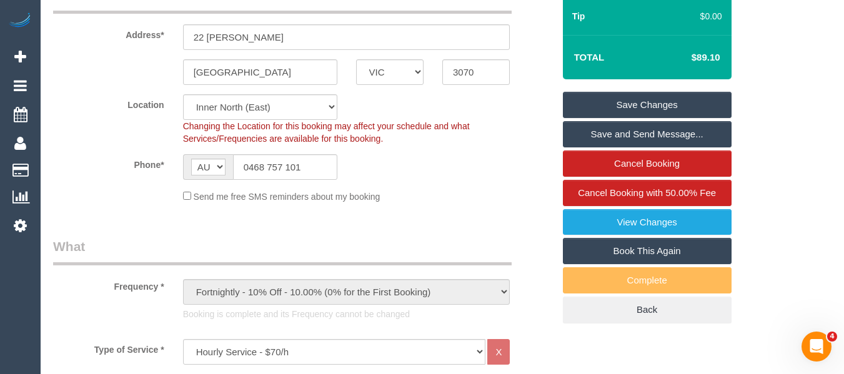
type textarea "discount for complaint -MT"
click at [656, 99] on link "Save Changes" at bounding box center [647, 105] width 169 height 26
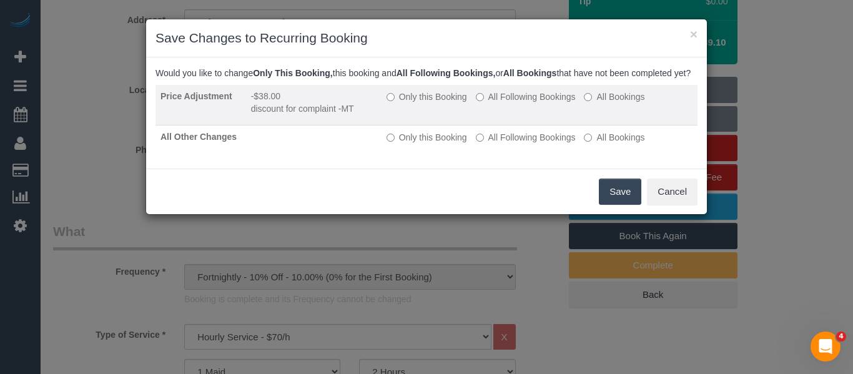
click at [412, 103] on label "Only this Booking" at bounding box center [427, 97] width 81 height 12
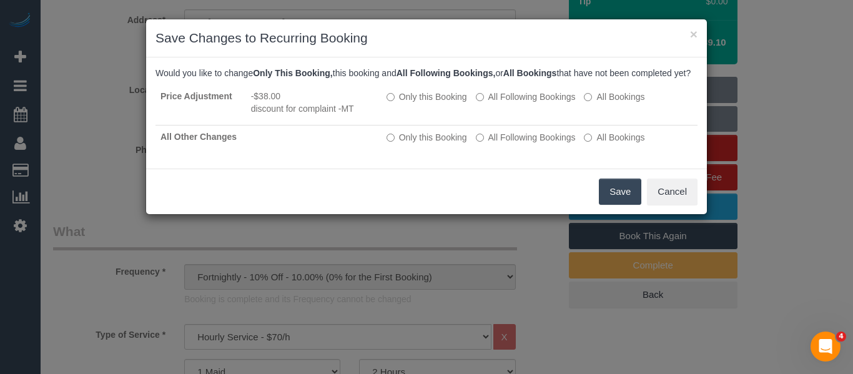
click at [611, 200] on button "Save" at bounding box center [620, 192] width 42 height 26
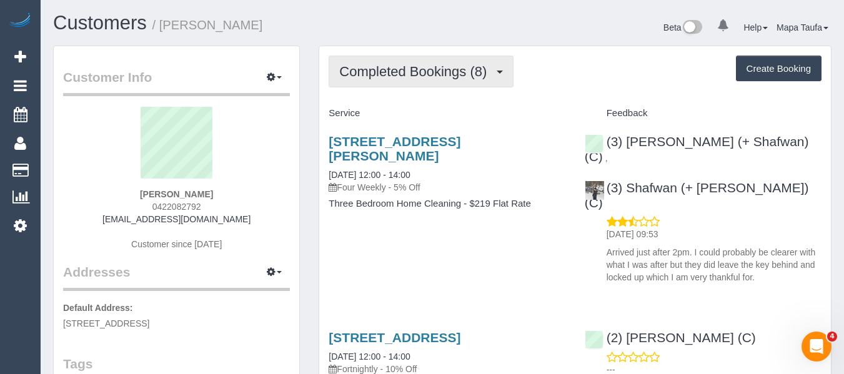
click at [400, 74] on span "Completed Bookings (8)" at bounding box center [416, 72] width 154 height 16
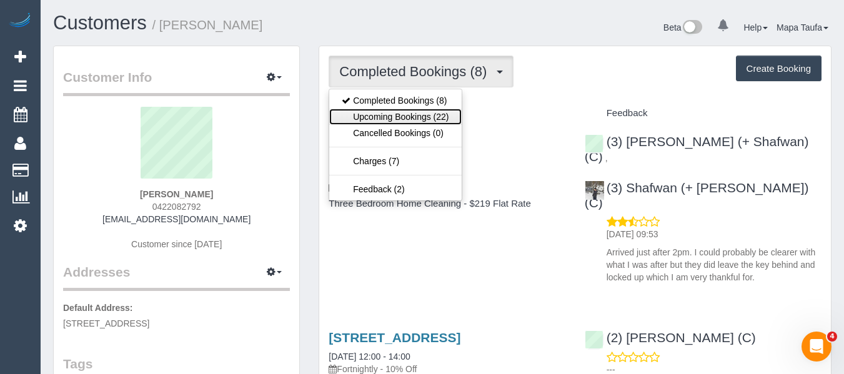
click at [395, 112] on link "Upcoming Bookings (22)" at bounding box center [395, 117] width 132 height 16
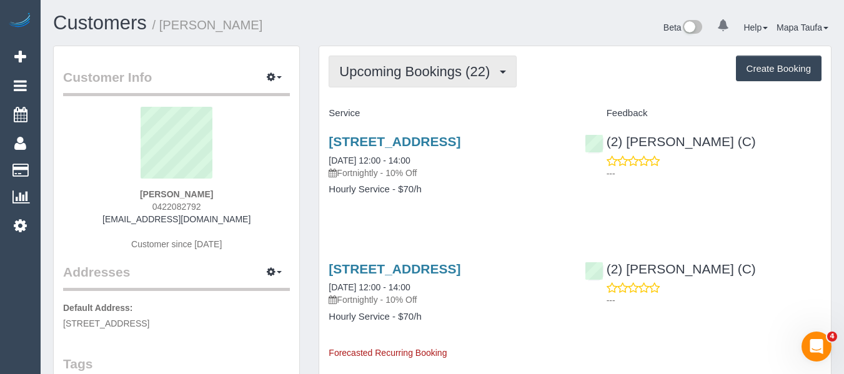
click at [387, 72] on span "Upcoming Bookings (22)" at bounding box center [417, 72] width 157 height 16
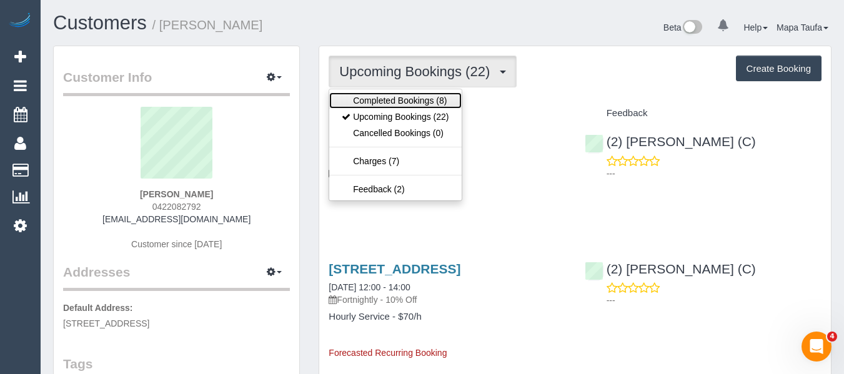
click at [392, 93] on link "Completed Bookings (8)" at bounding box center [395, 100] width 132 height 16
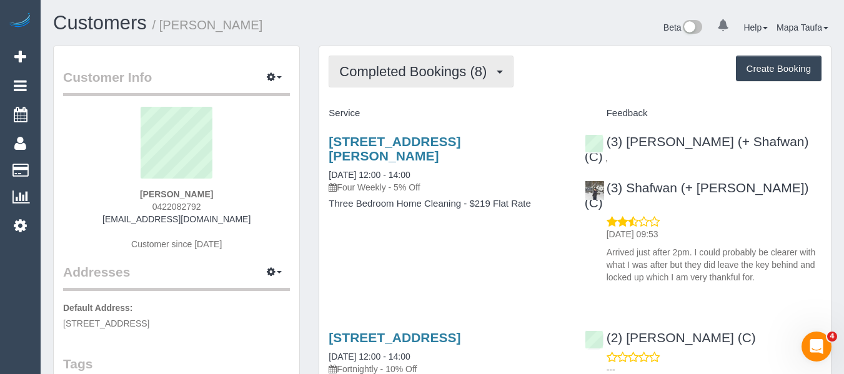
click at [411, 79] on span "Completed Bookings (8)" at bounding box center [416, 72] width 154 height 16
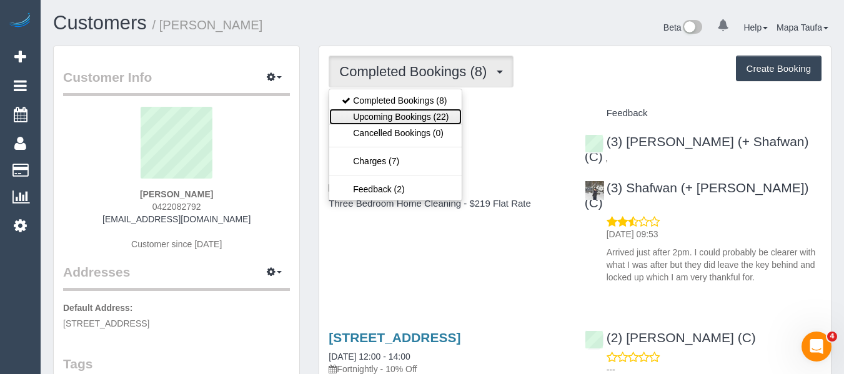
click at [395, 121] on link "Upcoming Bookings (22)" at bounding box center [395, 117] width 132 height 16
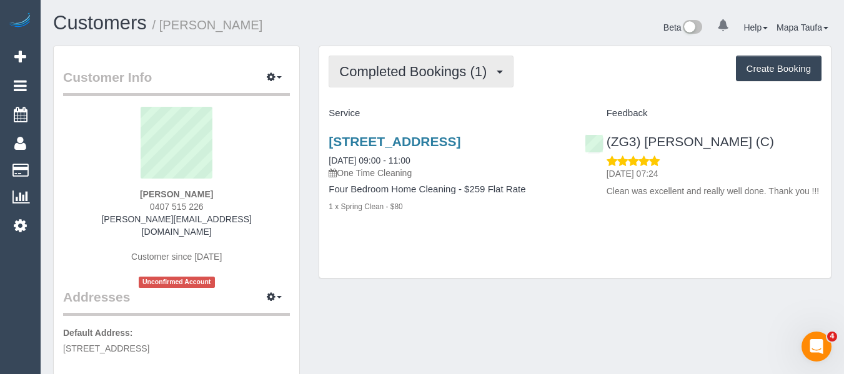
click at [388, 70] on span "Completed Bookings (1)" at bounding box center [416, 72] width 154 height 16
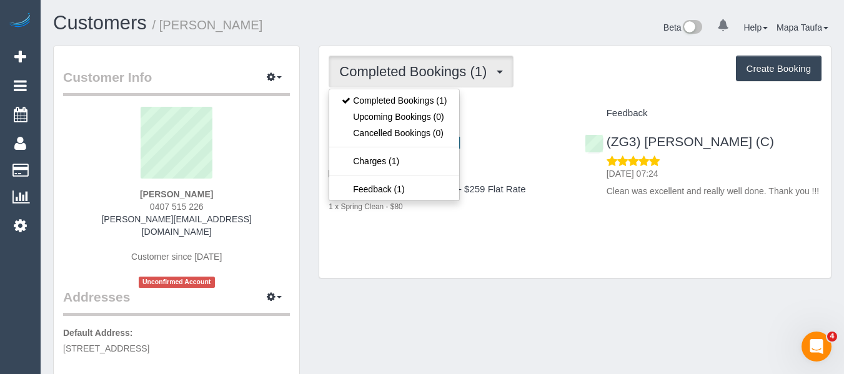
click at [551, 62] on div "Completed Bookings (1) Completed Bookings (1) Upcoming Bookings (0) Cancelled B…" at bounding box center [575, 72] width 493 height 32
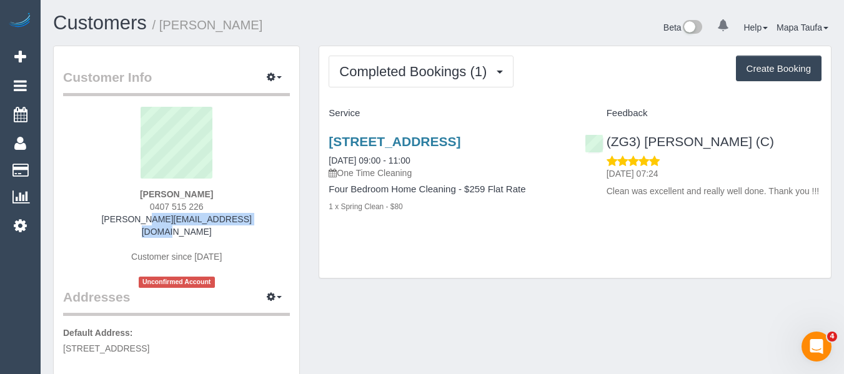
drag, startPoint x: 248, startPoint y: 214, endPoint x: 114, endPoint y: 217, distance: 133.7
click at [114, 217] on div "Kate Gannoni 0407 515 226 katie_gannoni@hotmail.com Customer since 2025 Unconfi…" at bounding box center [176, 197] width 227 height 181
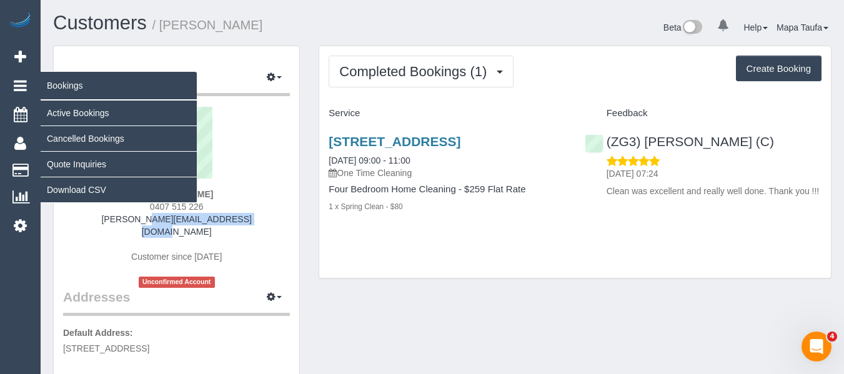
copy link "katie_gannoni@hotmail.com"
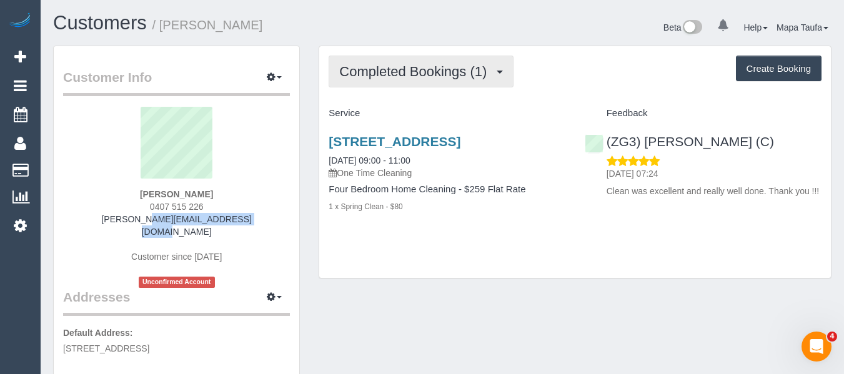
click at [392, 67] on span "Completed Bookings (1)" at bounding box center [416, 72] width 154 height 16
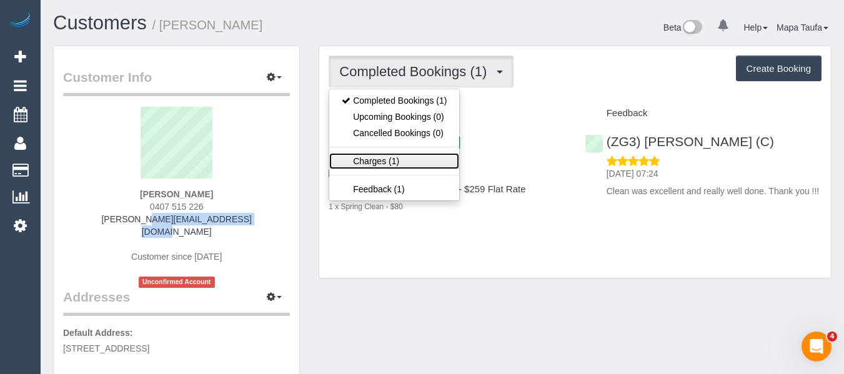
click at [417, 154] on link "Charges (1)" at bounding box center [394, 161] width 130 height 16
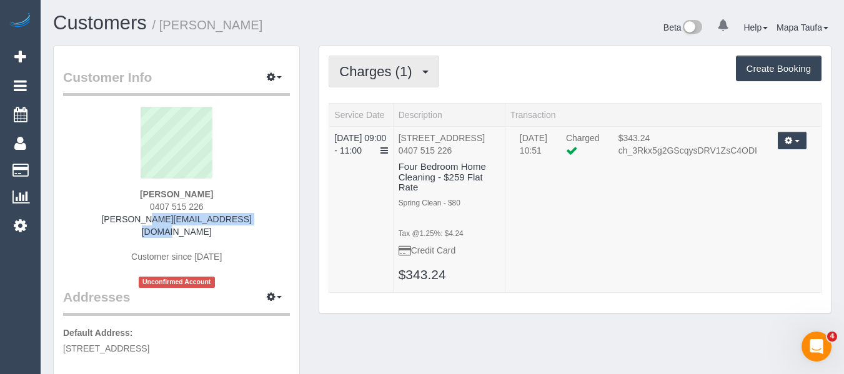
click at [407, 67] on span "Charges (1)" at bounding box center [378, 72] width 79 height 16
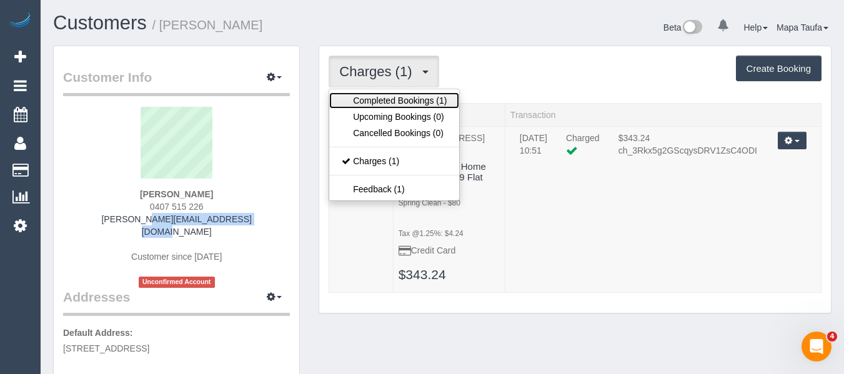
click at [392, 94] on link "Completed Bookings (1)" at bounding box center [394, 100] width 130 height 16
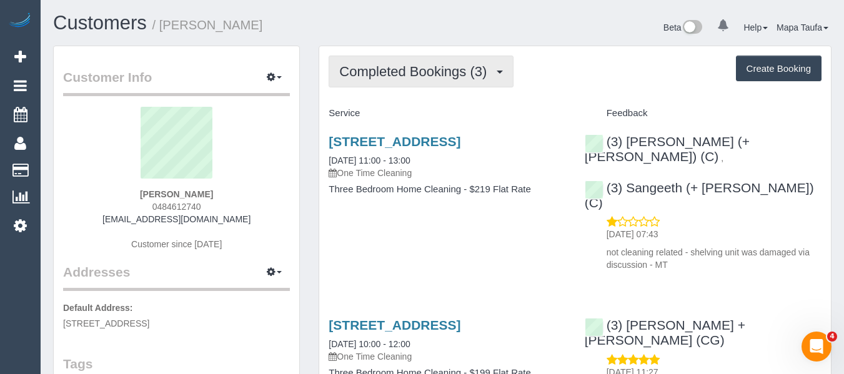
click at [389, 74] on span "Completed Bookings (3)" at bounding box center [416, 72] width 154 height 16
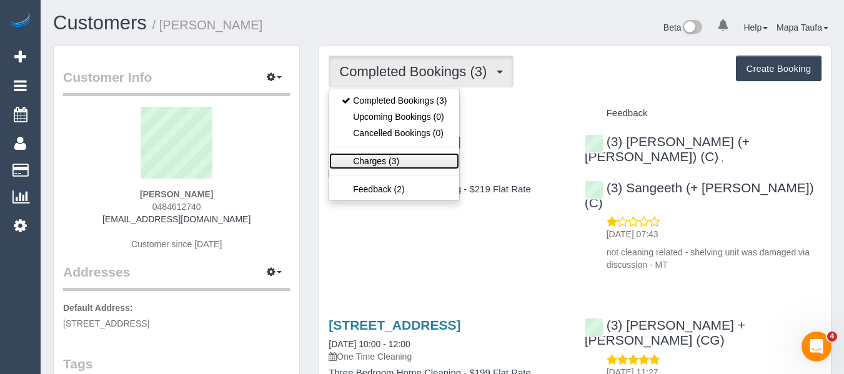
click at [392, 156] on link "Charges (3)" at bounding box center [394, 161] width 130 height 16
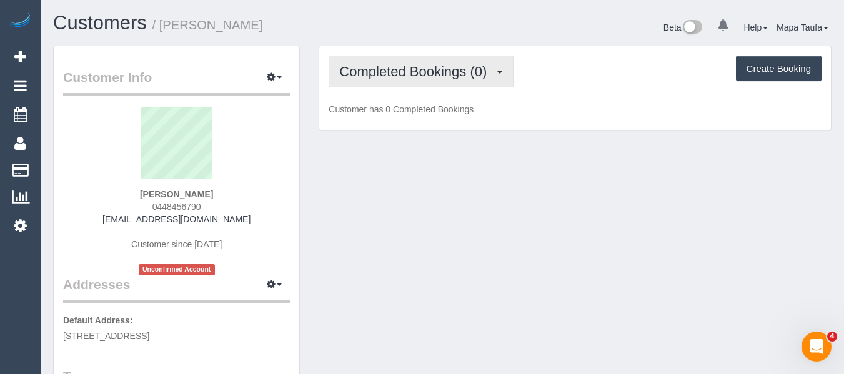
click at [382, 77] on span "Completed Bookings (0)" at bounding box center [416, 72] width 154 height 16
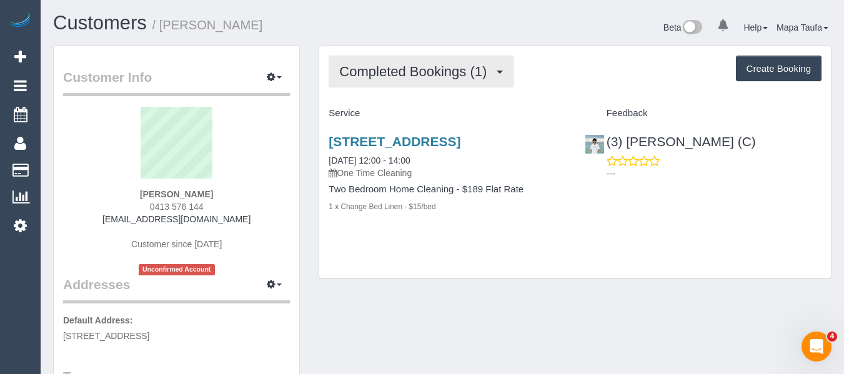
click at [386, 68] on span "Completed Bookings (1)" at bounding box center [416, 72] width 154 height 16
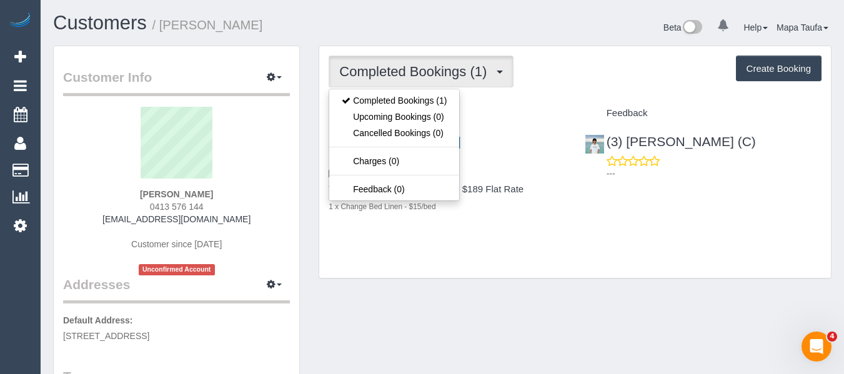
drag, startPoint x: 550, startPoint y: 192, endPoint x: 520, endPoint y: 184, distance: 30.9
click at [549, 192] on h4 "Two Bedroom Home Cleaning - $189 Flat Rate" at bounding box center [447, 189] width 237 height 11
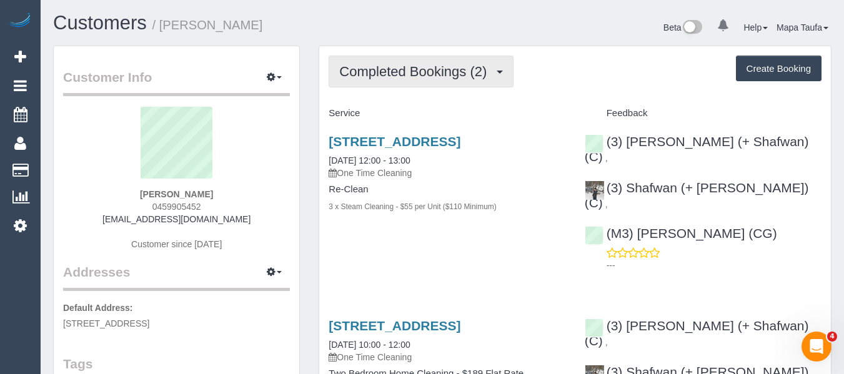
click at [447, 77] on span "Completed Bookings (2)" at bounding box center [416, 72] width 154 height 16
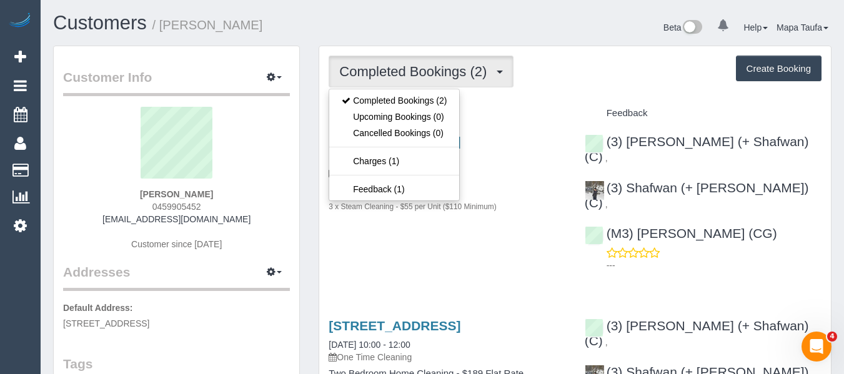
click at [489, 102] on div "Completed Bookings (2) Completed Bookings (2) Upcoming Bookings (0) Cancelled B…" at bounding box center [575, 292] width 512 height 493
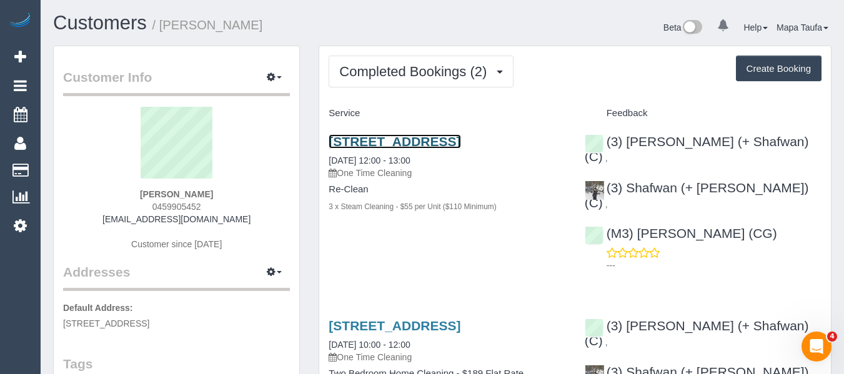
click at [372, 144] on link "2/47 St Vigeons Rd, 2, Reservoir, VIC 3073" at bounding box center [395, 141] width 132 height 14
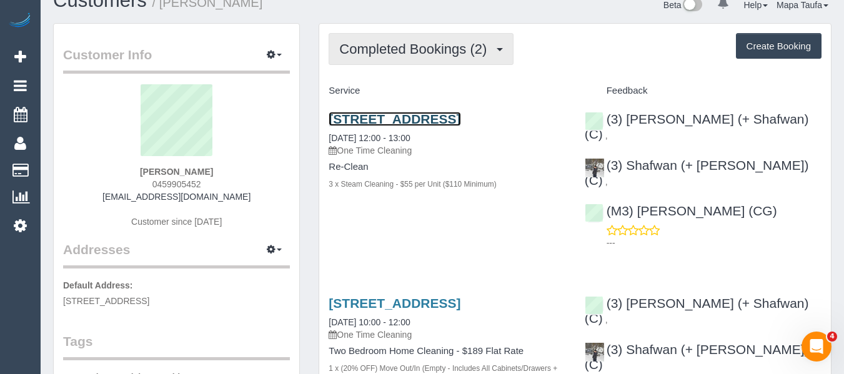
scroll to position [62, 0]
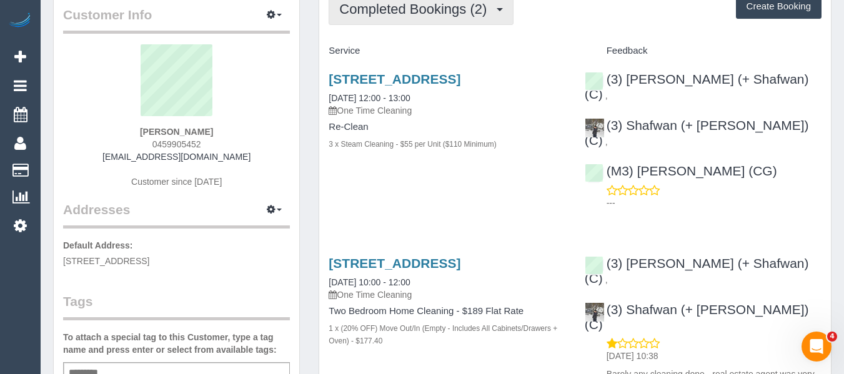
click at [412, 16] on span "Completed Bookings (2)" at bounding box center [416, 9] width 154 height 16
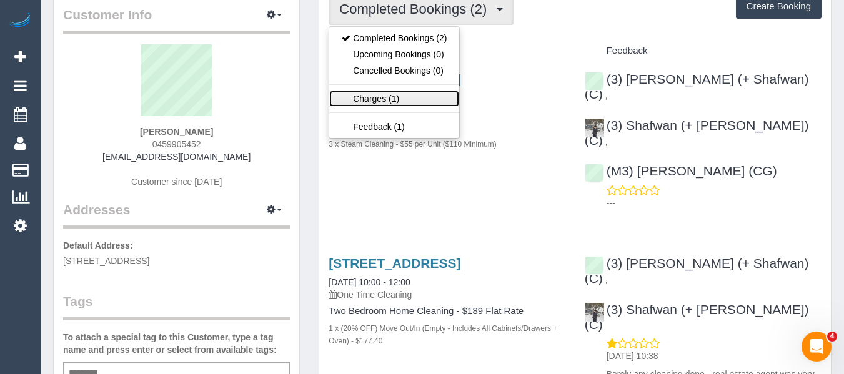
click at [412, 93] on link "Charges (1)" at bounding box center [394, 99] width 130 height 16
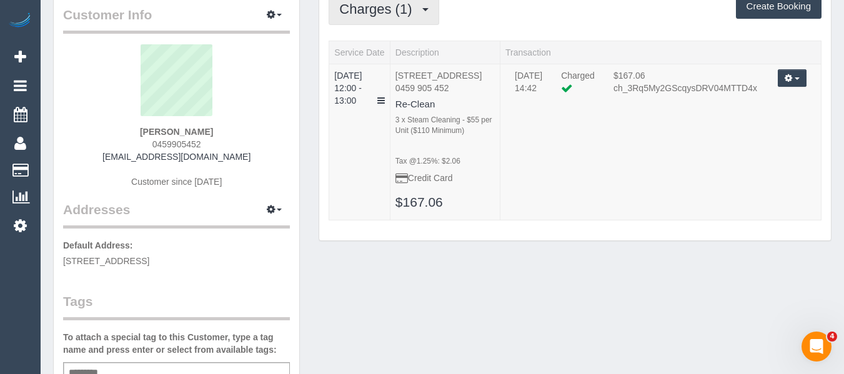
drag, startPoint x: 377, startPoint y: 19, endPoint x: 374, endPoint y: 47, distance: 28.8
click at [376, 19] on button "Charges (1)" at bounding box center [384, 9] width 110 height 32
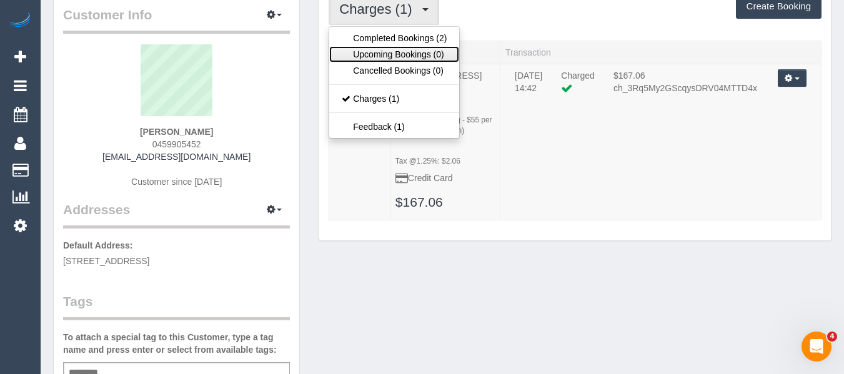
click at [374, 51] on link "Upcoming Bookings (0)" at bounding box center [394, 54] width 130 height 16
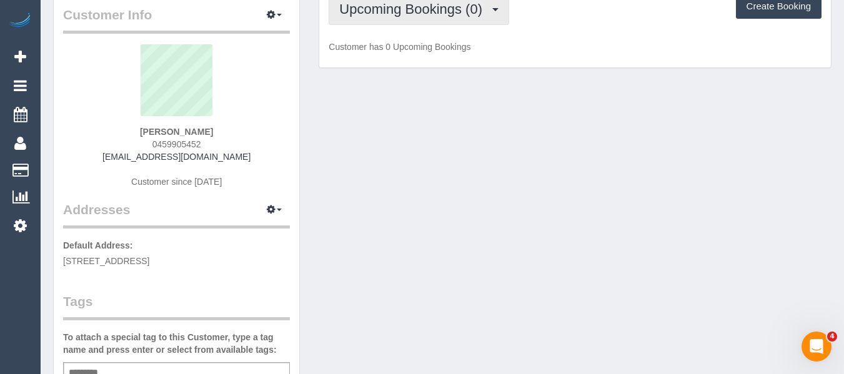
click at [381, 19] on button "Upcoming Bookings (0)" at bounding box center [419, 9] width 181 height 32
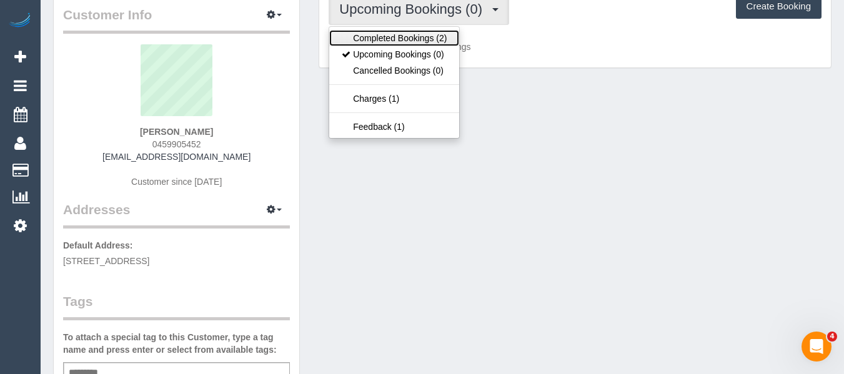
click at [379, 30] on link "Completed Bookings (2)" at bounding box center [394, 38] width 130 height 16
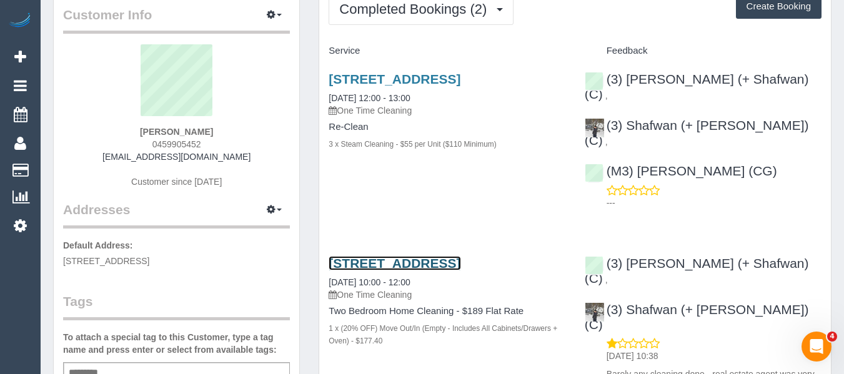
click at [357, 256] on link "2/47 St Vigeons Rd, 2, Reservoir, VIC 3073" at bounding box center [395, 263] width 132 height 14
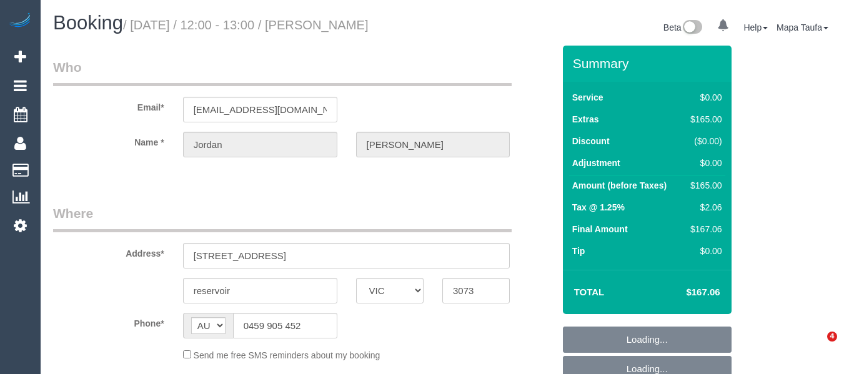
select select "VIC"
select select "object:605"
select select "string:stripe-pm_1Rl1RA2GScqysDRV6RqnVCfI"
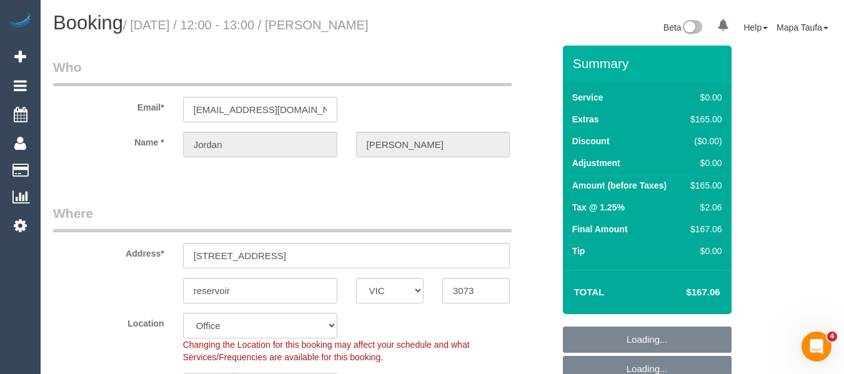
select select "object:774"
select select "number:29"
select select "number:14"
select select "number:19"
select select "number:24"
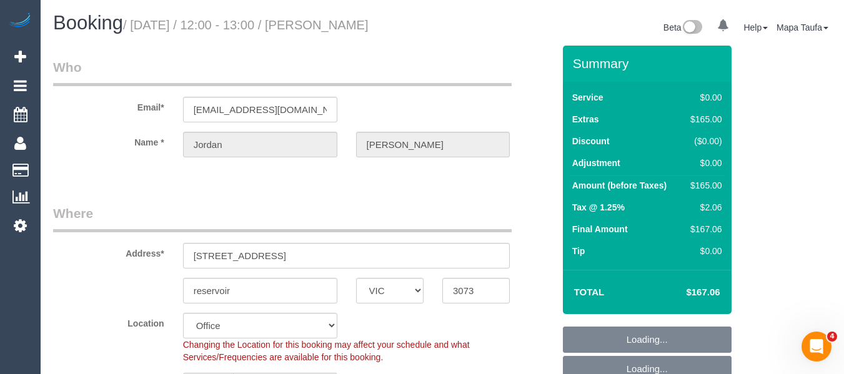
select select "number:33"
select select "number:26"
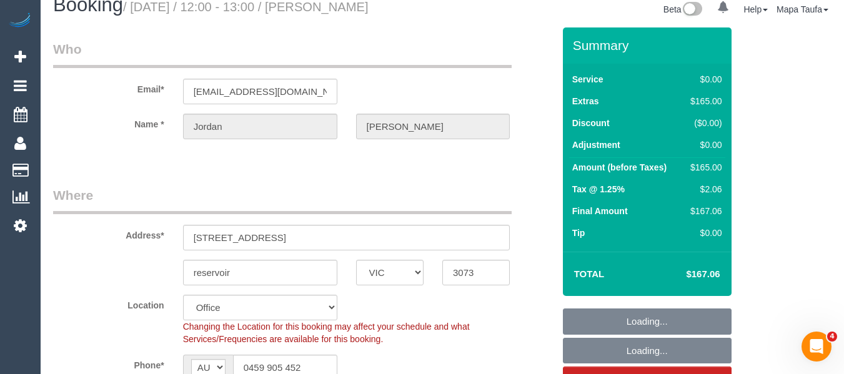
scroll to position [250, 0]
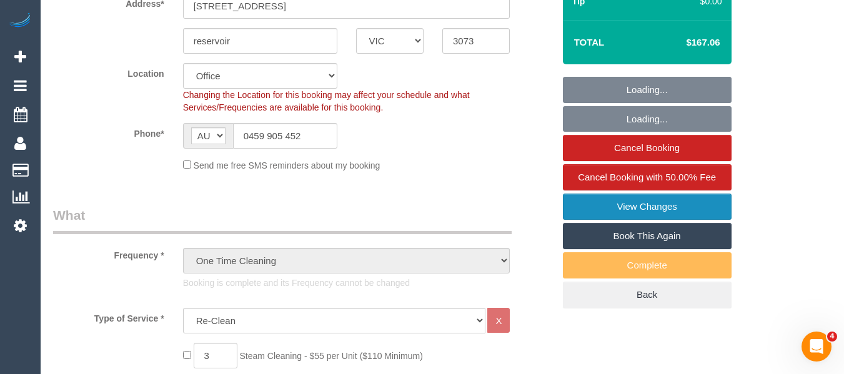
click at [662, 204] on link "View Changes" at bounding box center [647, 207] width 169 height 26
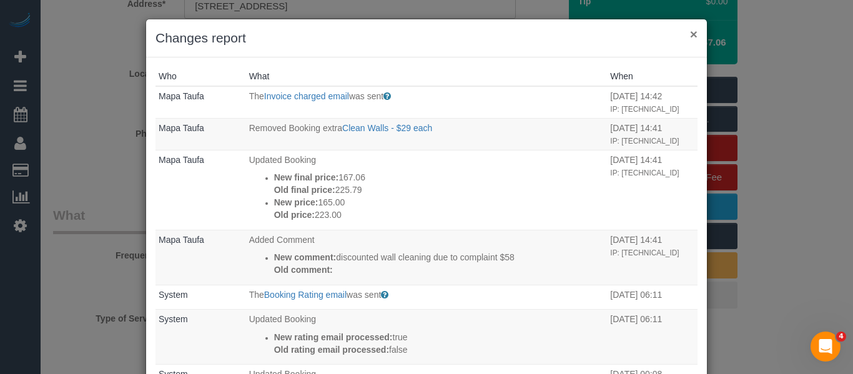
click at [691, 36] on button "×" at bounding box center [693, 33] width 7 height 13
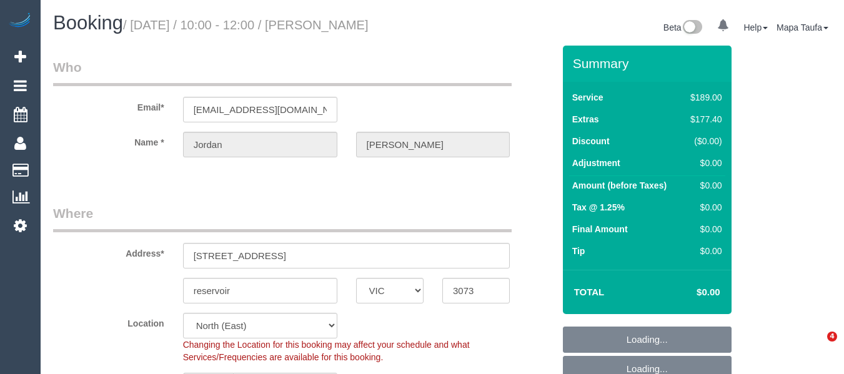
select select "VIC"
select select "object:569"
select select "string:AU"
select select "number:29"
select select "number:14"
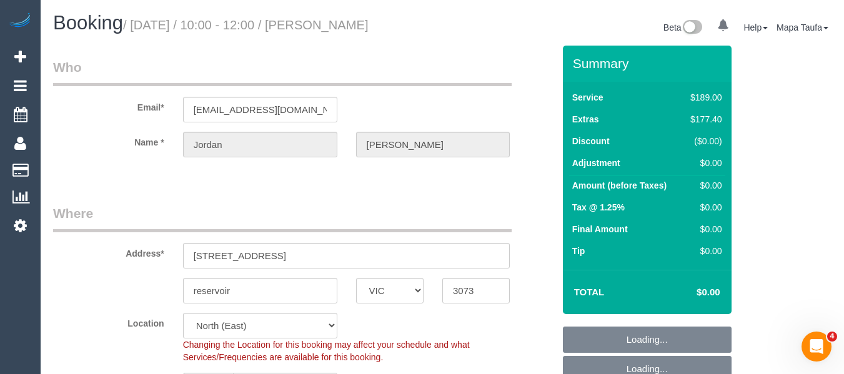
select select "number:19"
select select "number:24"
select select "number:33"
select select "number:26"
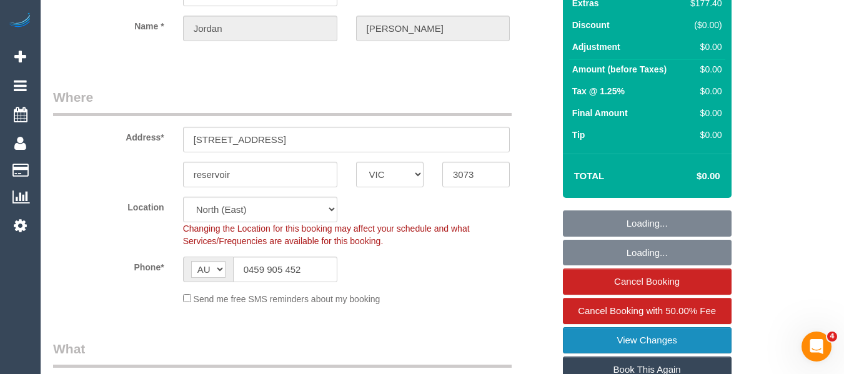
select select "spot1"
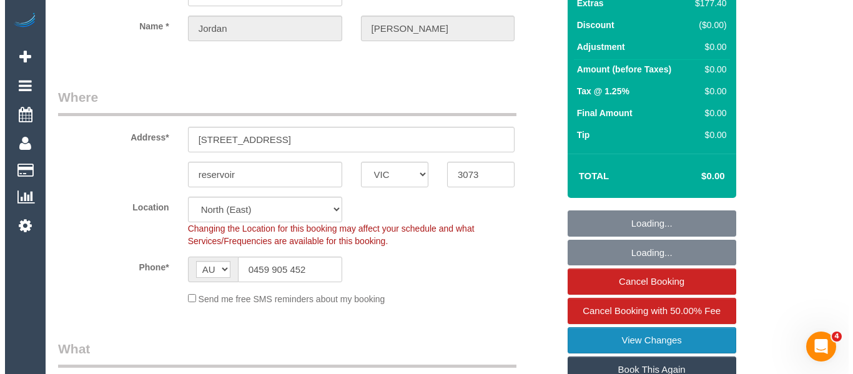
scroll to position [250, 0]
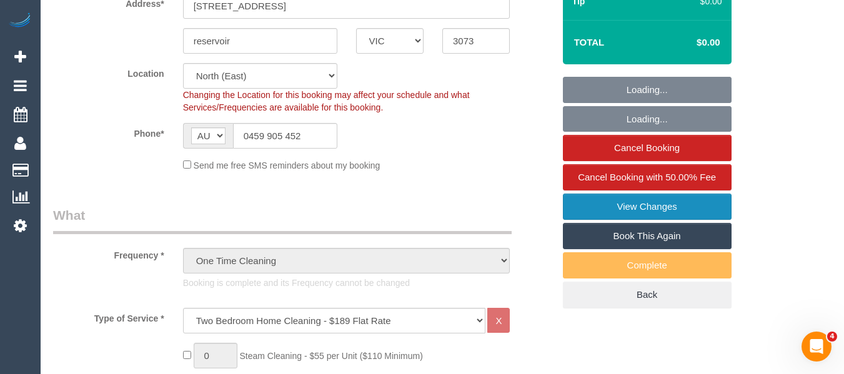
click at [665, 211] on link "View Changes" at bounding box center [647, 207] width 169 height 26
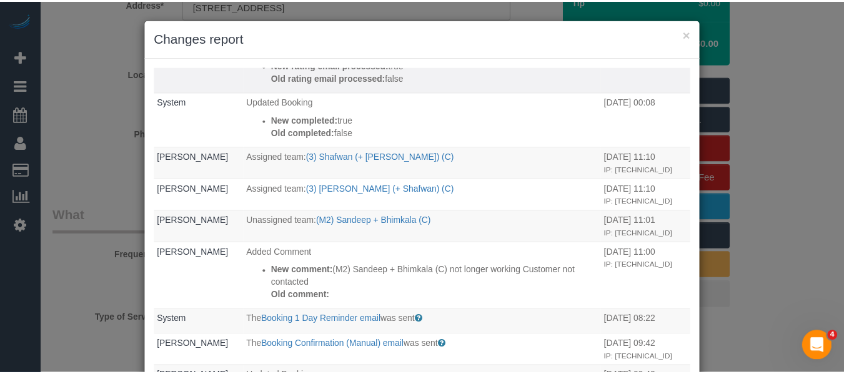
scroll to position [312, 0]
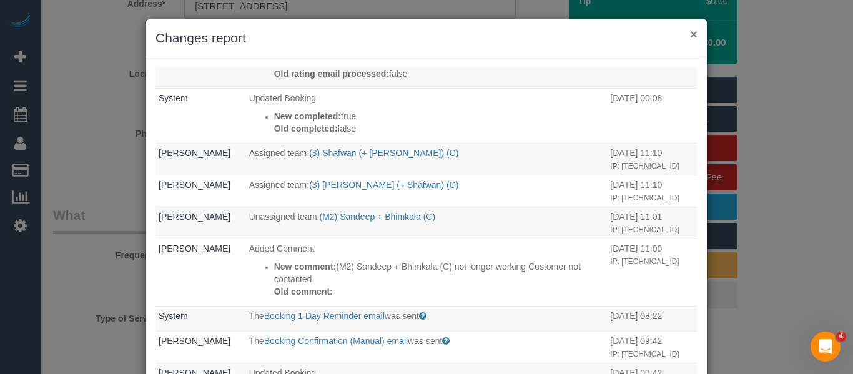
click at [692, 34] on button "×" at bounding box center [693, 33] width 7 height 13
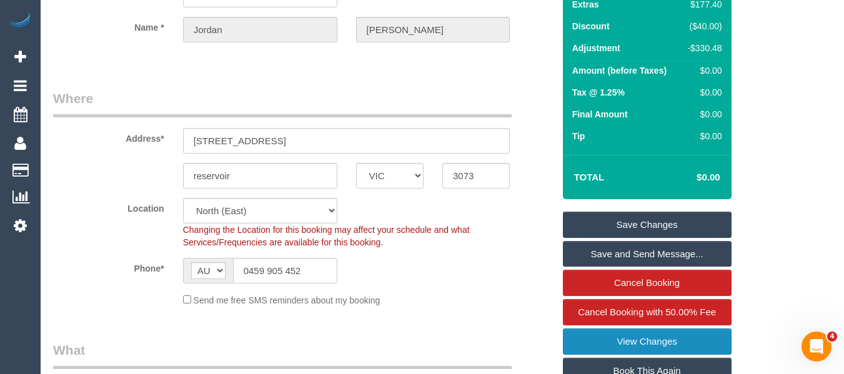
scroll to position [0, 0]
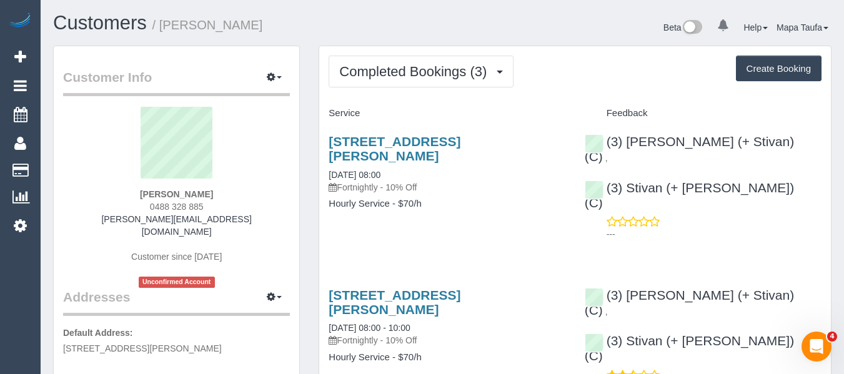
click at [327, 69] on div "Completed Bookings (3) Completed Bookings (3) Upcoming Bookings (11) Cancelled …" at bounding box center [575, 350] width 512 height 608
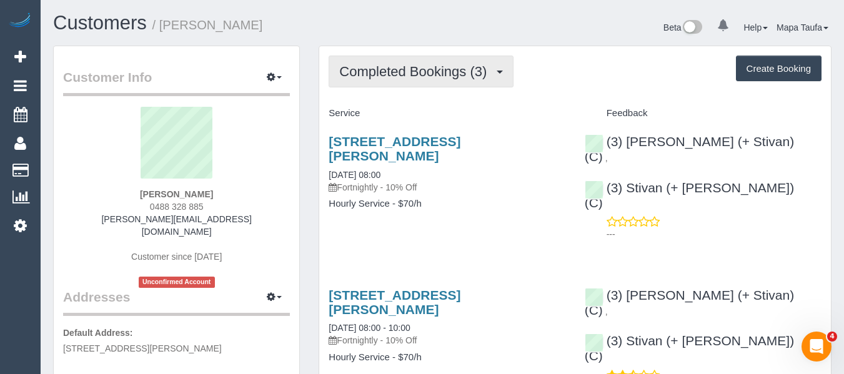
click at [354, 70] on span "Completed Bookings (3)" at bounding box center [416, 72] width 154 height 16
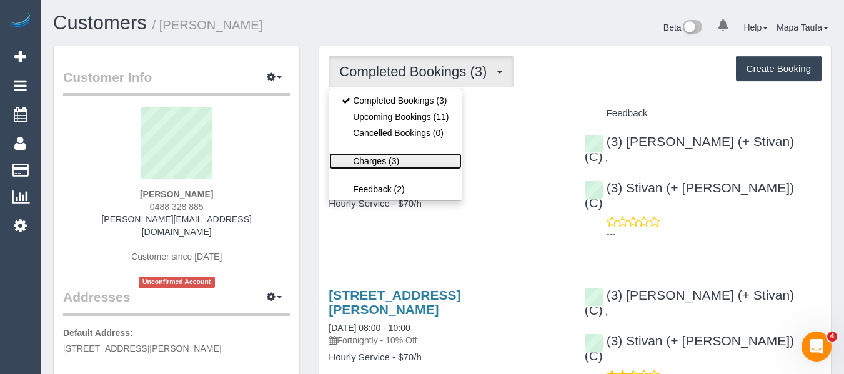
click at [375, 160] on link "Charges (3)" at bounding box center [395, 161] width 132 height 16
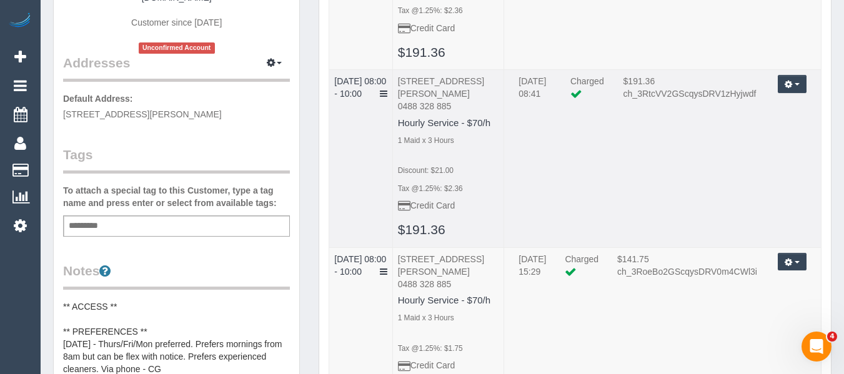
scroll to position [312, 0]
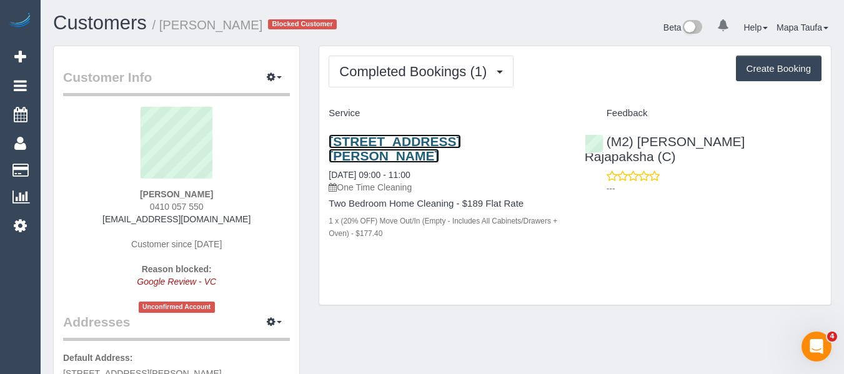
click at [351, 149] on link "77 Belsay Chase, Chirnside Park, VIC 3116" at bounding box center [395, 148] width 132 height 29
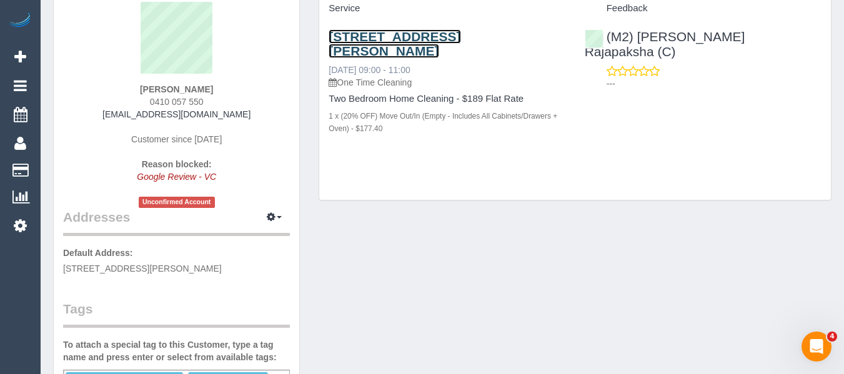
scroll to position [62, 0]
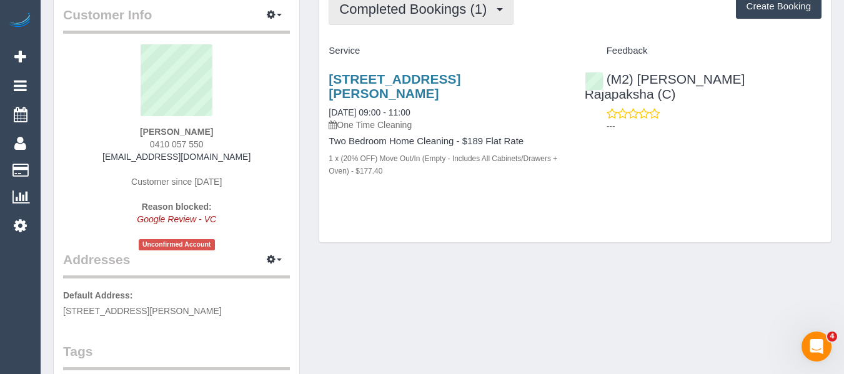
click at [368, 16] on span "Completed Bookings (1)" at bounding box center [416, 9] width 154 height 16
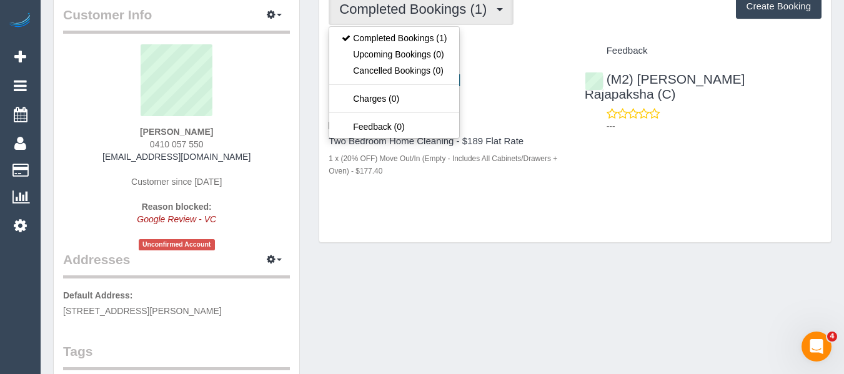
click at [505, 194] on div "77 Belsay Chase, Chirnside Park, VIC 3116 25/07/2025 09:00 - 11:00 One Time Cle…" at bounding box center [447, 131] width 256 height 141
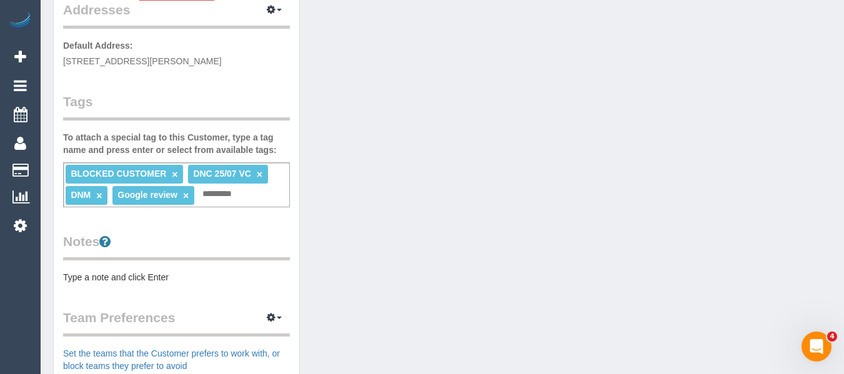
scroll to position [125, 0]
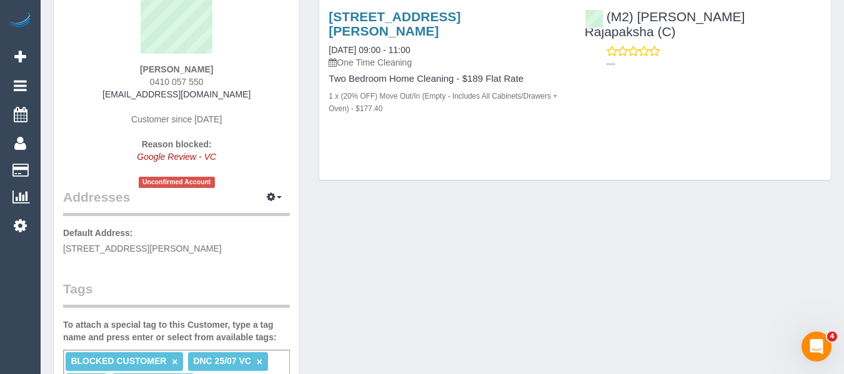
click at [520, 280] on div "Customer Info Edit Contact Info Send Message Email Preferences Special Sales Ta…" at bounding box center [442, 370] width 797 height 898
click at [477, 290] on div "Customer Info Edit Contact Info Send Message Email Preferences Special Sales Ta…" at bounding box center [442, 370] width 797 height 898
drag, startPoint x: 159, startPoint y: 70, endPoint x: 135, endPoint y: 79, distance: 25.5
click at [151, 71] on div "Jack Lanyon 0410 057 550 jtlanyon@gmail.com Customer since 2025 Reason blocked:…" at bounding box center [176, 85] width 227 height 206
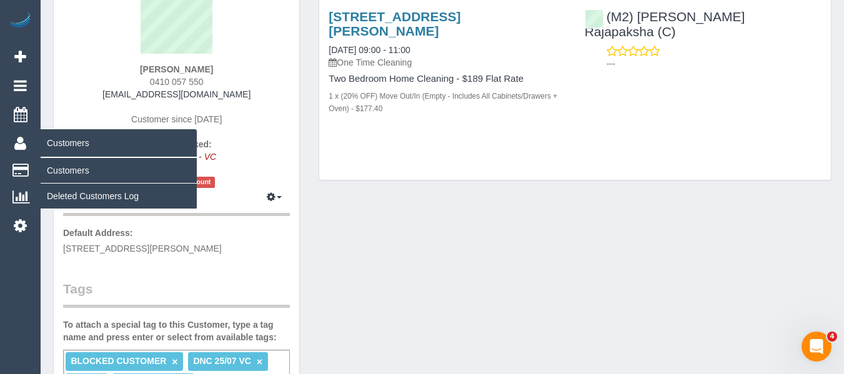
copy strong "Jack Lanyon"
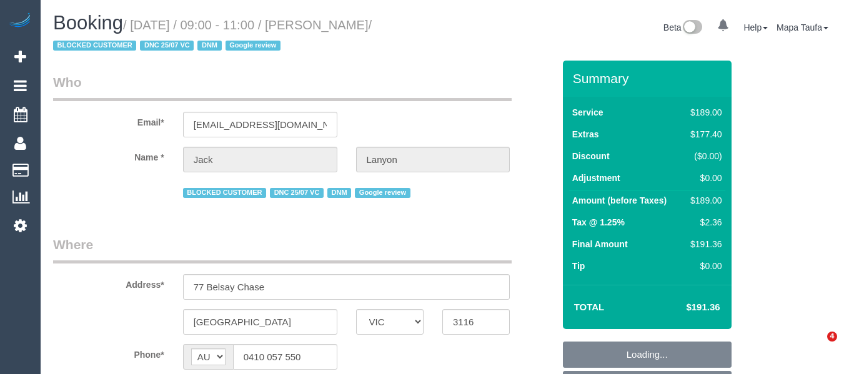
select select "VIC"
select select "object:877"
select select "number:28"
select select "number:14"
select select "number:18"
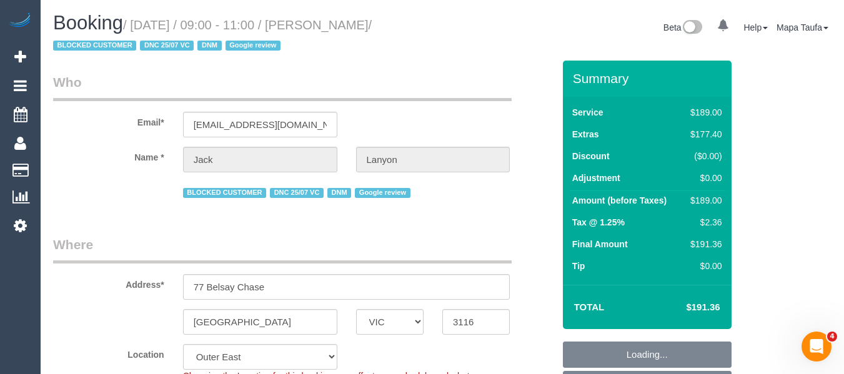
select select "number:22"
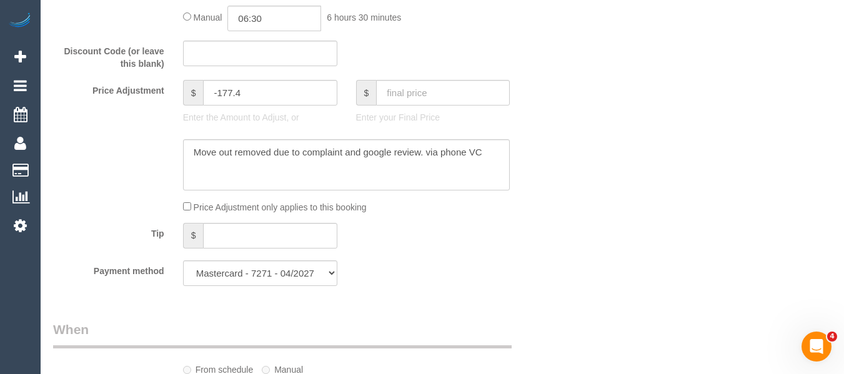
scroll to position [1065, 0]
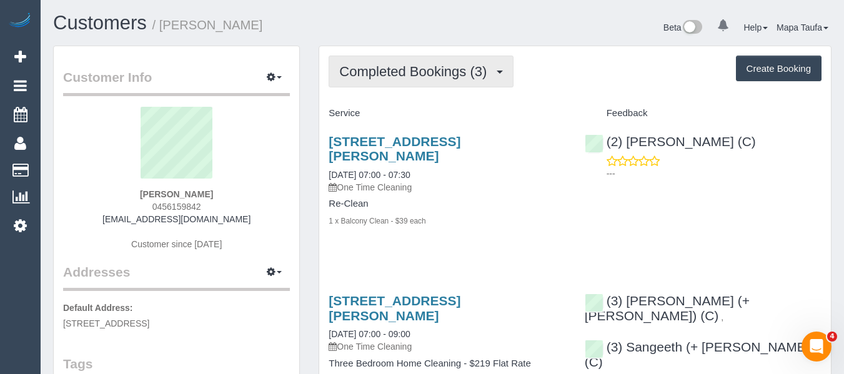
click at [337, 73] on button "Completed Bookings (3)" at bounding box center [421, 72] width 185 height 32
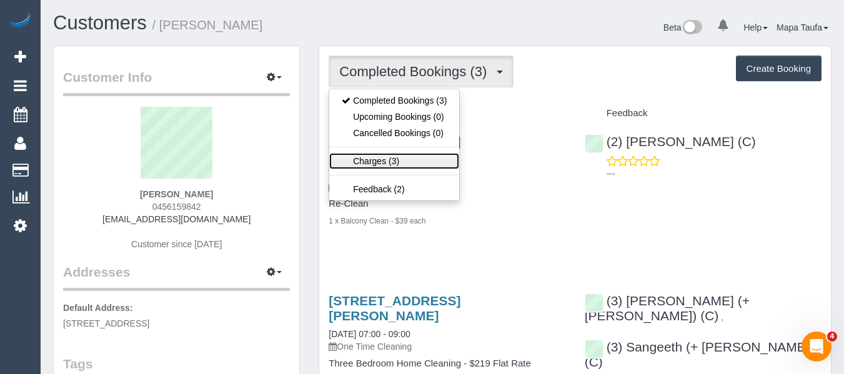
click at [365, 159] on link "Charges (3)" at bounding box center [394, 161] width 130 height 16
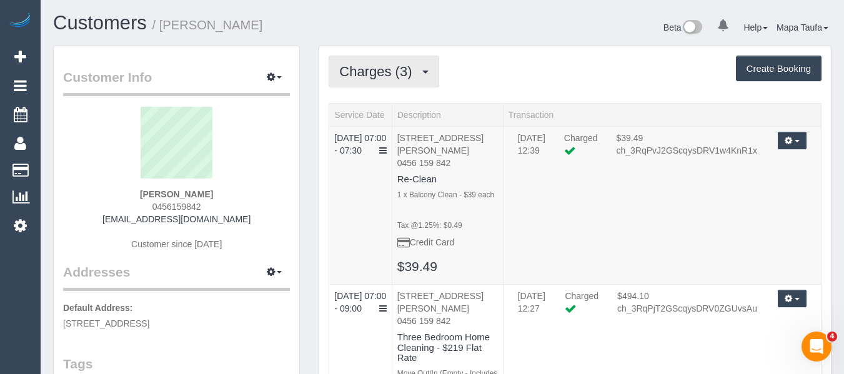
click at [377, 76] on span "Charges (3)" at bounding box center [378, 72] width 79 height 16
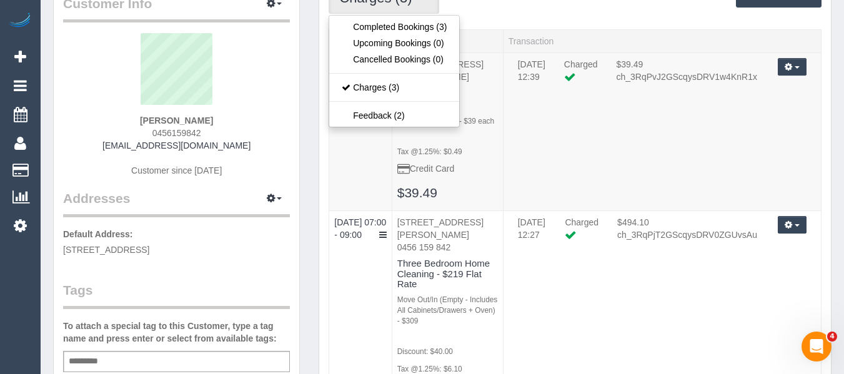
scroll to position [62, 0]
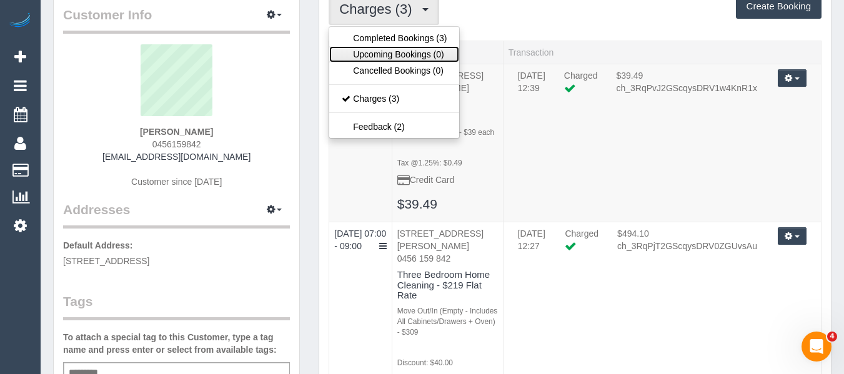
click at [395, 54] on link "Upcoming Bookings (0)" at bounding box center [394, 54] width 130 height 16
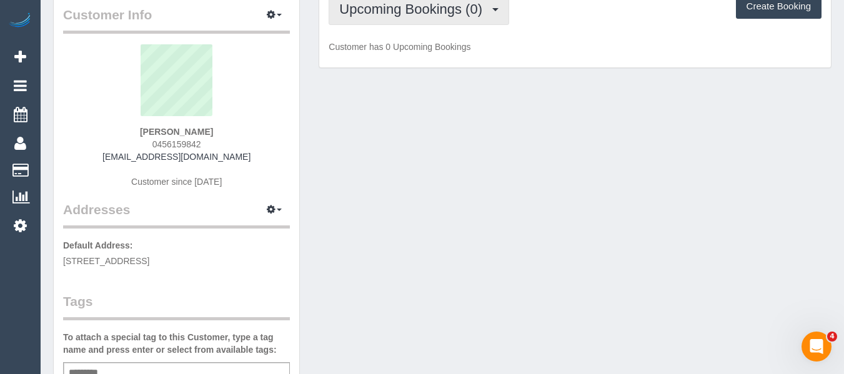
click at [364, 12] on span "Upcoming Bookings (0)" at bounding box center [413, 9] width 149 height 16
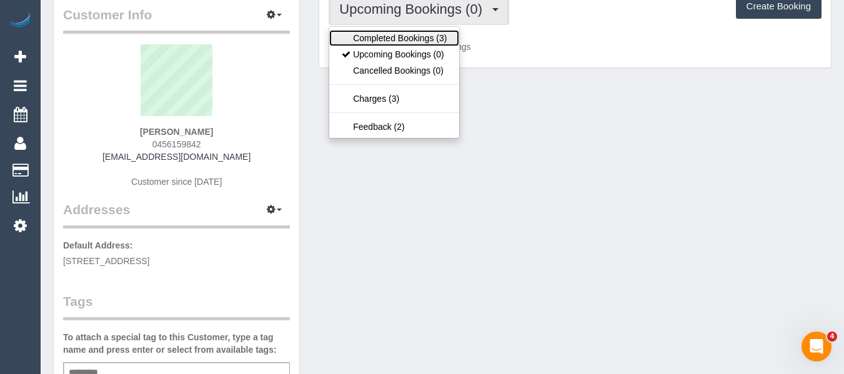
click at [372, 33] on link "Completed Bookings (3)" at bounding box center [394, 38] width 130 height 16
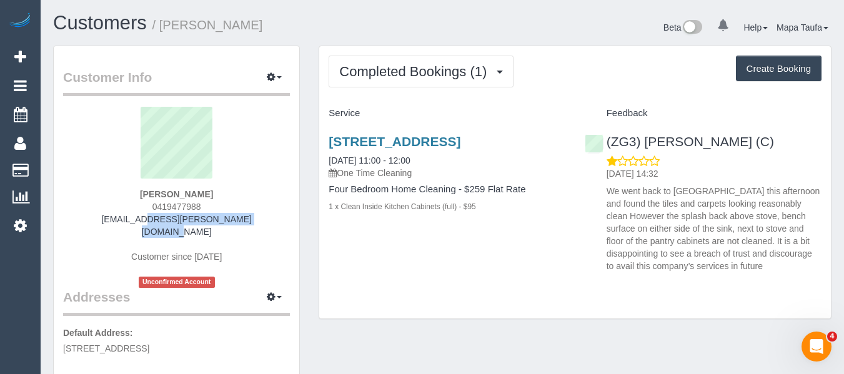
drag, startPoint x: 249, startPoint y: 217, endPoint x: 116, endPoint y: 218, distance: 133.1
click at [116, 218] on div "Vijaya Janardhana 0419477988 vijaya.janardhana@gmail.com Customer since 2025 Un…" at bounding box center [176, 197] width 227 height 181
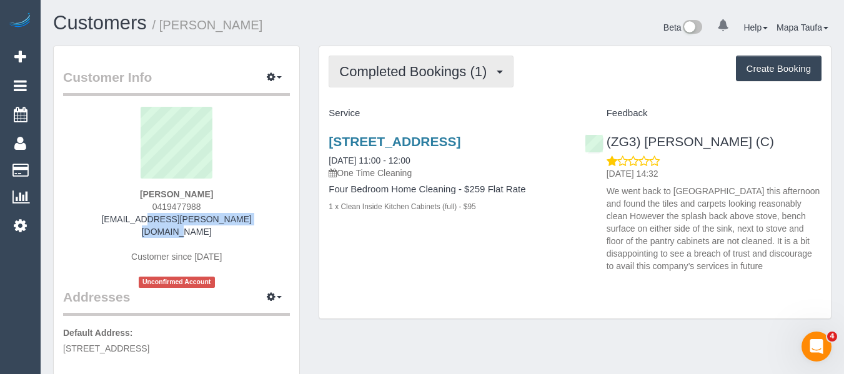
copy link "vijaya.janardhana@gmail.com"
click at [427, 74] on span "Completed Bookings (1)" at bounding box center [416, 72] width 154 height 16
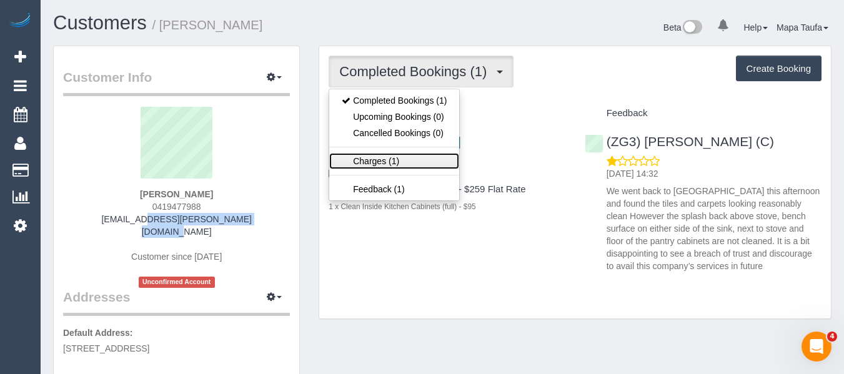
click at [400, 158] on link "Charges (1)" at bounding box center [394, 161] width 130 height 16
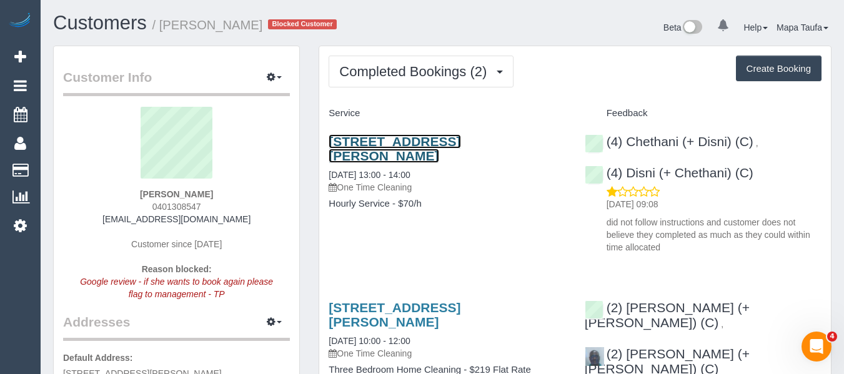
click at [354, 145] on link "37 Porter Road, Bentleigh, VIC 3204" at bounding box center [395, 148] width 132 height 29
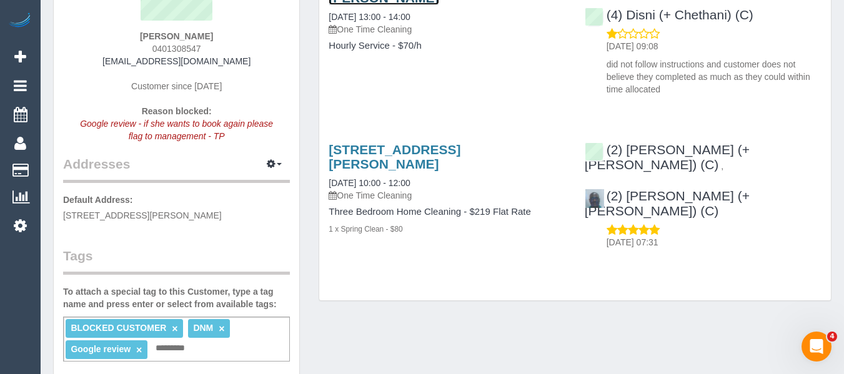
scroll to position [312, 0]
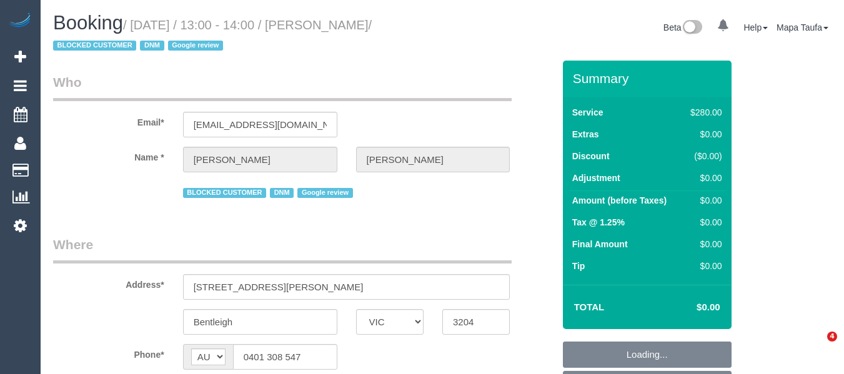
select select "VIC"
select select "2"
select select "object:1250"
select select "string:stripe-pm_1RWmN22GScqysDRVOb6SARRU"
select select "object:1401"
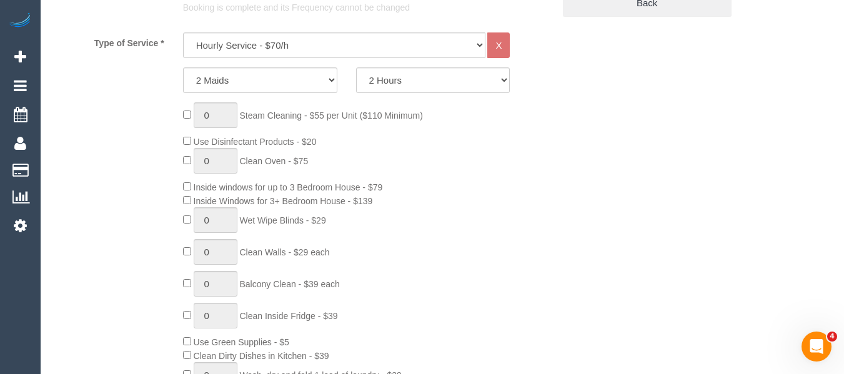
select select "number:28"
select select "number:14"
select select "number:19"
select select "number:25"
select select "number:13"
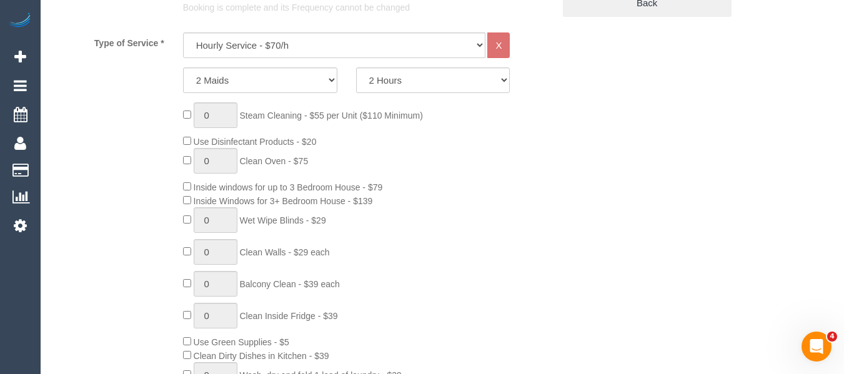
scroll to position [1138, 0]
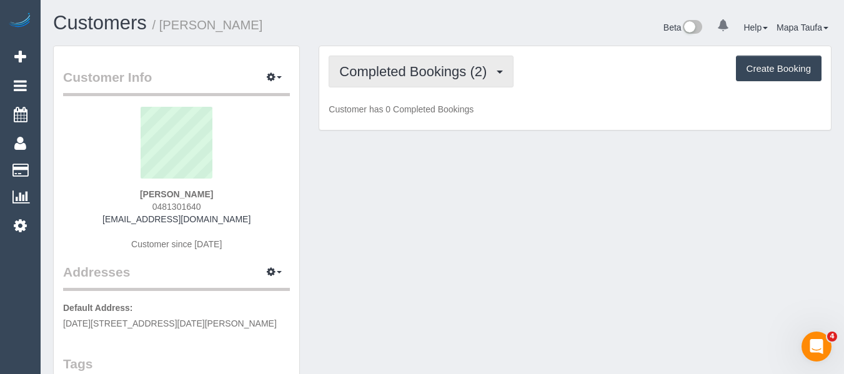
click at [329, 76] on button "Completed Bookings (2)" at bounding box center [421, 72] width 185 height 32
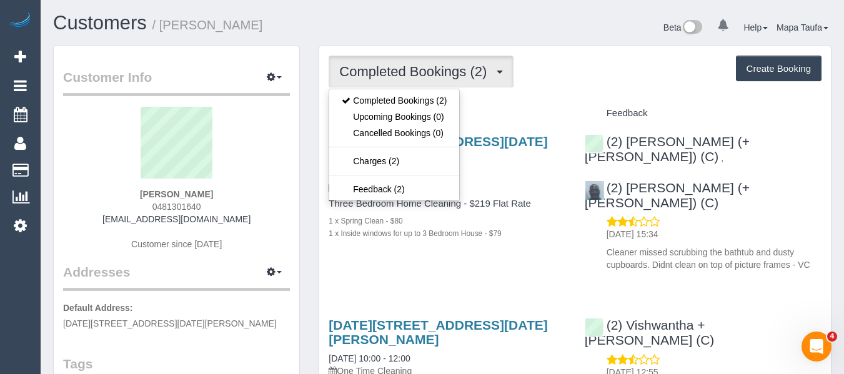
drag, startPoint x: 590, startPoint y: 80, endPoint x: 488, endPoint y: 72, distance: 102.8
click at [590, 80] on div "Completed Bookings (2) Completed Bookings (2) Upcoming Bookings (0) Cancelled B…" at bounding box center [575, 72] width 493 height 32
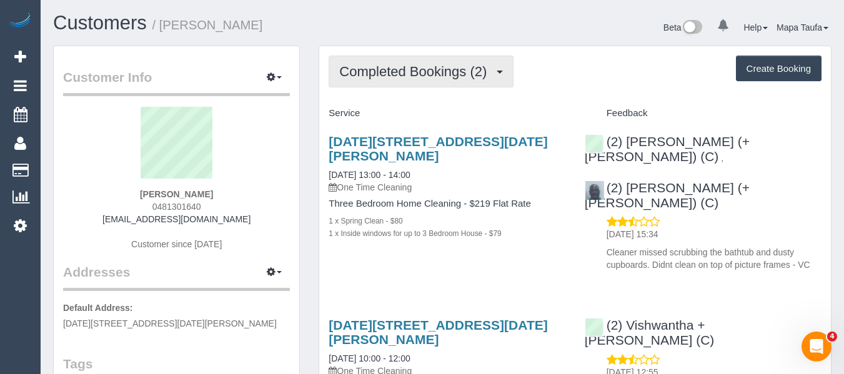
drag, startPoint x: 444, startPoint y: 68, endPoint x: 402, endPoint y: 118, distance: 65.2
click at [444, 69] on span "Completed Bookings (2)" at bounding box center [416, 72] width 154 height 16
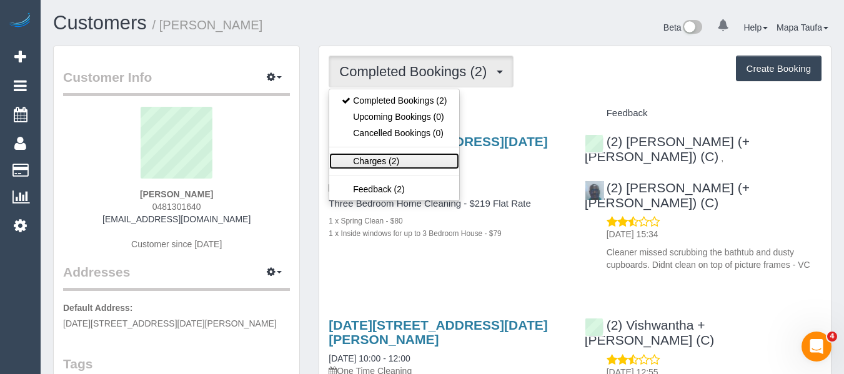
click at [395, 157] on link "Charges (2)" at bounding box center [394, 161] width 130 height 16
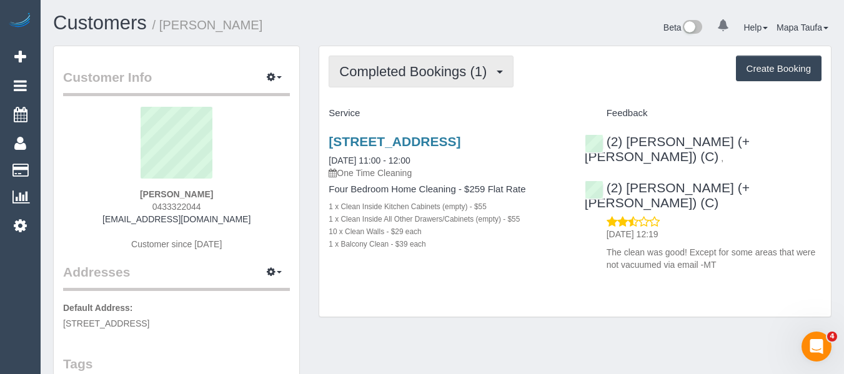
click at [360, 77] on span "Completed Bookings (1)" at bounding box center [416, 72] width 154 height 16
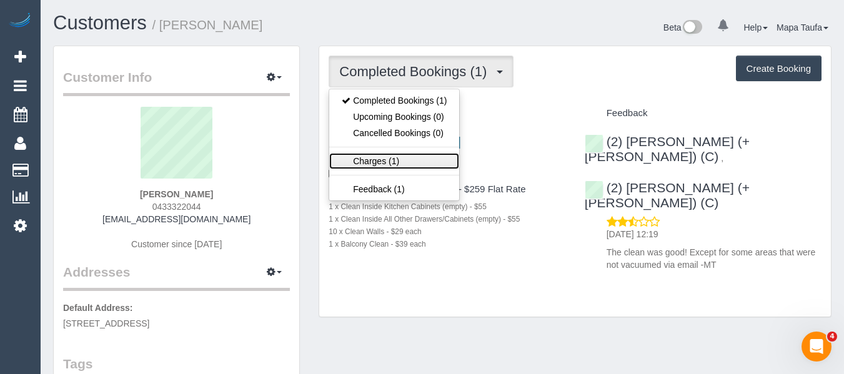
click at [387, 158] on link "Charges (1)" at bounding box center [394, 161] width 130 height 16
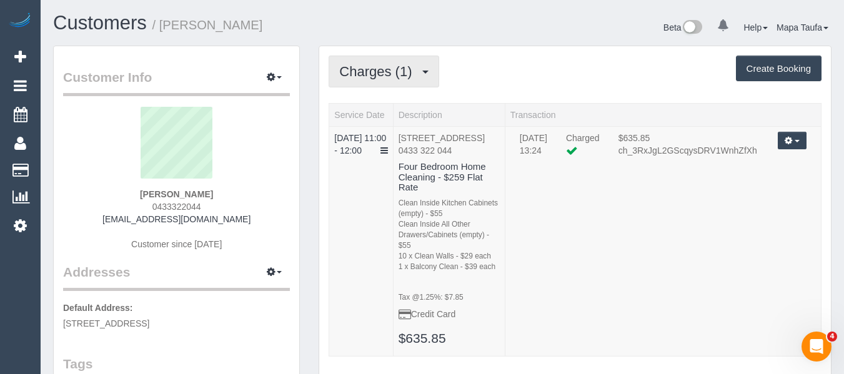
click at [384, 74] on span "Charges (1)" at bounding box center [378, 72] width 79 height 16
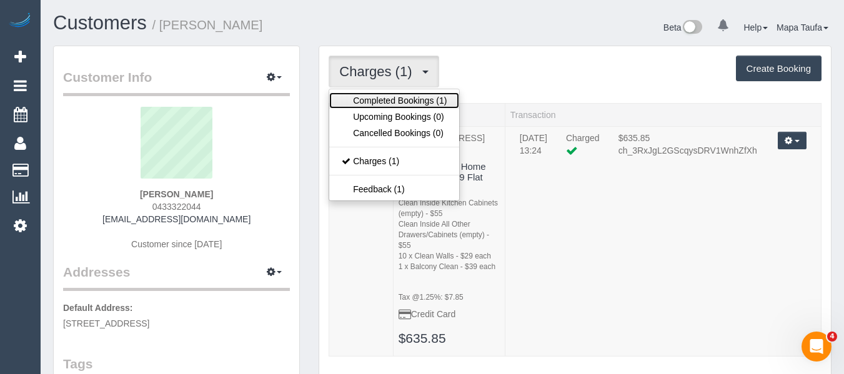
click at [377, 99] on link "Completed Bookings (1)" at bounding box center [394, 100] width 130 height 16
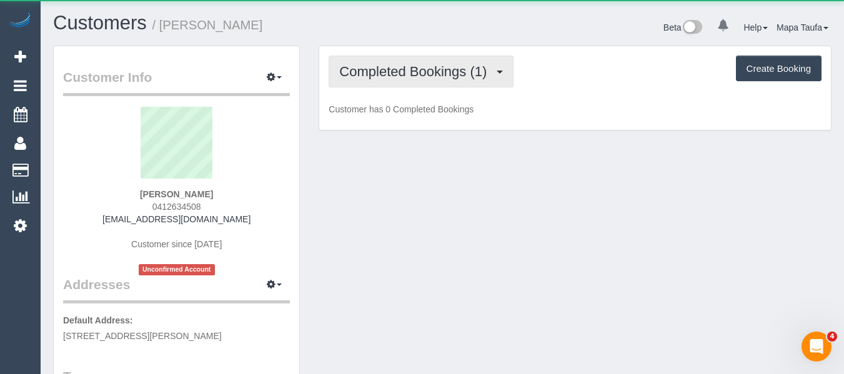
click at [401, 71] on span "Completed Bookings (1)" at bounding box center [416, 72] width 154 height 16
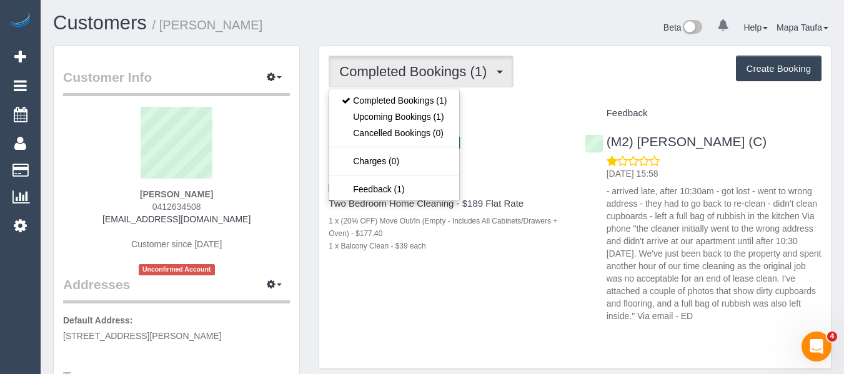
click at [406, 37] on div "Customers / Tim C" at bounding box center [243, 25] width 399 height 27
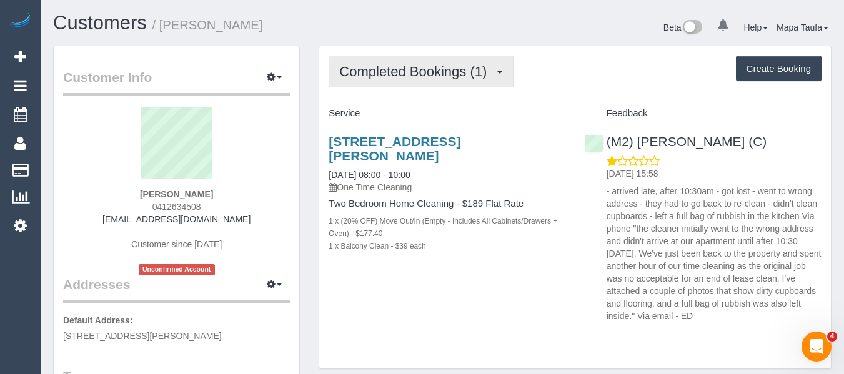
click at [405, 62] on button "Completed Bookings (1)" at bounding box center [421, 72] width 185 height 32
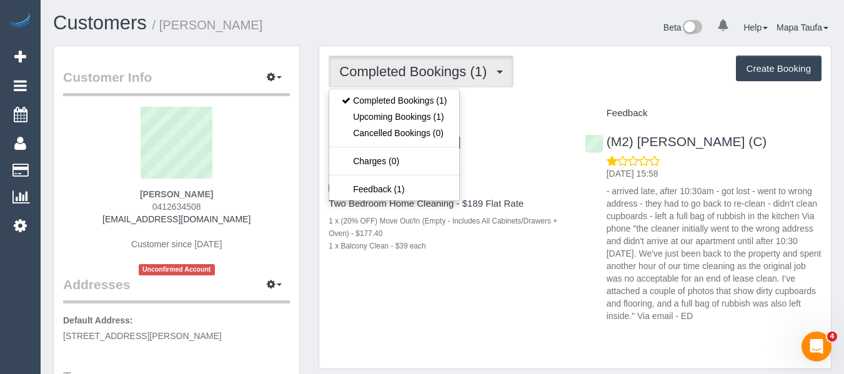
drag, startPoint x: 538, startPoint y: 110, endPoint x: 315, endPoint y: 117, distance: 223.2
click at [532, 117] on h4 "Service" at bounding box center [447, 113] width 237 height 11
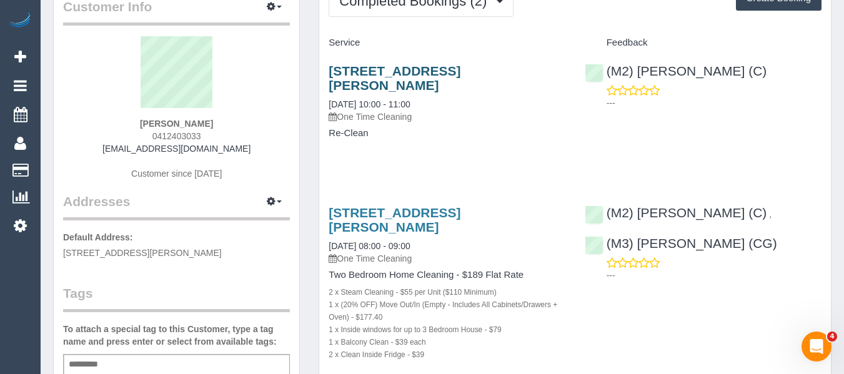
scroll to position [62, 0]
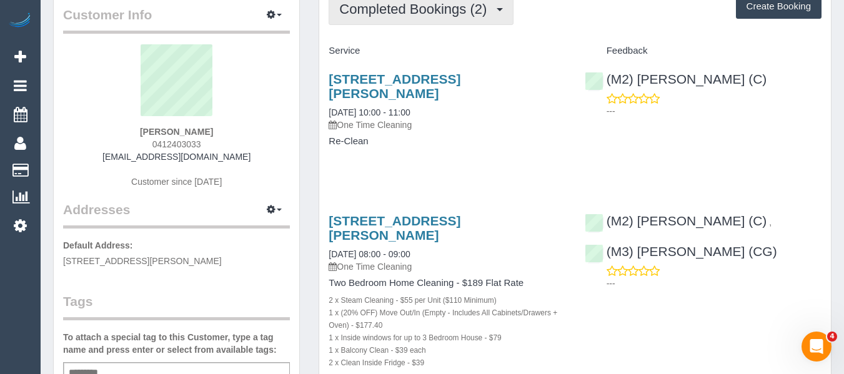
click at [382, 21] on button "Completed Bookings (2)" at bounding box center [421, 9] width 185 height 32
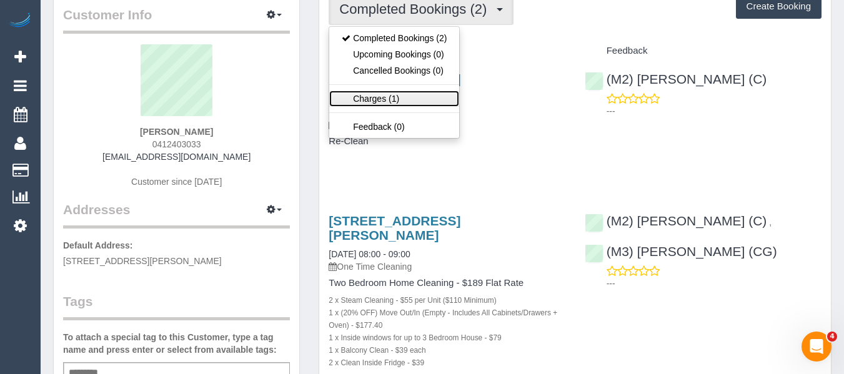
click at [392, 96] on link "Charges (1)" at bounding box center [394, 99] width 130 height 16
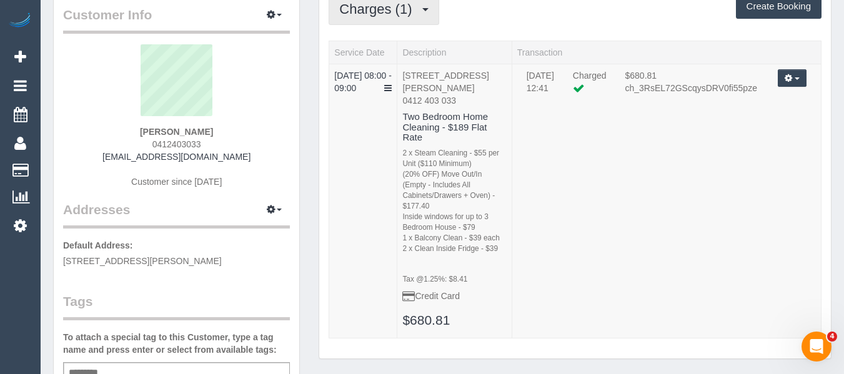
click at [380, 16] on span "Charges (1)" at bounding box center [378, 9] width 79 height 16
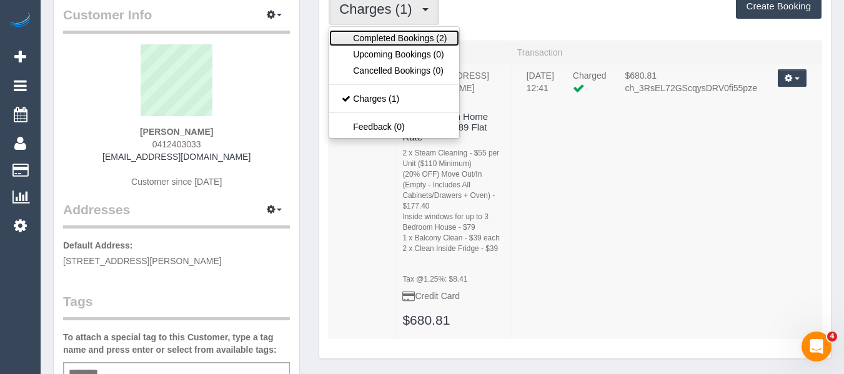
click at [378, 37] on link "Completed Bookings (2)" at bounding box center [394, 38] width 130 height 16
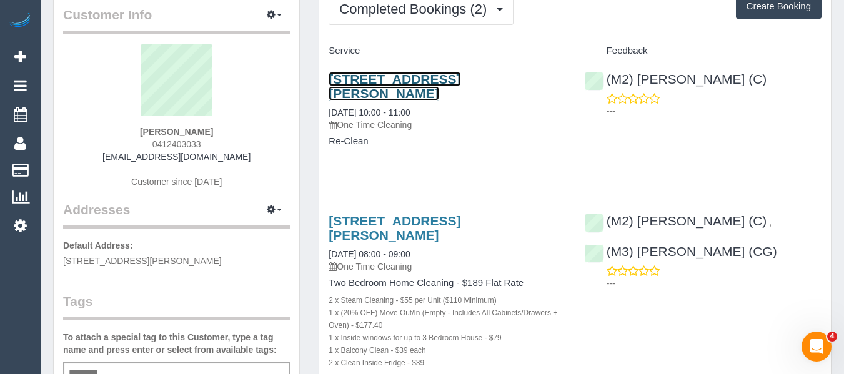
click at [370, 81] on link "280 Albert St, 713, East Melbourne, VIC 3002" at bounding box center [395, 86] width 132 height 29
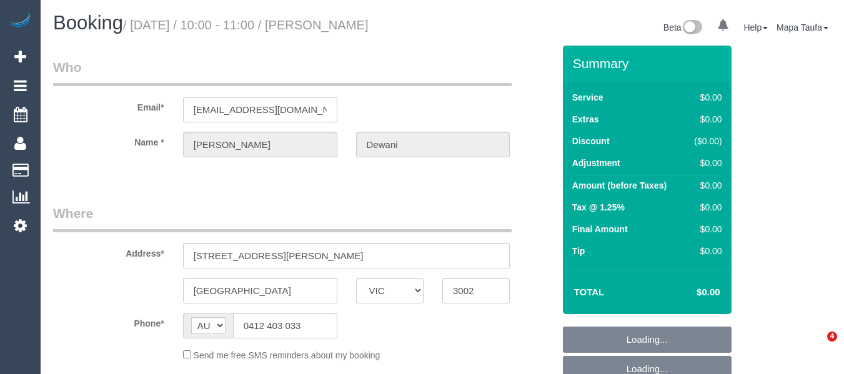
select select "VIC"
select select "string:stripe-pm_1RsEKw2GScqysDRVoK0OP7OV"
select select "number:28"
select select "number:17"
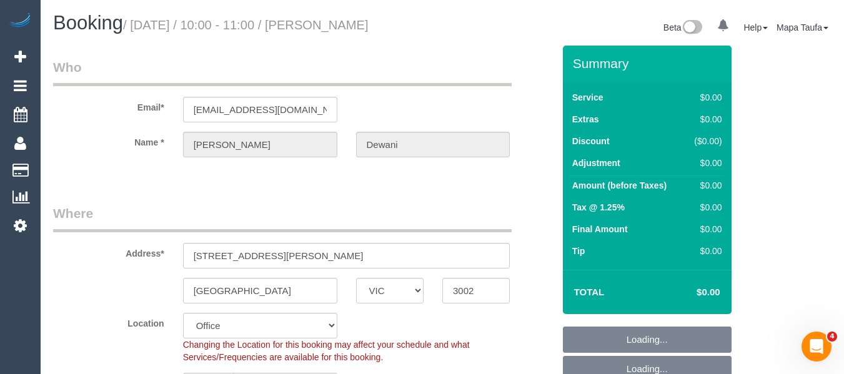
select select "object:2038"
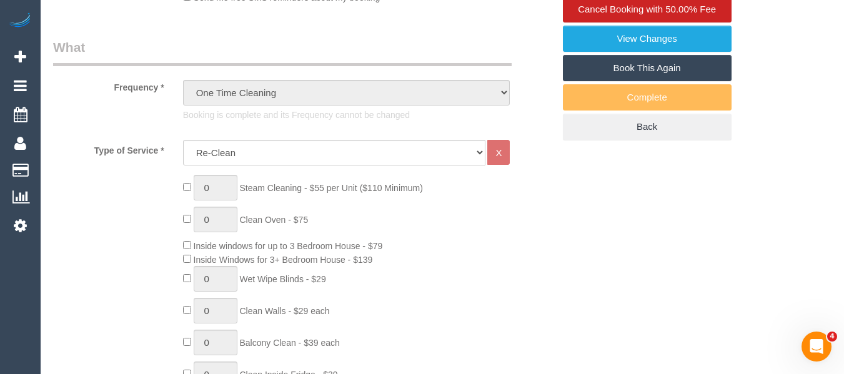
scroll to position [325, 0]
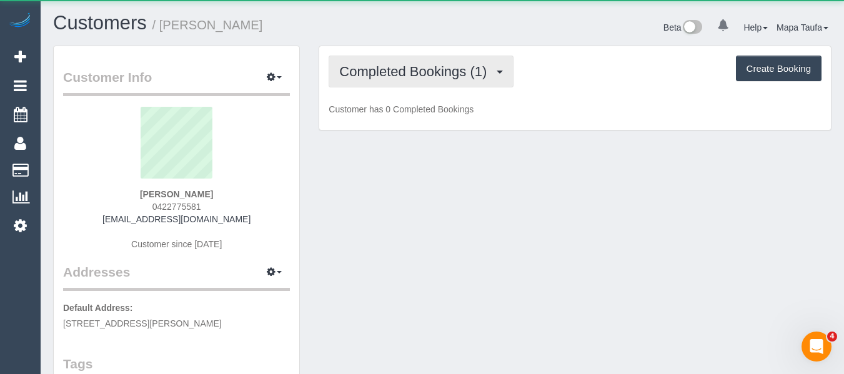
click at [449, 61] on button "Completed Bookings (1)" at bounding box center [421, 72] width 185 height 32
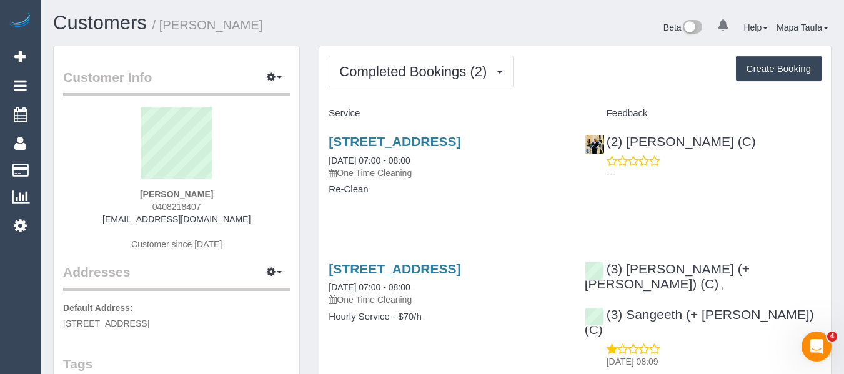
click at [485, 217] on div "5/2 Broad Street, Westmeadows, VIC 3049 21/08/2025 07:00 - 08:00 One Time Clean…" at bounding box center [447, 172] width 256 height 96
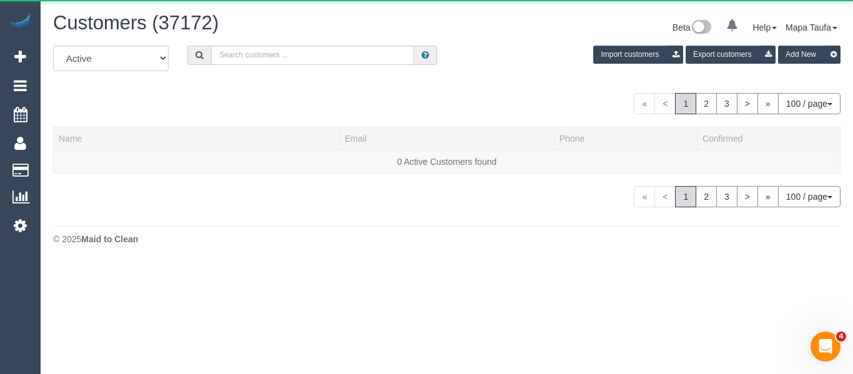
drag, startPoint x: 291, startPoint y: 38, endPoint x: 287, endPoint y: 49, distance: 11.9
click at [289, 44] on div "Customers (37172) Beta 0 Your Notifications You have 0 alerts Help Help Docs Ta…" at bounding box center [447, 28] width 807 height 33
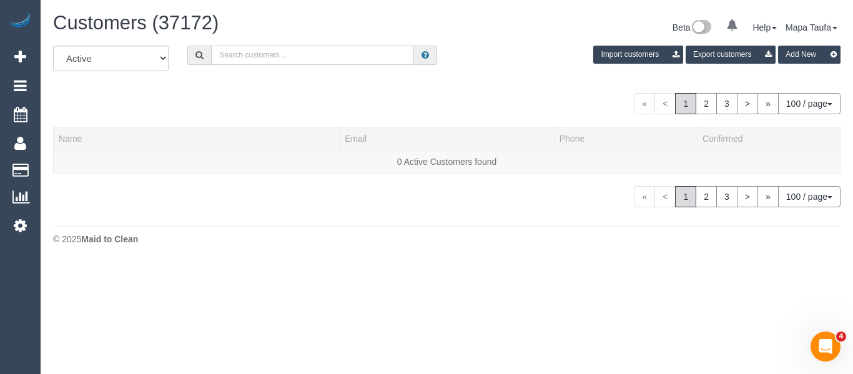
click at [287, 52] on input "text" at bounding box center [312, 55] width 203 height 19
paste input "Stacey Cullen"
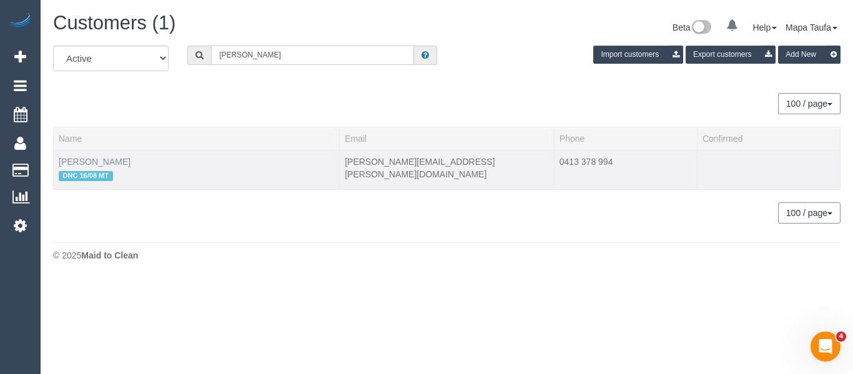
type input "Stacey Cullen"
click at [90, 159] on link "Stacey Cullen" at bounding box center [95, 162] width 72 height 10
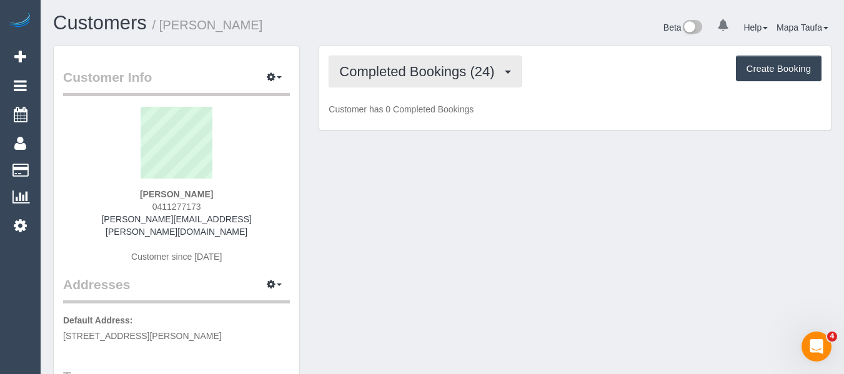
click at [446, 66] on span "Completed Bookings (24)" at bounding box center [419, 72] width 161 height 16
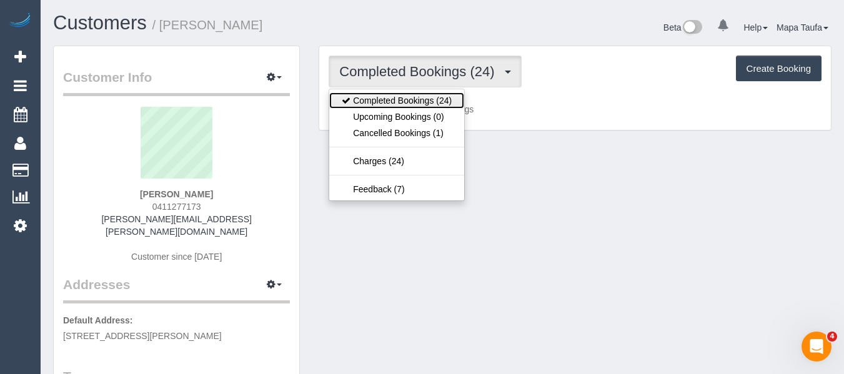
click at [434, 98] on link "Completed Bookings (24)" at bounding box center [396, 100] width 135 height 16
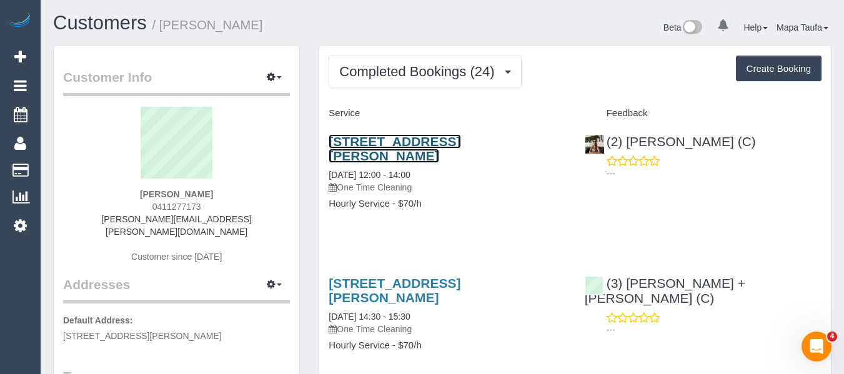
click at [438, 135] on link "23a Forrester St, Essendon, VIC 3040" at bounding box center [395, 148] width 132 height 29
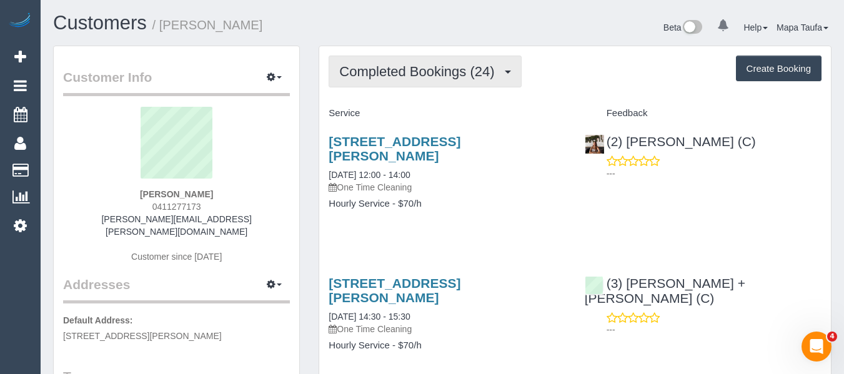
click at [383, 68] on span "Completed Bookings (24)" at bounding box center [419, 72] width 161 height 16
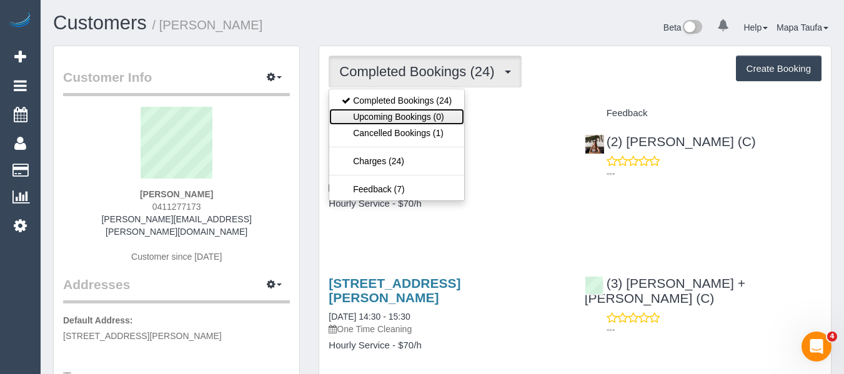
click at [405, 114] on link "Upcoming Bookings (0)" at bounding box center [396, 117] width 135 height 16
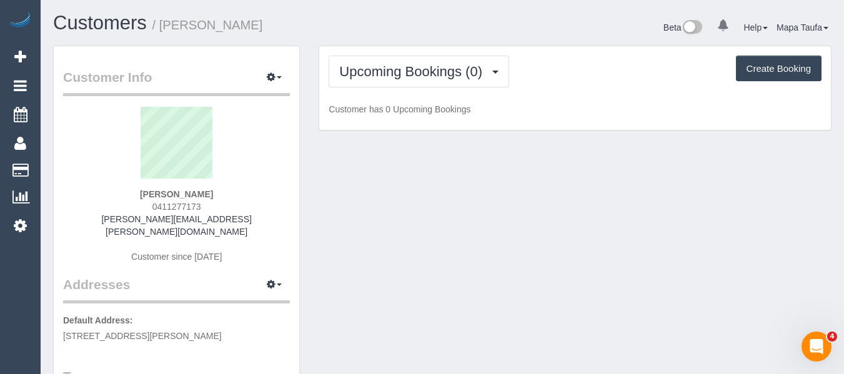
click at [591, 72] on div "Upcoming Bookings (0) Completed Bookings (24) Upcoming Bookings (0) Cancelled B…" at bounding box center [575, 72] width 493 height 32
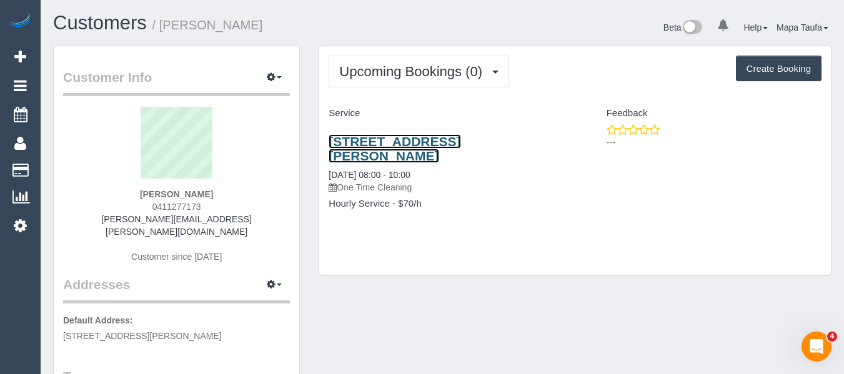
click at [408, 141] on link "23a Forrester St, Essendon, VIC 3040" at bounding box center [395, 148] width 132 height 29
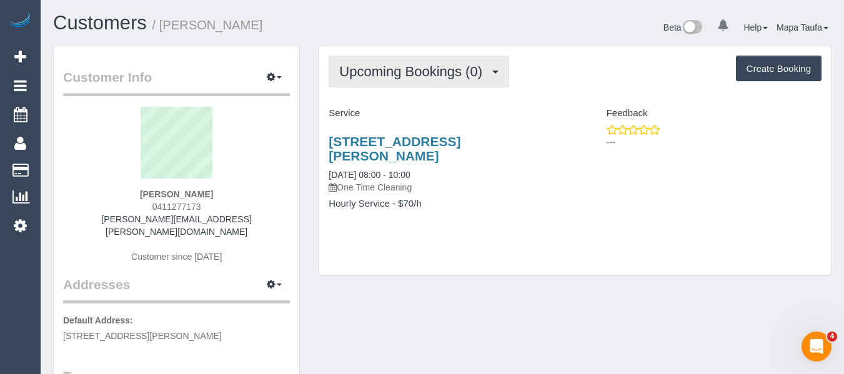
click at [417, 65] on span "Upcoming Bookings (0)" at bounding box center [413, 72] width 149 height 16
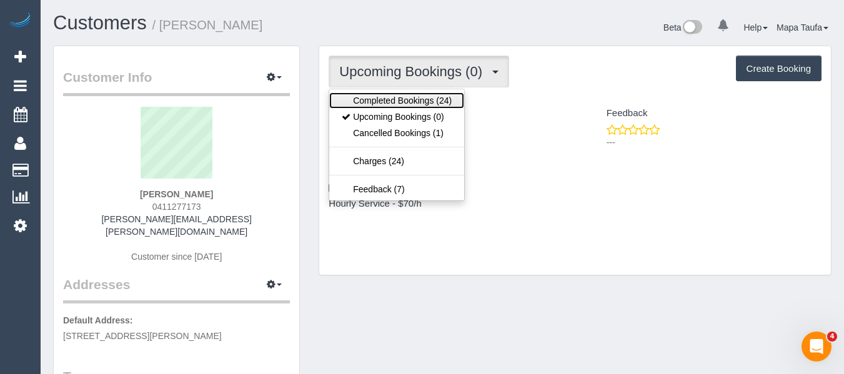
click at [410, 107] on link "Completed Bookings (24)" at bounding box center [396, 100] width 135 height 16
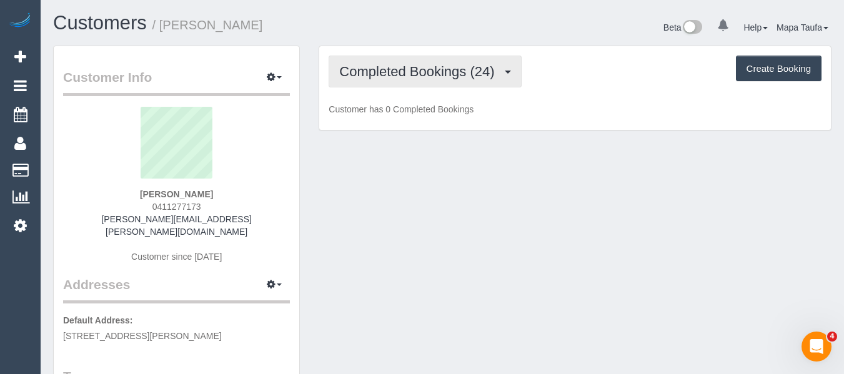
click at [417, 82] on button "Completed Bookings (24)" at bounding box center [425, 72] width 192 height 32
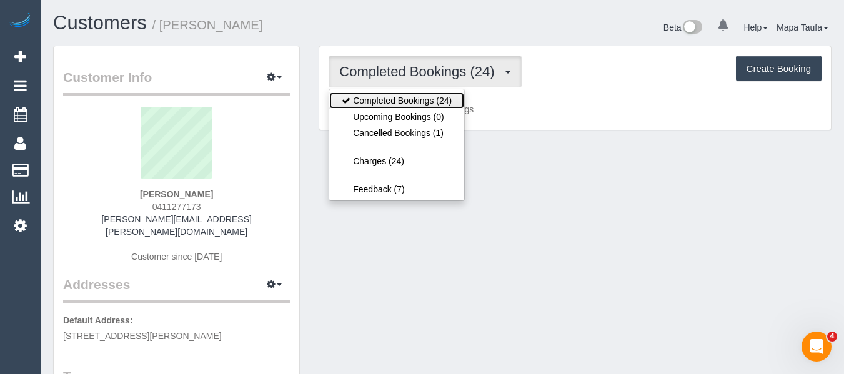
click at [413, 105] on link "Completed Bookings (24)" at bounding box center [396, 100] width 135 height 16
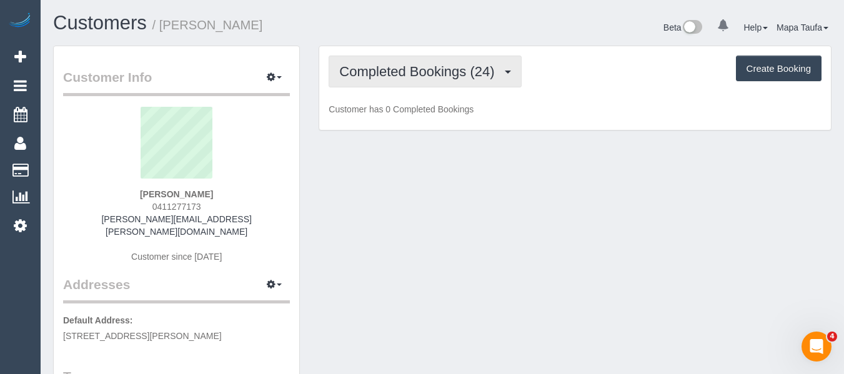
drag, startPoint x: 433, startPoint y: 74, endPoint x: 433, endPoint y: 82, distance: 8.1
click at [433, 79] on button "Completed Bookings (24)" at bounding box center [425, 72] width 192 height 32
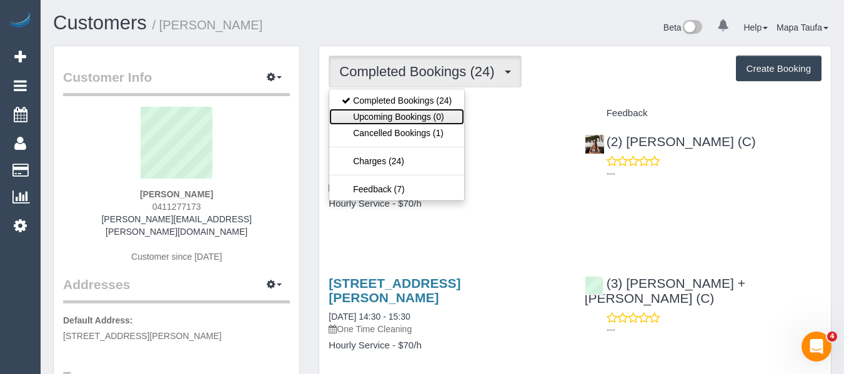
click at [434, 114] on link "Upcoming Bookings (0)" at bounding box center [396, 117] width 135 height 16
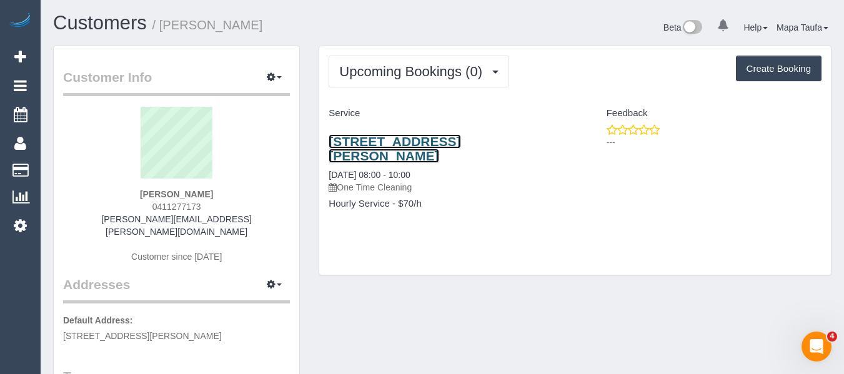
click at [410, 141] on link "23a Forrester St, Essendon, VIC 3040" at bounding box center [395, 148] width 132 height 29
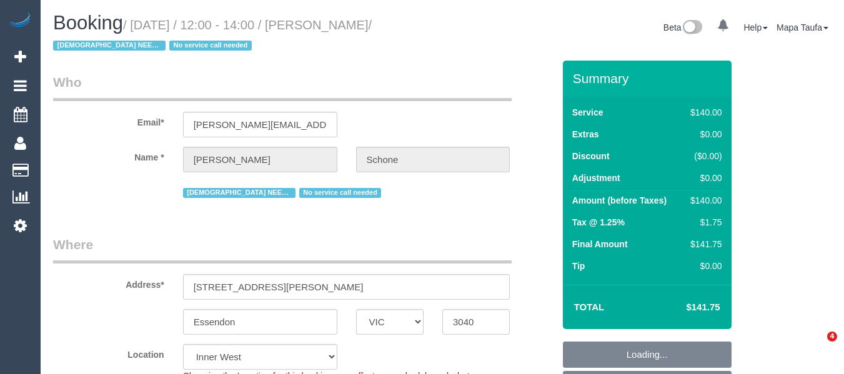
select select "VIC"
select select "string:stripe-pm_1QPMA42GScqysDRVqFL1SLhF"
select select "object:594"
select select "number:28"
select select "number:14"
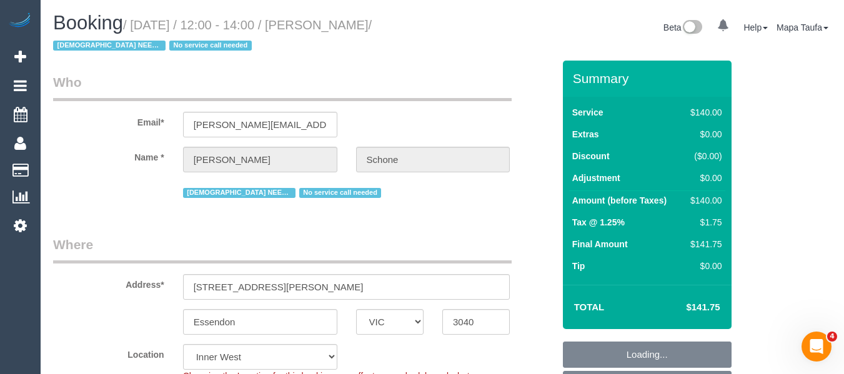
select select "number:19"
select select "number:22"
select select "number:35"
select select "number:12"
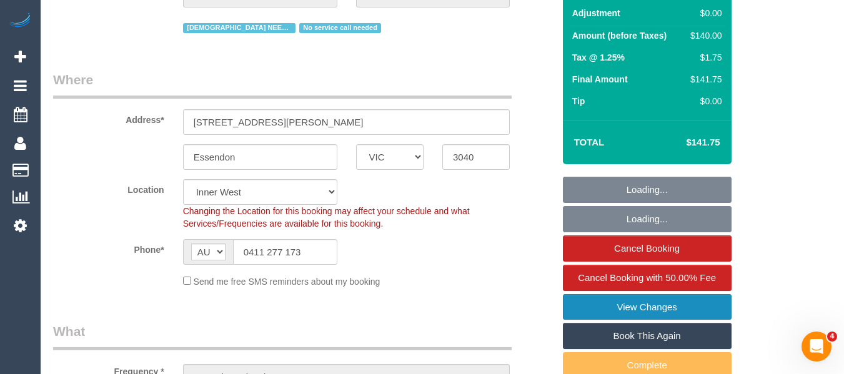
scroll to position [250, 0]
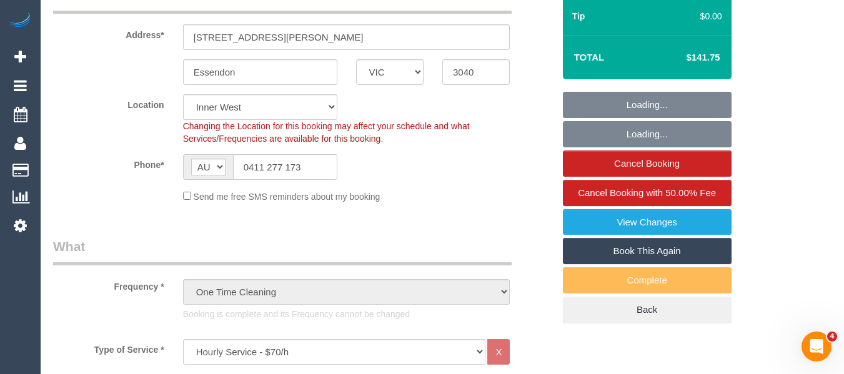
select select "object:1593"
click at [662, 247] on link "Book This Again" at bounding box center [647, 251] width 169 height 26
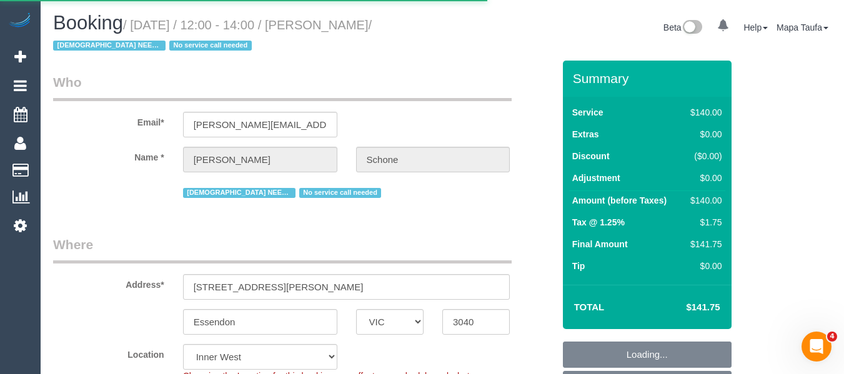
select select "VIC"
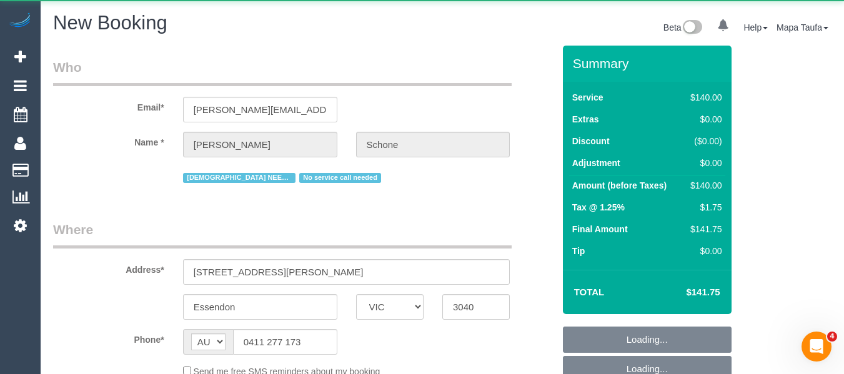
select select "string:stripe-pm_1QPMA42GScqysDRVqFL1SLhF"
select select "number:28"
select select "number:14"
select select "number:19"
select select "number:22"
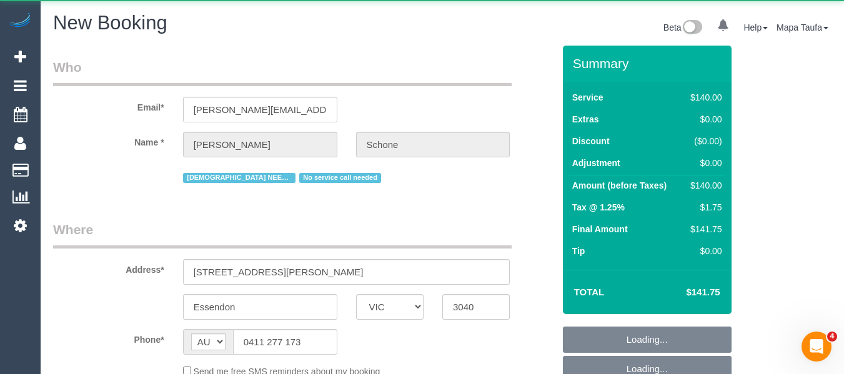
select select "number:35"
select select "number:12"
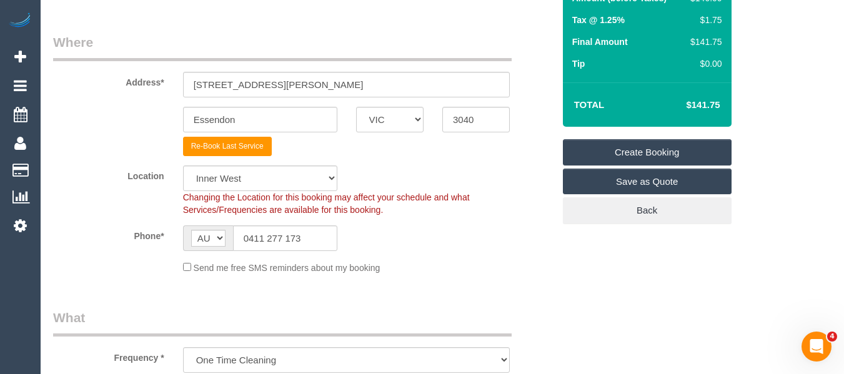
select select "object:2781"
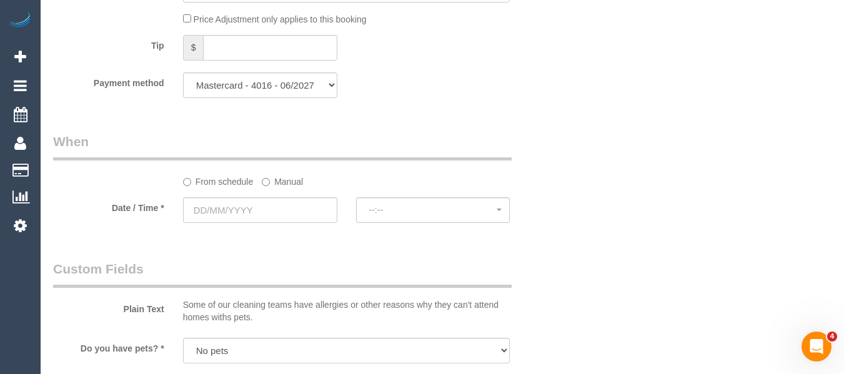
scroll to position [1374, 0]
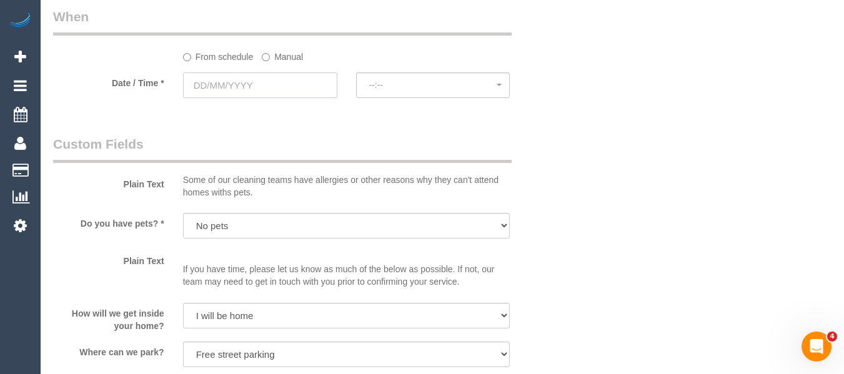
click at [254, 82] on input "text" at bounding box center [260, 85] width 154 height 26
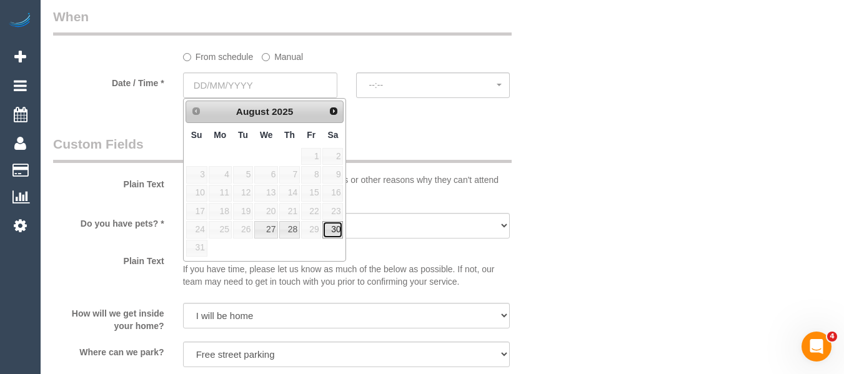
click at [332, 230] on link "30" at bounding box center [332, 229] width 21 height 17
type input "[DATE]"
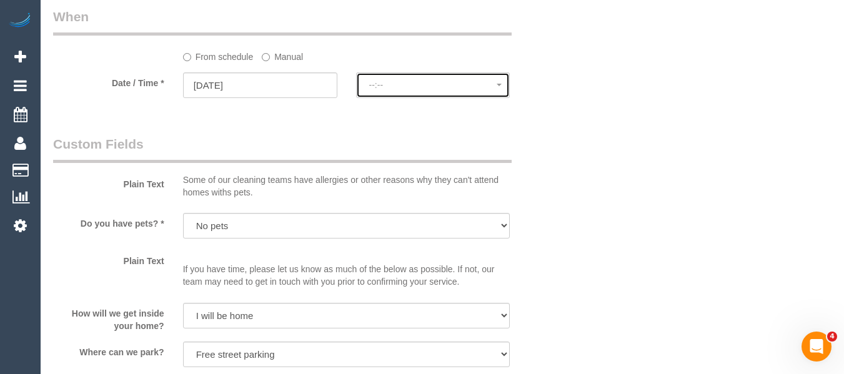
click at [388, 74] on button "--:--" at bounding box center [433, 85] width 154 height 26
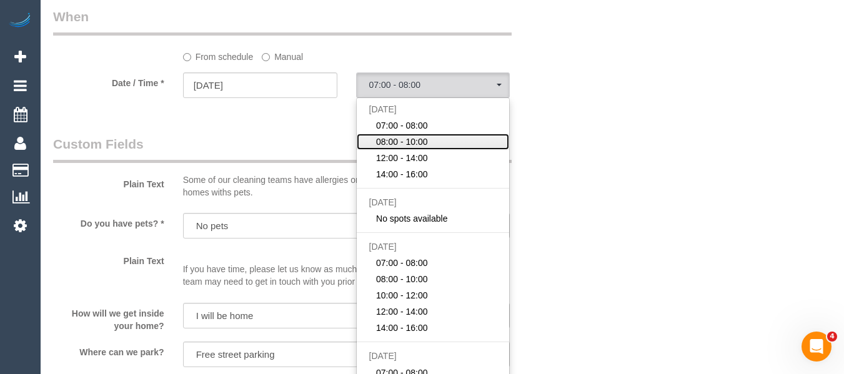
click at [394, 146] on span "08:00 - 10:00" at bounding box center [402, 142] width 52 height 12
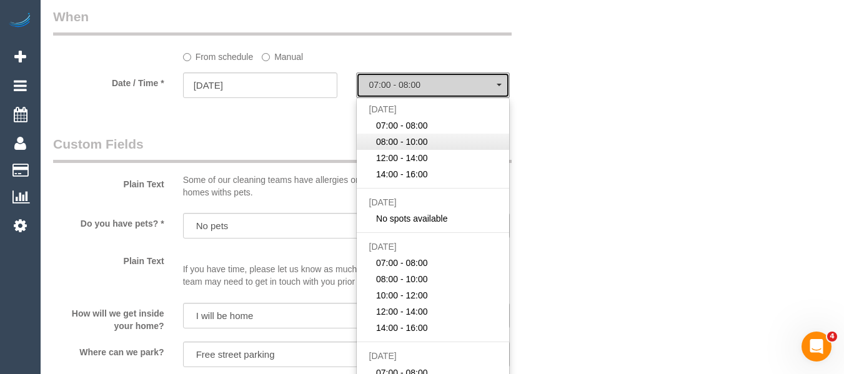
select select "spot7"
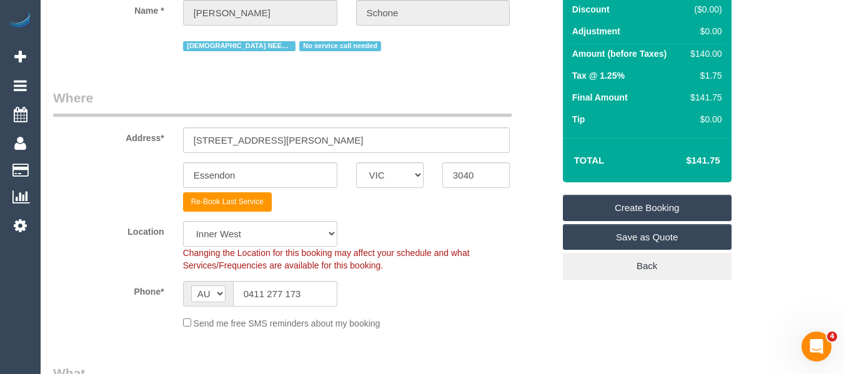
scroll to position [141, 0]
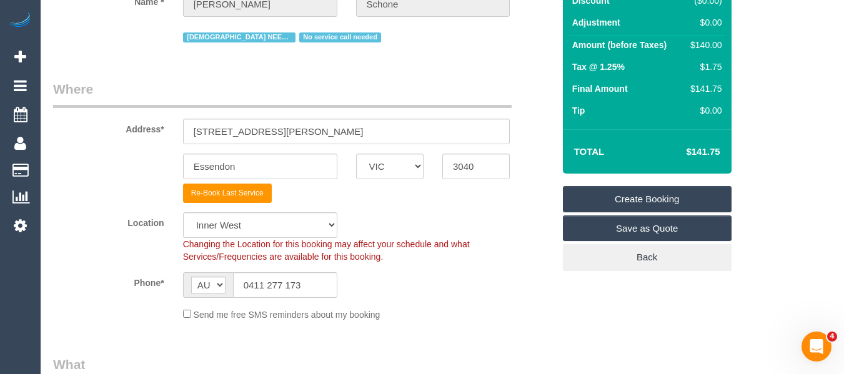
click at [645, 188] on link "Create Booking" at bounding box center [647, 199] width 169 height 26
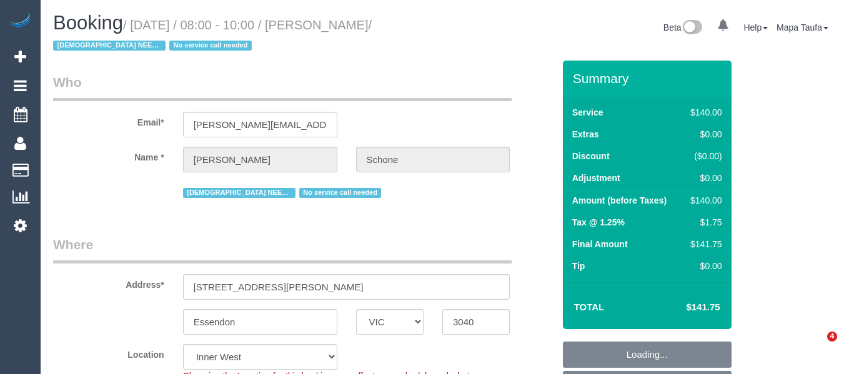
select select "VIC"
select select "string:stripe-pm_1QPMA42GScqysDRVqFL1SLhF"
select select "number:28"
select select "number:14"
select select "number:19"
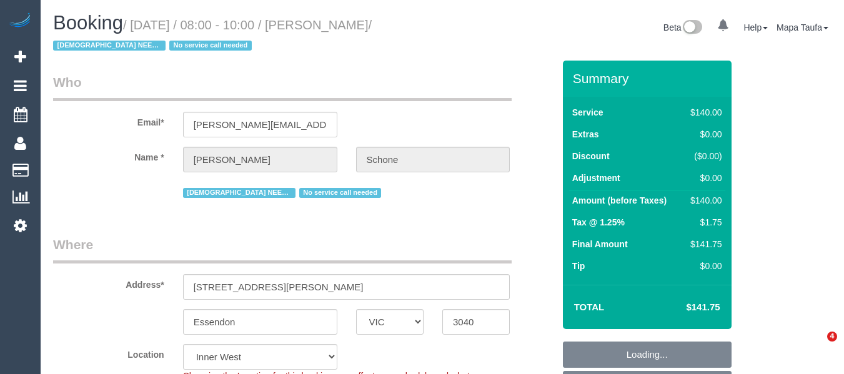
select select "number:22"
select select "number:35"
select select "number:12"
select select "spot2"
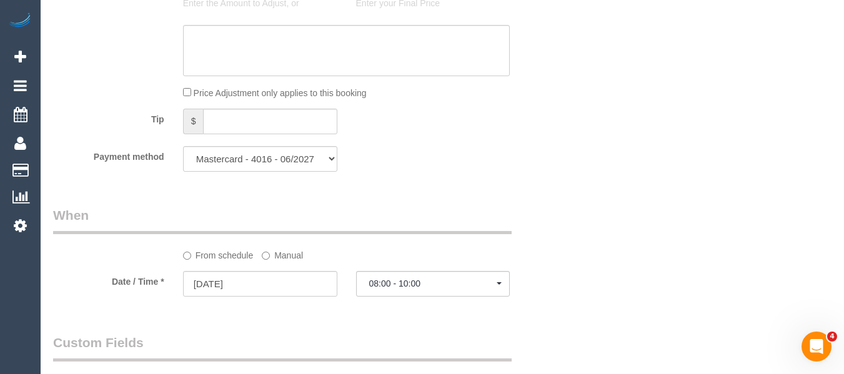
scroll to position [2172, 0]
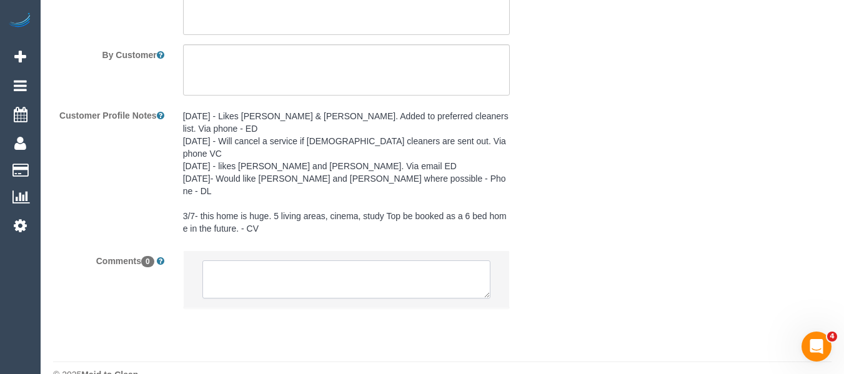
click at [261, 263] on textarea at bounding box center [346, 280] width 289 height 39
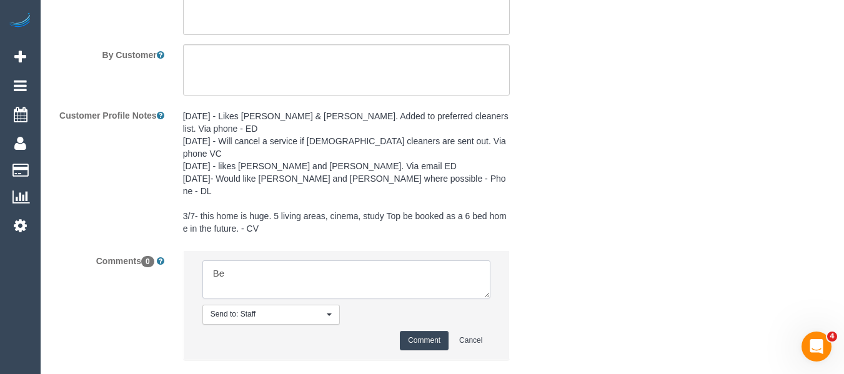
type textarea "B"
click at [280, 261] on textarea at bounding box center [346, 280] width 289 height 39
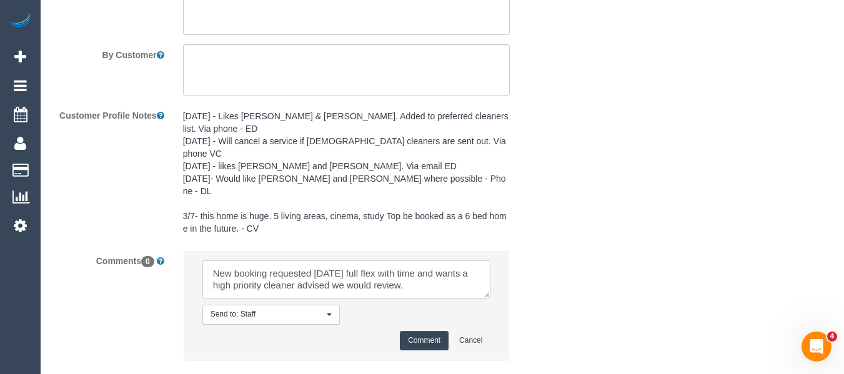
type textarea "New booking requested [DATE] full flex with time and wants a high priority clea…"
drag, startPoint x: 412, startPoint y: 307, endPoint x: 442, endPoint y: 289, distance: 34.7
click at [413, 331] on button "Comment" at bounding box center [424, 340] width 49 height 19
